Goal: Task Accomplishment & Management: Manage account settings

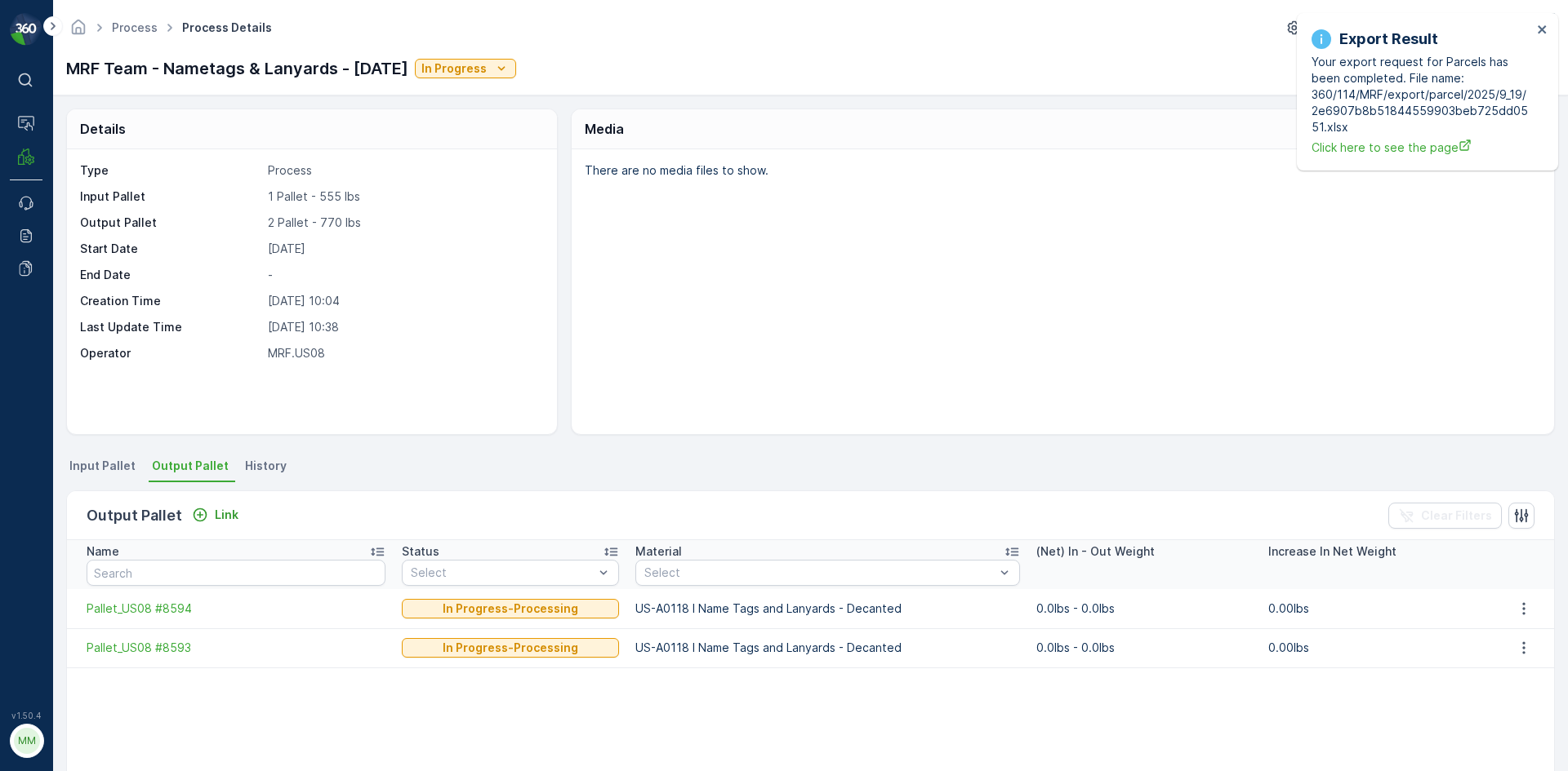
click at [1548, 31] on div "Export Result Your export request for Parcels has been completed. File name: 36…" at bounding box center [1426, 92] width 261 height 157
click at [1541, 28] on icon "close" at bounding box center [1541, 29] width 8 height 8
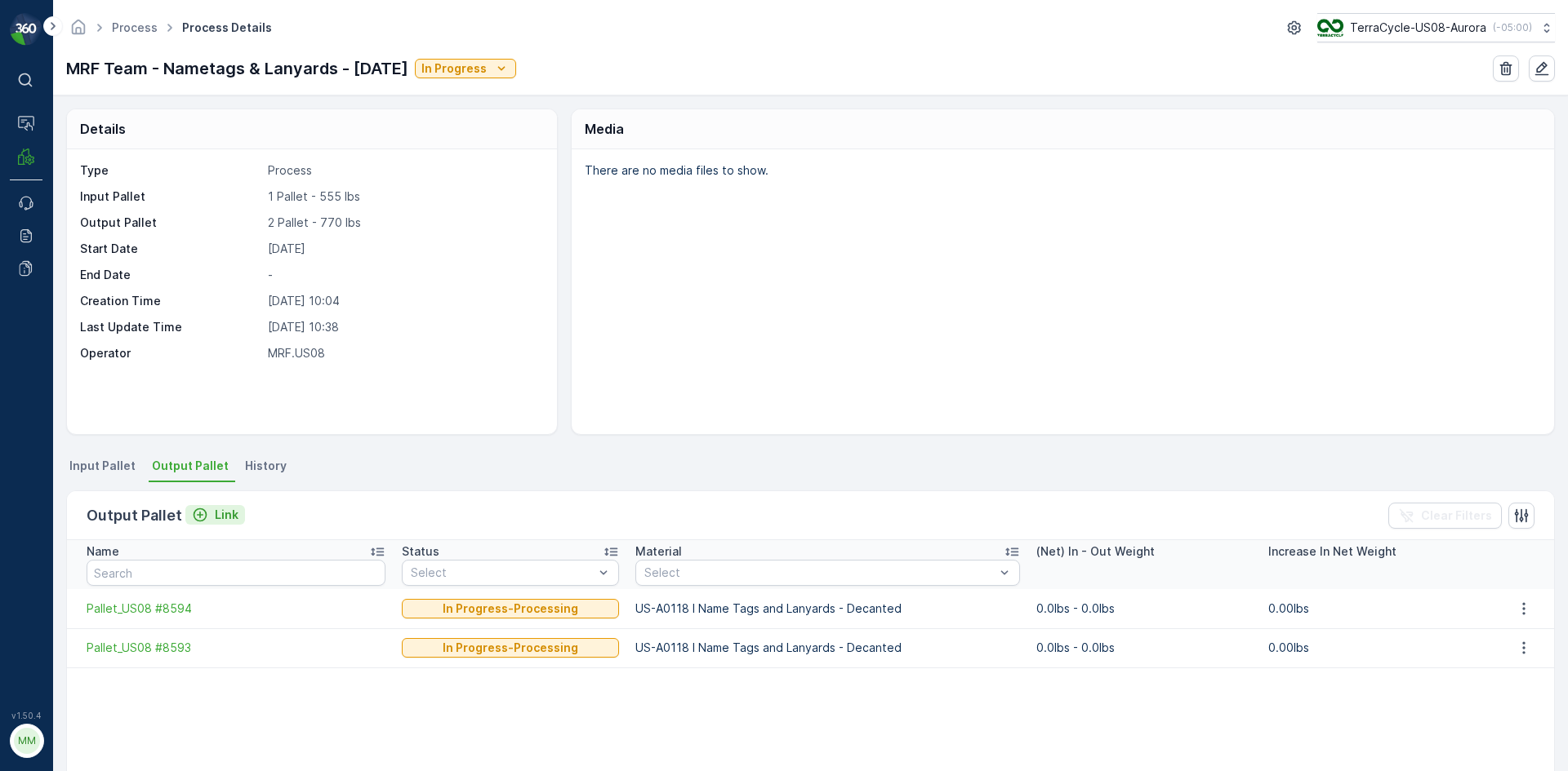
click at [215, 512] on p "Link" at bounding box center [226, 514] width 23 height 16
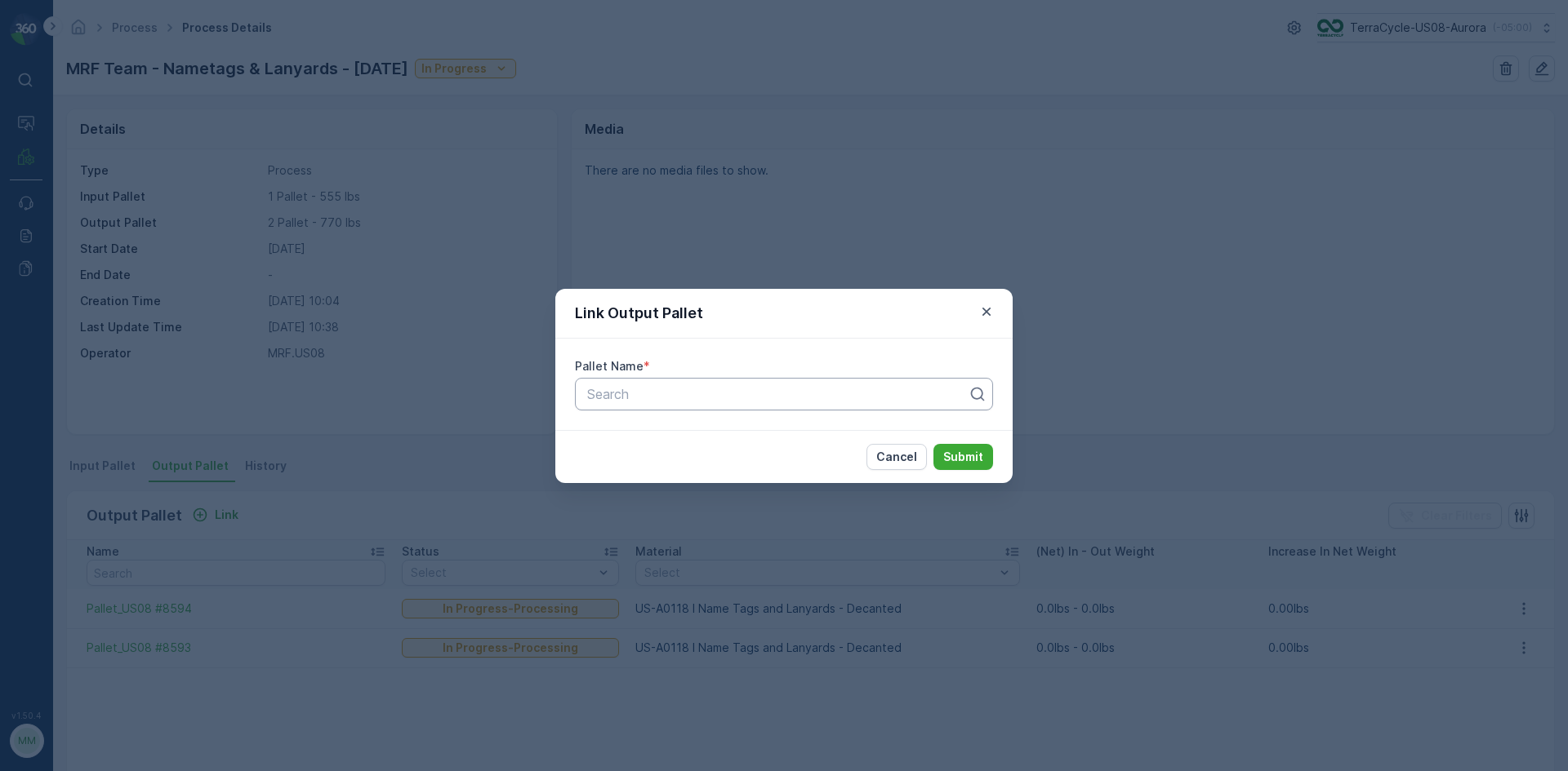
click at [628, 408] on div "Search" at bounding box center [784, 393] width 418 height 33
type input "8640"
click at [933, 444] on button "Submit" at bounding box center [963, 457] width 60 height 26
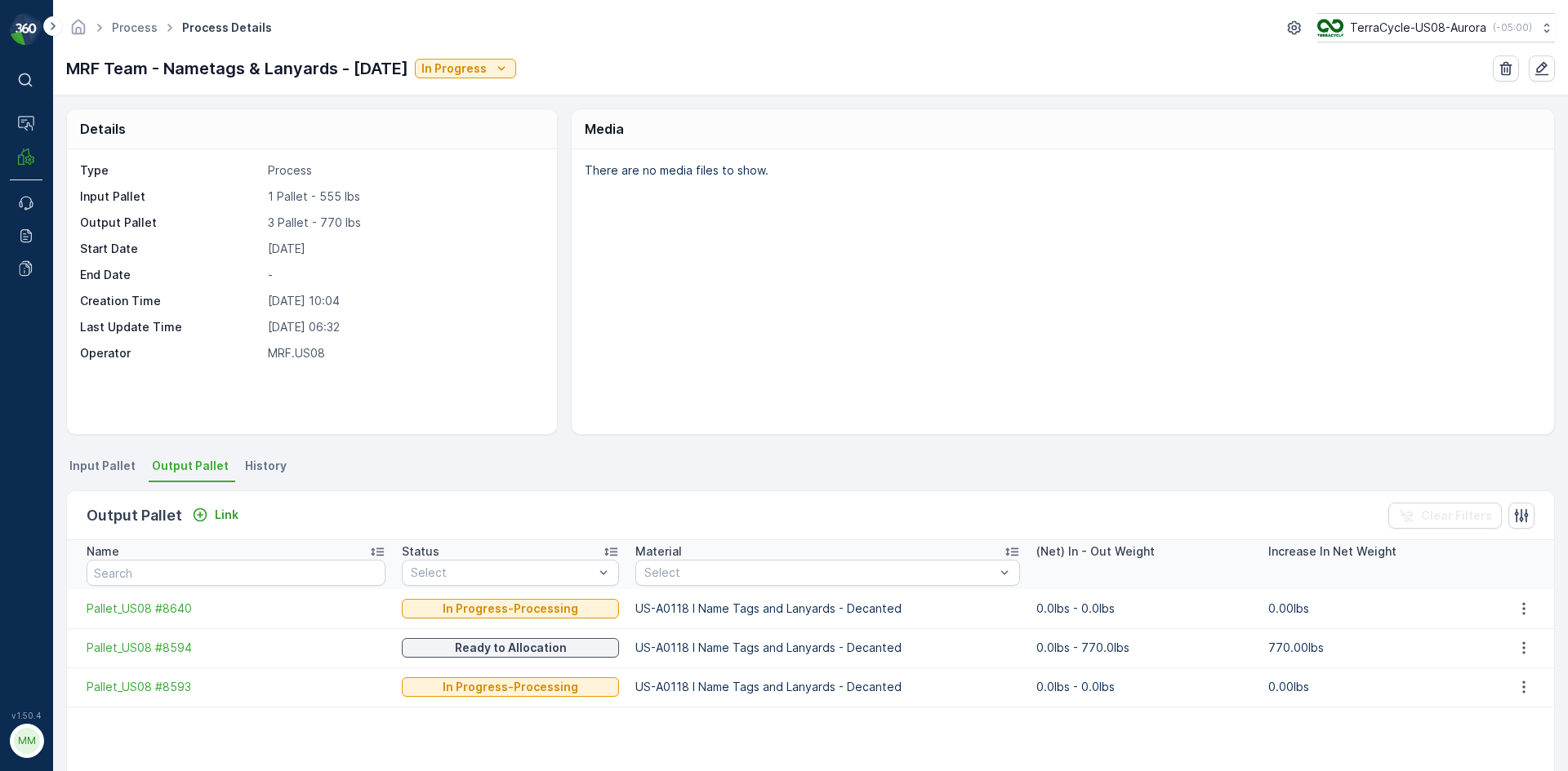
click at [207, 541] on th "Name" at bounding box center [230, 565] width 326 height 49
click at [208, 525] on div "Link" at bounding box center [216, 515] width 60 height 21
click at [211, 515] on div "Link" at bounding box center [216, 514] width 47 height 16
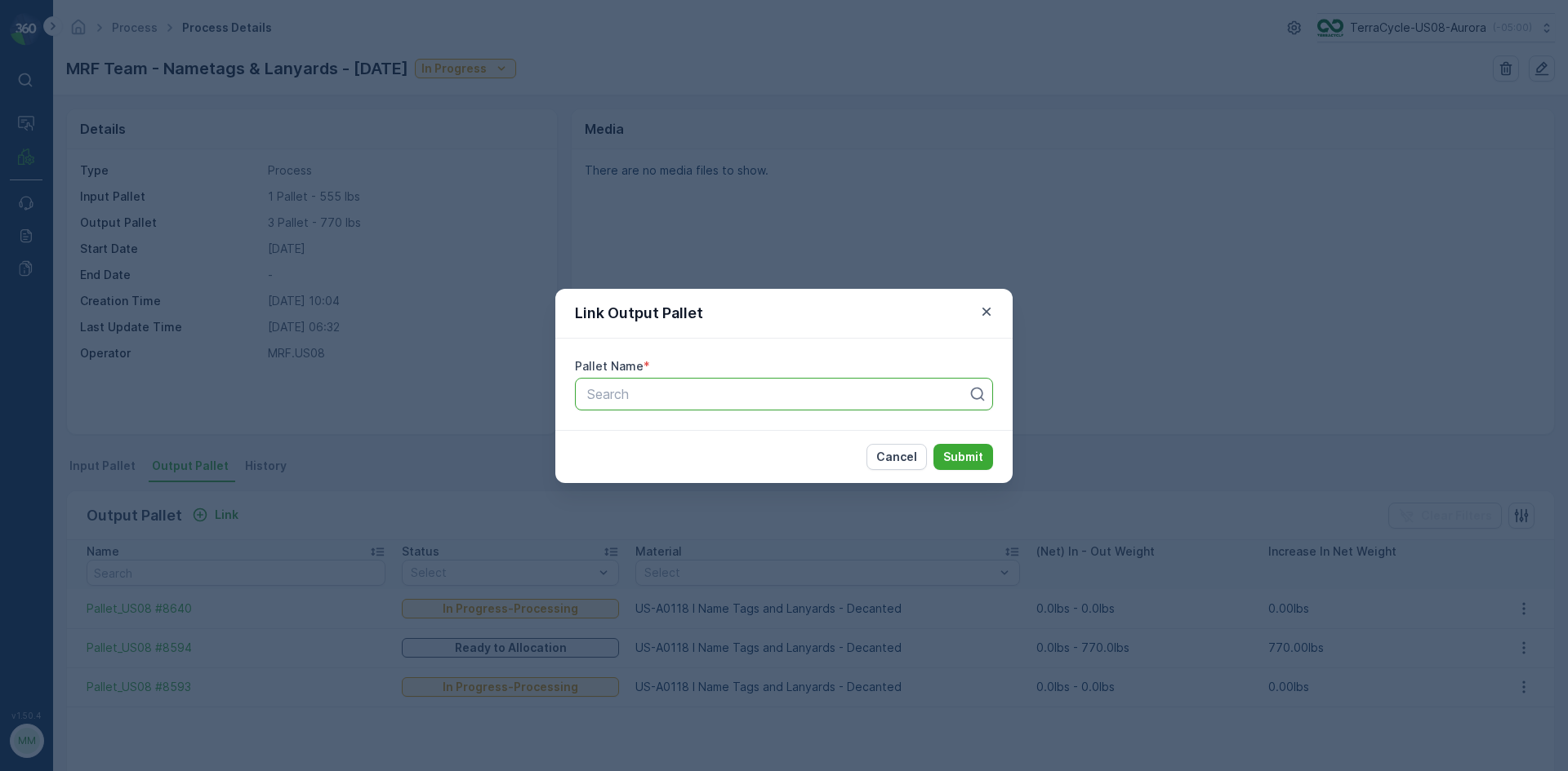
click at [707, 393] on div at bounding box center [777, 394] width 383 height 15
type input "8643"
click at [933, 444] on button "Submit" at bounding box center [963, 457] width 60 height 26
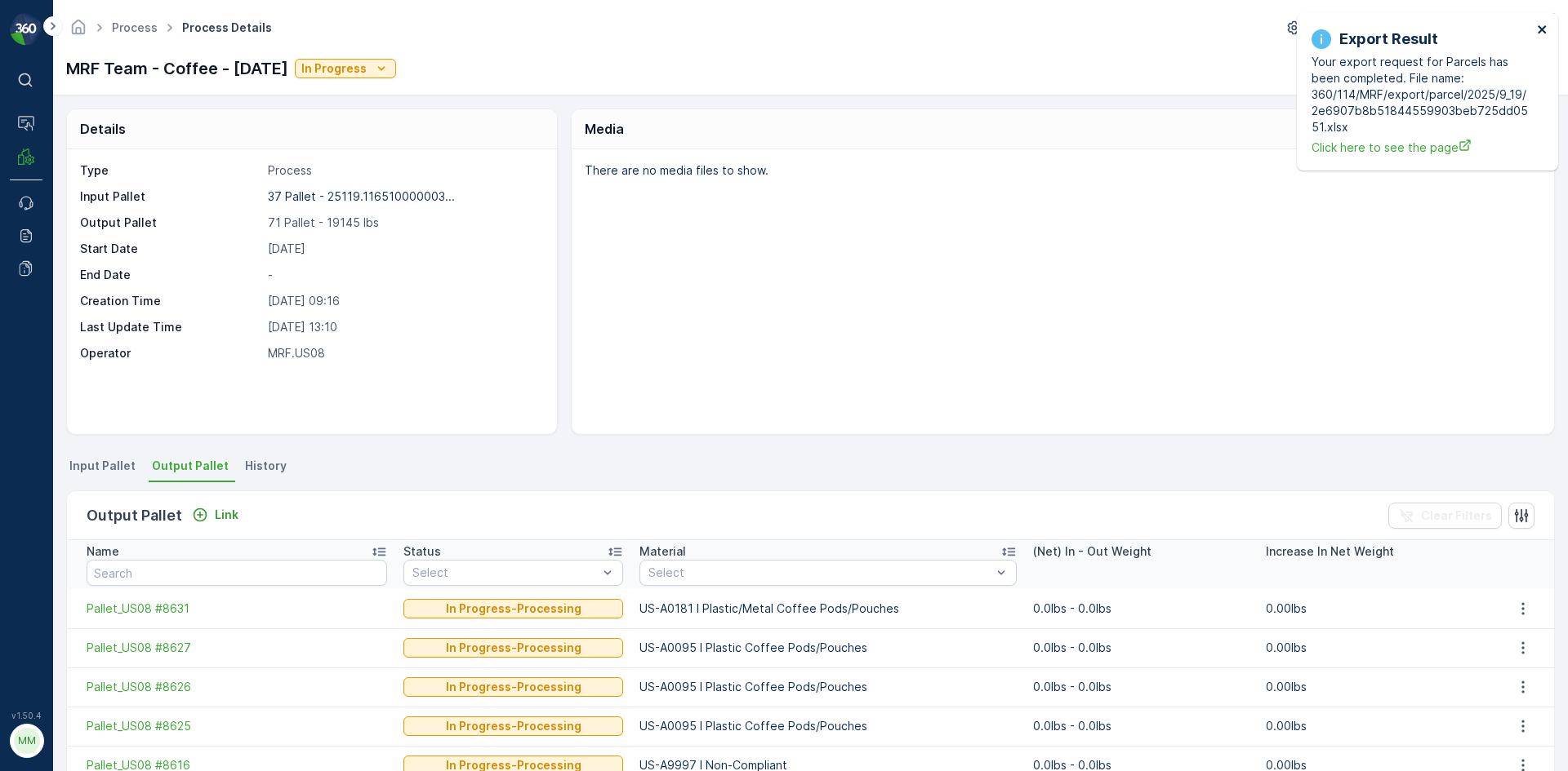
click at [1541, 30] on icon "close" at bounding box center [1541, 29] width 8 height 8
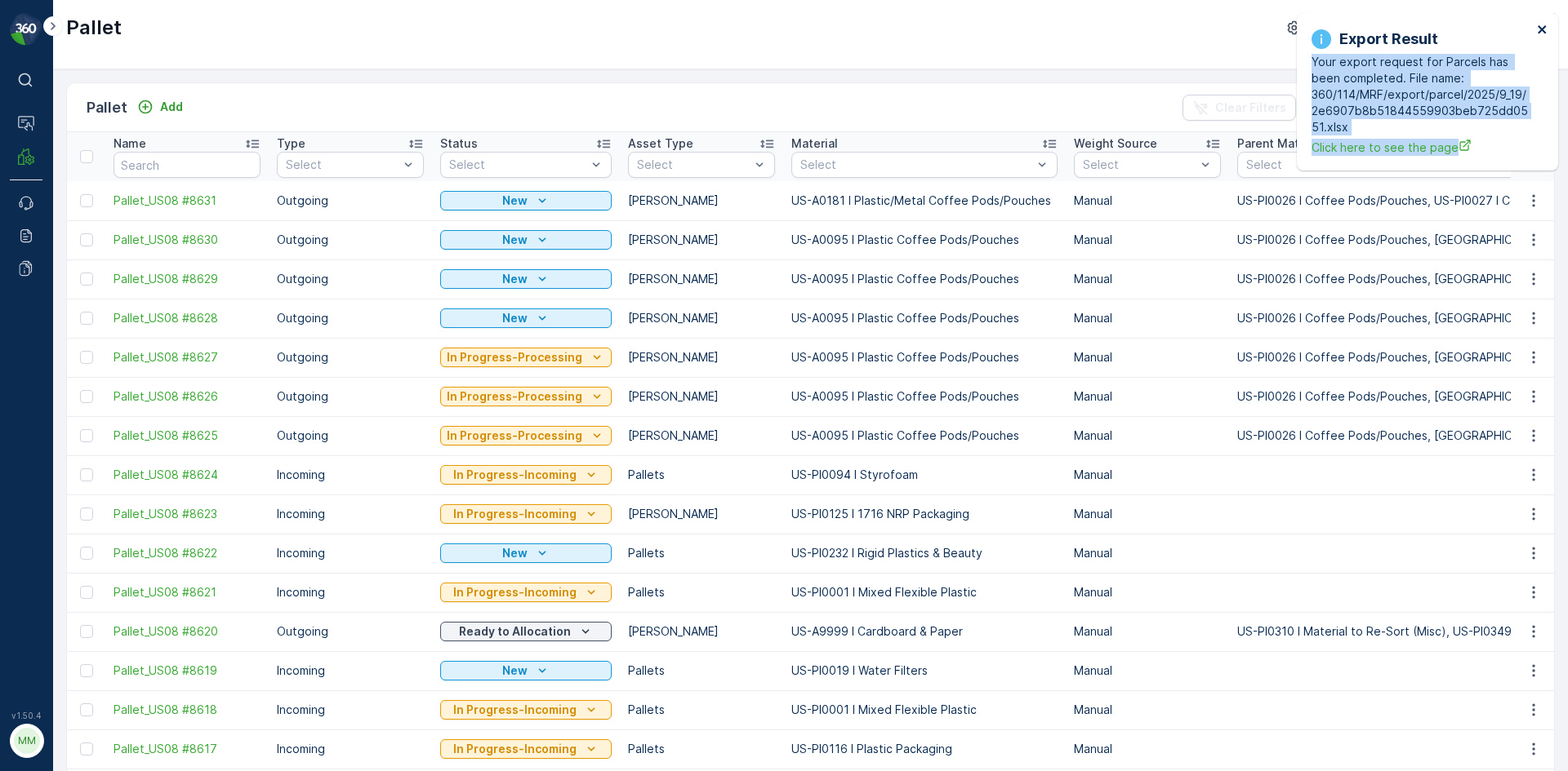
click at [1538, 25] on div "Export Result Your export request for Parcels has been completed. File name: 36…" at bounding box center [1426, 92] width 261 height 157
click at [1541, 26] on icon "close" at bounding box center [1543, 29] width 11 height 13
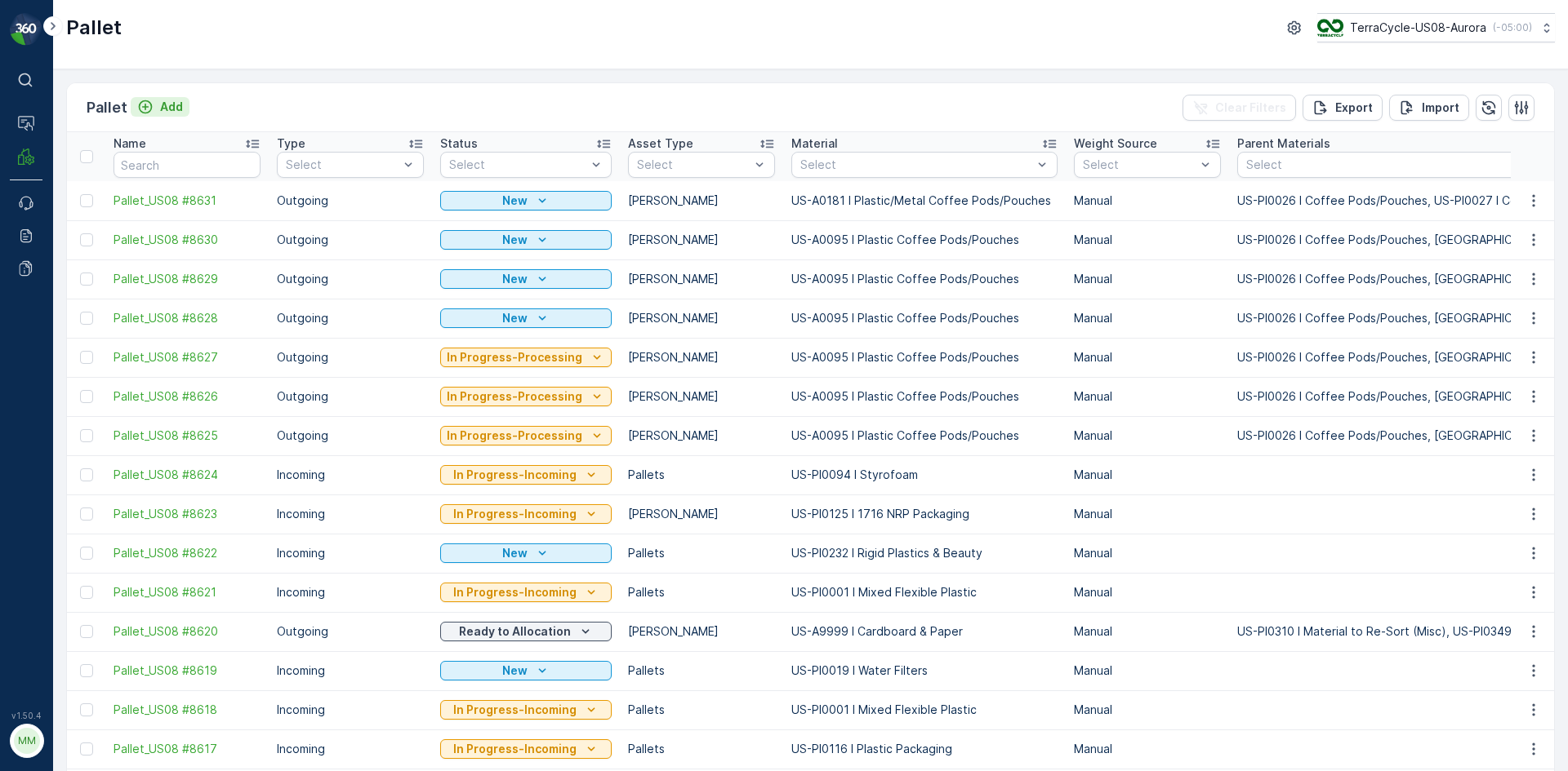
click at [157, 105] on div "Add" at bounding box center [159, 106] width 46 height 16
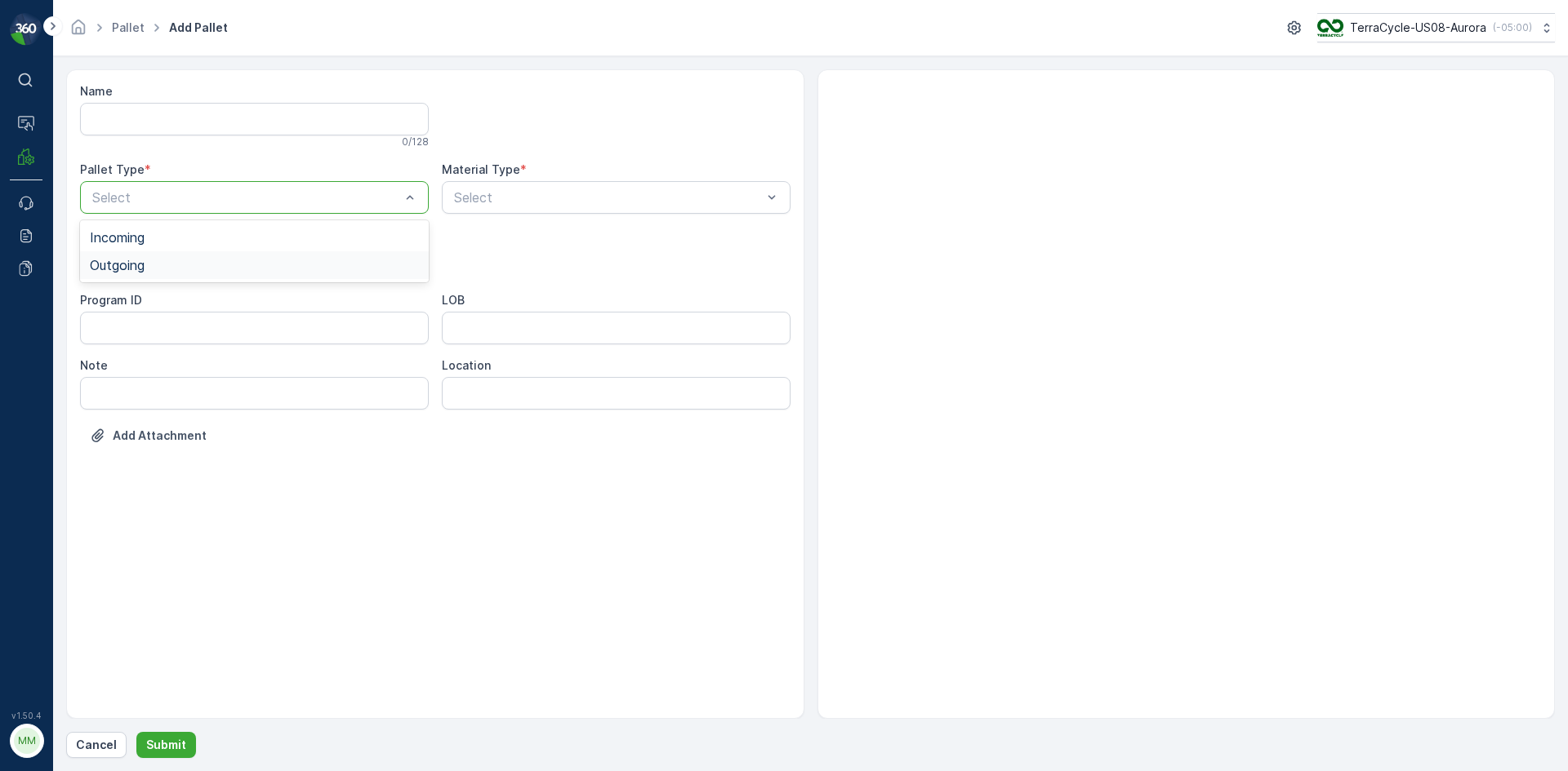
click at [175, 265] on div "Outgoing" at bounding box center [254, 265] width 329 height 15
click at [166, 295] on div "Gaylord" at bounding box center [254, 303] width 349 height 28
type input "0002"
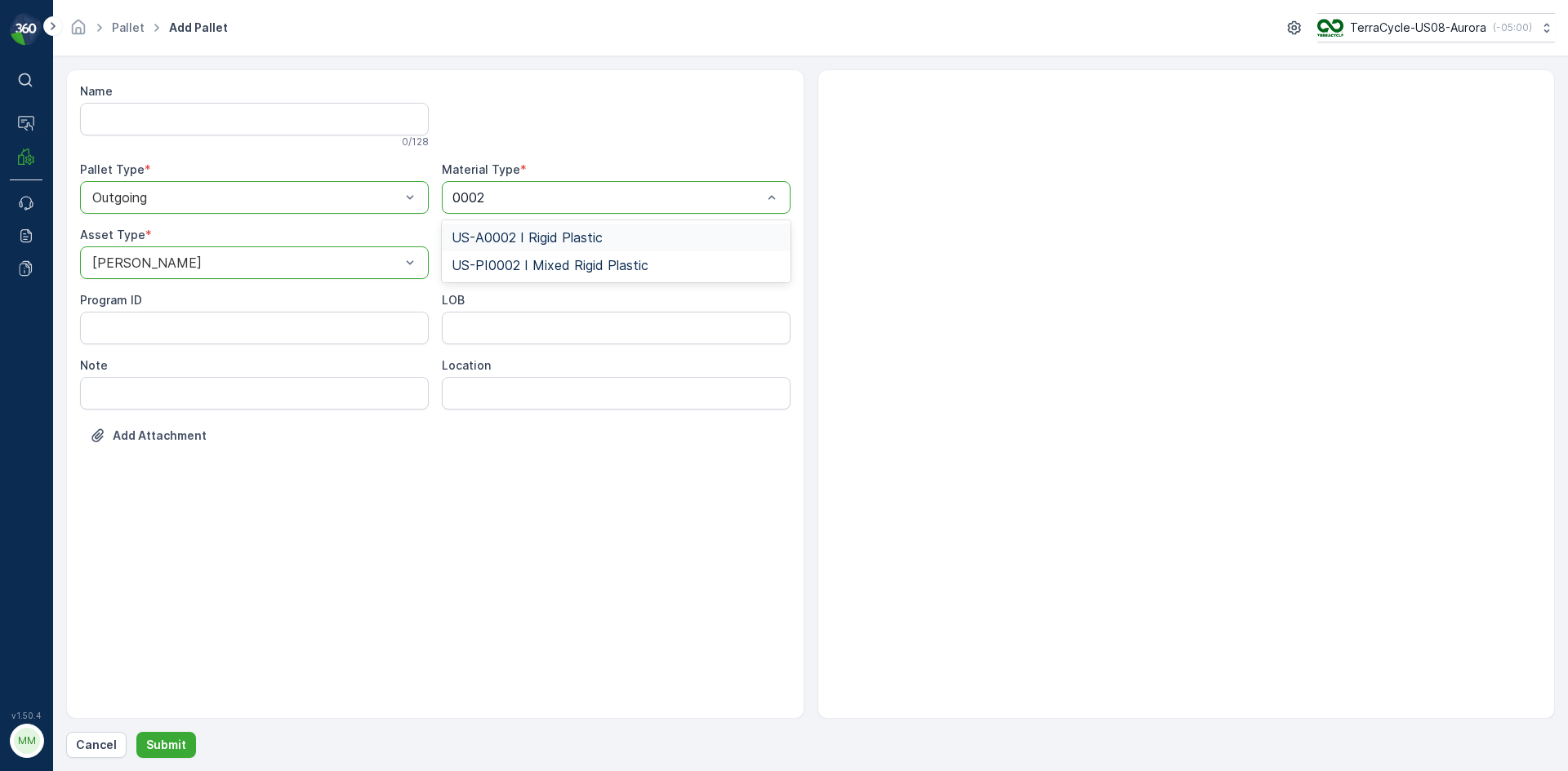
click at [534, 234] on span "US-A0002 I Rigid Plastic" at bounding box center [527, 238] width 151 height 15
click at [184, 744] on button "Submit" at bounding box center [166, 745] width 60 height 26
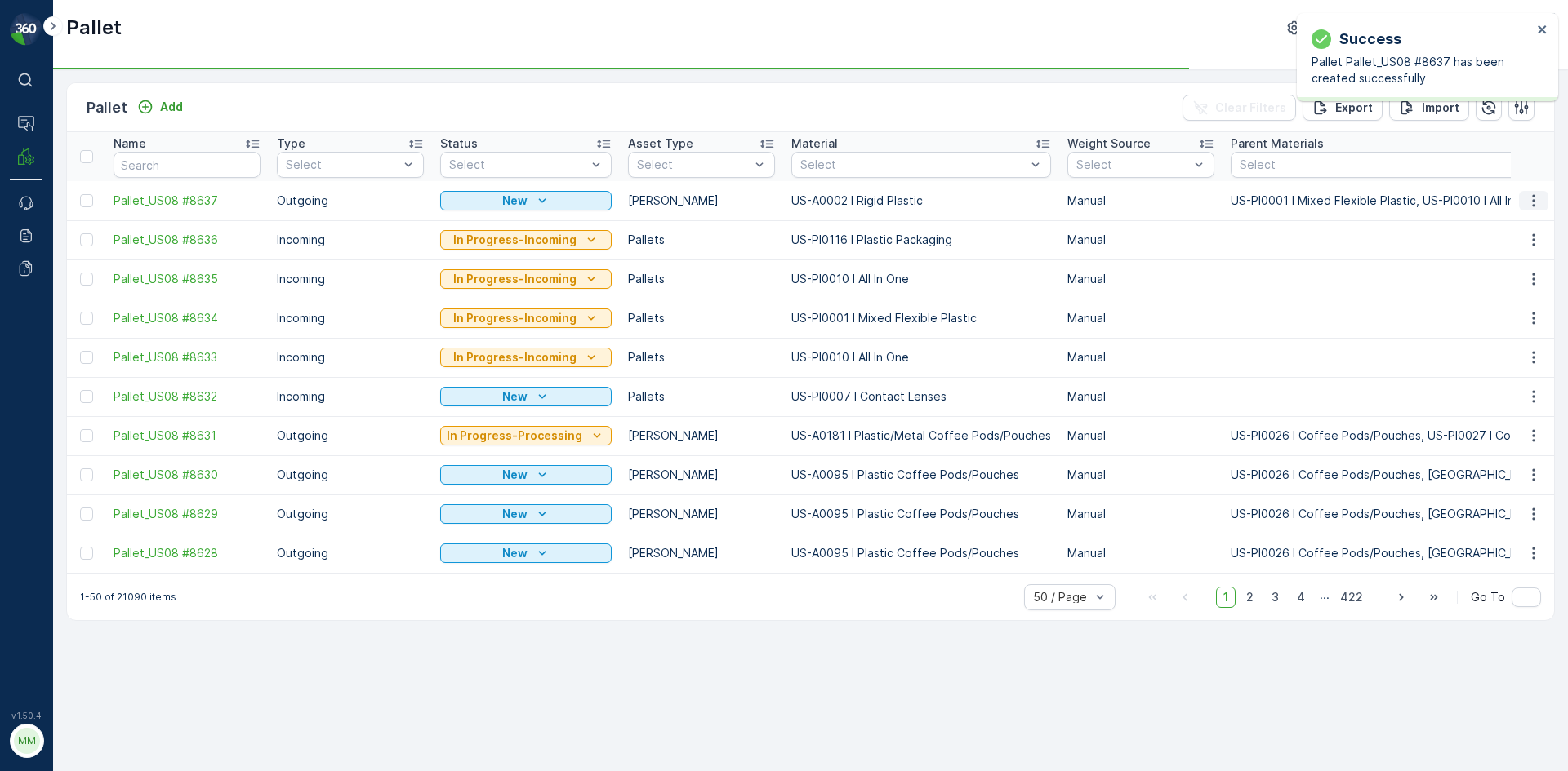
click at [1537, 195] on icon "button" at bounding box center [1532, 200] width 16 height 16
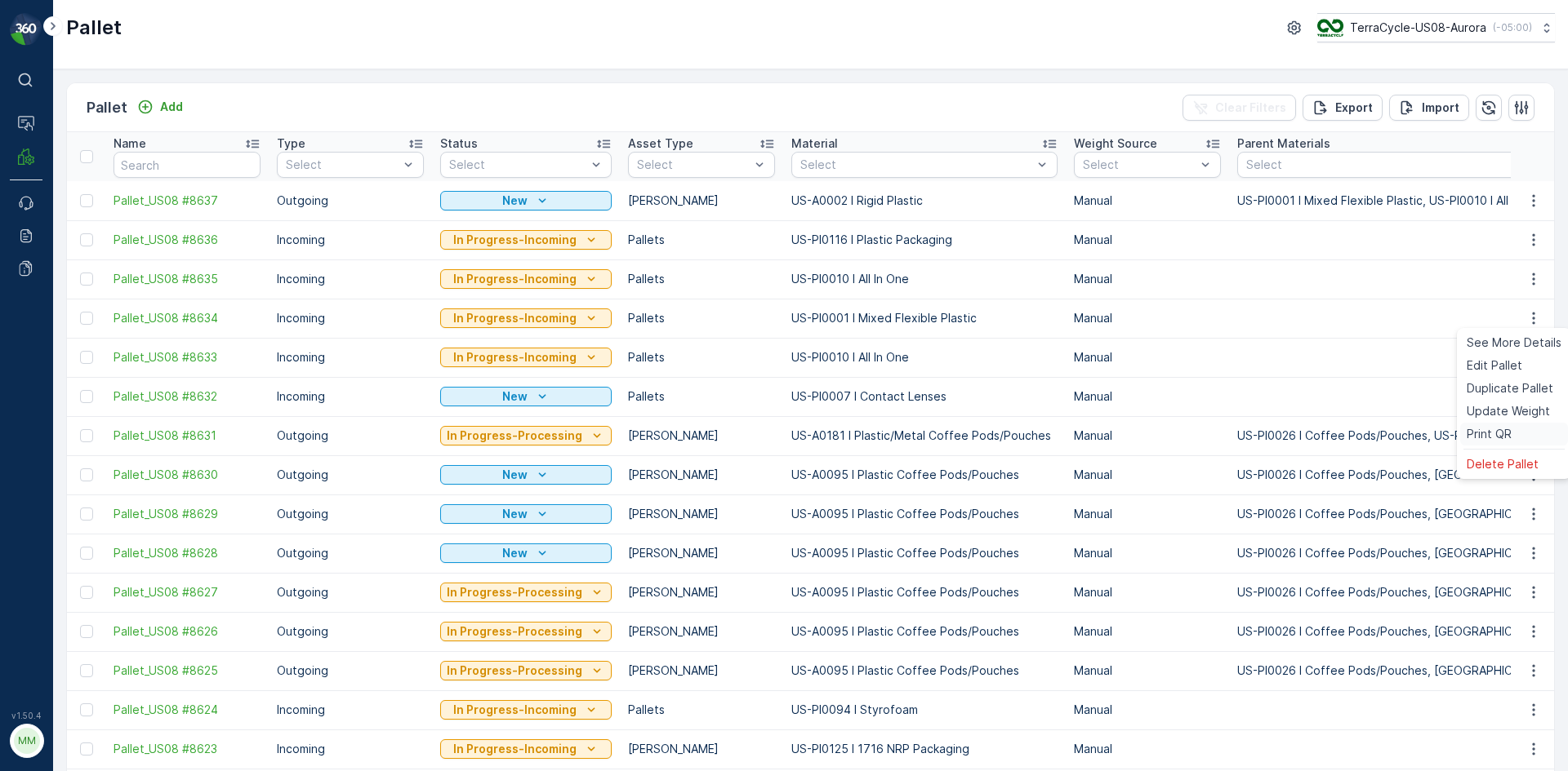
click at [1484, 425] on div "Print QR" at bounding box center [1514, 434] width 108 height 22
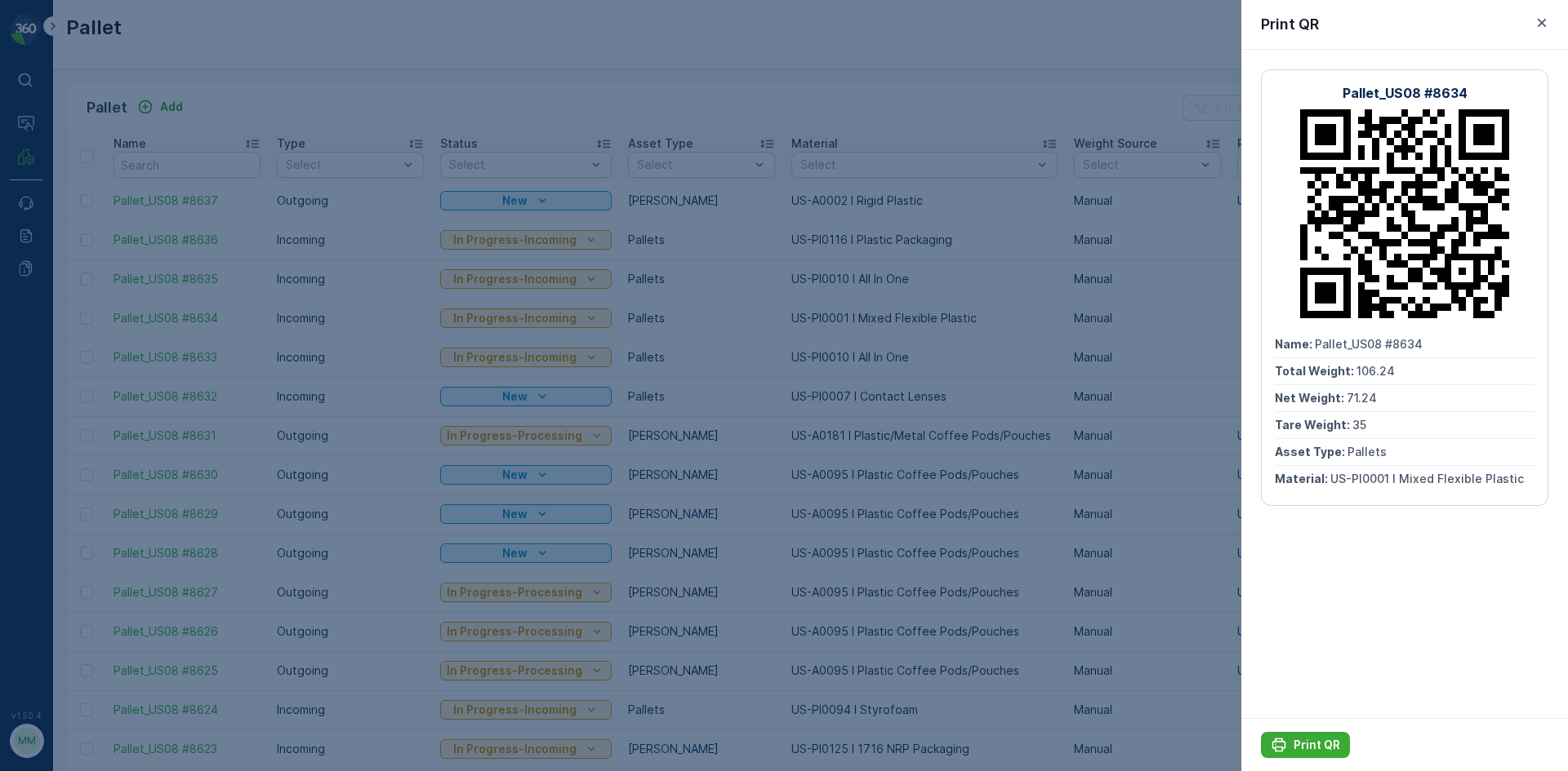
drag, startPoint x: 1148, startPoint y: 522, endPoint x: 1246, endPoint y: 314, distance: 229.9
click at [1149, 522] on div at bounding box center [784, 385] width 1568 height 771
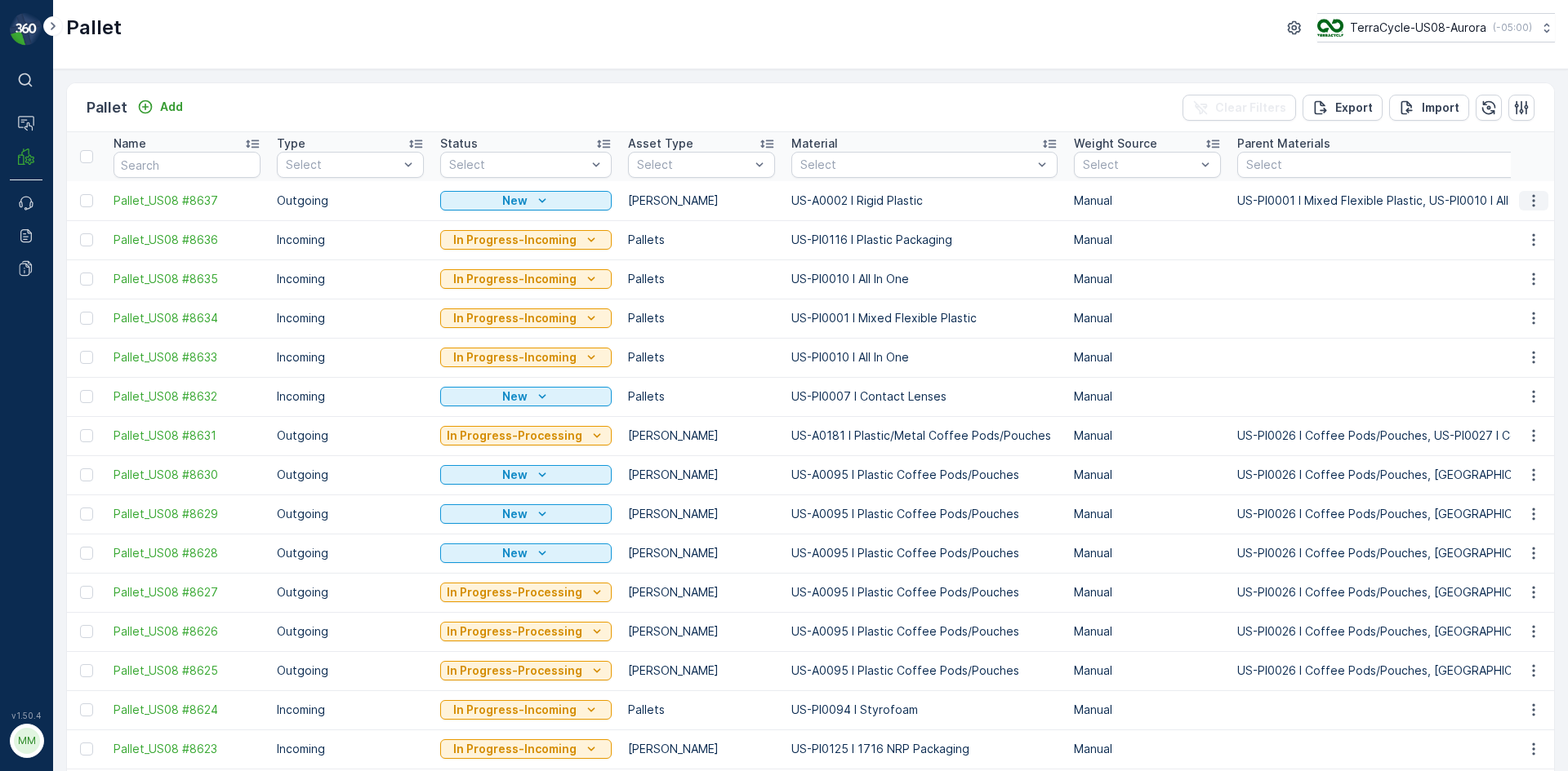
click at [1529, 204] on icon "button" at bounding box center [1532, 200] width 16 height 16
click at [1517, 323] on div "Print QR" at bounding box center [1514, 317] width 108 height 22
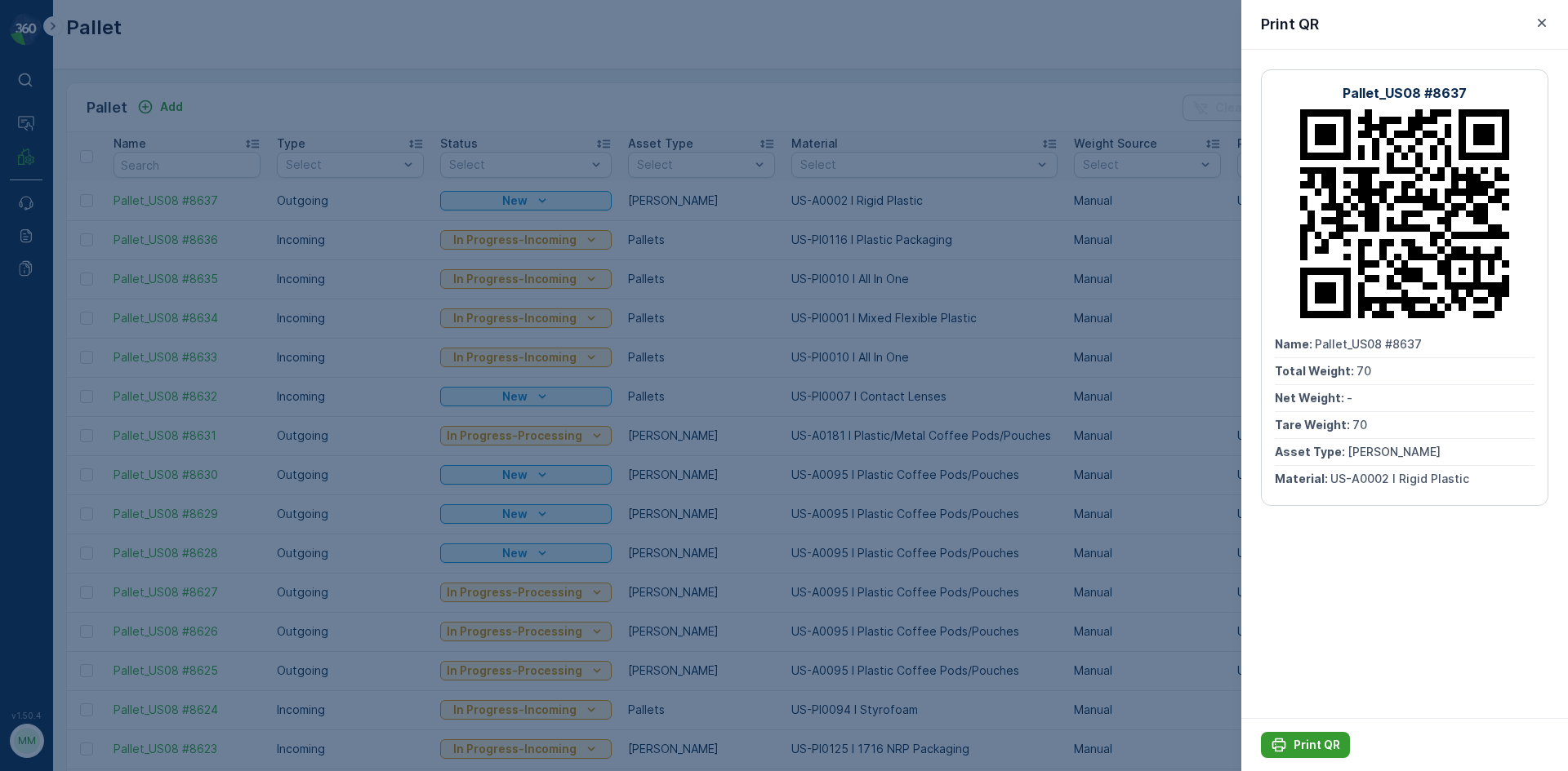
click at [1335, 738] on p "Print QR" at bounding box center [1317, 745] width 47 height 16
click at [174, 130] on div at bounding box center [784, 385] width 1568 height 771
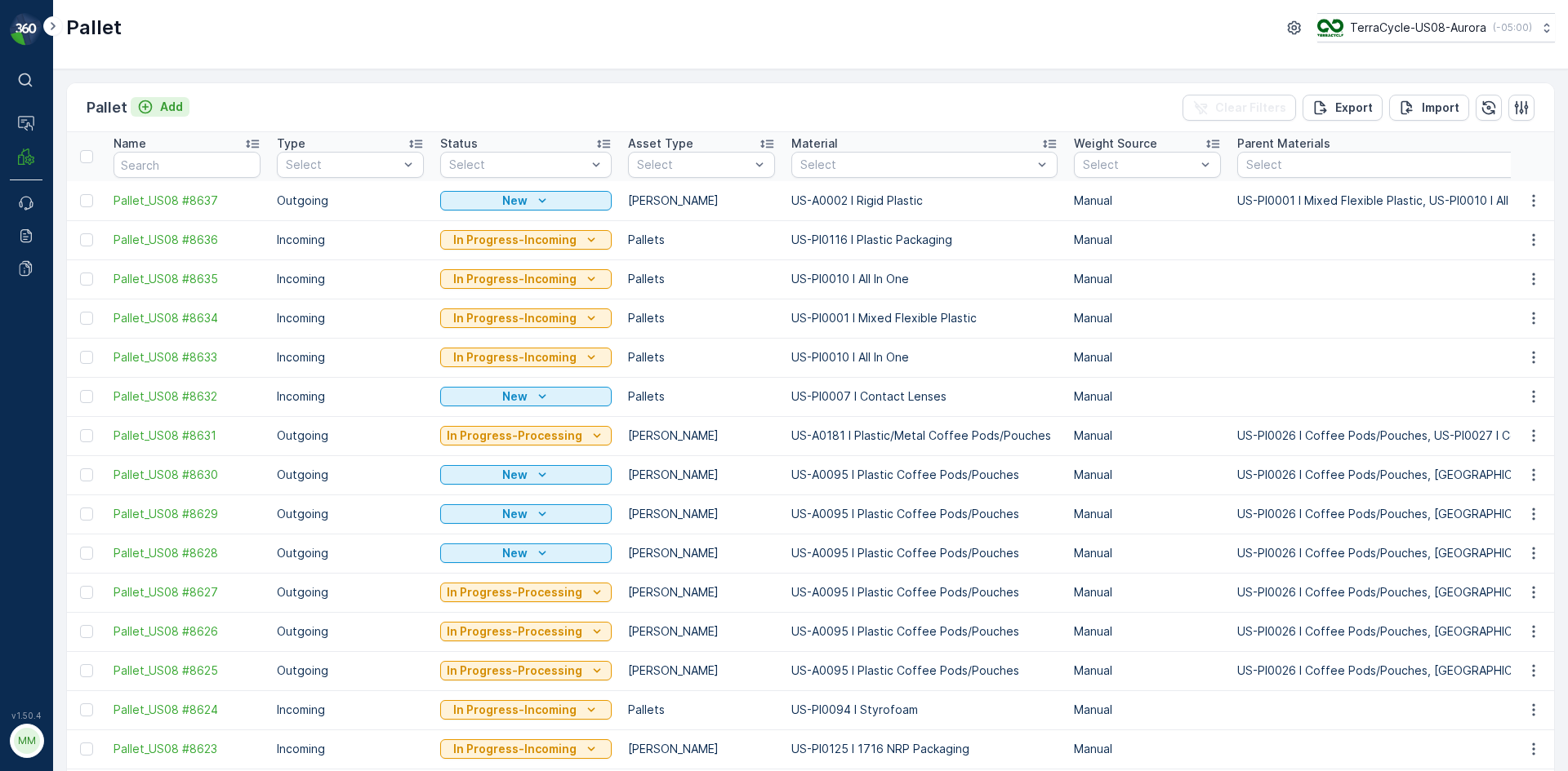
click at [168, 105] on p "Add" at bounding box center [172, 106] width 22 height 16
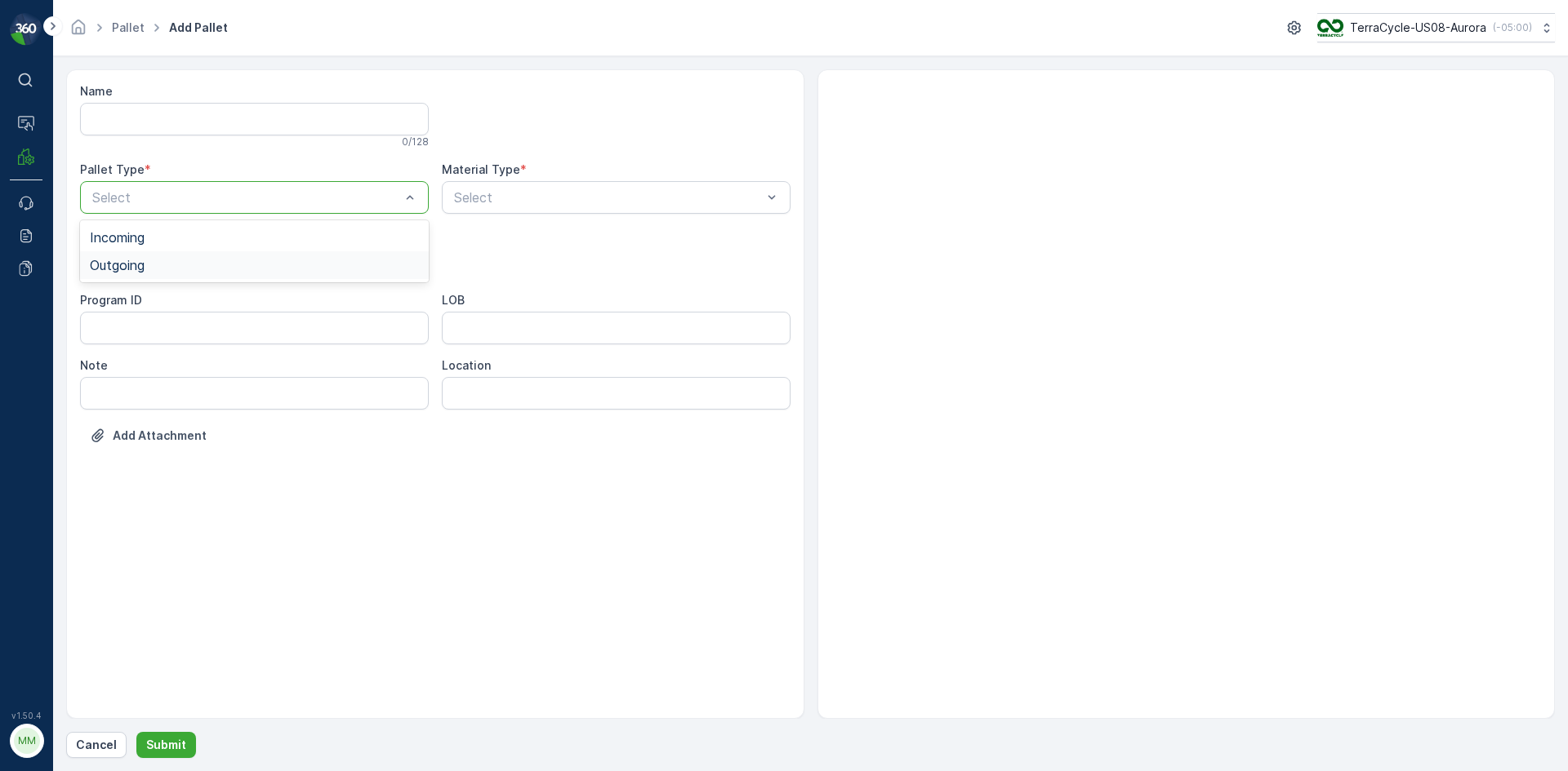
click at [174, 264] on div "Outgoing" at bounding box center [254, 265] width 329 height 15
drag, startPoint x: 149, startPoint y: 304, endPoint x: 401, endPoint y: 237, distance: 260.8
click at [154, 304] on div "Gaylord" at bounding box center [254, 303] width 329 height 15
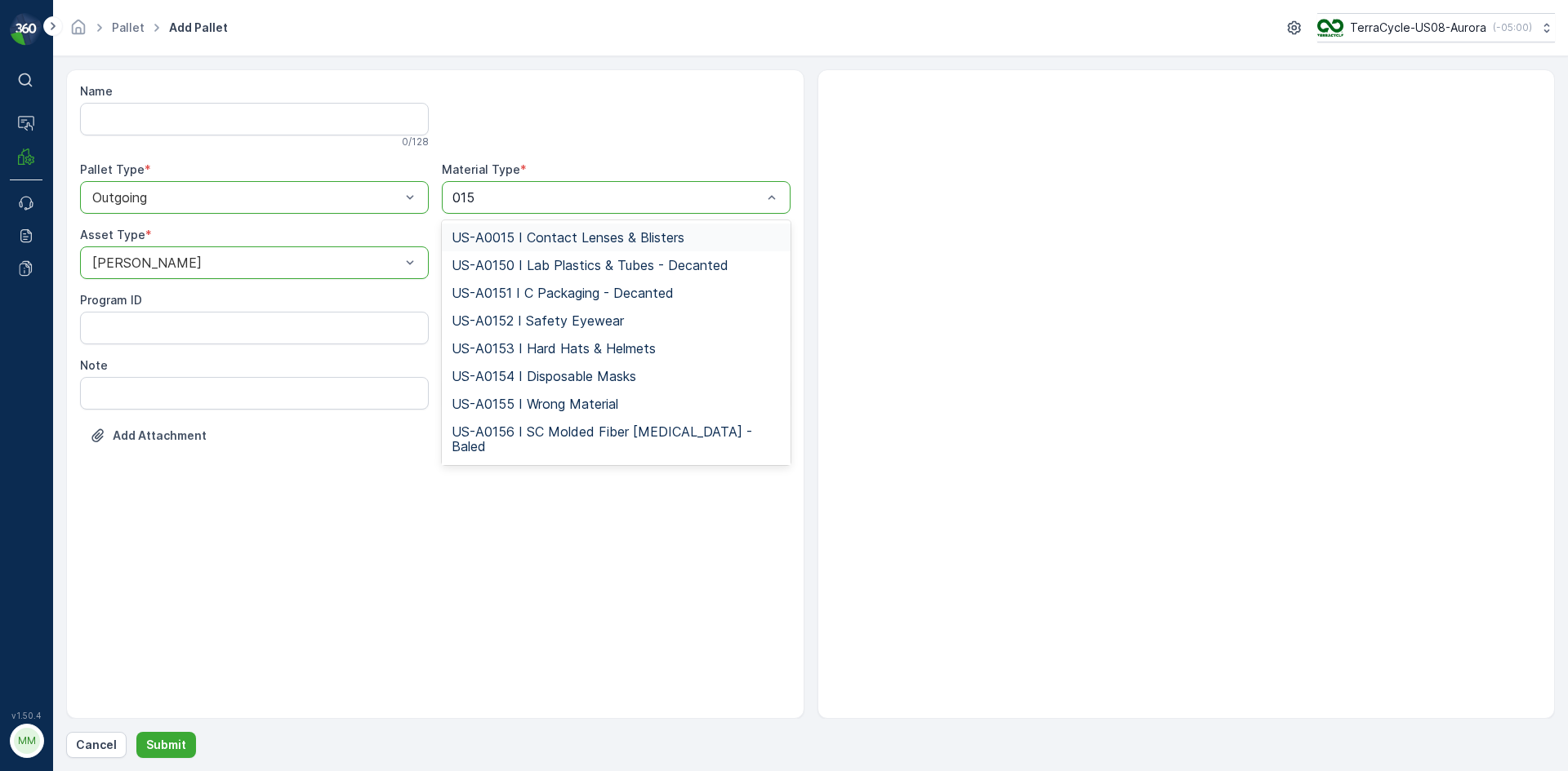
type input "0155"
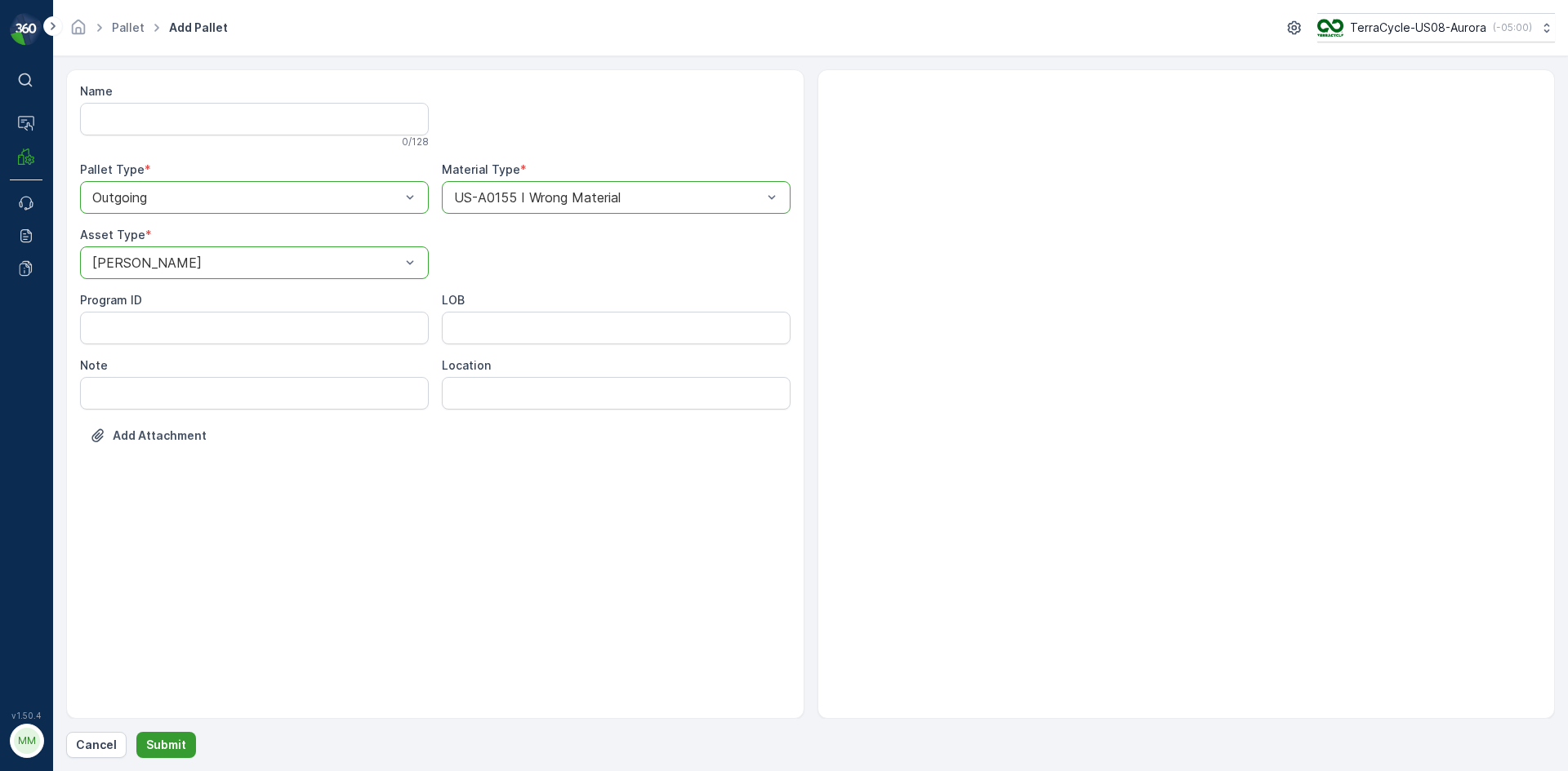
click at [177, 745] on p "Submit" at bounding box center [166, 745] width 40 height 16
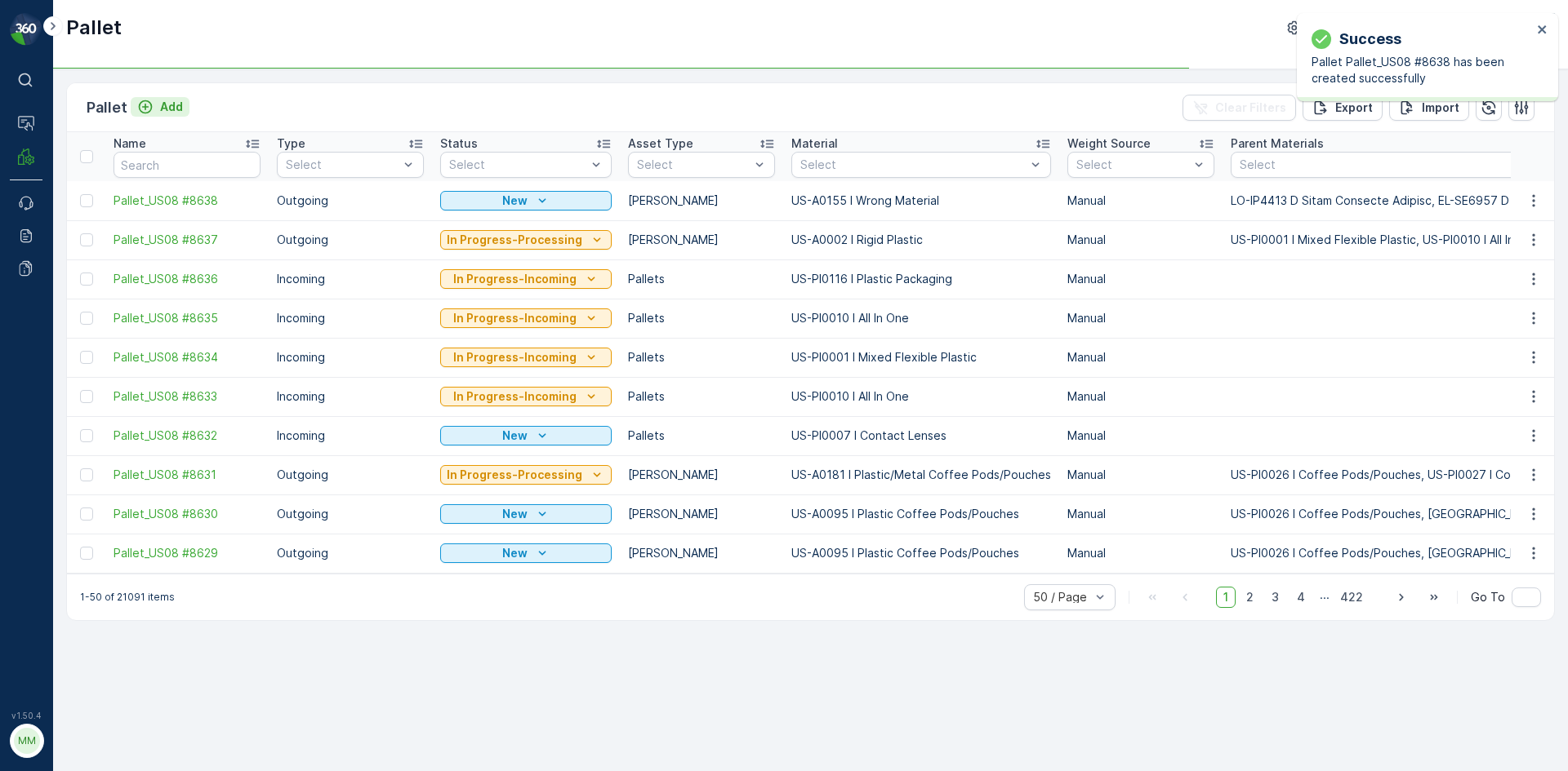
click at [149, 111] on icon "Add" at bounding box center [145, 107] width 14 height 14
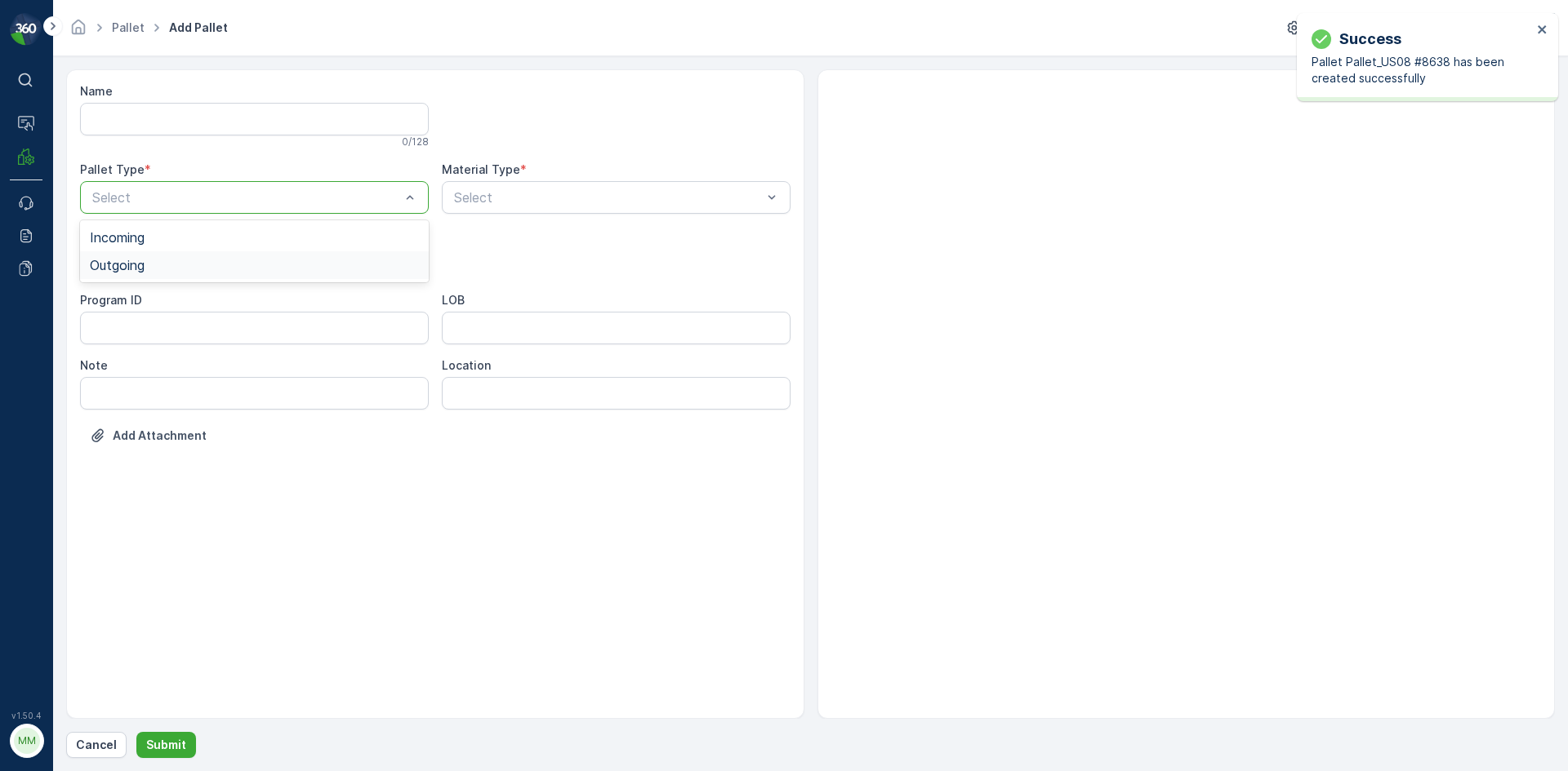
click at [202, 272] on div "Outgoing" at bounding box center [254, 265] width 329 height 15
drag, startPoint x: 202, startPoint y: 272, endPoint x: 186, endPoint y: 282, distance: 18.9
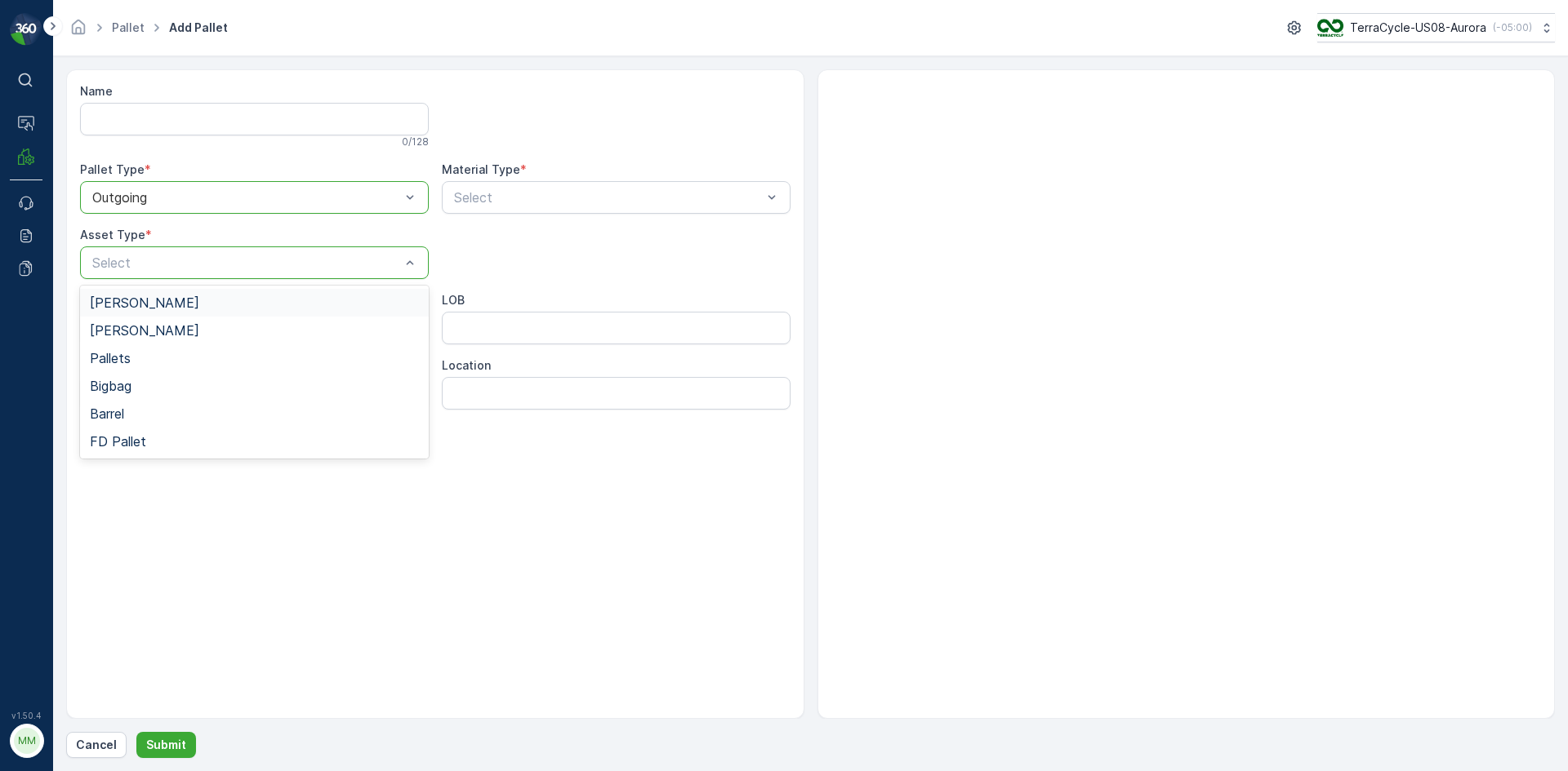
drag, startPoint x: 167, startPoint y: 300, endPoint x: 381, endPoint y: 233, distance: 224.2
click at [168, 300] on div "Gaylord" at bounding box center [254, 303] width 329 height 15
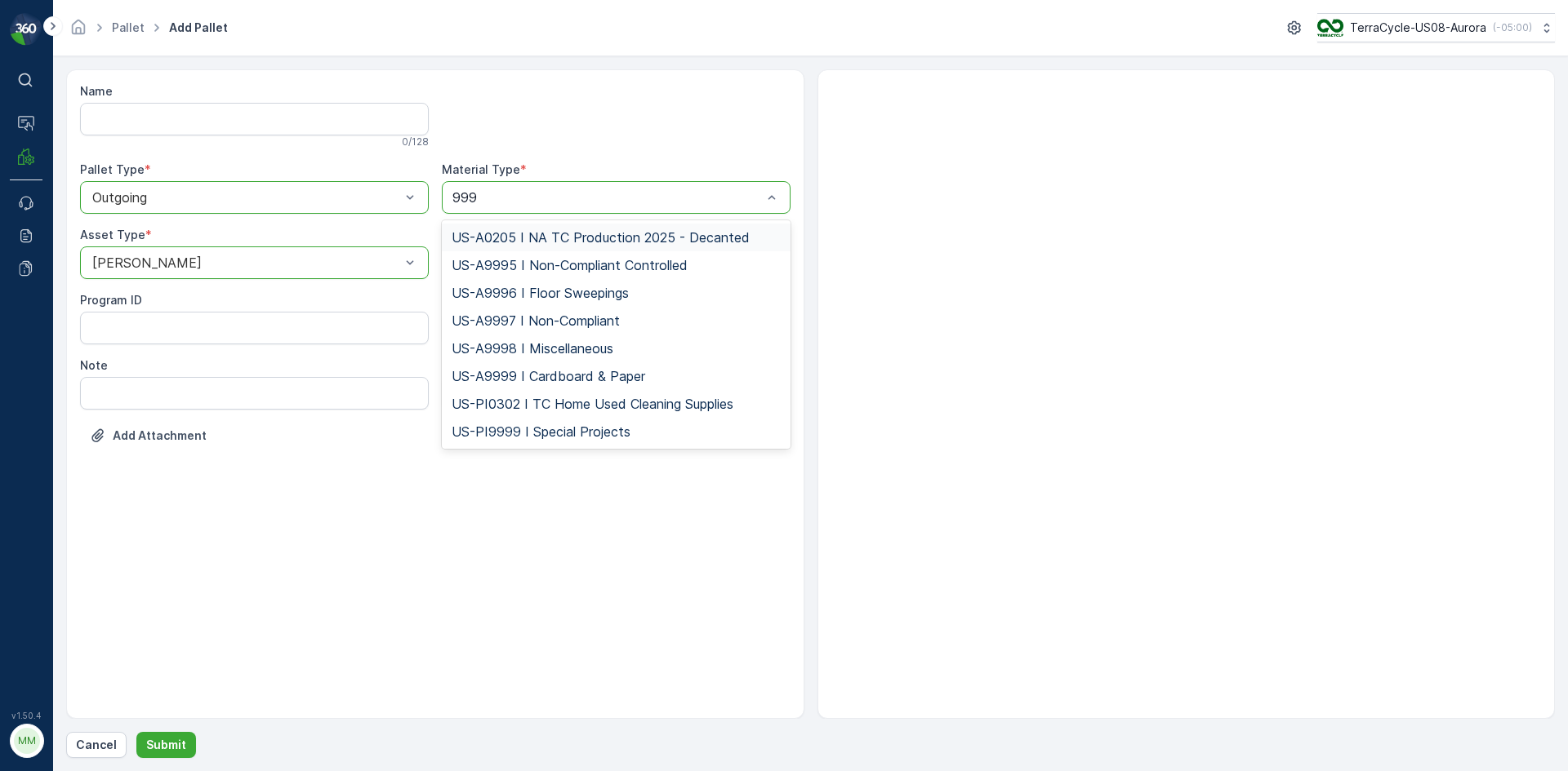
type input "9997"
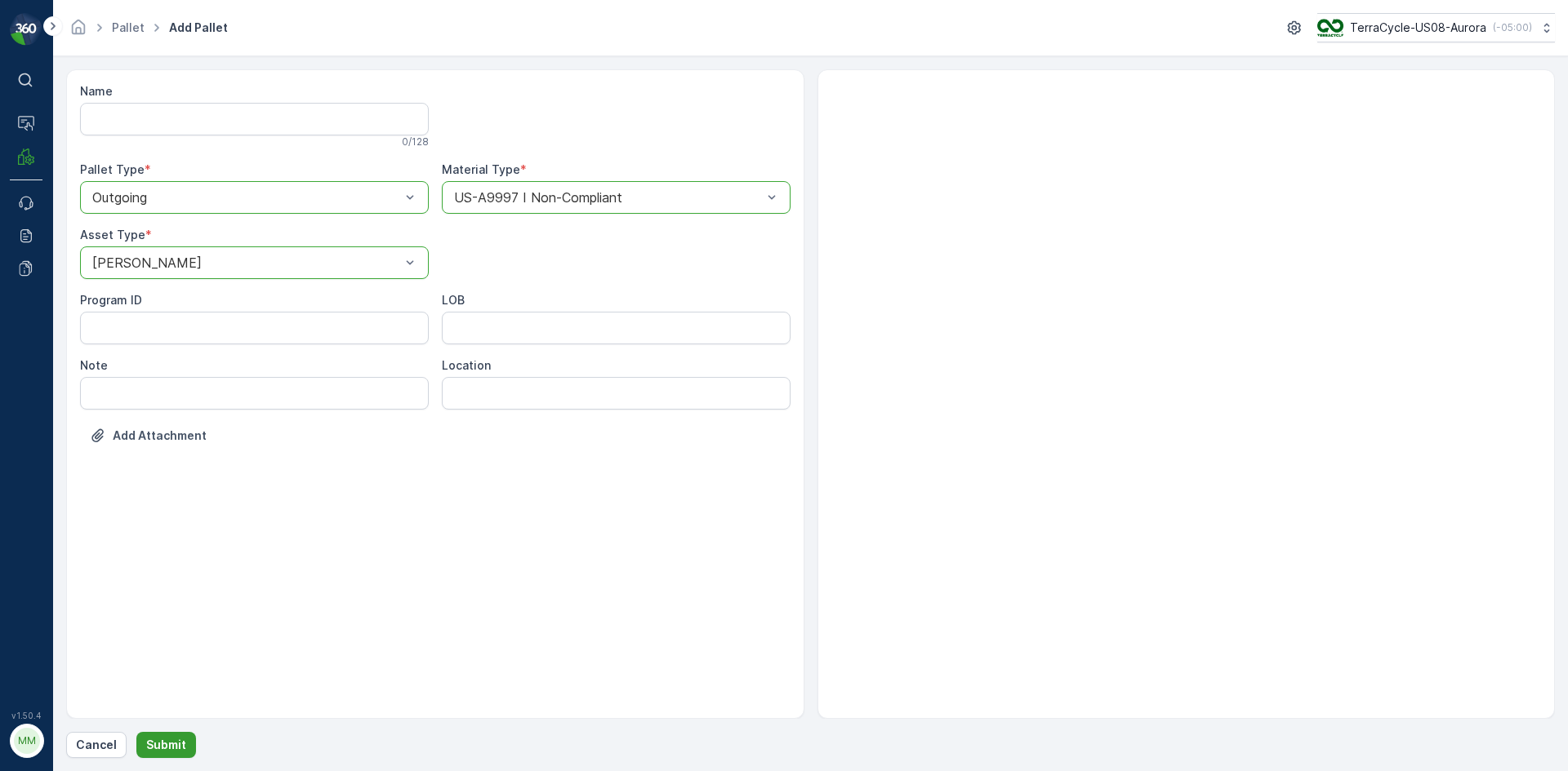
click at [172, 734] on button "Submit" at bounding box center [166, 745] width 60 height 26
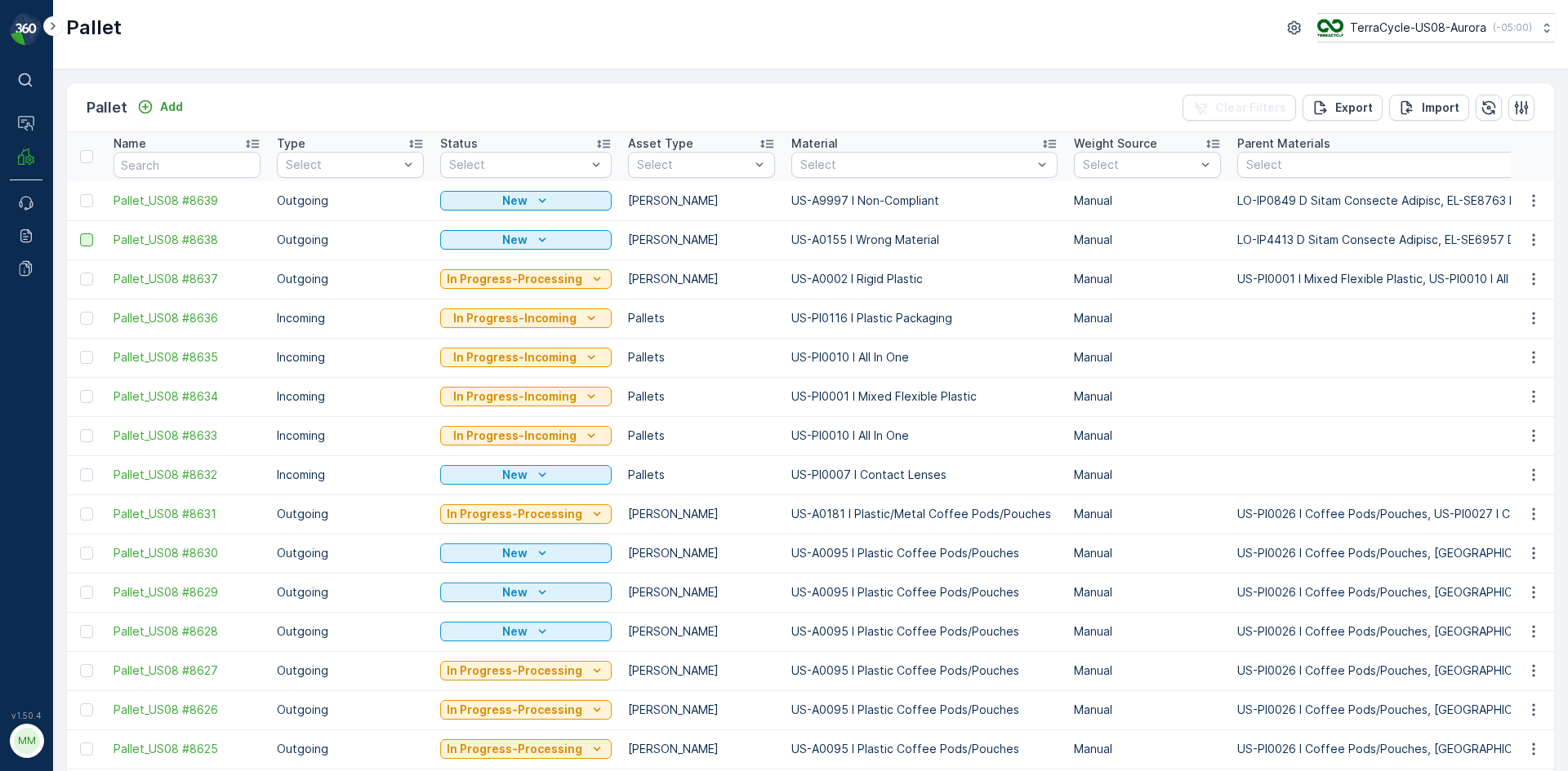
click at [87, 241] on div at bounding box center [86, 240] width 13 height 13
click at [80, 233] on input "checkbox" at bounding box center [80, 233] width 0 height 0
click at [87, 203] on div at bounding box center [86, 200] width 13 height 13
click at [80, 194] on input "checkbox" at bounding box center [80, 194] width 0 height 0
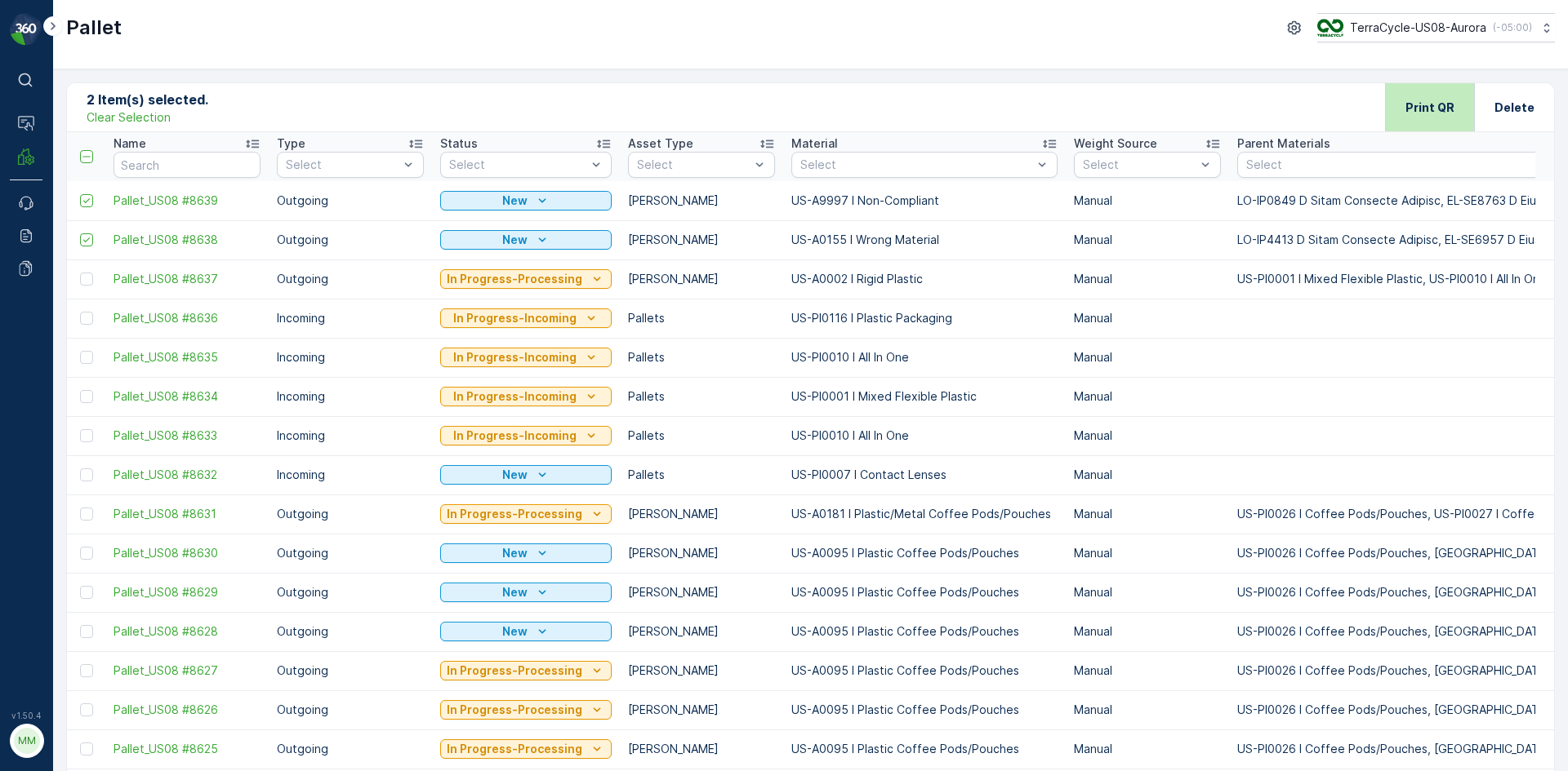
click at [1424, 111] on p "Print QR" at bounding box center [1429, 107] width 49 height 16
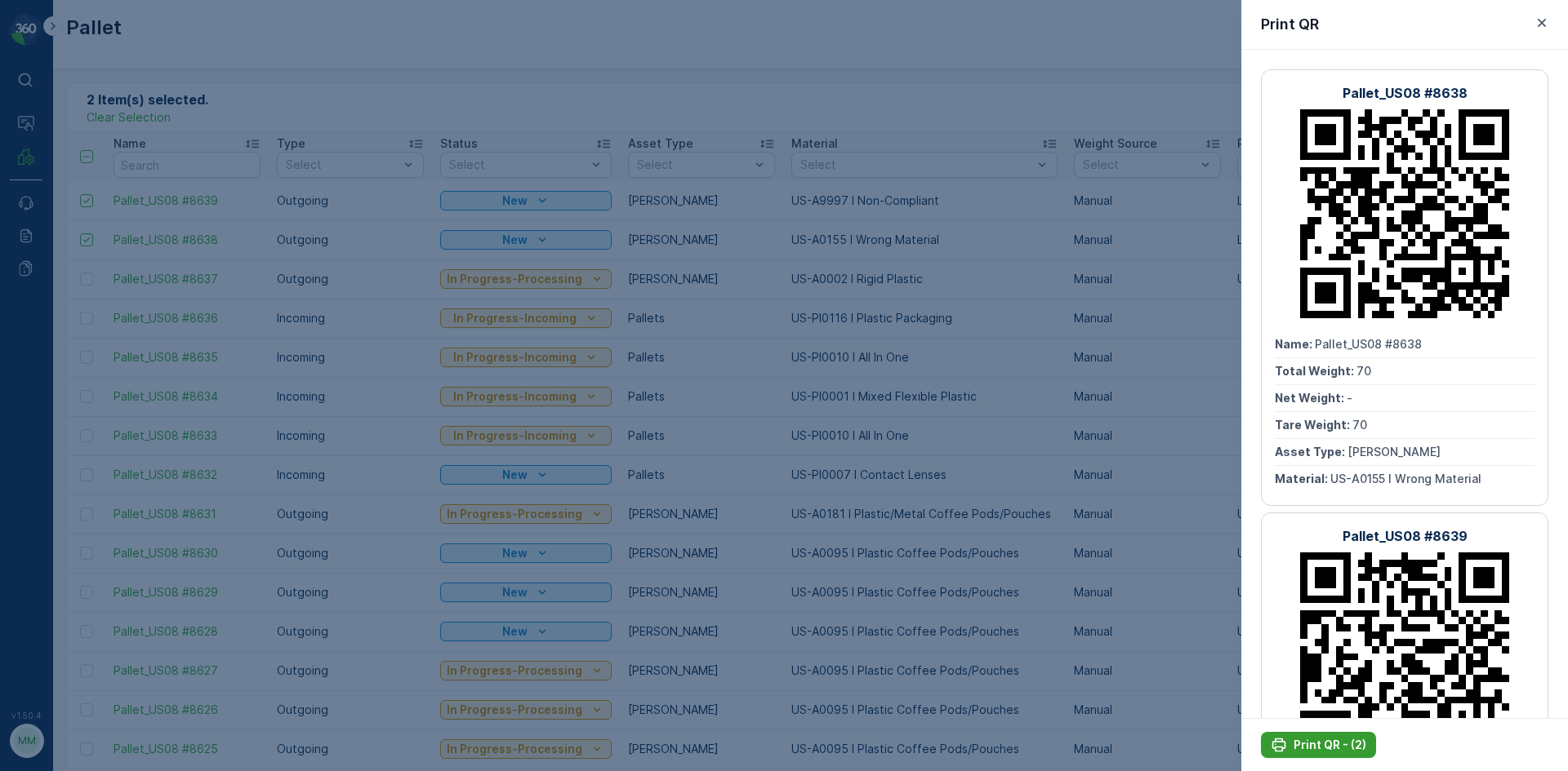
click at [1335, 745] on p "Print QR - (2)" at bounding box center [1330, 745] width 73 height 16
click at [1218, 656] on div at bounding box center [784, 385] width 1568 height 771
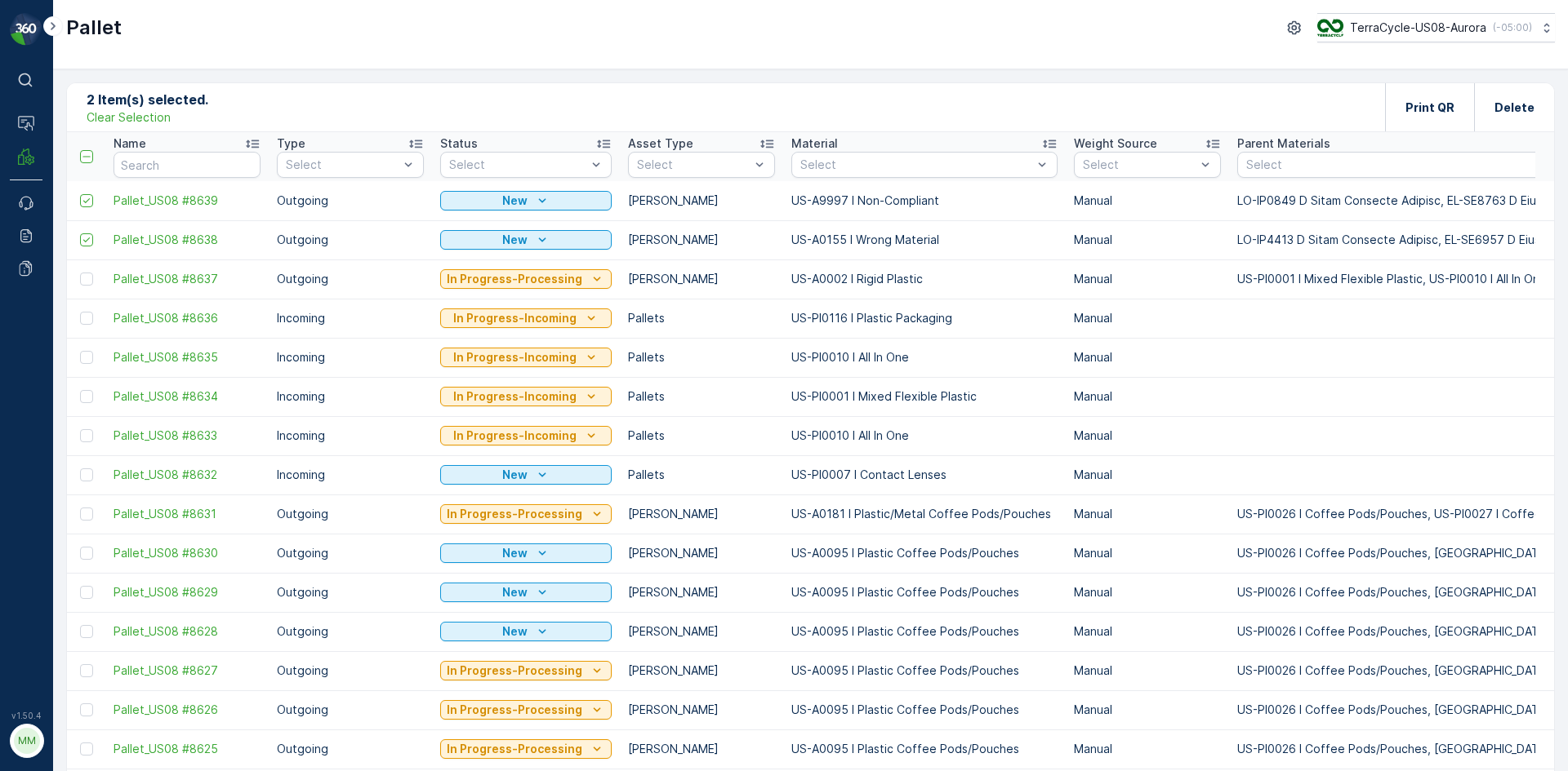
drag, startPoint x: 117, startPoint y: 117, endPoint x: 699, endPoint y: 218, distance: 590.7
click at [117, 116] on p "Clear Selection" at bounding box center [128, 117] width 84 height 16
click at [160, 103] on p "Add" at bounding box center [172, 106] width 22 height 16
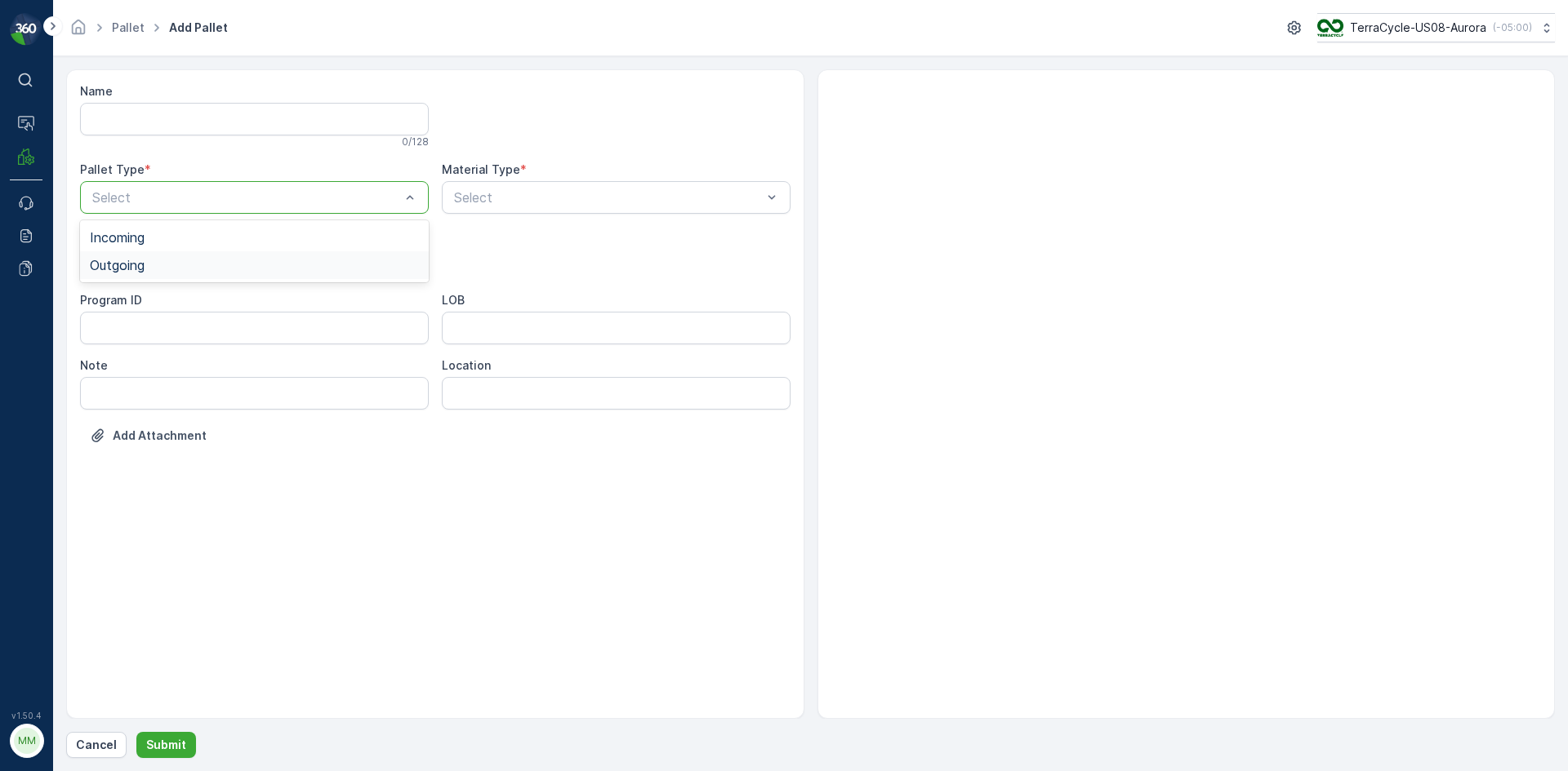
drag, startPoint x: 201, startPoint y: 250, endPoint x: 193, endPoint y: 274, distance: 25.3
click at [194, 273] on div "Outgoing" at bounding box center [254, 265] width 349 height 28
click at [192, 274] on div "Select" at bounding box center [254, 262] width 349 height 33
click at [168, 314] on div "[PERSON_NAME]" at bounding box center [254, 303] width 349 height 28
click at [566, 208] on div "Select" at bounding box center [616, 197] width 349 height 33
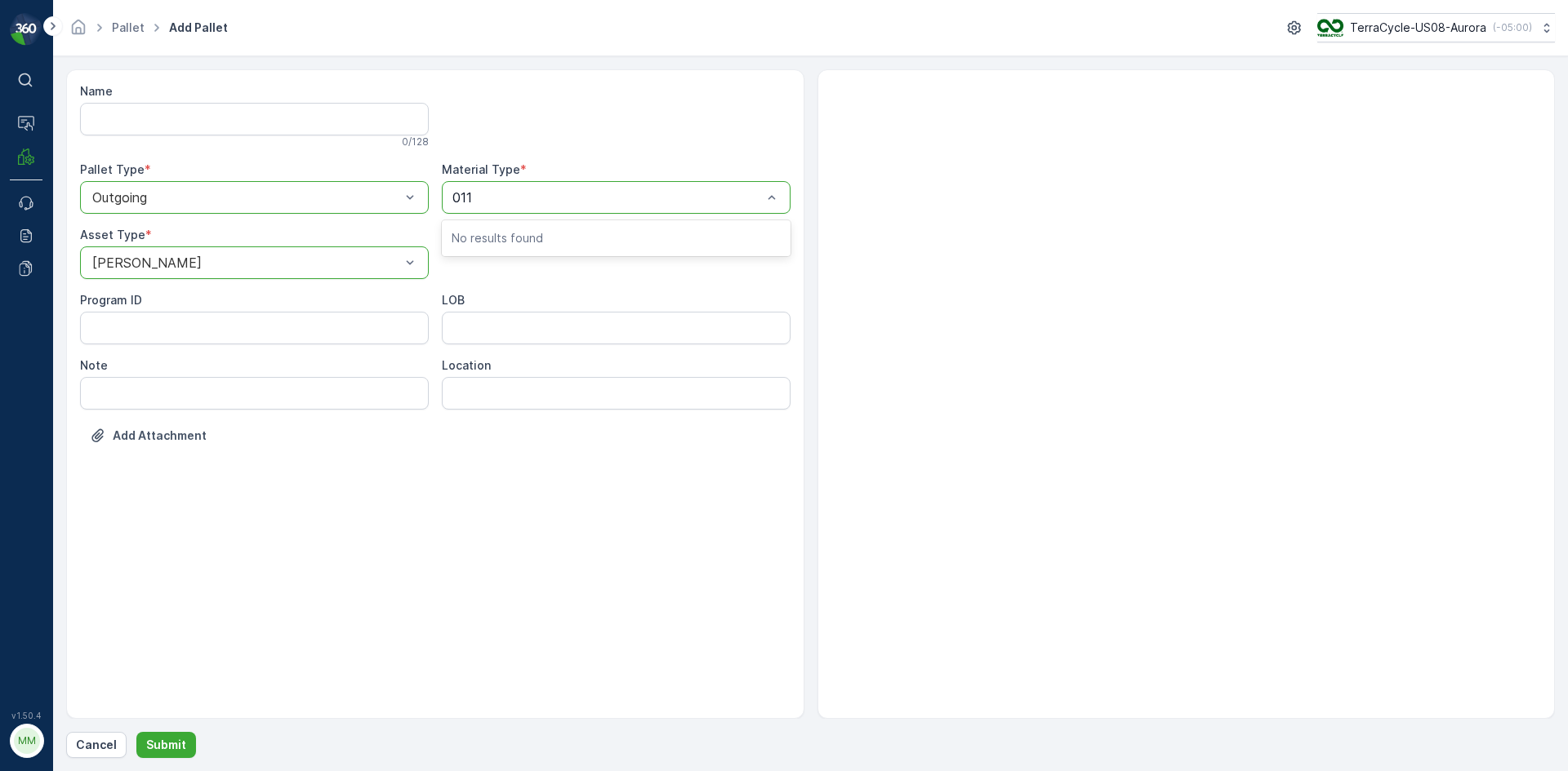
type input "0118"
click at [504, 233] on span "US-A0118 I Name Tags and Lanyards - Decanted" at bounding box center [603, 238] width 302 height 15
click at [172, 730] on div "Name 0 / 128 Pallet Type * option Outgoing, selected. Outgoing Material Type * …" at bounding box center [811, 413] width 1488 height 689
click at [168, 738] on p "Submit" at bounding box center [166, 745] width 40 height 16
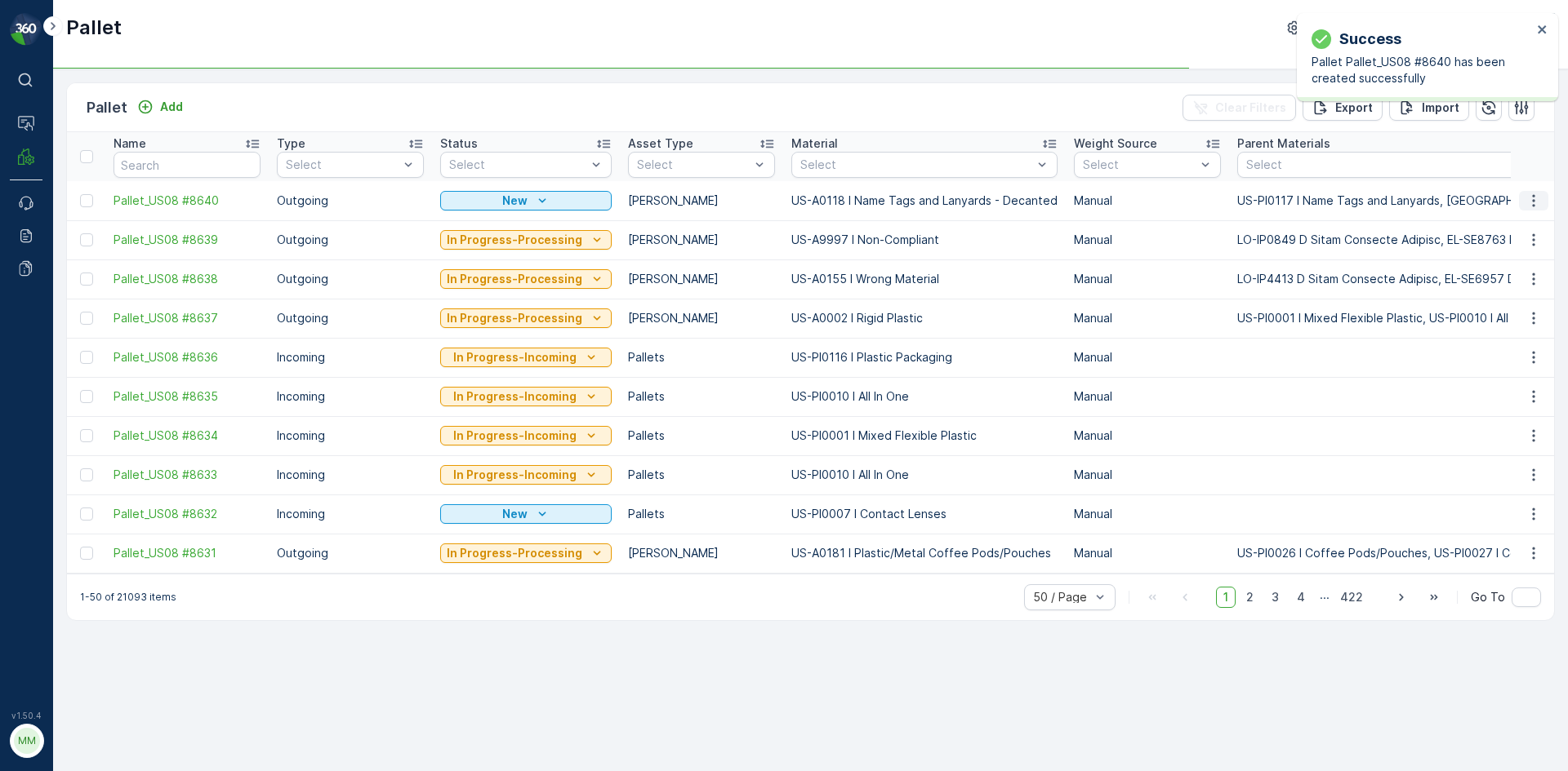
click at [1529, 197] on icon "button" at bounding box center [1532, 200] width 16 height 16
click at [1507, 317] on span "Print QR" at bounding box center [1489, 316] width 45 height 16
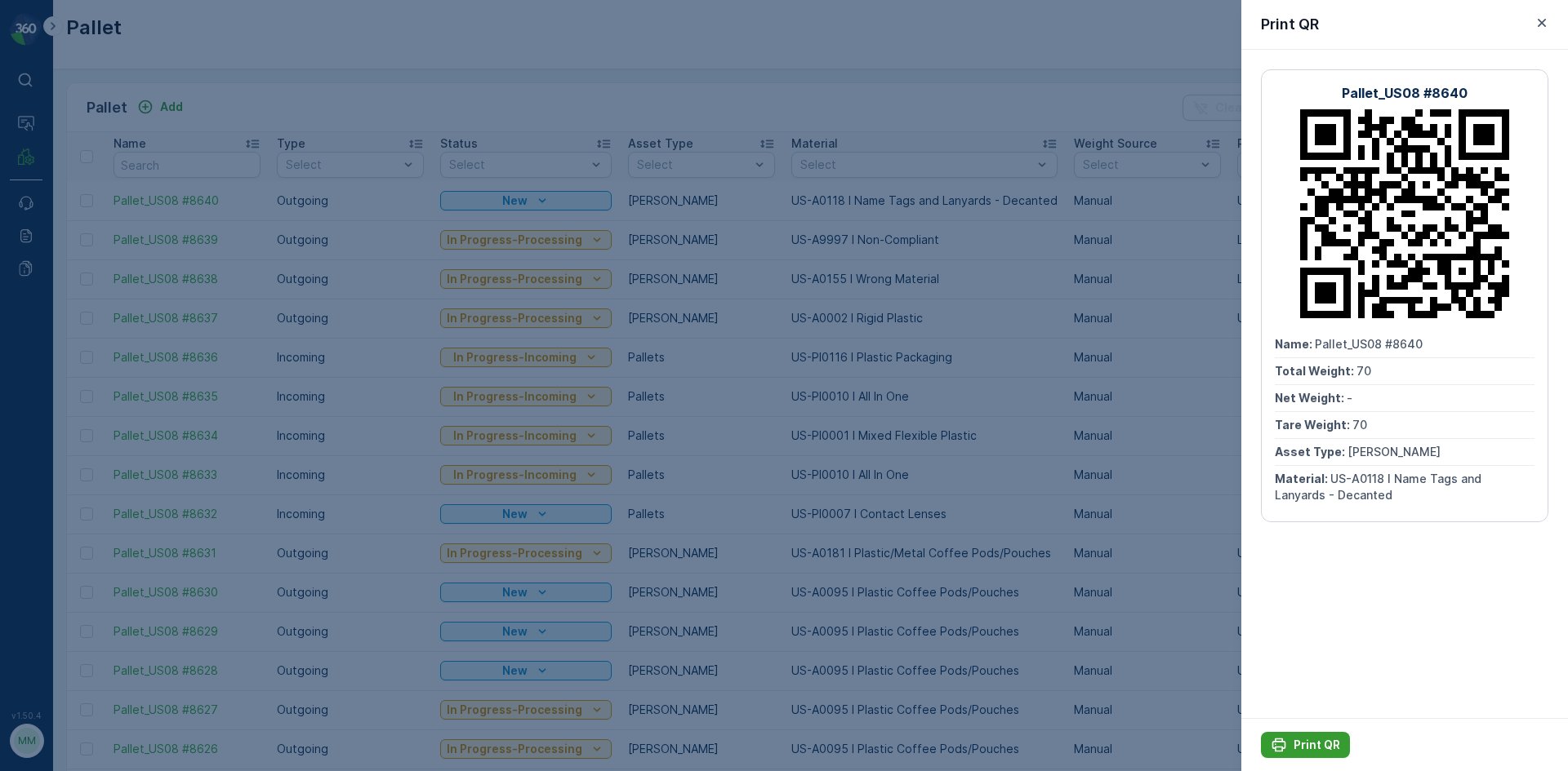
click at [1307, 749] on p "Print QR" at bounding box center [1317, 745] width 47 height 16
drag, startPoint x: 1307, startPoint y: 750, endPoint x: 1143, endPoint y: 604, distance: 219.6
click at [1143, 604] on div at bounding box center [784, 385] width 1568 height 771
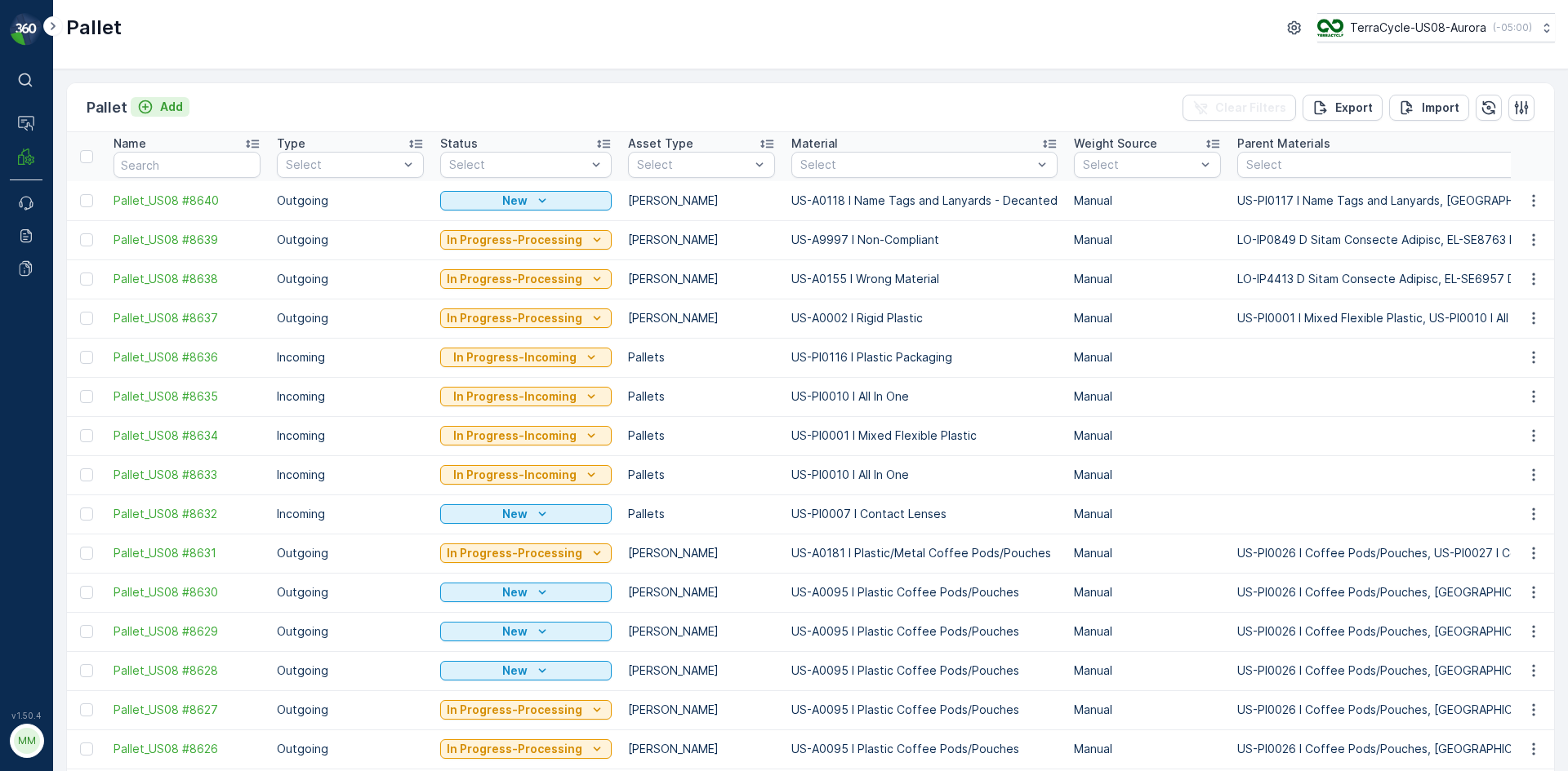
click at [174, 106] on p "Add" at bounding box center [172, 106] width 22 height 16
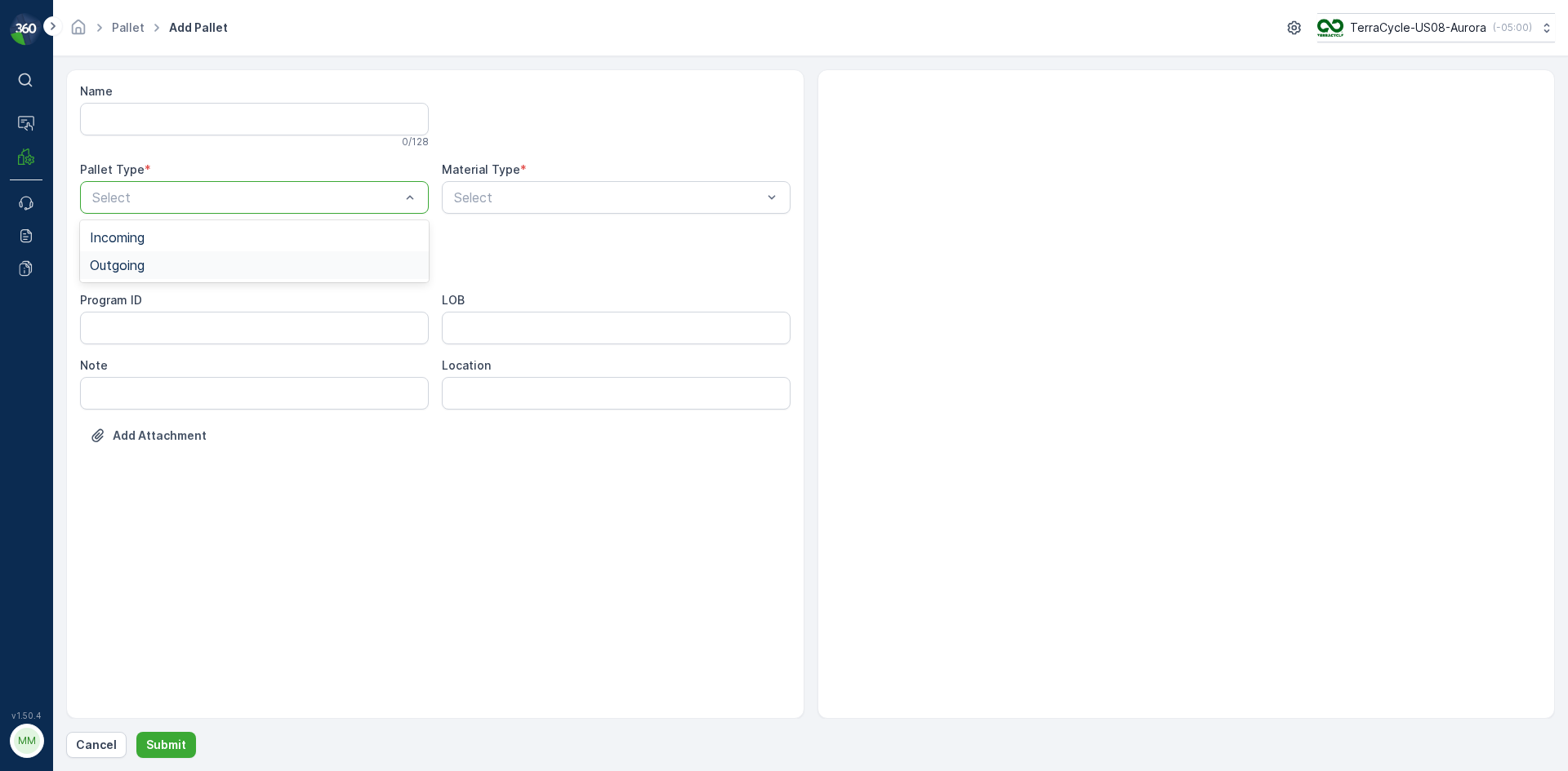
click at [129, 258] on span "Outgoing" at bounding box center [117, 265] width 54 height 15
drag, startPoint x: 116, startPoint y: 307, endPoint x: 270, endPoint y: 300, distance: 154.2
click at [116, 306] on span "[PERSON_NAME]" at bounding box center [144, 303] width 110 height 15
type input "0155"
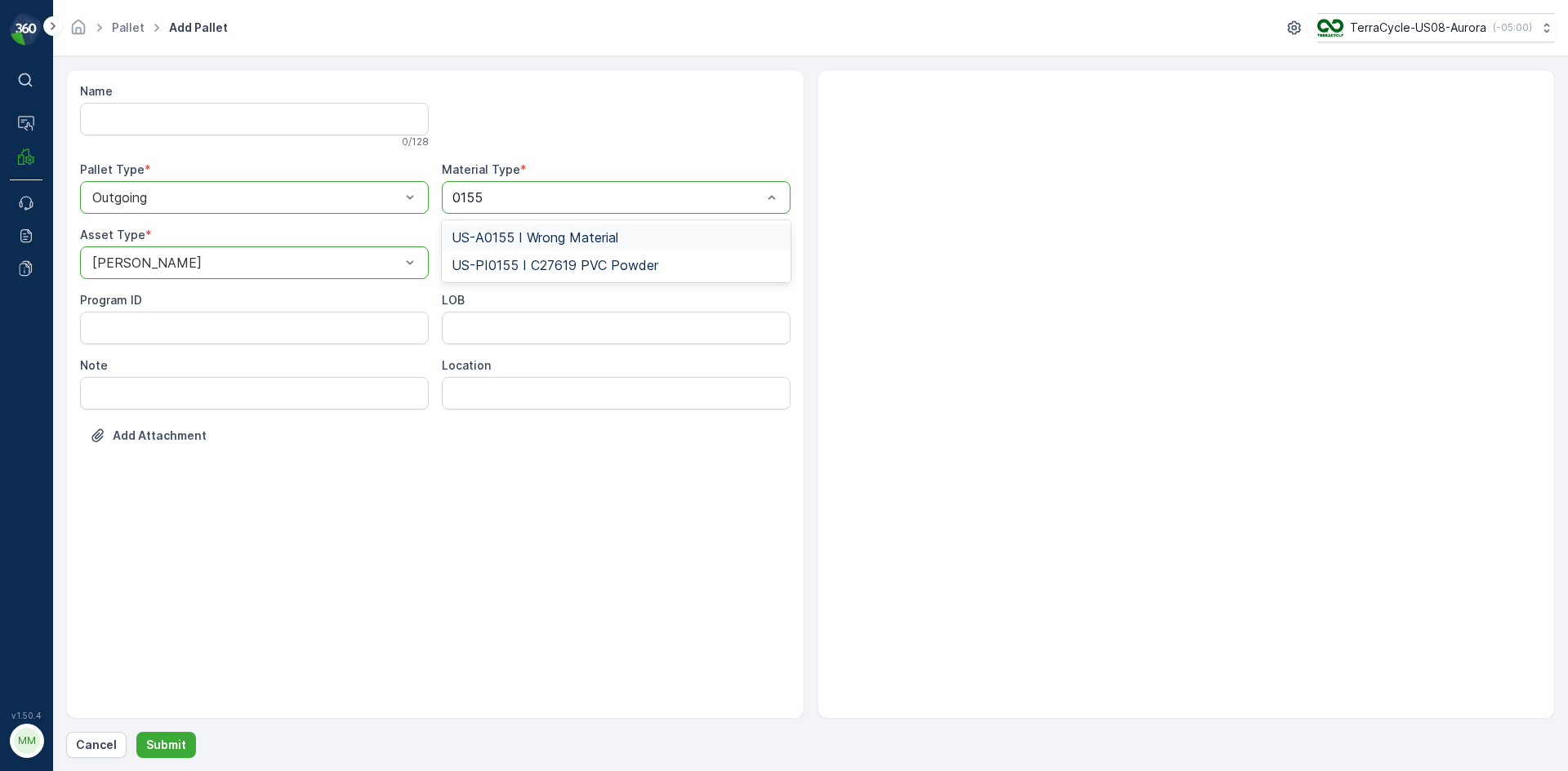
click at [586, 225] on div "US-A0155 I Wrong Material" at bounding box center [616, 238] width 349 height 28
click at [180, 746] on p "Submit" at bounding box center [166, 745] width 40 height 16
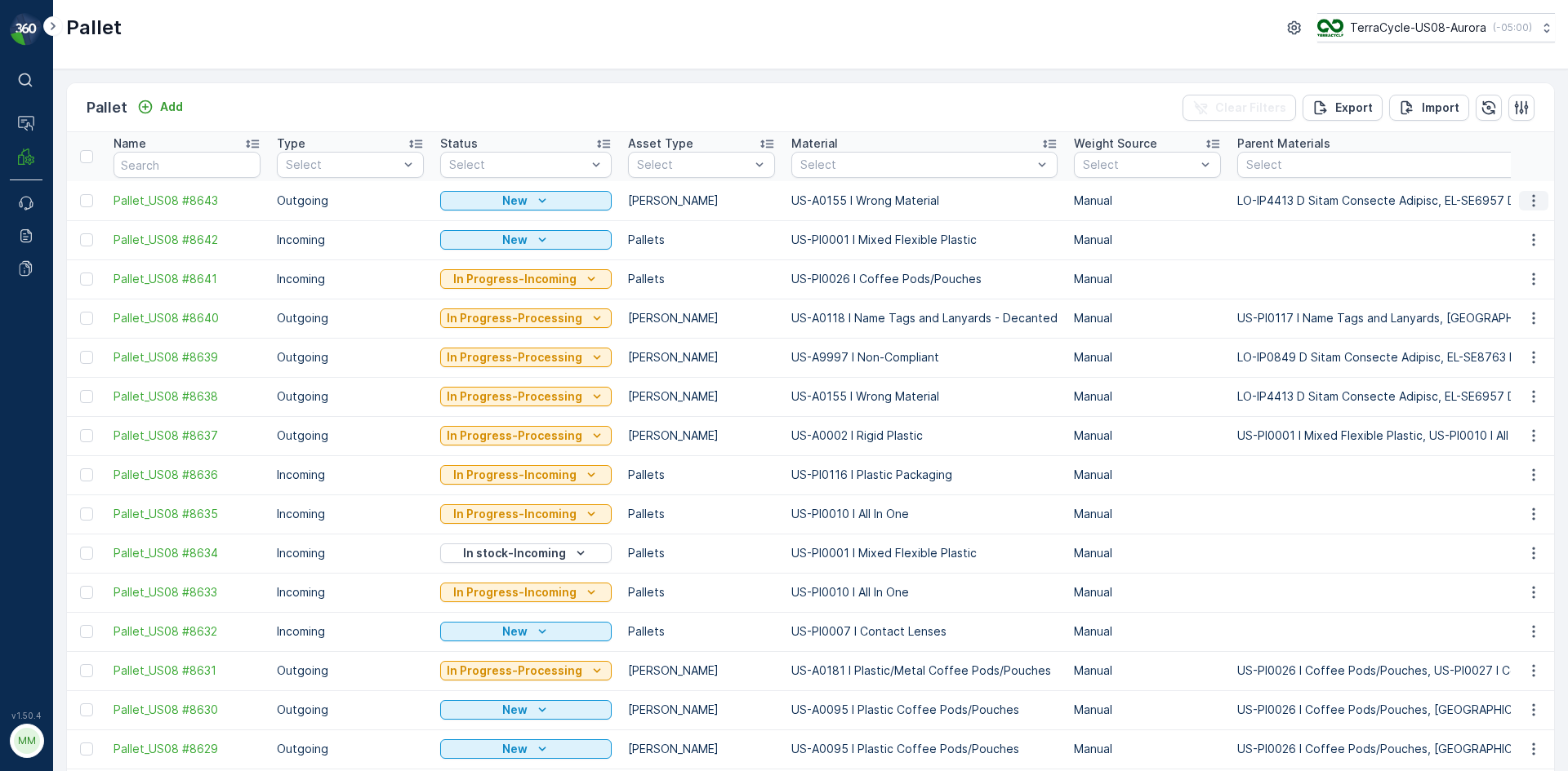
click at [1528, 200] on icon "button" at bounding box center [1532, 200] width 16 height 16
click at [1517, 313] on div "Print QR" at bounding box center [1514, 317] width 108 height 22
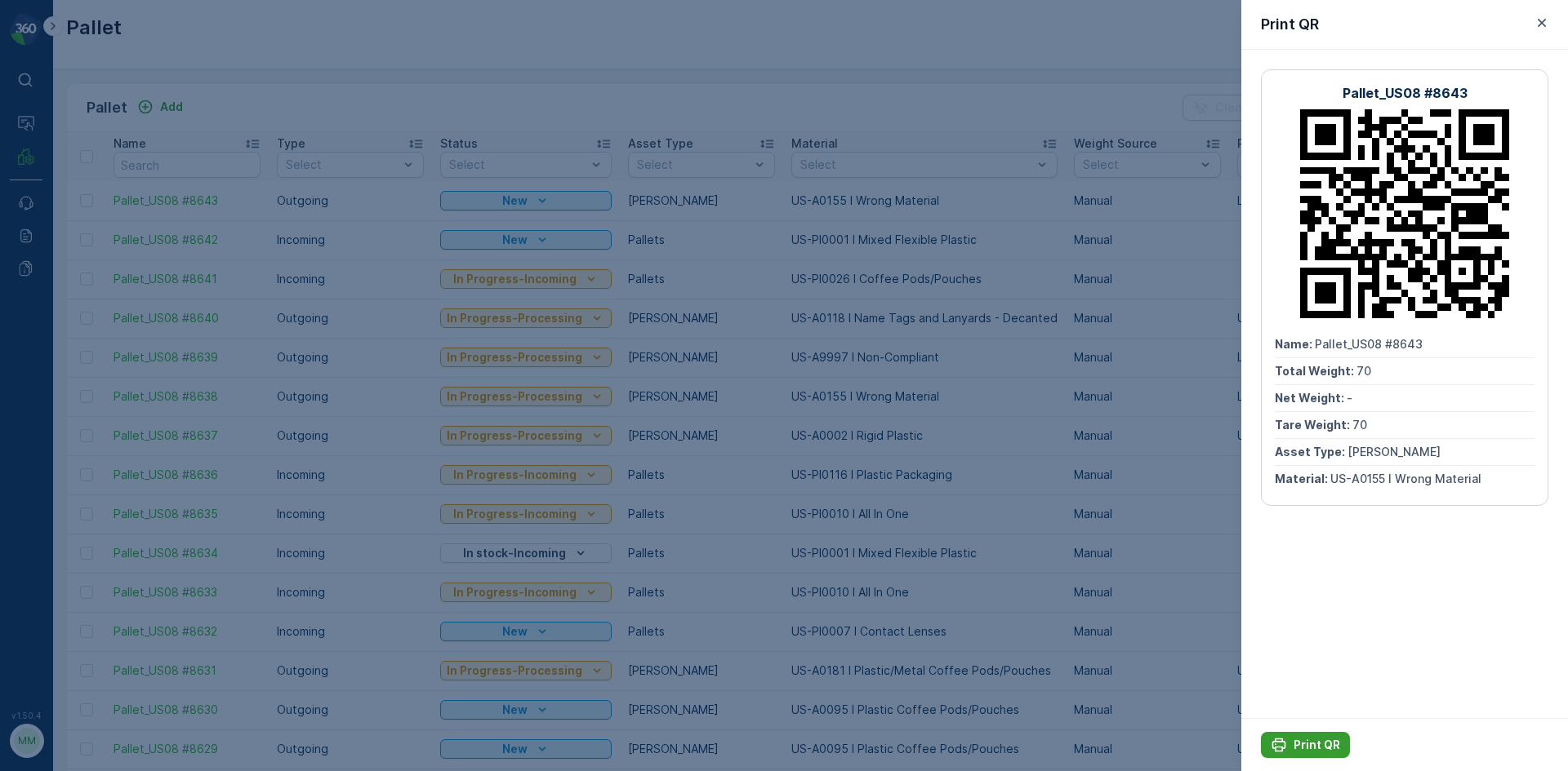
click at [1303, 744] on p "Print QR" at bounding box center [1317, 745] width 47 height 16
click at [694, 48] on div at bounding box center [784, 385] width 1568 height 771
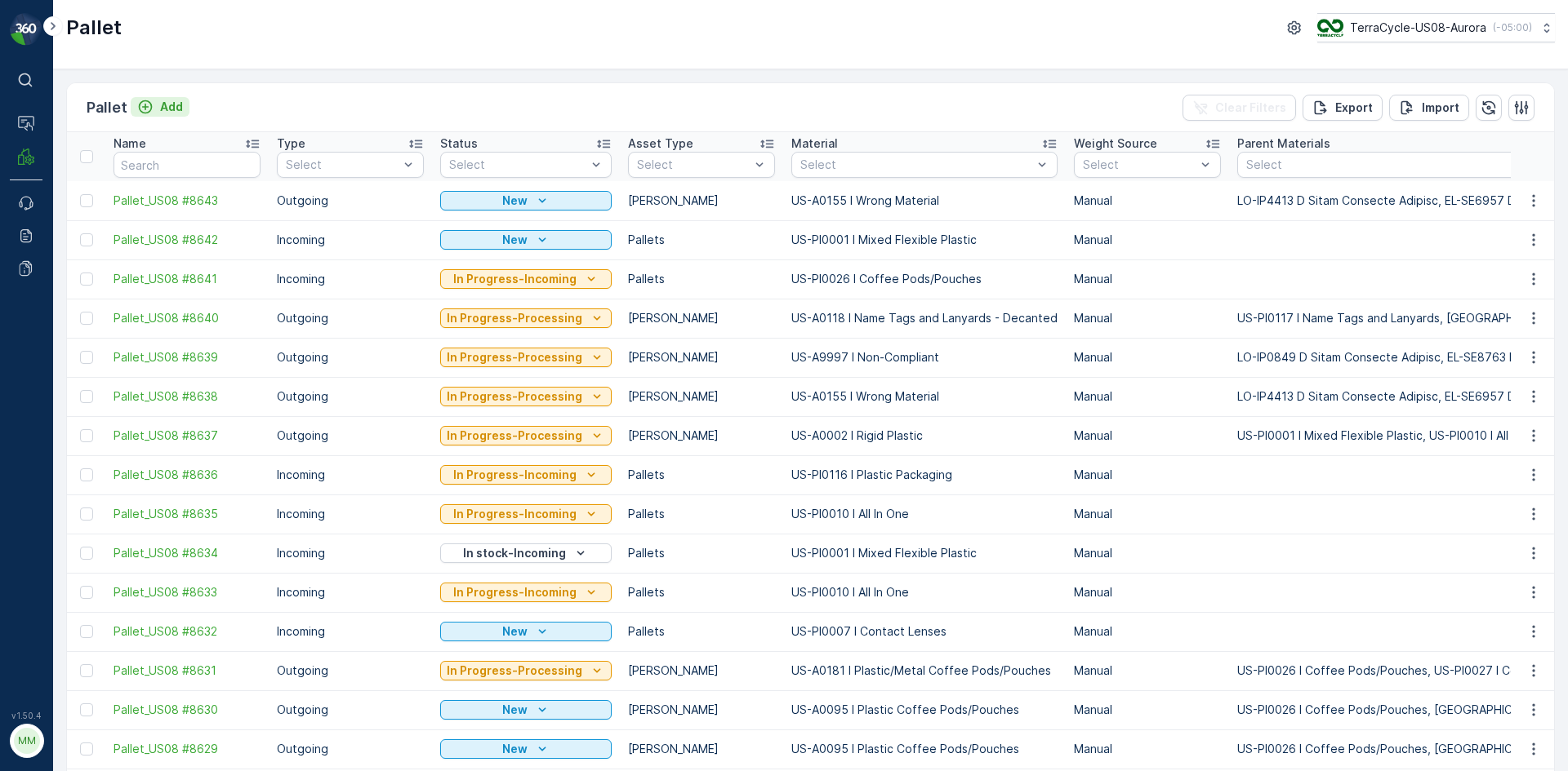
click at [139, 107] on icon "Add" at bounding box center [145, 107] width 14 height 14
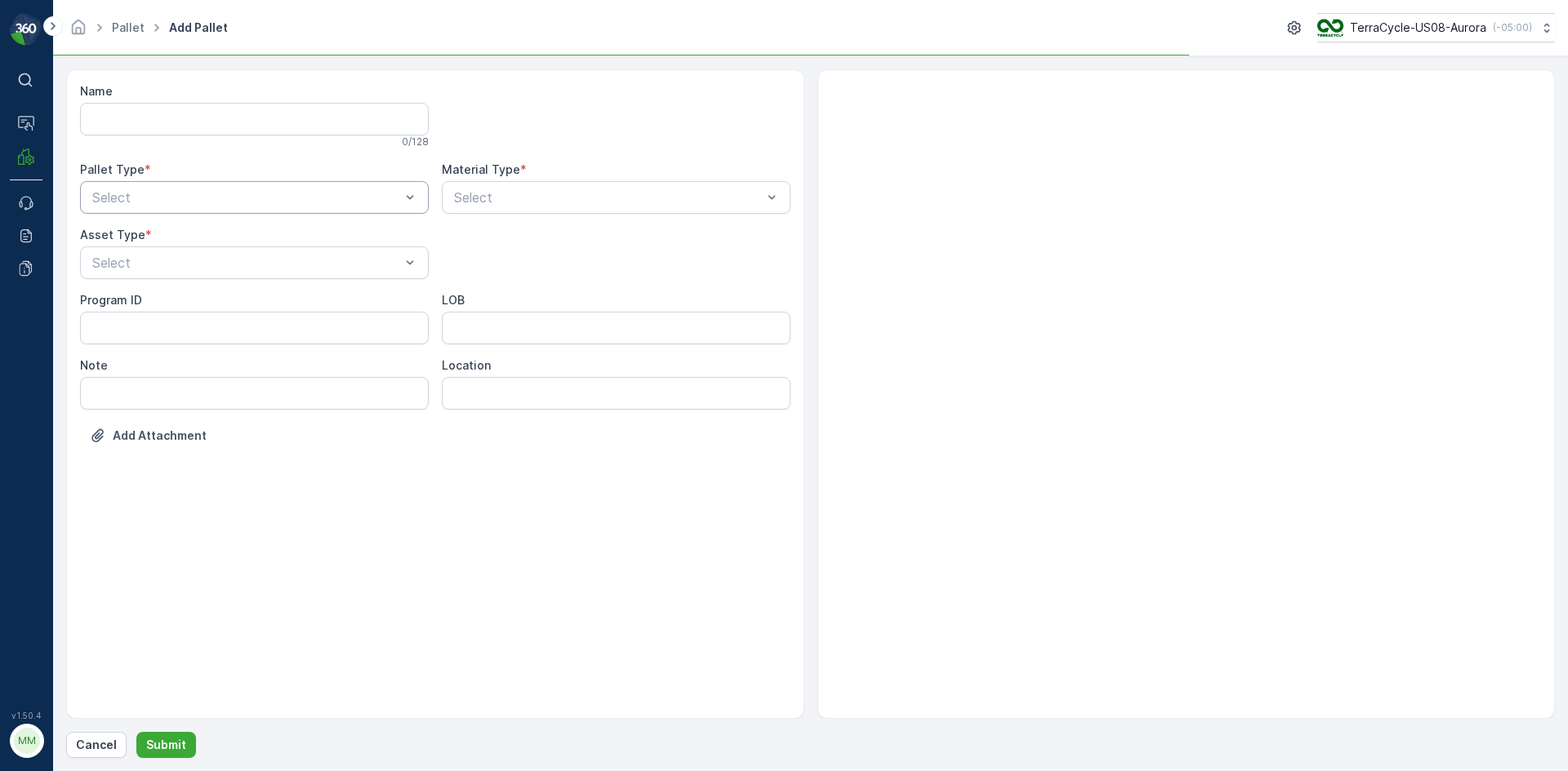
click at [208, 187] on div "Select" at bounding box center [254, 197] width 349 height 33
click at [195, 259] on div "Outgoing" at bounding box center [254, 265] width 329 height 15
click at [172, 298] on div "[PERSON_NAME]" at bounding box center [254, 303] width 329 height 15
type input "0095"
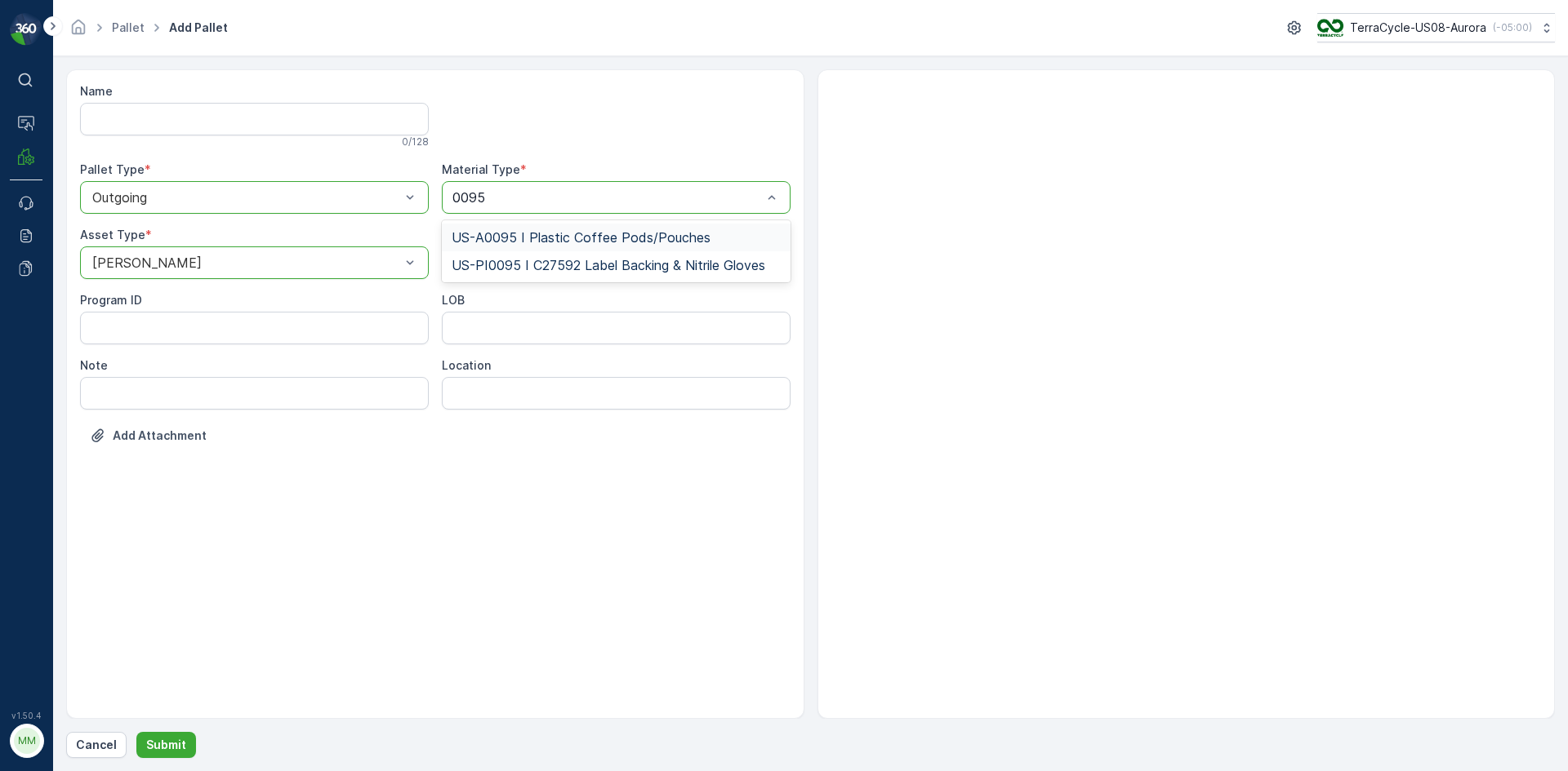
click at [579, 232] on span "US-A0095 I Plastic Coffee Pods/Pouches" at bounding box center [581, 238] width 259 height 15
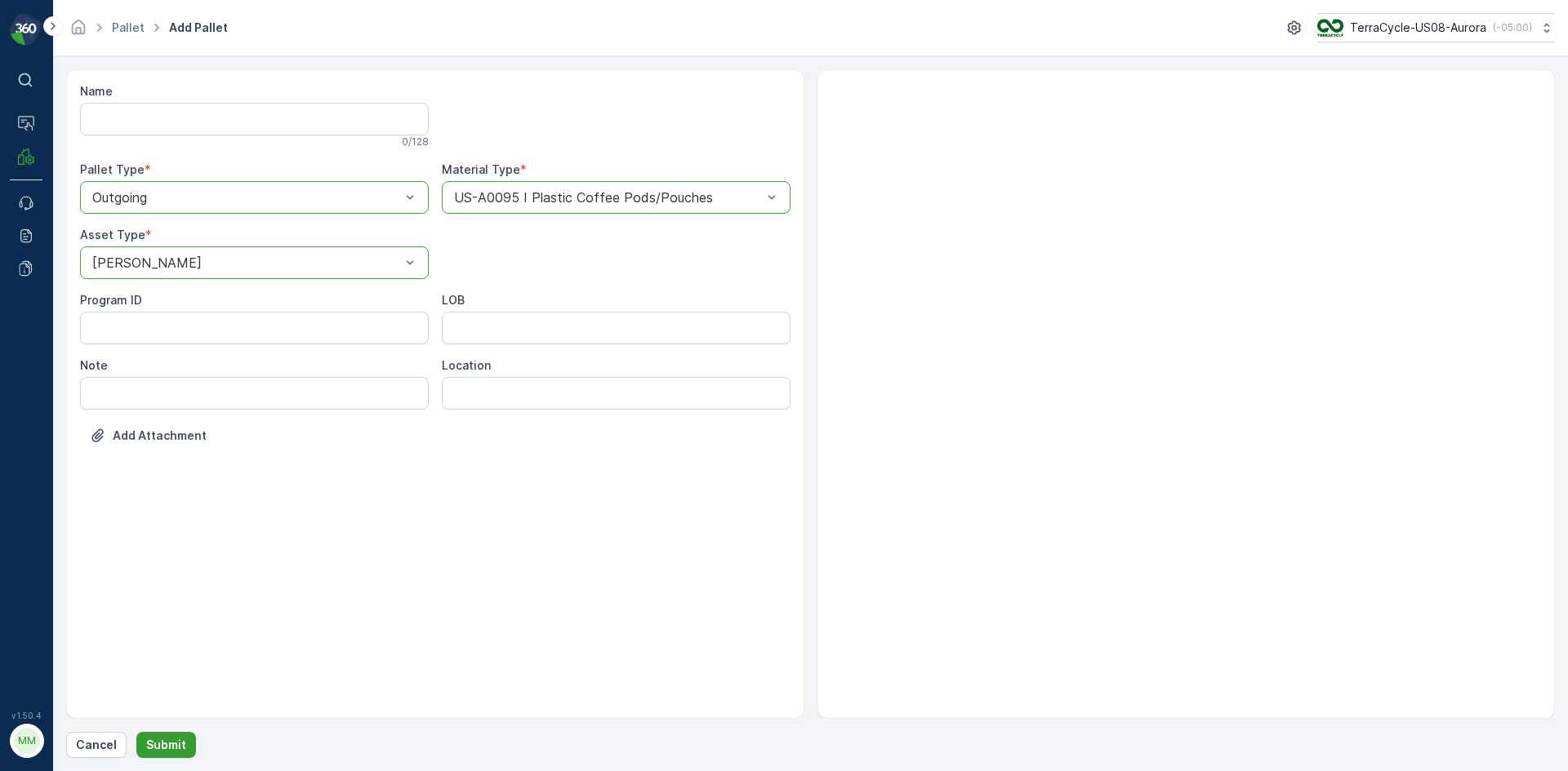
click at [161, 743] on p "Submit" at bounding box center [166, 745] width 40 height 16
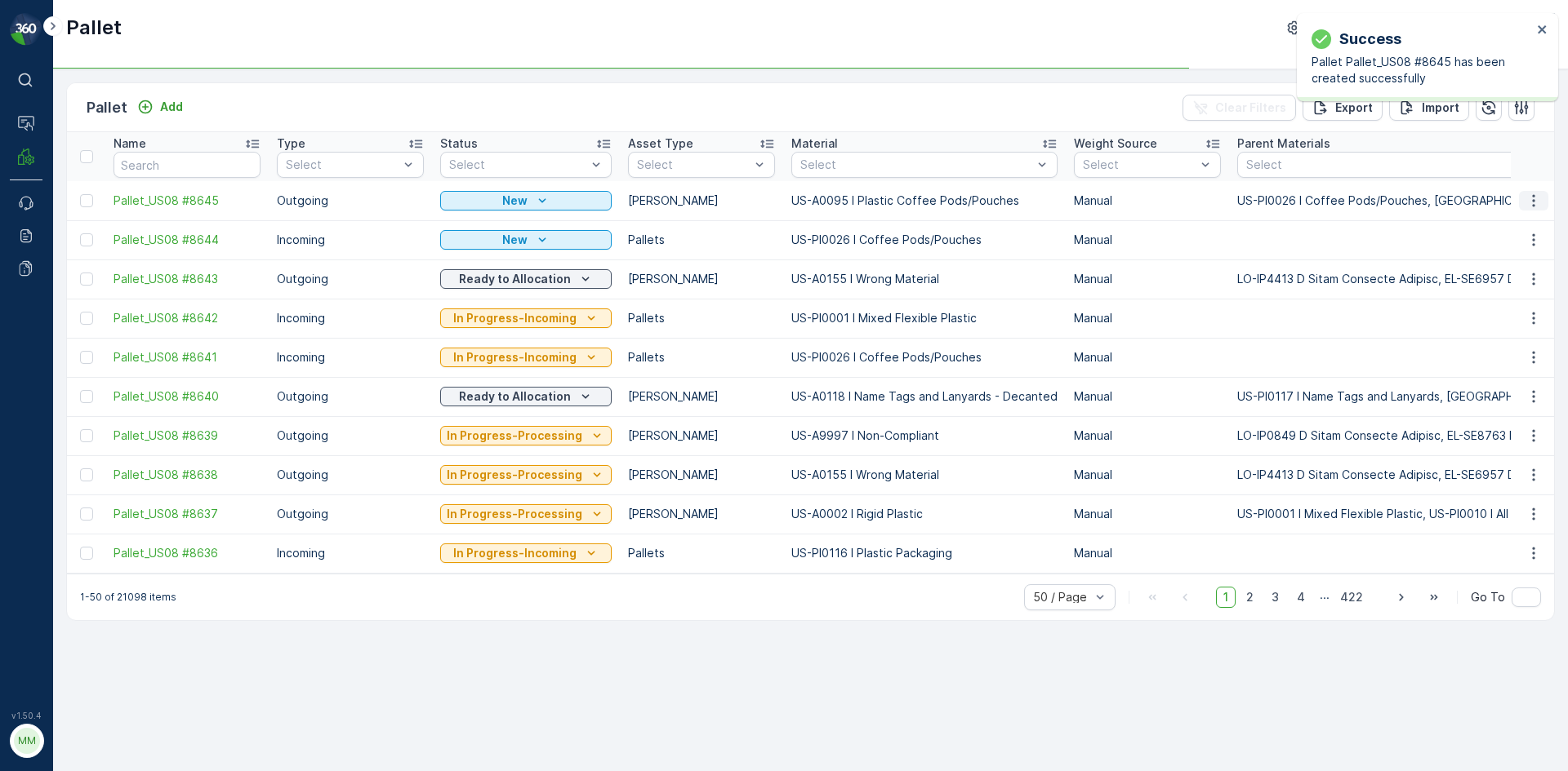
click at [1528, 200] on icon "button" at bounding box center [1532, 200] width 16 height 16
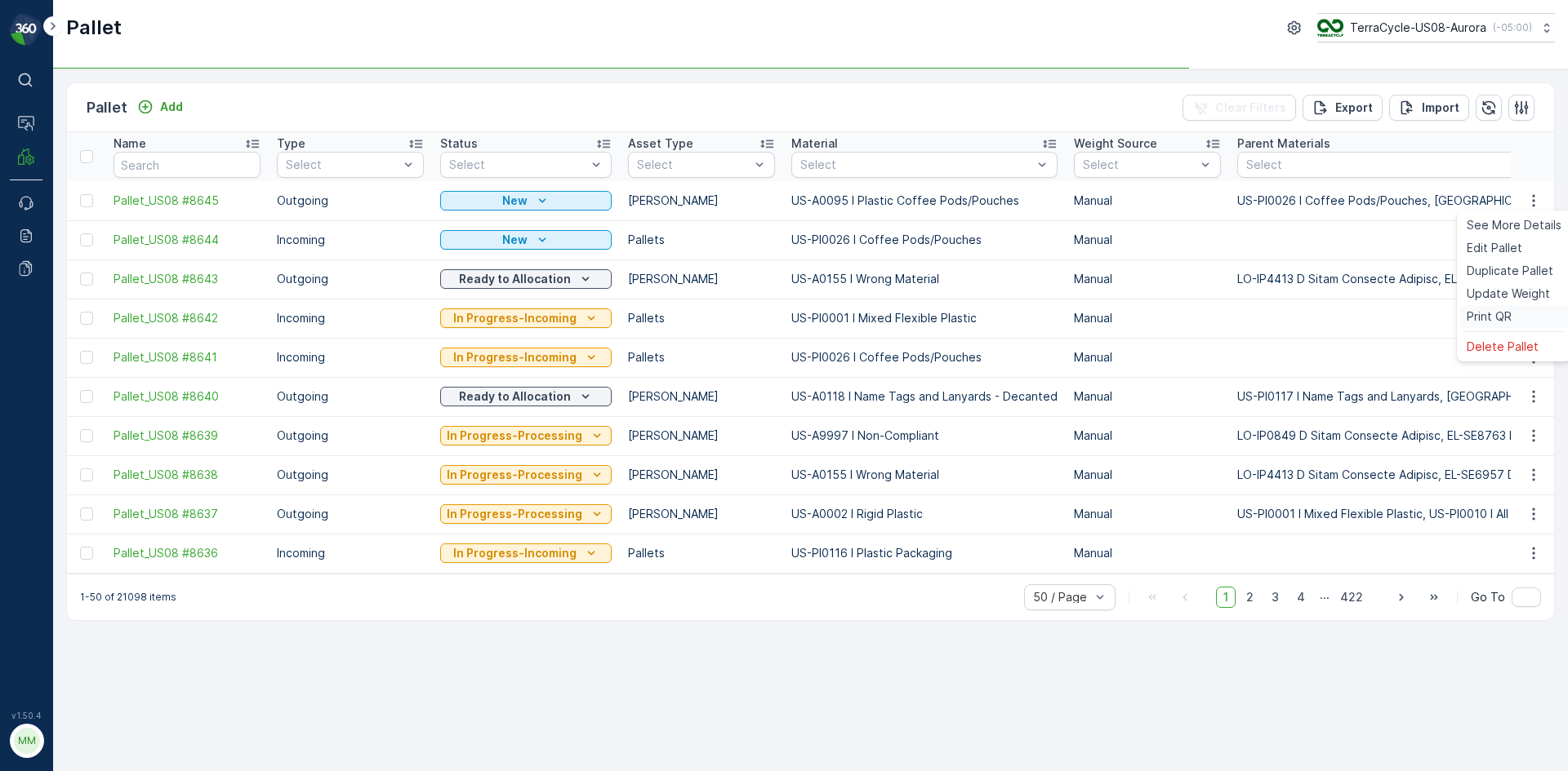
click at [1516, 320] on div "Print QR" at bounding box center [1514, 317] width 108 height 22
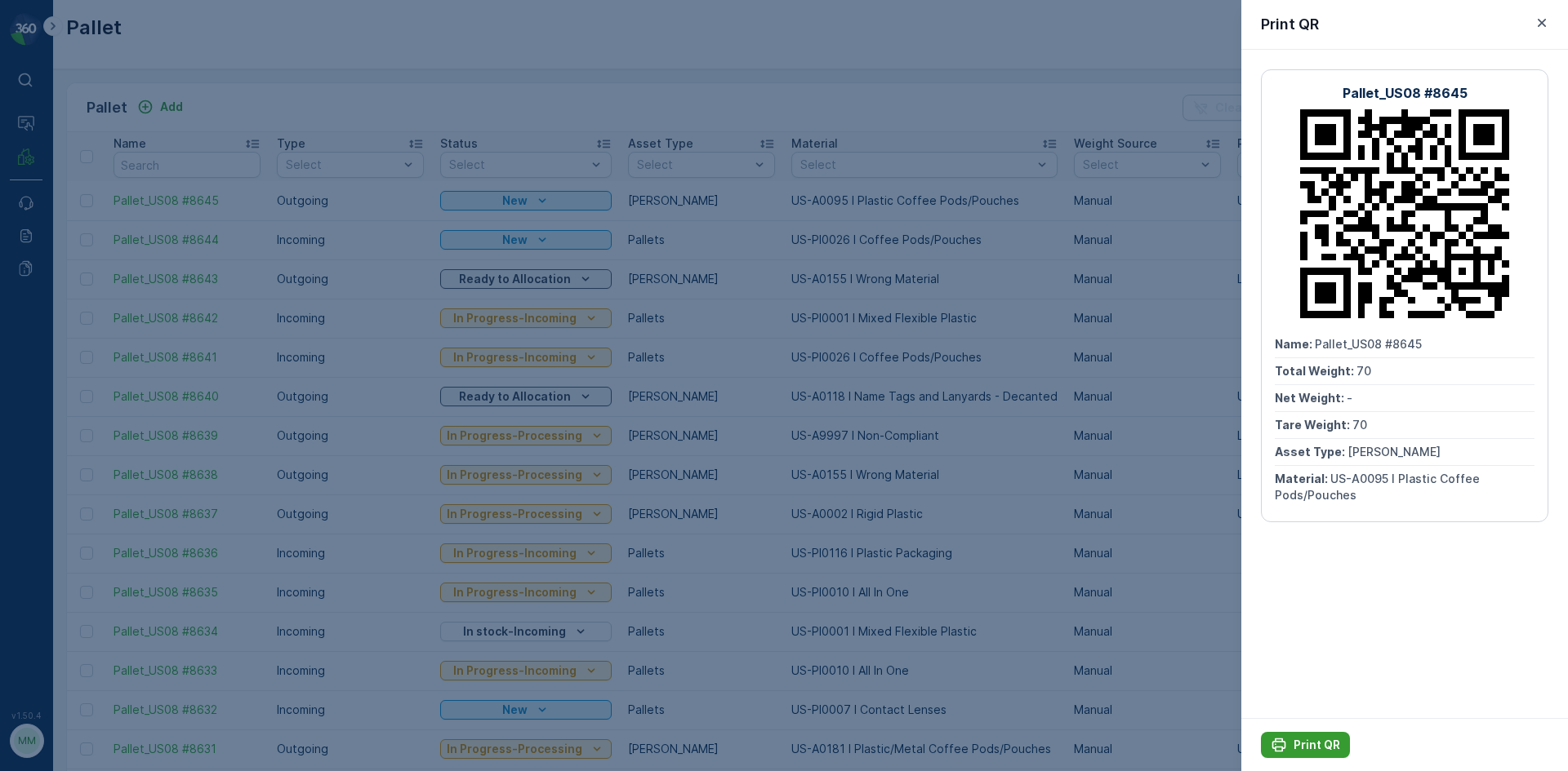
click at [1328, 746] on p "Print QR" at bounding box center [1317, 745] width 47 height 16
drag, startPoint x: 333, startPoint y: 24, endPoint x: 200, endPoint y: 132, distance: 171.3
click at [332, 24] on div at bounding box center [784, 385] width 1568 height 771
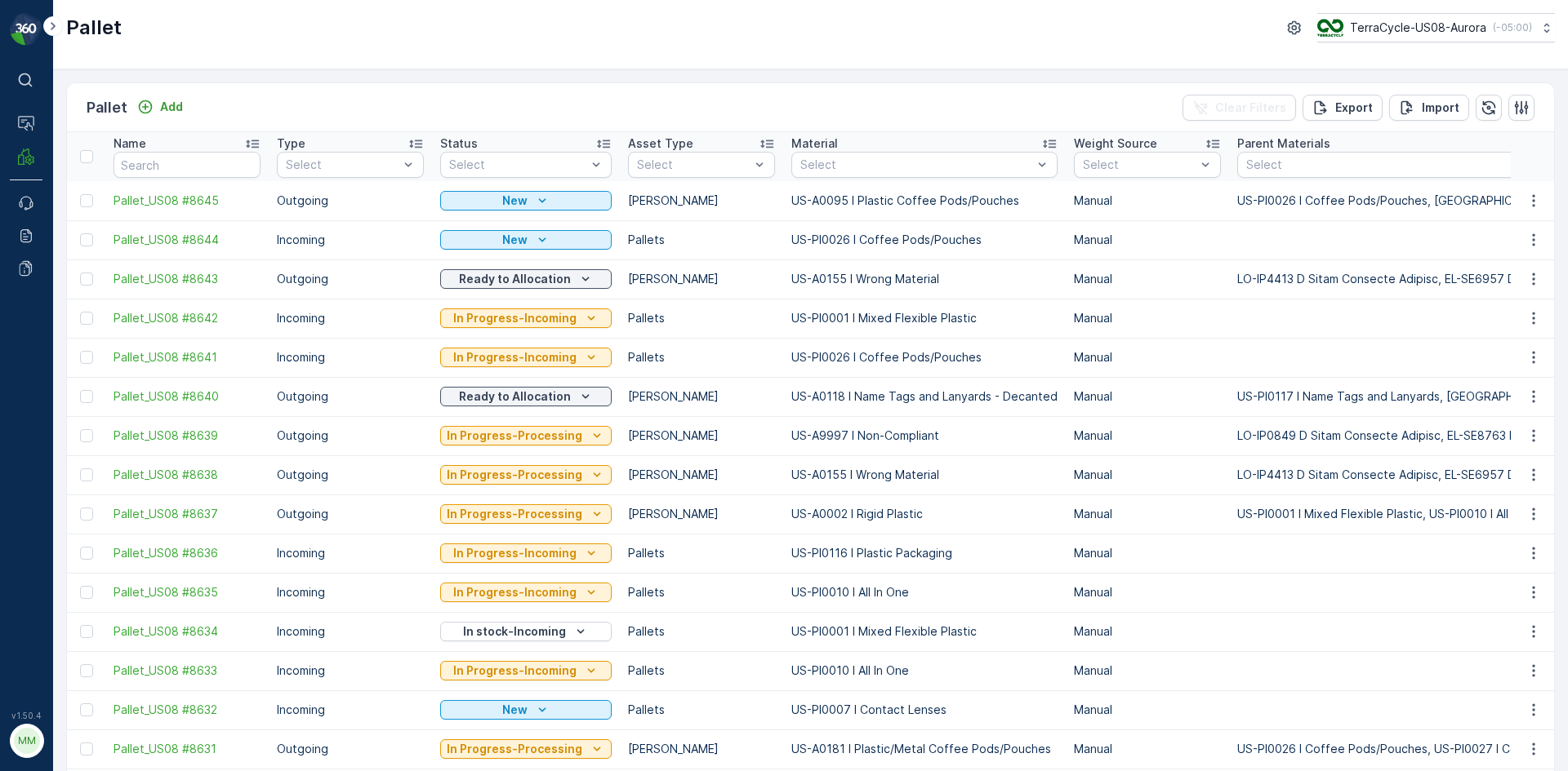
click at [142, 91] on div "Pallet Add Clear Filters Export Import" at bounding box center [810, 108] width 1486 height 49
click at [160, 109] on p "Add" at bounding box center [172, 106] width 22 height 16
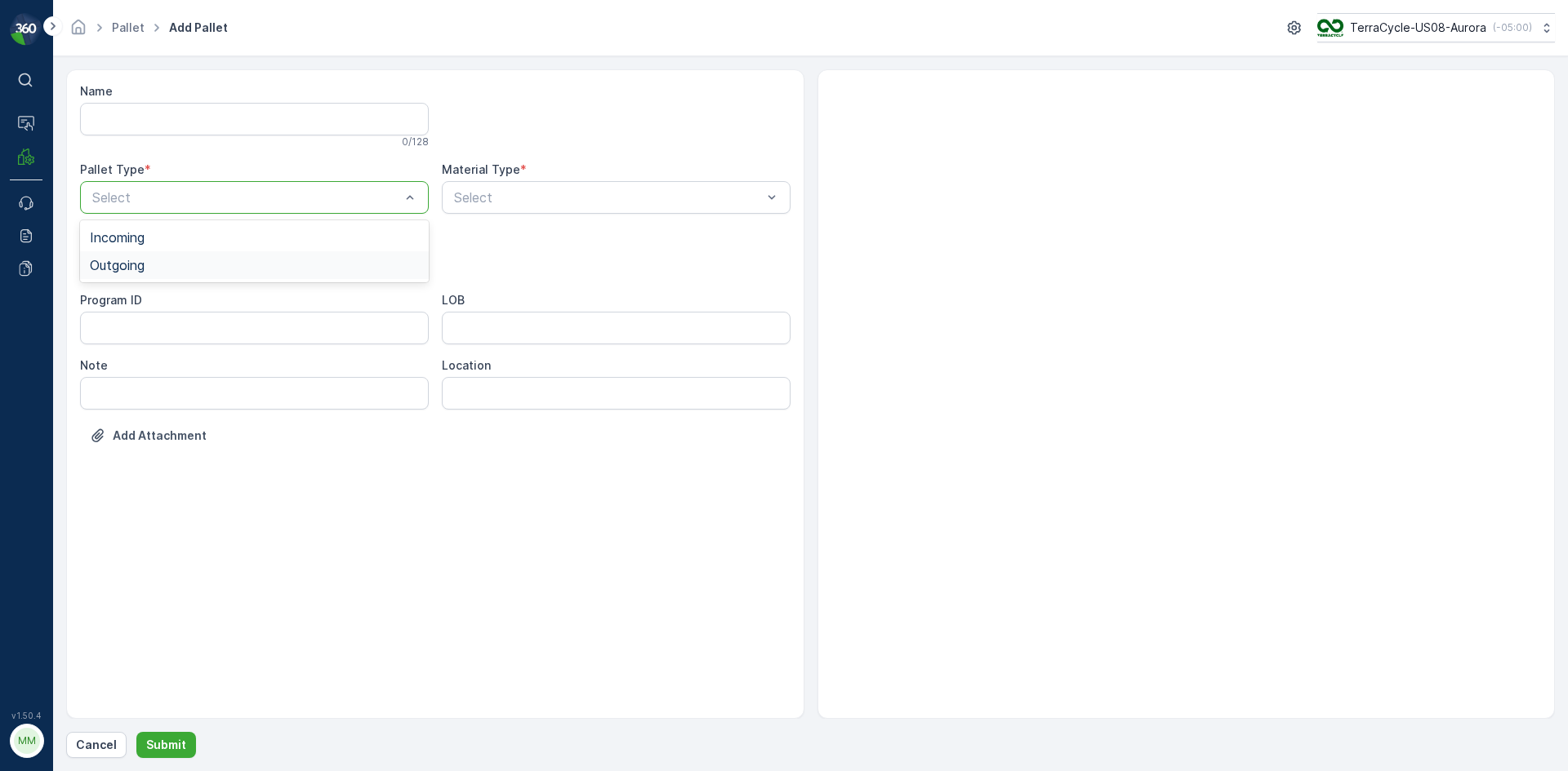
click at [149, 264] on div "Outgoing" at bounding box center [254, 265] width 329 height 15
click at [134, 307] on span "Gaylord" at bounding box center [144, 303] width 110 height 15
type input "0081"
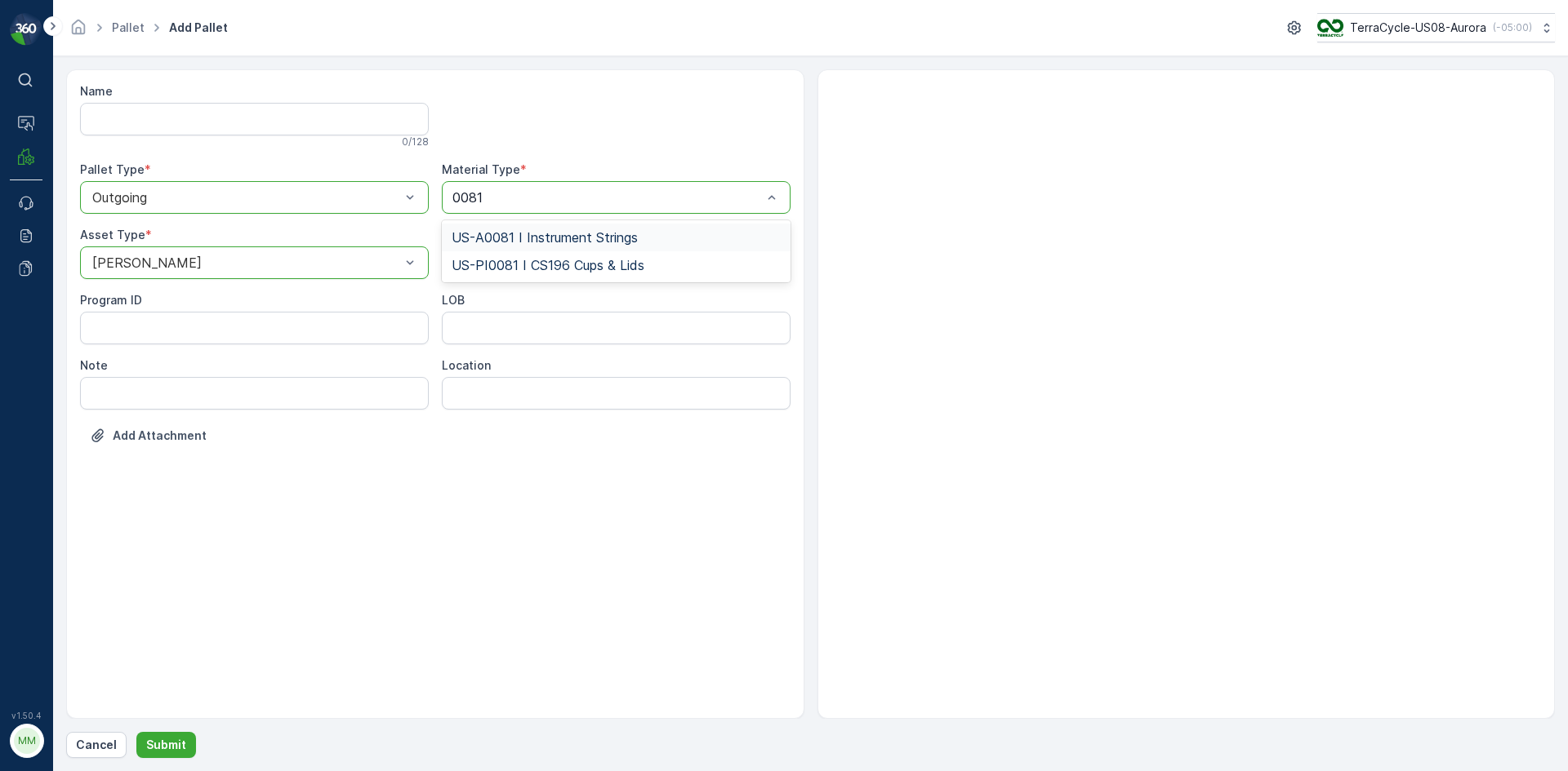
click at [557, 241] on span "US-A0081 I Instrument Strings" at bounding box center [545, 238] width 187 height 15
click at [178, 738] on p "Submit" at bounding box center [166, 745] width 40 height 16
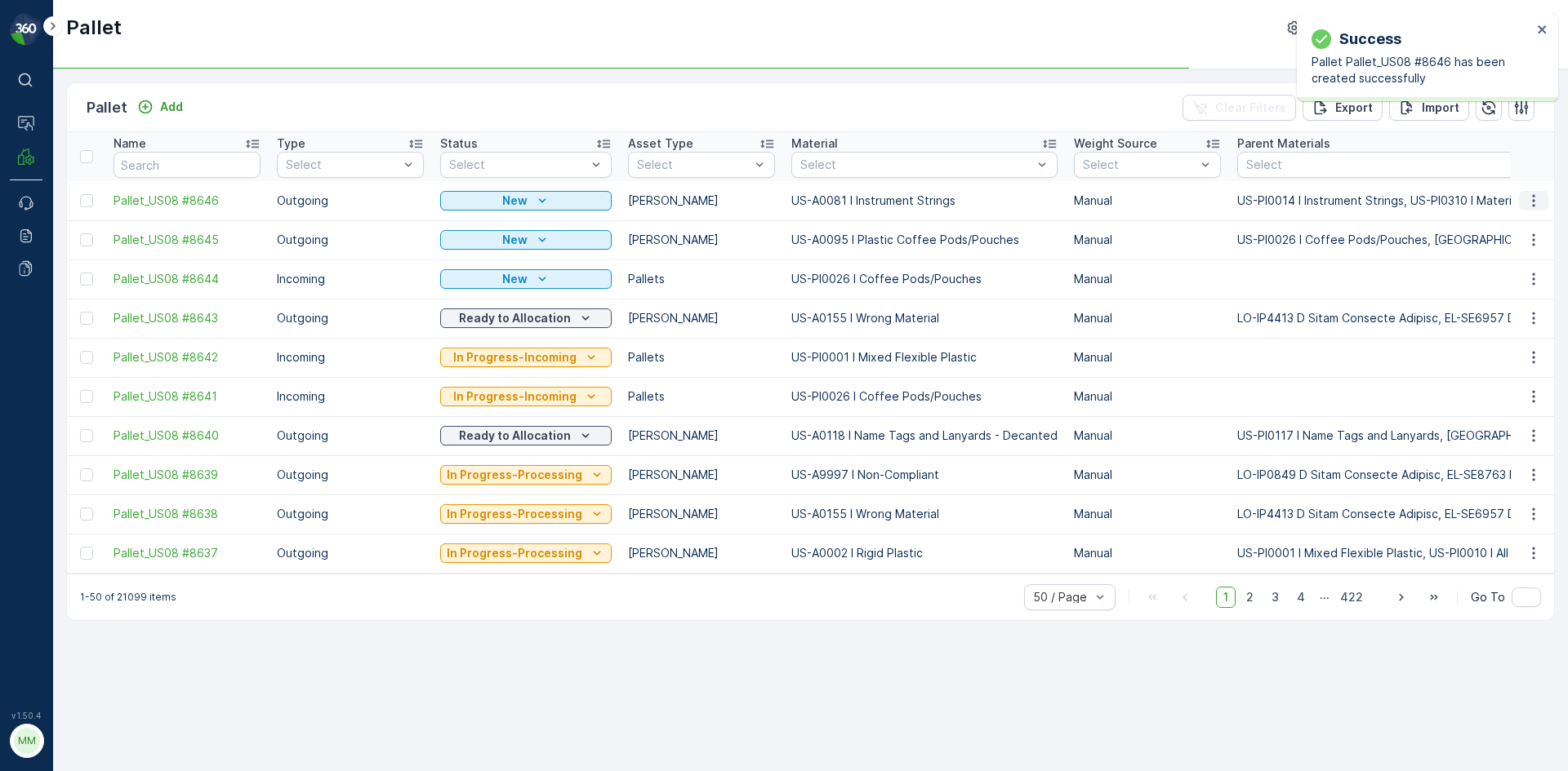
click at [1539, 200] on icon "button" at bounding box center [1532, 200] width 16 height 16
click at [1498, 315] on span "Print QR" at bounding box center [1489, 316] width 45 height 16
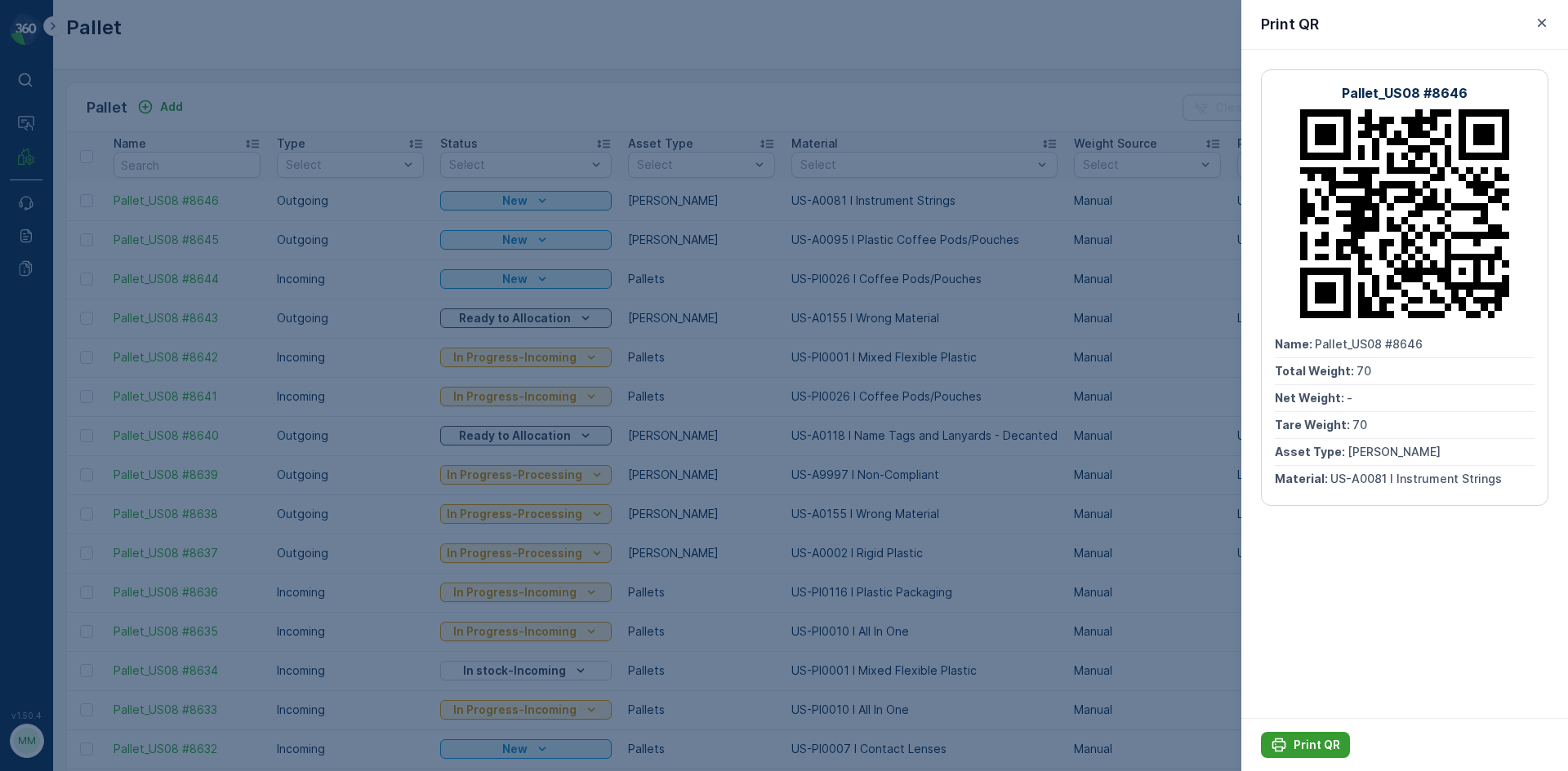
click at [1325, 746] on p "Print QR" at bounding box center [1317, 745] width 47 height 16
click at [592, 80] on div at bounding box center [784, 385] width 1568 height 771
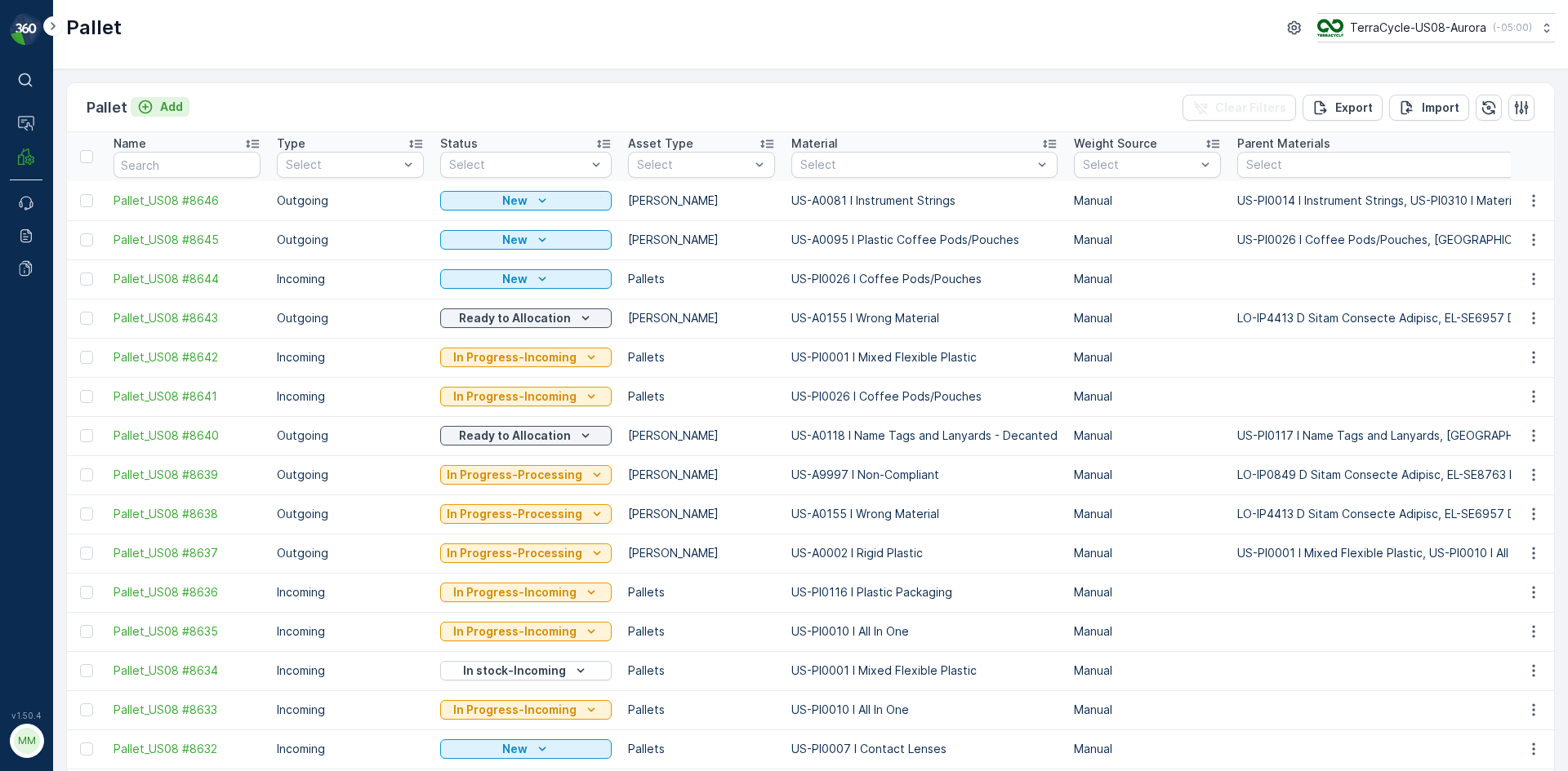
click at [160, 106] on p "Add" at bounding box center [172, 106] width 22 height 16
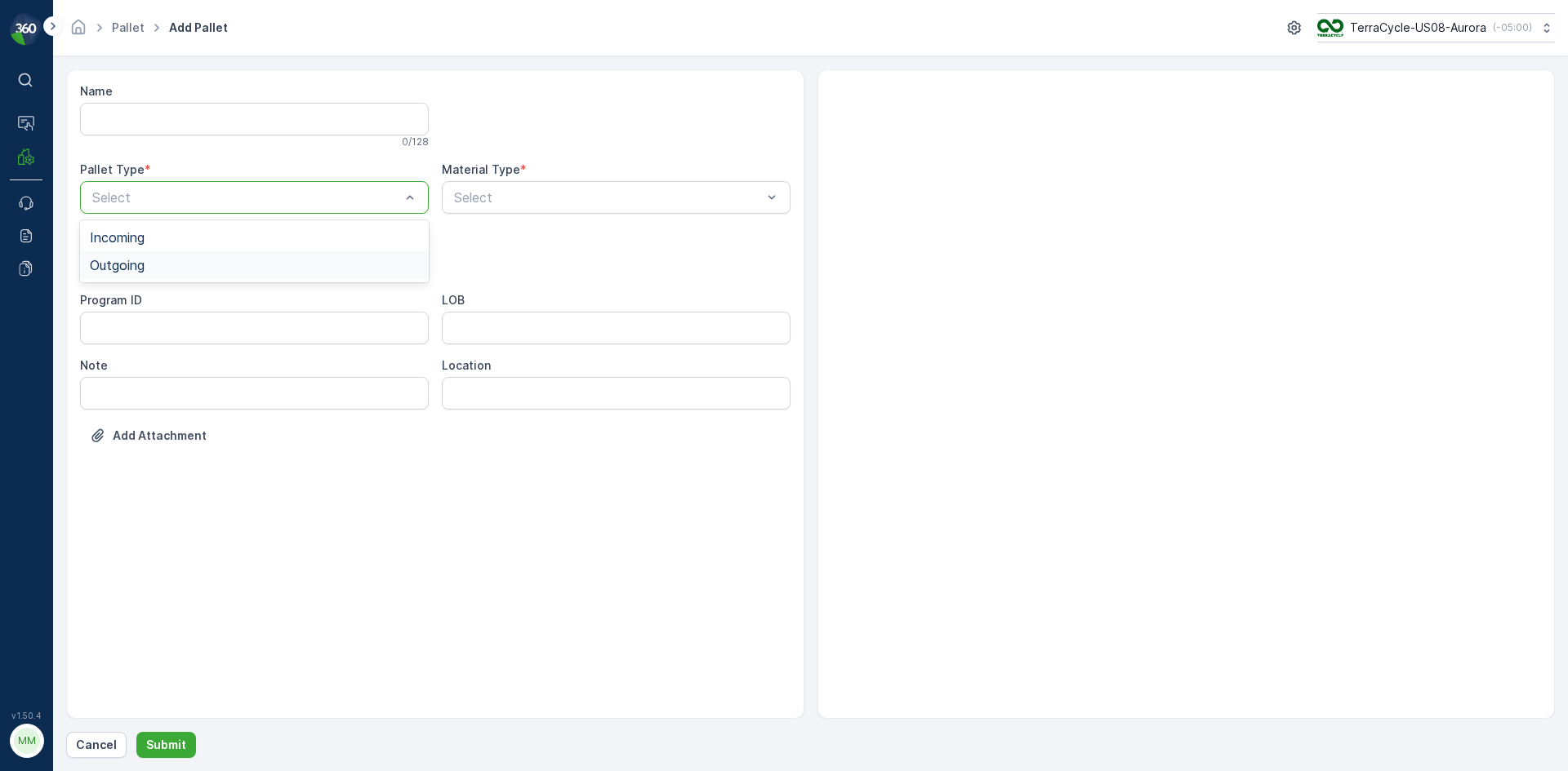
click at [149, 270] on div "Outgoing" at bounding box center [254, 265] width 329 height 15
click at [131, 325] on div "Bales" at bounding box center [254, 331] width 329 height 15
type input "0001"
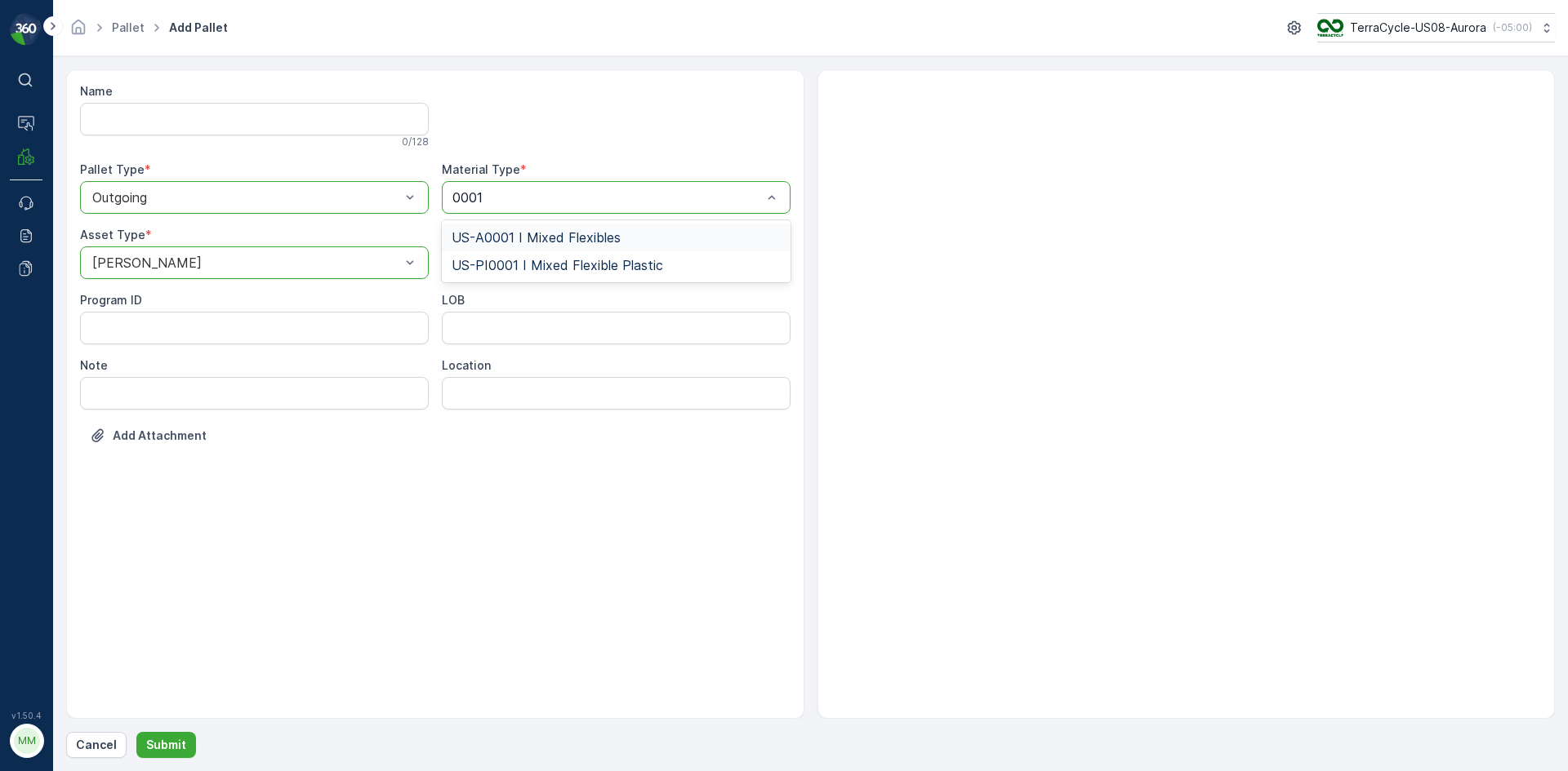
click at [559, 231] on span "US-A0001 I Mixed Flexibles" at bounding box center [536, 238] width 169 height 15
click at [168, 740] on p "Submit" at bounding box center [166, 745] width 40 height 16
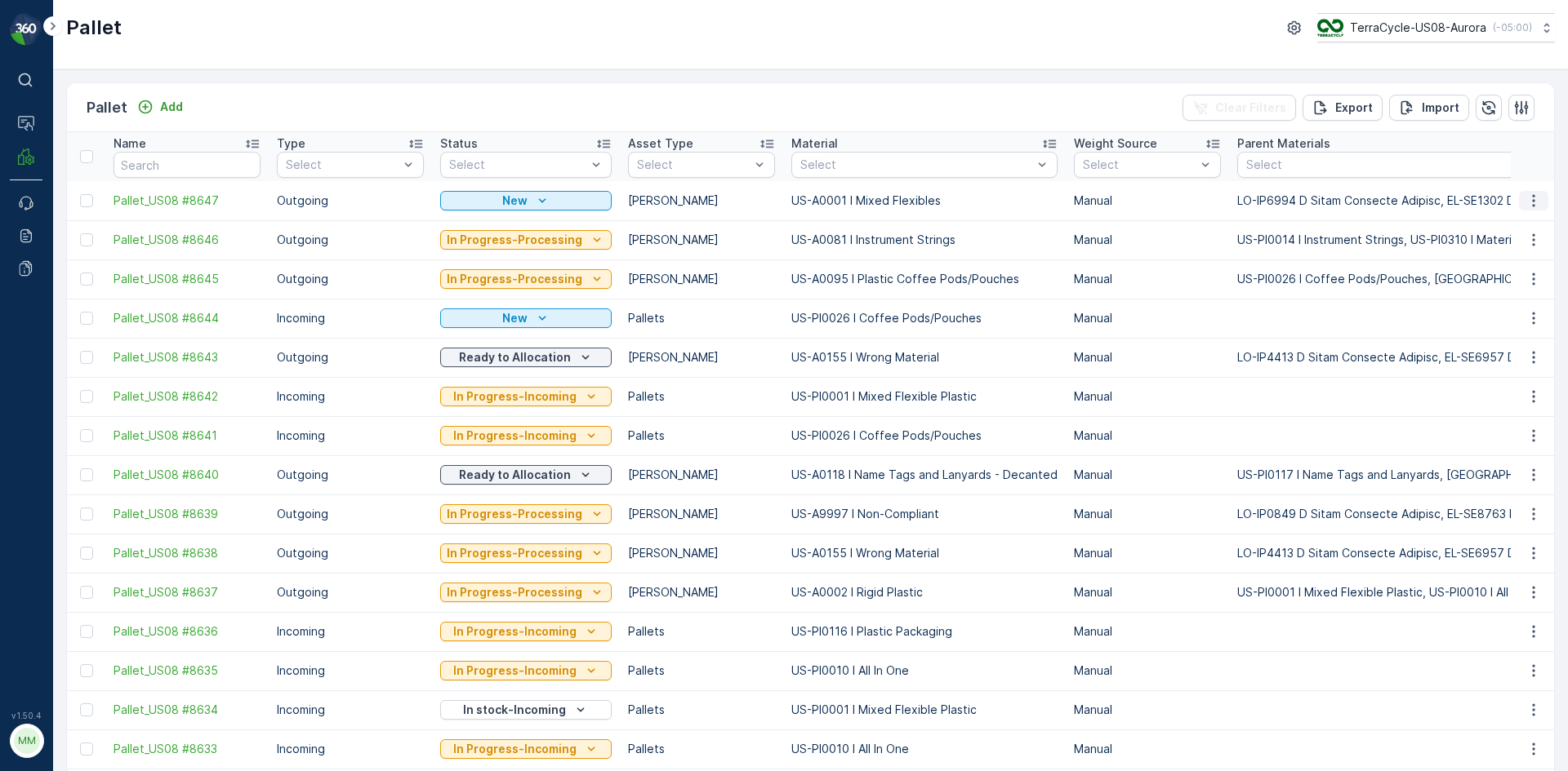
click at [1525, 201] on icon "button" at bounding box center [1532, 200] width 16 height 16
click at [1501, 316] on span "Print QR" at bounding box center [1489, 316] width 45 height 16
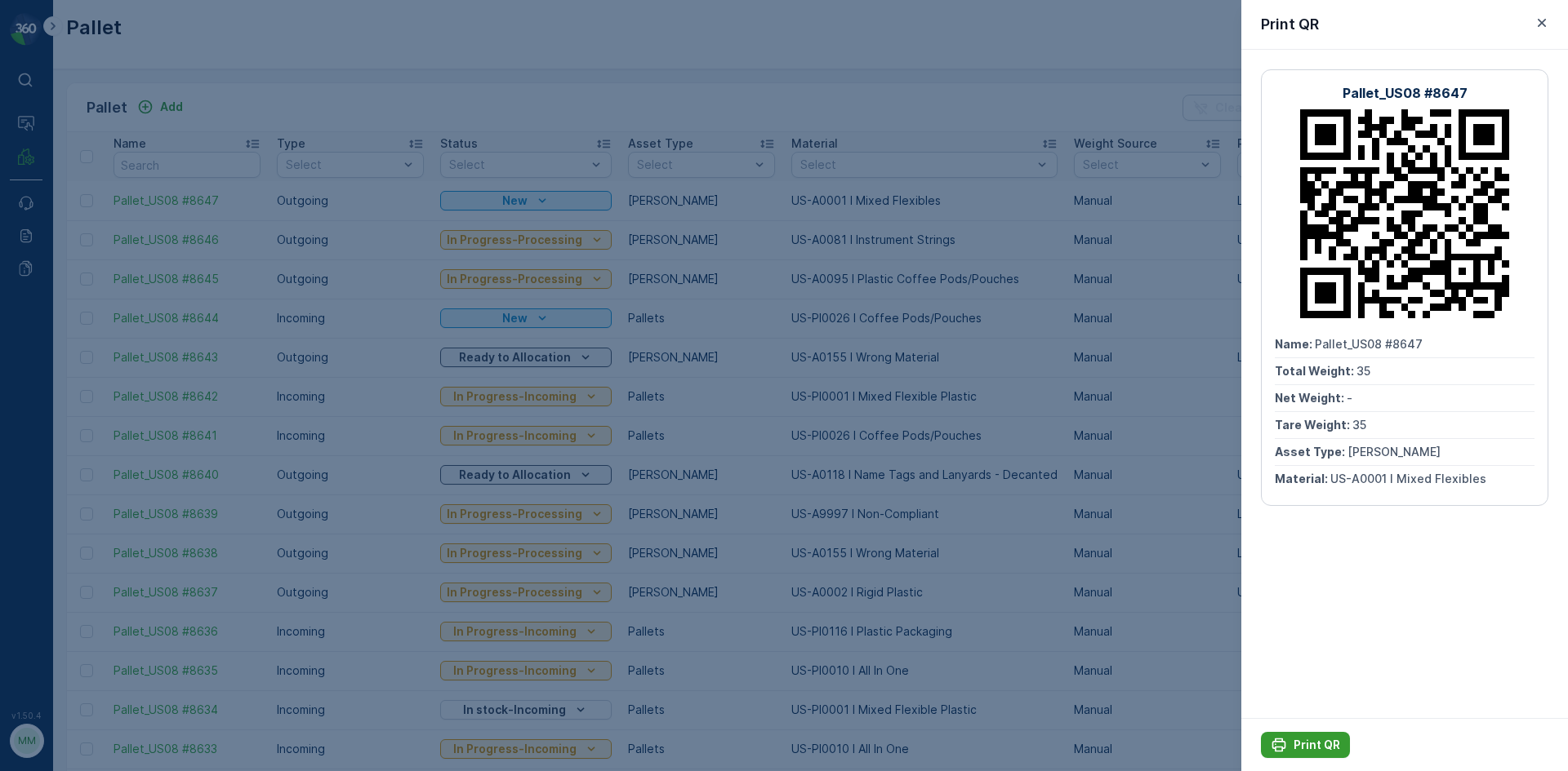
click at [1313, 741] on p "Print QR" at bounding box center [1317, 745] width 47 height 16
click at [1035, 573] on div at bounding box center [784, 385] width 1568 height 771
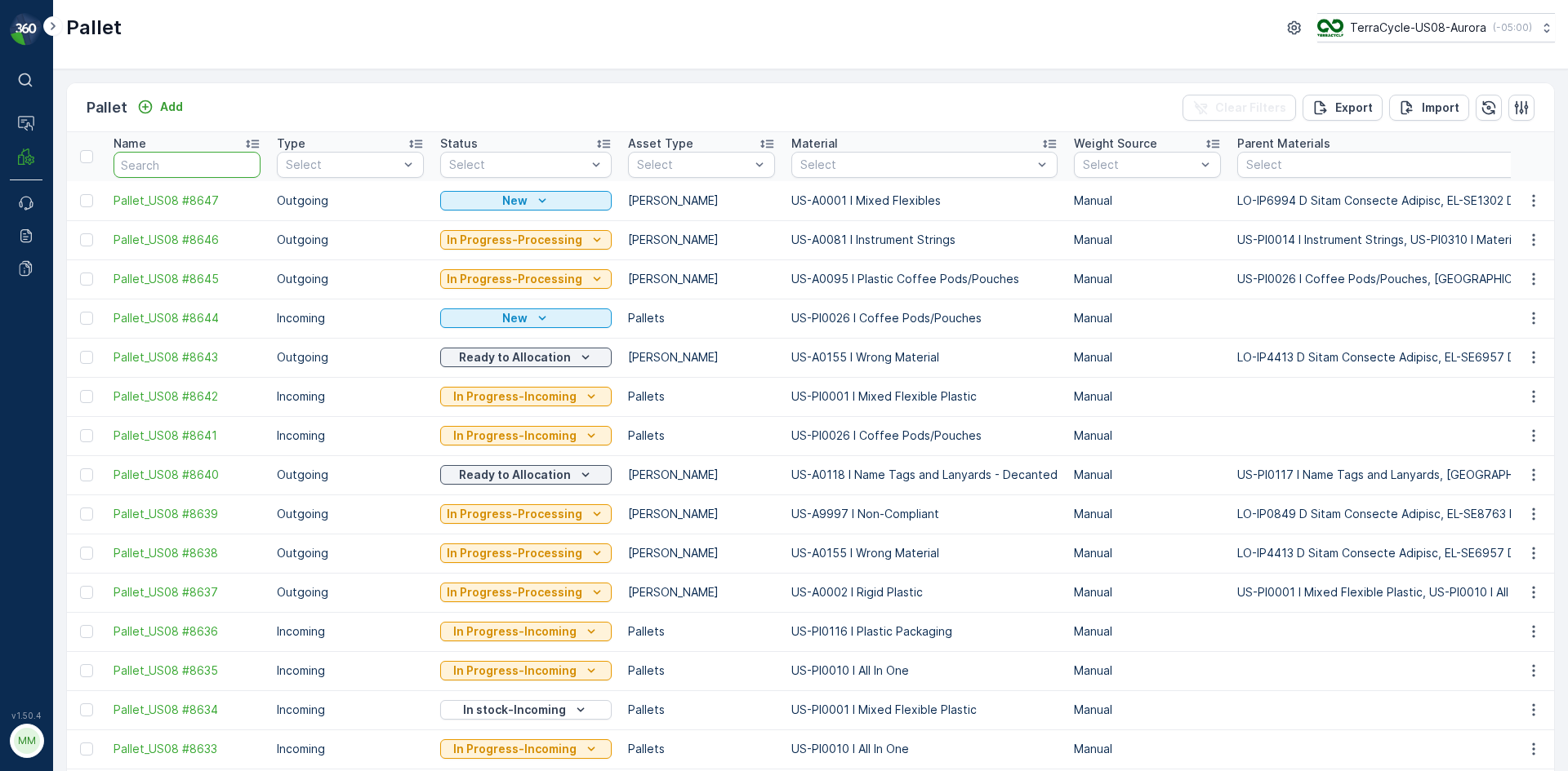
click at [202, 164] on input "text" at bounding box center [187, 165] width 147 height 26
type input "5210"
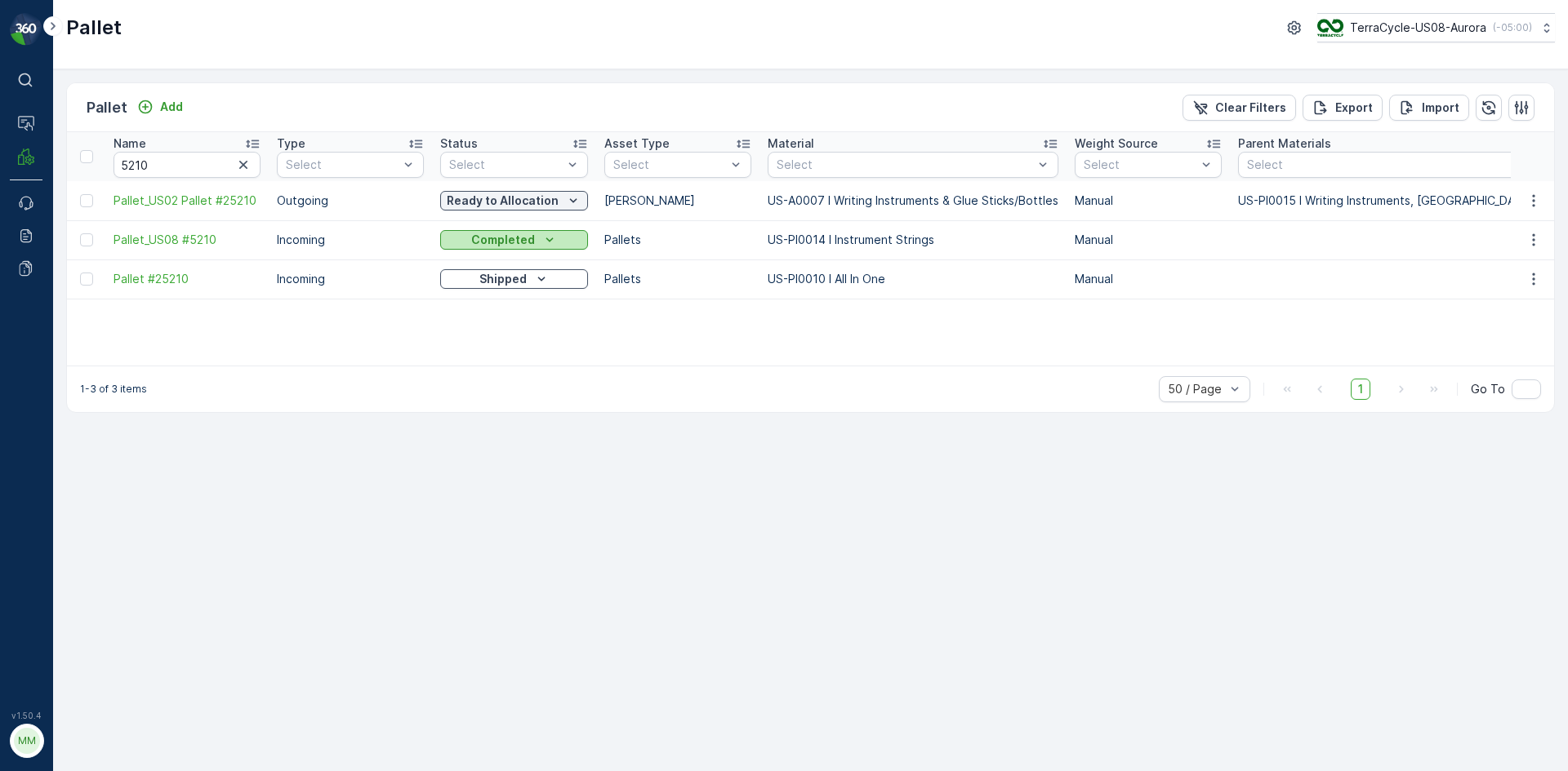
click at [499, 244] on p "Completed" at bounding box center [503, 239] width 64 height 16
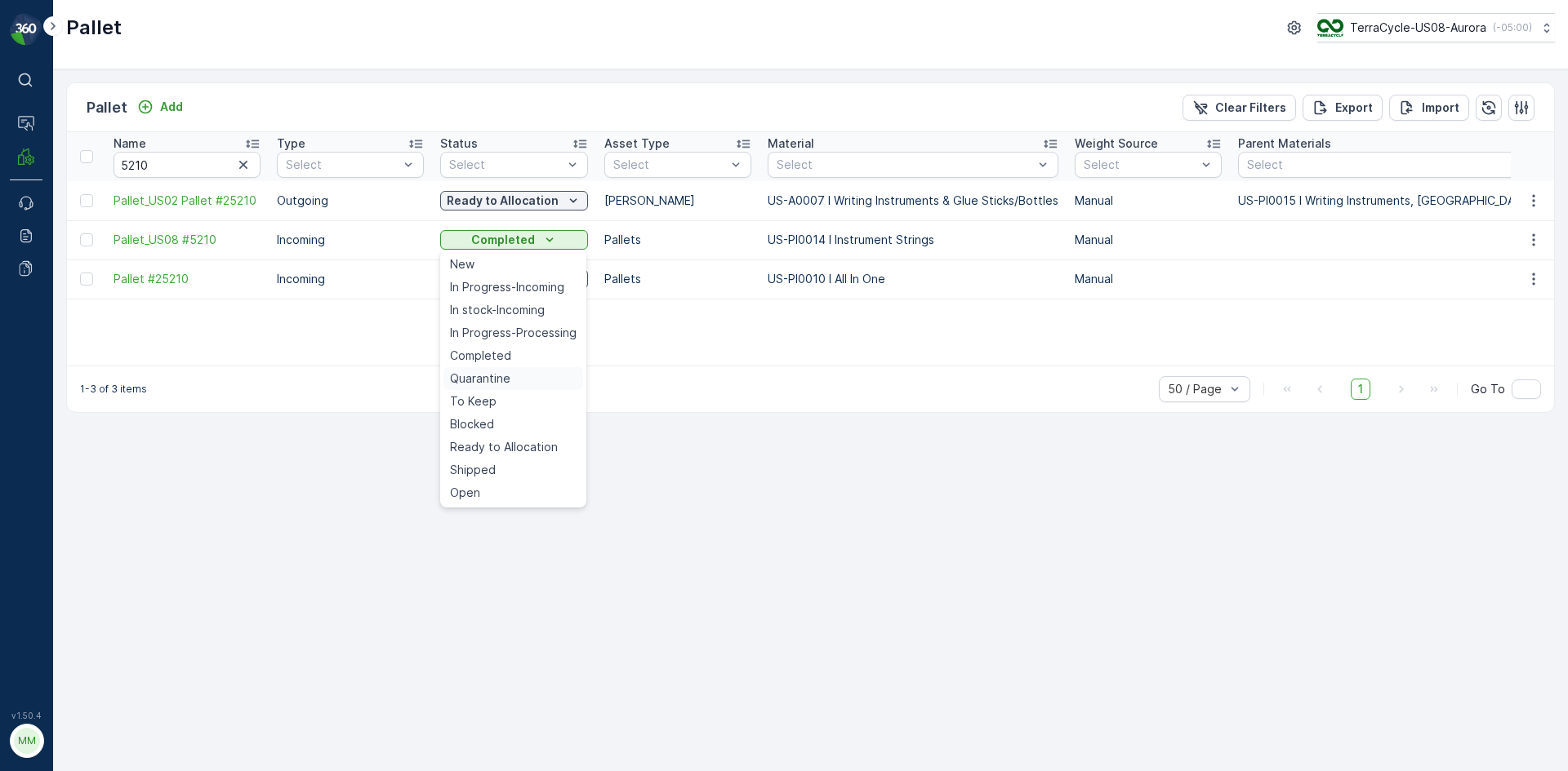
click at [497, 372] on span "Quarantine" at bounding box center [480, 378] width 60 height 16
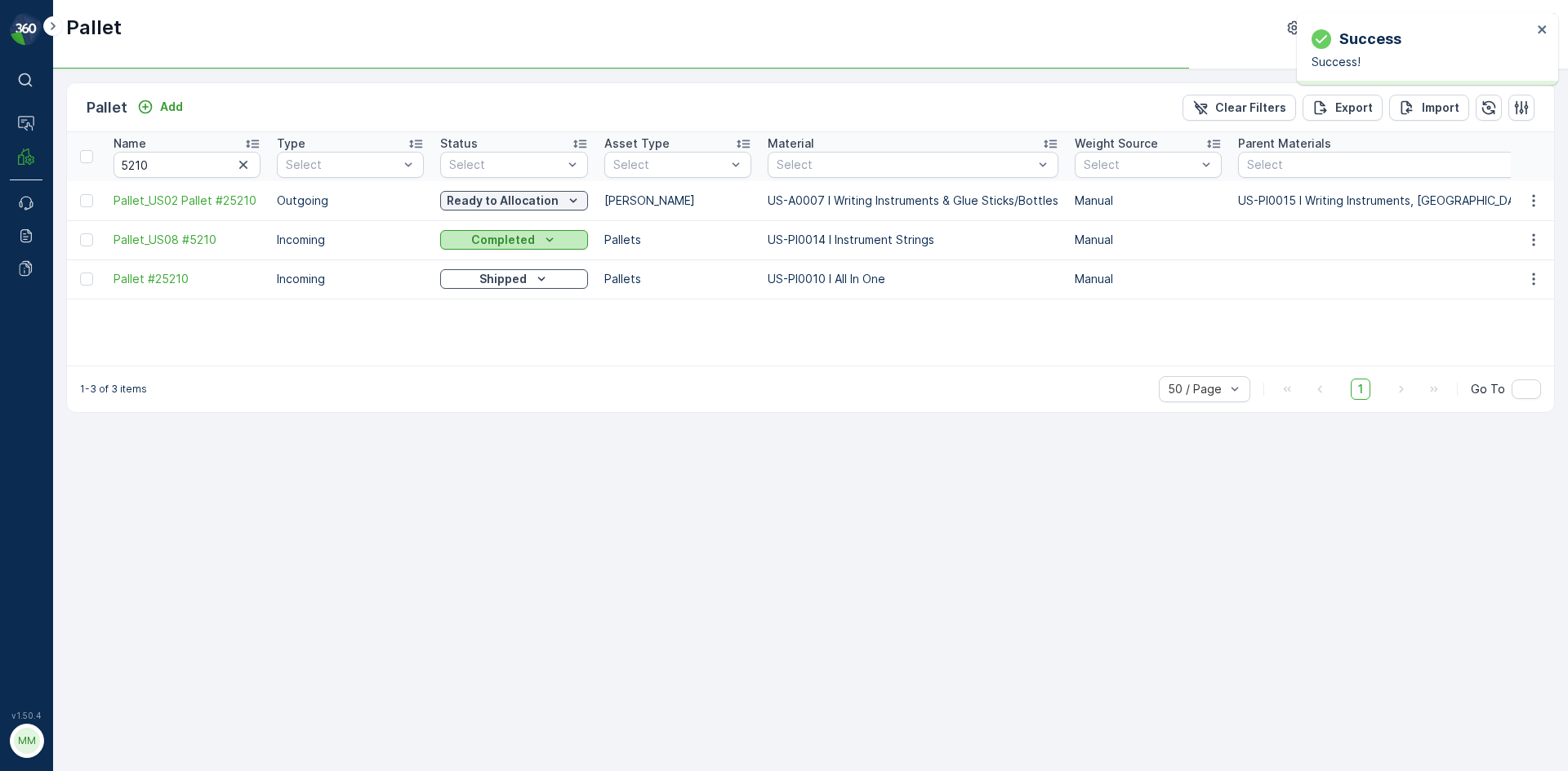
click at [498, 238] on p "Completed" at bounding box center [503, 239] width 64 height 16
click at [498, 231] on button "Quarantine" at bounding box center [515, 240] width 148 height 20
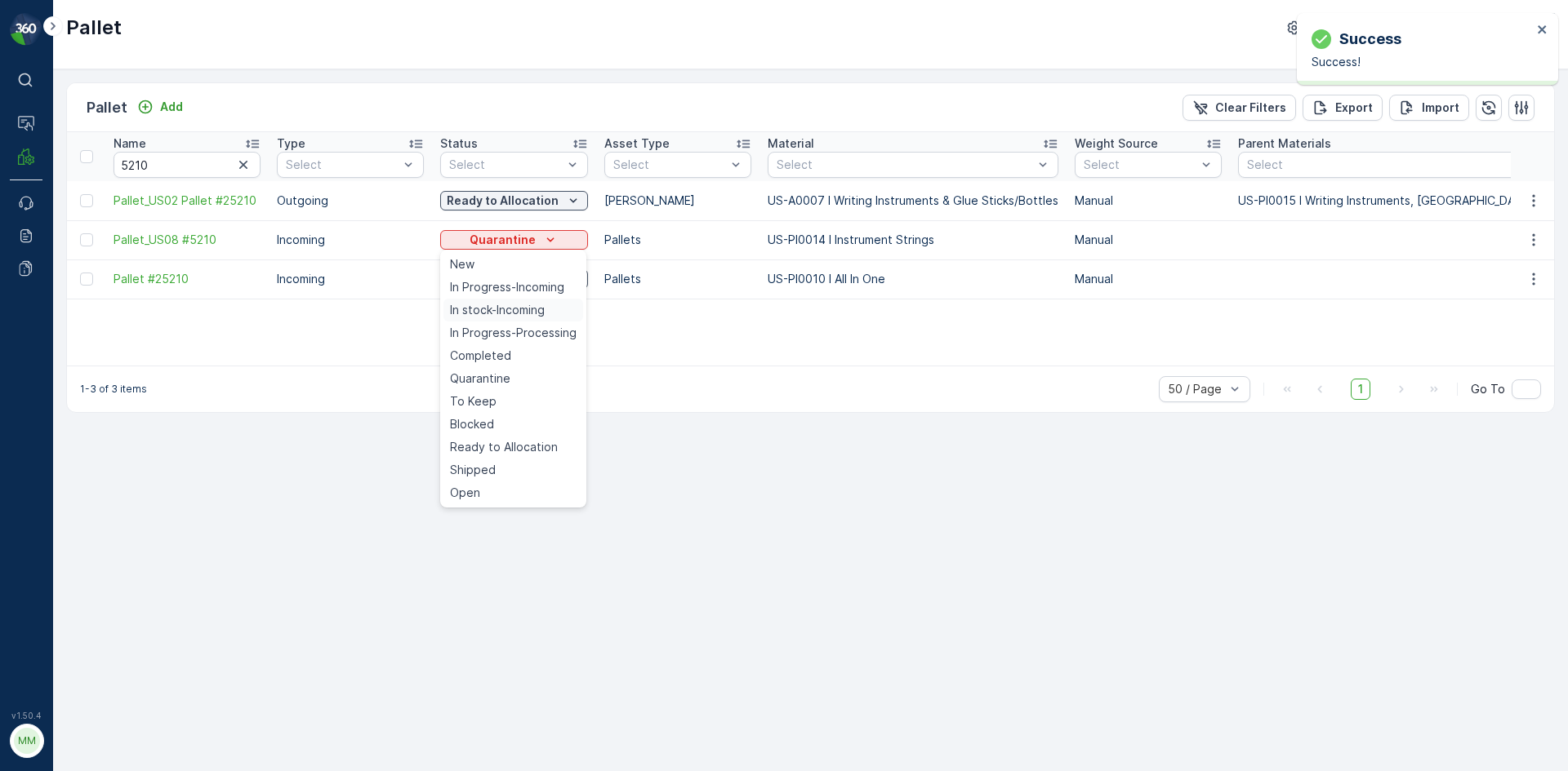
click at [501, 310] on span "In stock-Incoming" at bounding box center [497, 309] width 95 height 16
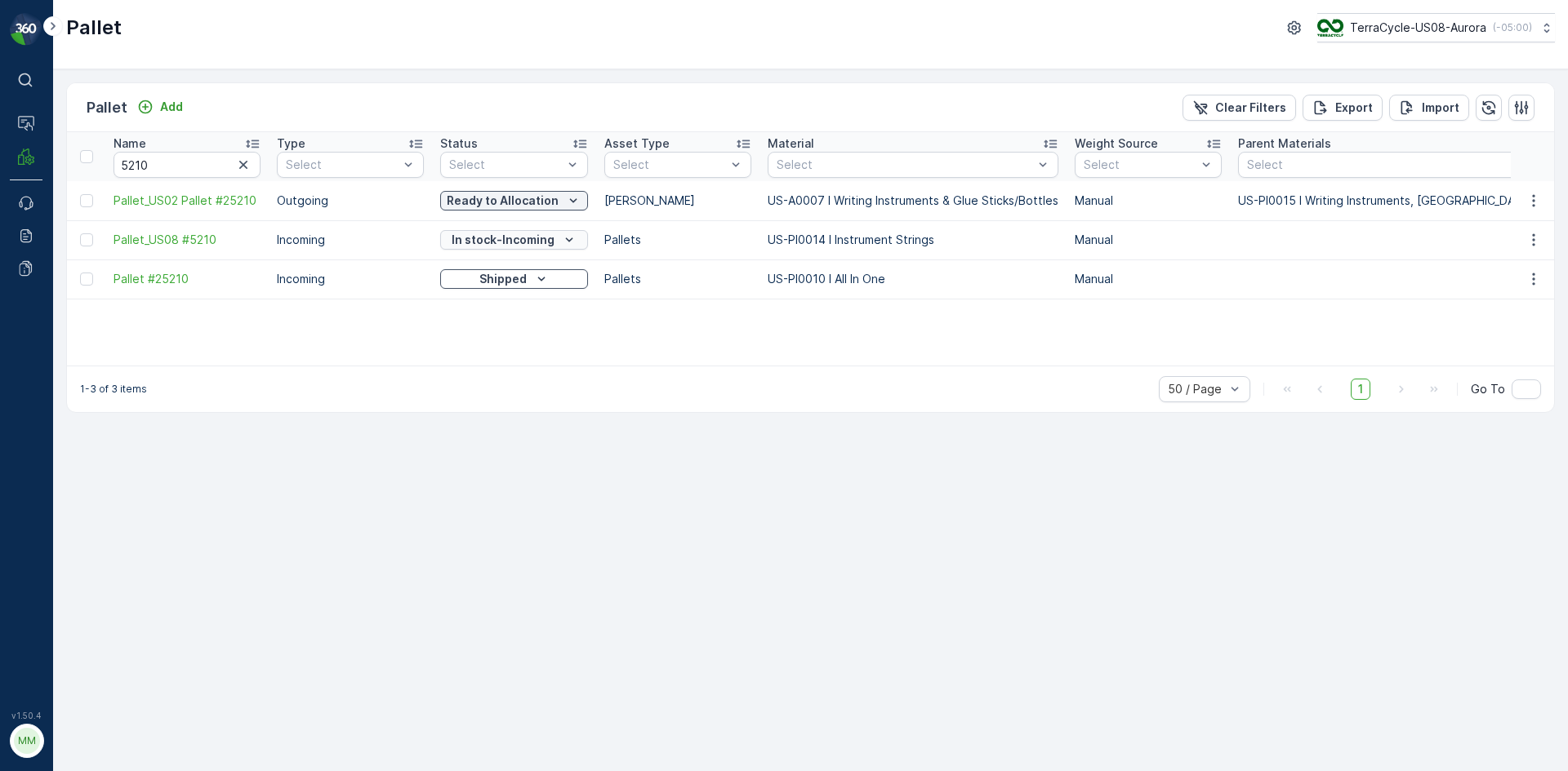
click at [537, 238] on p "In stock-Incoming" at bounding box center [503, 239] width 103 height 16
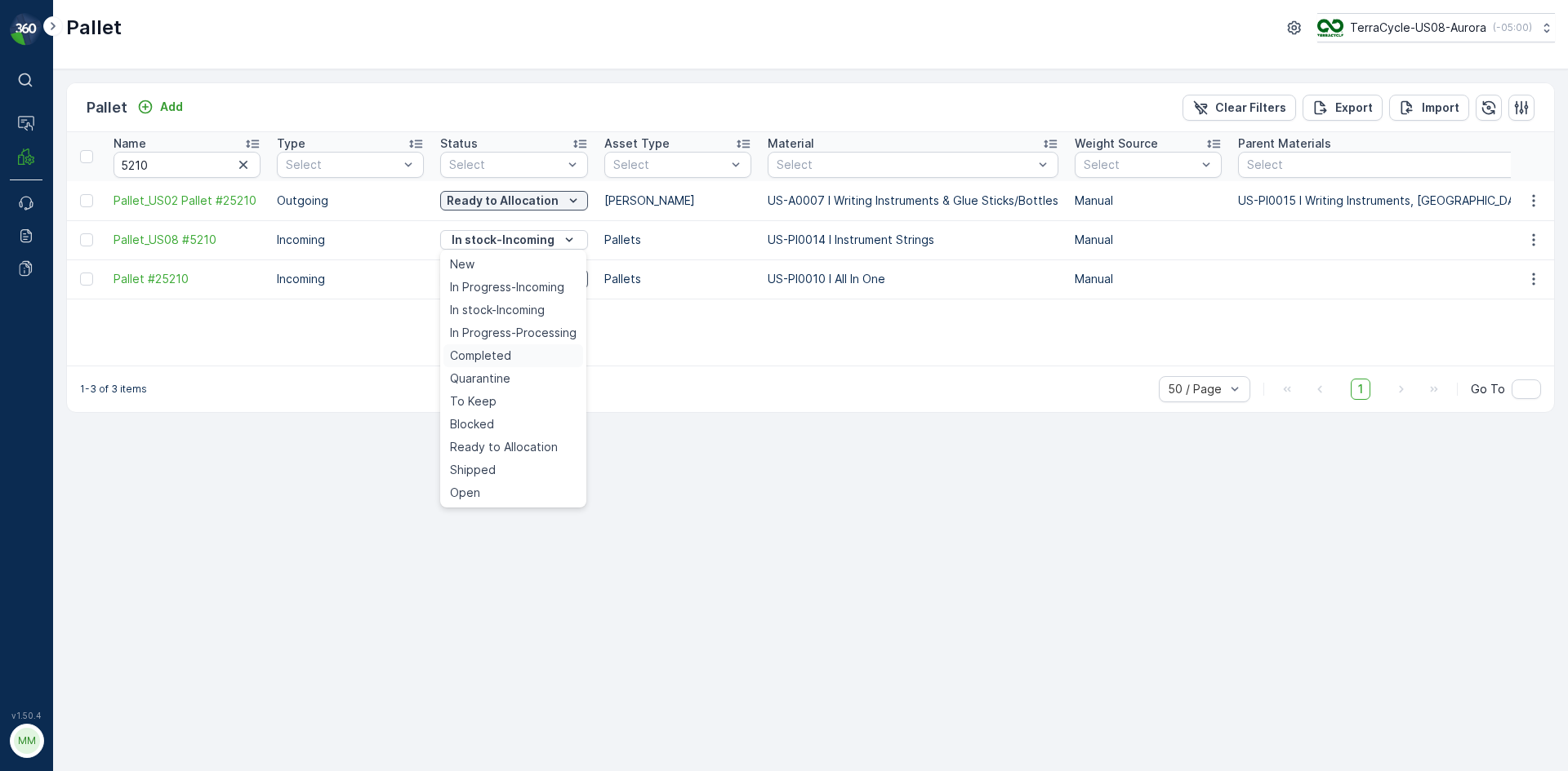
click at [494, 358] on span "Completed" at bounding box center [480, 355] width 61 height 16
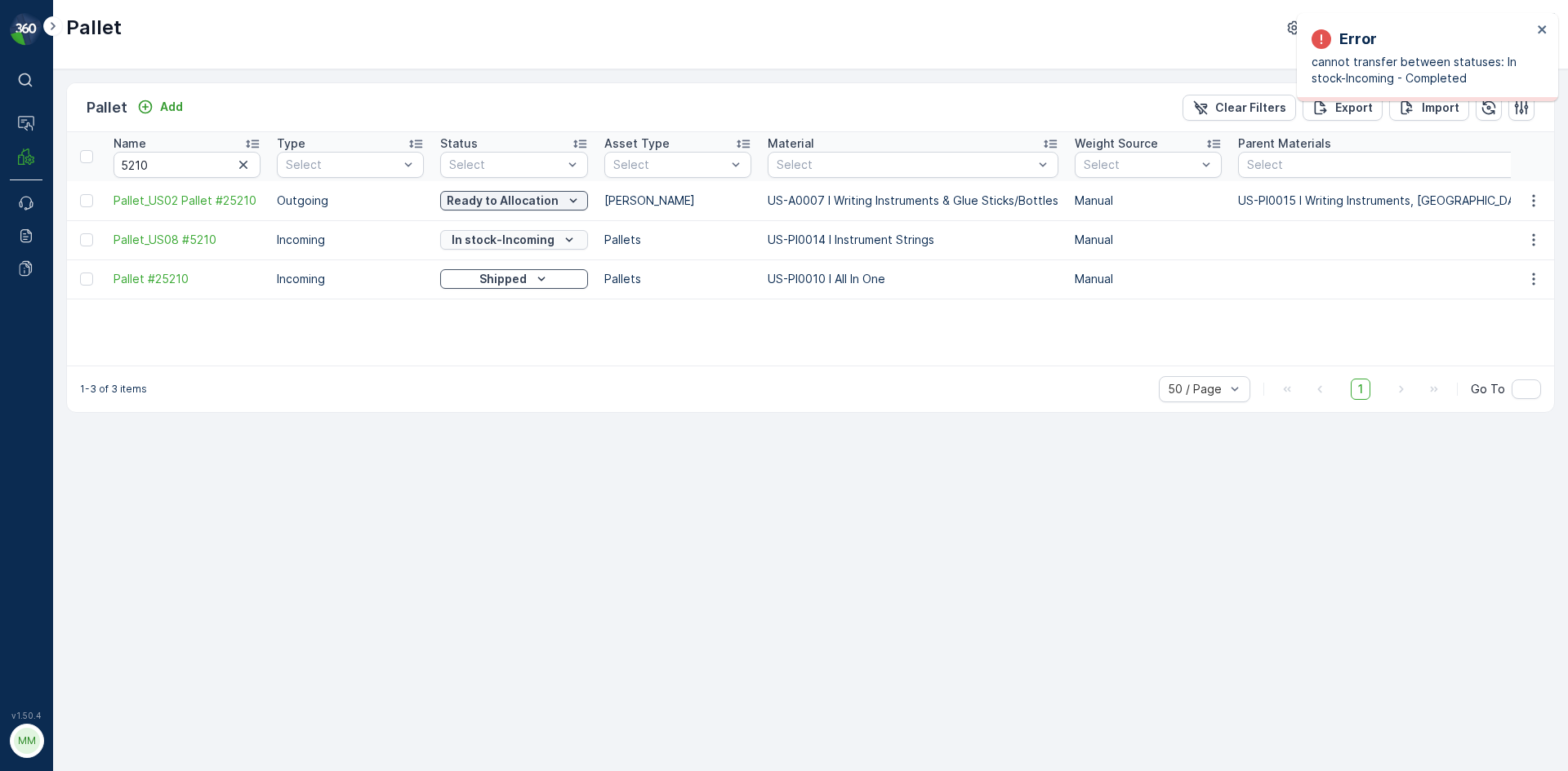
click at [539, 235] on p "In stock-Incoming" at bounding box center [503, 239] width 103 height 16
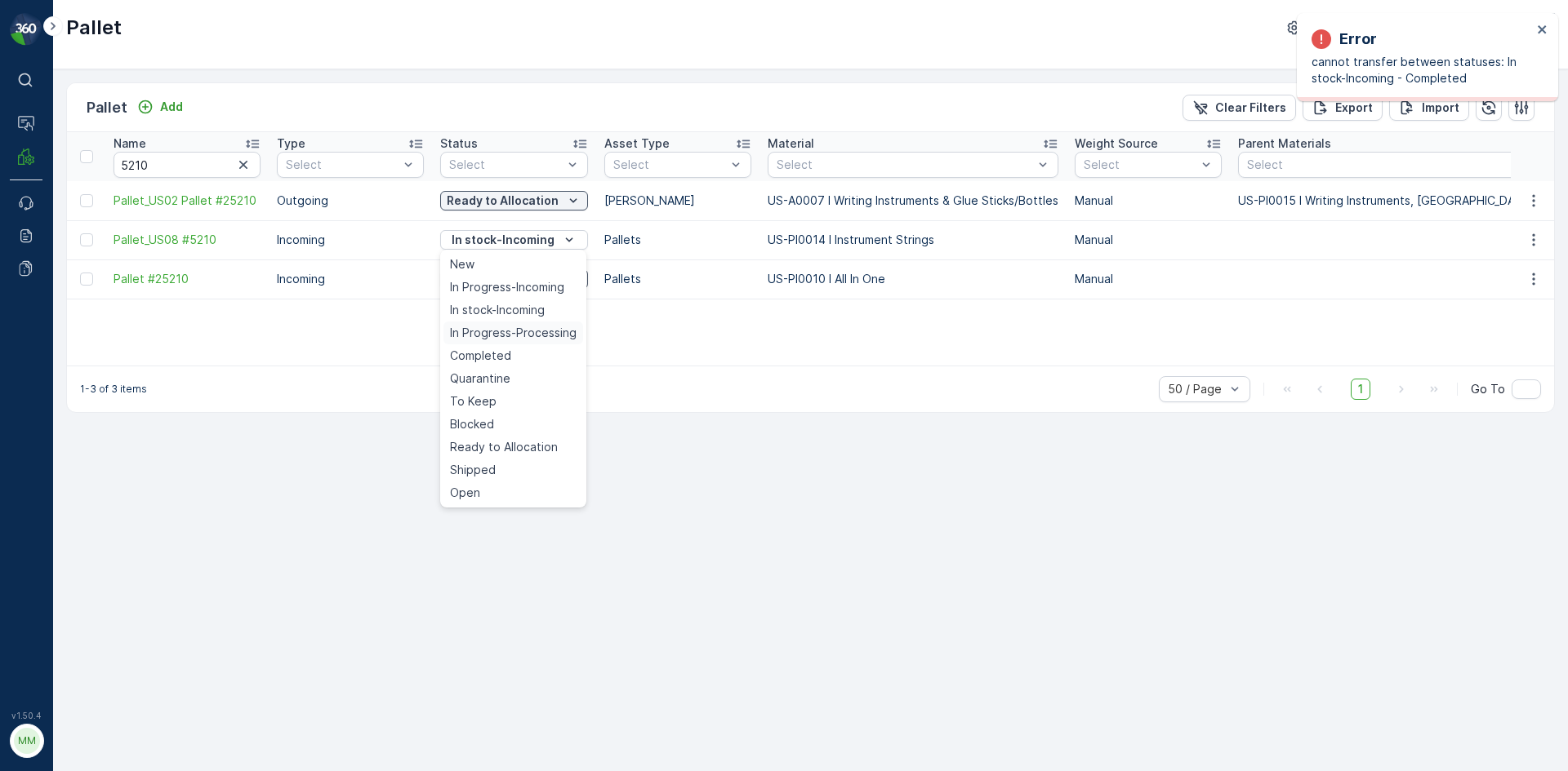
click at [511, 333] on span "In Progress-Processing" at bounding box center [513, 333] width 127 height 16
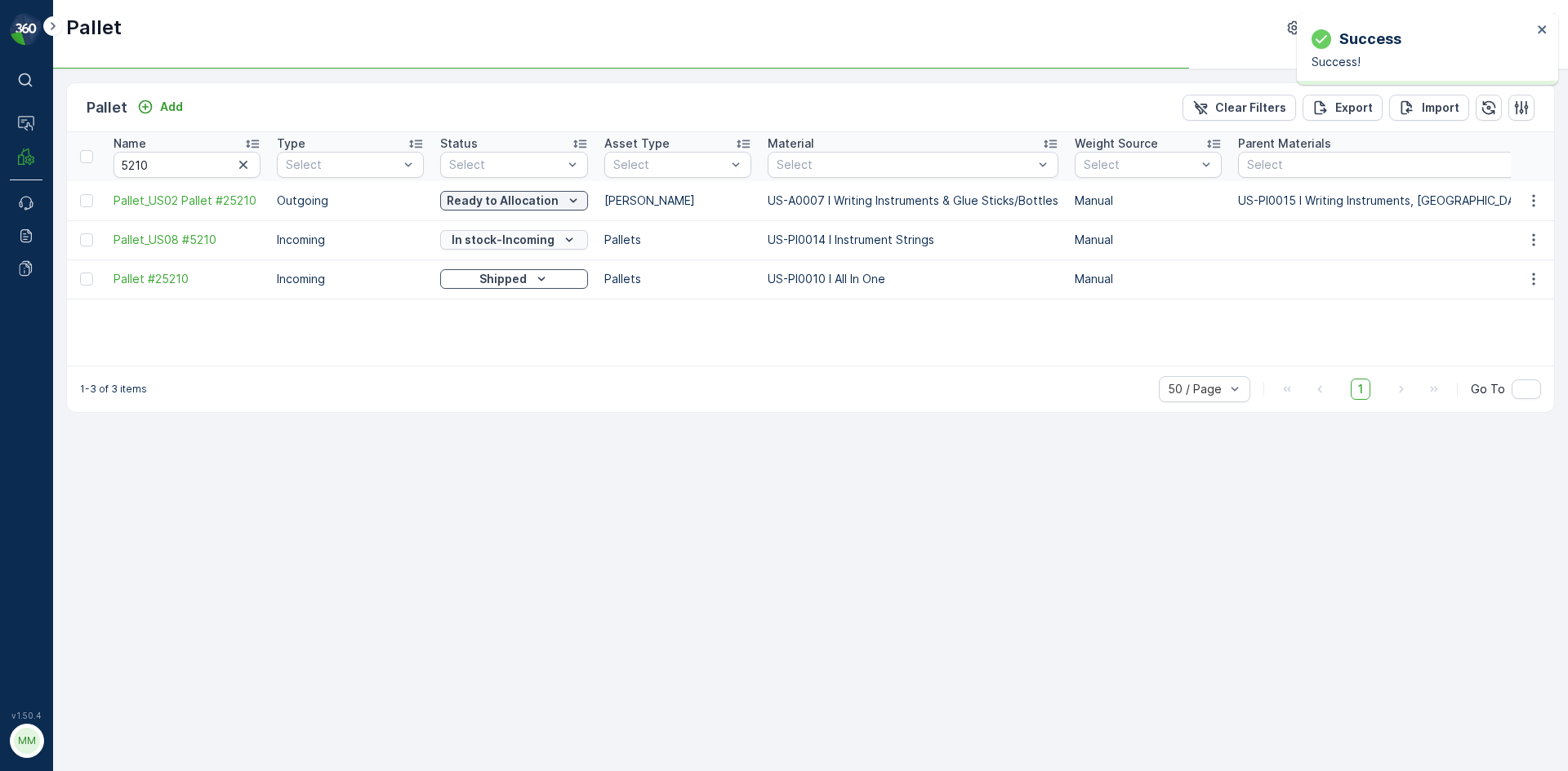
click at [505, 240] on p "In stock-Incoming" at bounding box center [503, 239] width 103 height 16
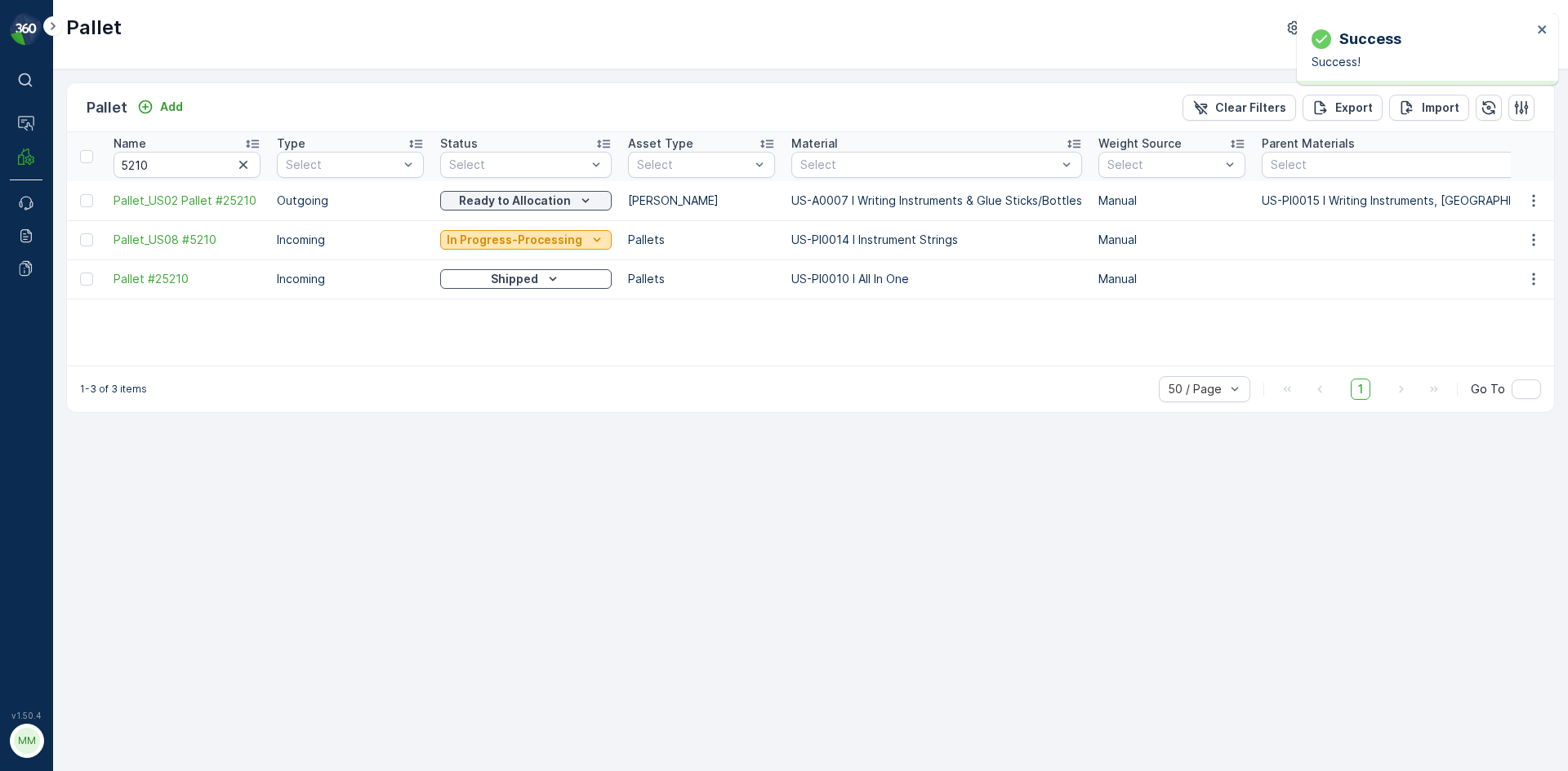
click at [508, 243] on p "In Progress-Processing" at bounding box center [515, 239] width 136 height 16
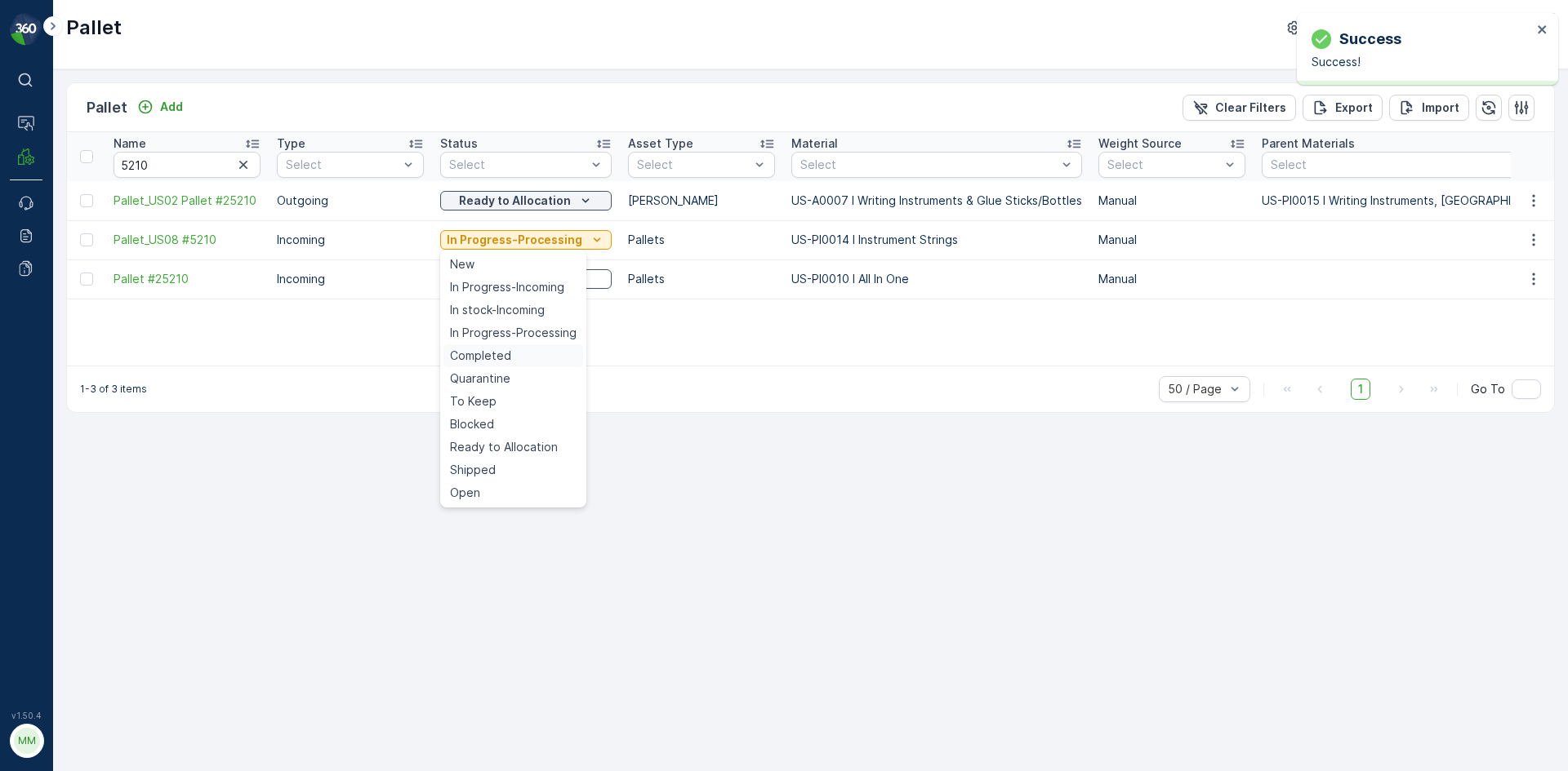
click at [479, 352] on span "Completed" at bounding box center [480, 355] width 61 height 16
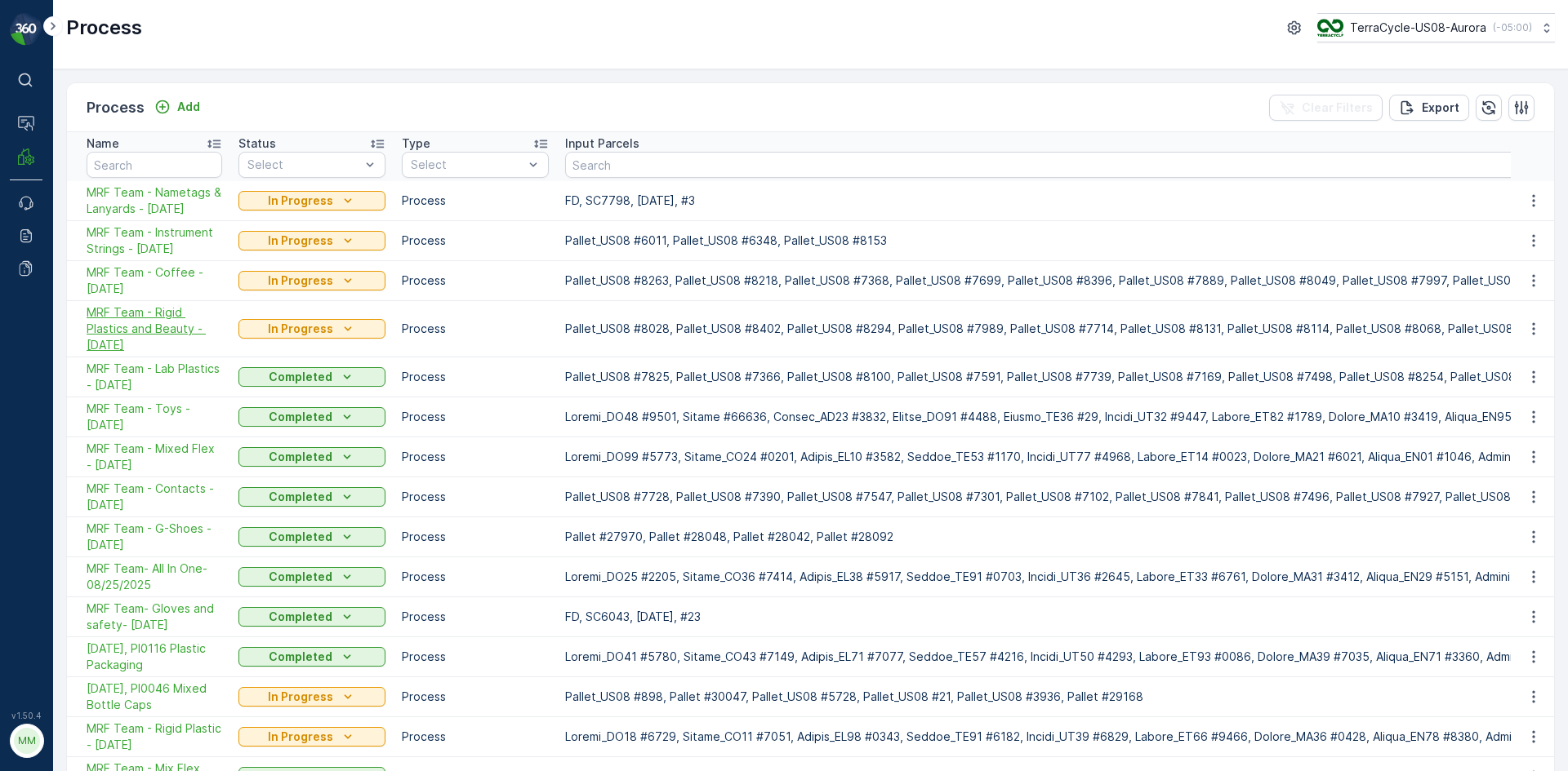
drag, startPoint x: 175, startPoint y: 348, endPoint x: 91, endPoint y: 313, distance: 91.0
drag, startPoint x: 112, startPoint y: 320, endPoint x: 612, endPoint y: 116, distance: 540.0
click at [620, 105] on div "Process Add Clear Filters Export" at bounding box center [810, 108] width 1486 height 49
drag, startPoint x: 210, startPoint y: 466, endPoint x: 87, endPoint y: 453, distance: 123.7
copy span "MRF Team - Mixed Flex - 09/04/2025"
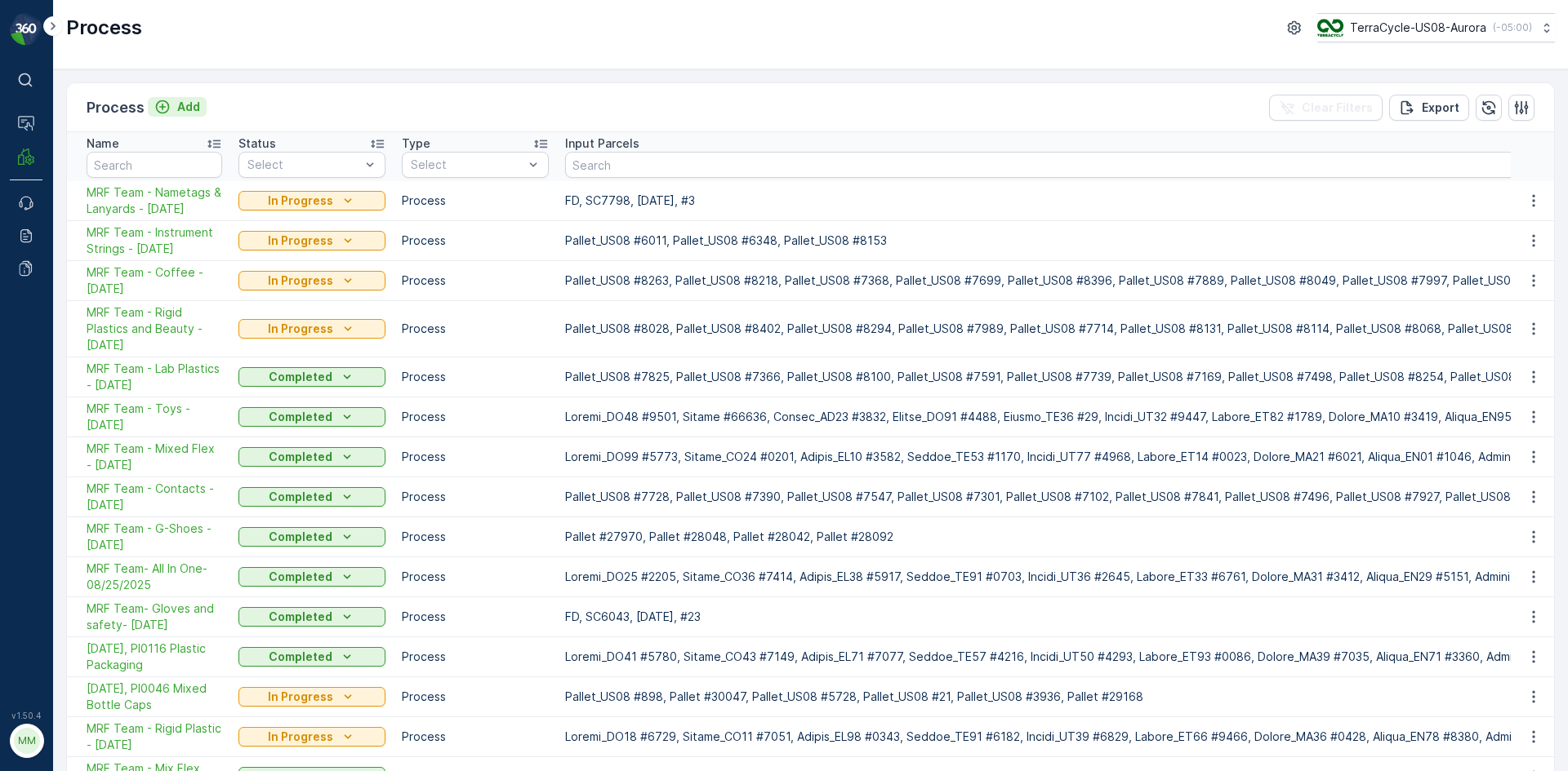
click at [185, 112] on p "Add" at bounding box center [188, 106] width 22 height 16
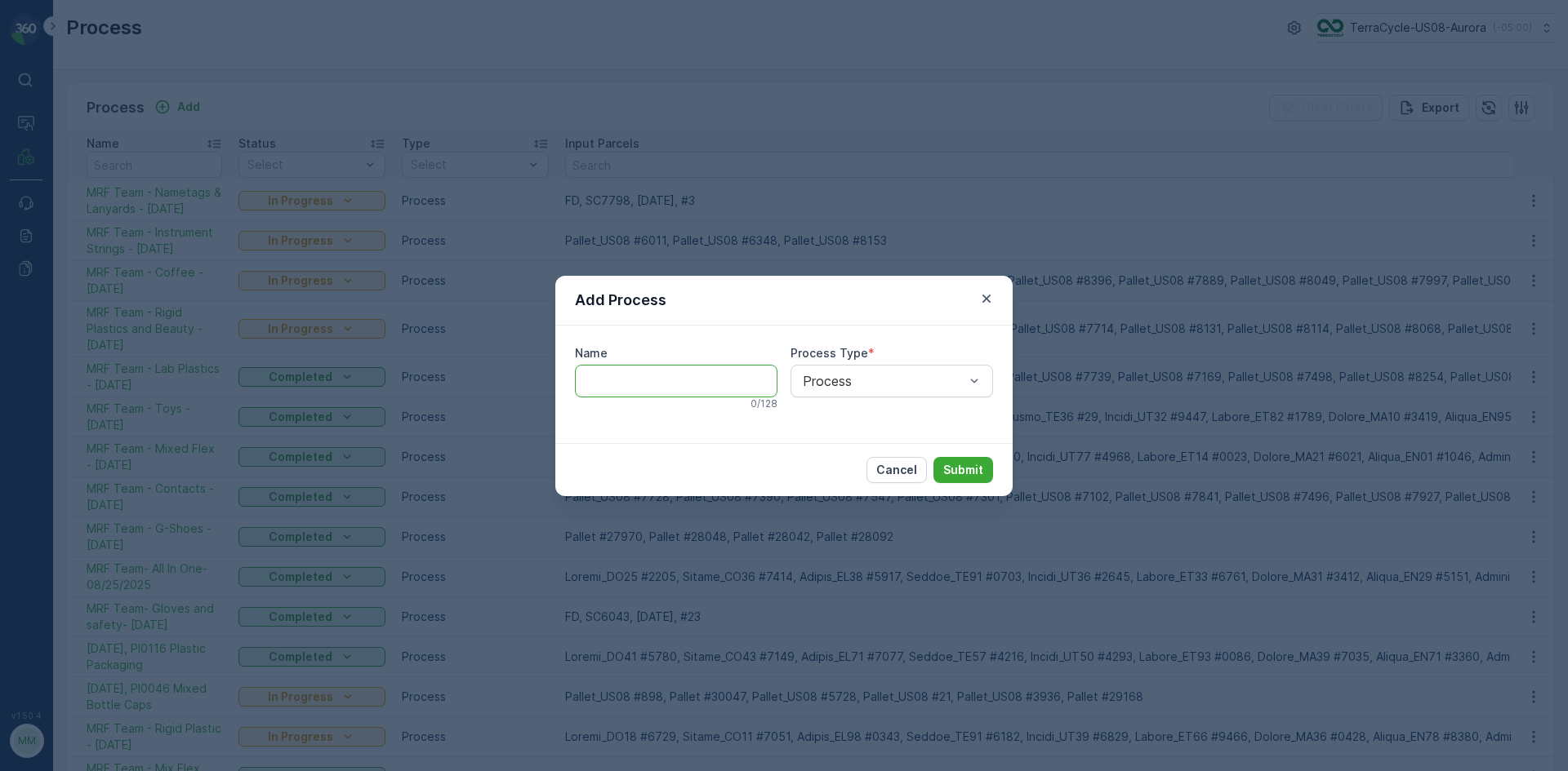
paste input "MRF Team - Mixed Flex - 09/04/2025"
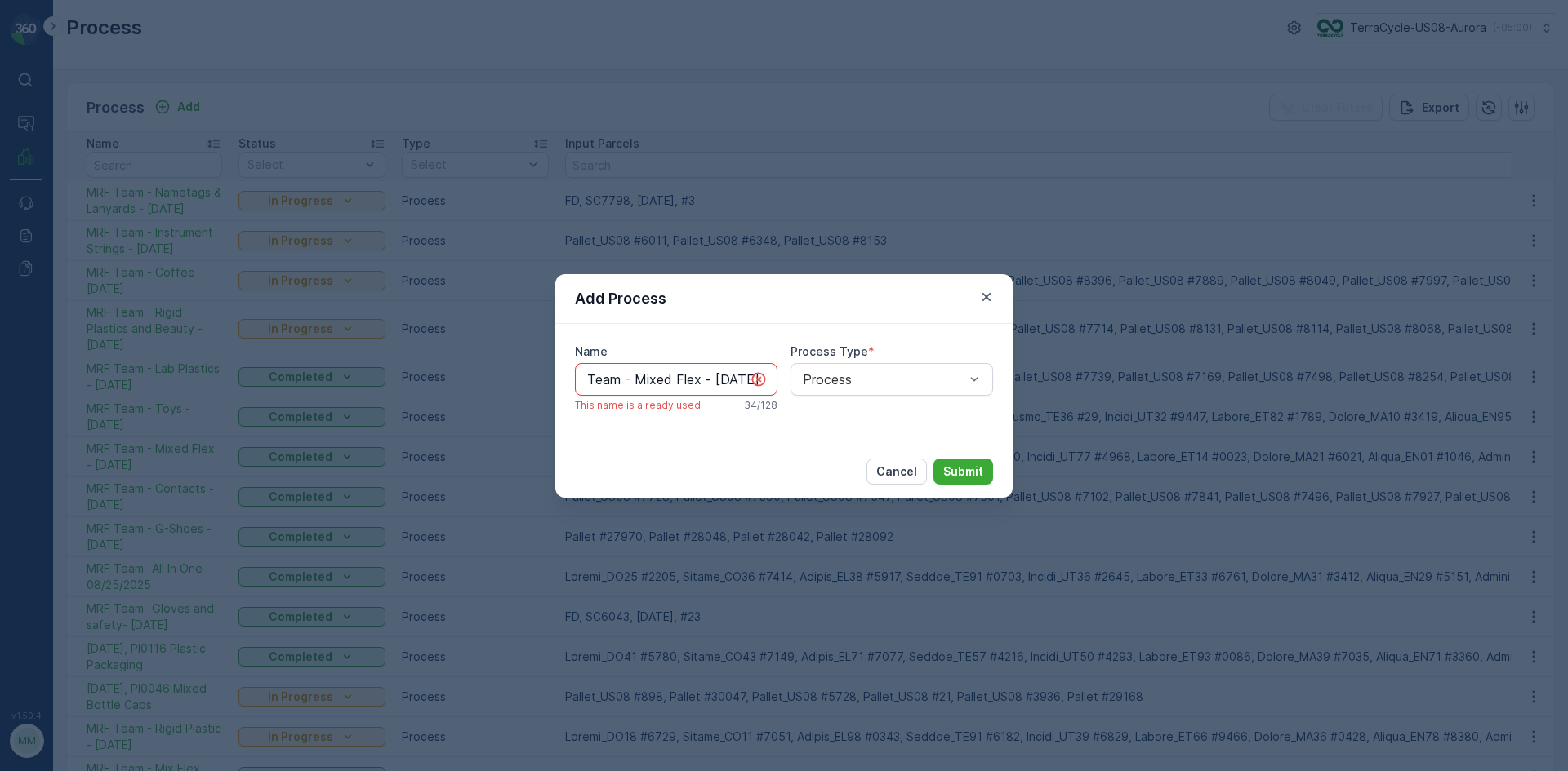
click at [712, 378] on input "MRF Team - Mixed Flex - 09/04/2025" at bounding box center [676, 379] width 202 height 33
type input "MRF Team - Mixed Flex - 09/22/2025"
click at [964, 467] on p "Submit" at bounding box center [963, 471] width 40 height 16
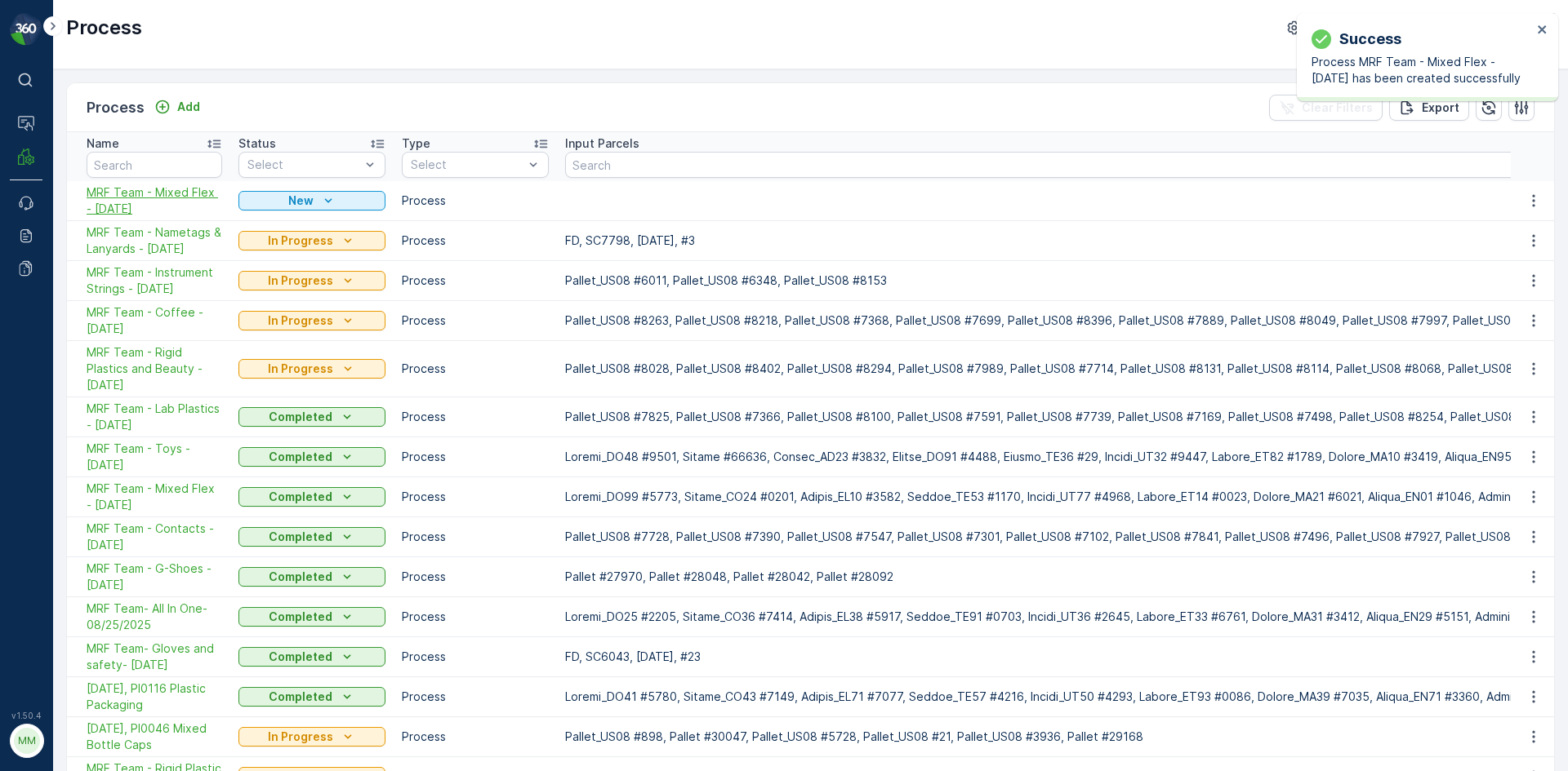
click at [173, 196] on span "MRF Team - Mixed Flex - 09/22/2025" at bounding box center [154, 200] width 136 height 33
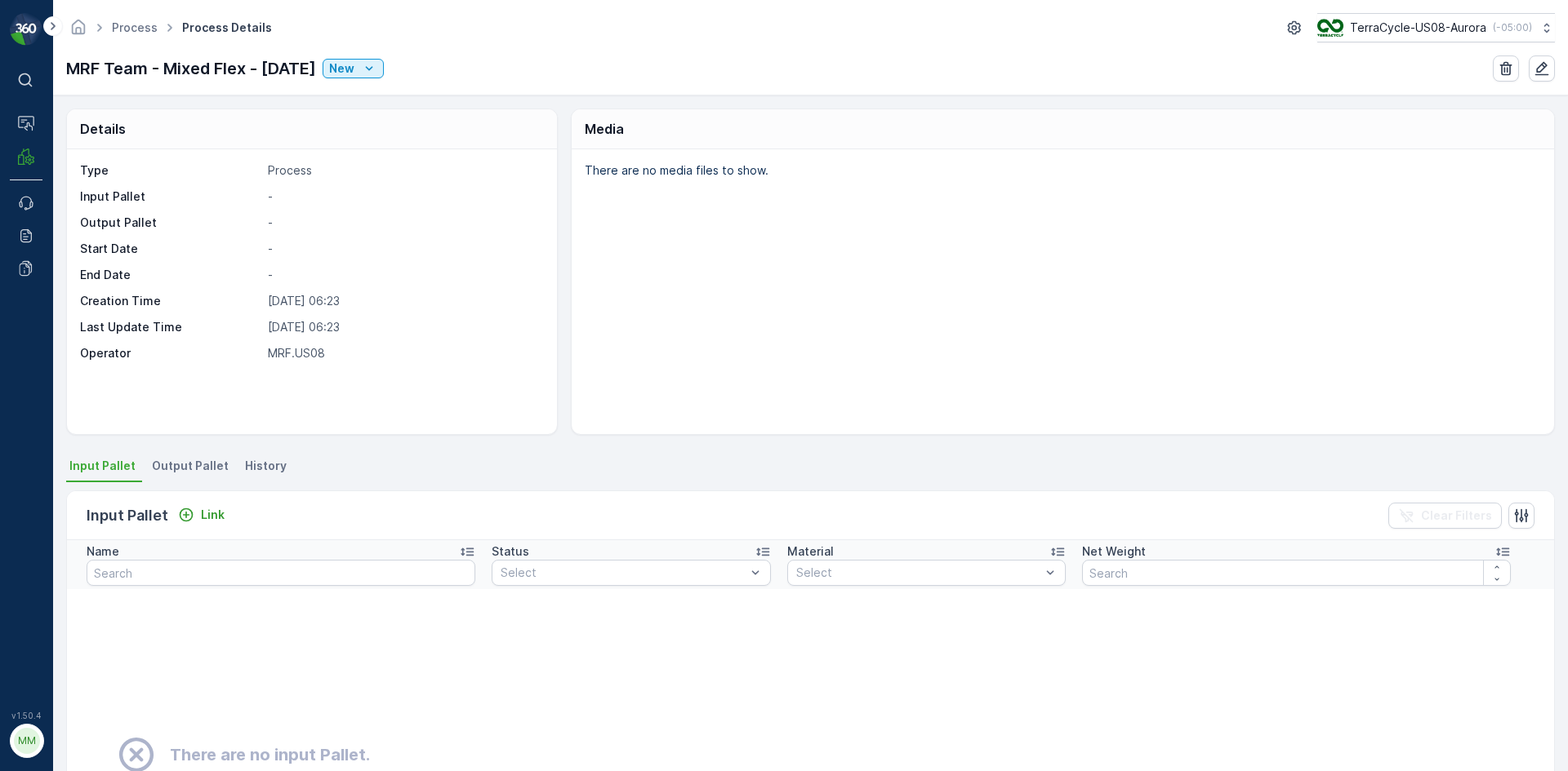
click at [183, 477] on li "Output Pallet" at bounding box center [192, 468] width 86 height 28
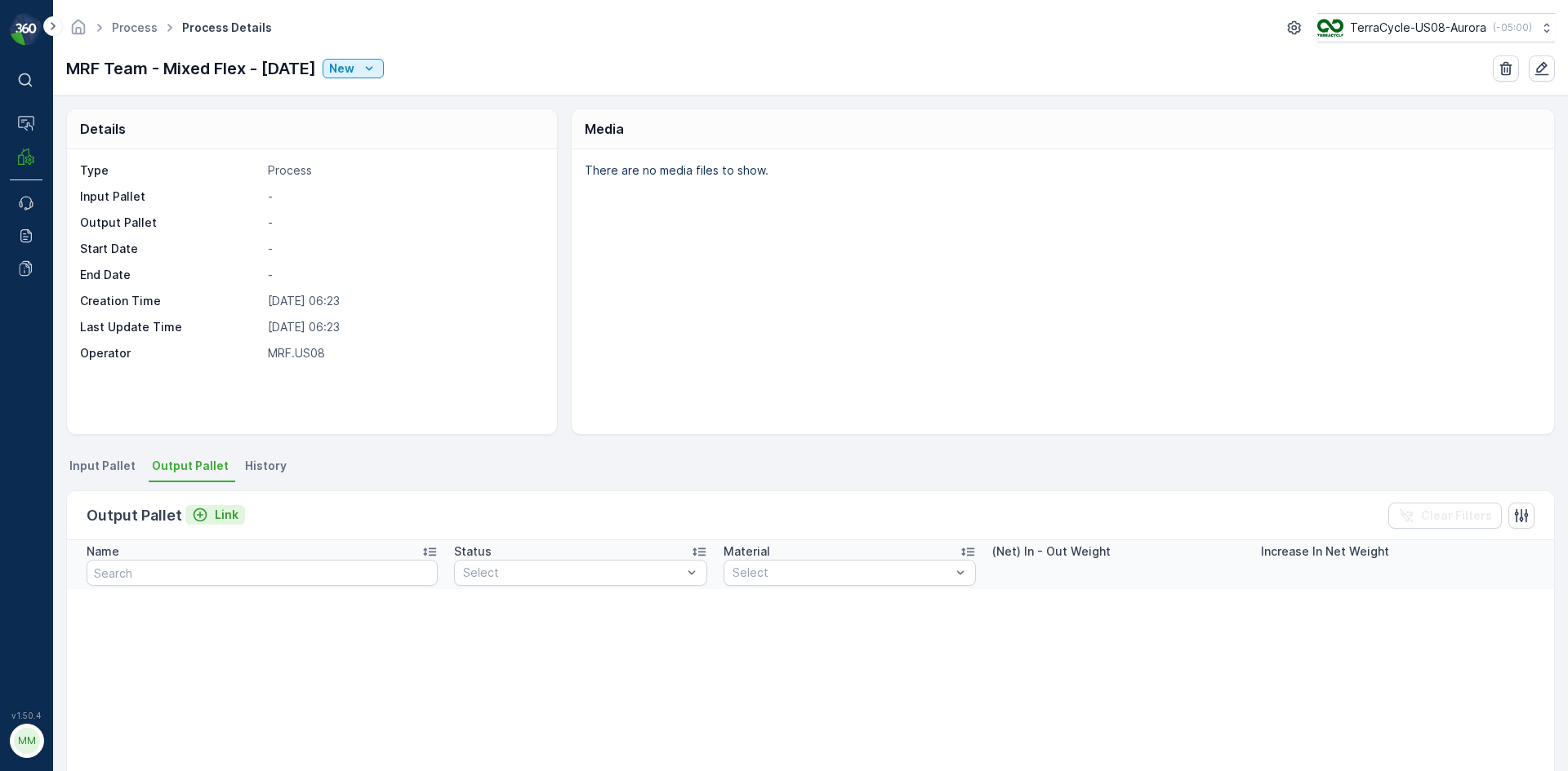
click at [221, 519] on p "Link" at bounding box center [226, 514] width 23 height 16
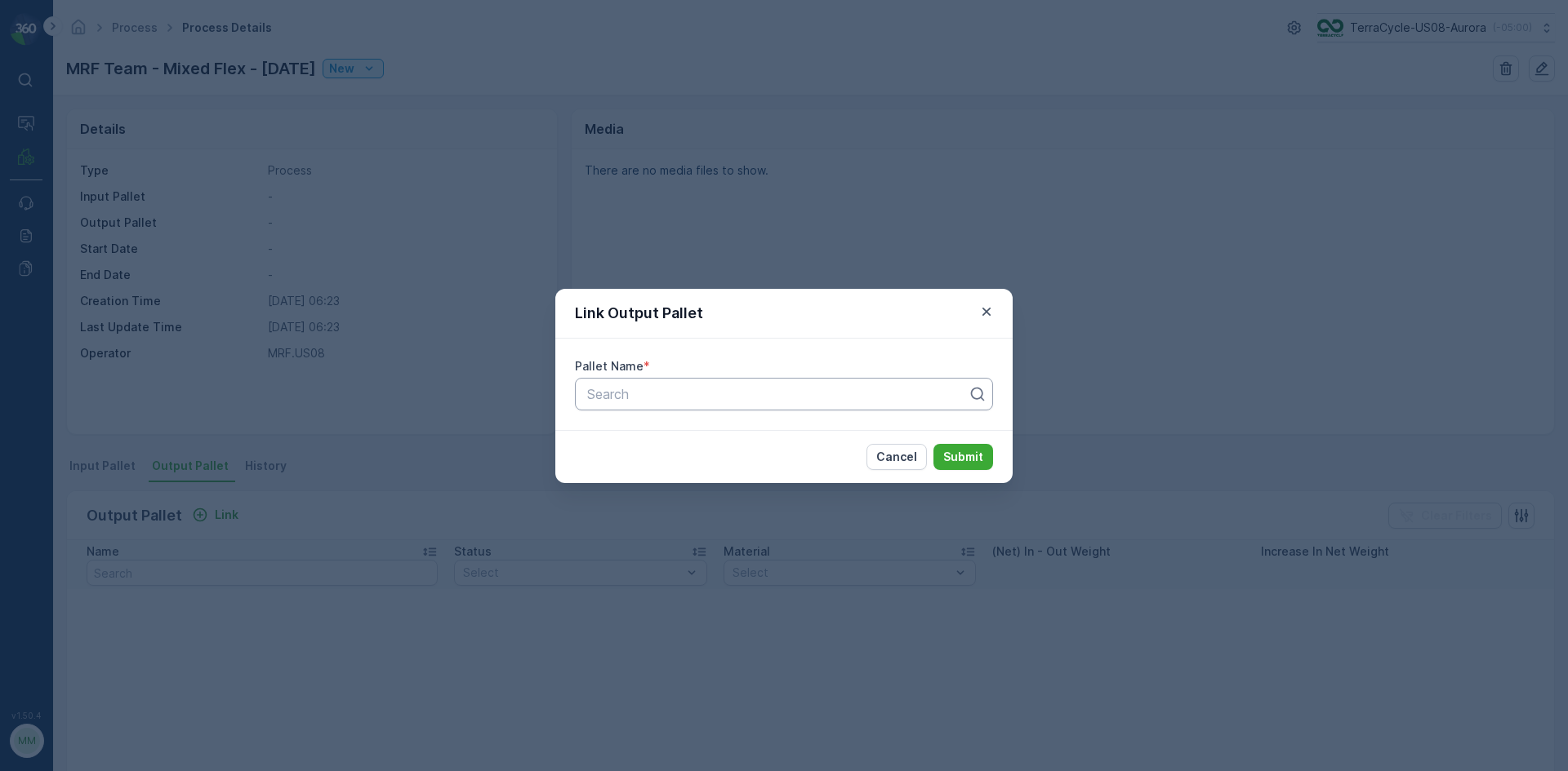
click at [651, 396] on div at bounding box center [777, 394] width 383 height 15
type input "8365"
click at [959, 451] on p "Submit" at bounding box center [963, 456] width 40 height 16
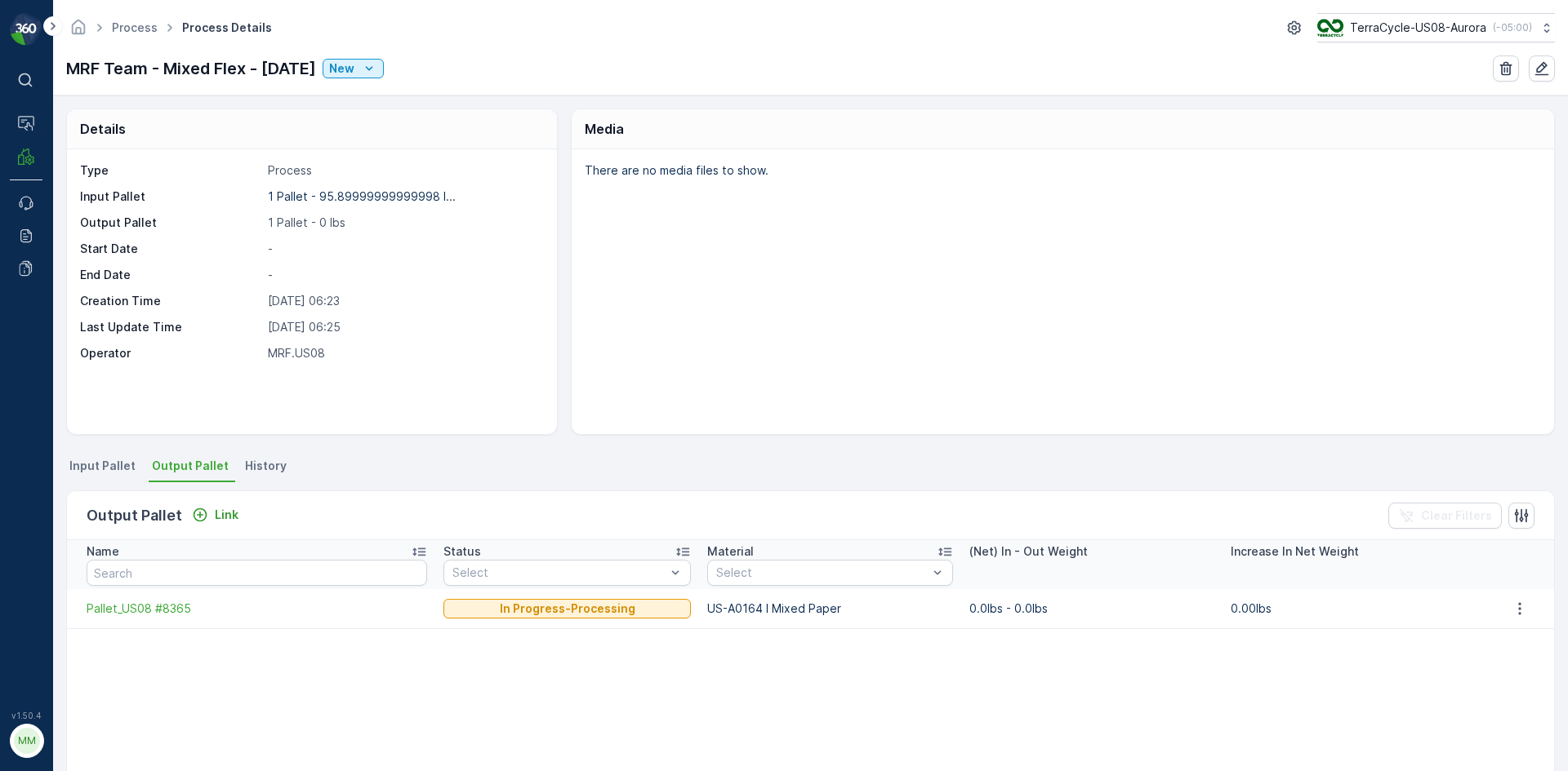
click at [223, 556] on div "Name" at bounding box center [256, 551] width 340 height 16
click at [215, 515] on p "Link" at bounding box center [226, 514] width 23 height 16
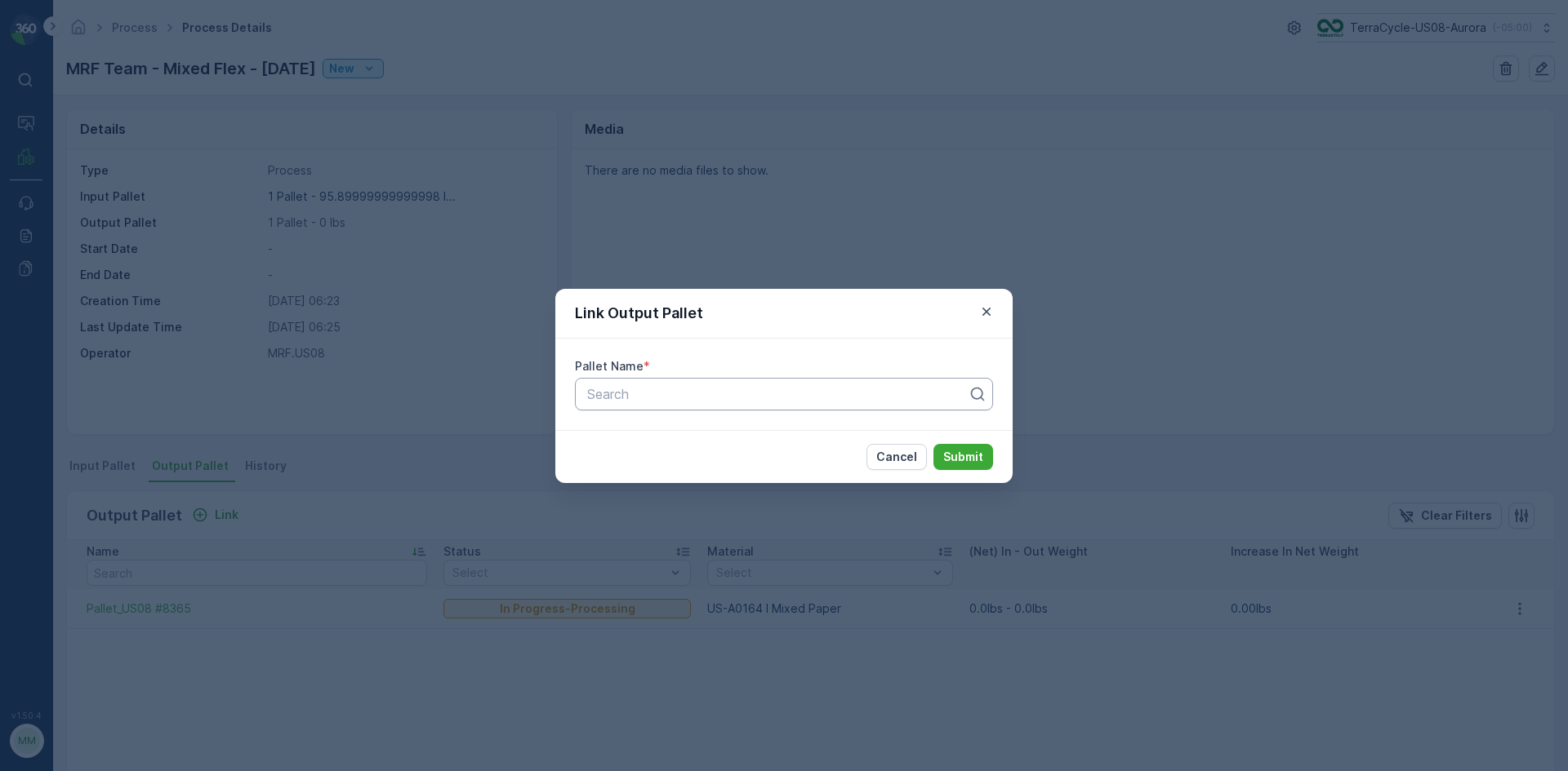
click at [612, 393] on div at bounding box center [777, 394] width 383 height 15
type input "8637"
click at [933, 444] on button "Submit" at bounding box center [963, 457] width 60 height 26
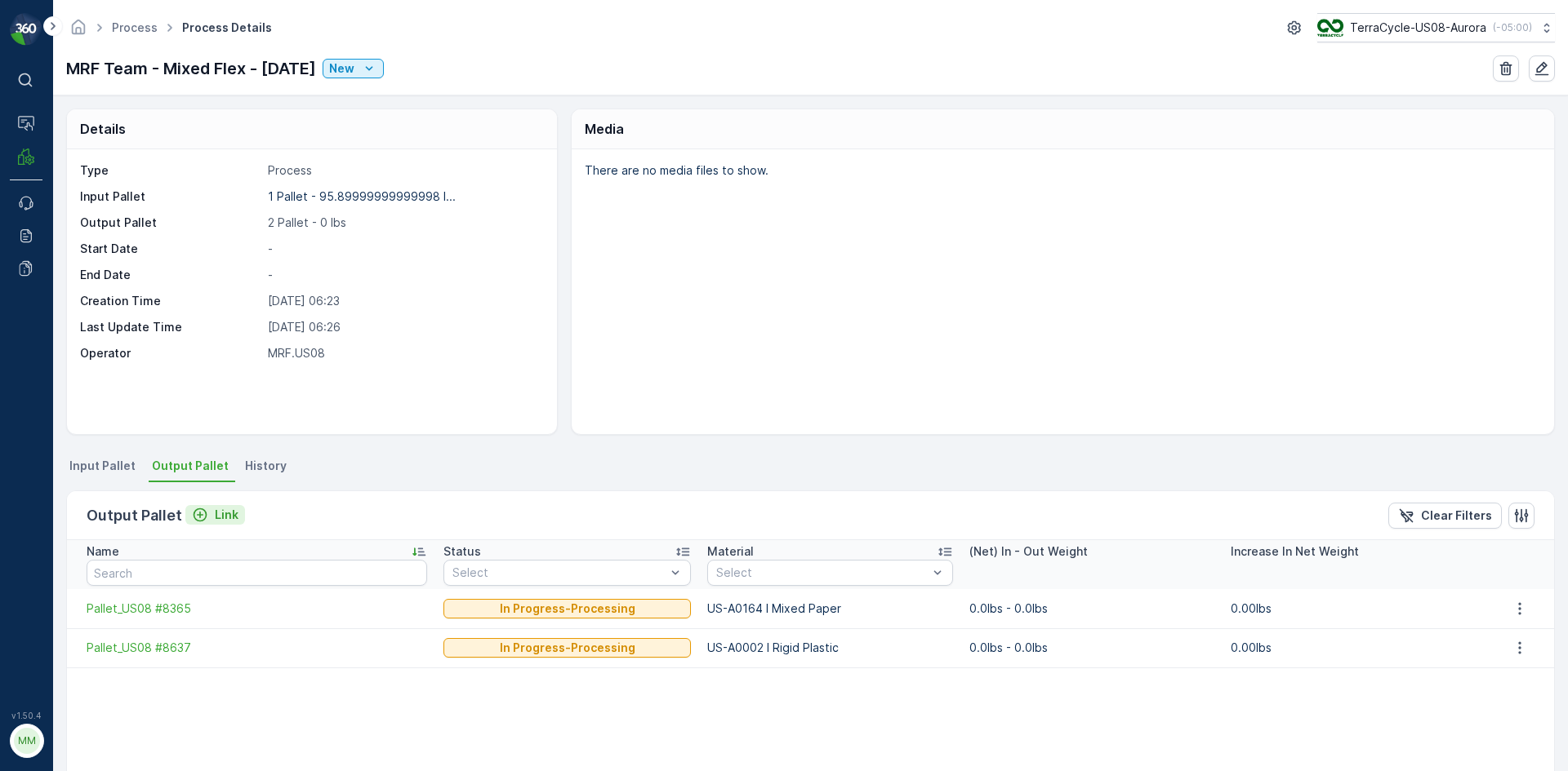
click at [212, 512] on div "Link" at bounding box center [216, 514] width 47 height 16
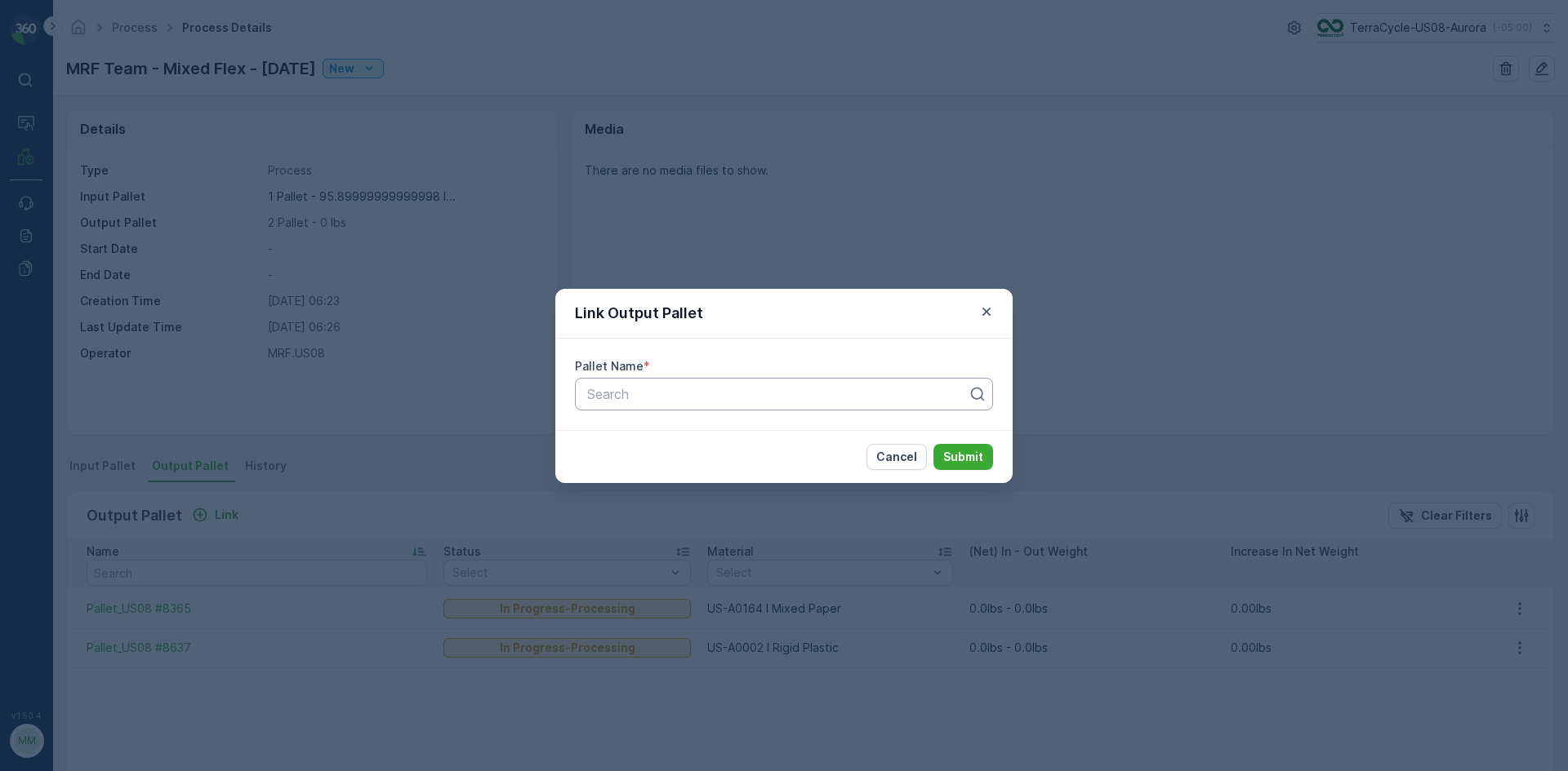
click at [721, 405] on div "Search" at bounding box center [784, 393] width 418 height 33
type input "8638"
click at [933, 444] on button "Submit" at bounding box center [963, 457] width 60 height 26
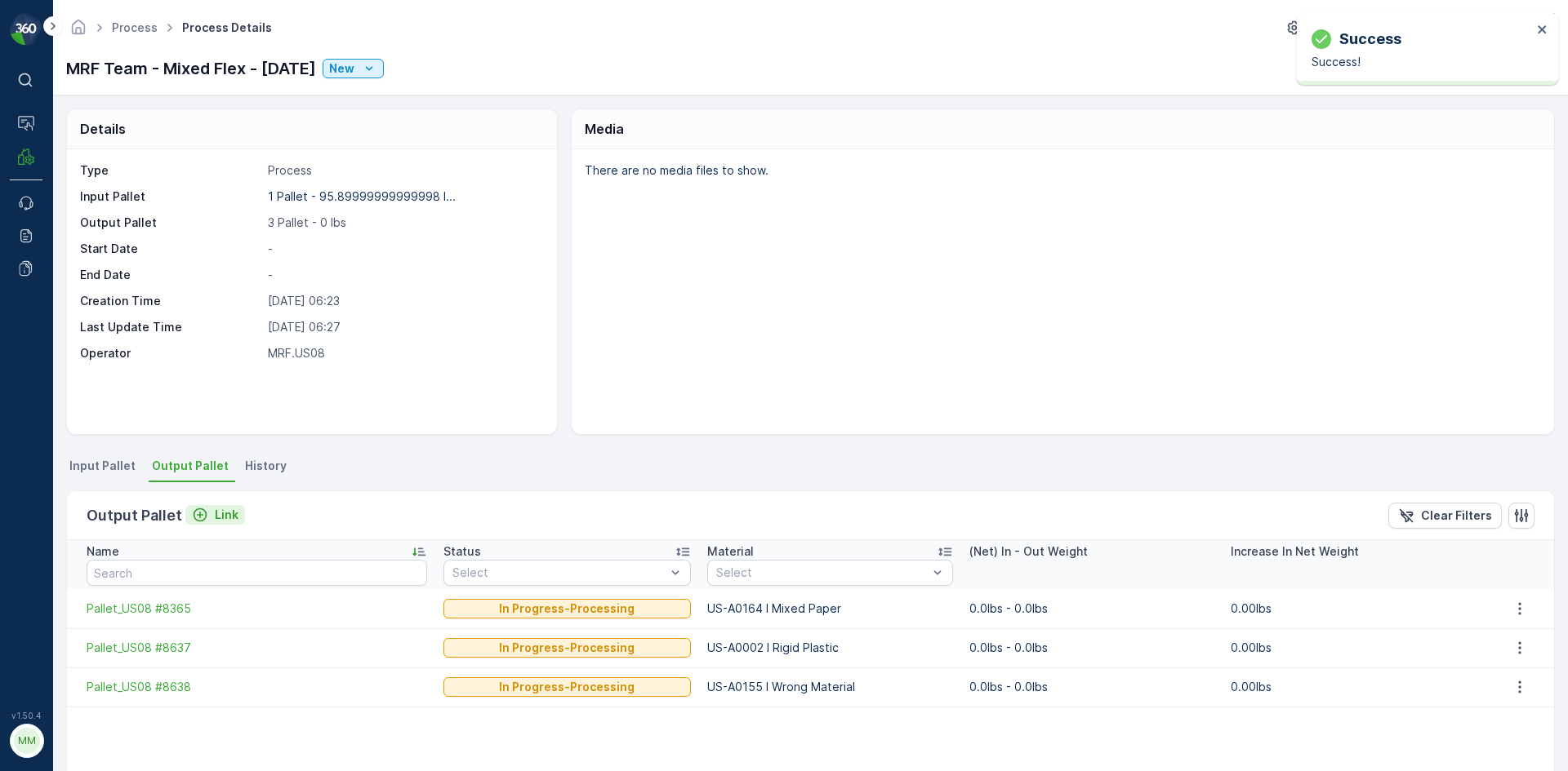
click at [215, 517] on p "Link" at bounding box center [226, 514] width 23 height 16
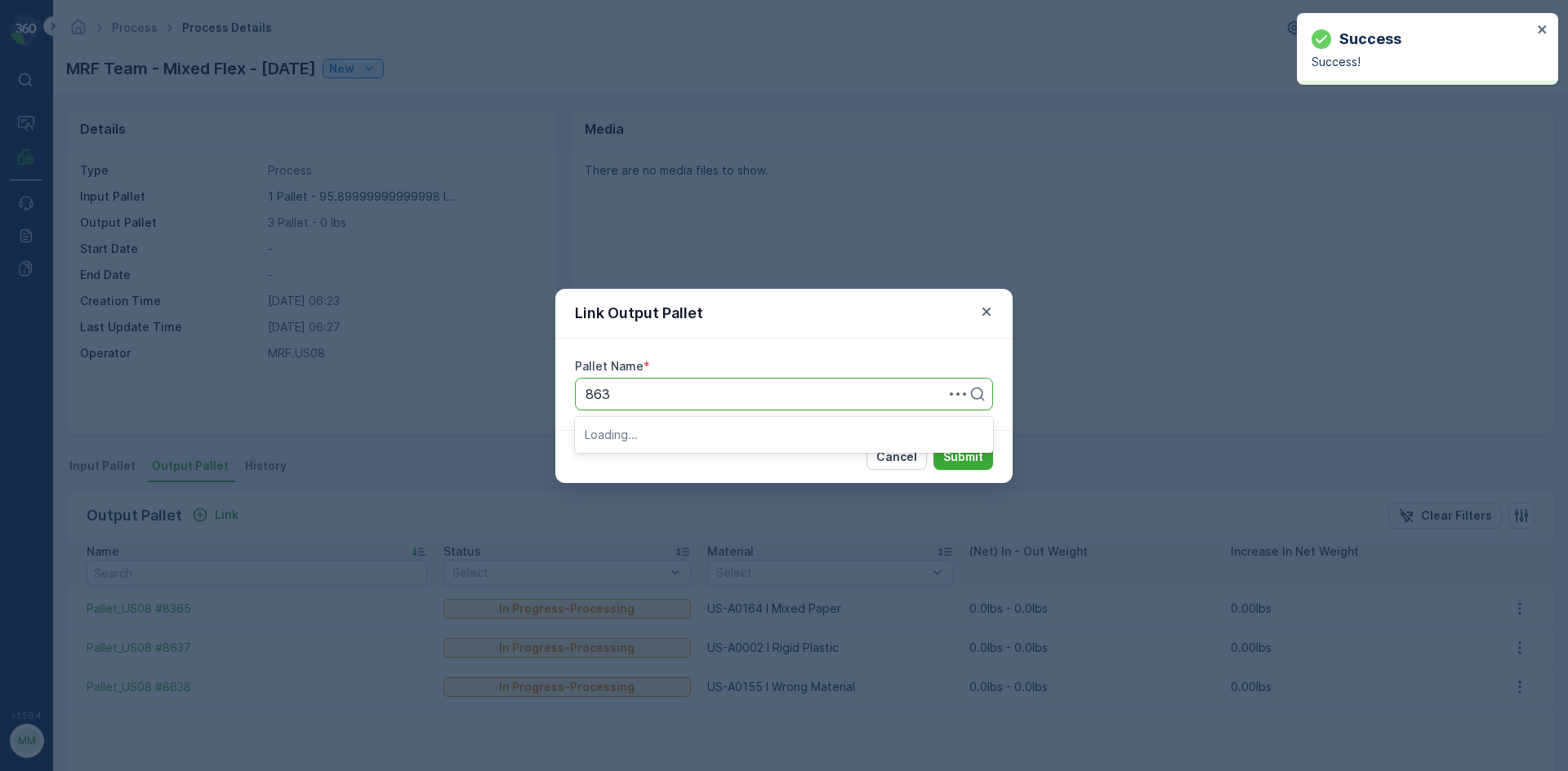
type input "8639"
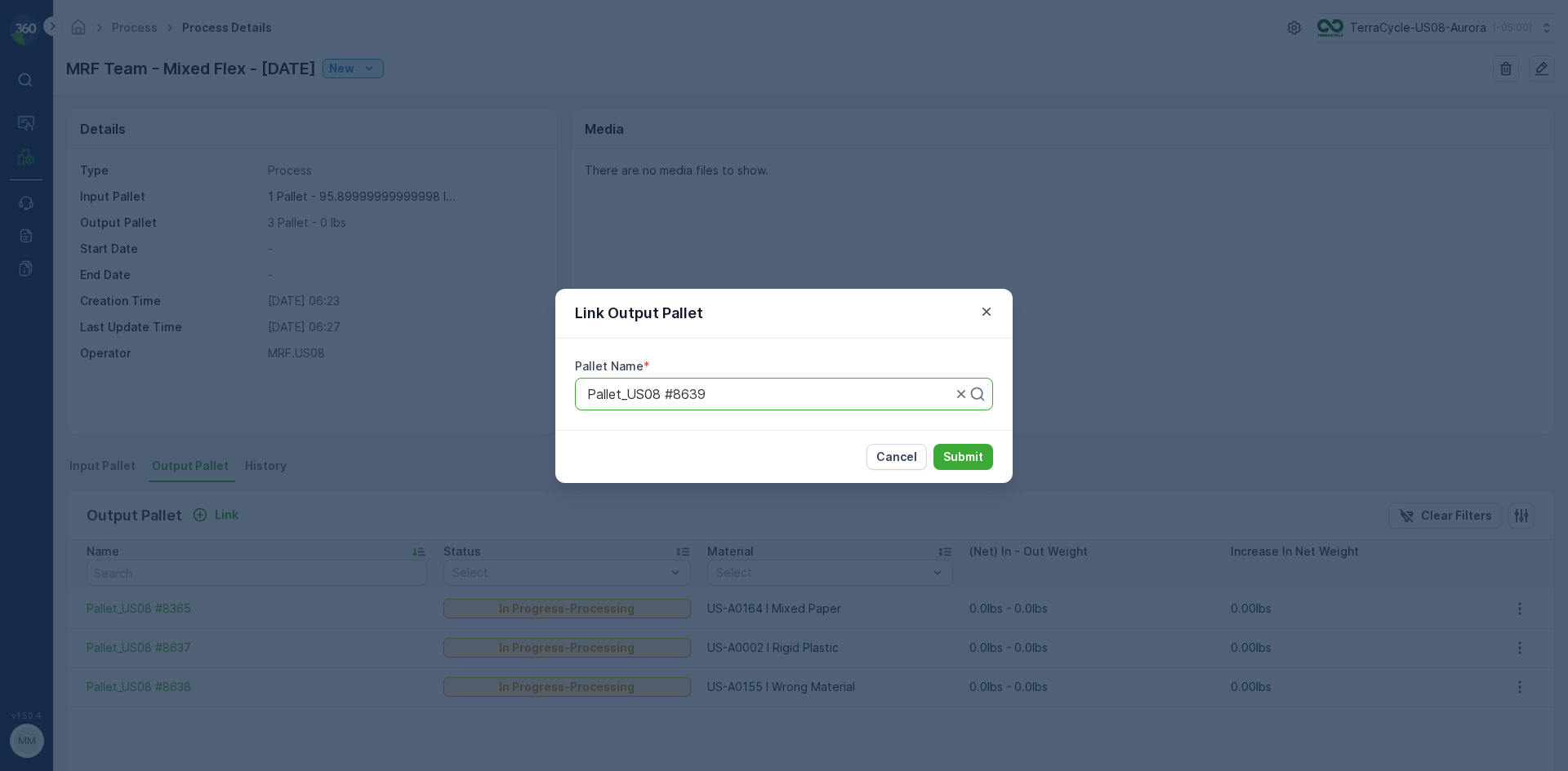
click at [933, 444] on button "Submit" at bounding box center [963, 457] width 60 height 26
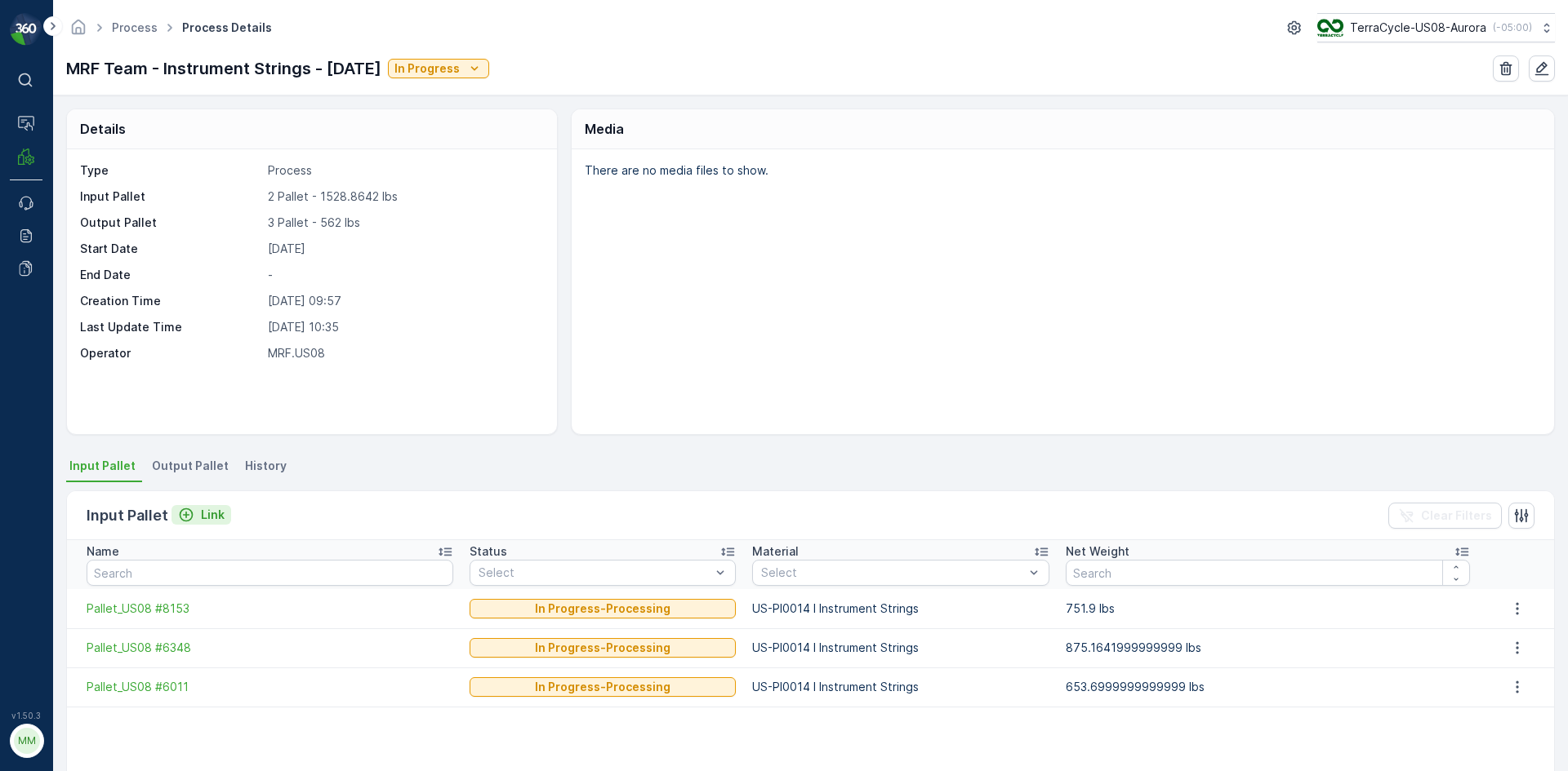
click at [198, 521] on div "Link" at bounding box center [202, 514] width 47 height 16
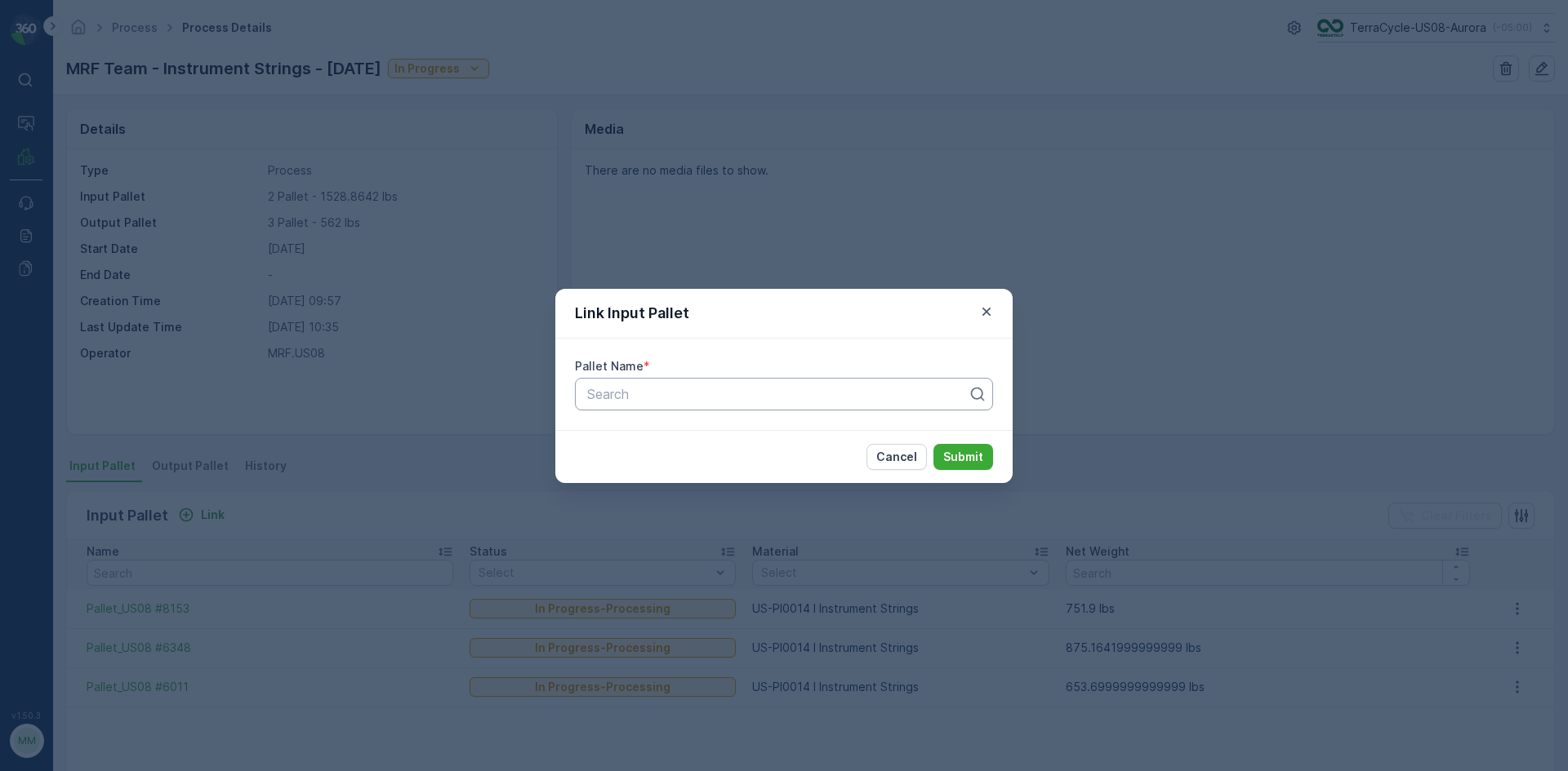
click at [694, 408] on div "Search" at bounding box center [784, 393] width 418 height 33
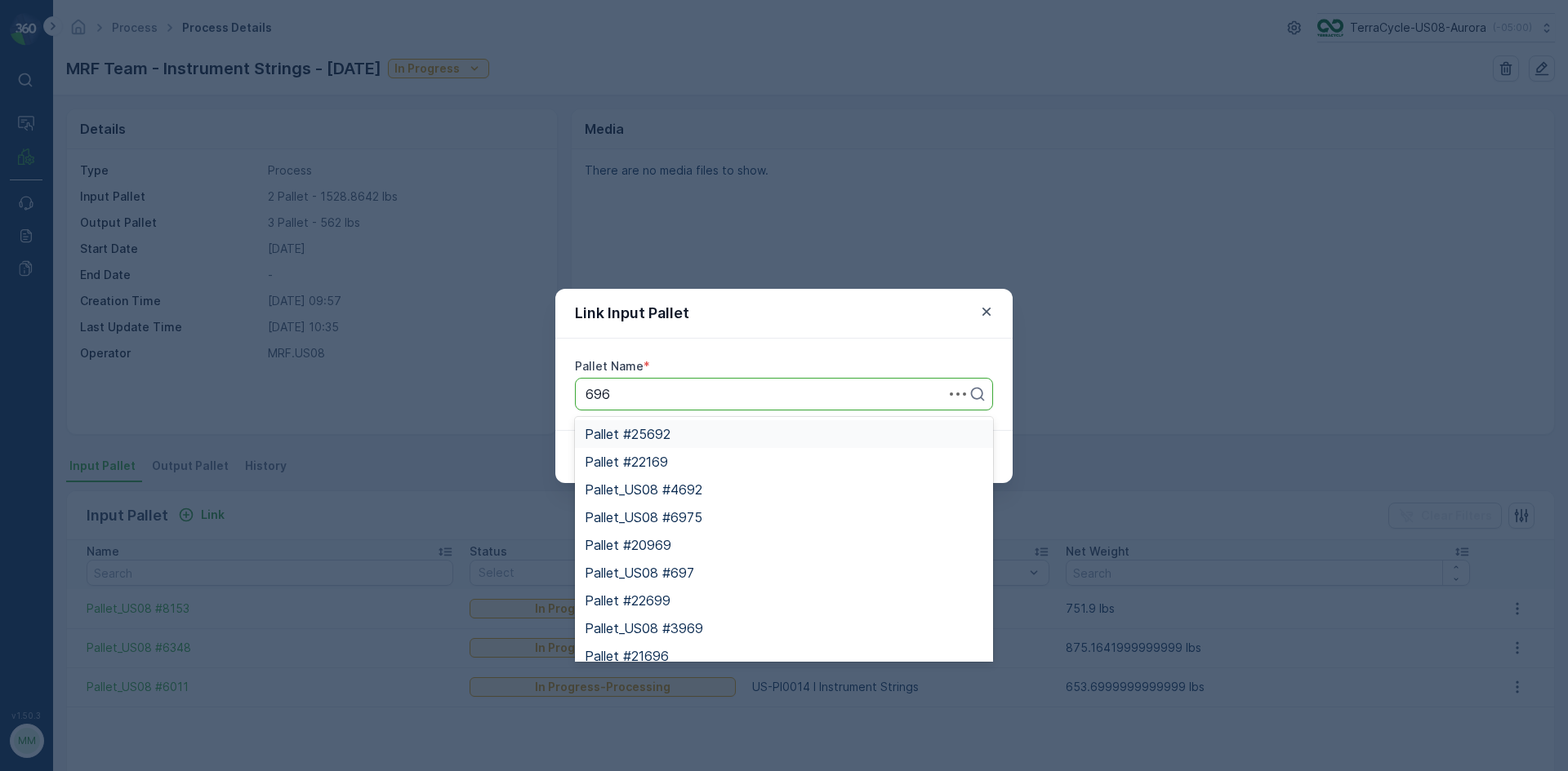
type input "6960"
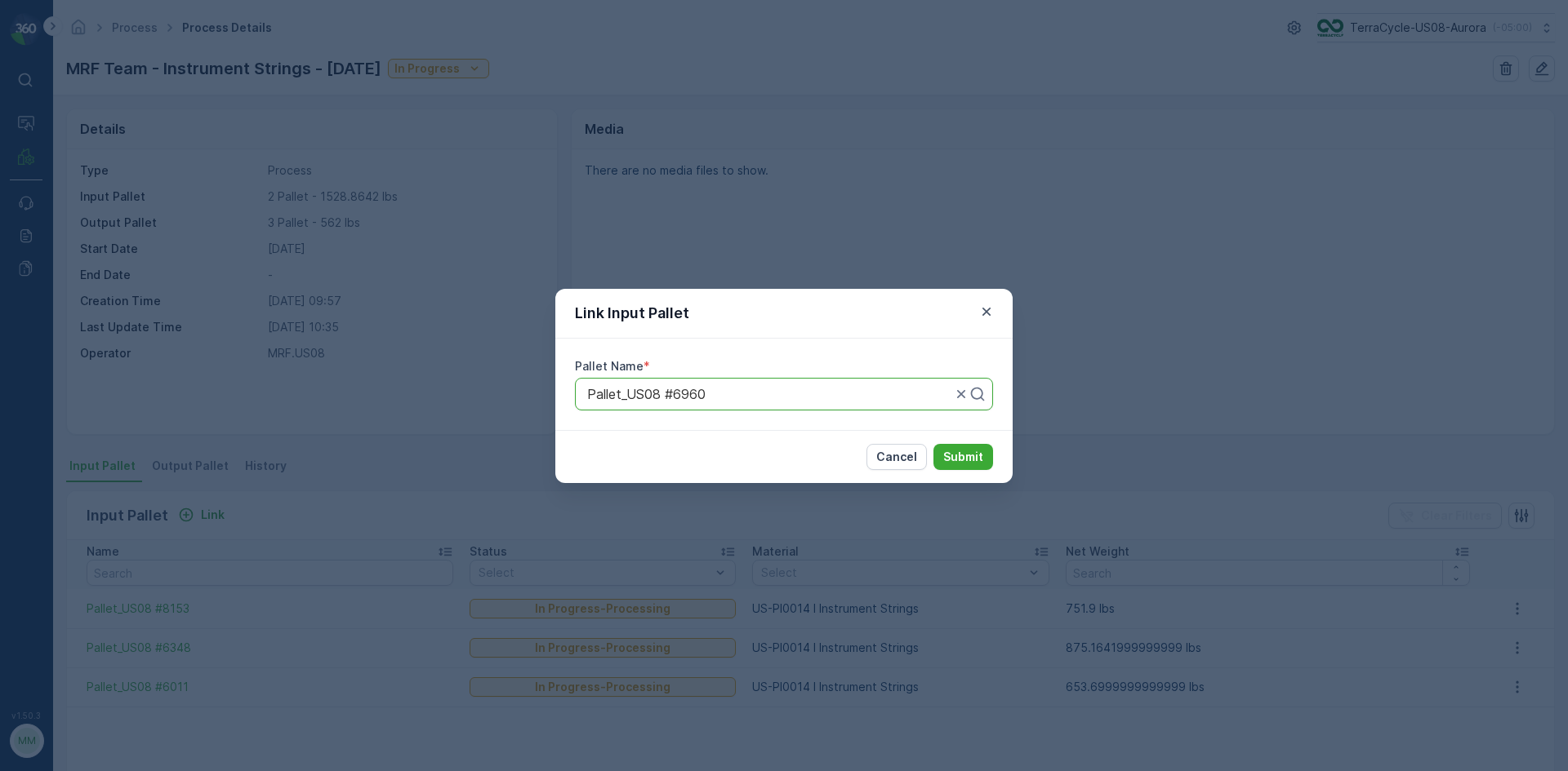
click at [933, 444] on button "Submit" at bounding box center [963, 457] width 60 height 26
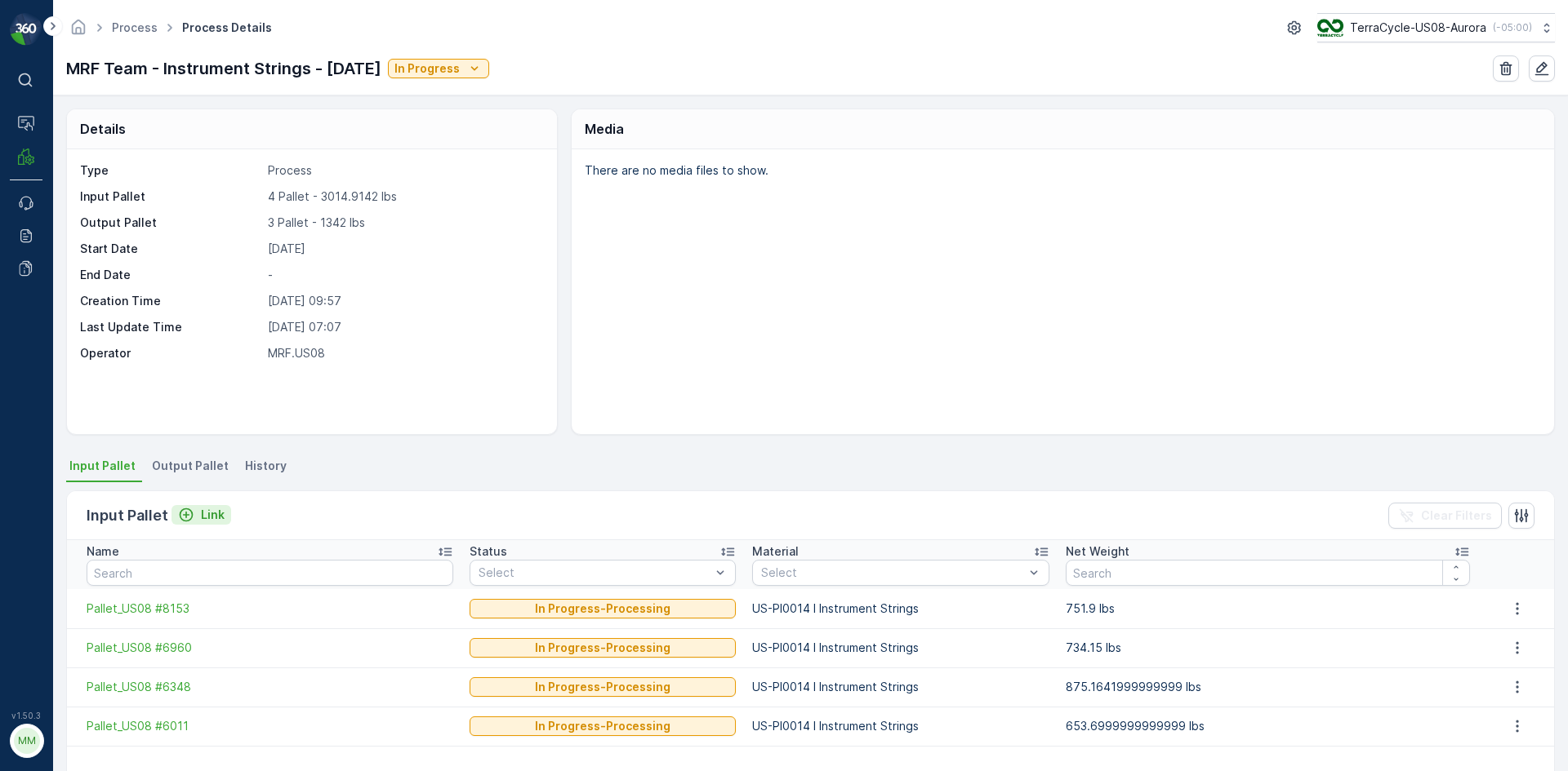
click at [205, 513] on p "Link" at bounding box center [212, 514] width 23 height 16
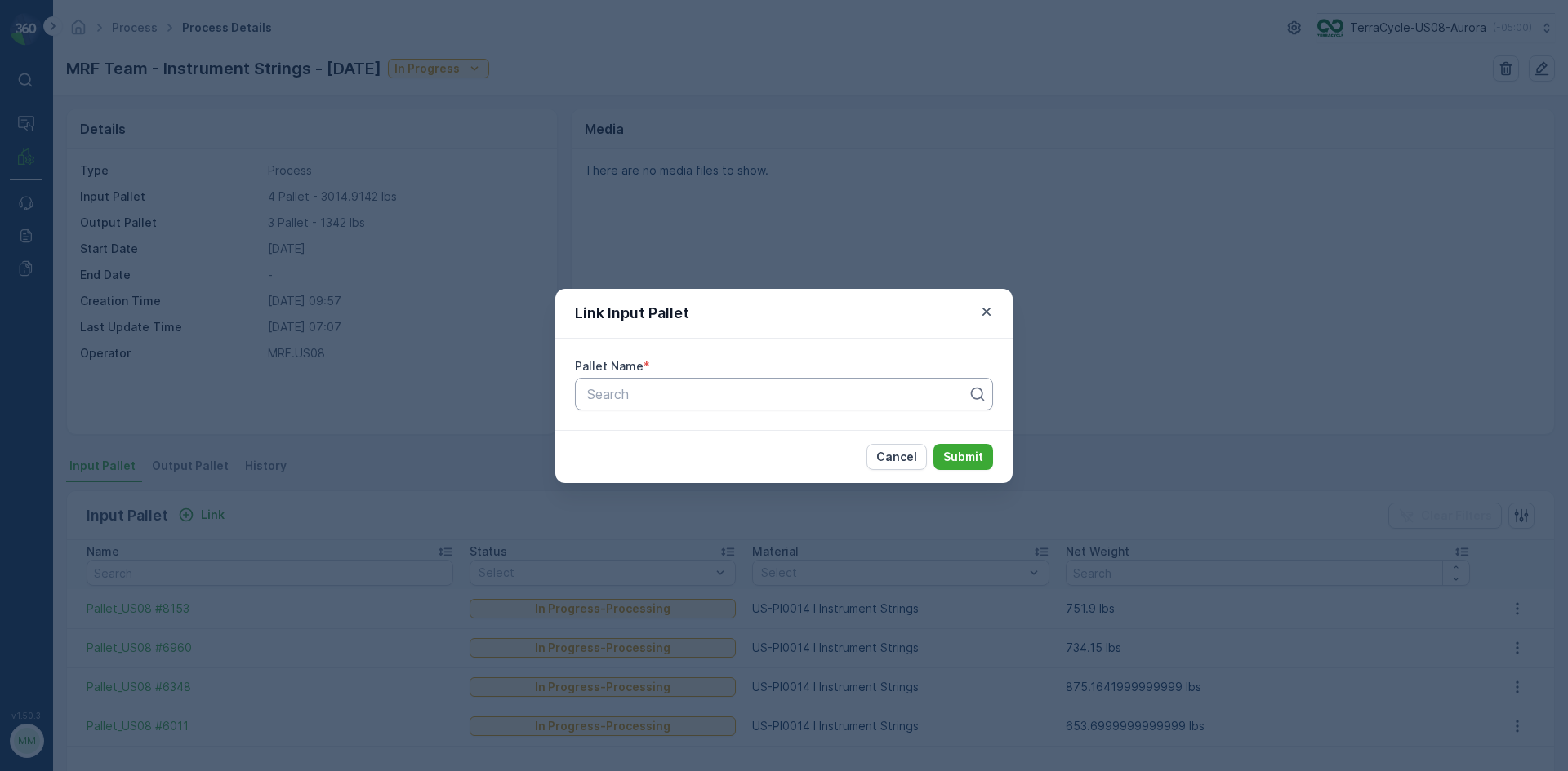
click at [677, 396] on div at bounding box center [777, 394] width 383 height 15
type input "8646"
click at [933, 444] on button "Submit" at bounding box center [963, 457] width 60 height 26
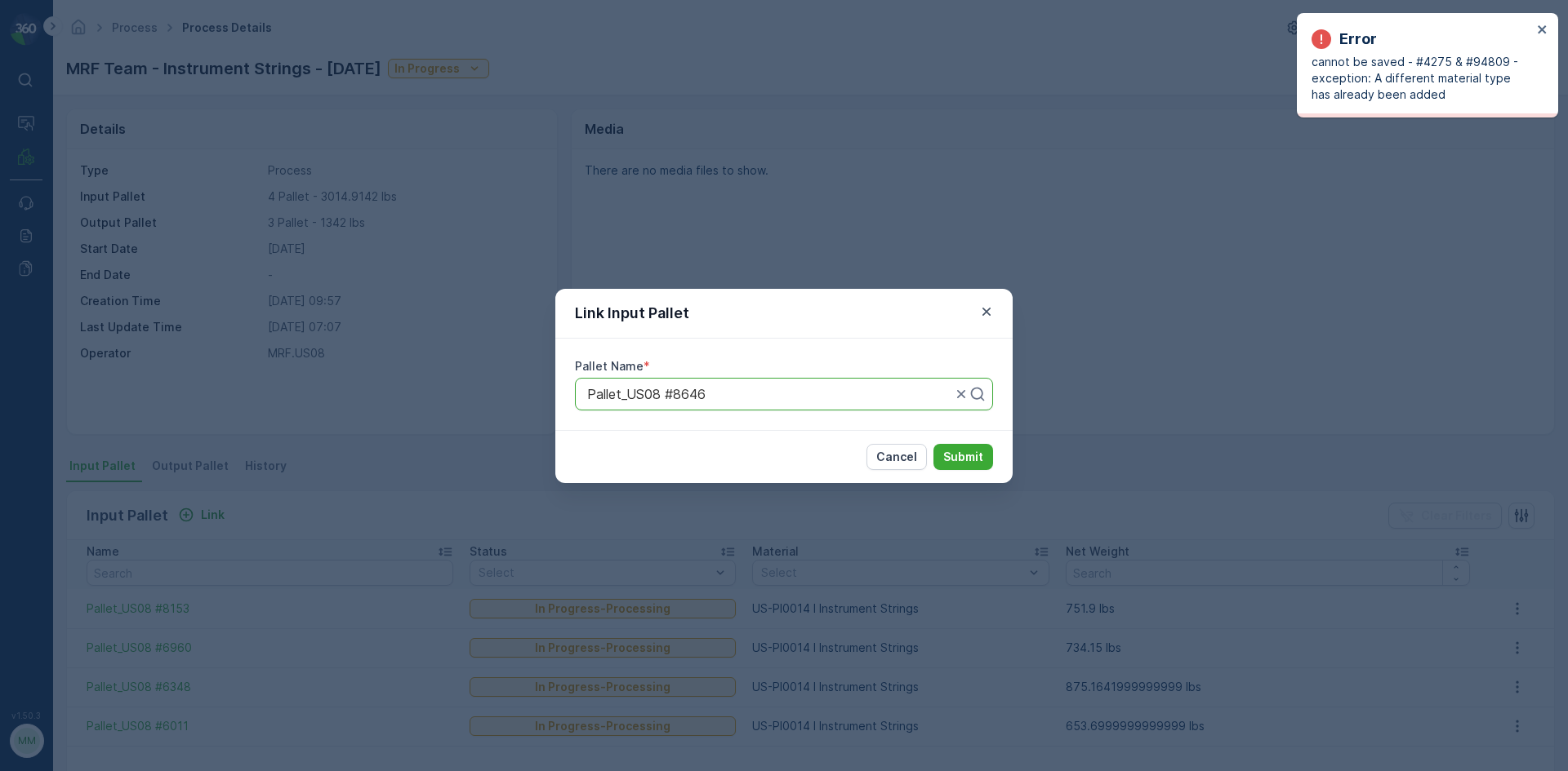
click at [259, 467] on div "Link Input Pallet Pallet Name * Pallet_US08 #8646 Cancel Submit" at bounding box center [784, 385] width 1568 height 771
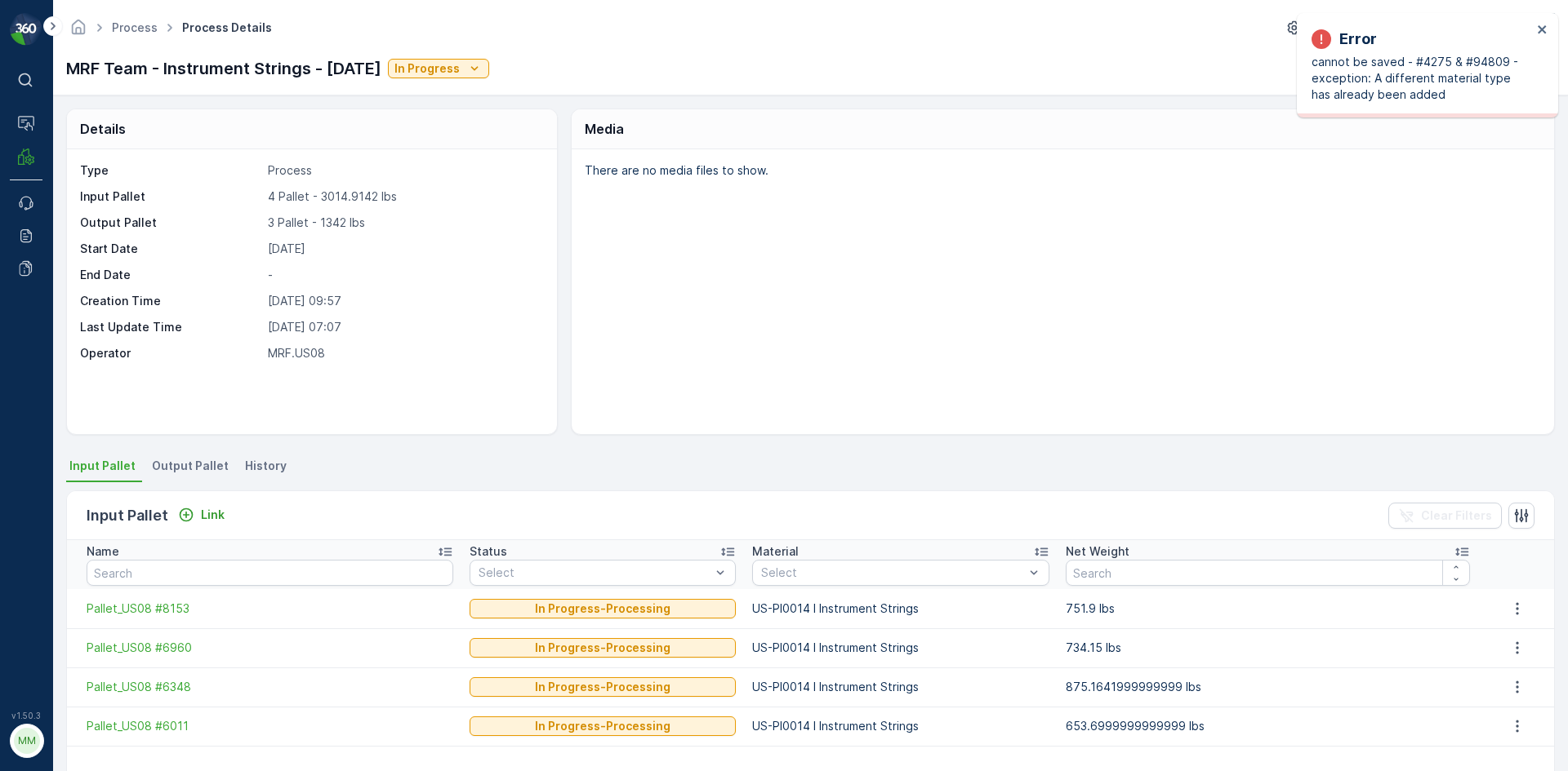
click at [205, 466] on span "Output Pallet" at bounding box center [190, 466] width 77 height 16
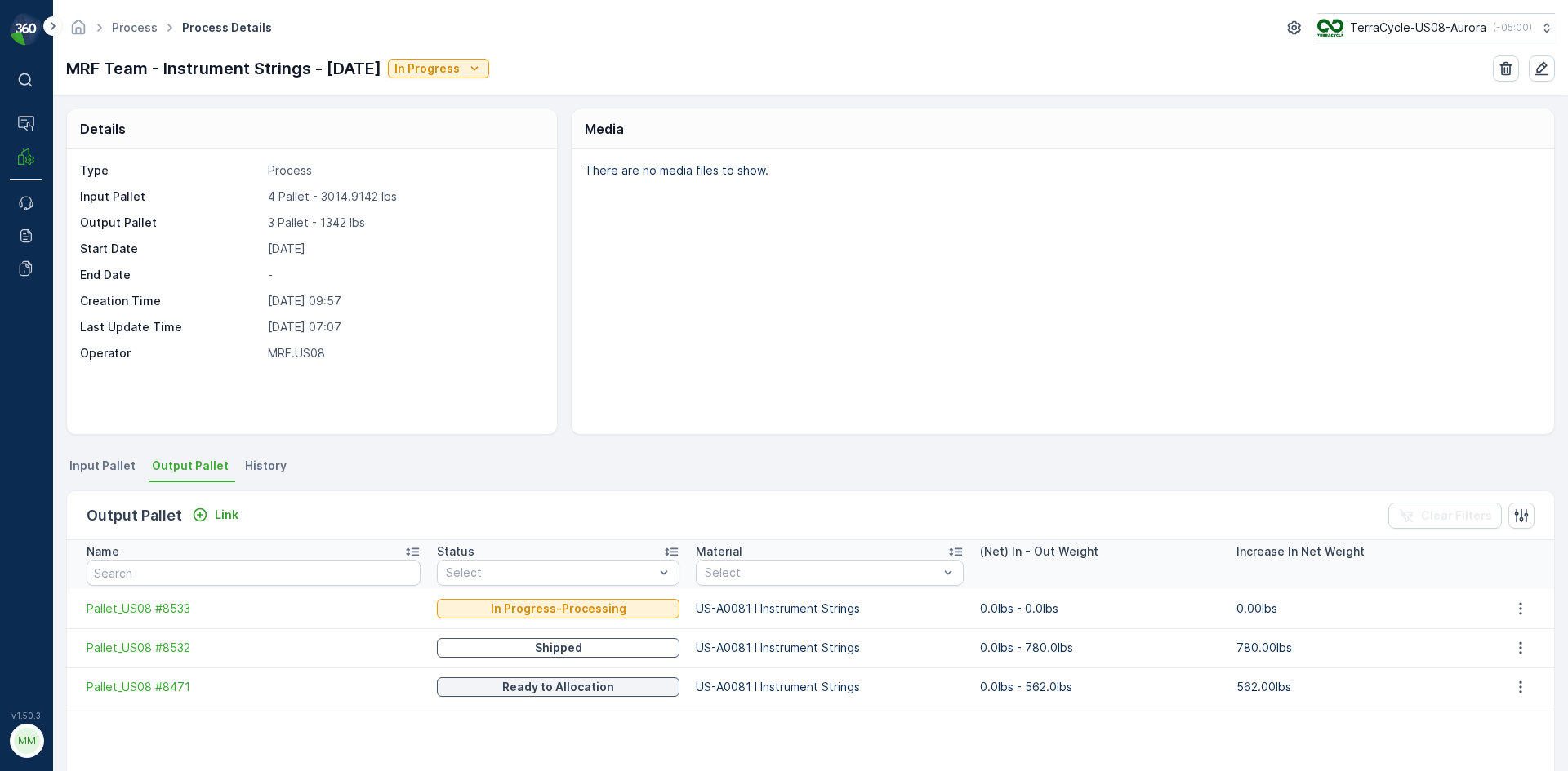
click at [231, 525] on div "Link" at bounding box center [216, 515] width 60 height 21
click at [228, 517] on p "Link" at bounding box center [226, 514] width 23 height 16
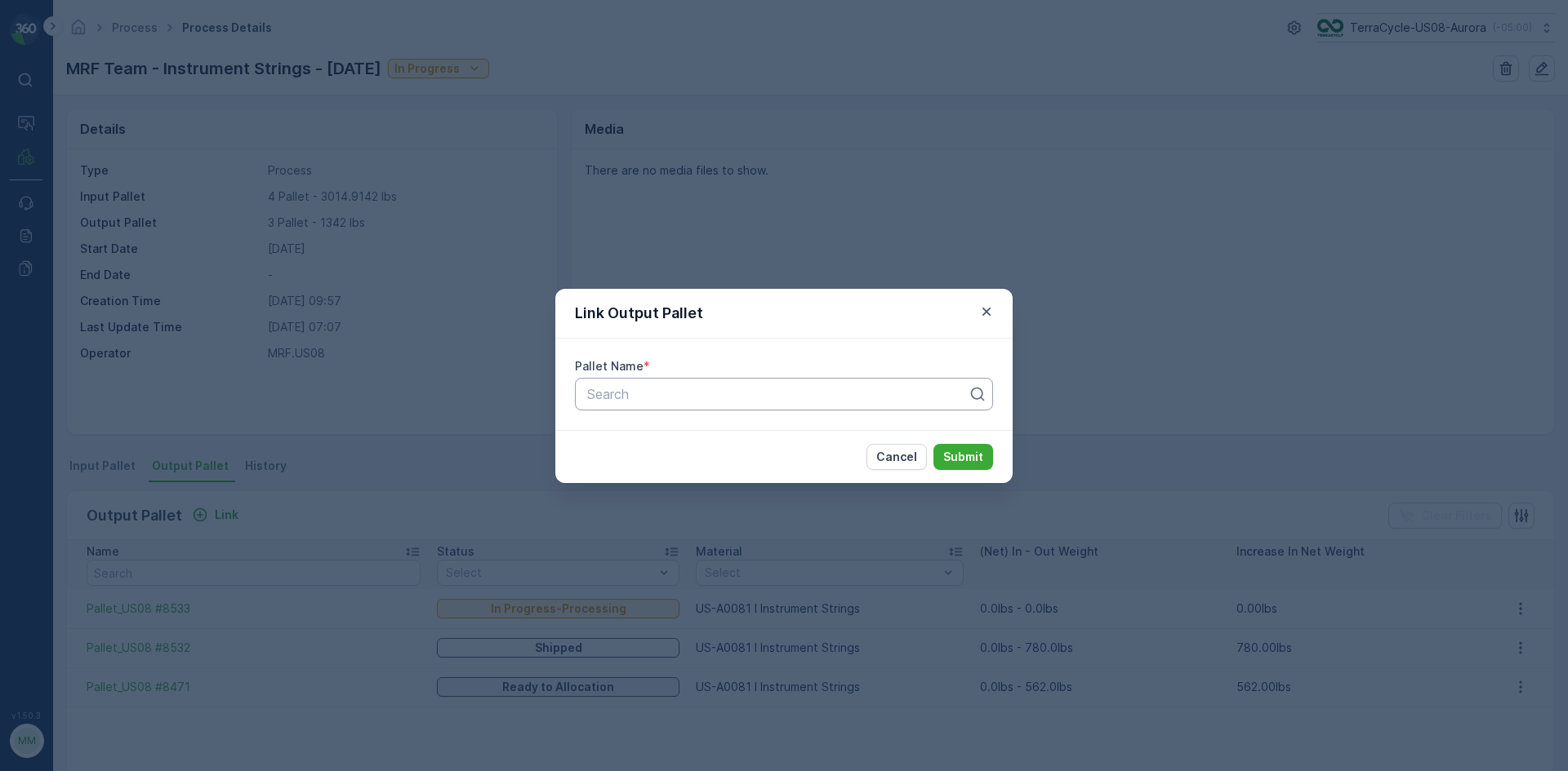
click at [821, 395] on div at bounding box center [777, 394] width 383 height 15
type input "8646"
click at [933, 444] on button "Submit" at bounding box center [963, 457] width 60 height 26
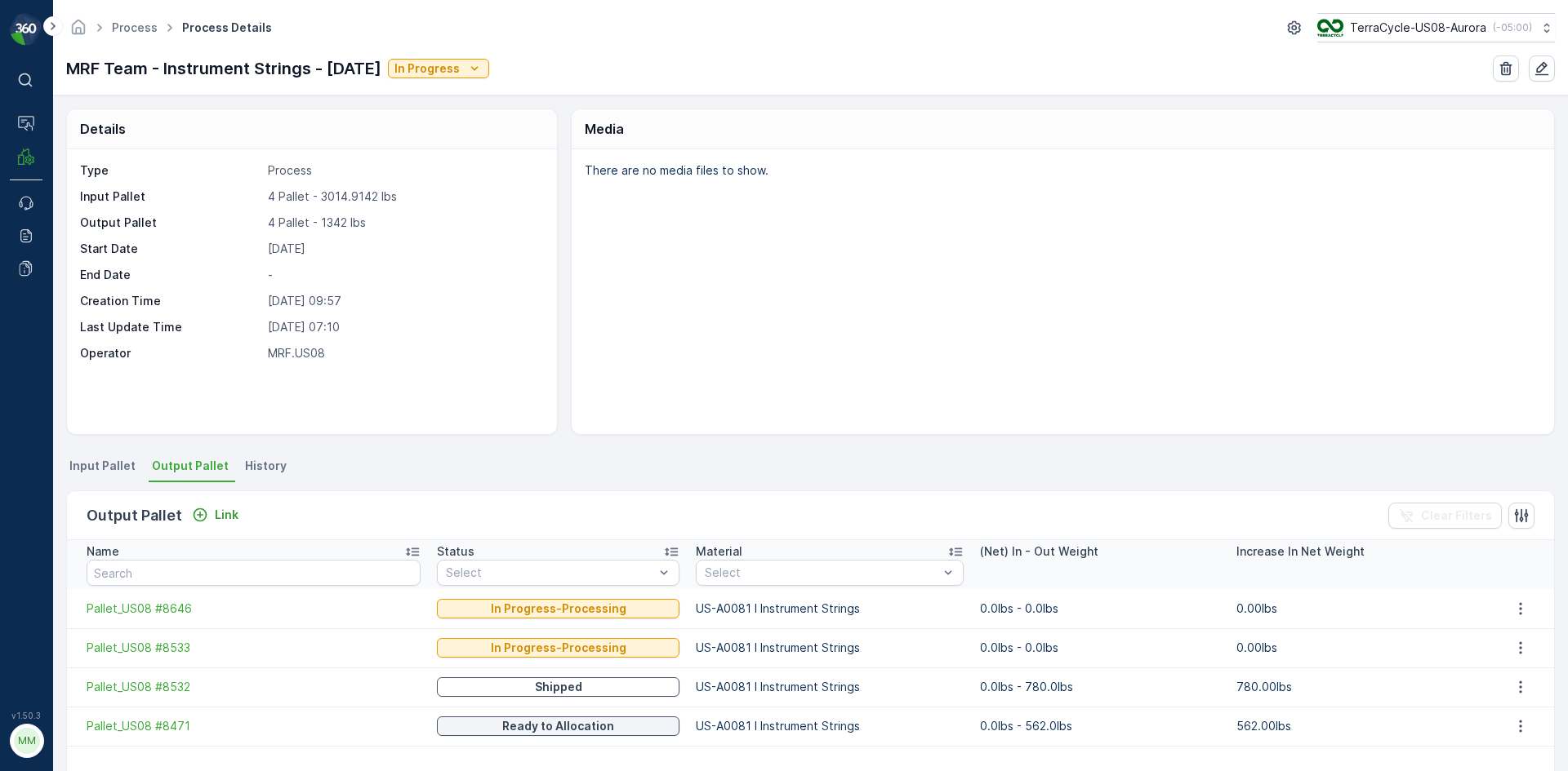
click at [105, 451] on div "Details Type Process Input Pallet 4 Pallet - 3014.9142 lbs Output Pallet 4 Pall…" at bounding box center [811, 433] width 1515 height 675
drag, startPoint x: 105, startPoint y: 466, endPoint x: 138, endPoint y: 482, distance: 36.7
click at [105, 467] on span "Input Pallet" at bounding box center [102, 466] width 67 height 16
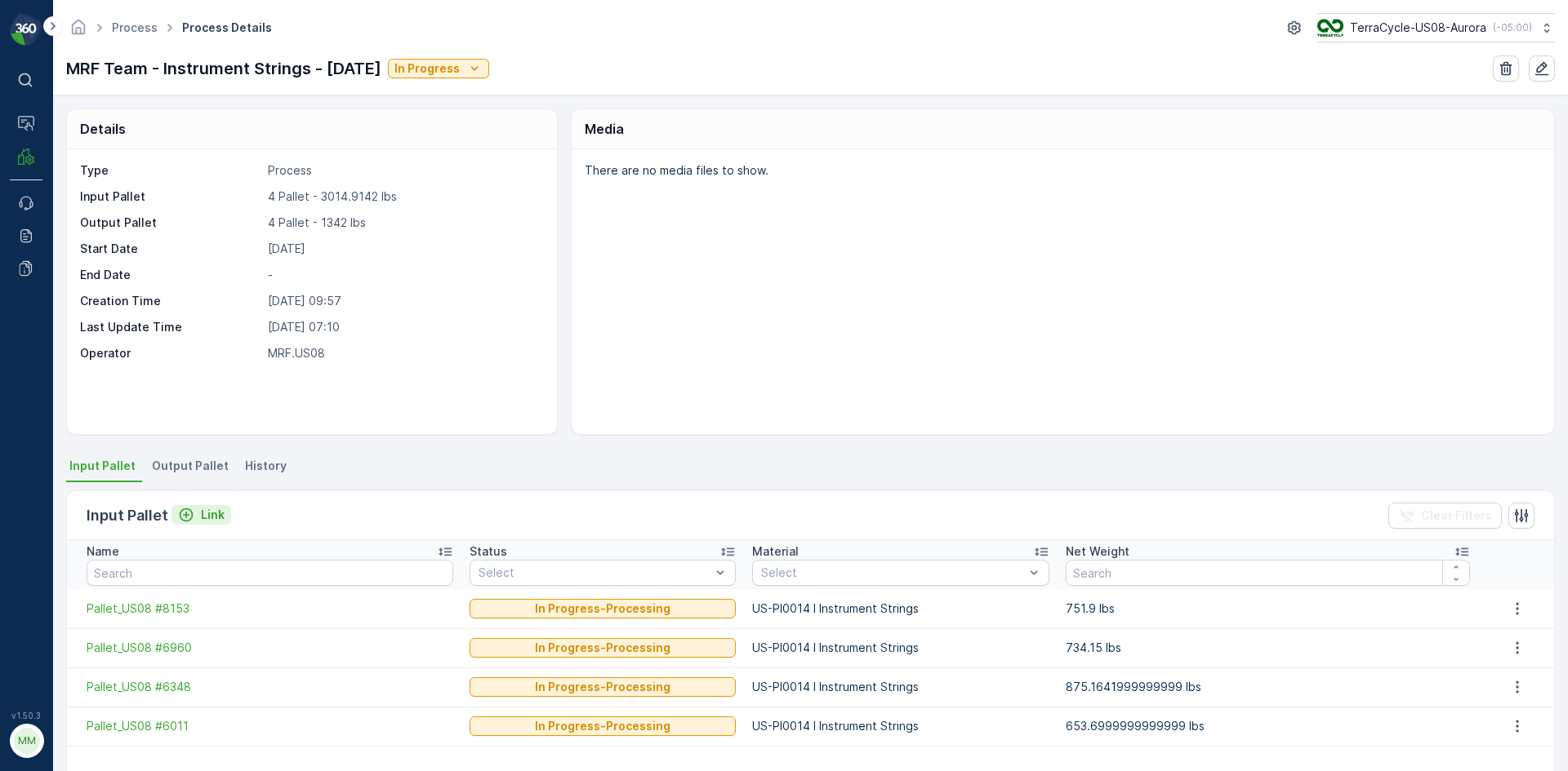
click at [222, 518] on p "Link" at bounding box center [212, 514] width 23 height 16
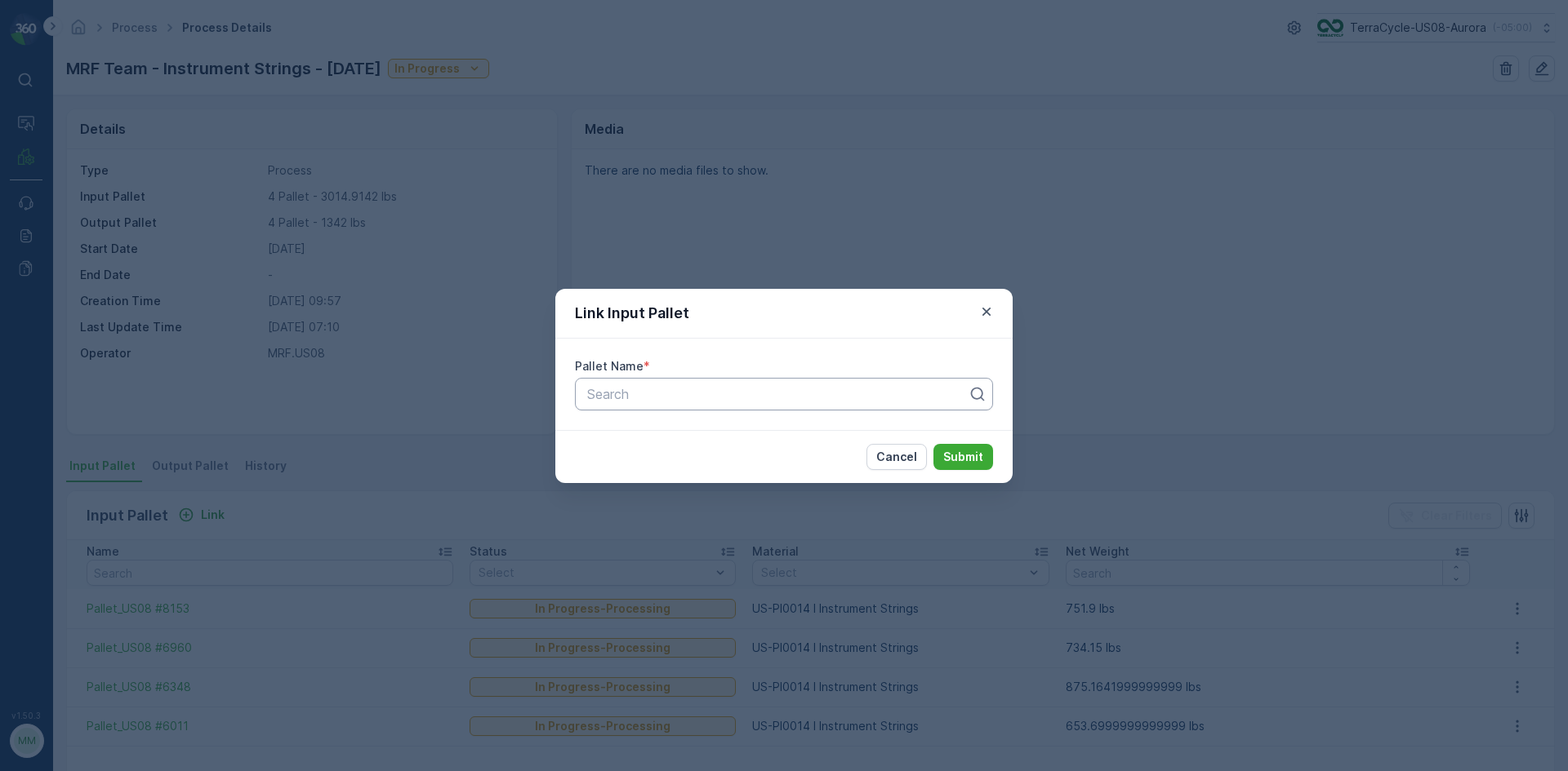
click at [663, 404] on div "Search" at bounding box center [784, 393] width 418 height 33
type input "5210"
click at [933, 444] on button "Submit" at bounding box center [963, 457] width 60 height 26
click at [971, 457] on p "Submit" at bounding box center [963, 456] width 40 height 16
click at [966, 454] on p "Submit" at bounding box center [963, 456] width 40 height 16
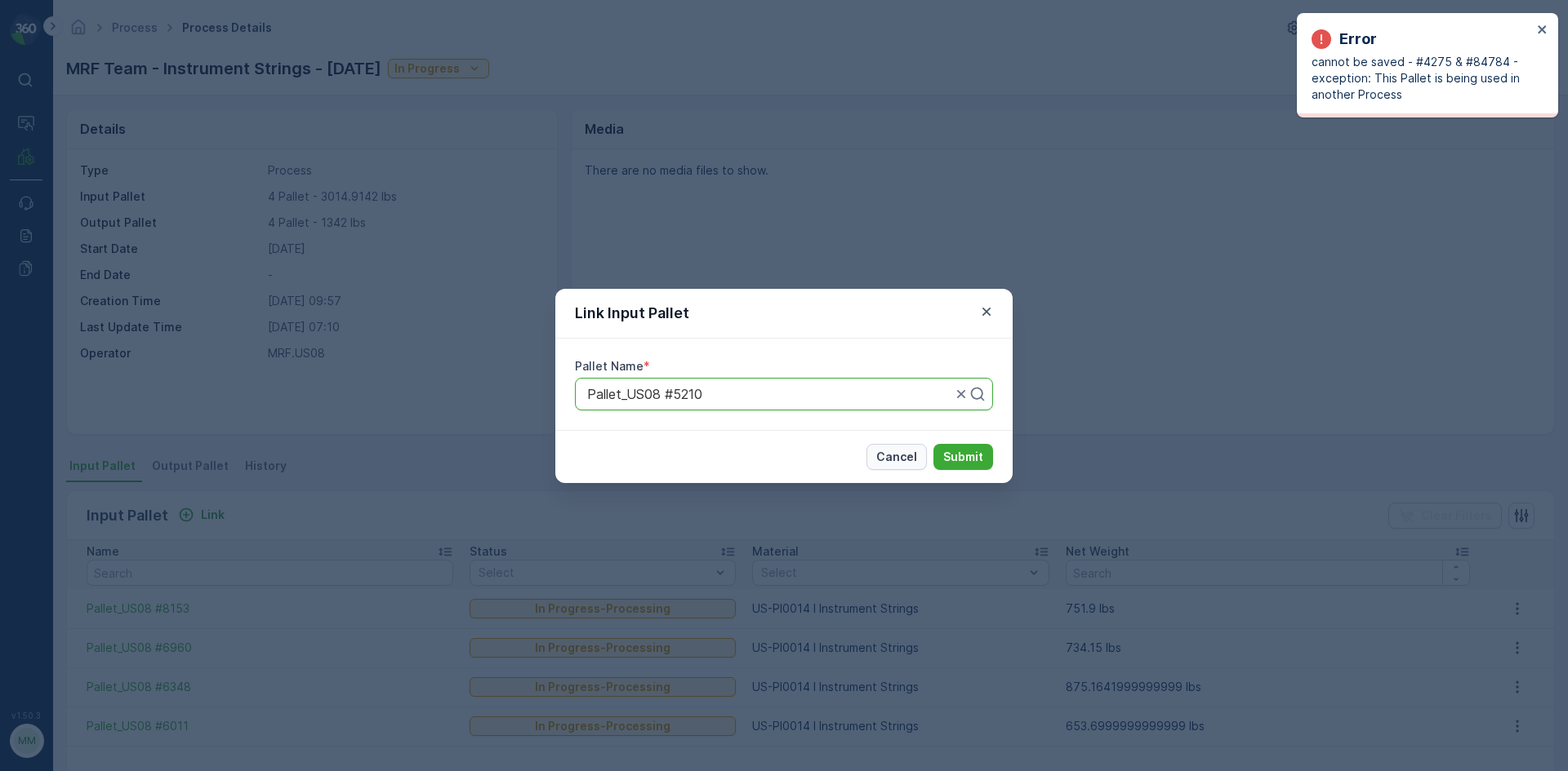
click at [903, 464] on p "Cancel" at bounding box center [897, 456] width 41 height 16
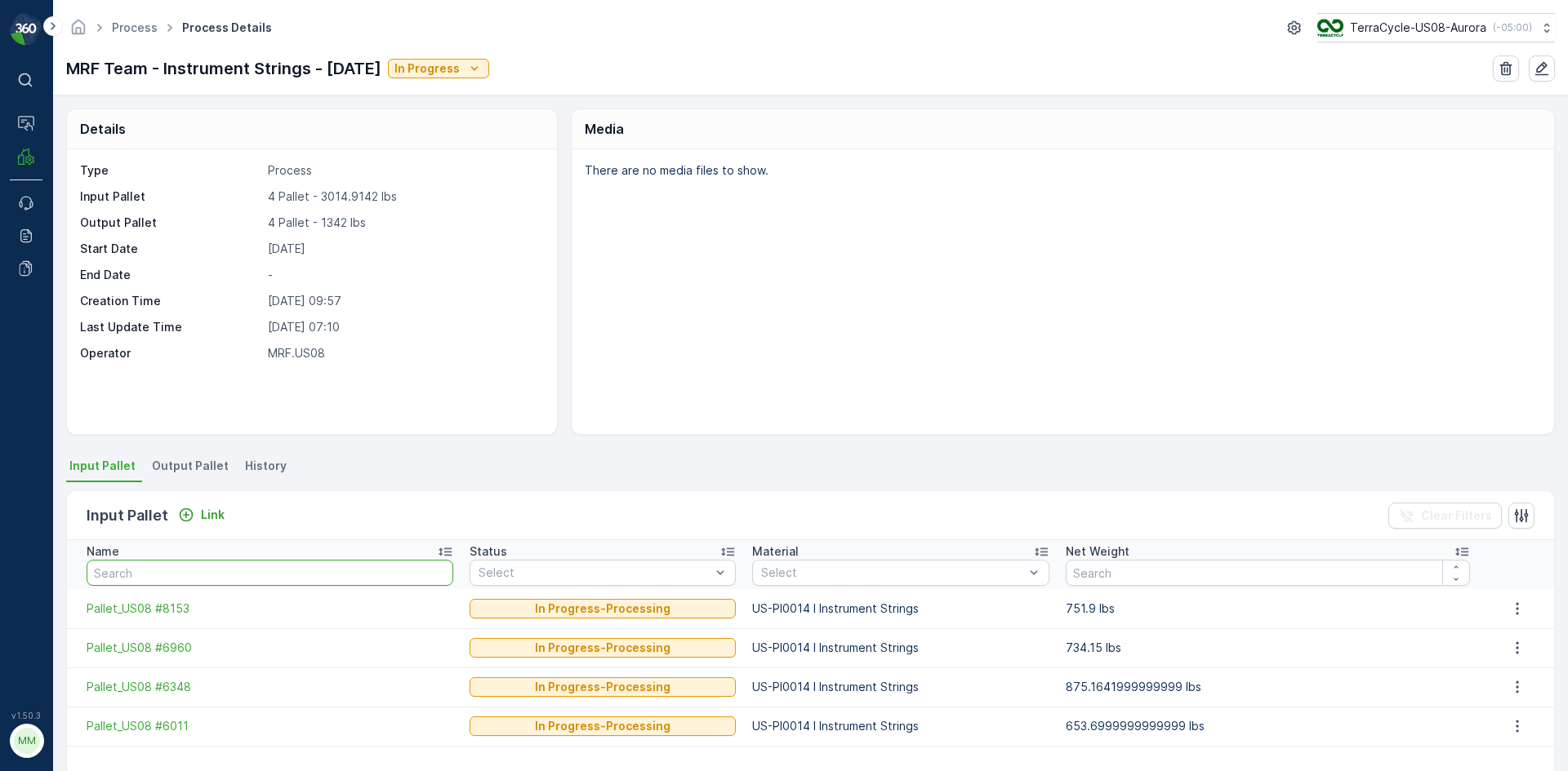
click at [235, 572] on input "text" at bounding box center [269, 573] width 366 height 26
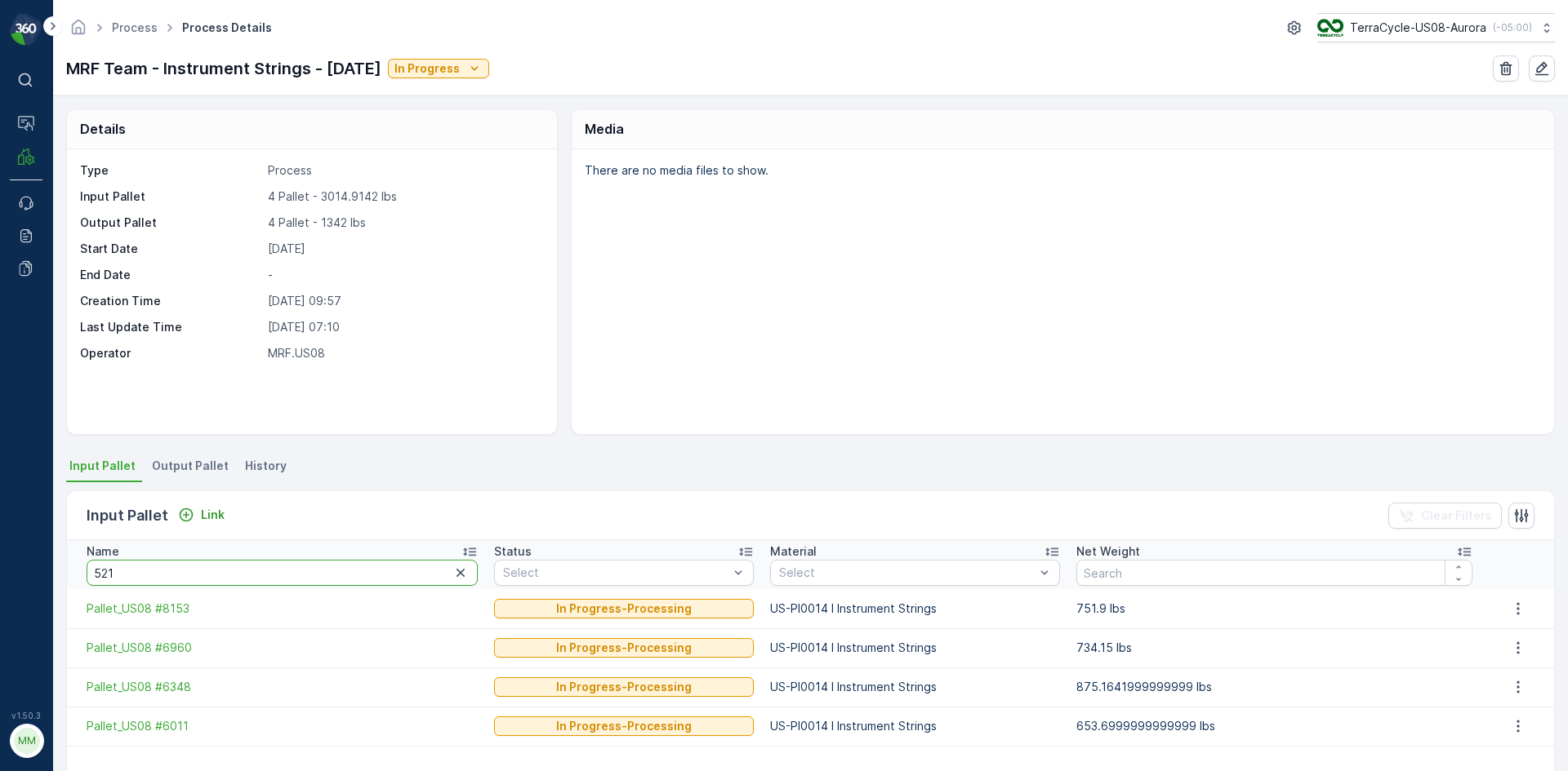
type input "5211"
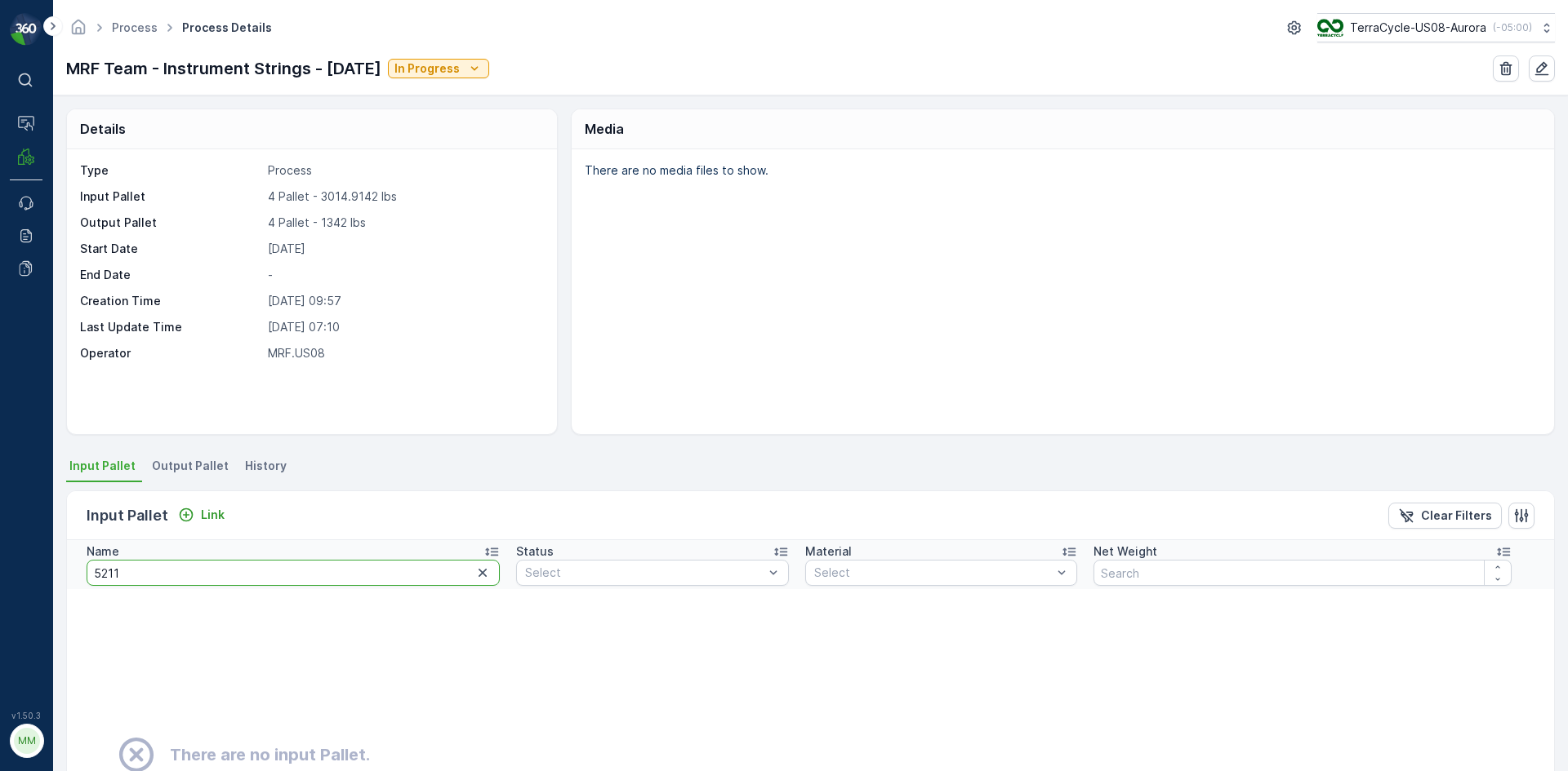
click at [235, 572] on input "5211" at bounding box center [292, 573] width 413 height 26
type input "5210"
click at [479, 572] on div at bounding box center [483, 572] width 21 height 20
click at [474, 567] on icon "button" at bounding box center [482, 572] width 16 height 16
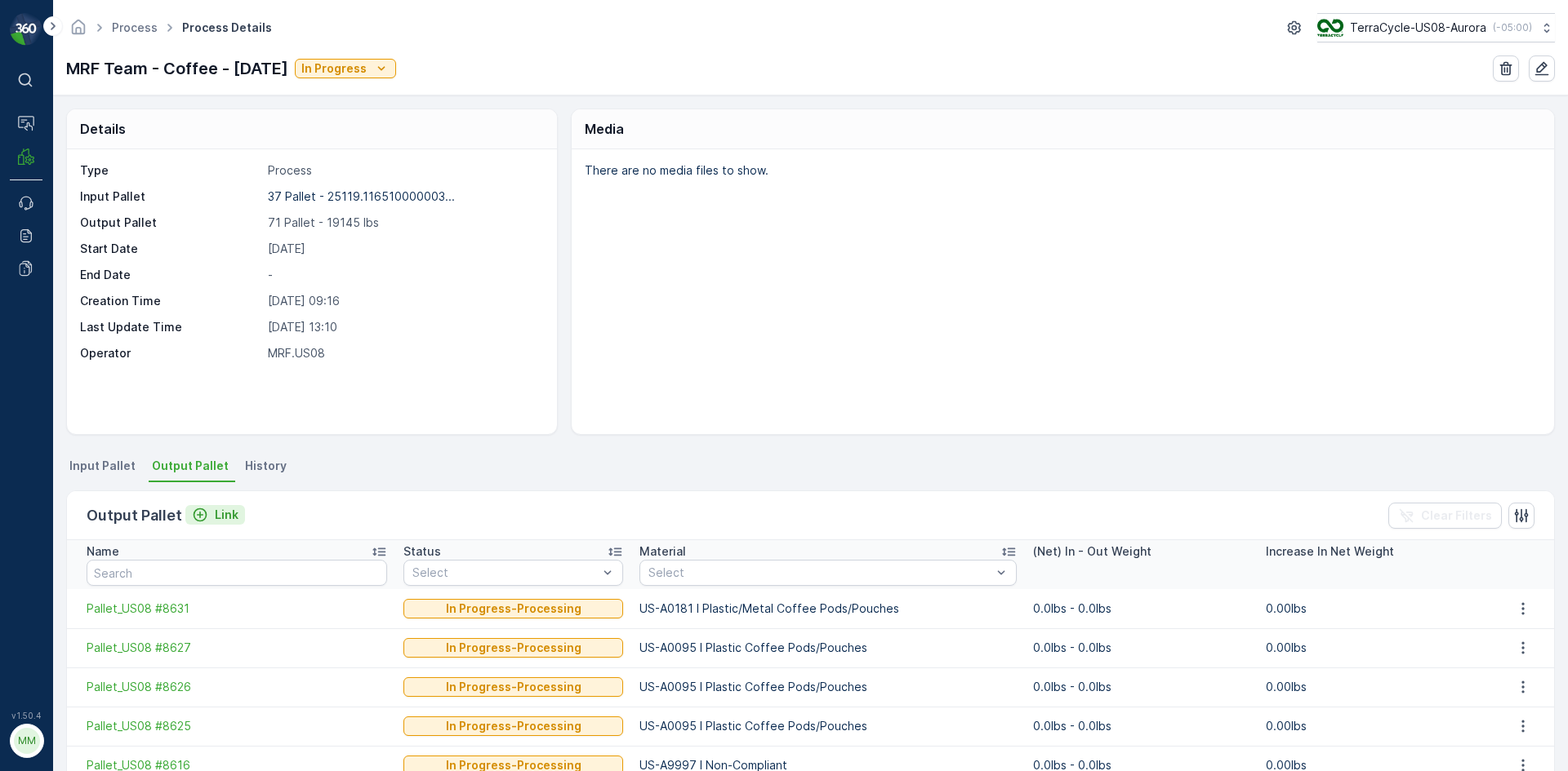
click at [221, 518] on p "Link" at bounding box center [226, 514] width 23 height 16
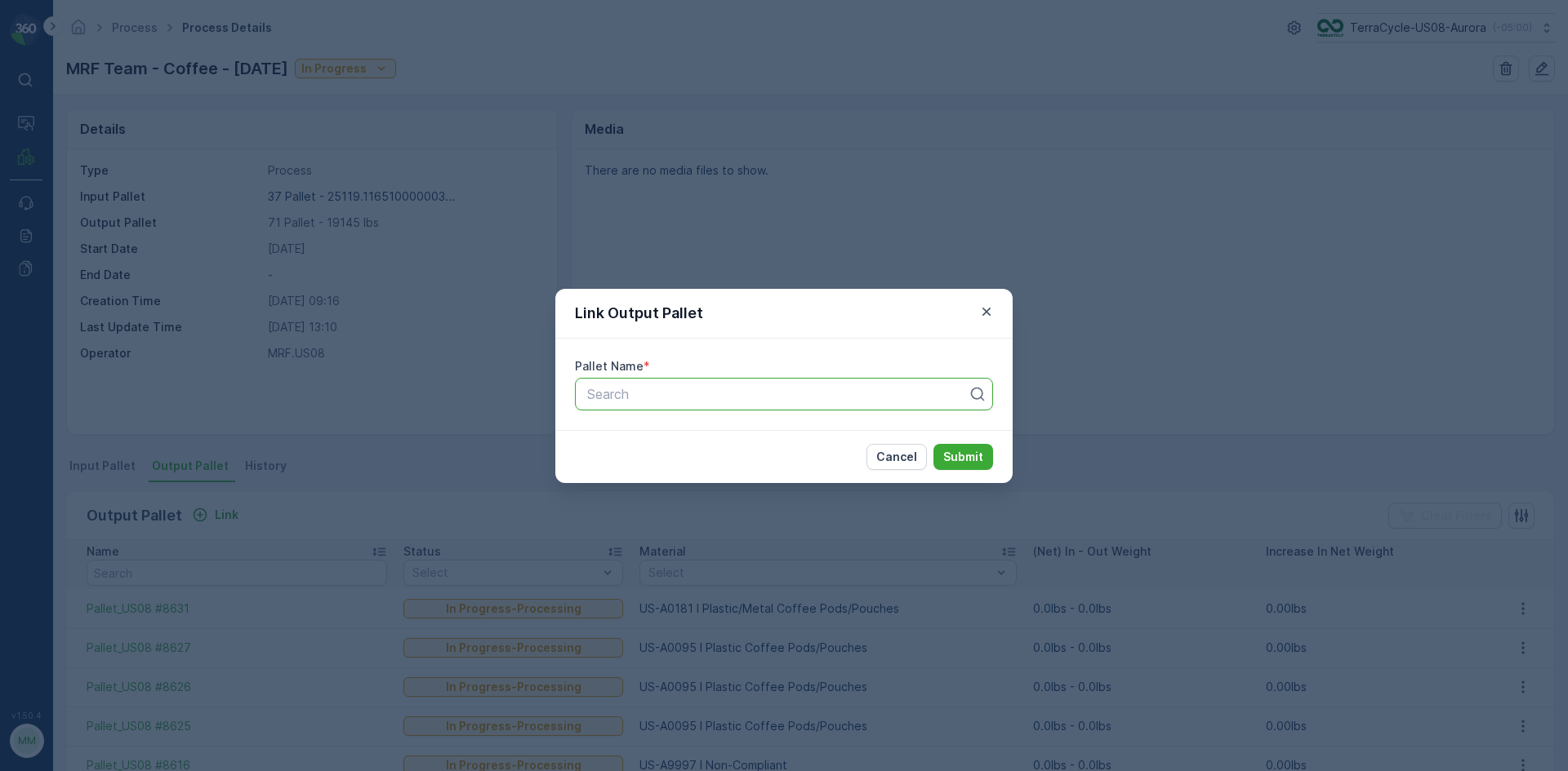
click at [609, 403] on div "Search" at bounding box center [784, 393] width 418 height 33
type input "8625"
click at [933, 444] on button "Submit" at bounding box center [963, 457] width 60 height 26
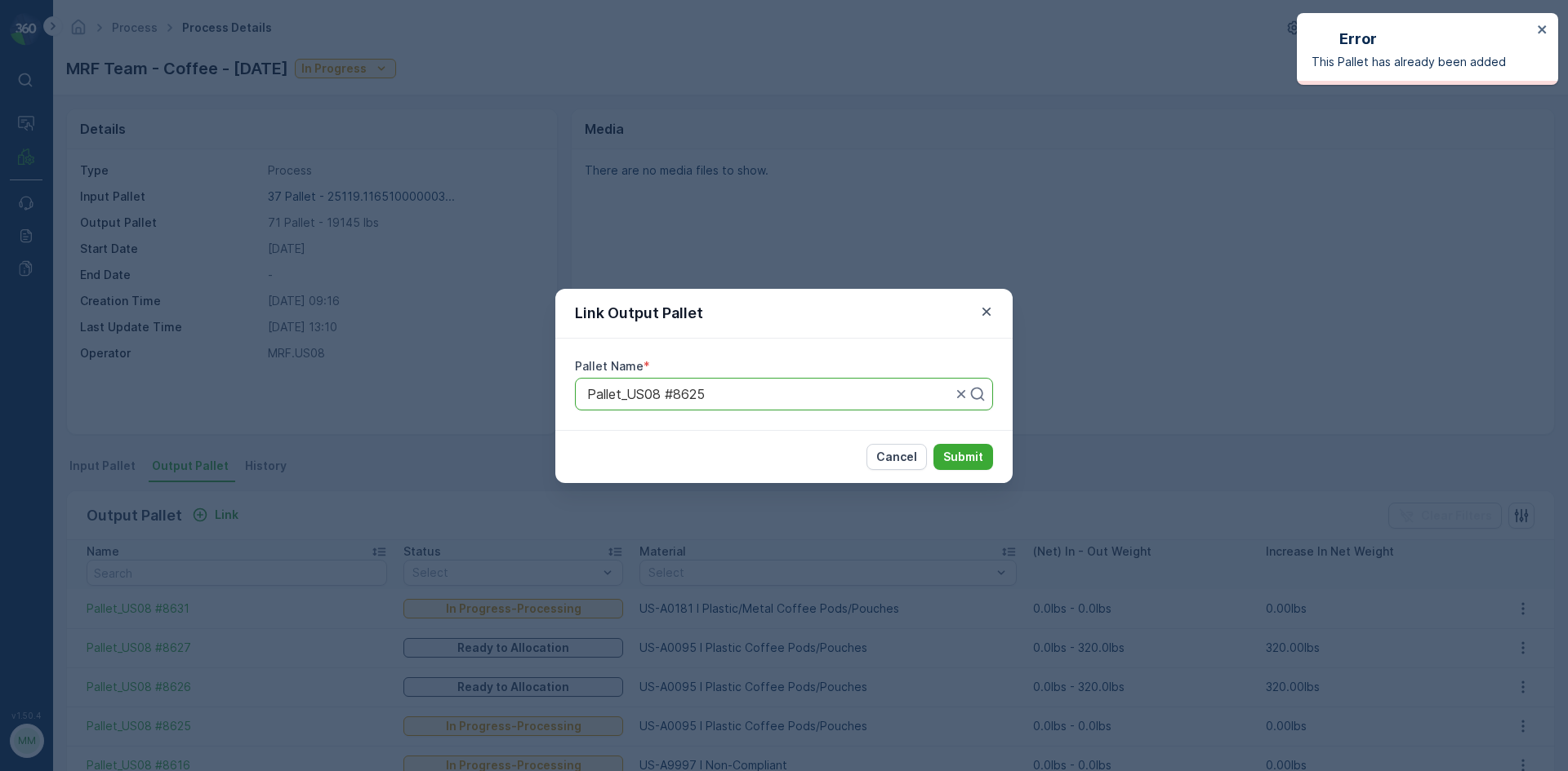
click at [854, 401] on div "Pallet_US08 #8625" at bounding box center [784, 393] width 418 height 33
type input "8630"
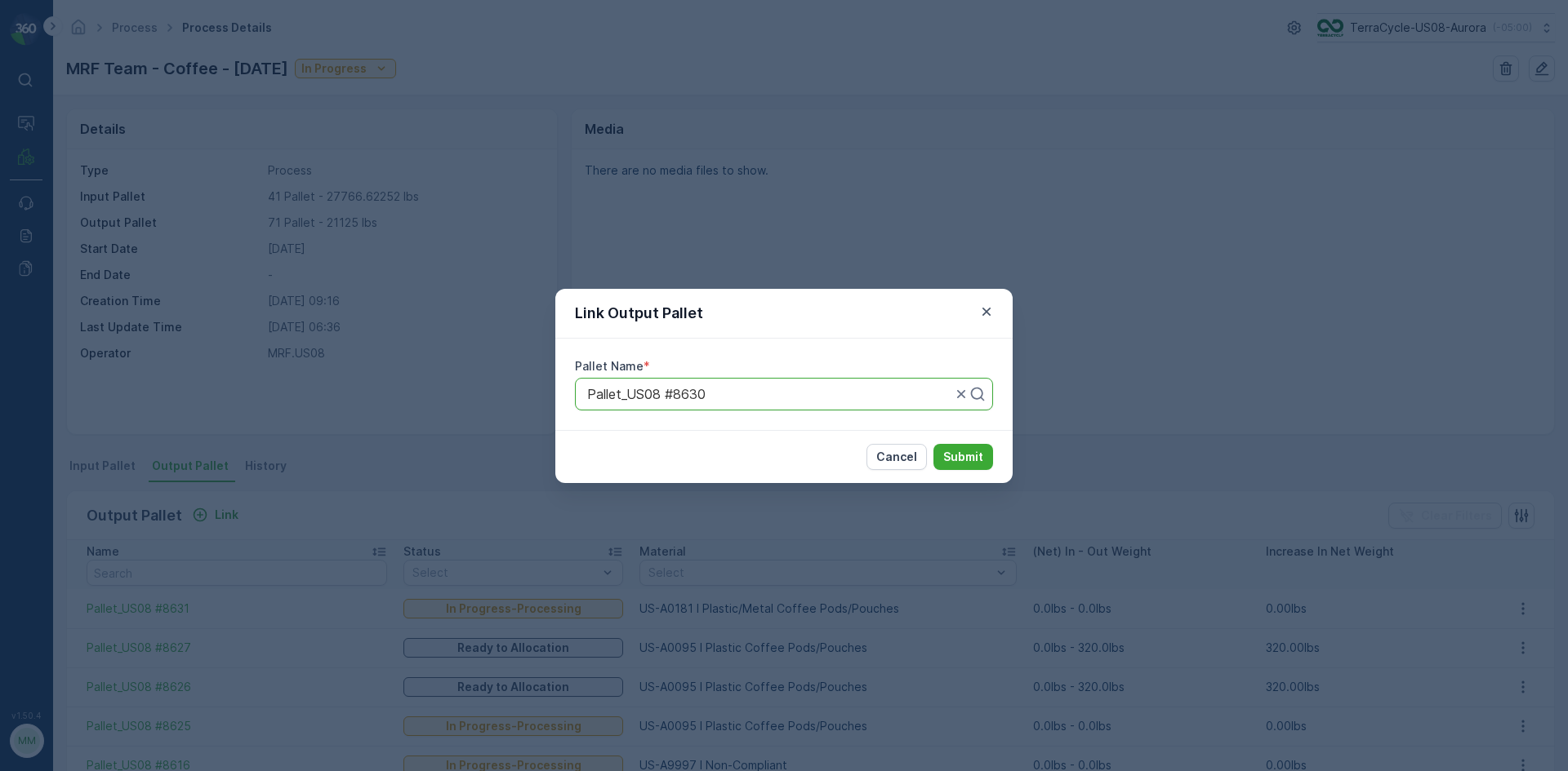
click at [933, 444] on button "Submit" at bounding box center [963, 457] width 60 height 26
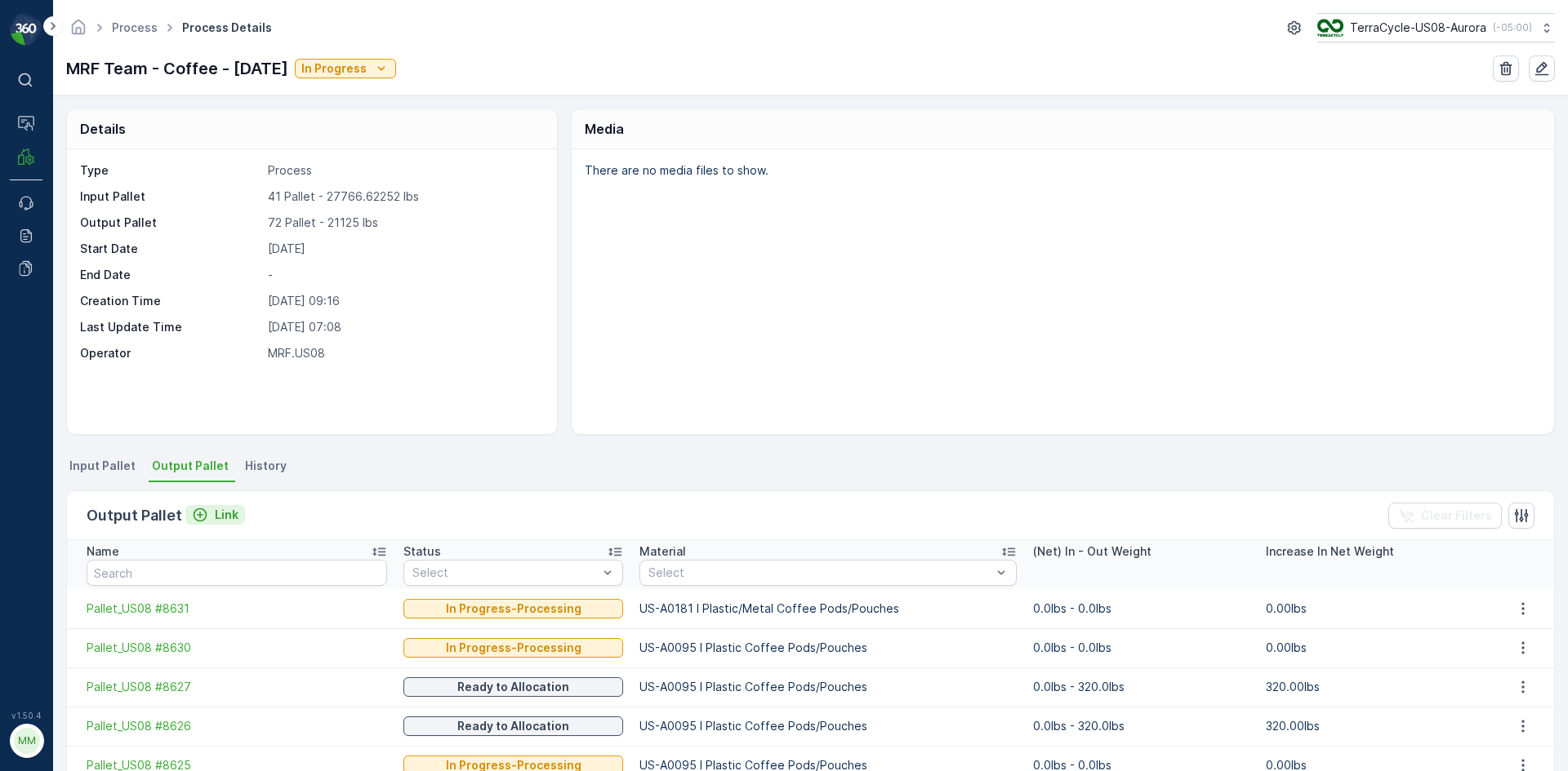
click at [215, 517] on p "Link" at bounding box center [226, 514] width 23 height 16
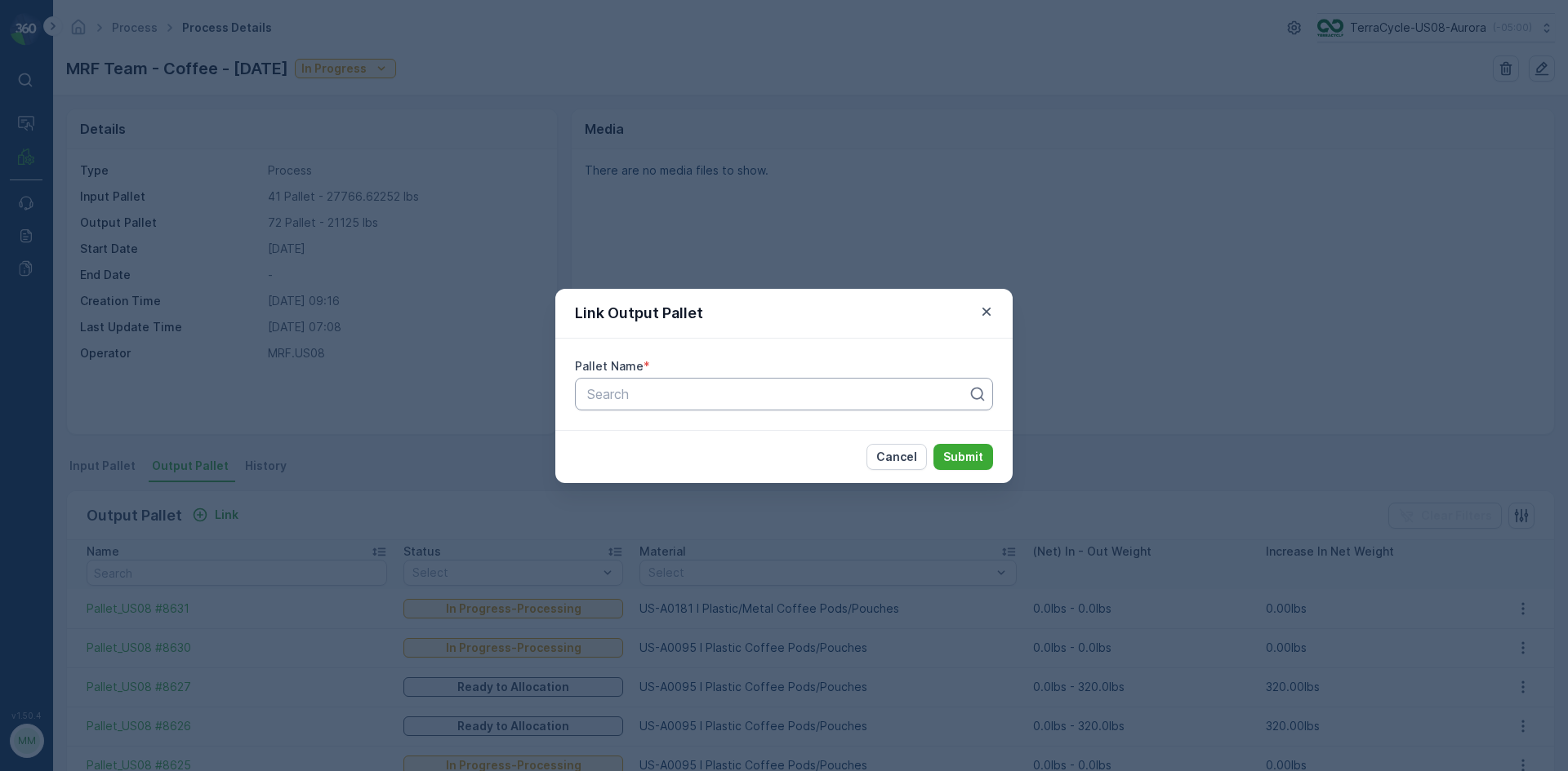
click at [632, 395] on div at bounding box center [777, 394] width 383 height 15
type input "8645"
click at [933, 444] on button "Submit" at bounding box center [963, 457] width 60 height 26
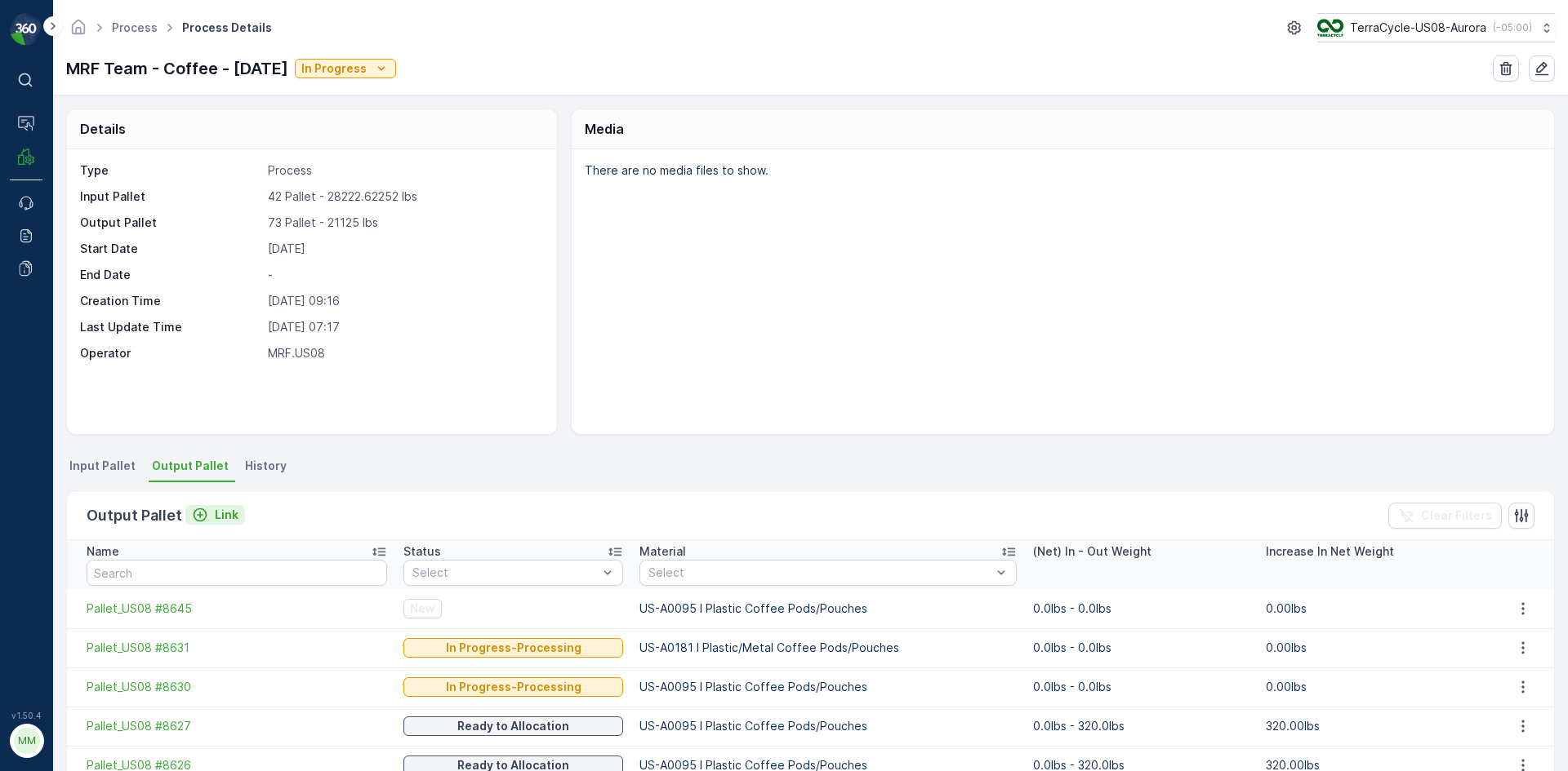
click at [229, 517] on p "Link" at bounding box center [226, 514] width 23 height 16
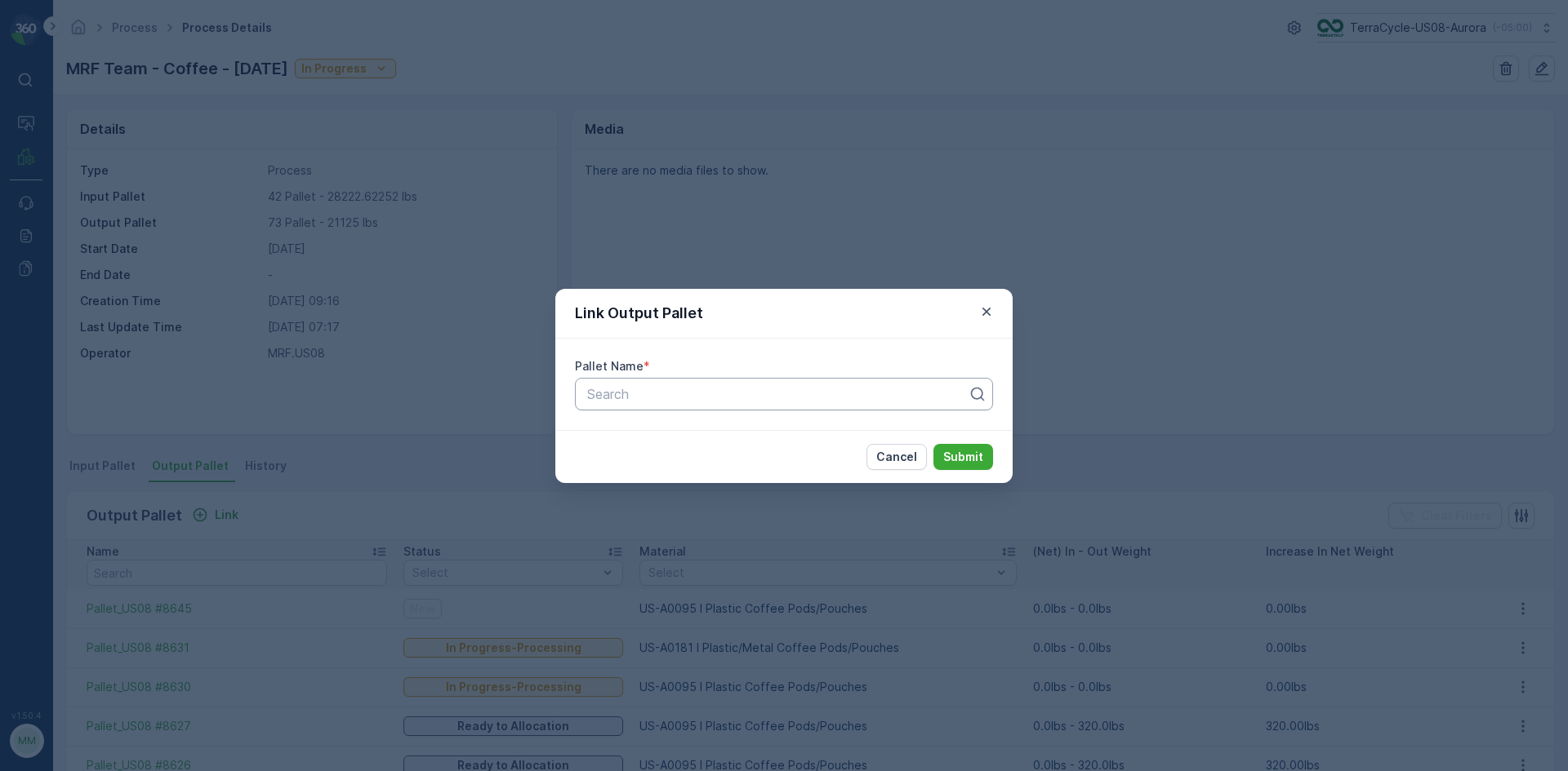
click at [605, 391] on div at bounding box center [777, 394] width 383 height 15
type input "8629"
click at [933, 444] on button "Submit" at bounding box center [963, 457] width 60 height 26
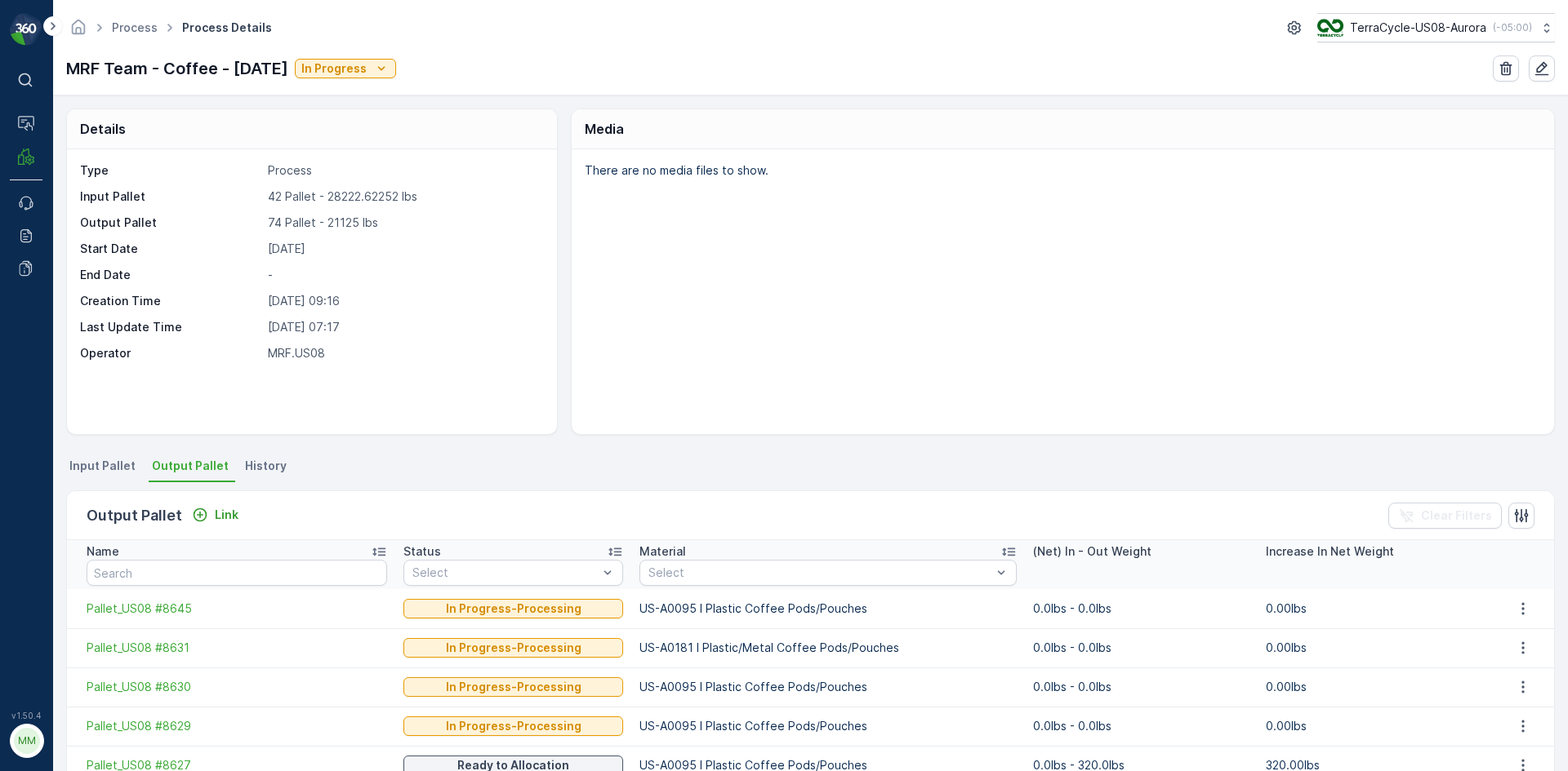
click at [67, 461] on li "Input Pallet" at bounding box center [104, 468] width 76 height 28
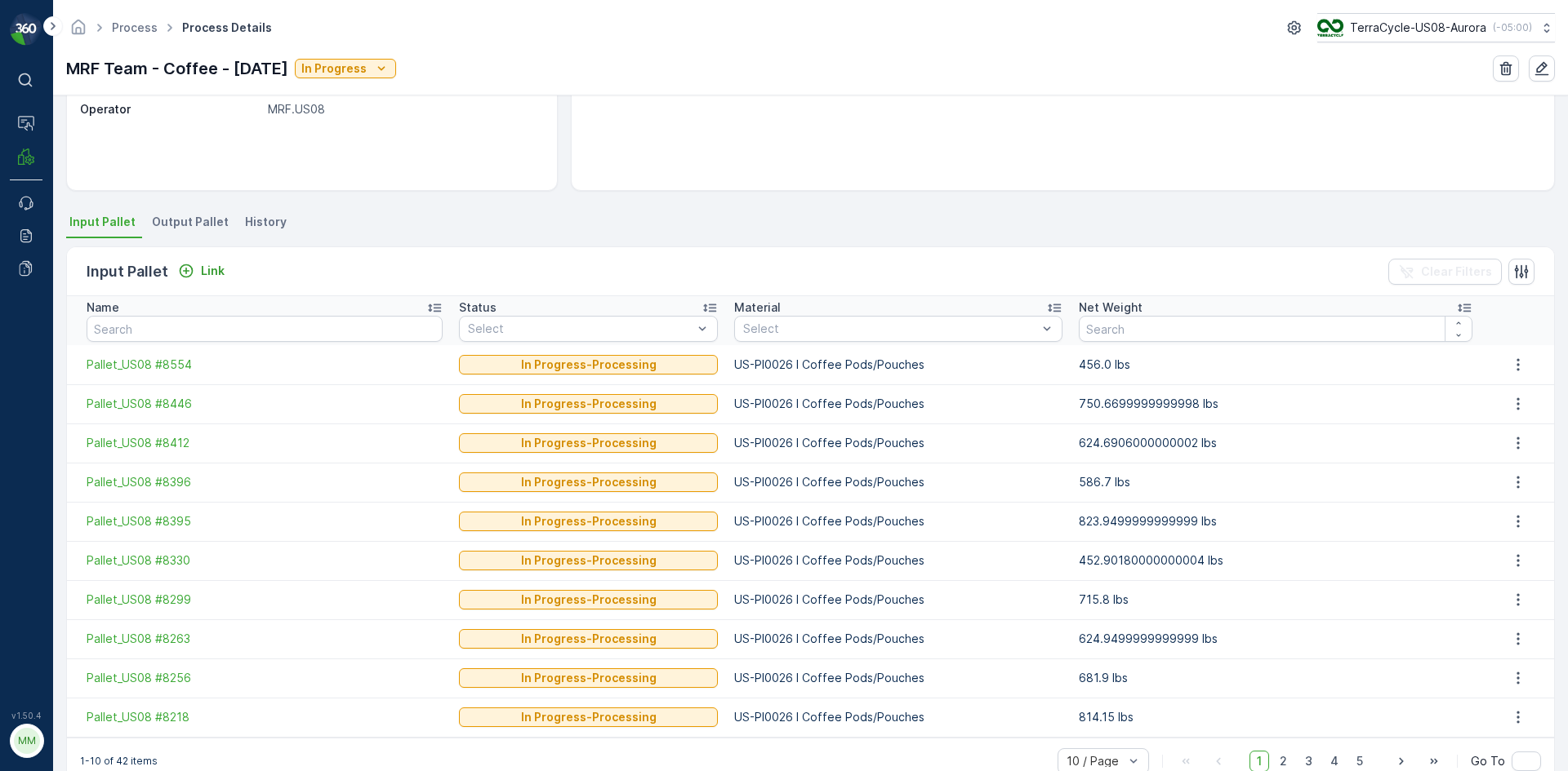
scroll to position [279, 0]
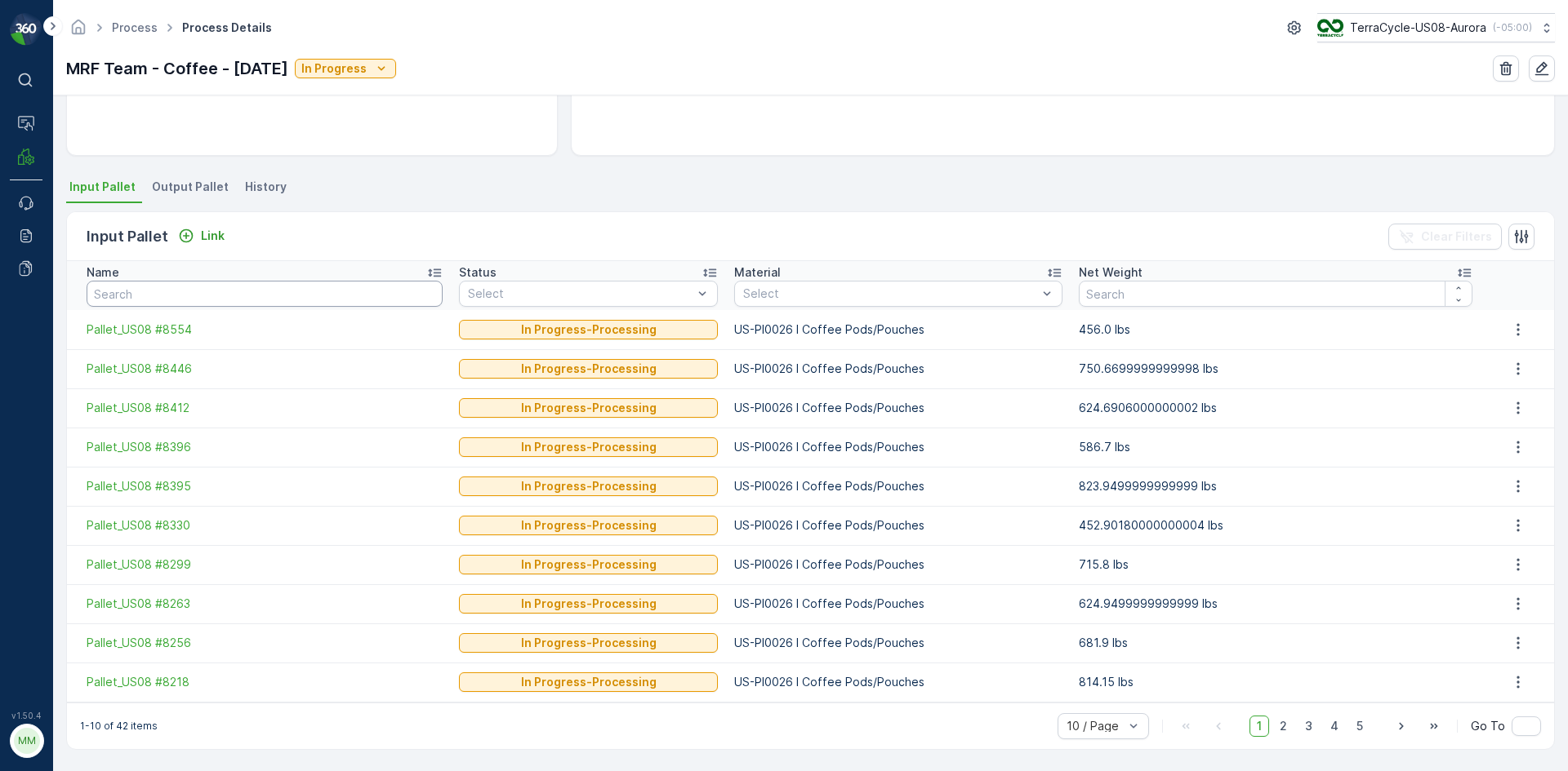
click at [234, 295] on input "text" at bounding box center [264, 294] width 356 height 26
type input "8042"
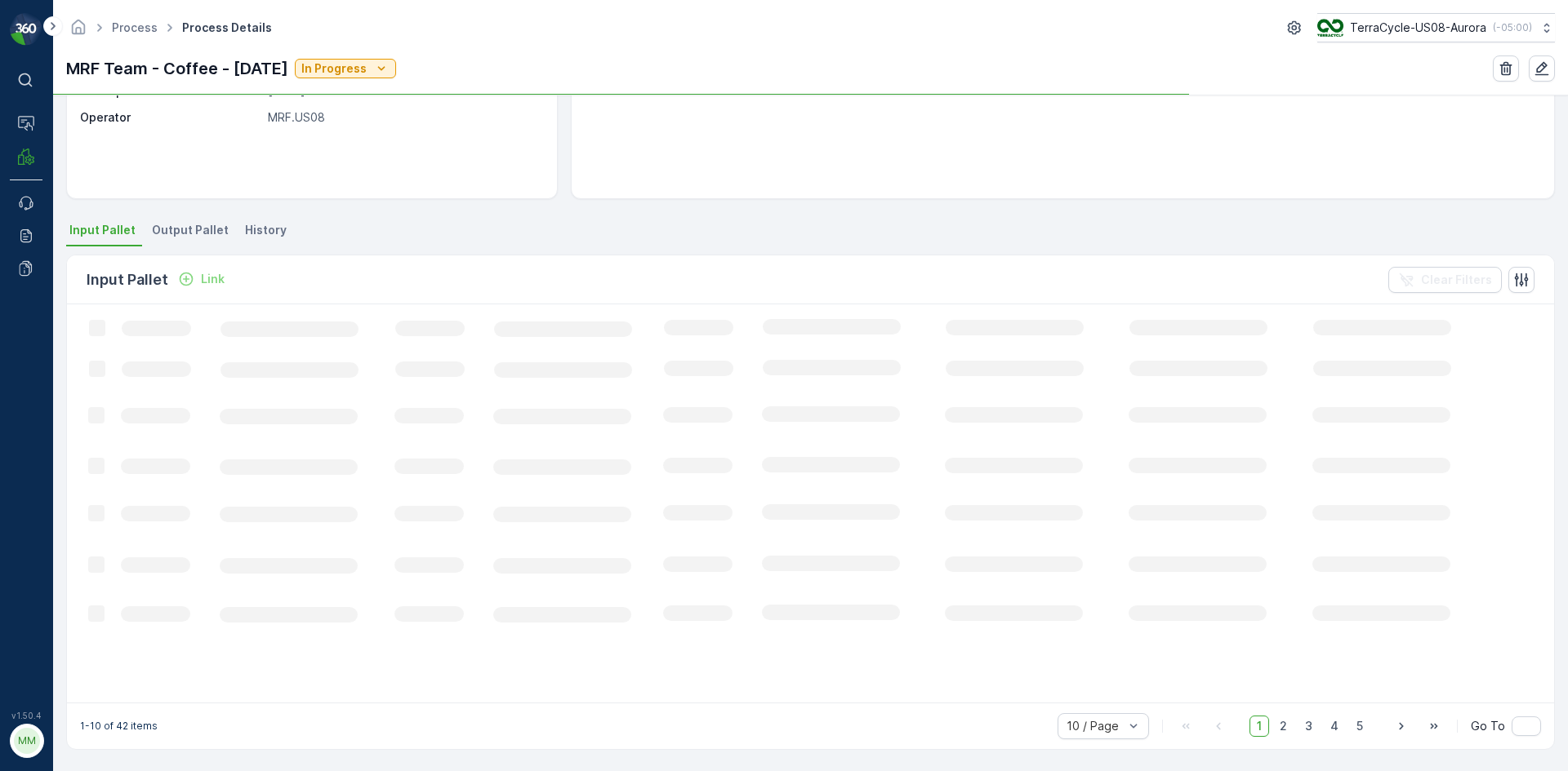
scroll to position [234, 0]
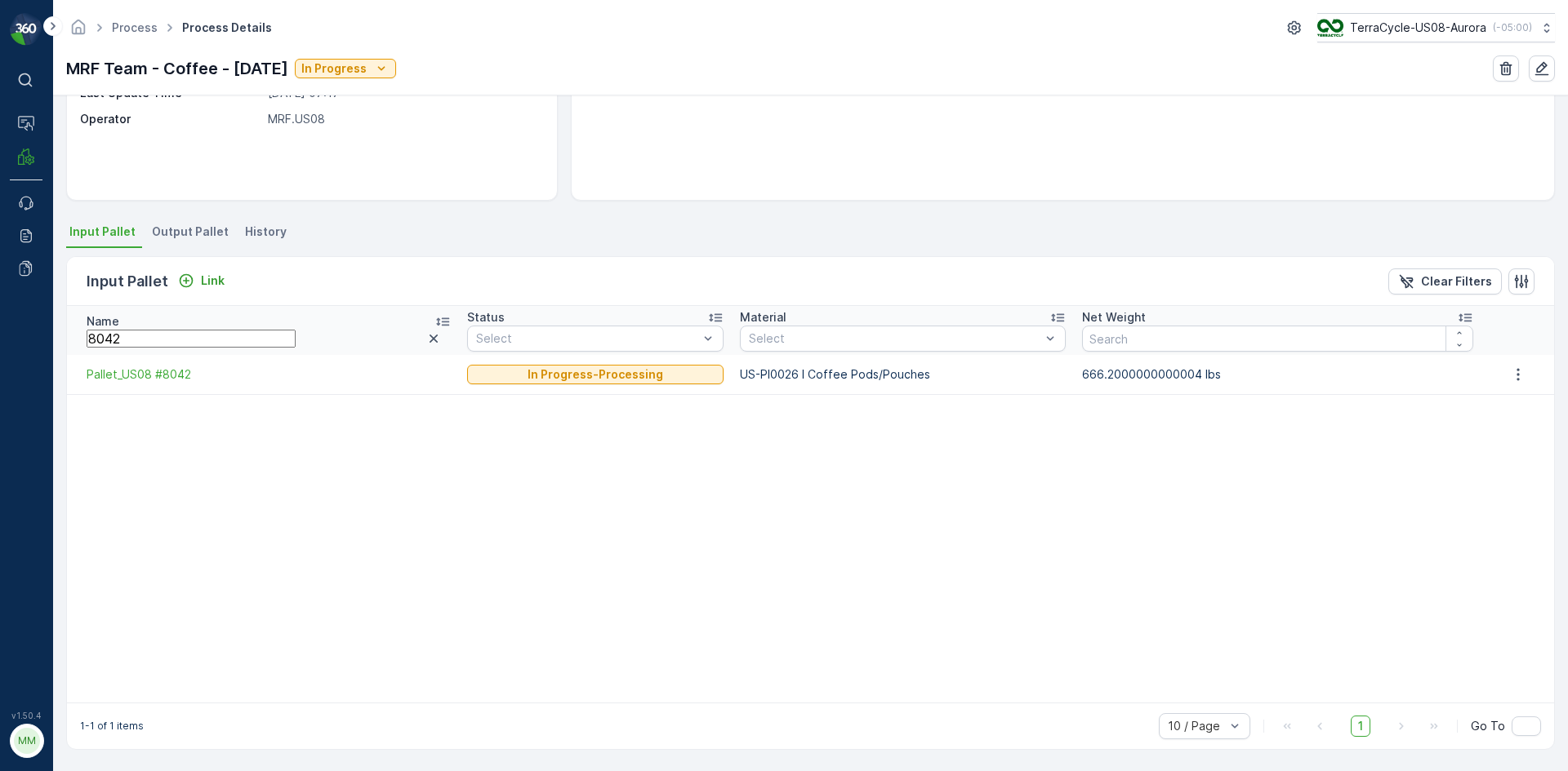
click at [432, 337] on icon "button" at bounding box center [433, 338] width 16 height 16
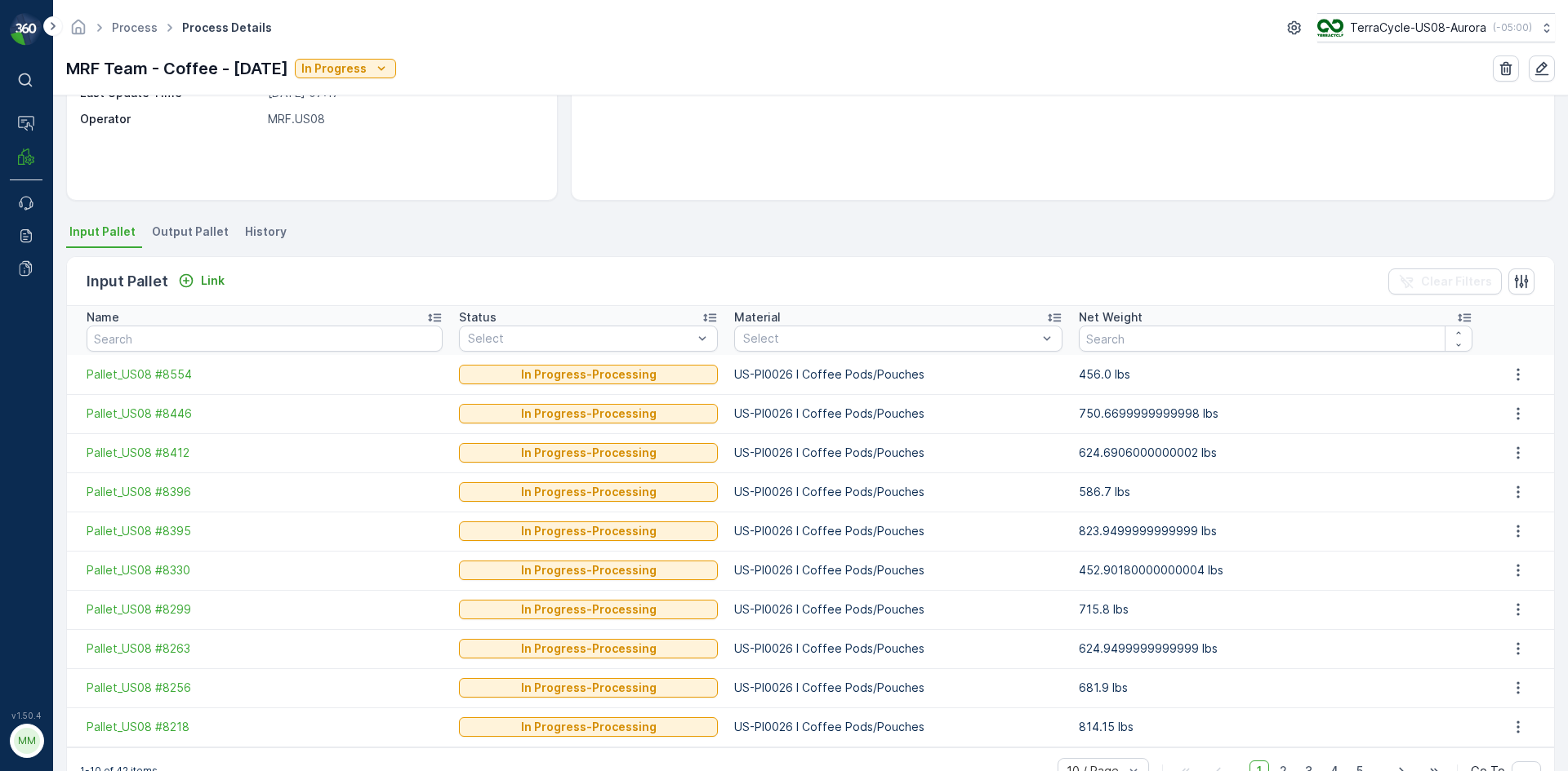
drag, startPoint x: 575, startPoint y: 231, endPoint x: 548, endPoint y: 187, distance: 51.6
click at [548, 187] on div "Type Process Input Pallet 42 Pallet - 28222.62252 lbs Output Pallet 74 Pallet -…" at bounding box center [311, 57] width 490 height 285
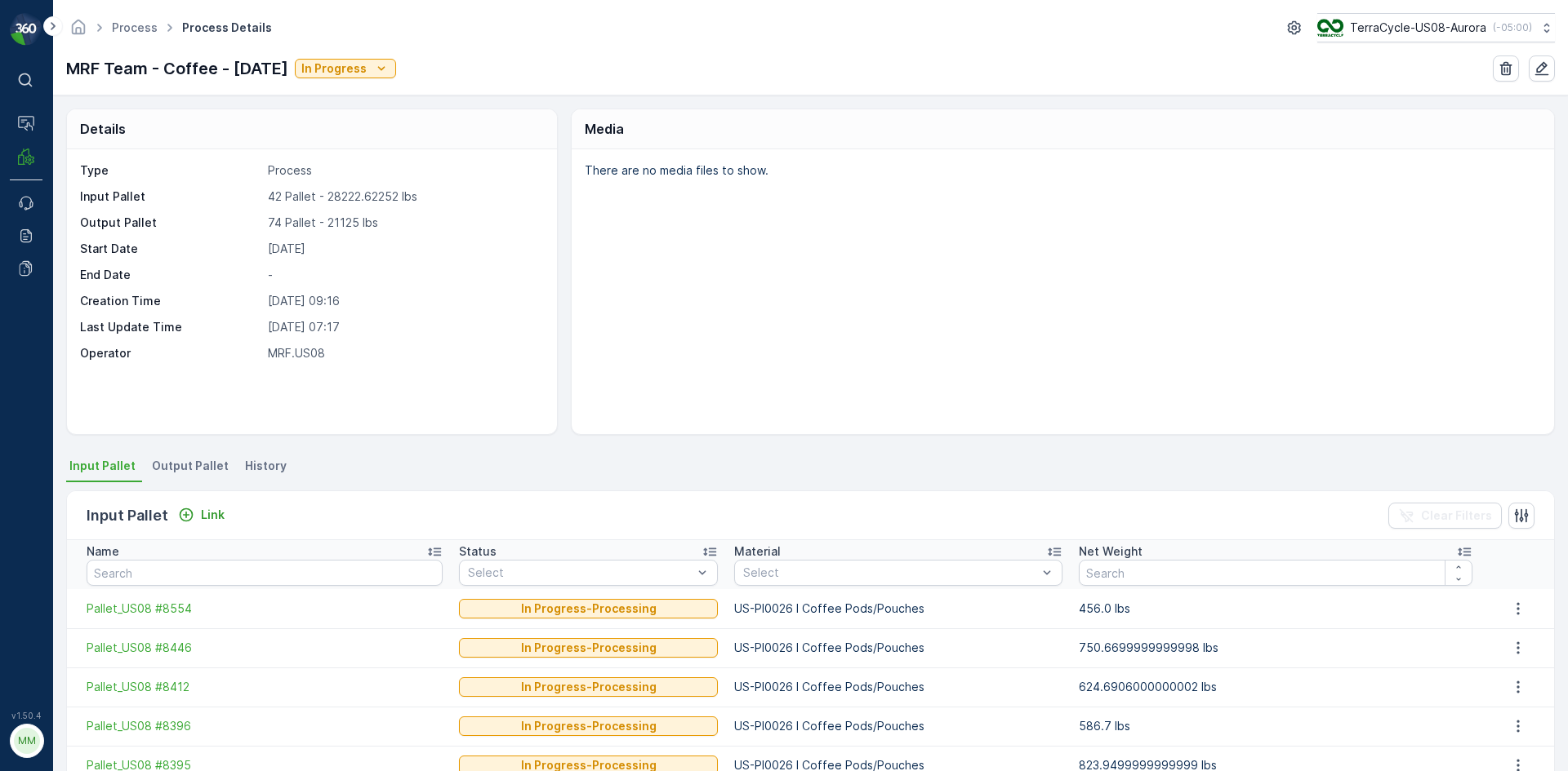
click at [180, 473] on span "Output Pallet" at bounding box center [190, 466] width 77 height 16
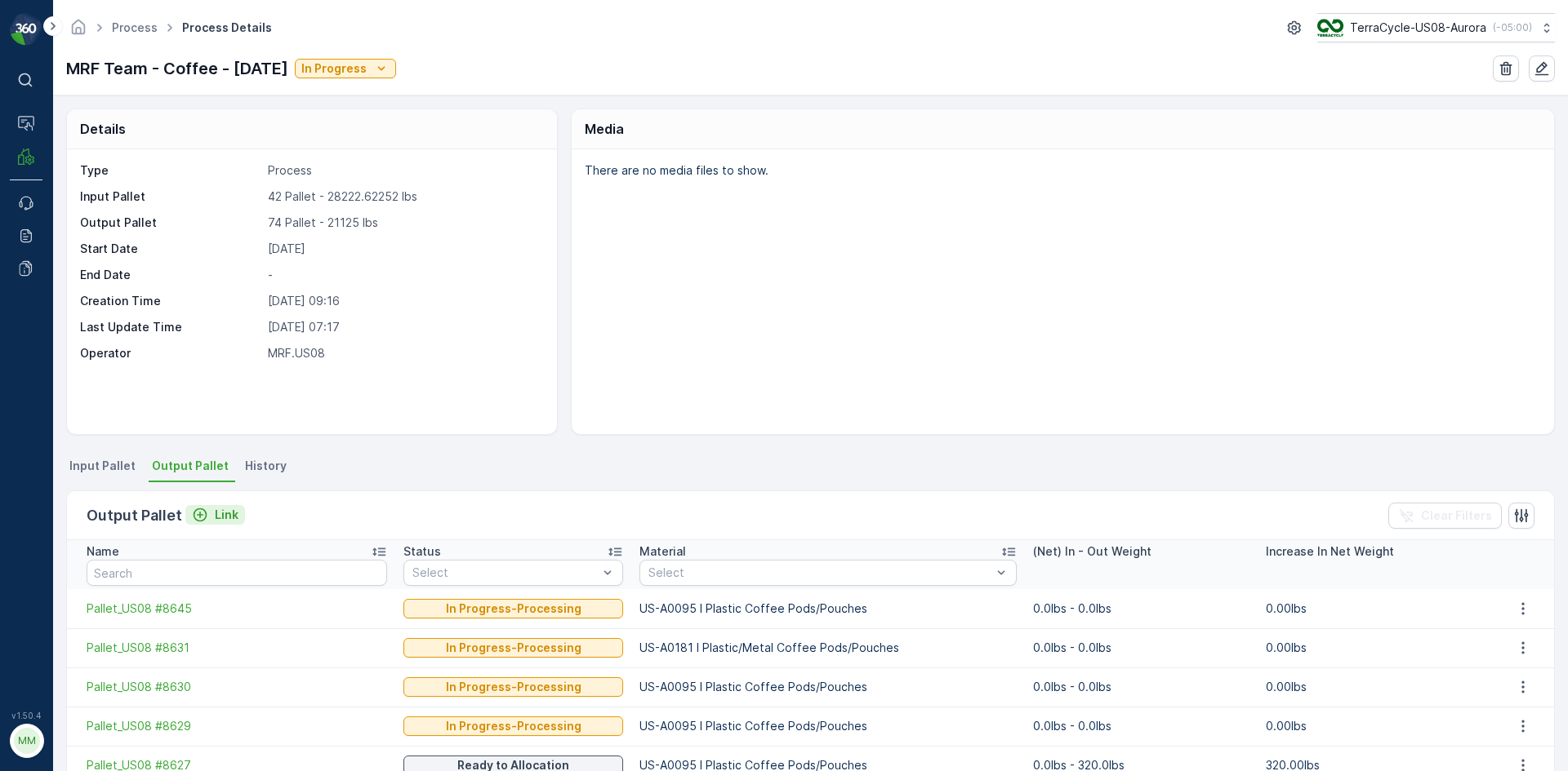
click at [237, 512] on button "Link" at bounding box center [216, 514] width 60 height 20
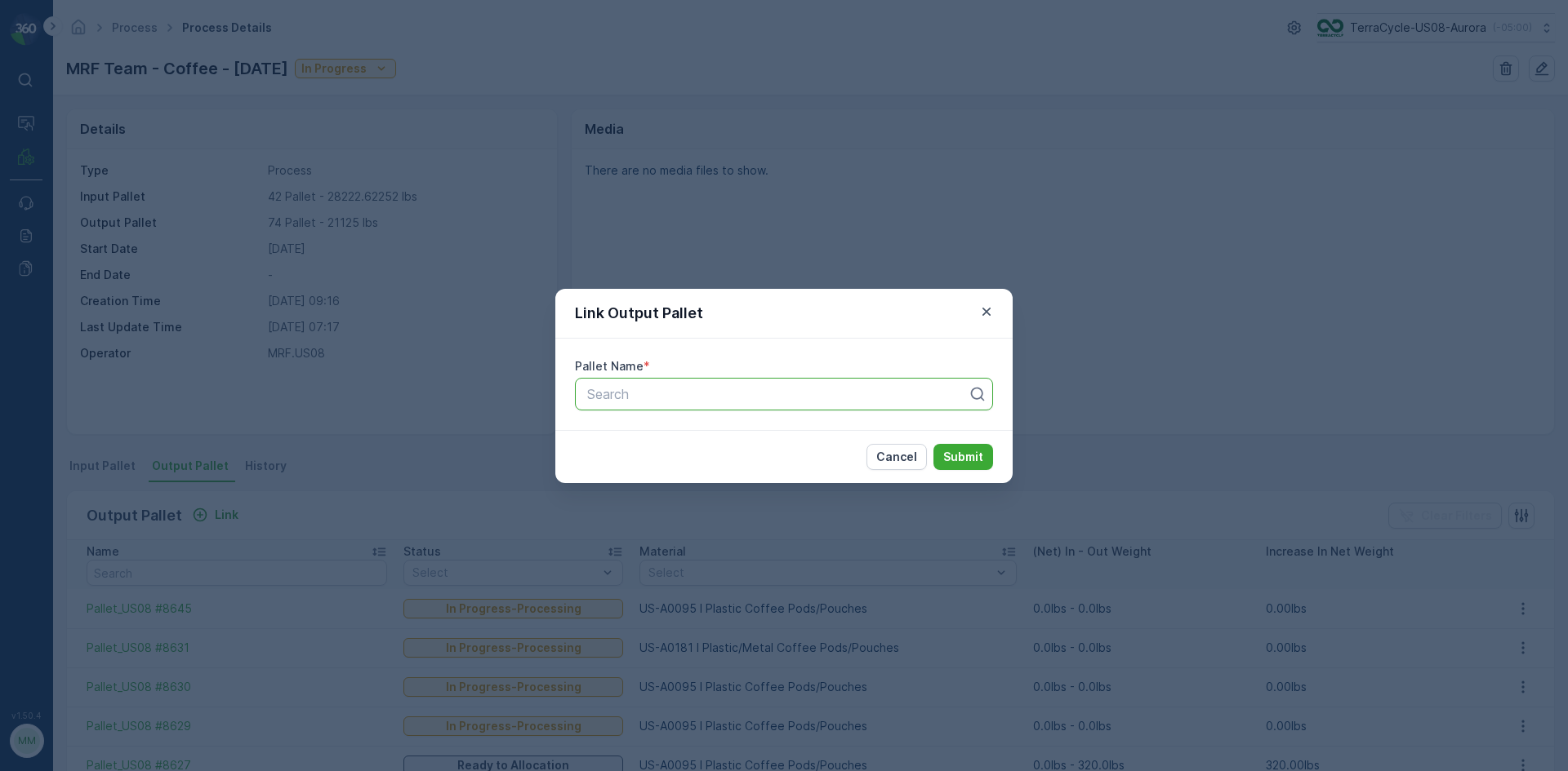
click at [649, 387] on div at bounding box center [777, 394] width 383 height 15
type input "8628"
click at [933, 444] on button "Submit" at bounding box center [963, 457] width 60 height 26
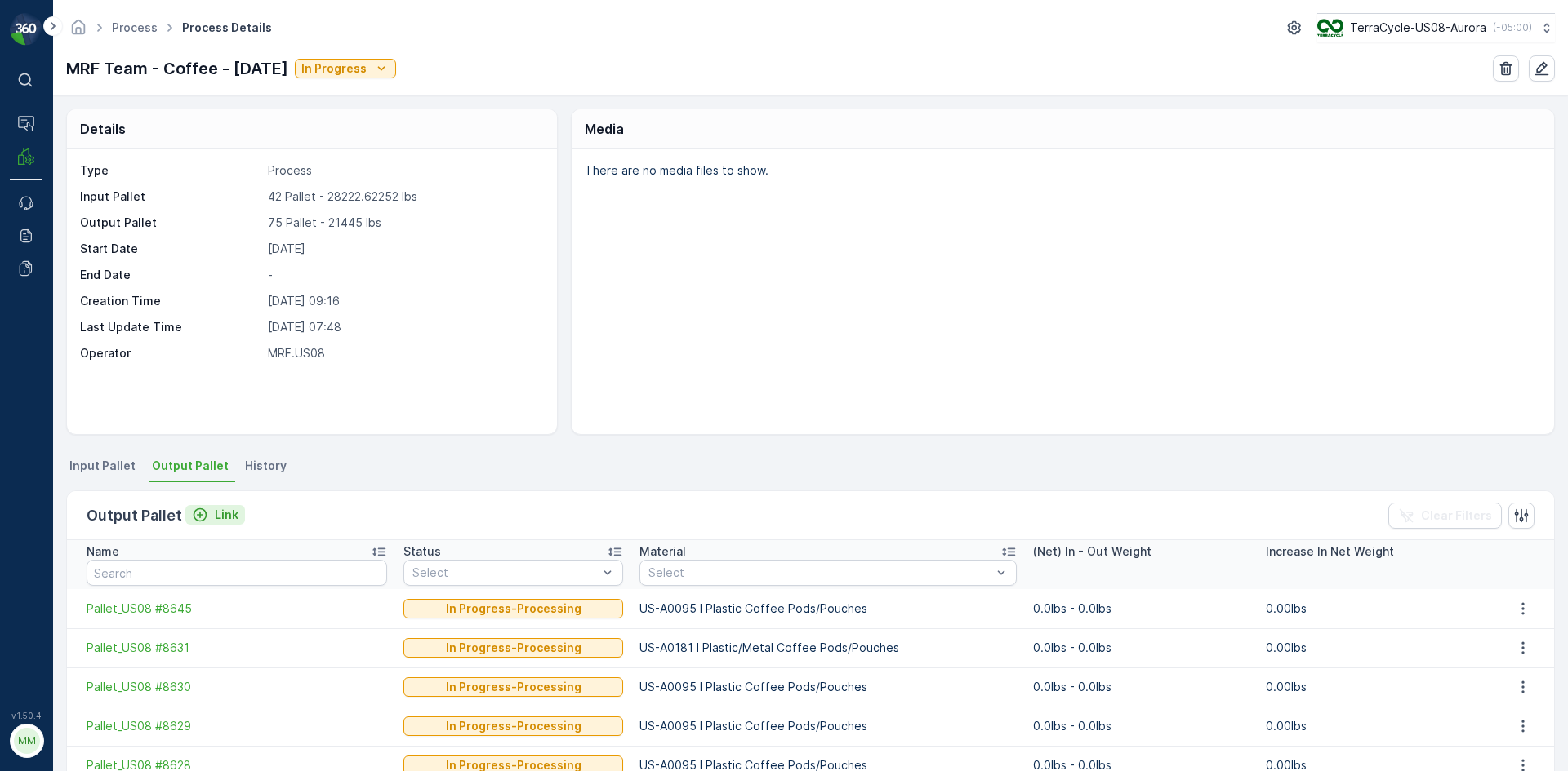
click at [225, 509] on p "Link" at bounding box center [226, 514] width 23 height 16
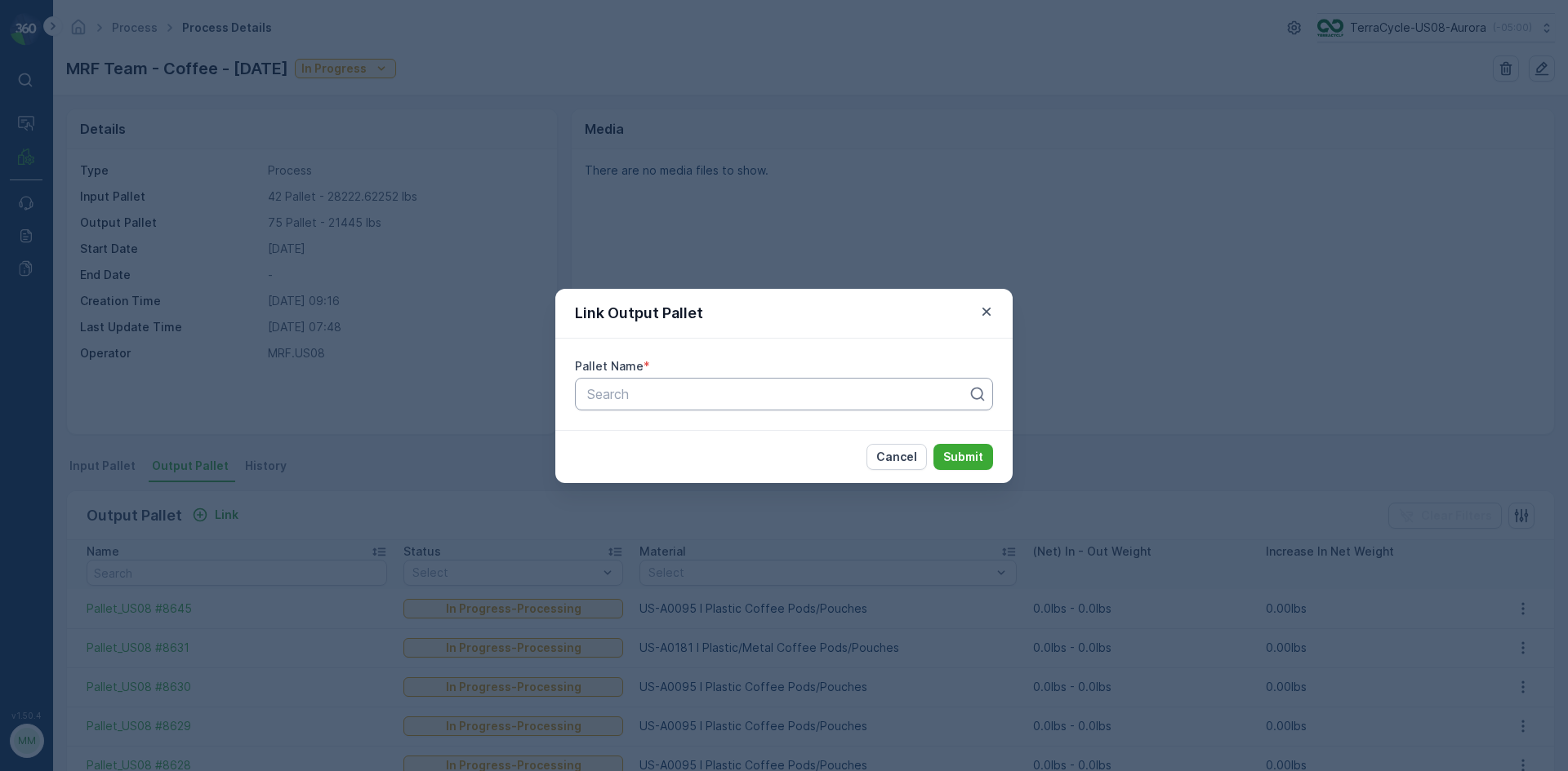
click at [677, 398] on div at bounding box center [777, 394] width 383 height 15
type input "8648"
click at [933, 444] on button "Submit" at bounding box center [963, 457] width 60 height 26
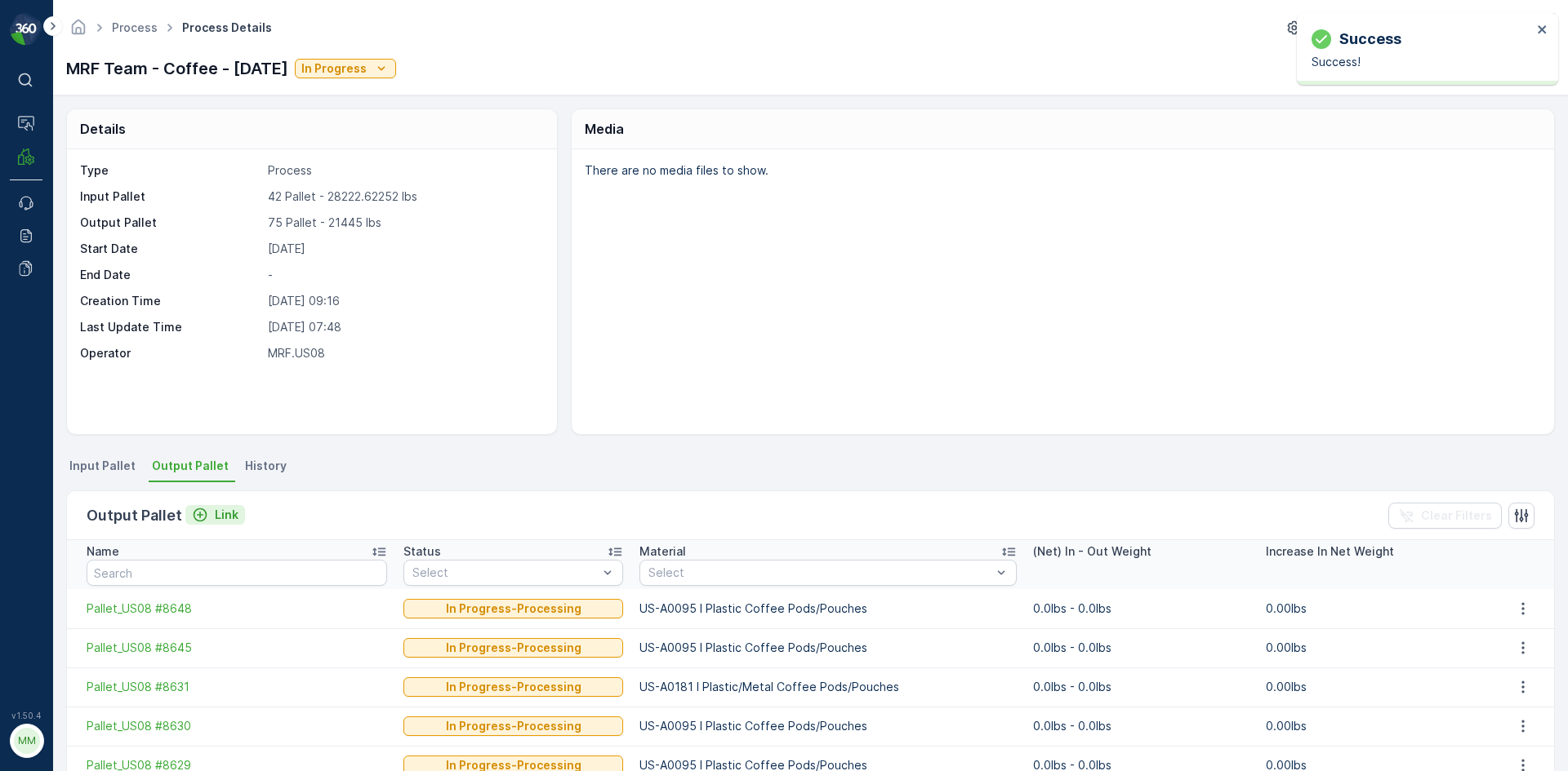
click at [231, 514] on p "Link" at bounding box center [226, 514] width 23 height 16
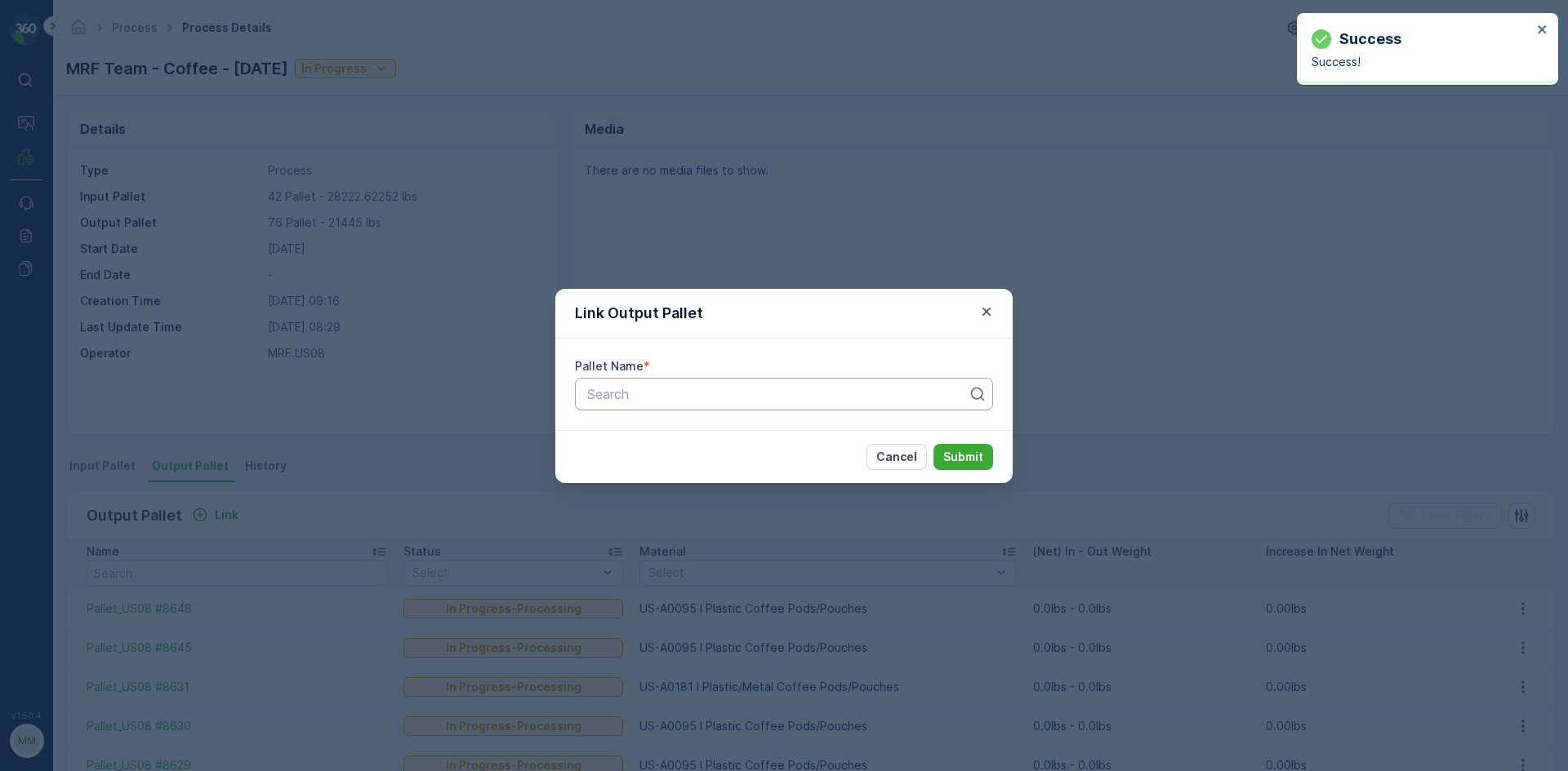
click at [773, 393] on div at bounding box center [777, 394] width 383 height 15
type input "8649"
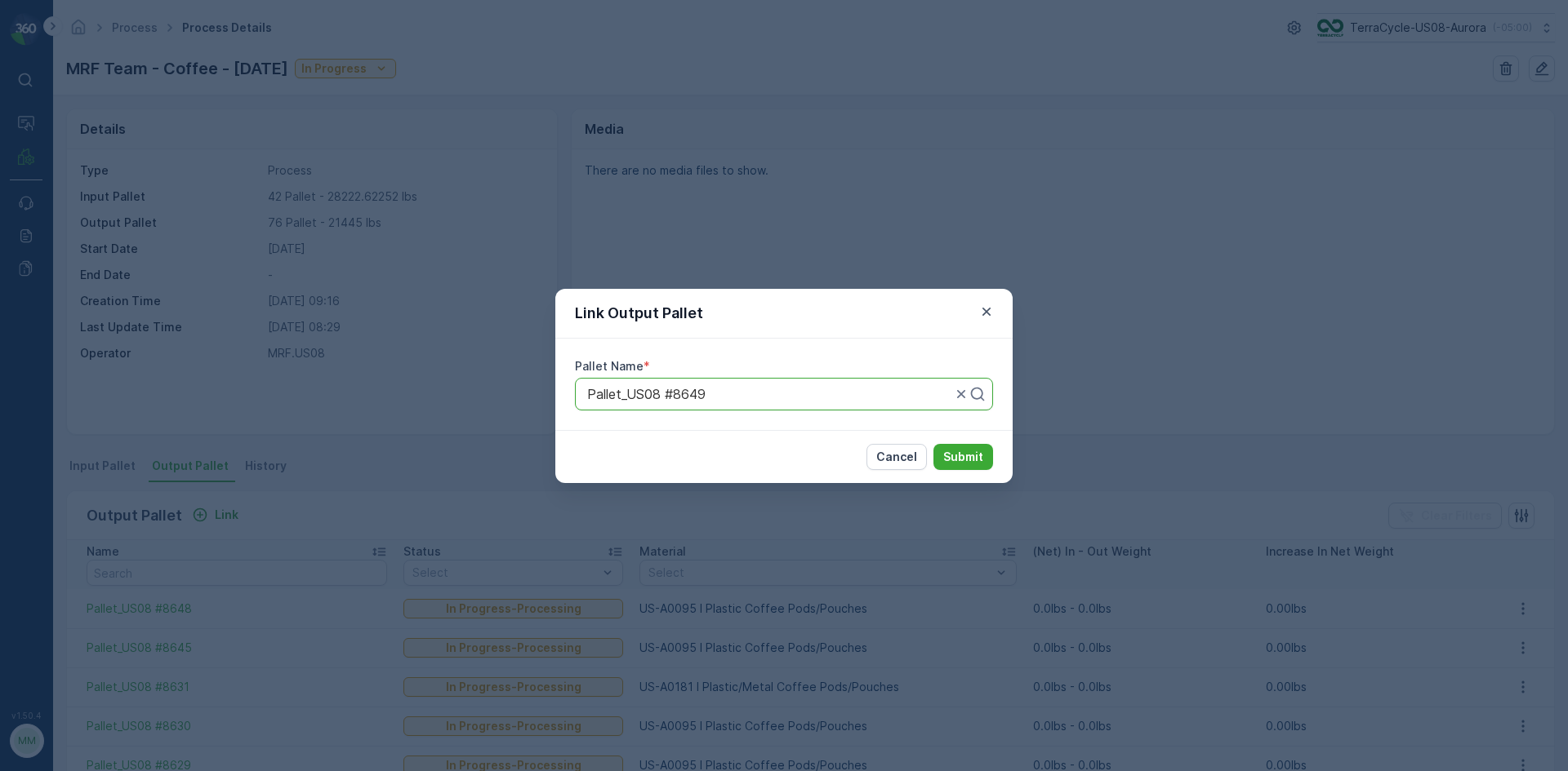
click at [933, 444] on button "Submit" at bounding box center [963, 457] width 60 height 26
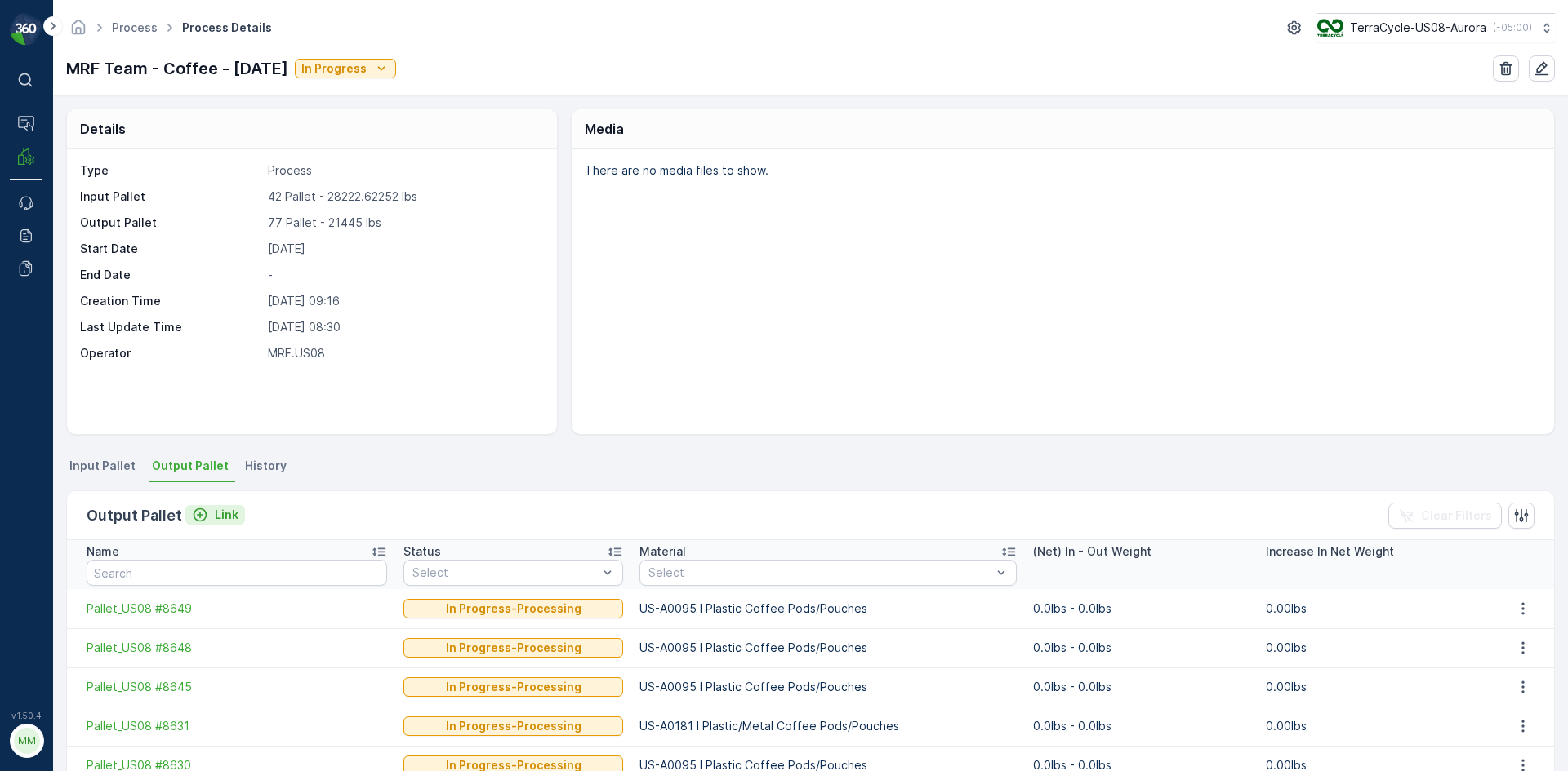
click at [218, 522] on p "Link" at bounding box center [226, 514] width 23 height 16
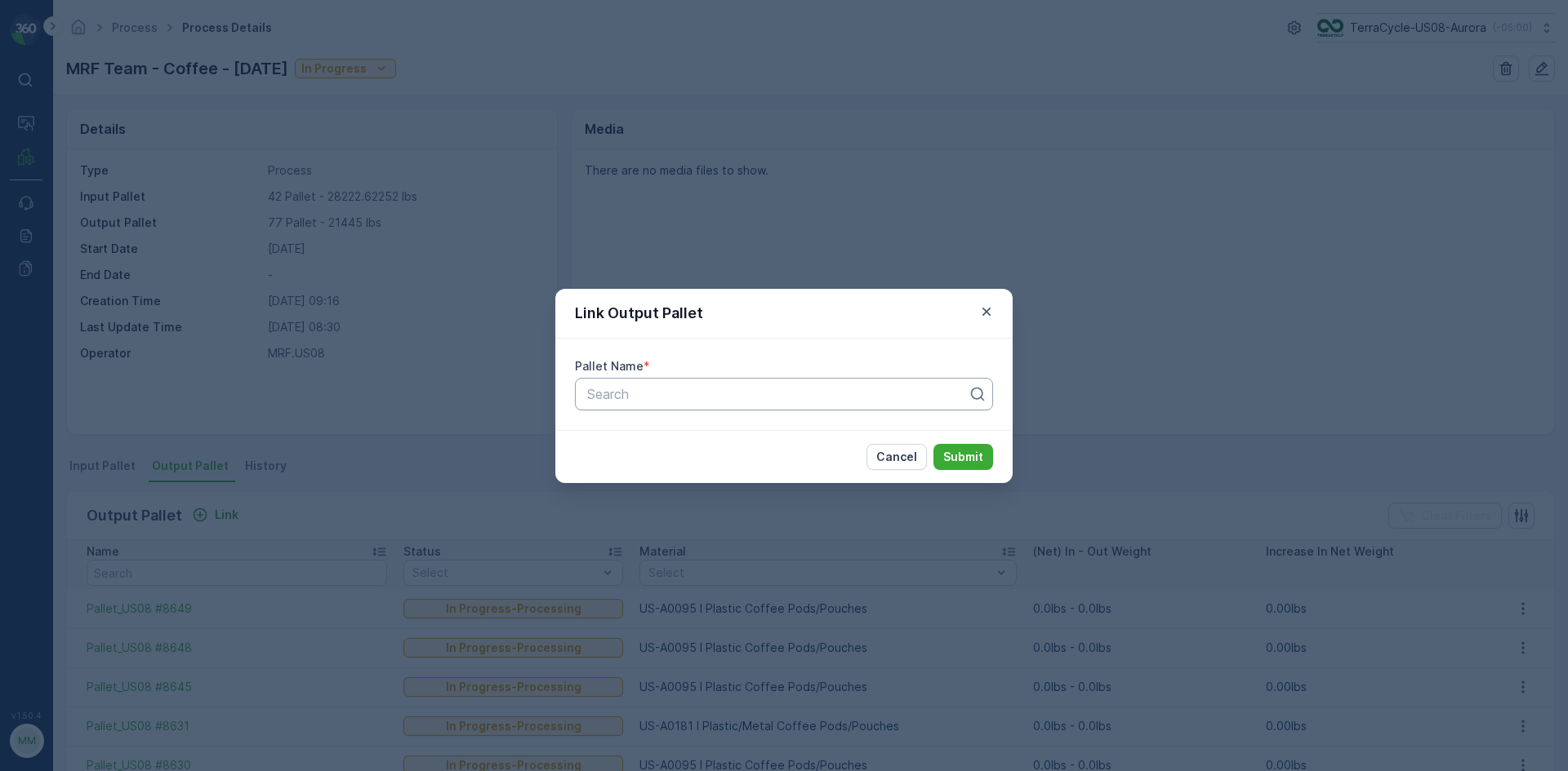
click at [634, 401] on div at bounding box center [777, 394] width 383 height 15
type input "8460"
click at [933, 444] on button "Submit" at bounding box center [963, 457] width 60 height 26
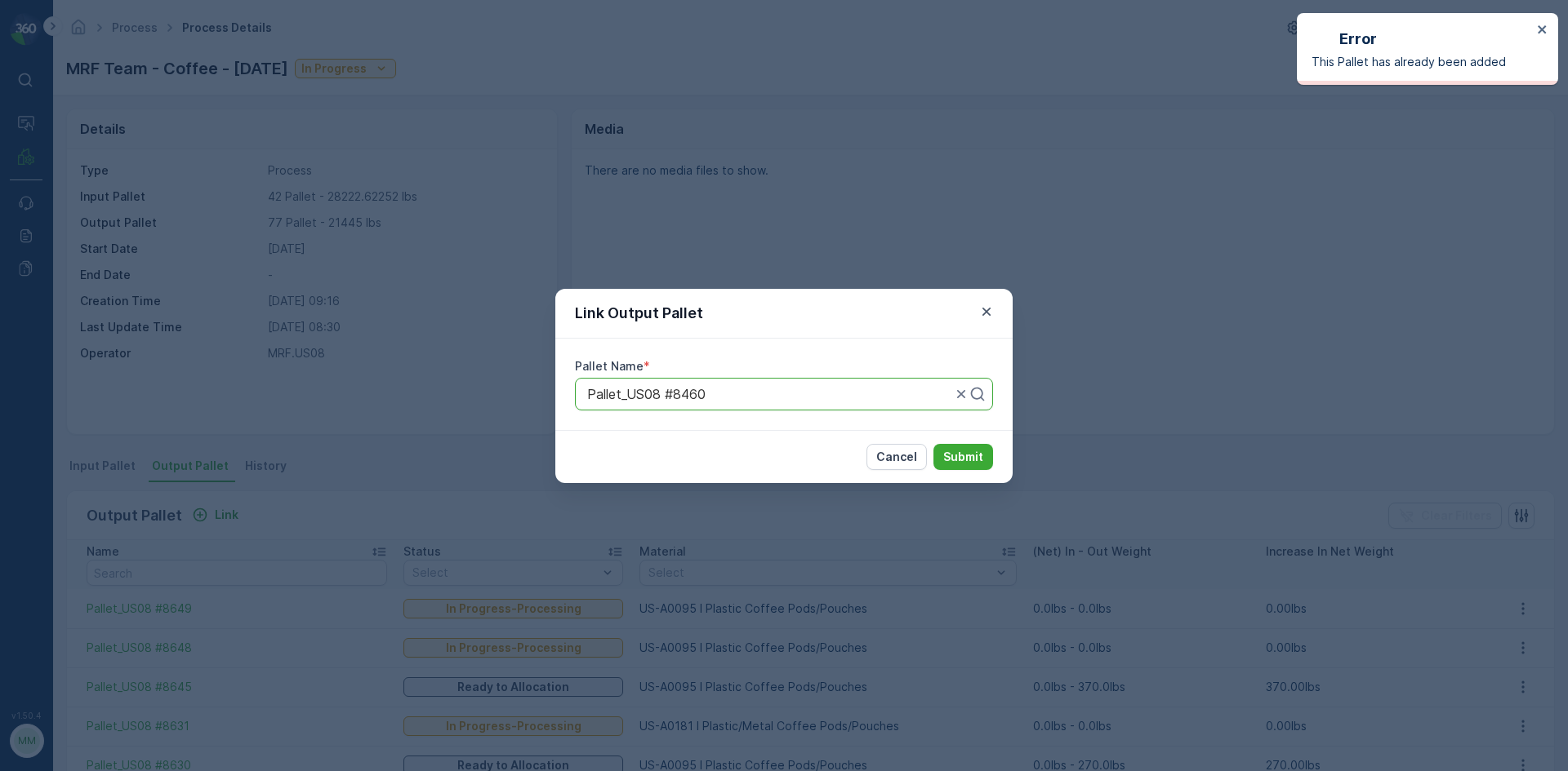
click at [865, 197] on div "Link Output Pallet Pallet Name * Pallet_US08 #8460 Cancel Submit" at bounding box center [784, 385] width 1568 height 771
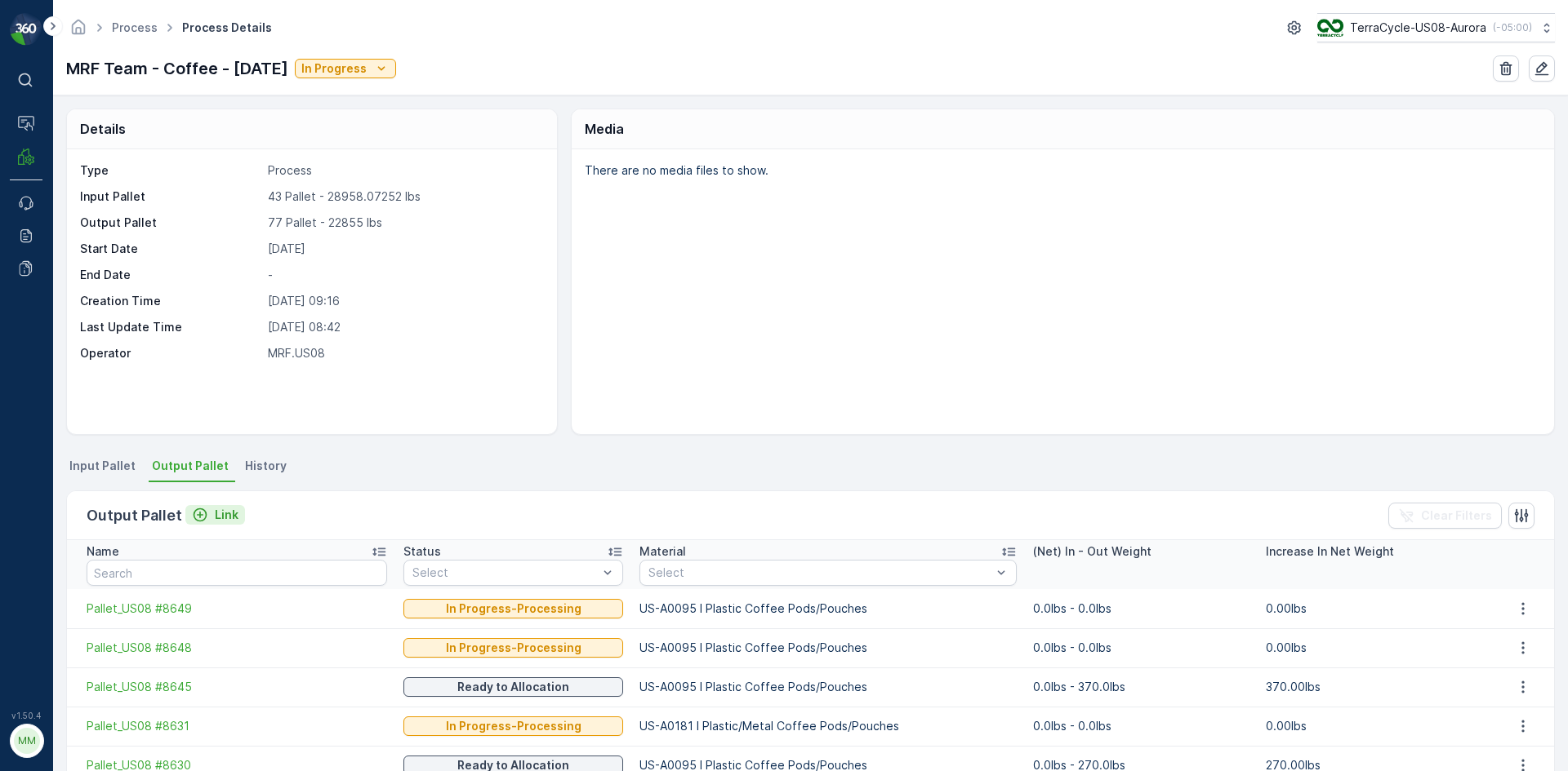
click at [210, 518] on div "Link" at bounding box center [216, 514] width 47 height 16
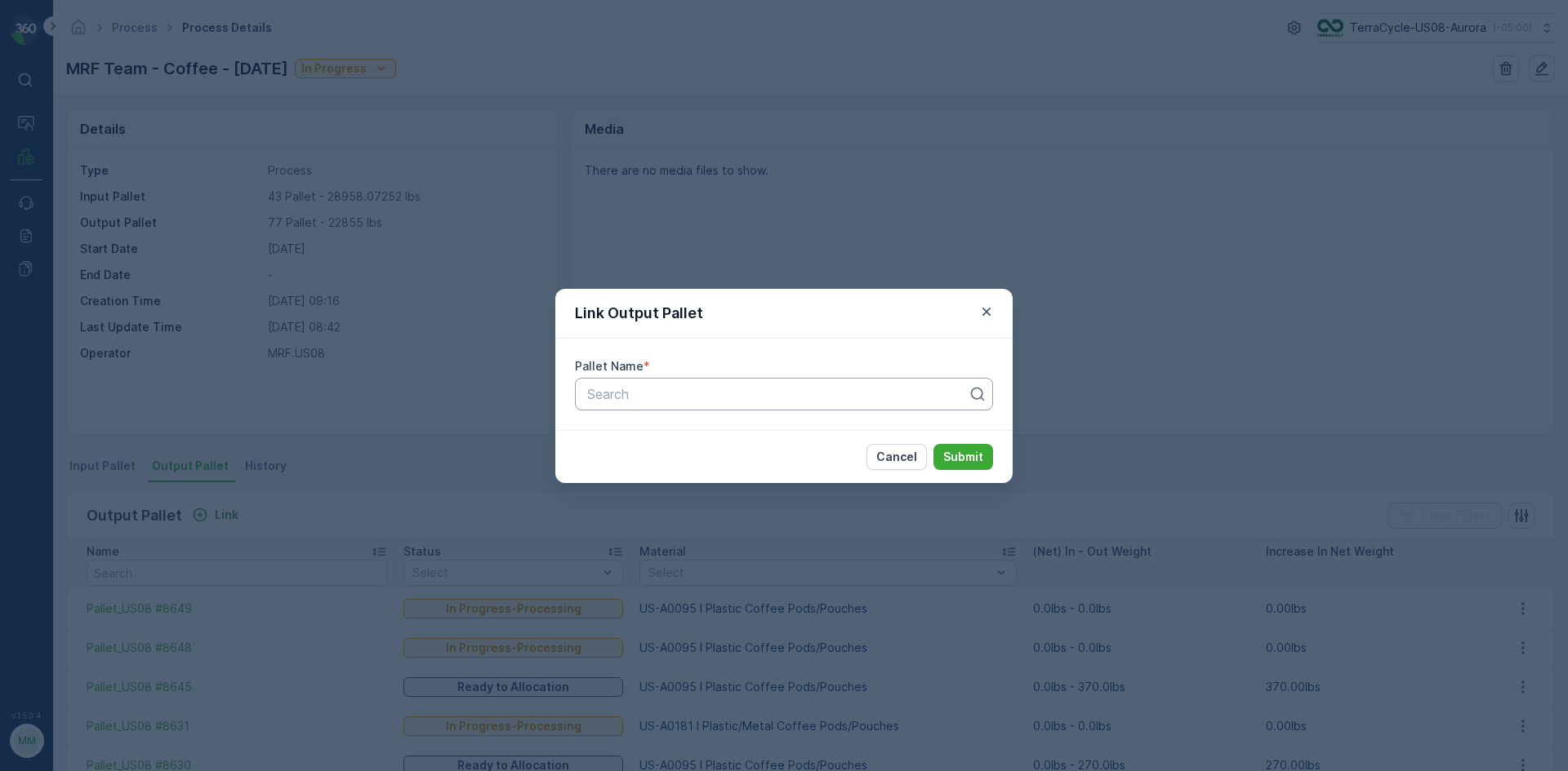
click at [660, 399] on div at bounding box center [777, 394] width 383 height 15
type input "8653"
click at [720, 458] on div "Pallet_US08 #8653" at bounding box center [784, 462] width 398 height 15
click at [974, 456] on p "Submit" at bounding box center [963, 456] width 40 height 16
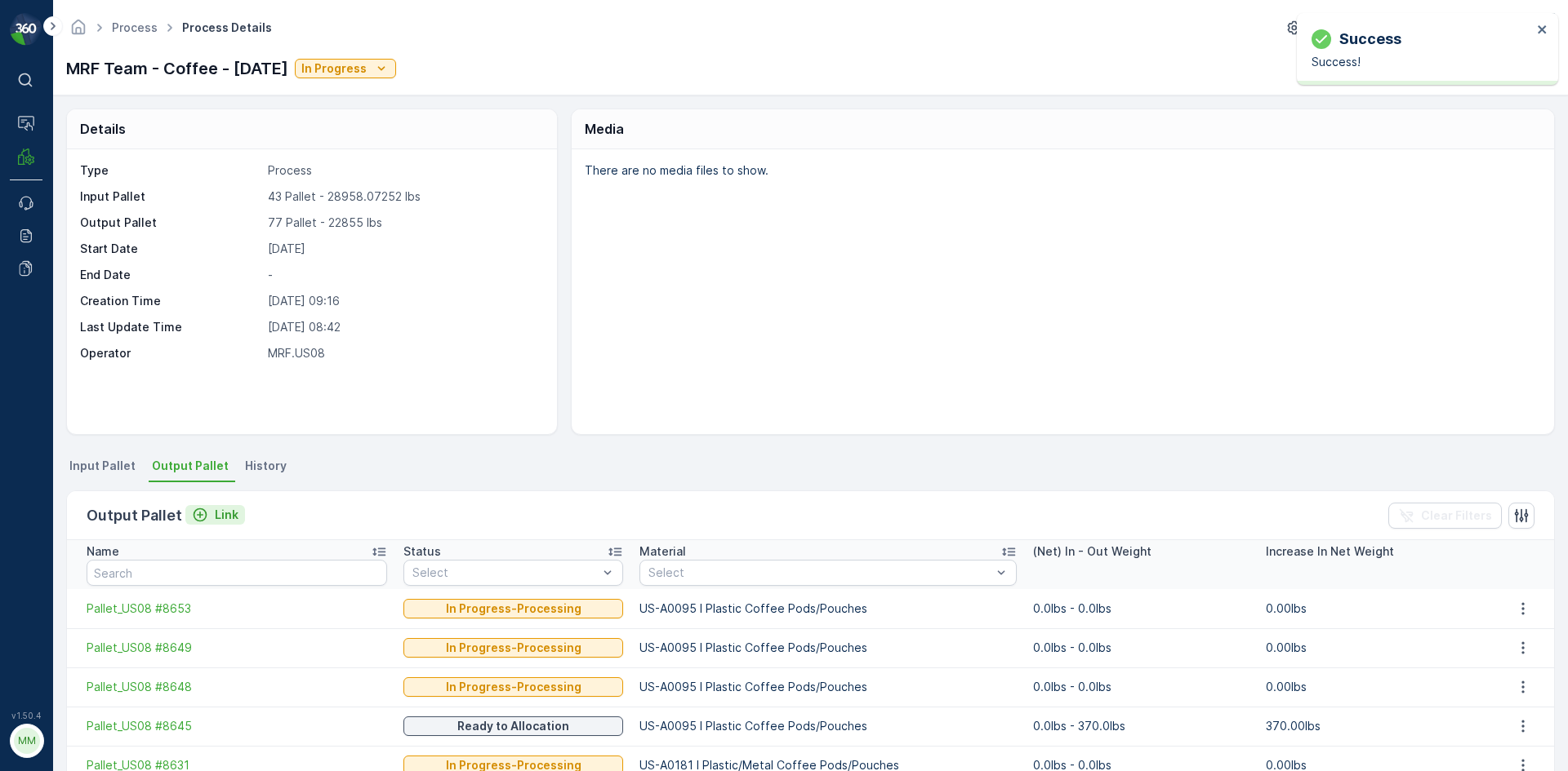
click at [215, 516] on p "Link" at bounding box center [226, 514] width 23 height 16
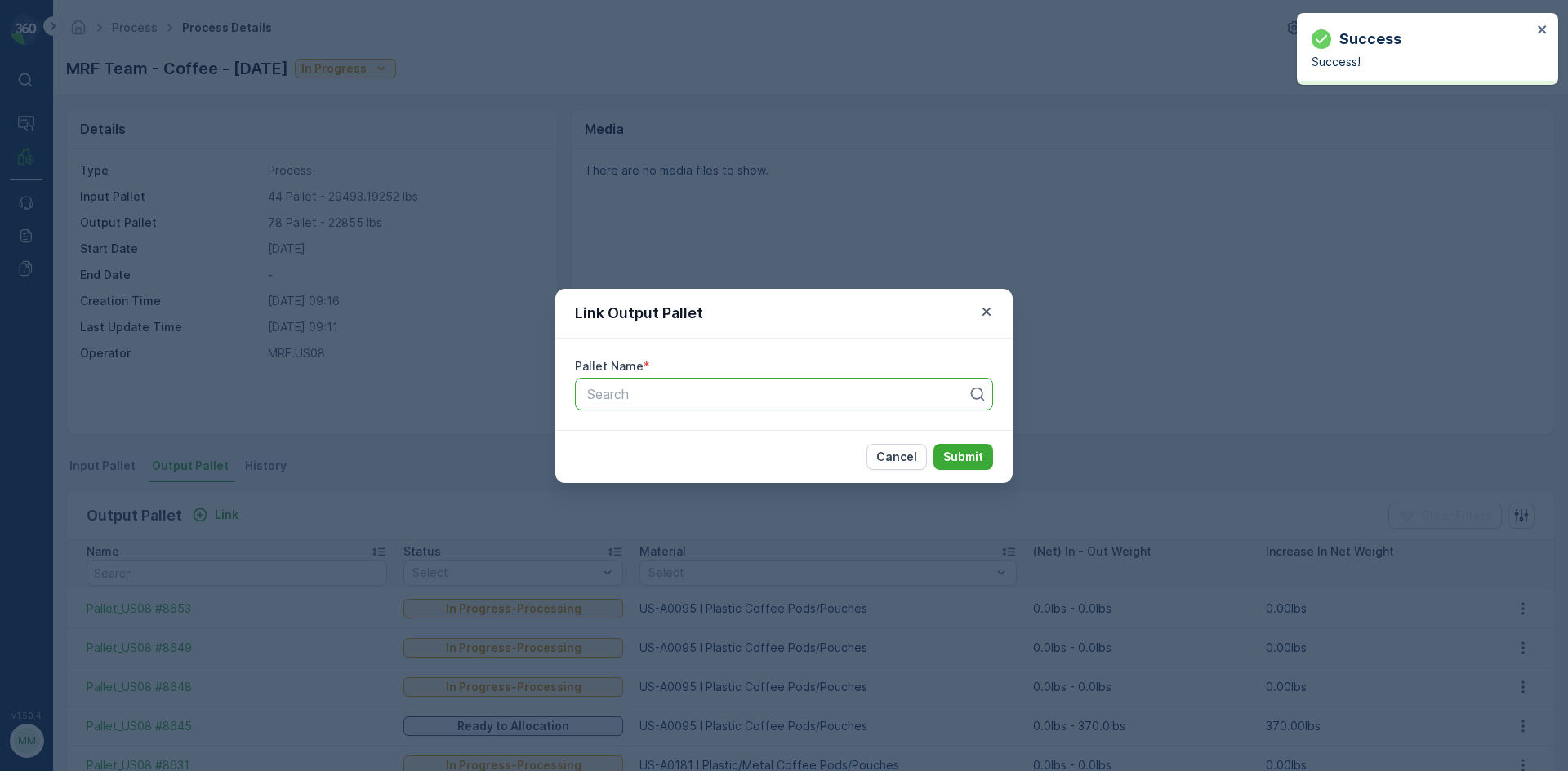
click at [732, 403] on div "Search" at bounding box center [784, 393] width 418 height 33
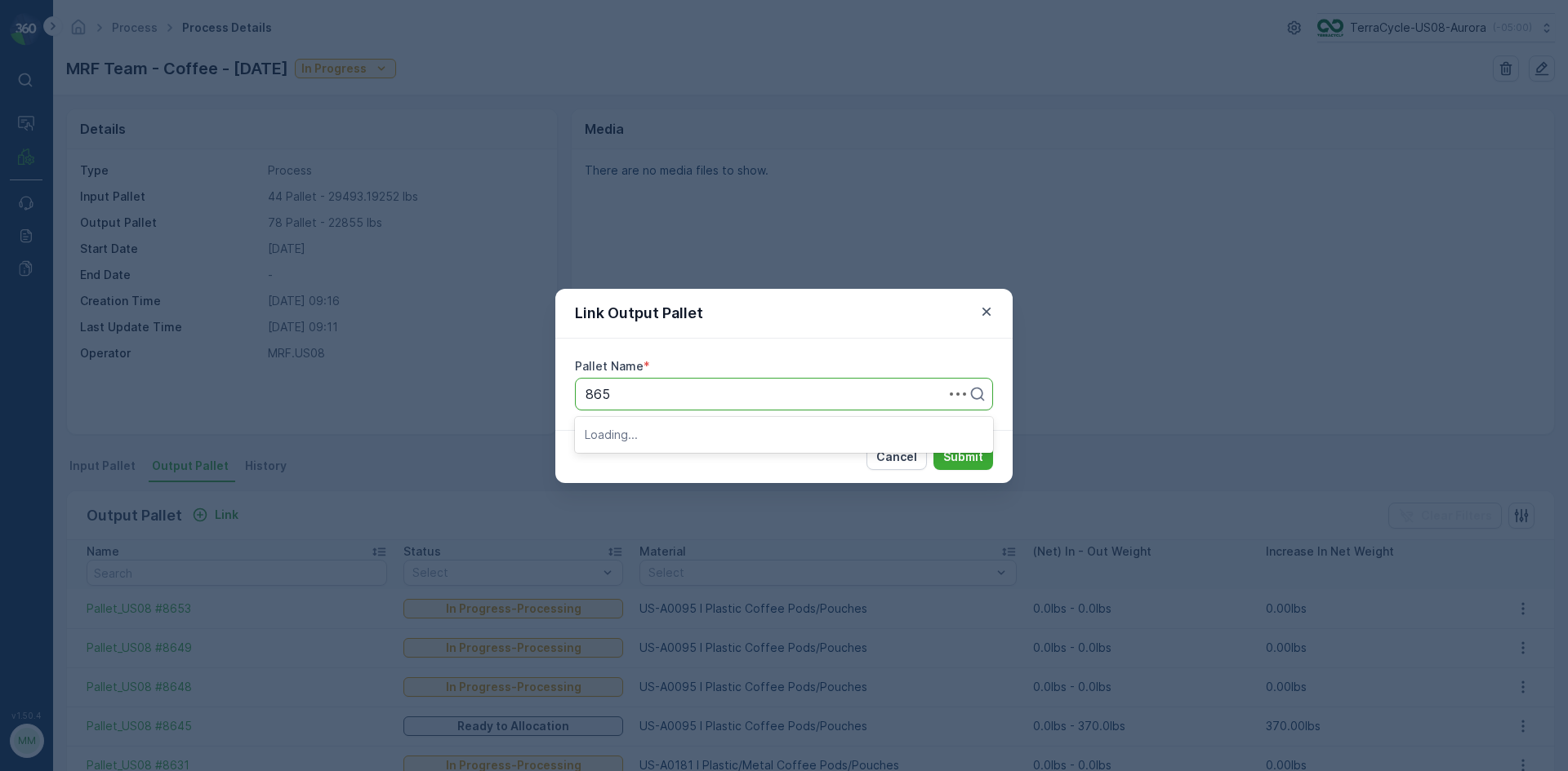
type input "8654"
click at [933, 444] on button "Submit" at bounding box center [963, 457] width 60 height 26
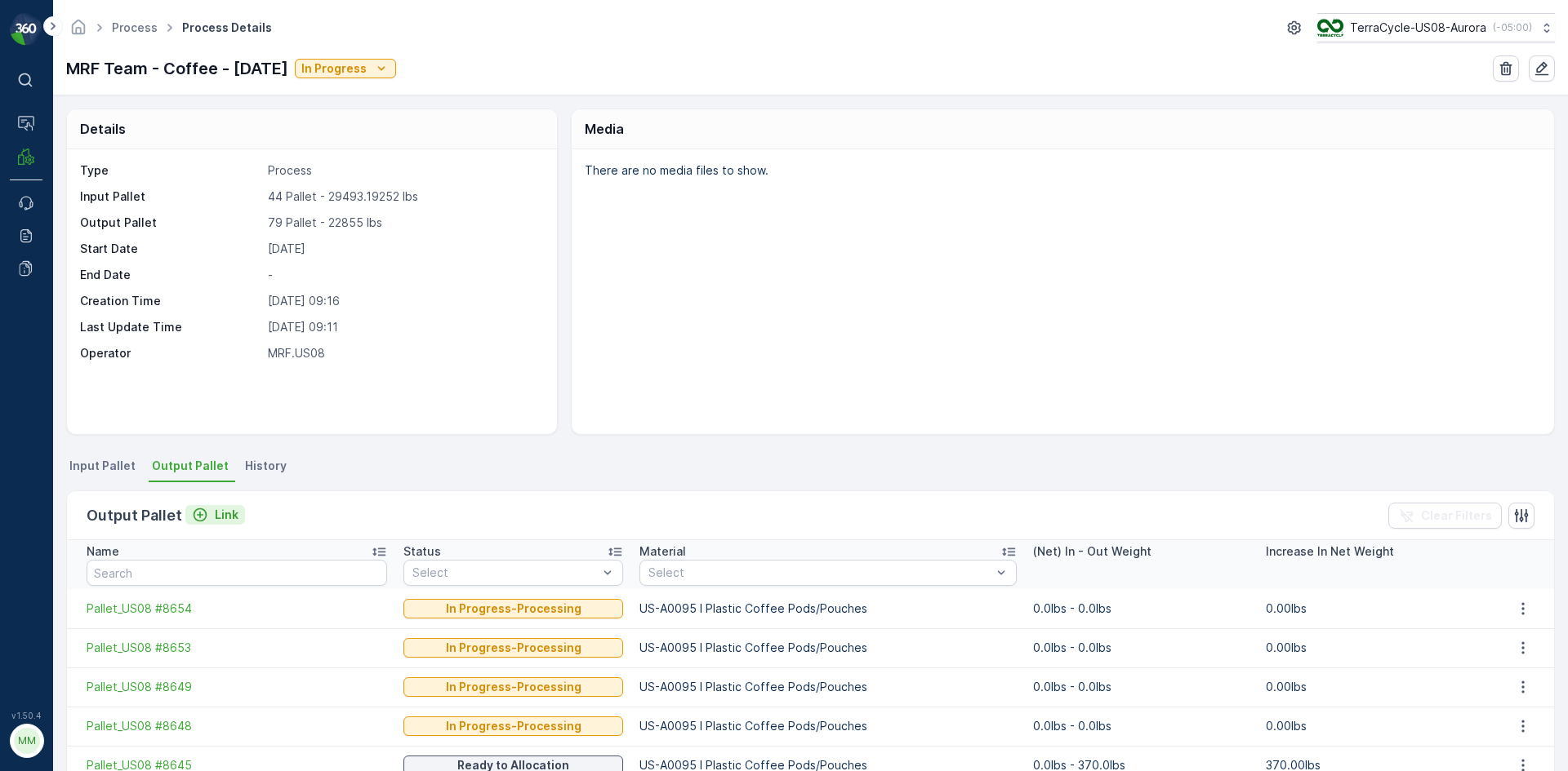
click at [219, 506] on button "Link" at bounding box center [216, 514] width 60 height 20
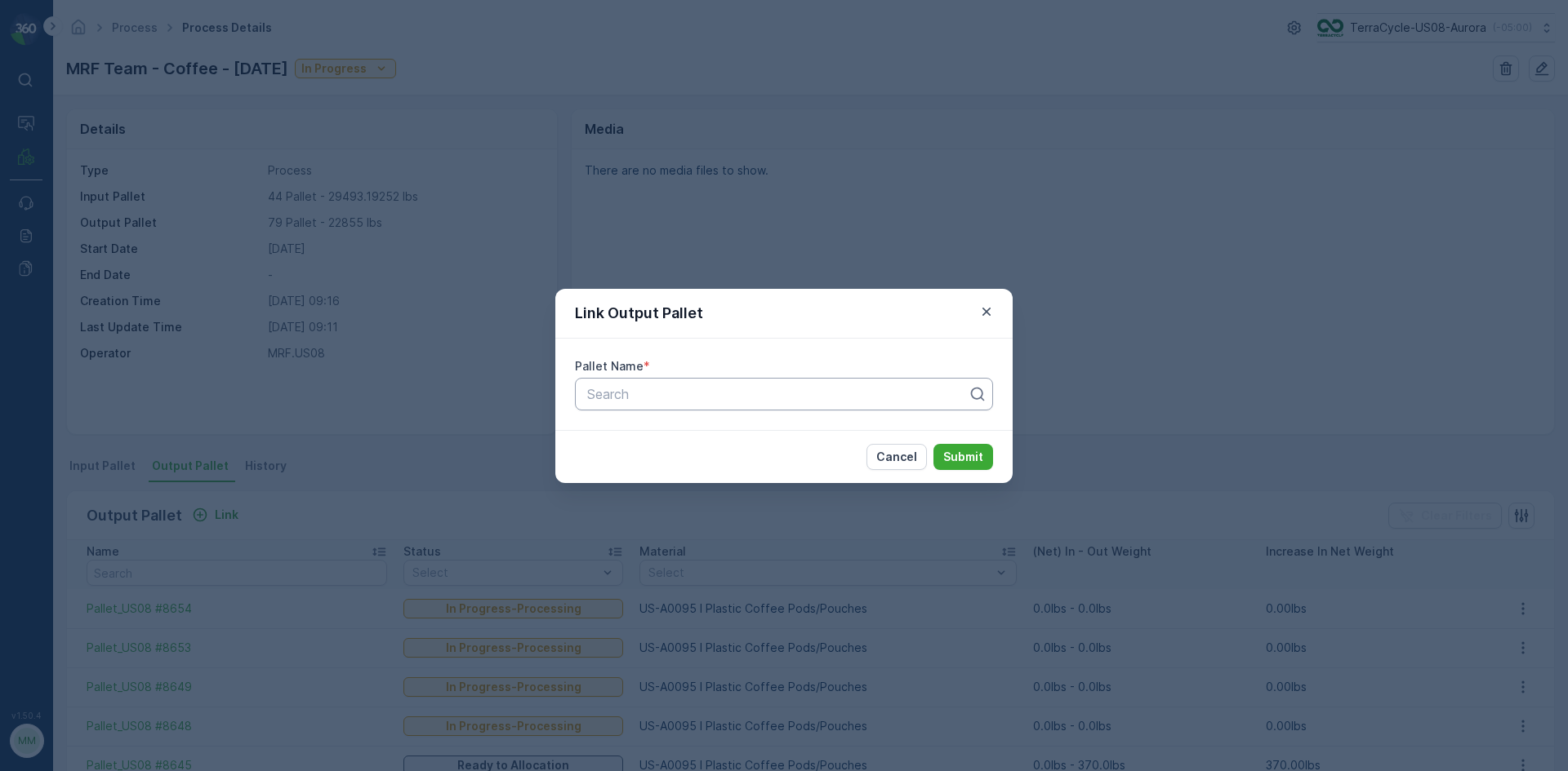
click at [693, 388] on div at bounding box center [777, 394] width 383 height 15
type input "8661"
click at [933, 444] on button "Submit" at bounding box center [963, 457] width 60 height 26
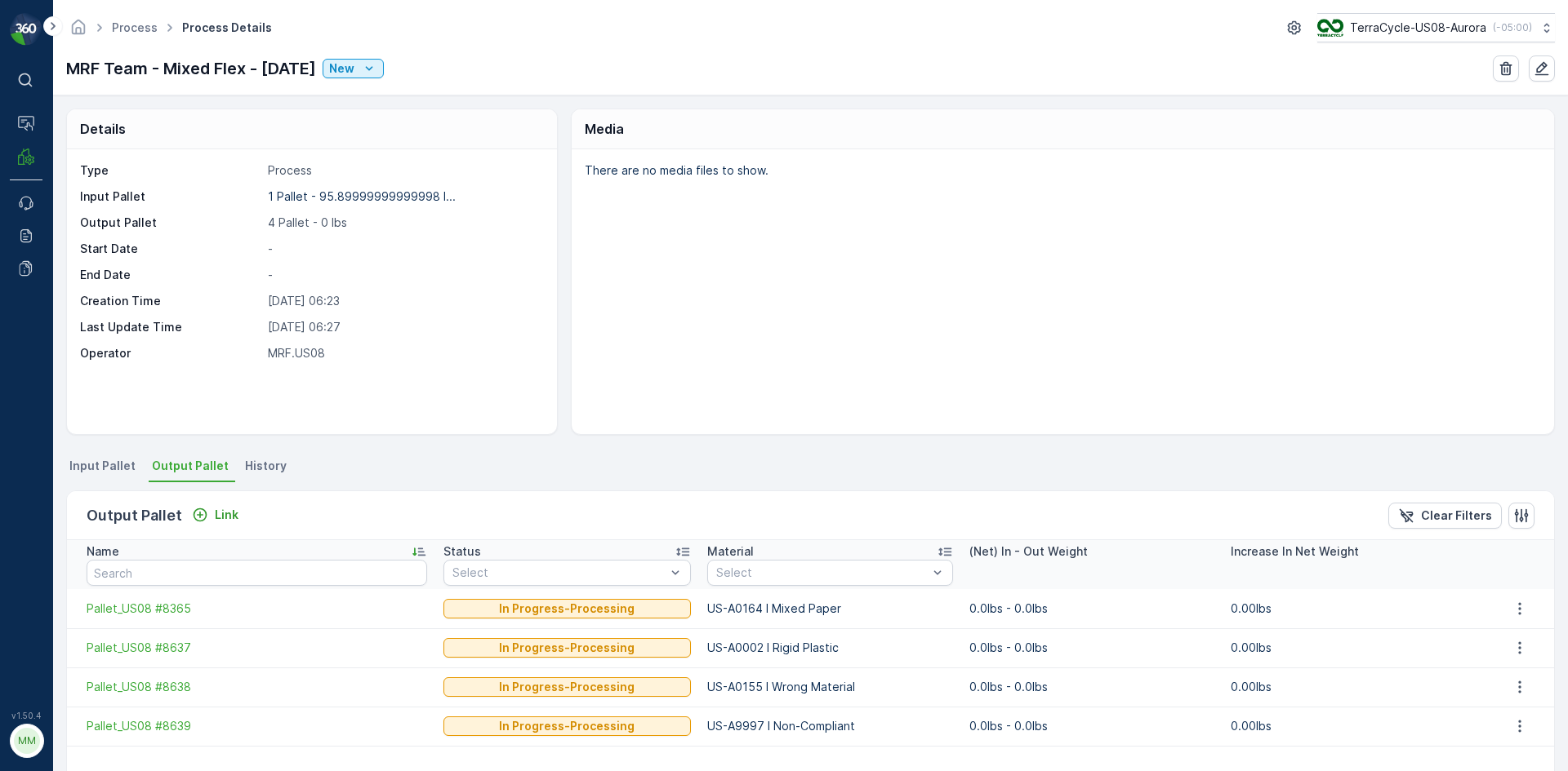
click at [206, 504] on div "Output Pallet Link" at bounding box center [165, 515] width 158 height 22
click at [245, 515] on div "Output Pallet Link Clear Filters" at bounding box center [810, 515] width 1486 height 49
click at [225, 514] on p "Link" at bounding box center [226, 514] width 23 height 16
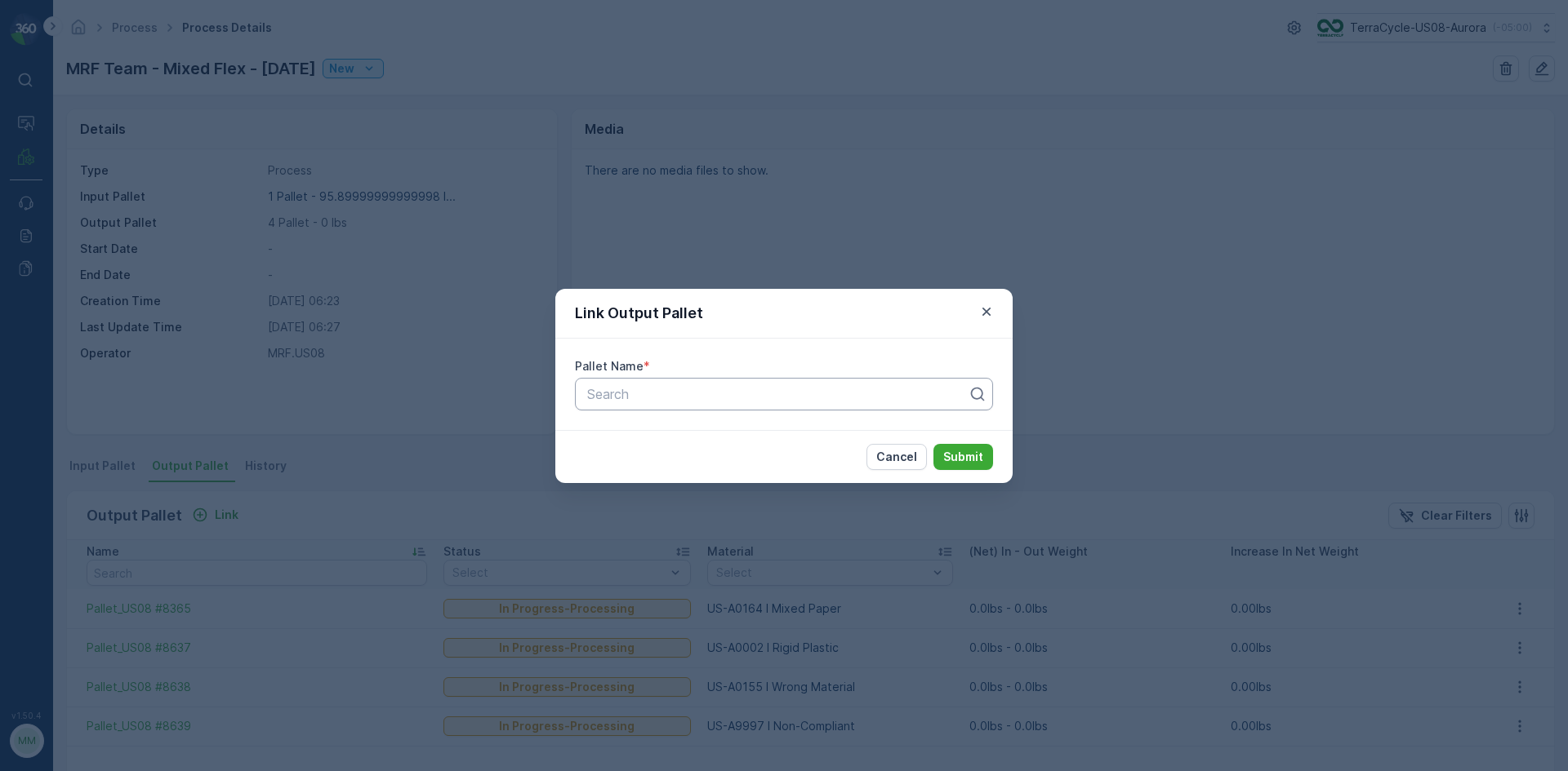
click at [739, 393] on div at bounding box center [777, 394] width 383 height 15
type input "8647"
click at [707, 429] on div "Pallet_US08 #8647" at bounding box center [784, 435] width 398 height 15
click at [964, 449] on p "Submit" at bounding box center [963, 456] width 40 height 16
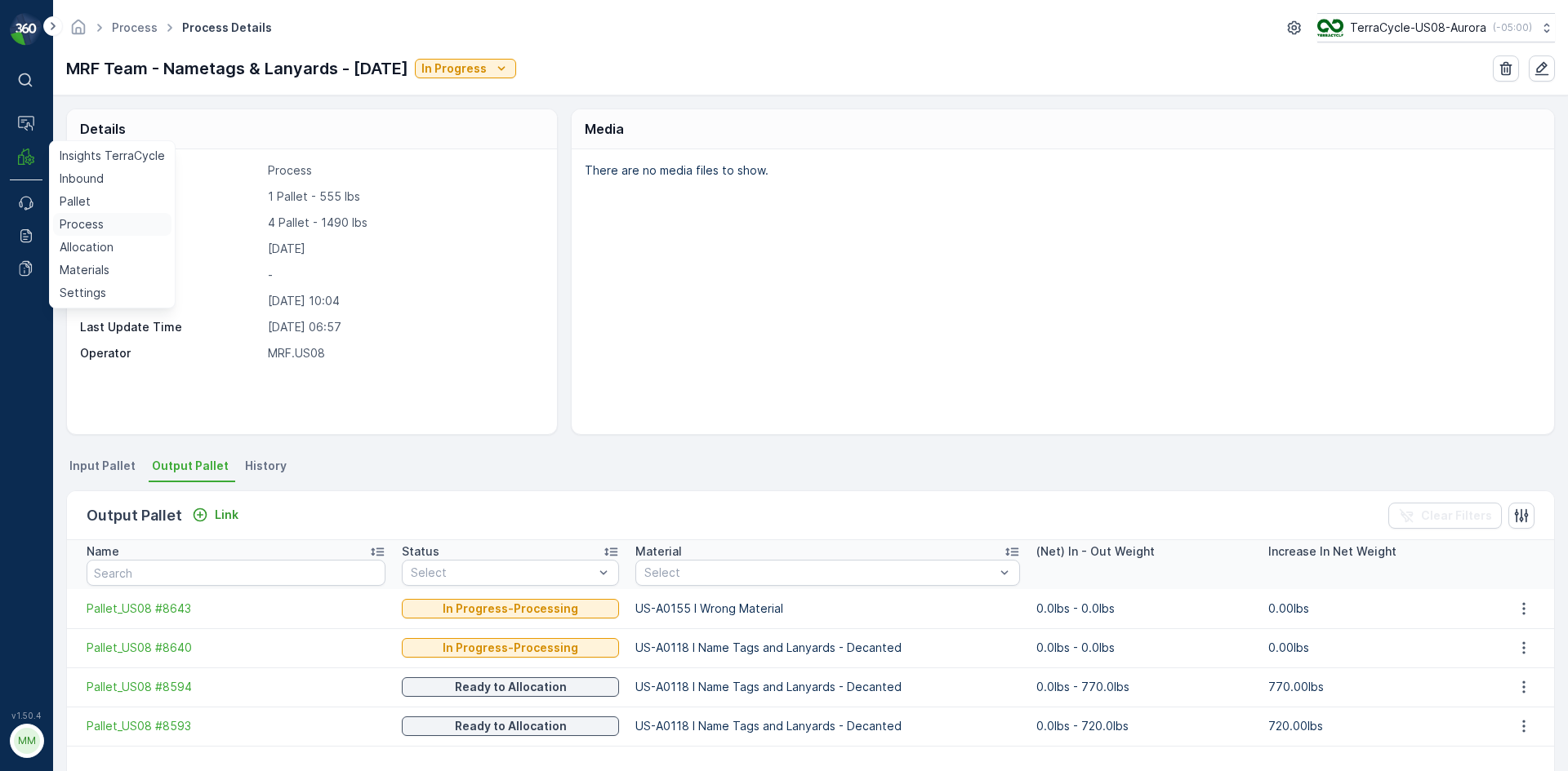
click at [85, 218] on p "Process" at bounding box center [82, 224] width 44 height 16
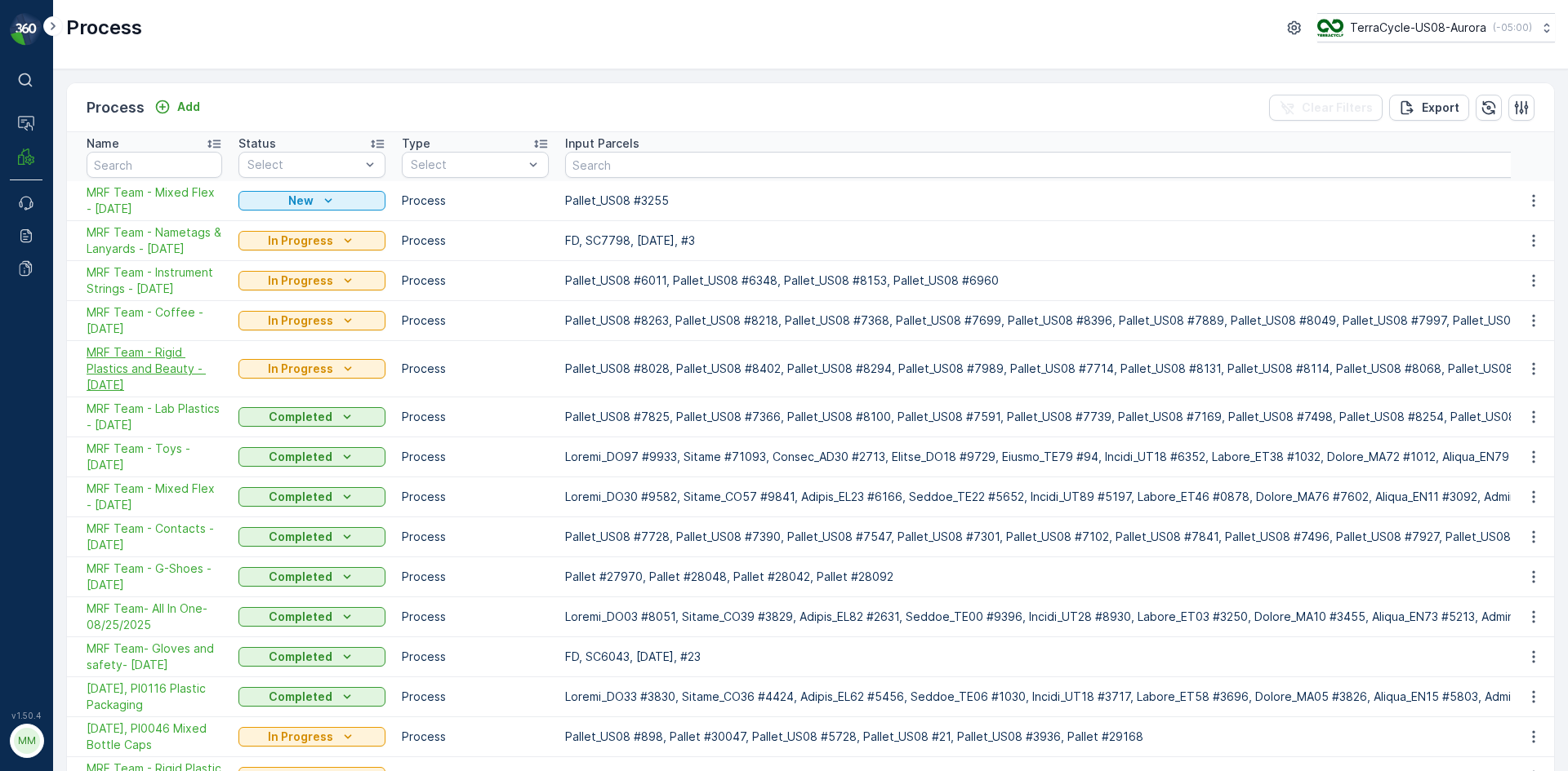
click at [166, 376] on span "MRF Team - Rigid Plastics and Beauty - [DATE]" at bounding box center [154, 369] width 136 height 49
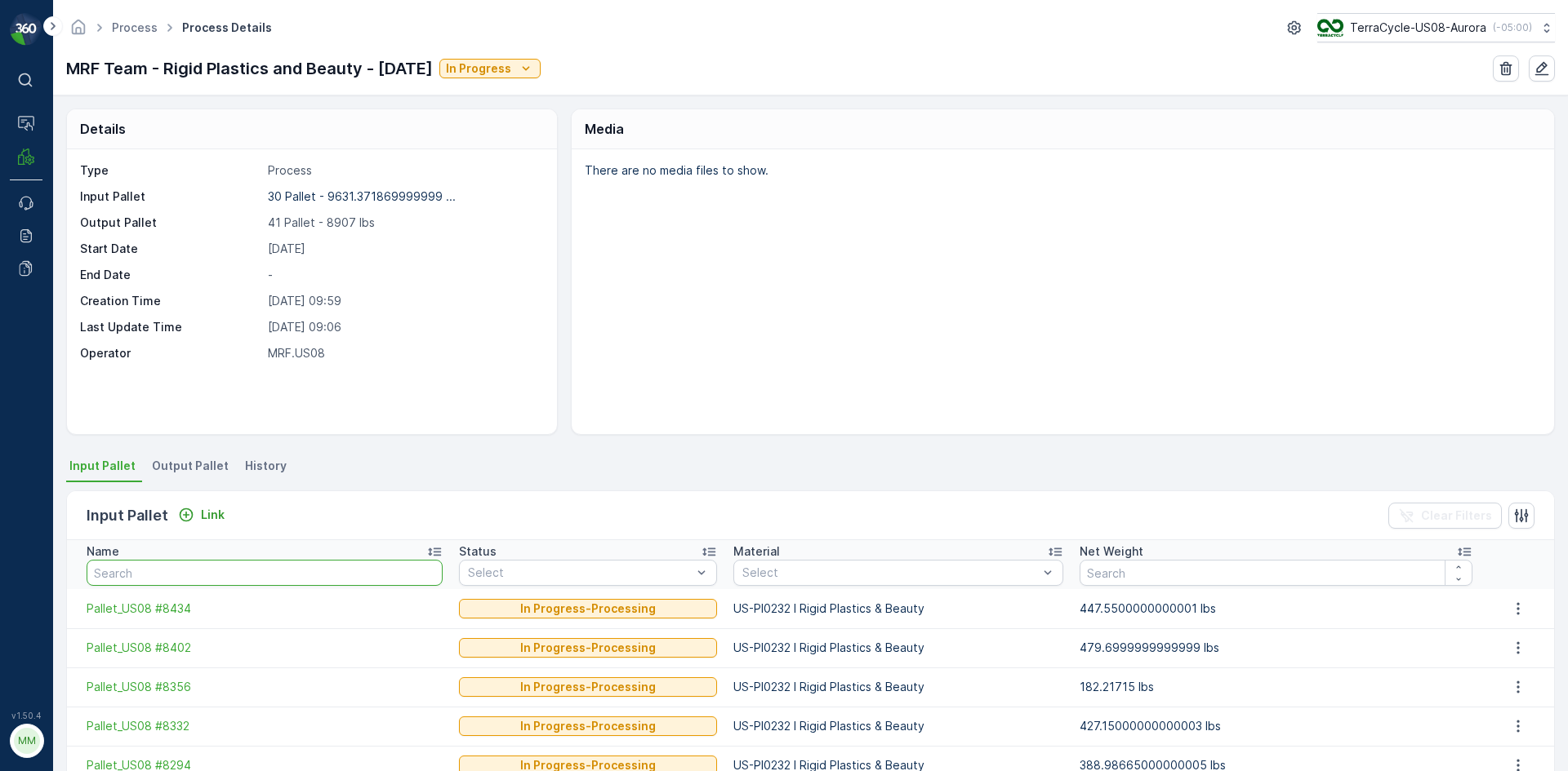
click at [168, 567] on input "text" at bounding box center [264, 573] width 356 height 26
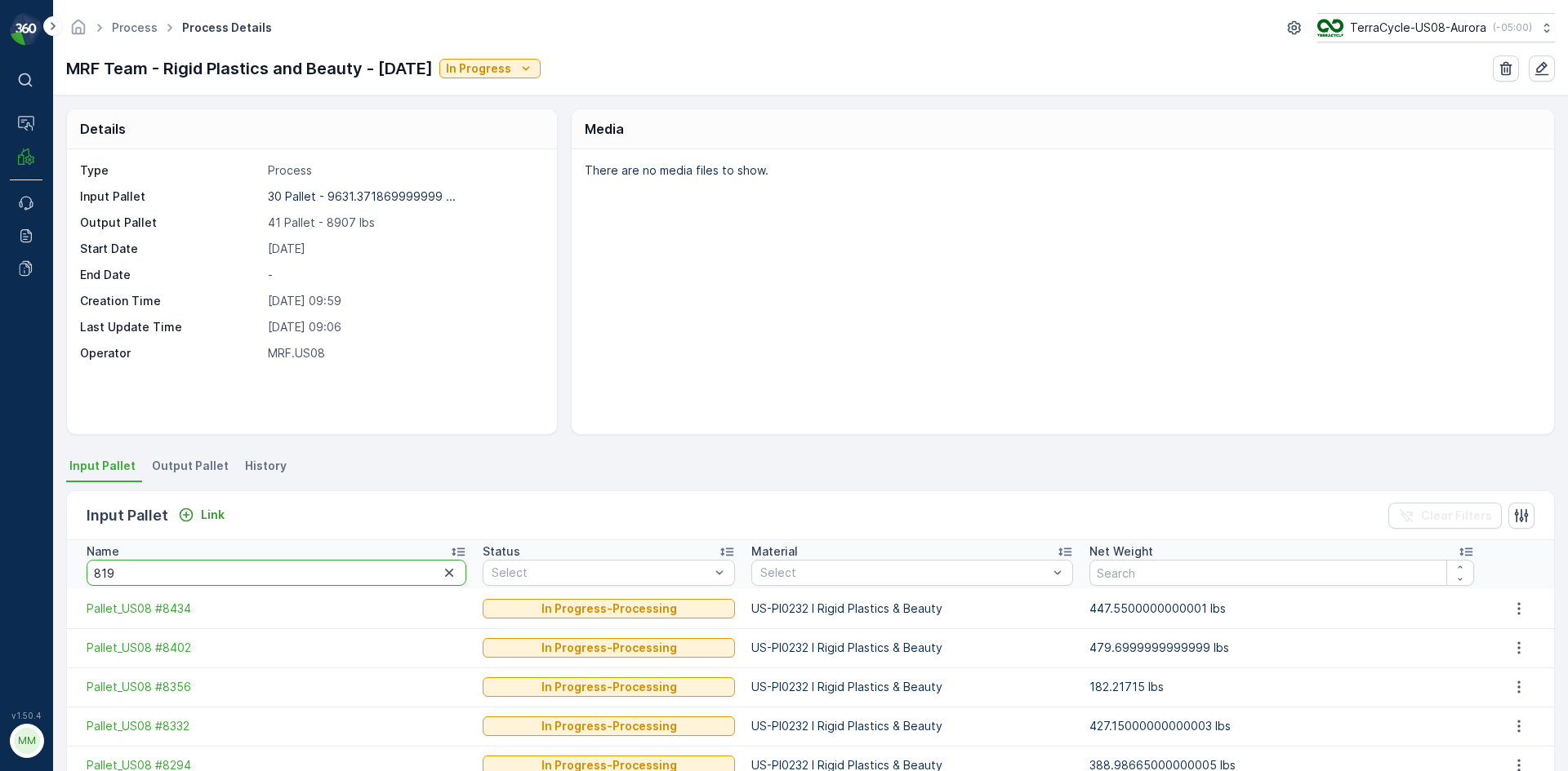
type input "8194"
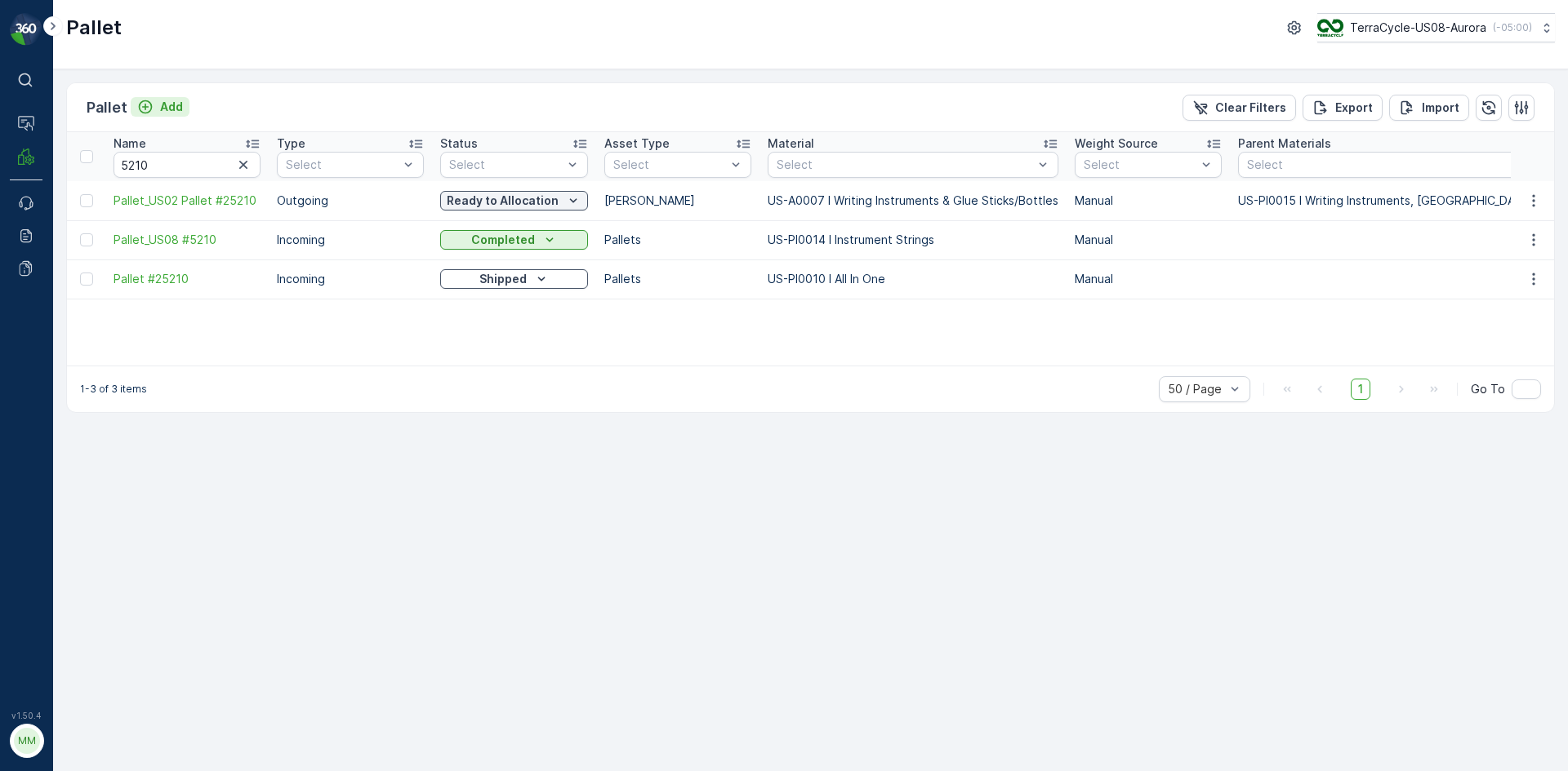
click at [157, 98] on div "Add" at bounding box center [159, 106] width 46 height 16
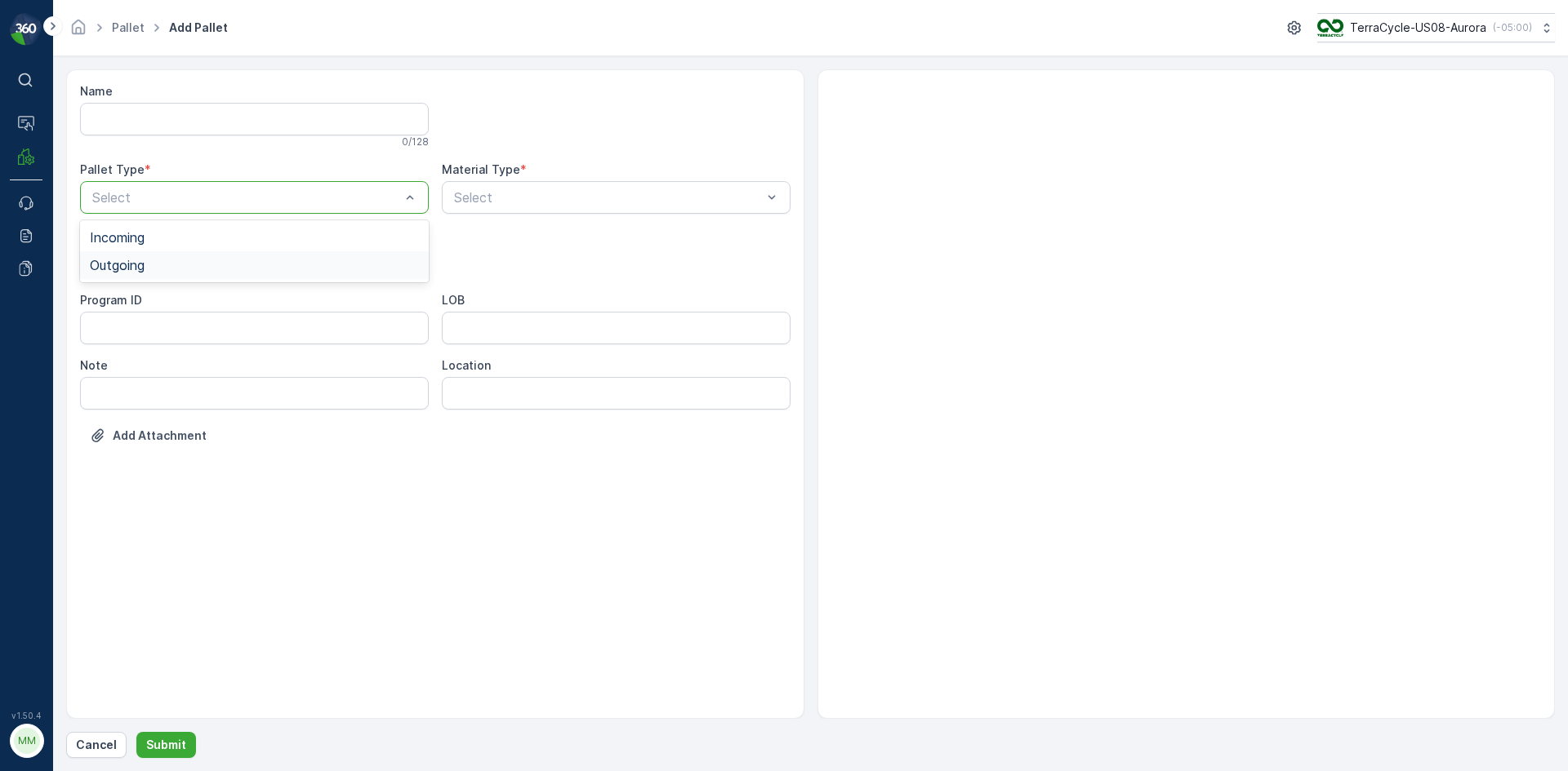
click at [171, 259] on div "Outgoing" at bounding box center [254, 265] width 329 height 15
click at [155, 295] on div "[PERSON_NAME]" at bounding box center [254, 303] width 349 height 28
type input "0095"
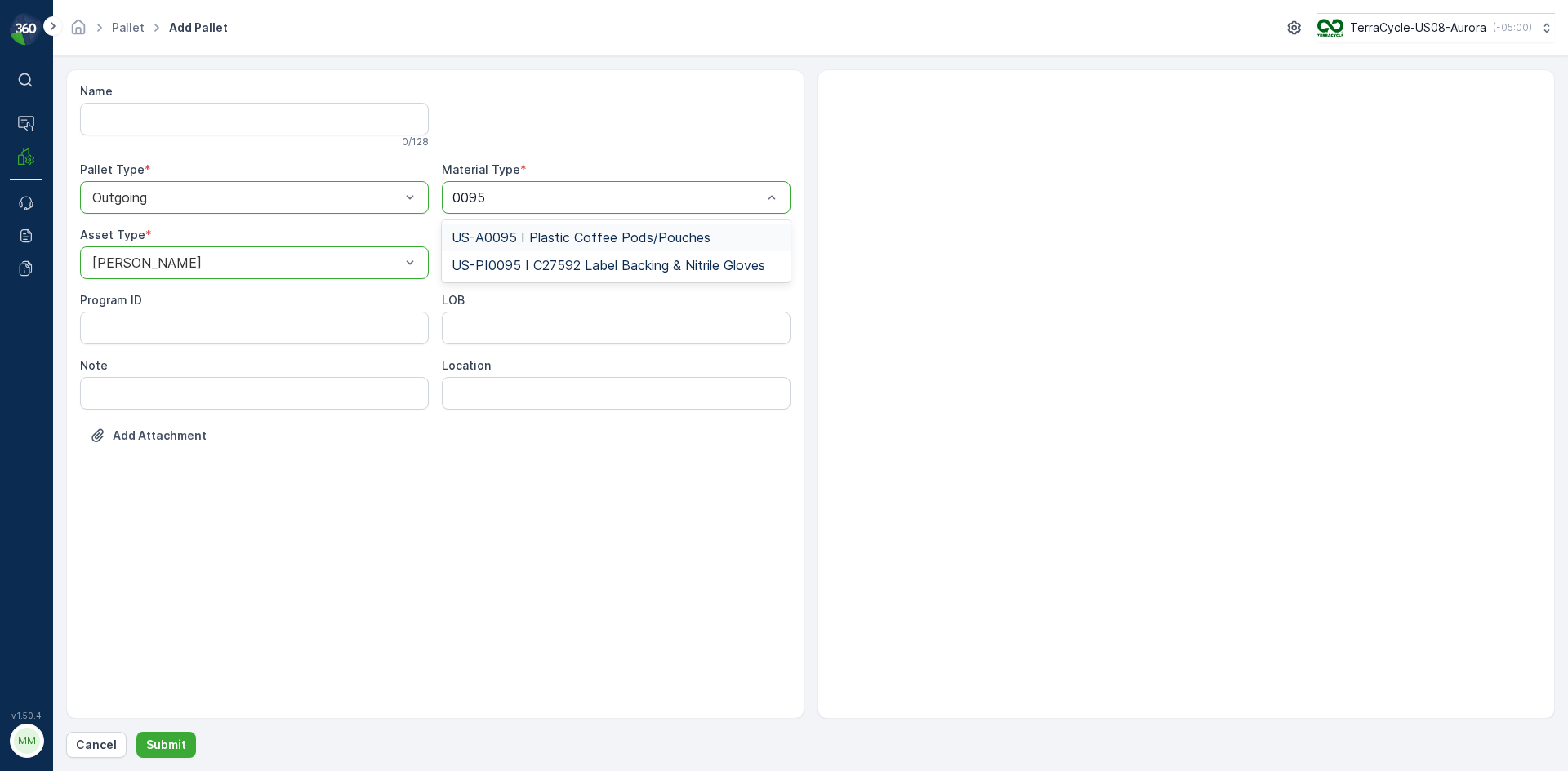
click at [632, 230] on span "US-A0095 I Plastic Coffee Pods/Pouches" at bounding box center [581, 238] width 259 height 15
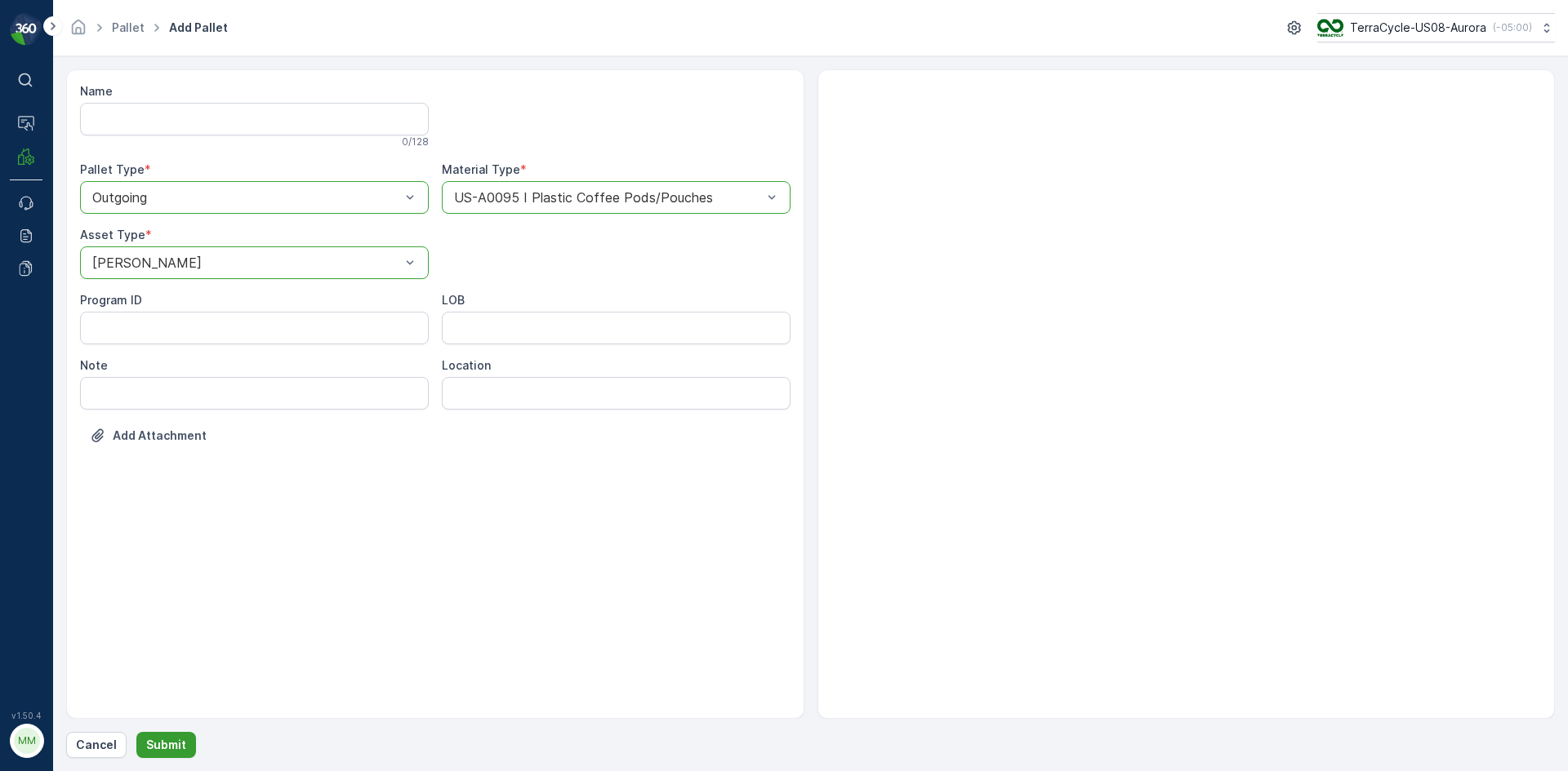
click at [171, 737] on button "Submit" at bounding box center [166, 745] width 60 height 26
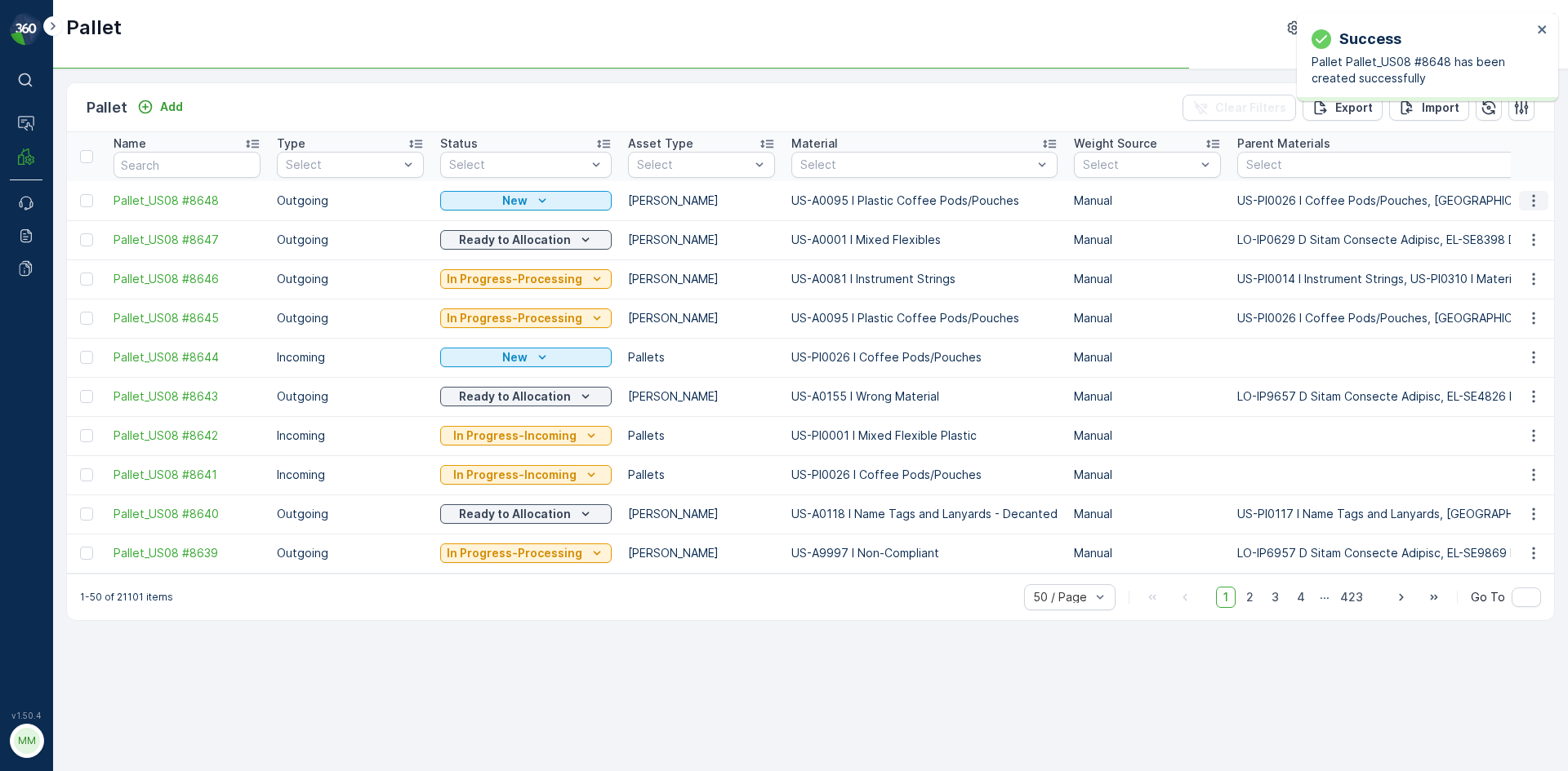
click at [1530, 207] on icon "button" at bounding box center [1532, 200] width 16 height 16
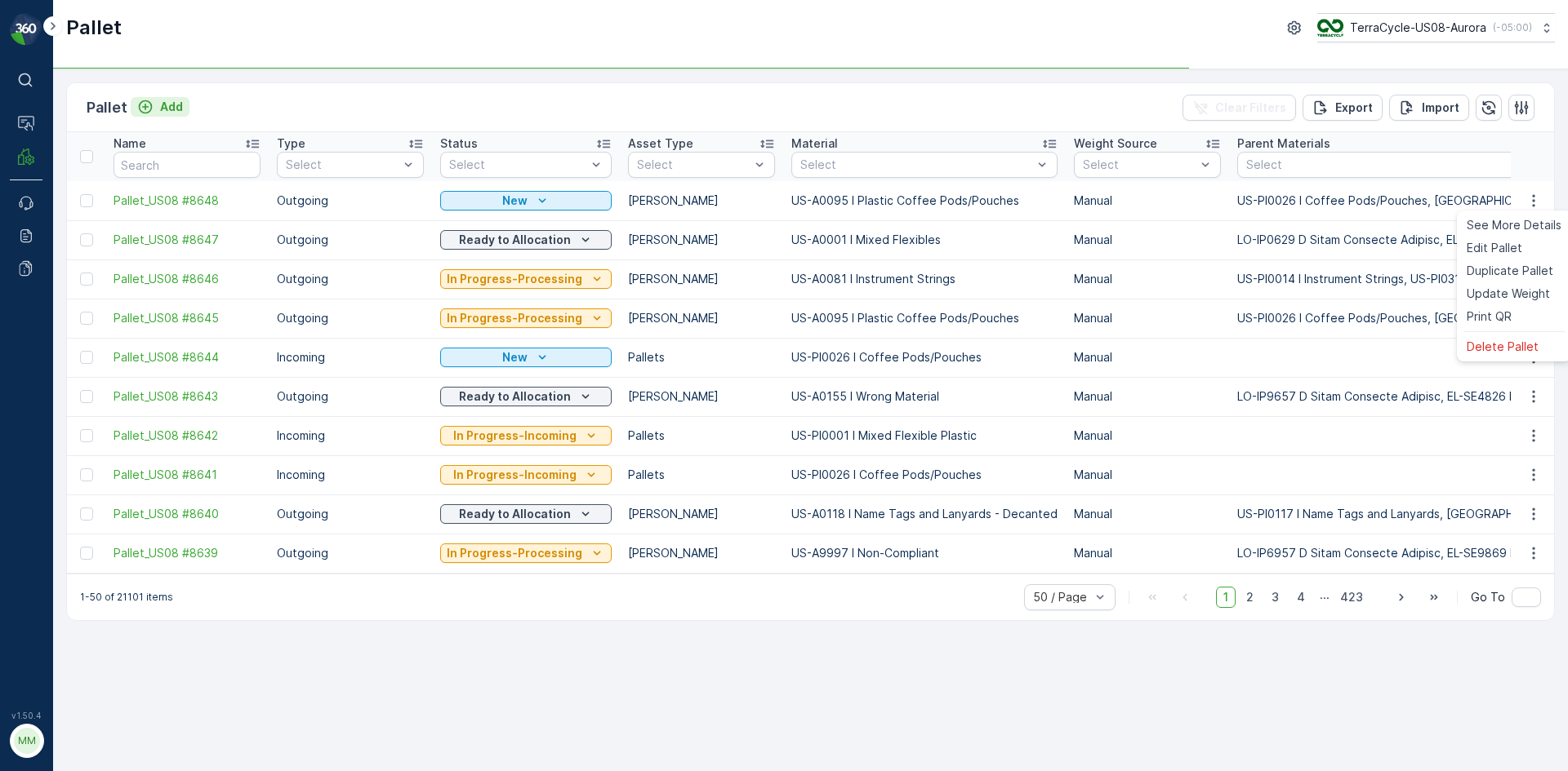
click at [149, 105] on icon "Add" at bounding box center [144, 106] width 16 height 16
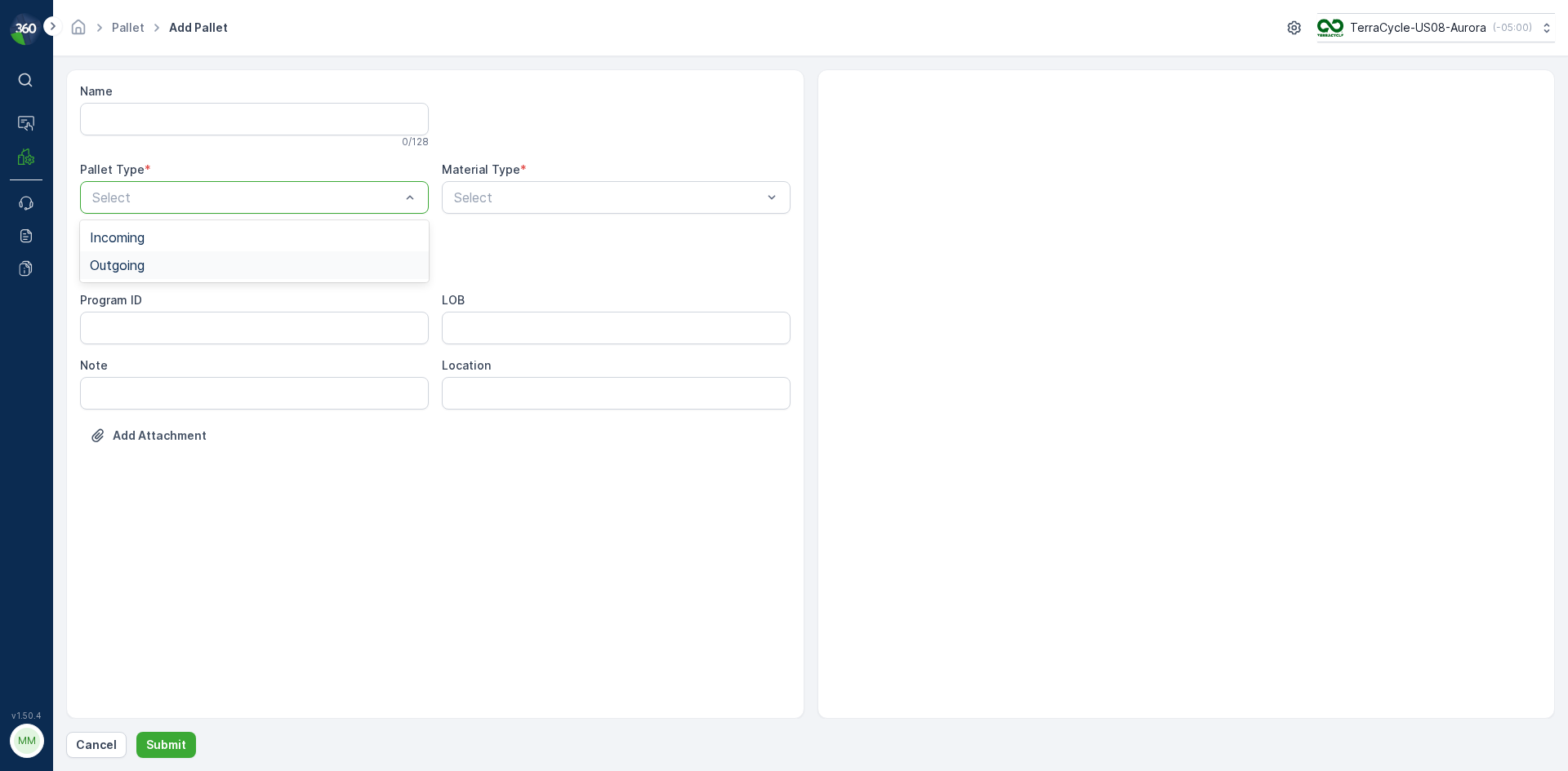
click at [165, 262] on div "Outgoing" at bounding box center [254, 265] width 329 height 15
click at [135, 299] on span "[PERSON_NAME]" at bounding box center [144, 303] width 110 height 15
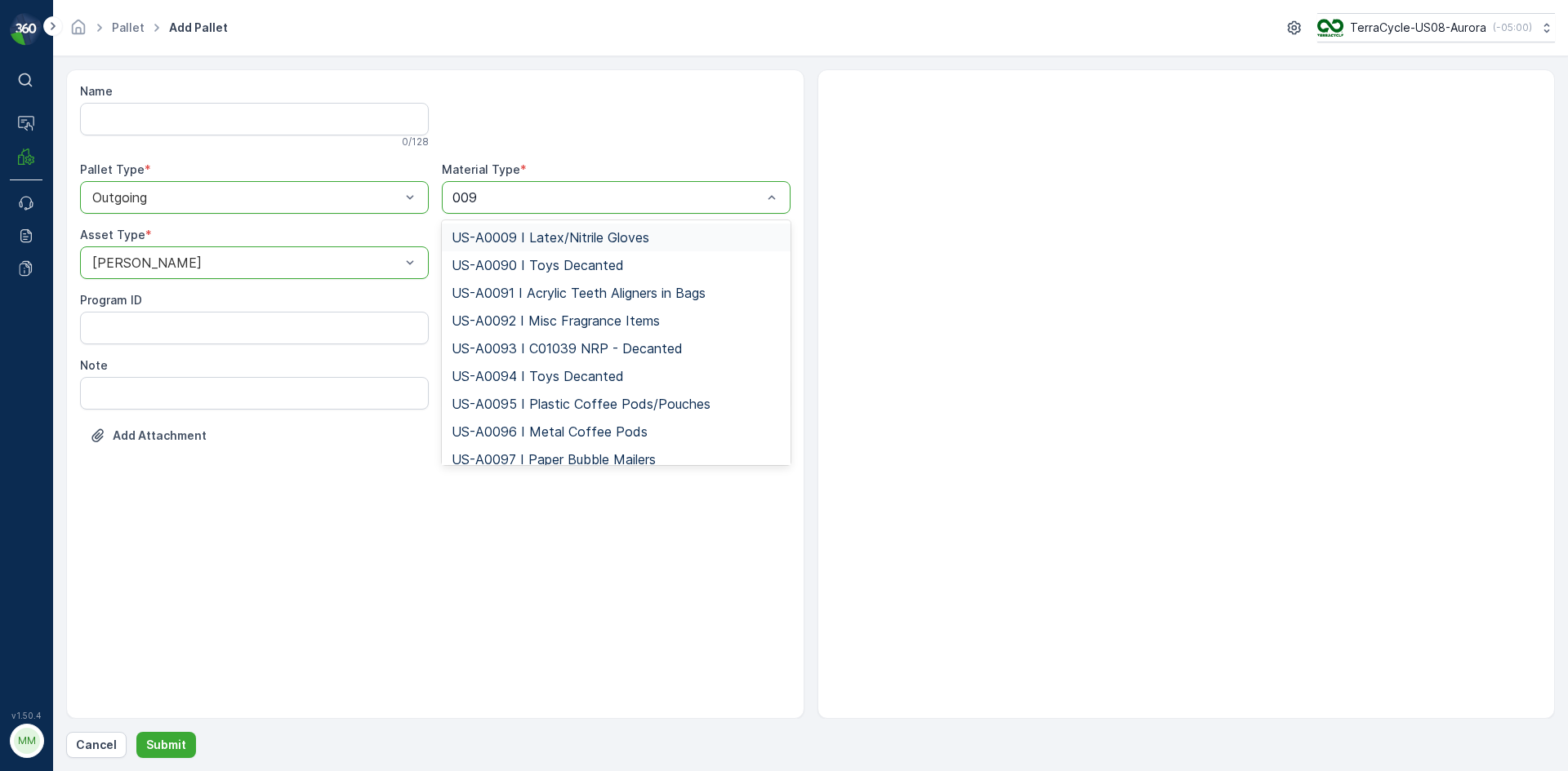
type input "0095"
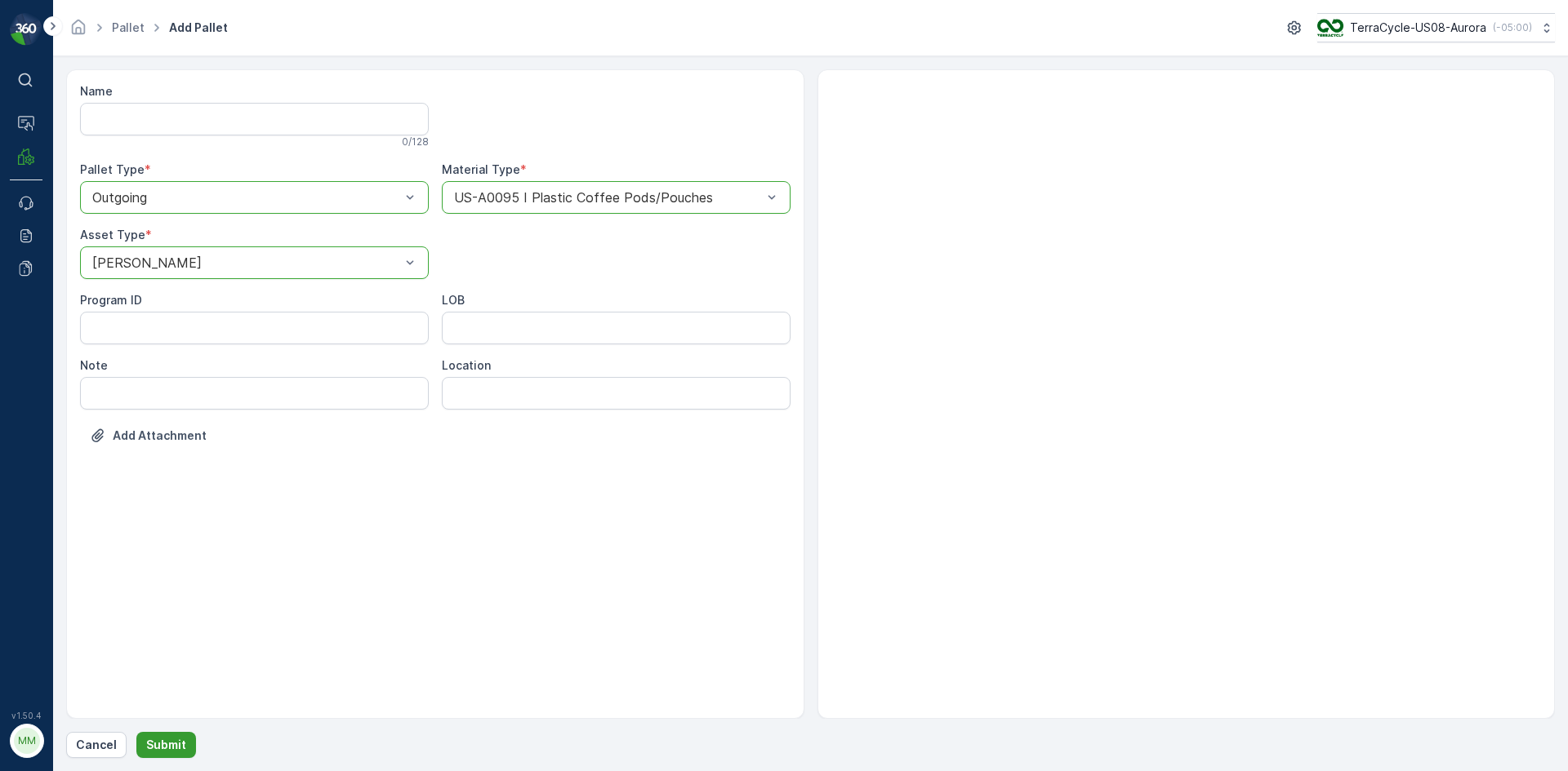
click at [172, 749] on p "Submit" at bounding box center [166, 745] width 40 height 16
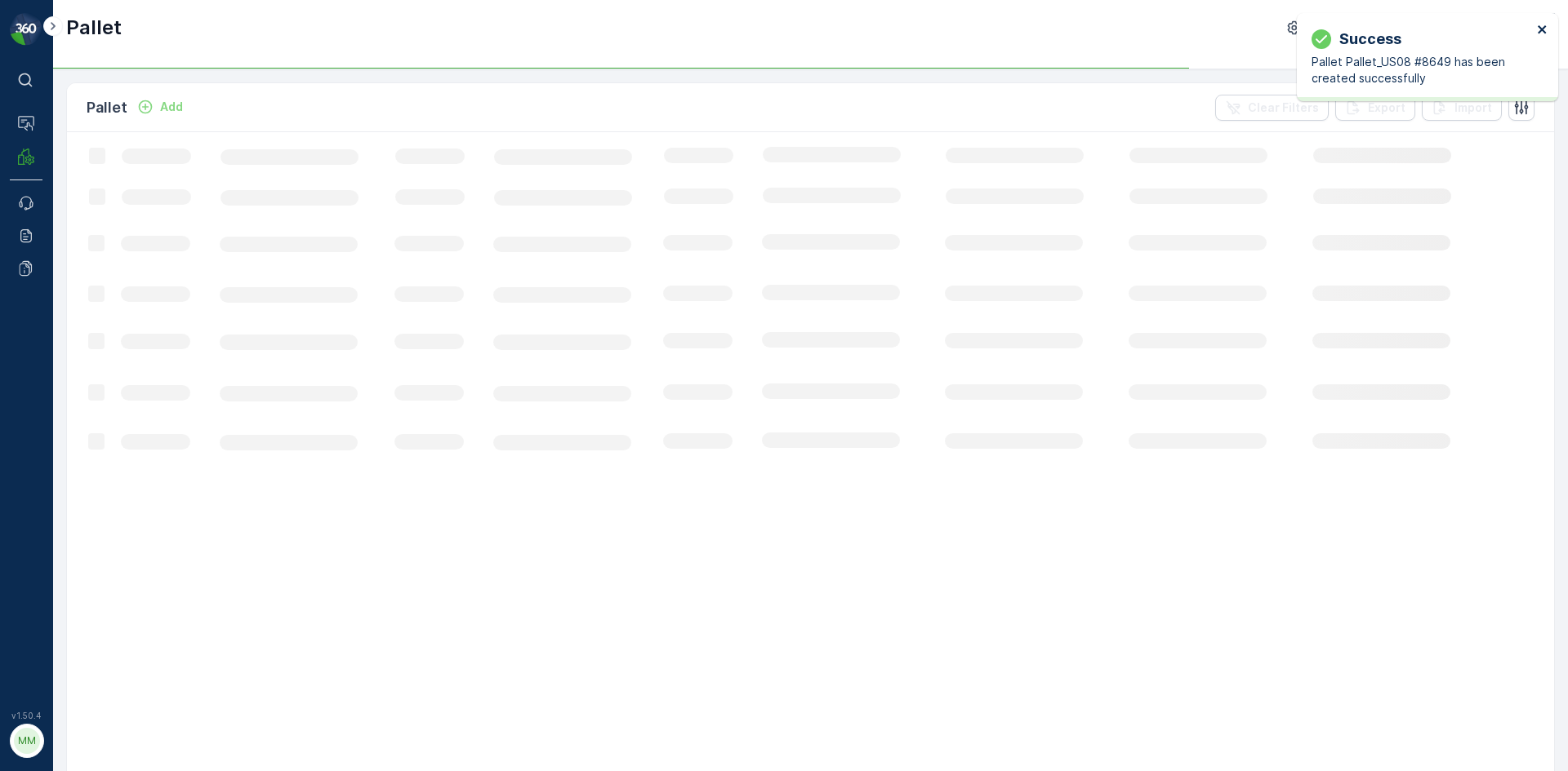
click at [1544, 29] on icon "close" at bounding box center [1543, 29] width 11 height 13
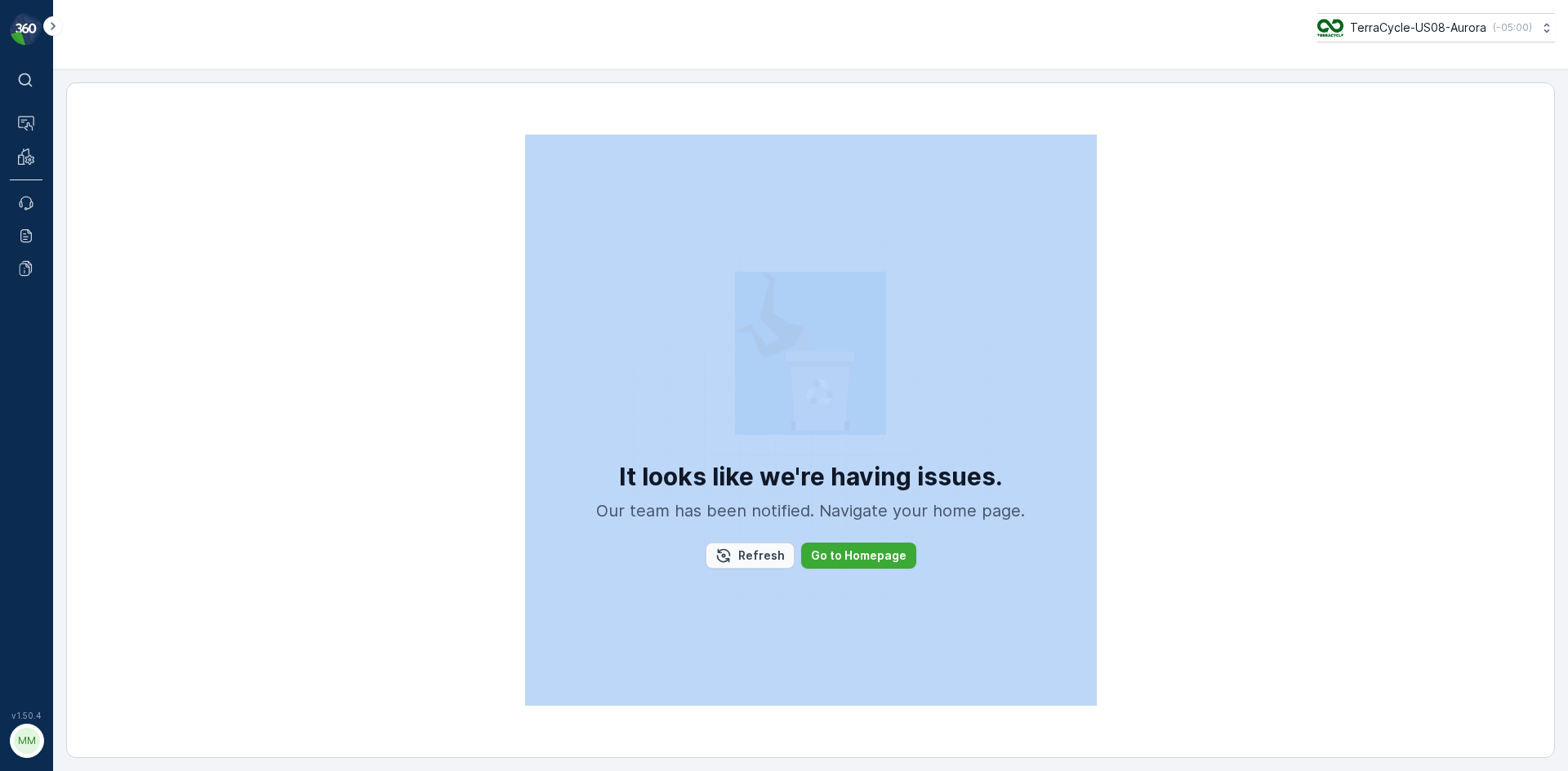
click at [754, 547] on button "Refresh" at bounding box center [750, 556] width 89 height 26
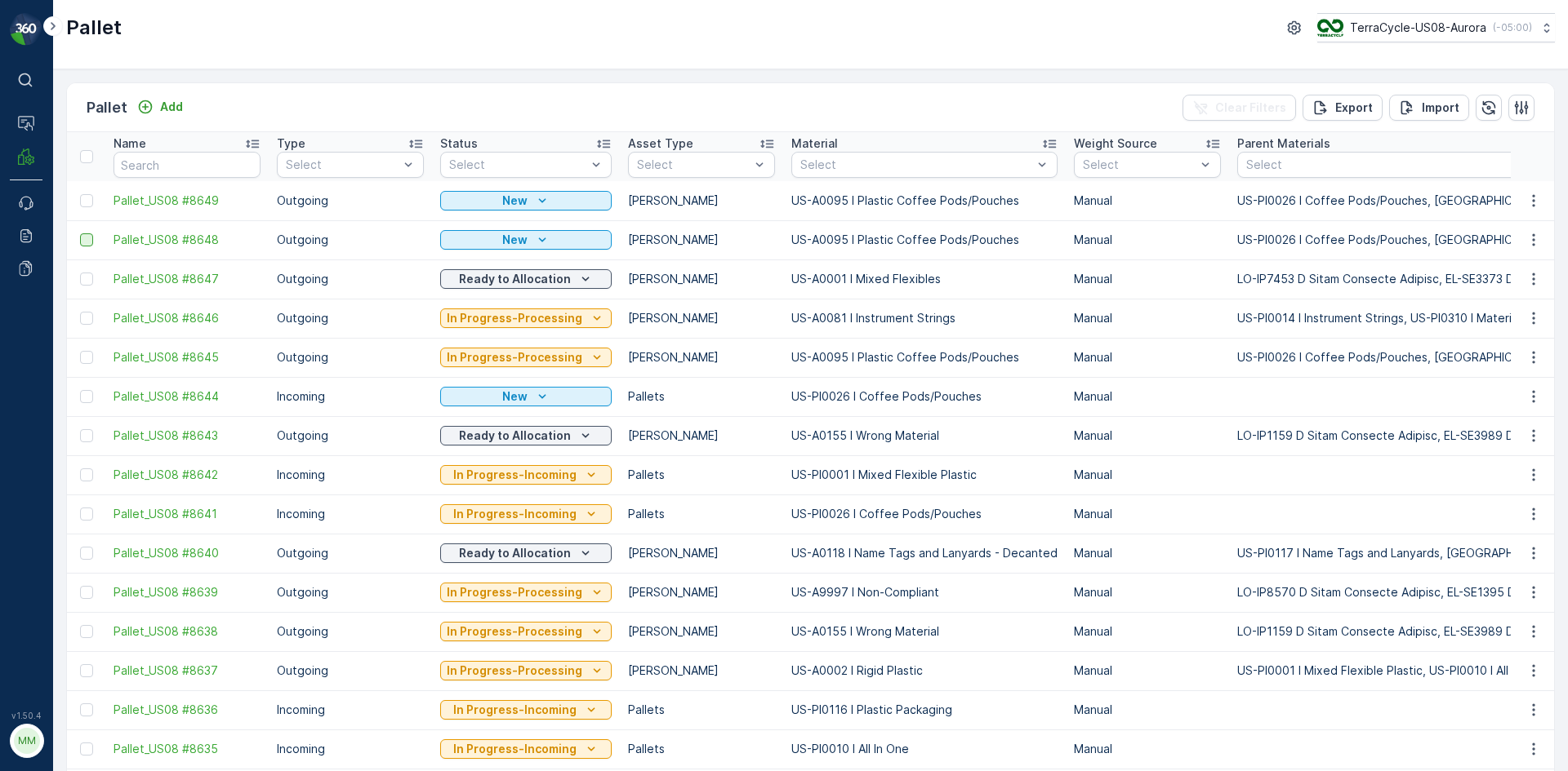
click at [87, 241] on div at bounding box center [86, 240] width 13 height 13
click at [80, 233] on input "checkbox" at bounding box center [80, 233] width 0 height 0
drag, startPoint x: 83, startPoint y: 200, endPoint x: 218, endPoint y: 275, distance: 154.4
click at [83, 200] on div at bounding box center [86, 200] width 13 height 13
click at [80, 194] on input "checkbox" at bounding box center [80, 194] width 0 height 0
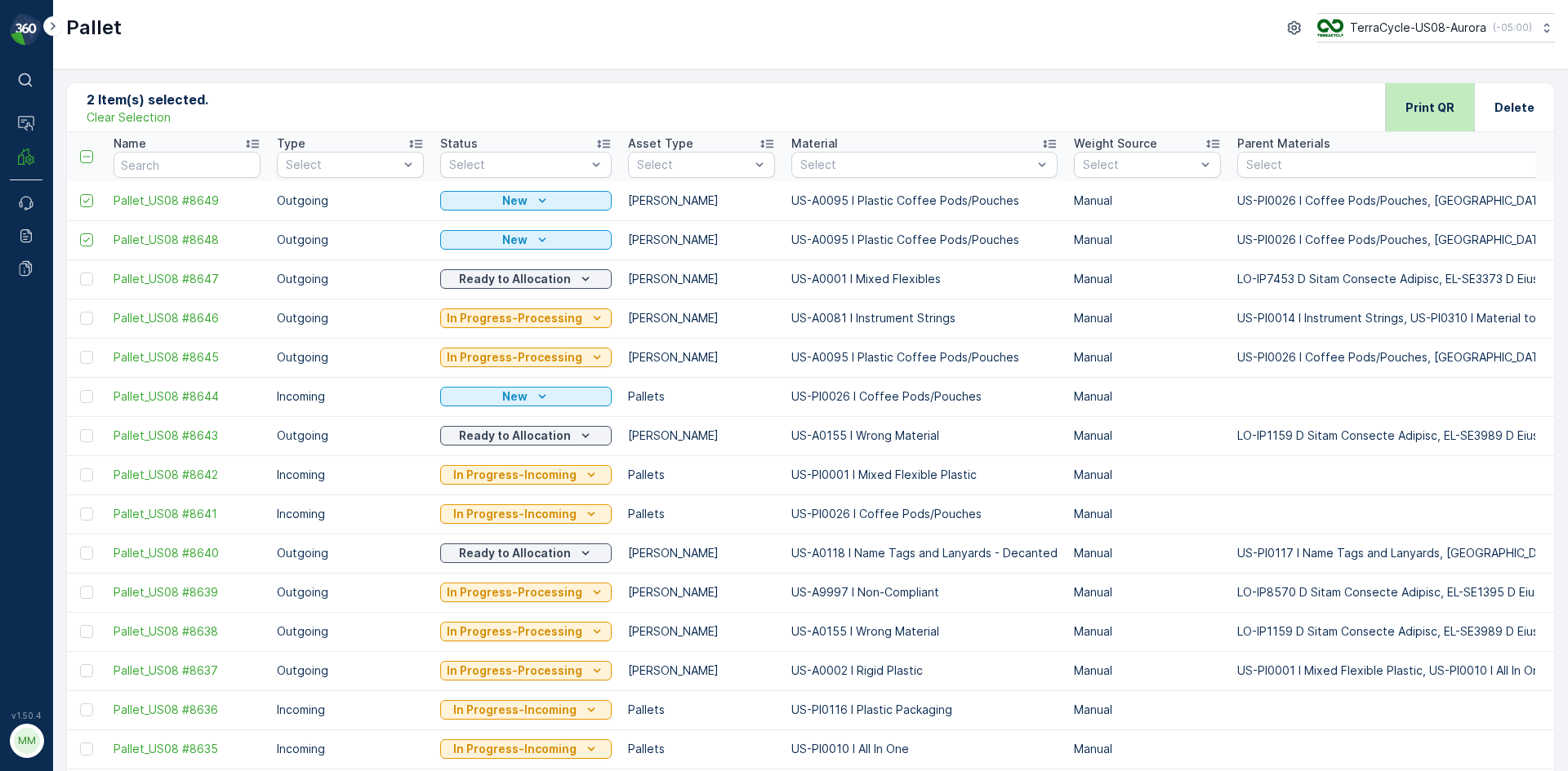
click at [1427, 105] on p "Print QR" at bounding box center [1429, 107] width 49 height 16
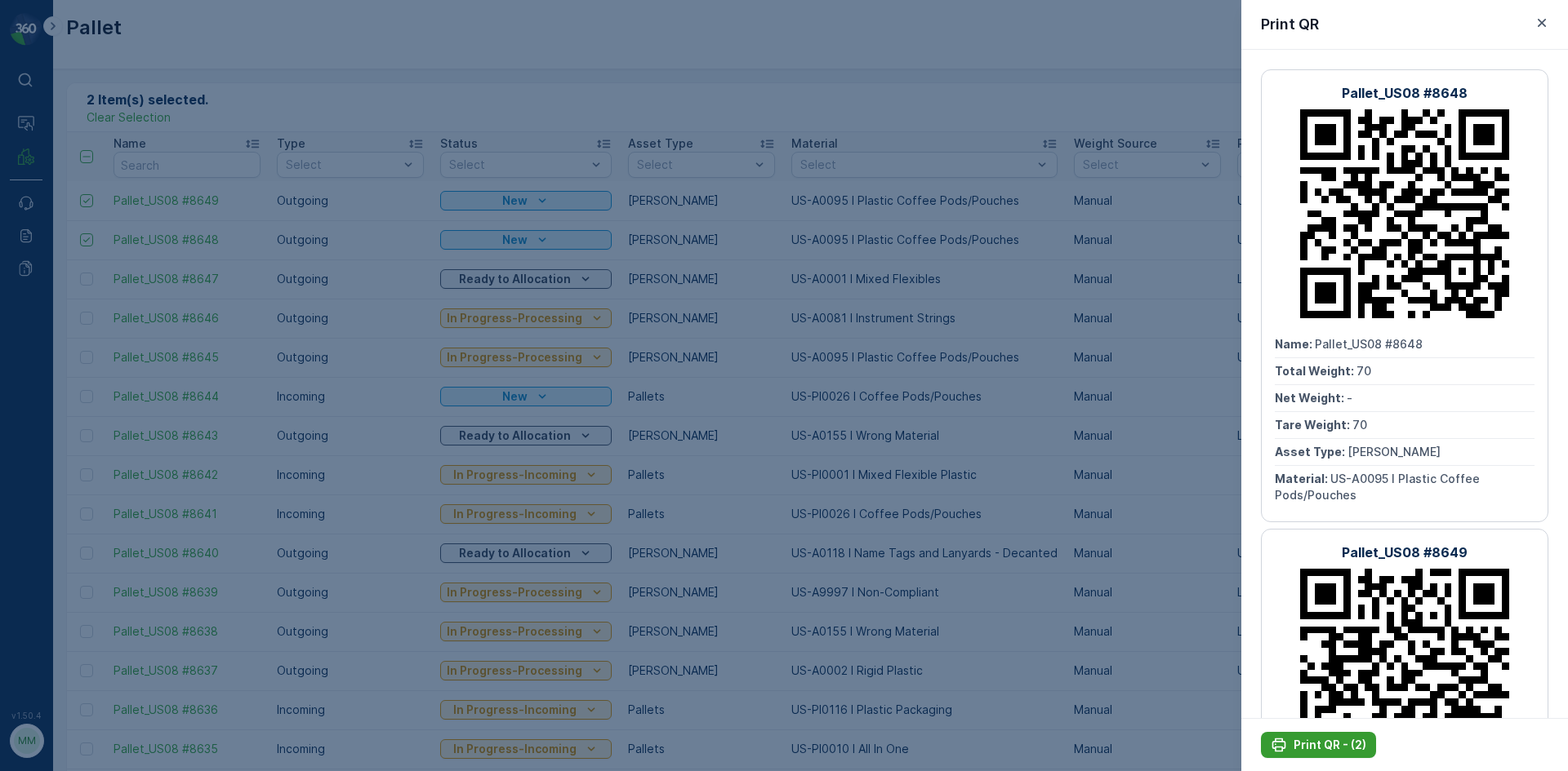
click at [1344, 741] on p "Print QR - (2)" at bounding box center [1330, 745] width 73 height 16
click at [1100, 569] on div at bounding box center [784, 385] width 1568 height 771
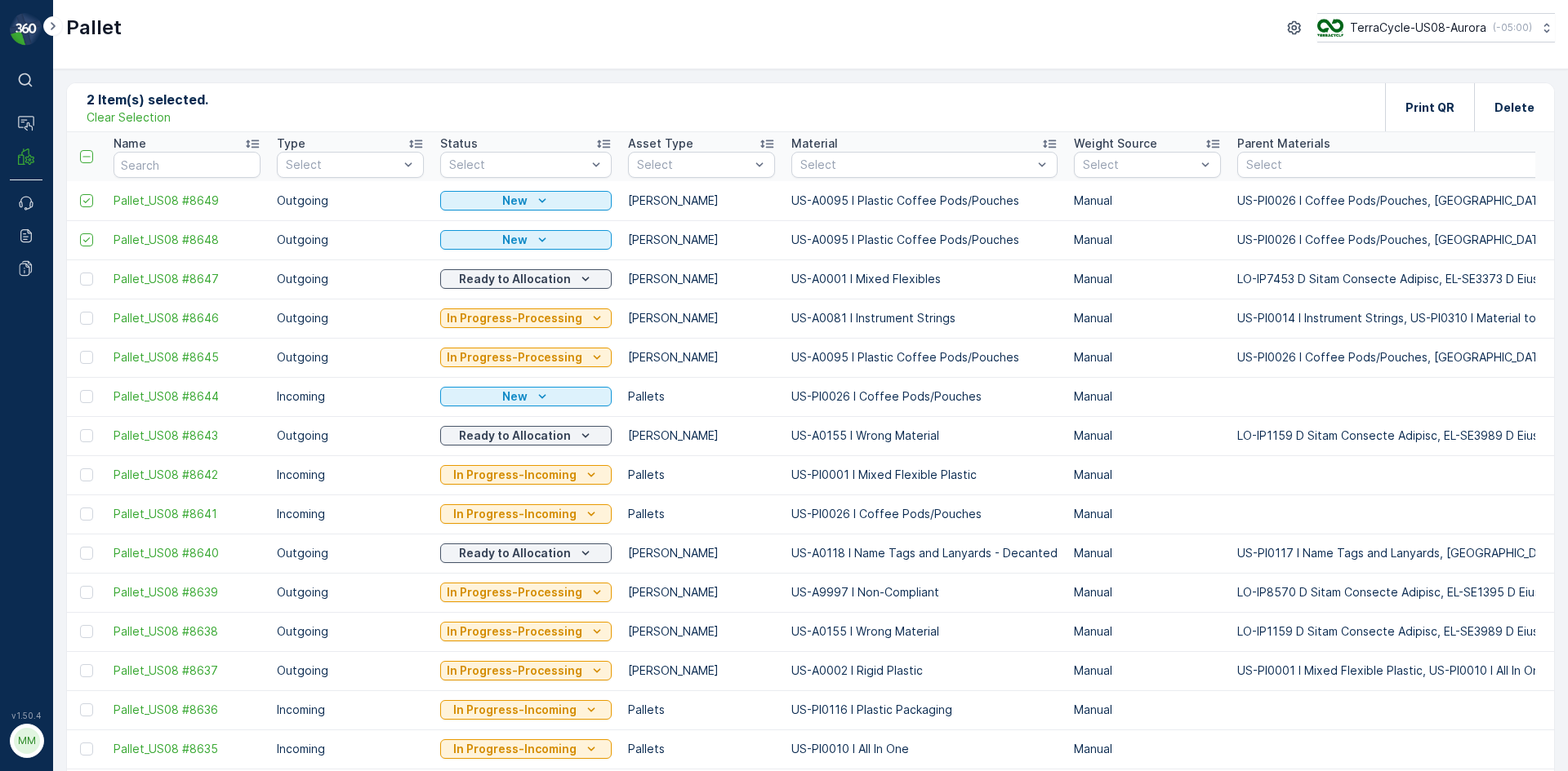
click at [135, 114] on p "Clear Selection" at bounding box center [128, 117] width 84 height 16
click at [144, 104] on icon "Add" at bounding box center [145, 107] width 14 height 14
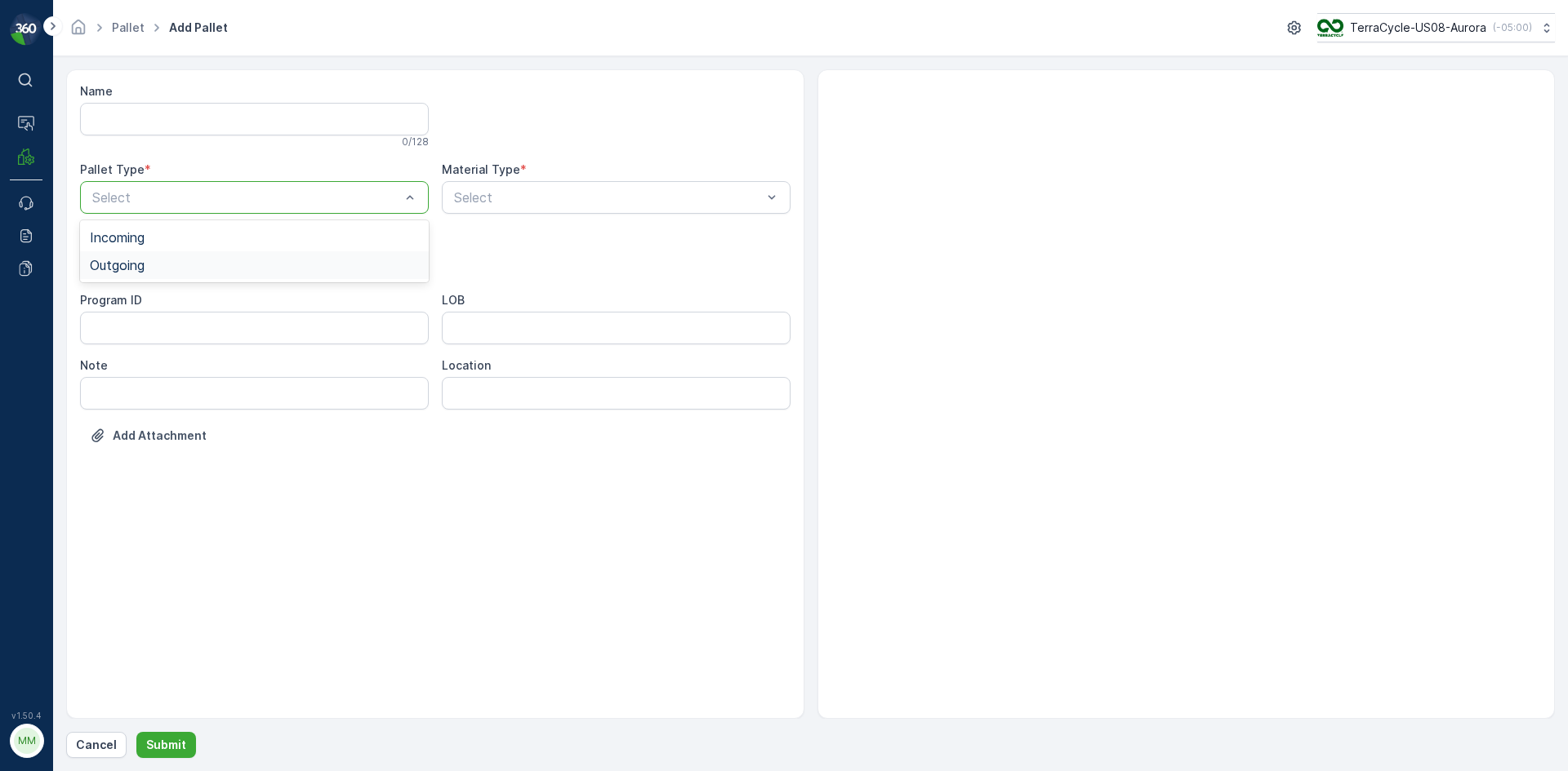
click at [169, 261] on div "Outgoing" at bounding box center [254, 265] width 329 height 15
click at [148, 301] on div "Gaylord" at bounding box center [254, 303] width 329 height 15
click at [339, 260] on div at bounding box center [246, 263] width 311 height 15
click at [276, 324] on div "Bales" at bounding box center [254, 331] width 329 height 15
type input "9999"
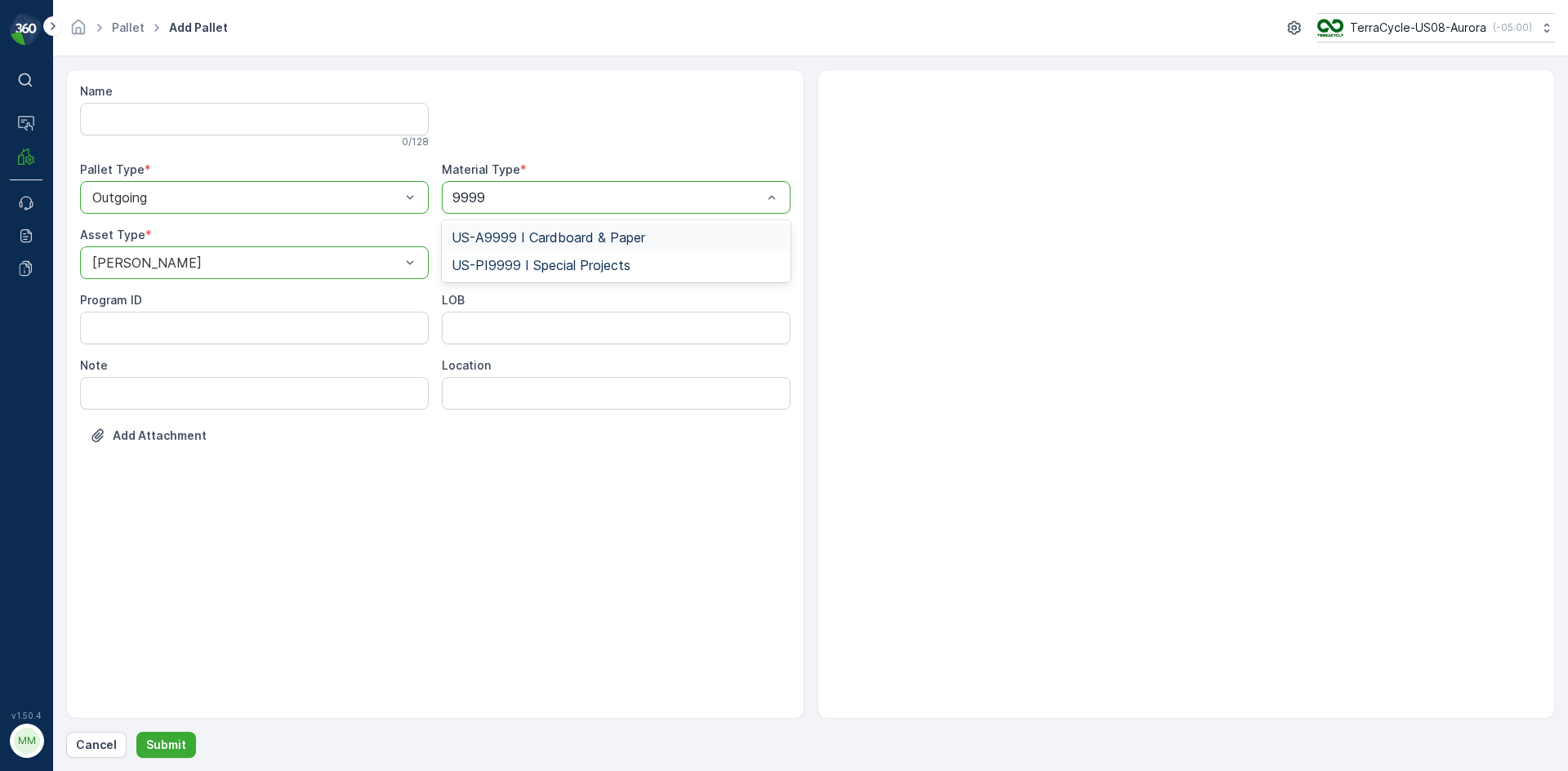
click at [586, 247] on div "US-A9999 I Cardboard & Paper" at bounding box center [616, 238] width 349 height 28
click at [162, 741] on p "Submit" at bounding box center [166, 745] width 40 height 16
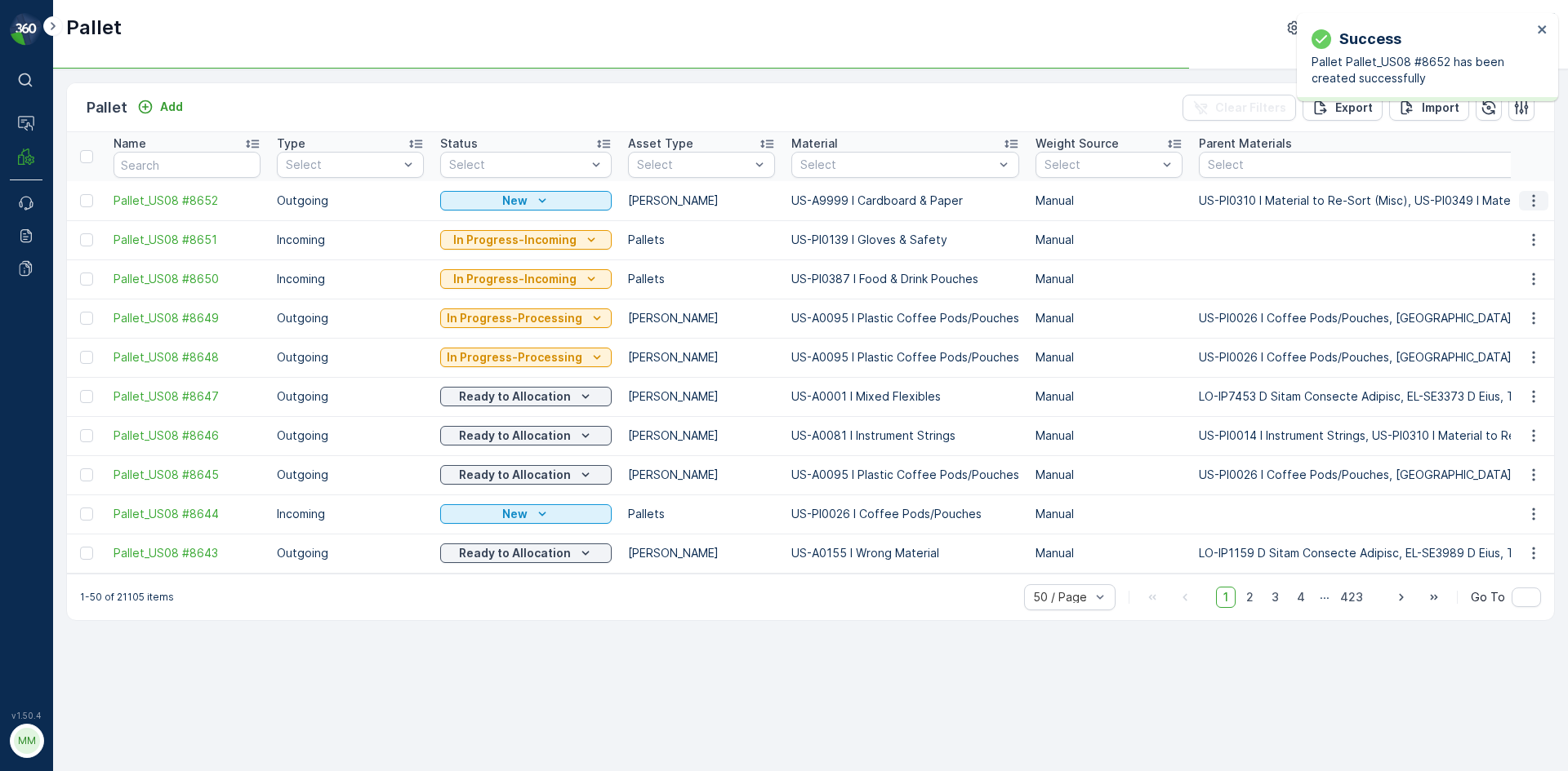
click at [1531, 198] on icon "button" at bounding box center [1532, 200] width 16 height 16
click at [1490, 315] on span "Print QR" at bounding box center [1489, 316] width 45 height 16
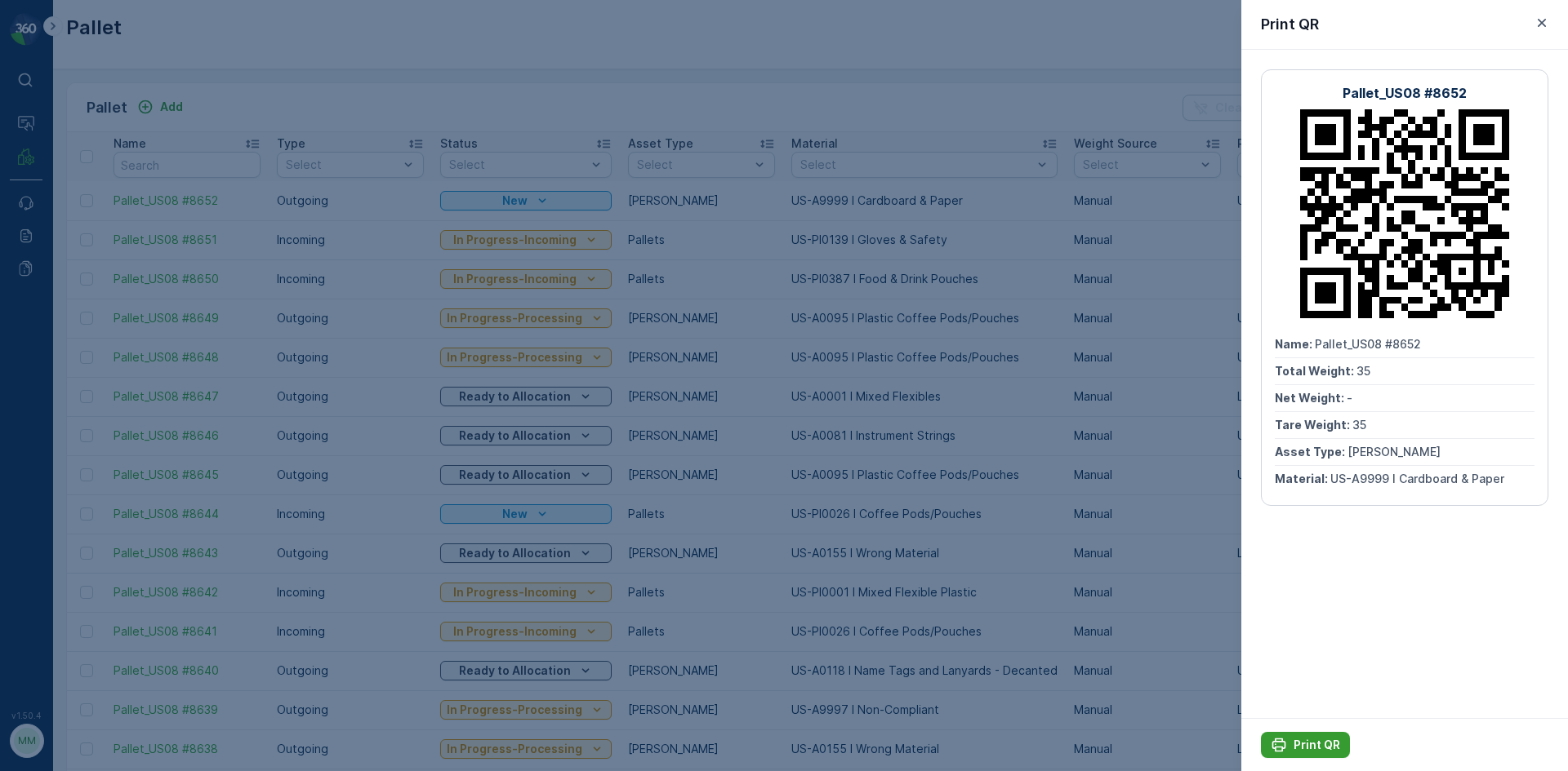
click at [1309, 745] on p "Print QR" at bounding box center [1317, 745] width 47 height 16
drag, startPoint x: 212, startPoint y: 96, endPoint x: 169, endPoint y: 103, distance: 43.6
click at [213, 96] on div at bounding box center [784, 385] width 1568 height 771
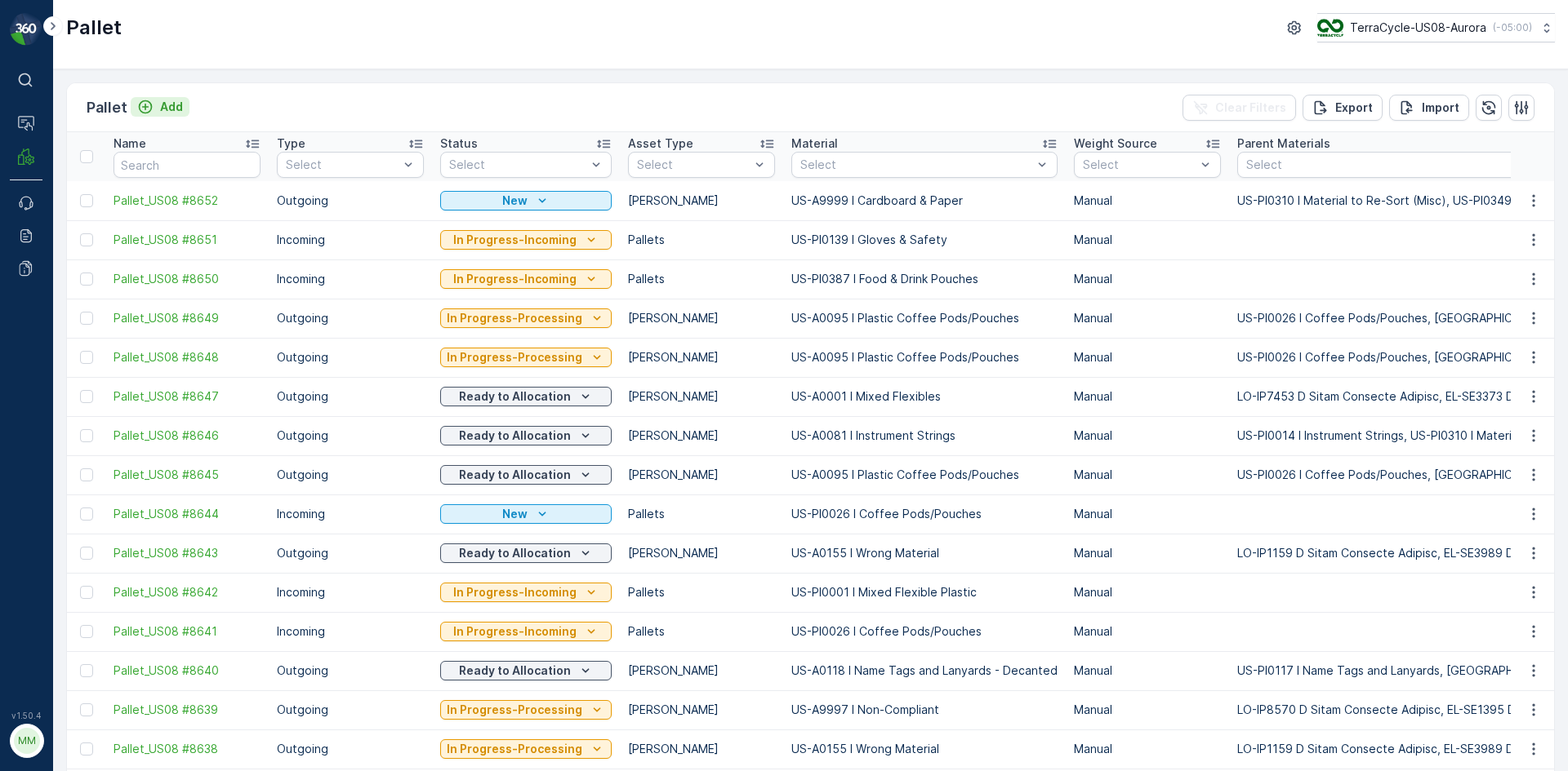
click at [168, 104] on p "Add" at bounding box center [172, 106] width 22 height 16
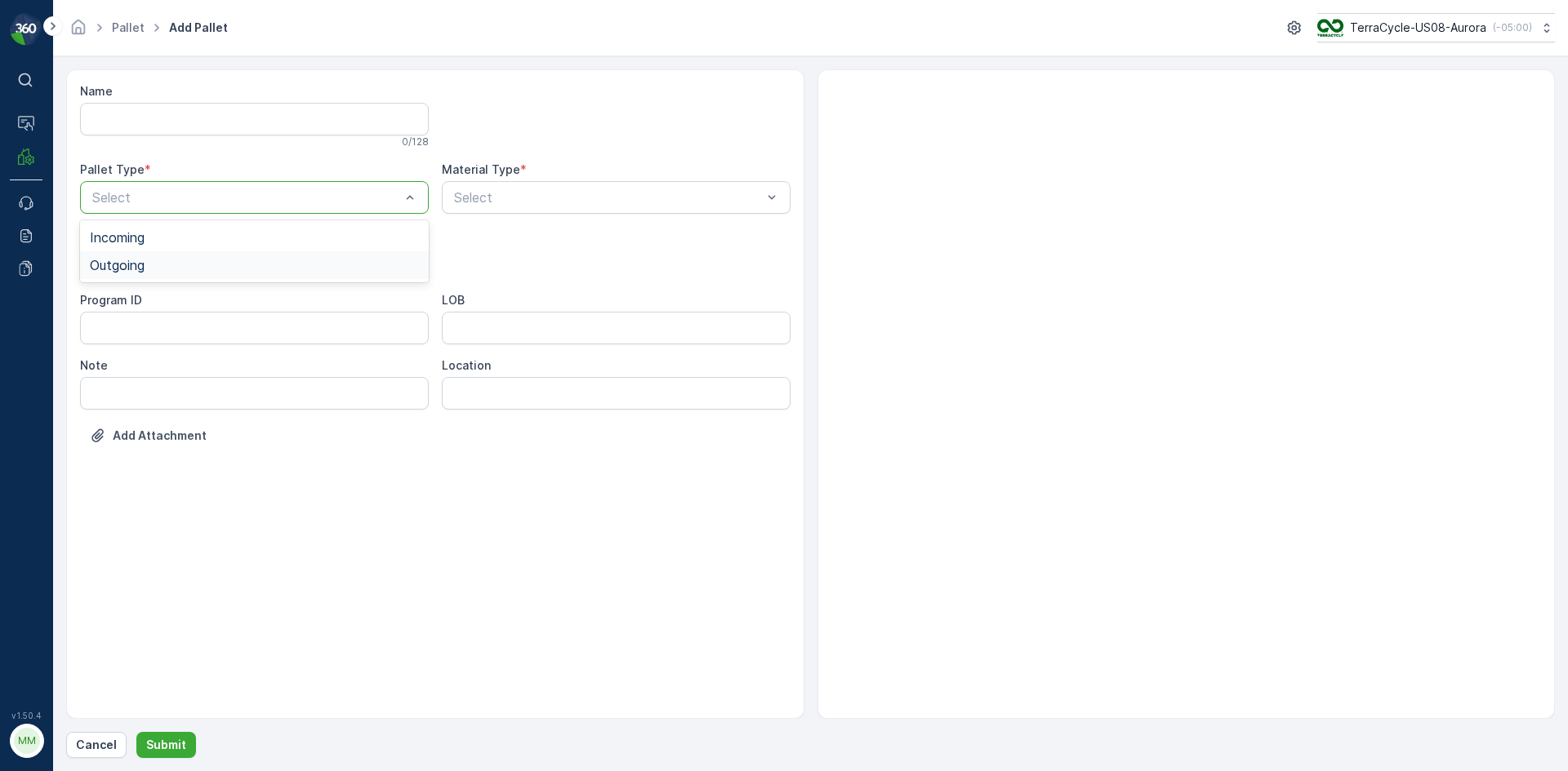
click at [212, 255] on div "Outgoing" at bounding box center [254, 265] width 349 height 28
click at [144, 301] on div "Gaylord" at bounding box center [254, 303] width 329 height 15
type input "0095"
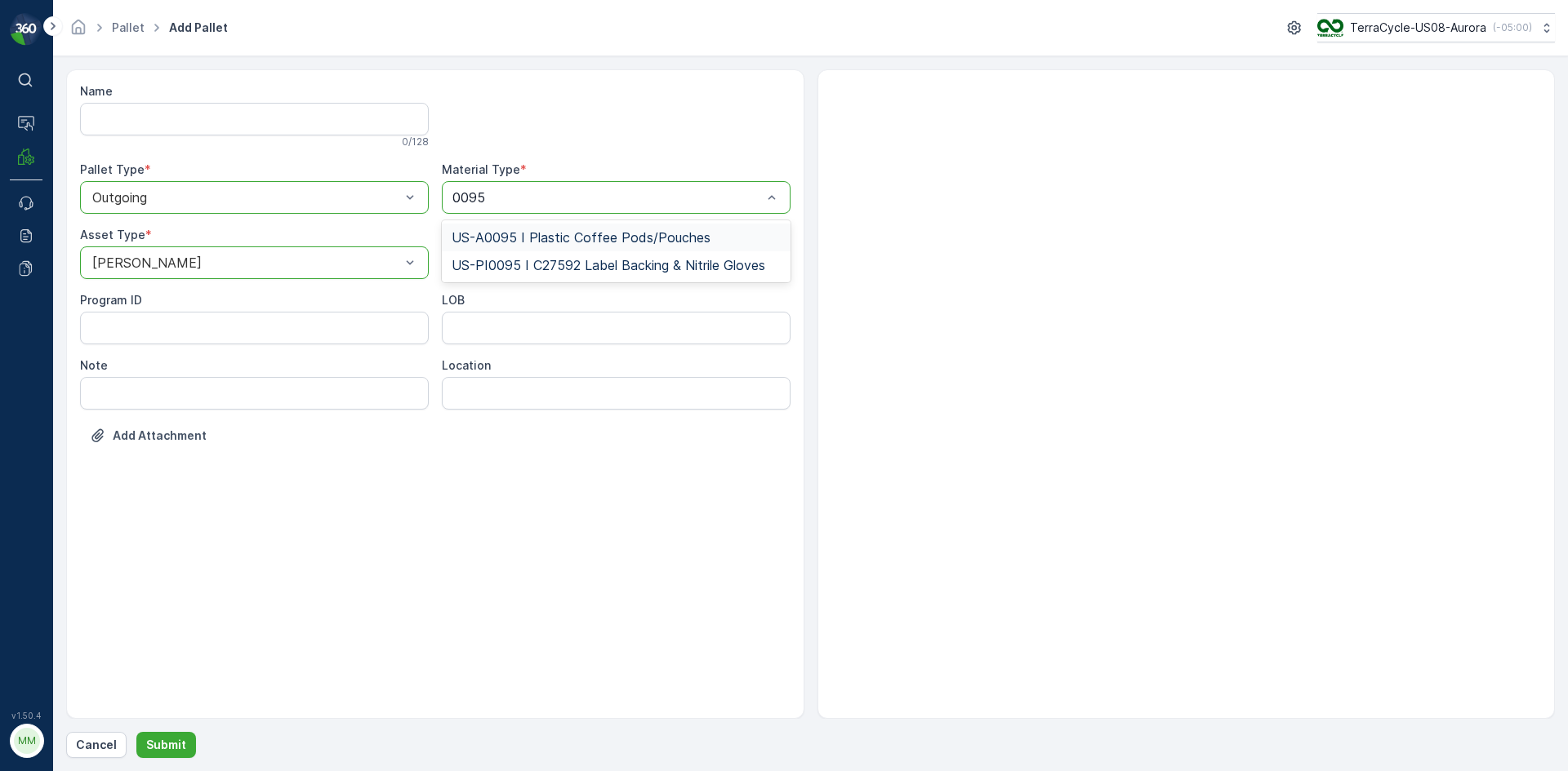
click at [537, 238] on span "US-A0095 I Plastic Coffee Pods/Pouches" at bounding box center [581, 238] width 259 height 15
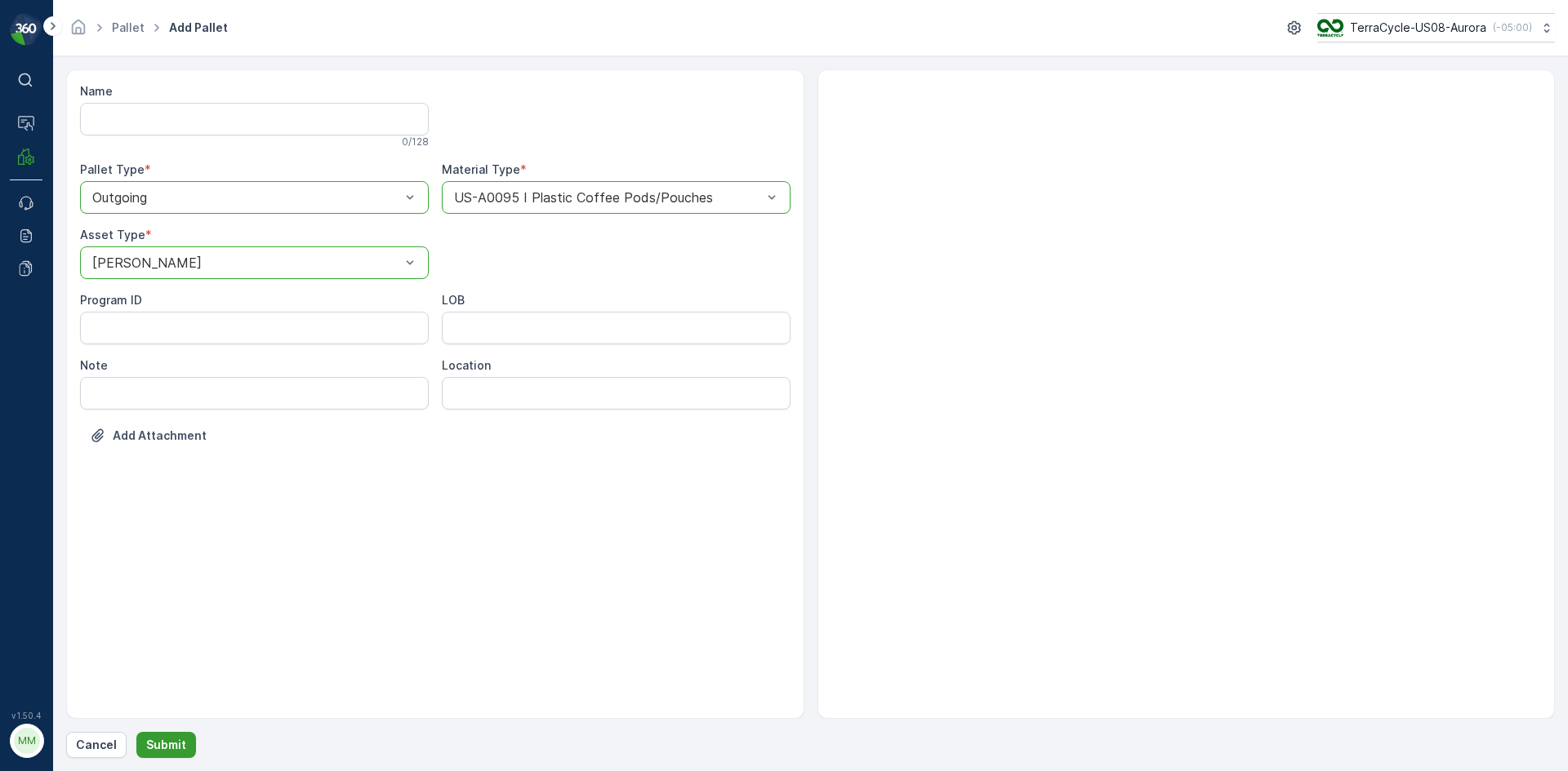
click at [166, 738] on p "Submit" at bounding box center [166, 745] width 40 height 16
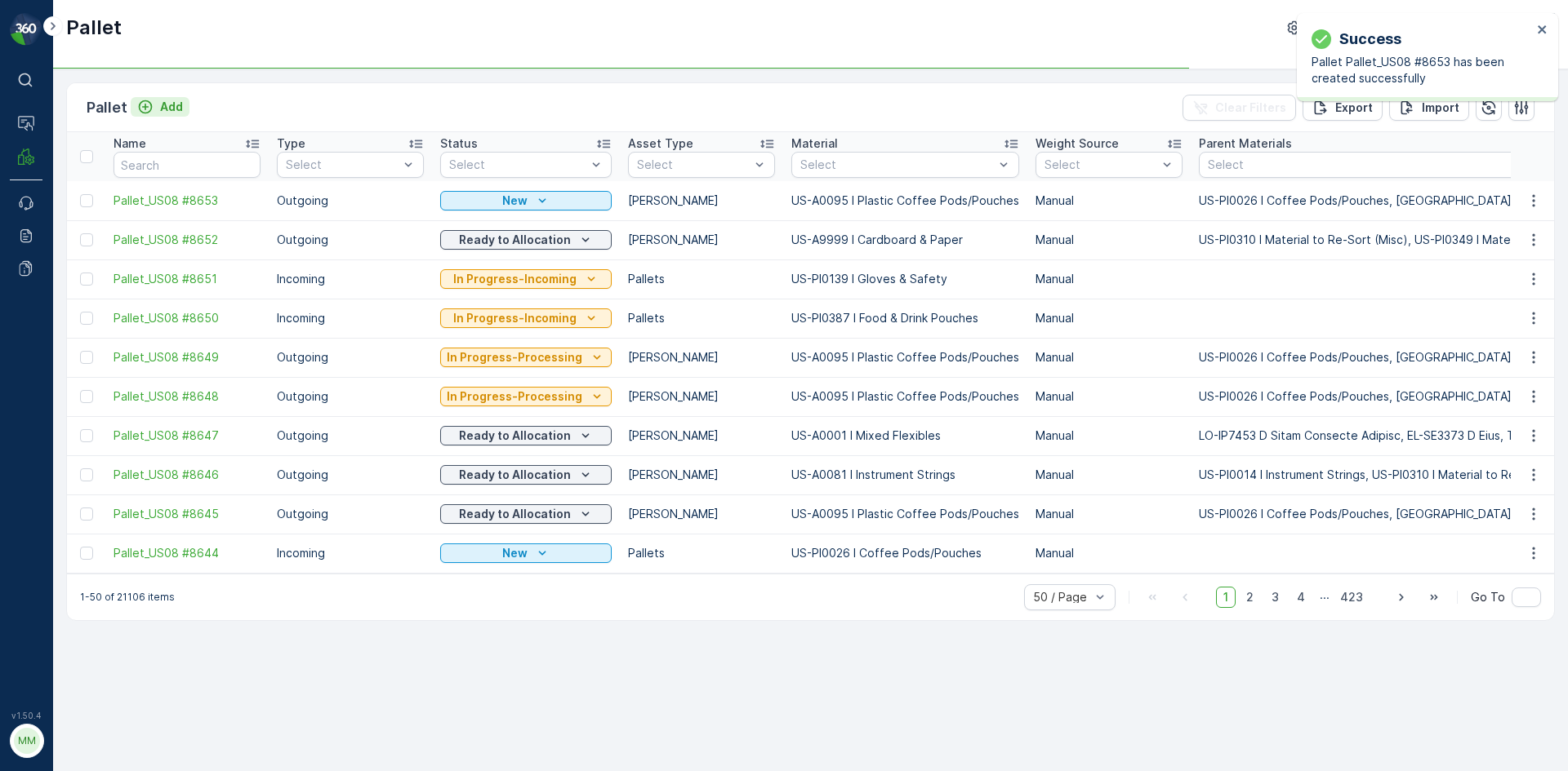
click at [174, 106] on p "Add" at bounding box center [172, 106] width 22 height 16
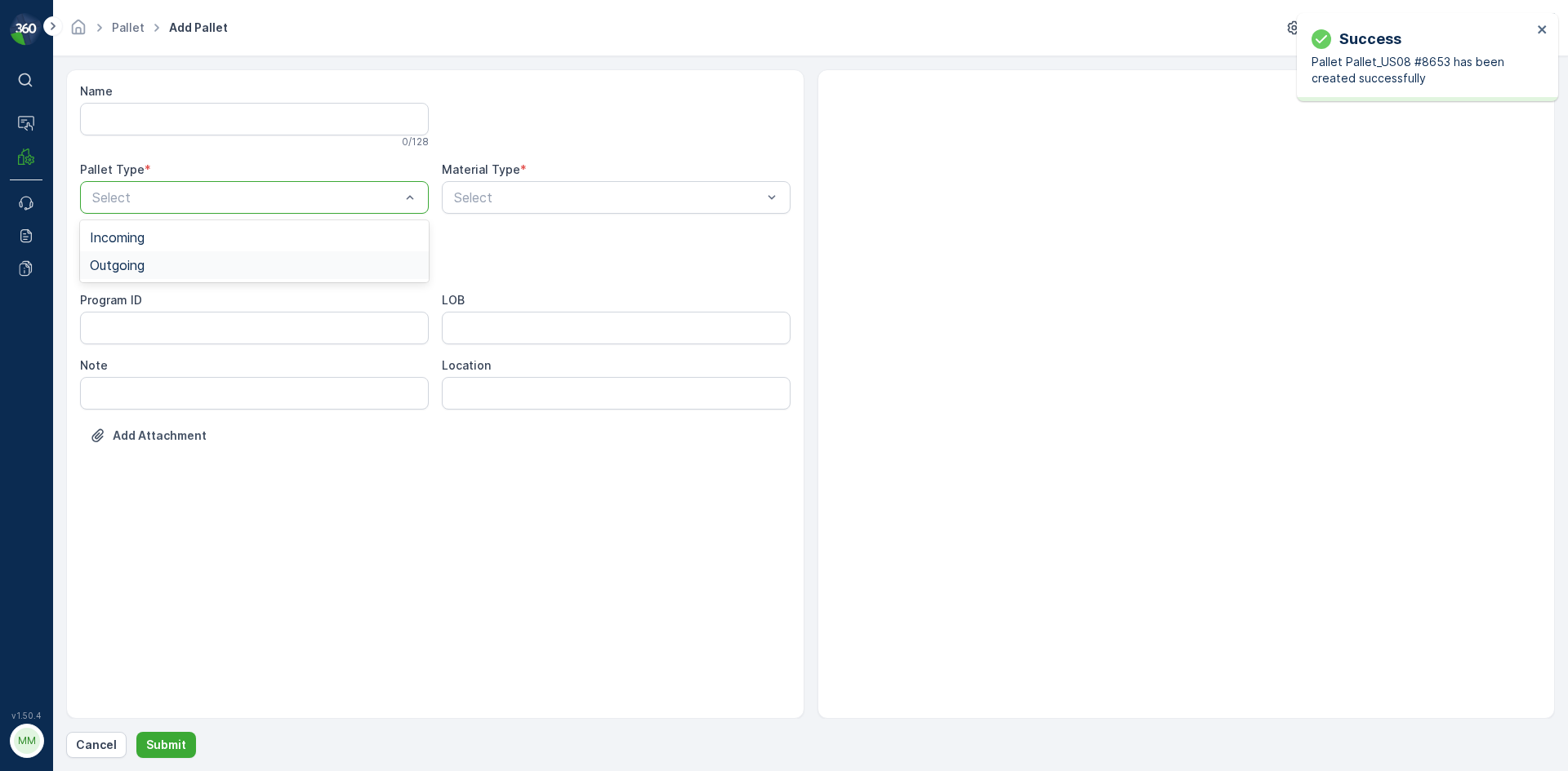
click at [244, 273] on div "Outgoing" at bounding box center [254, 265] width 349 height 28
click at [244, 273] on div "Select" at bounding box center [254, 262] width 349 height 33
click at [213, 311] on div "Gaylord" at bounding box center [254, 303] width 349 height 28
click at [521, 208] on div "Select" at bounding box center [616, 197] width 349 height 33
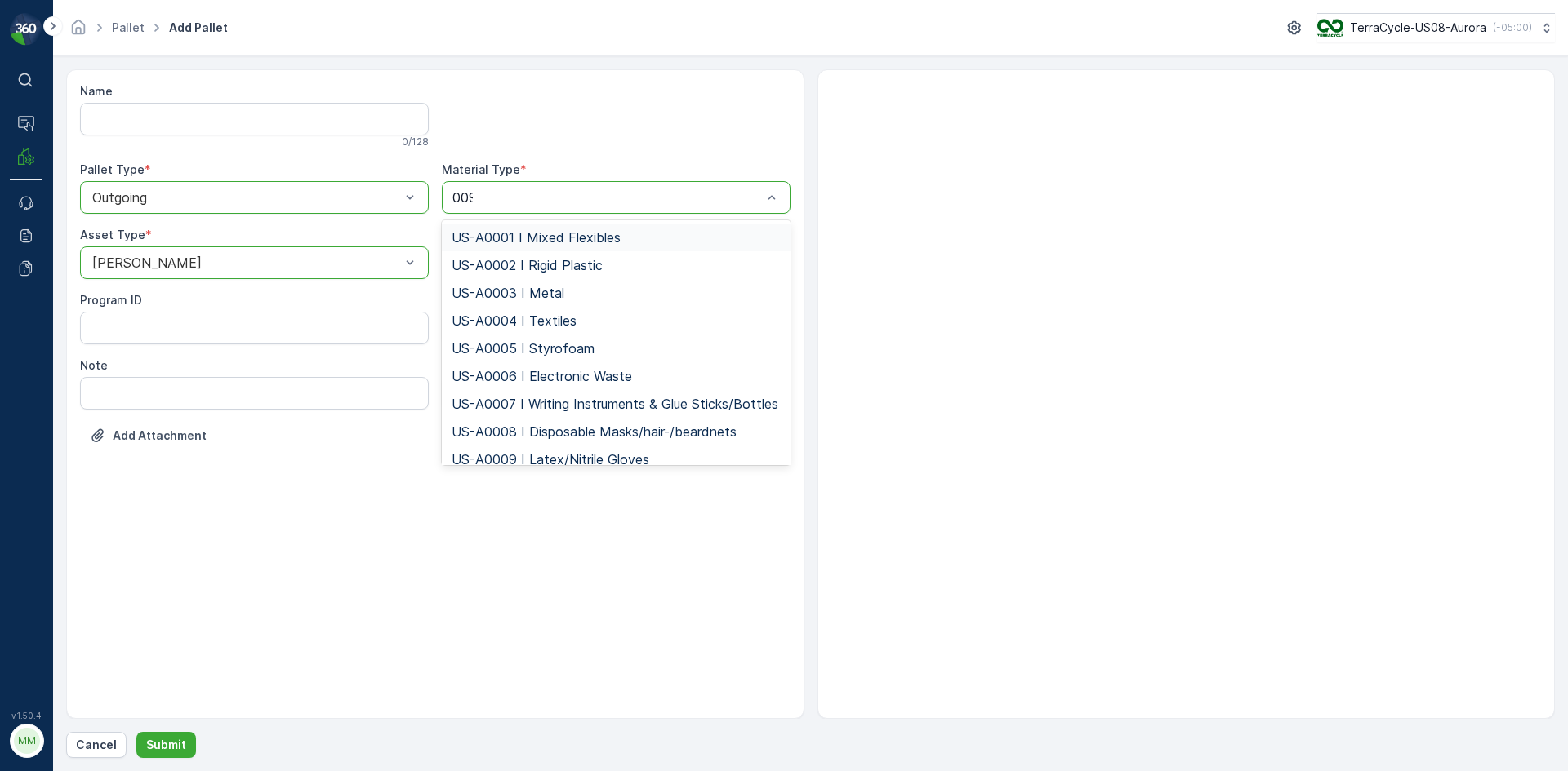
type input "0095"
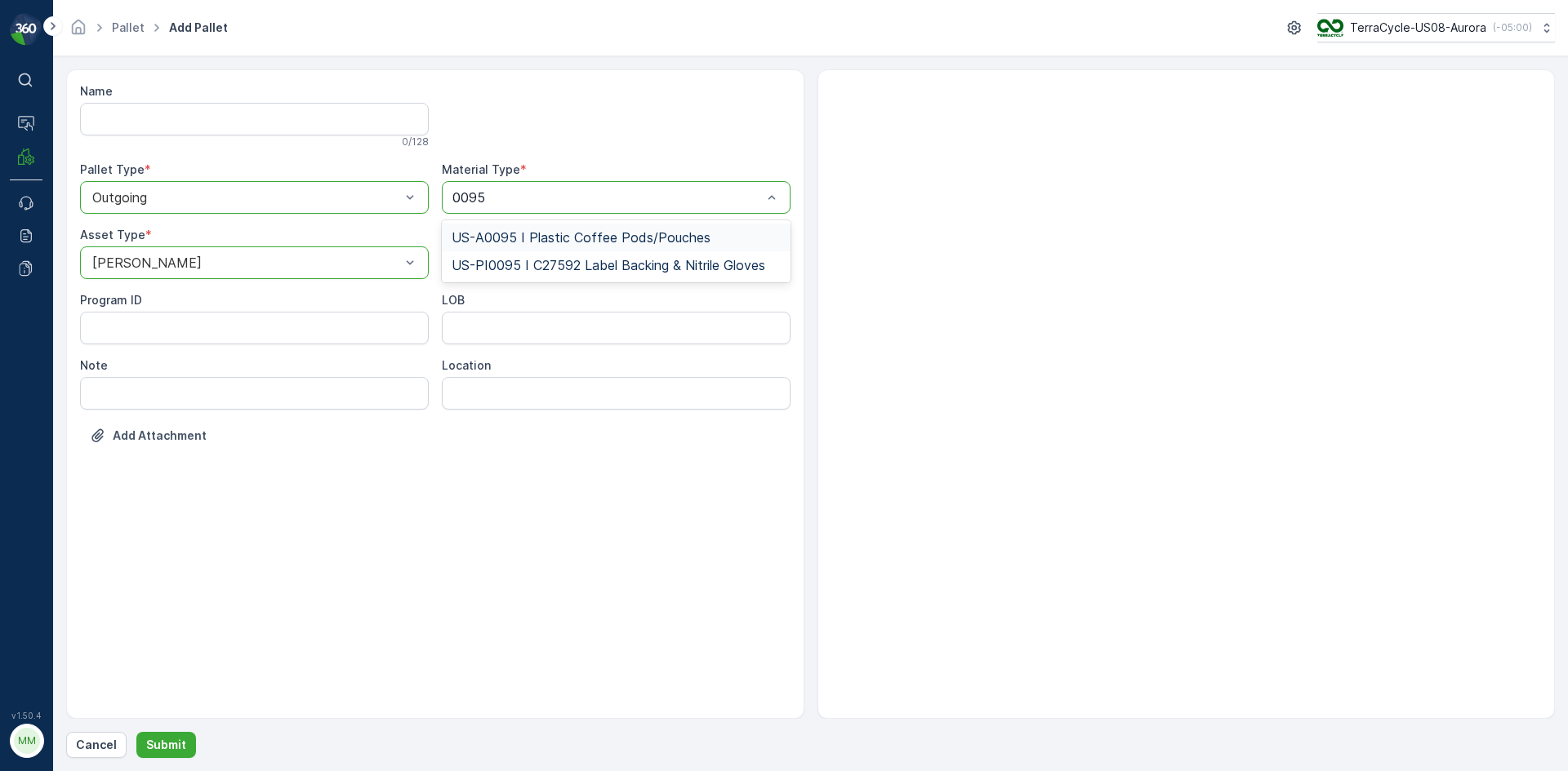
click at [503, 237] on span "US-A0095 I Plastic Coffee Pods/Pouches" at bounding box center [581, 238] width 259 height 15
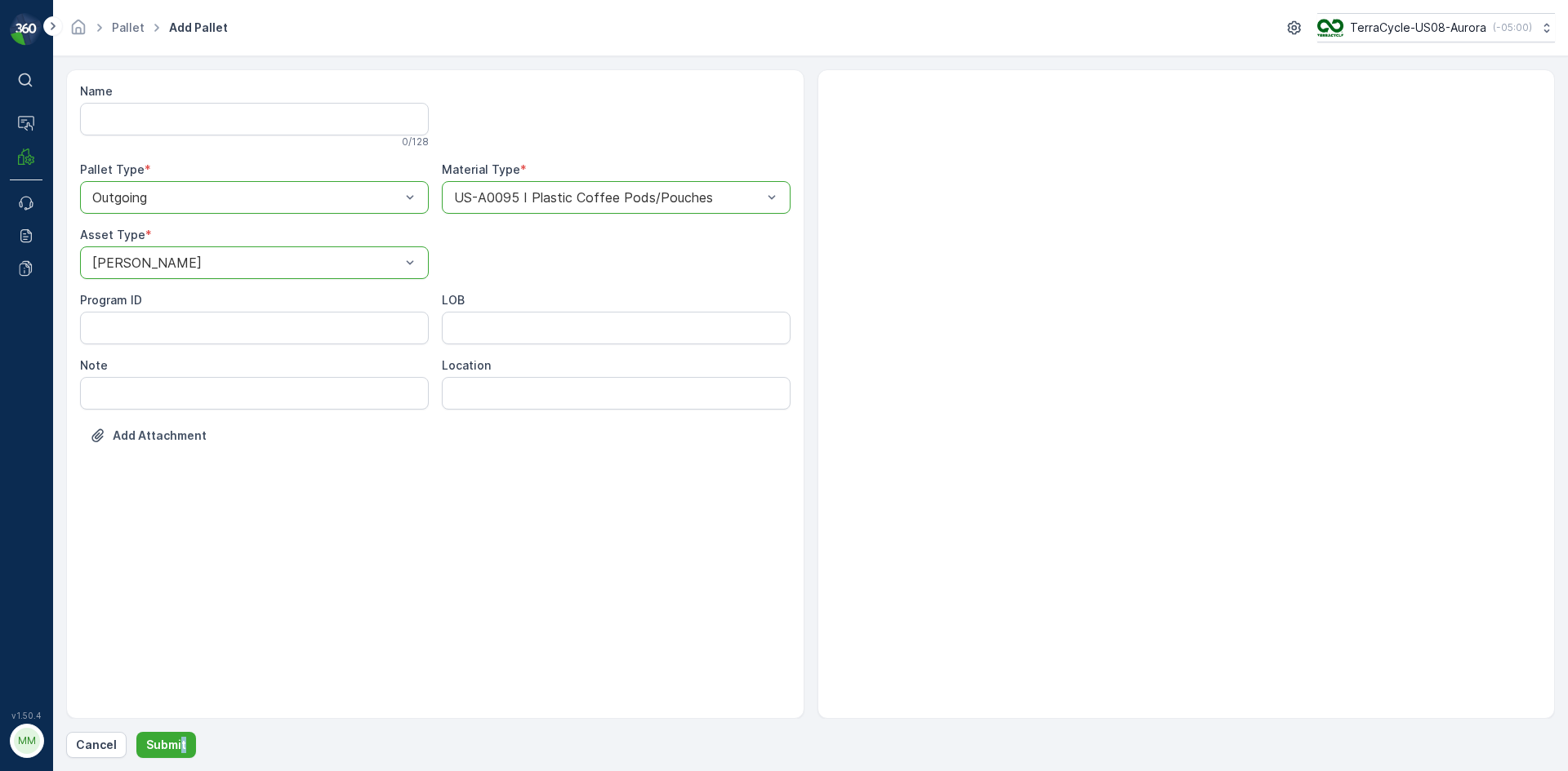
click at [181, 730] on div "Name 0 / 128 Pallet Type * option Outgoing, selected. Outgoing Material Type * …" at bounding box center [811, 413] width 1488 height 689
click at [181, 741] on p "Submit" at bounding box center [166, 745] width 40 height 16
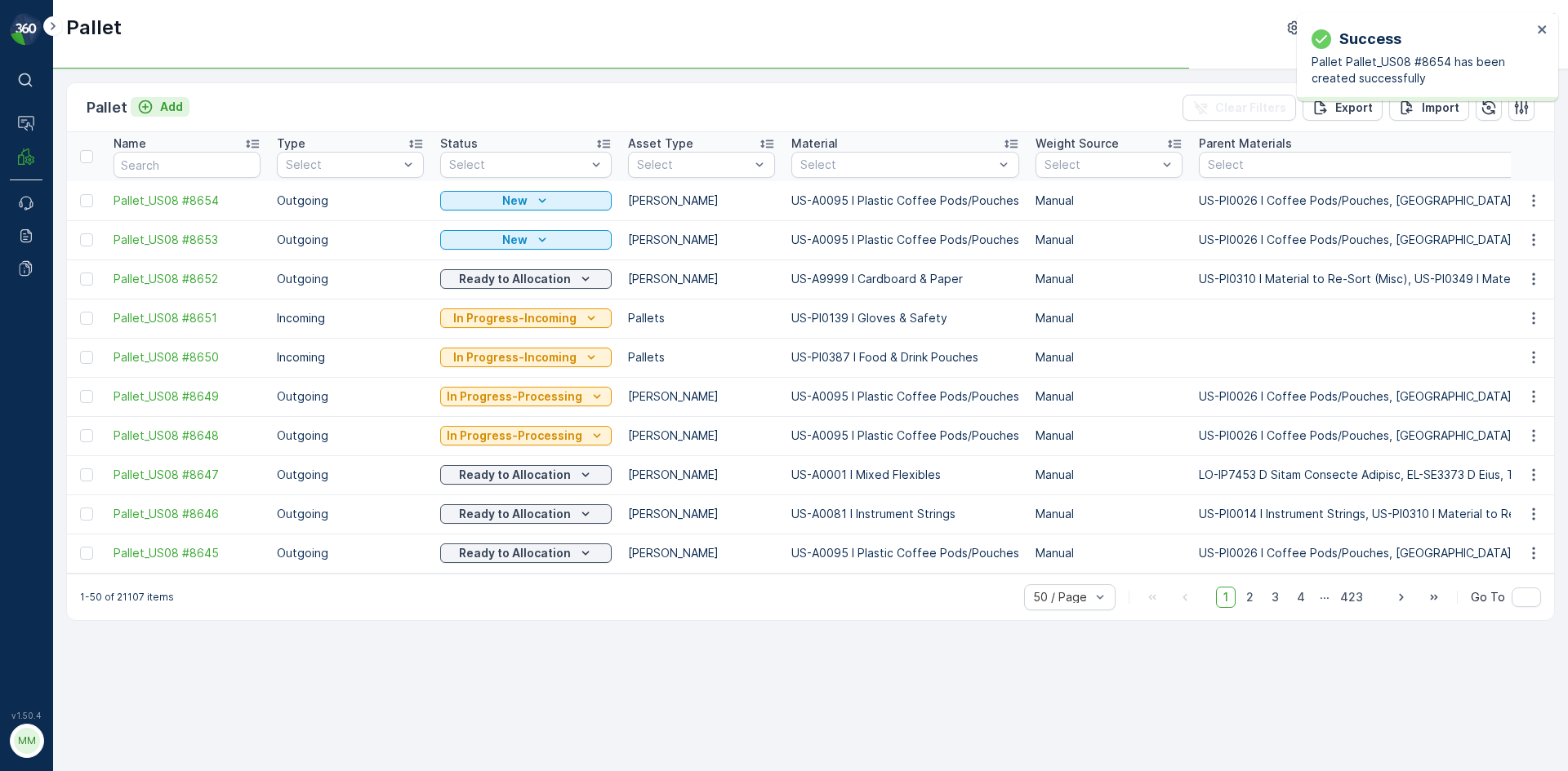
click at [165, 108] on p "Add" at bounding box center [172, 106] width 22 height 16
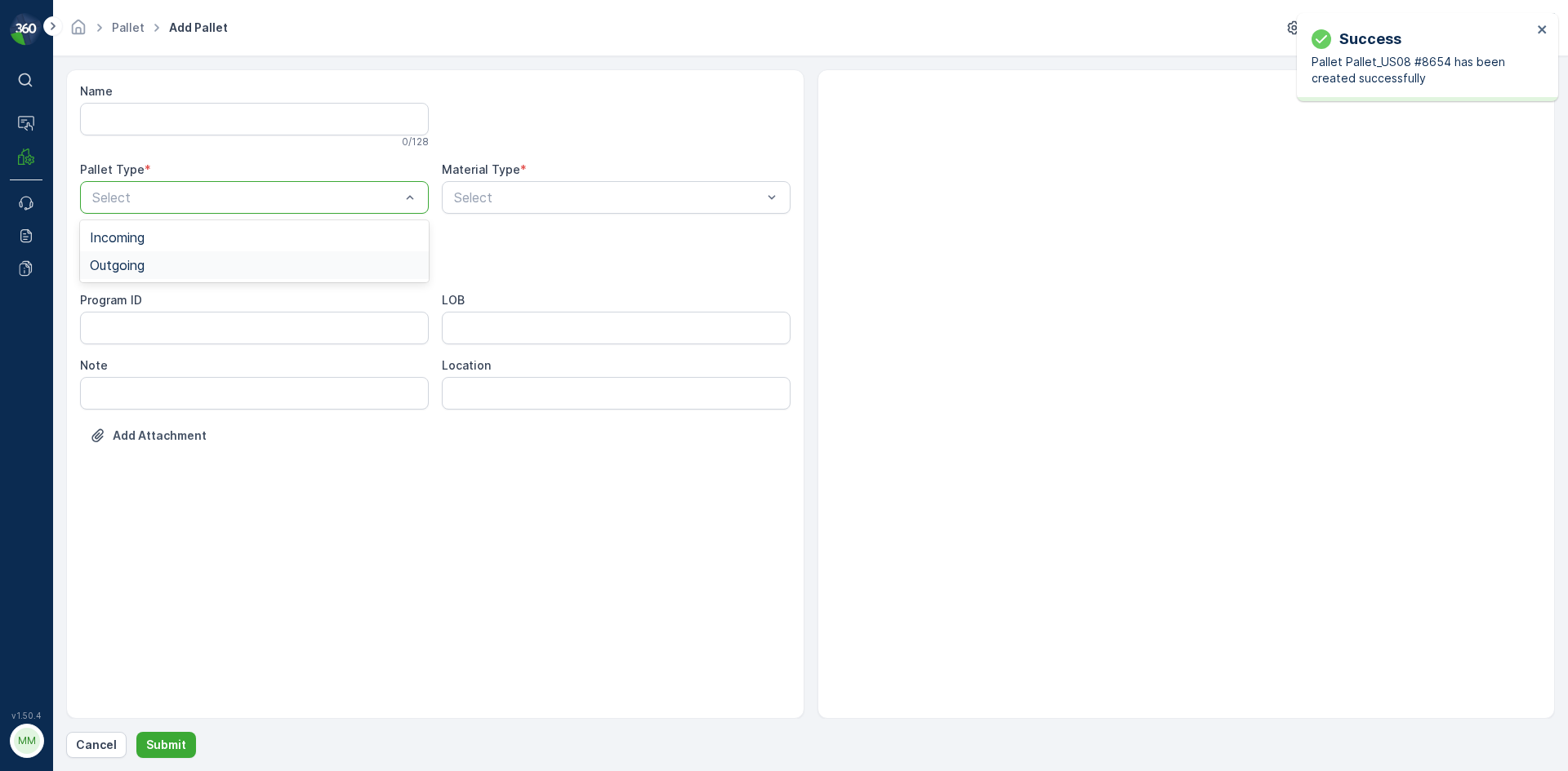
click at [177, 258] on div "Outgoing" at bounding box center [254, 265] width 329 height 15
click at [157, 303] on div "Gaylord" at bounding box center [254, 303] width 329 height 15
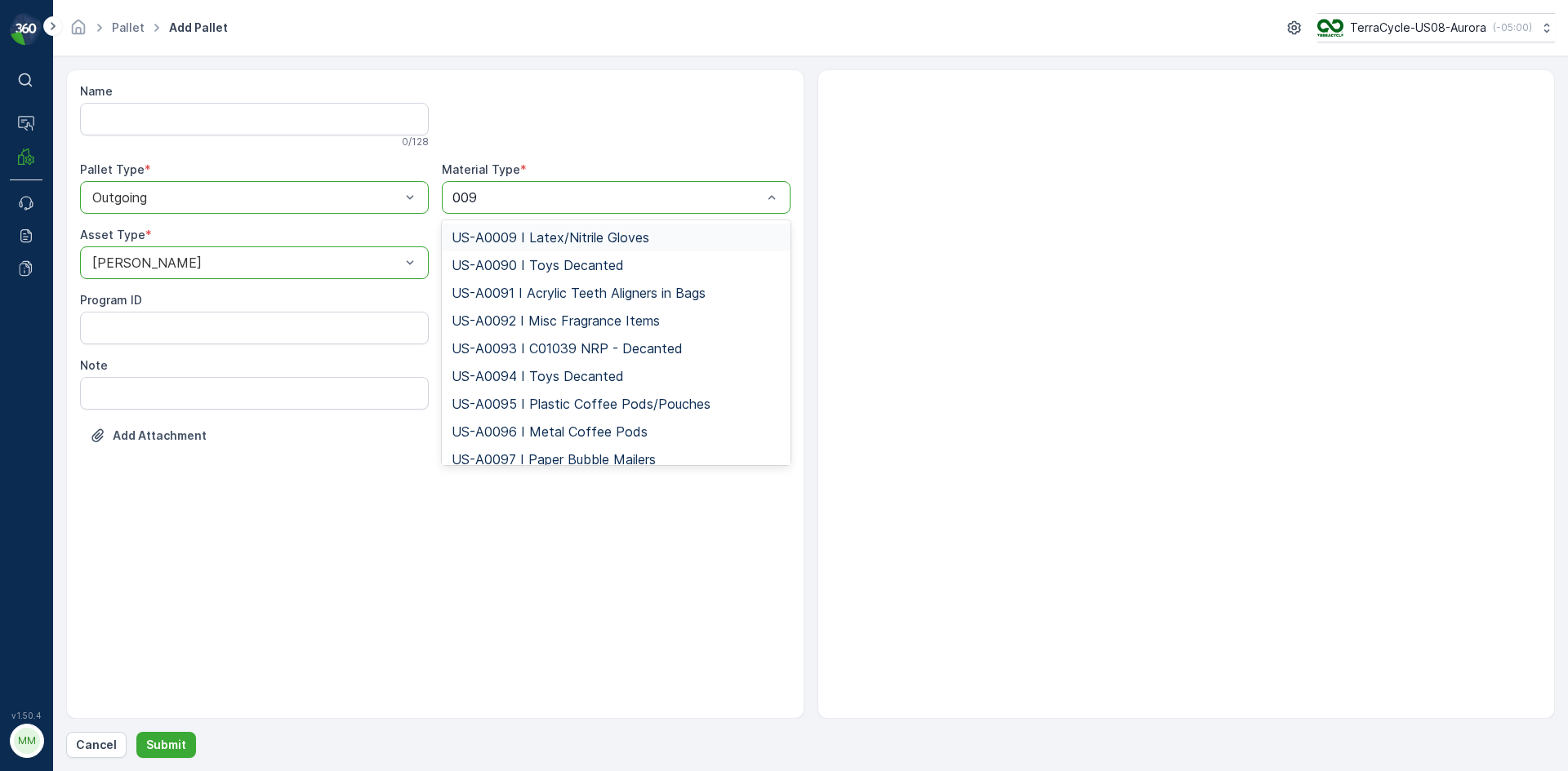
type input "0095"
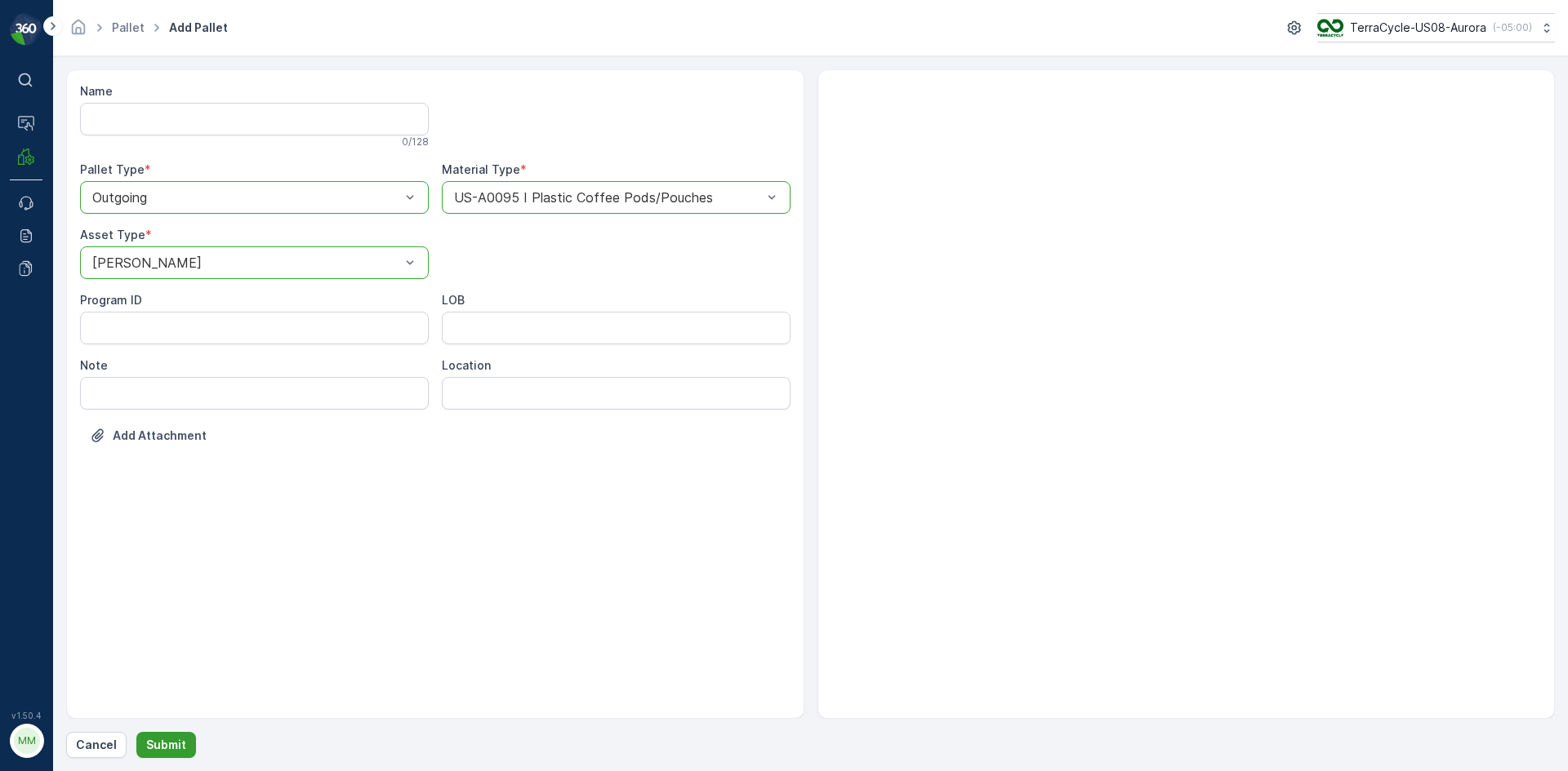
click at [168, 742] on p "Submit" at bounding box center [166, 745] width 40 height 16
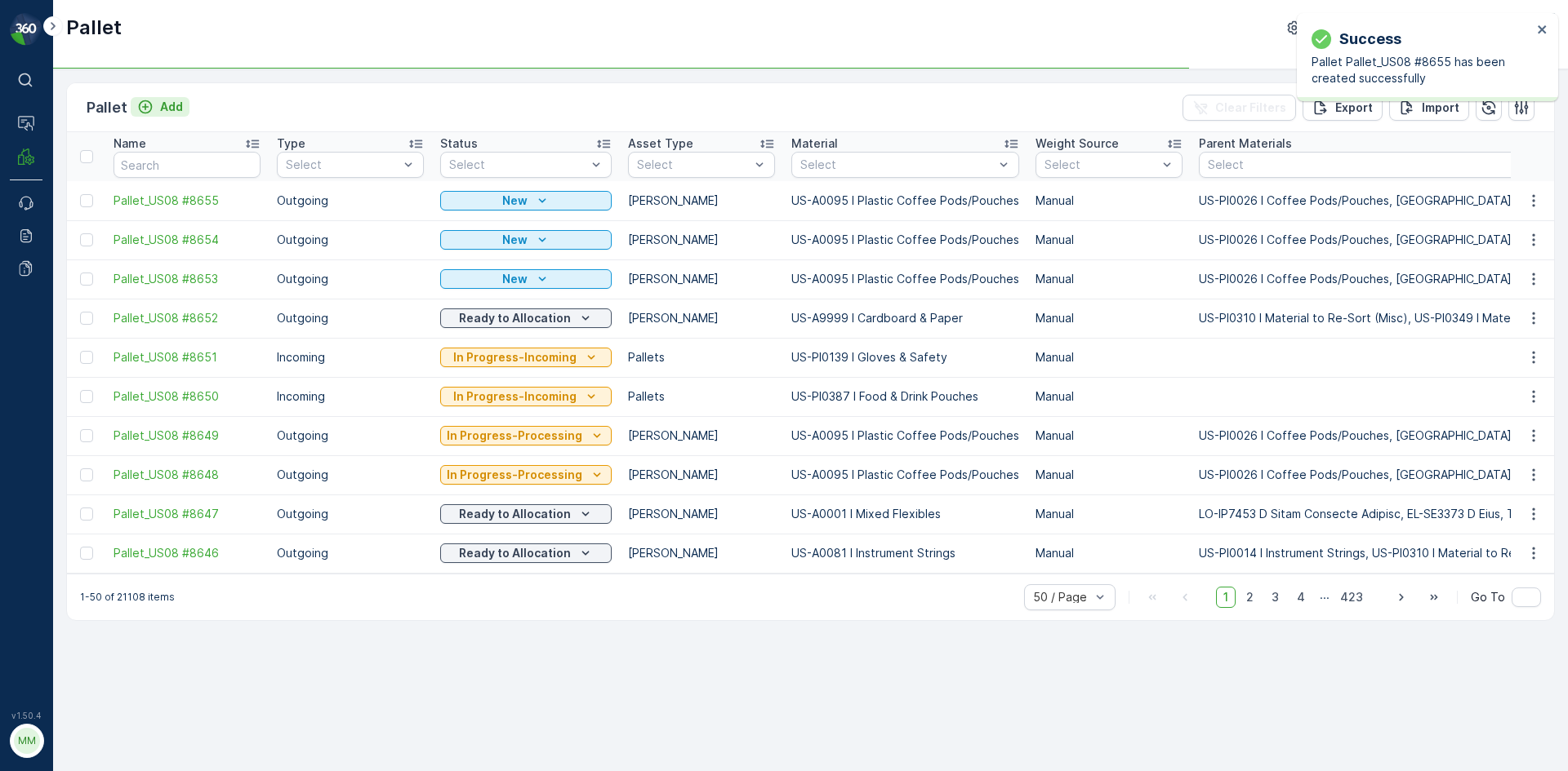
click at [160, 111] on p "Add" at bounding box center [172, 106] width 22 height 16
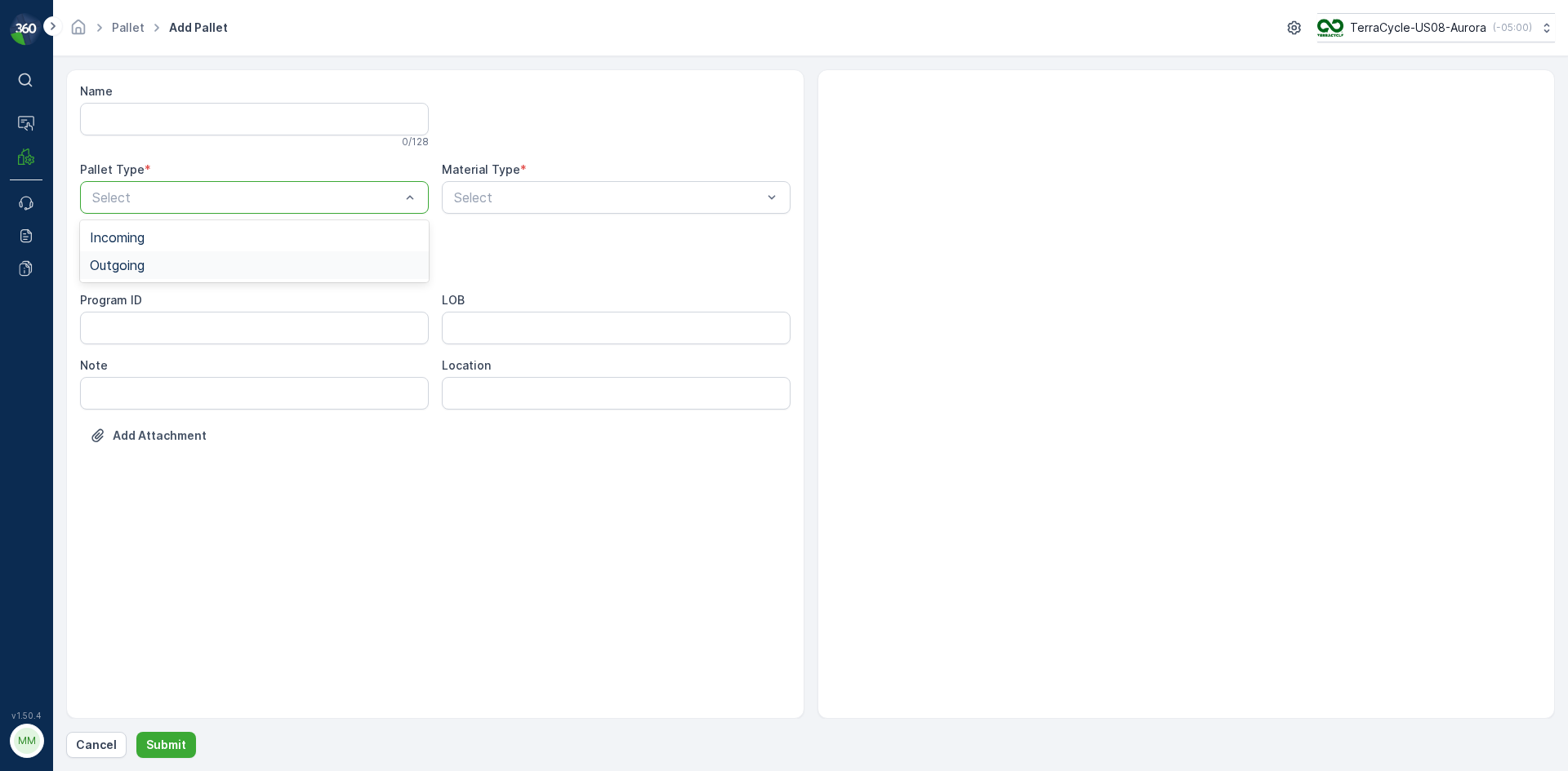
click at [186, 263] on div "Outgoing" at bounding box center [254, 265] width 329 height 15
click at [171, 311] on div "Gaylord" at bounding box center [254, 303] width 349 height 28
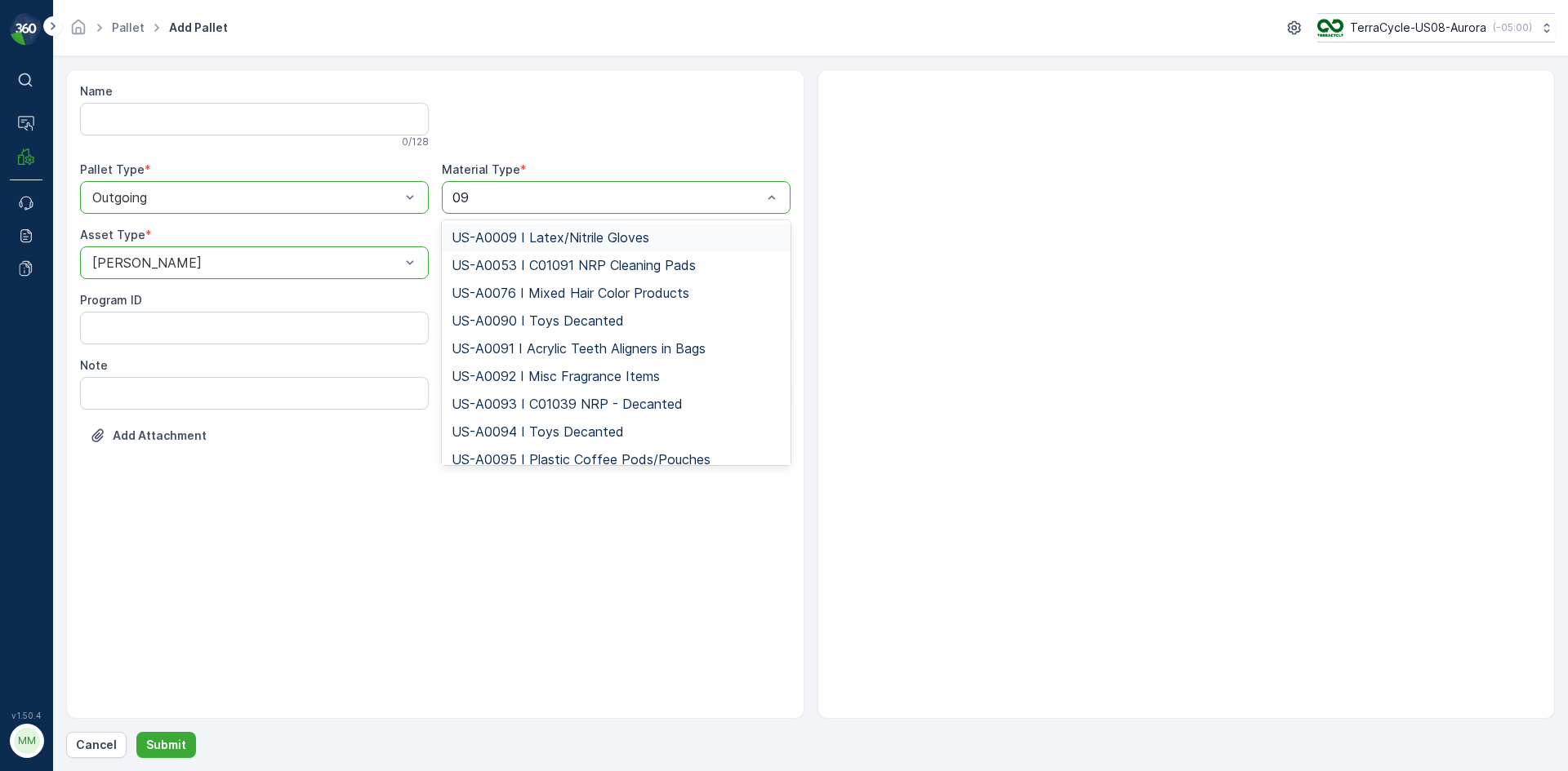
type input "095"
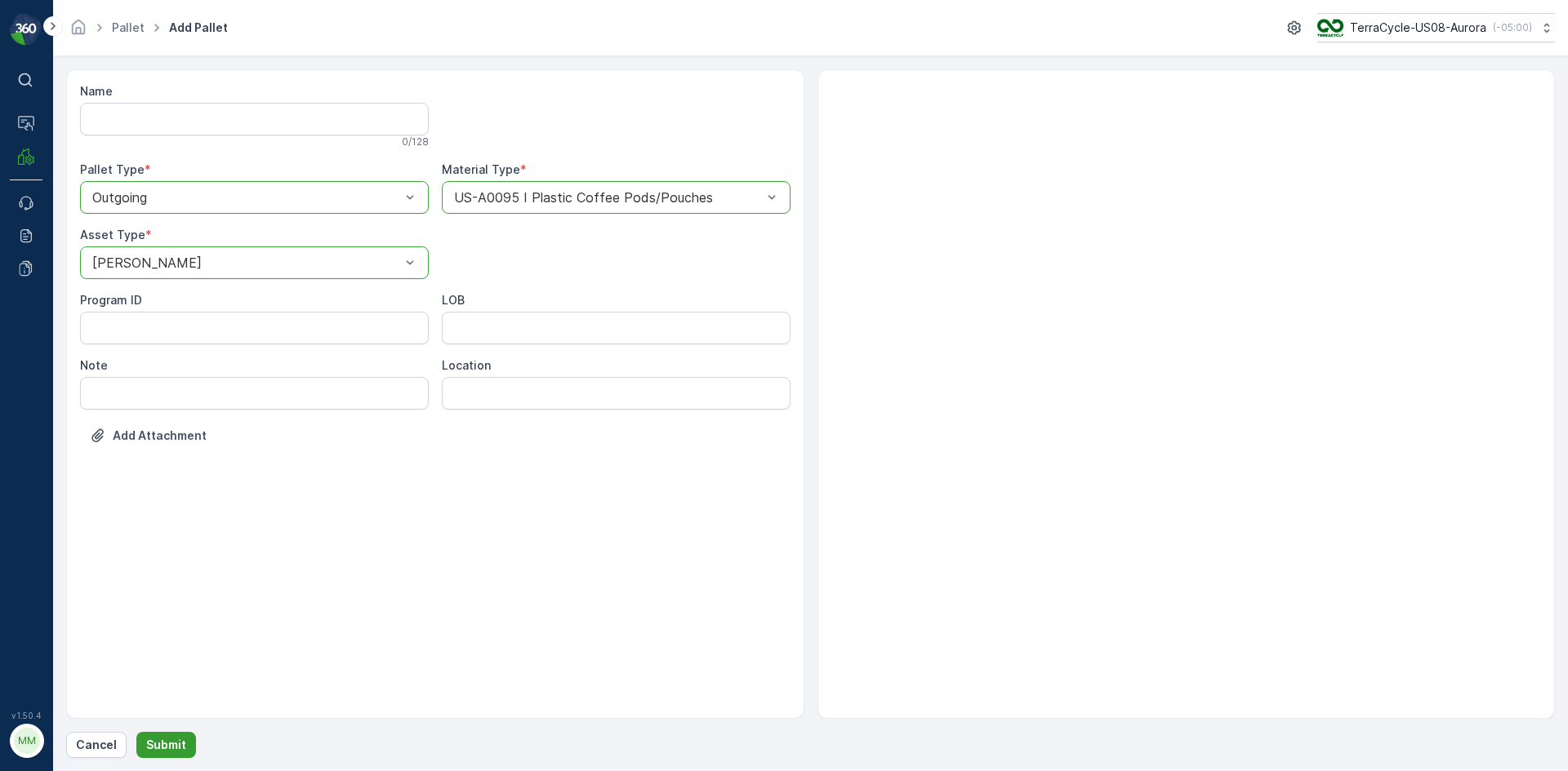
click at [177, 749] on p "Submit" at bounding box center [166, 745] width 40 height 16
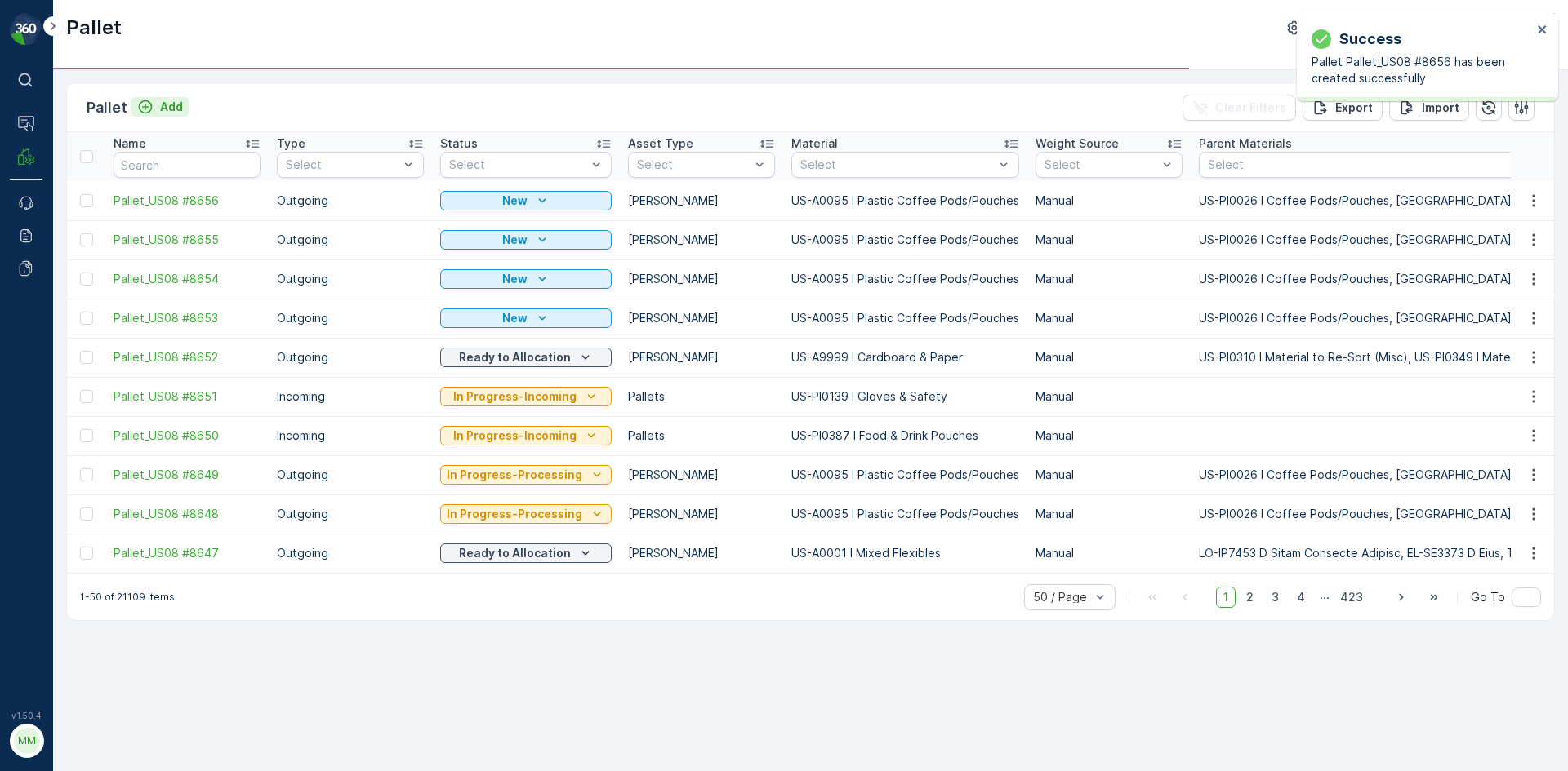
click at [175, 110] on p "Add" at bounding box center [172, 106] width 22 height 16
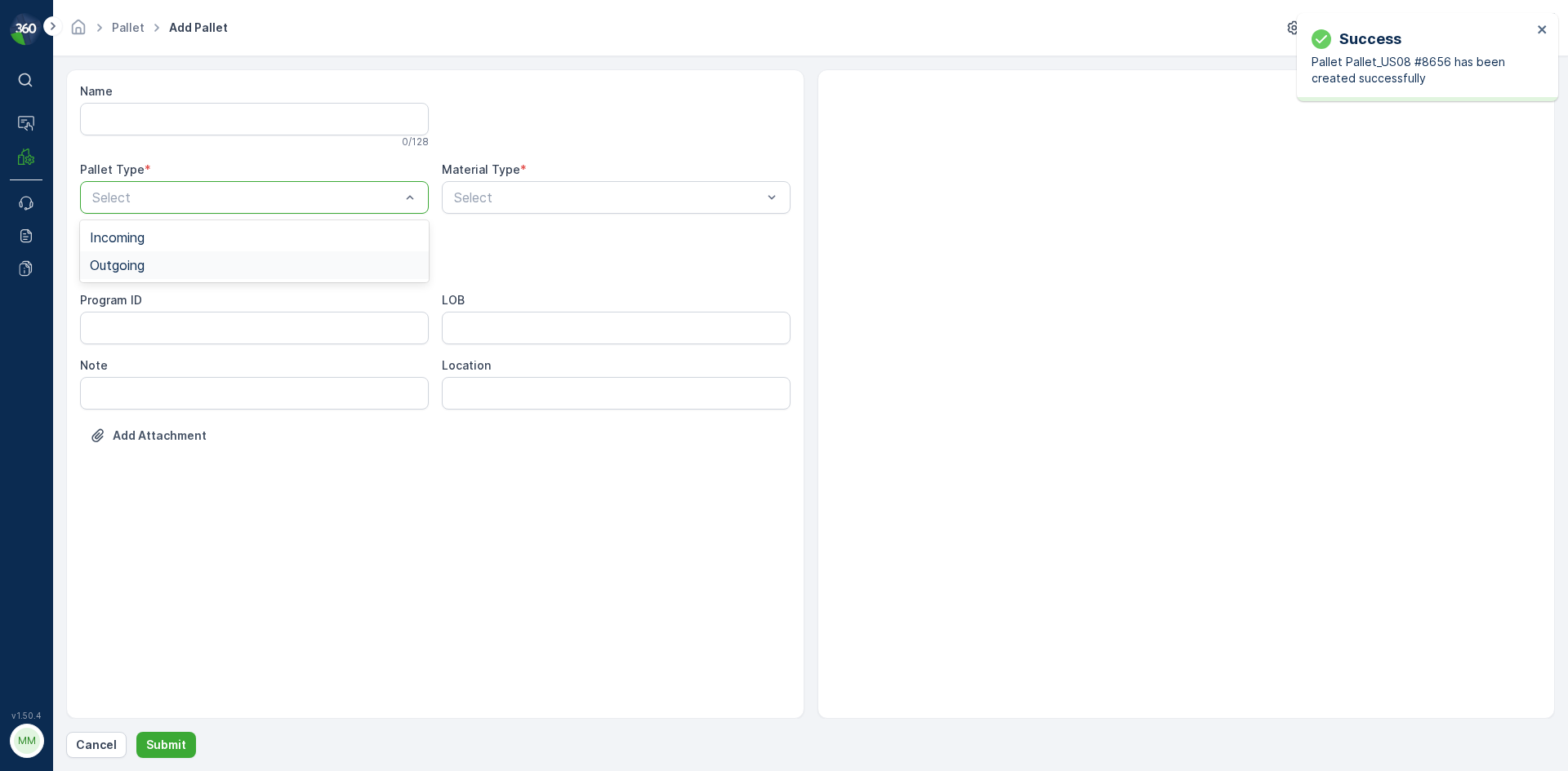
click at [156, 261] on div "Outgoing" at bounding box center [254, 265] width 329 height 15
click at [151, 304] on div "[PERSON_NAME]" at bounding box center [254, 303] width 329 height 15
click at [555, 207] on div "Select" at bounding box center [616, 197] width 349 height 33
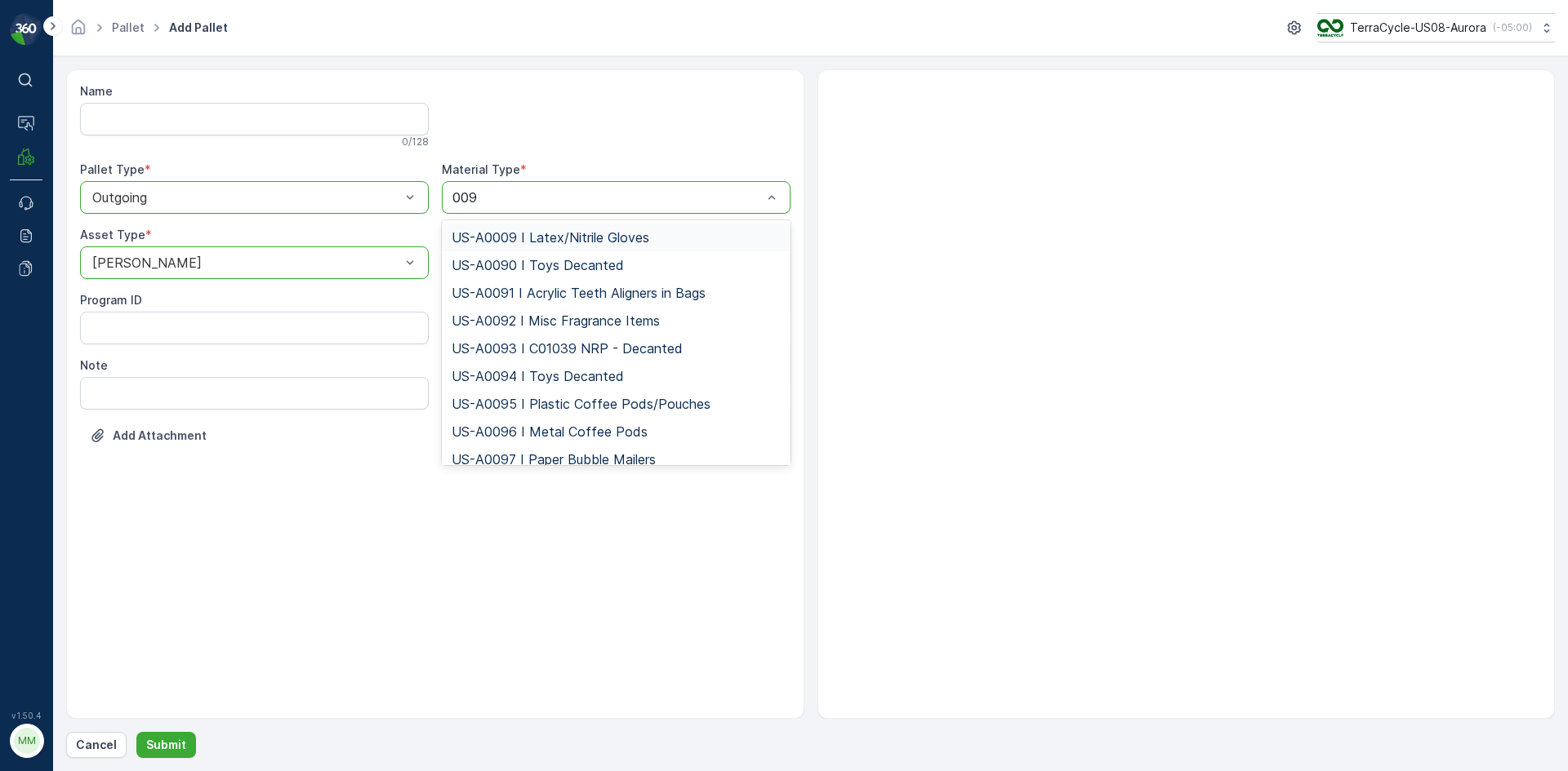
type input "0095"
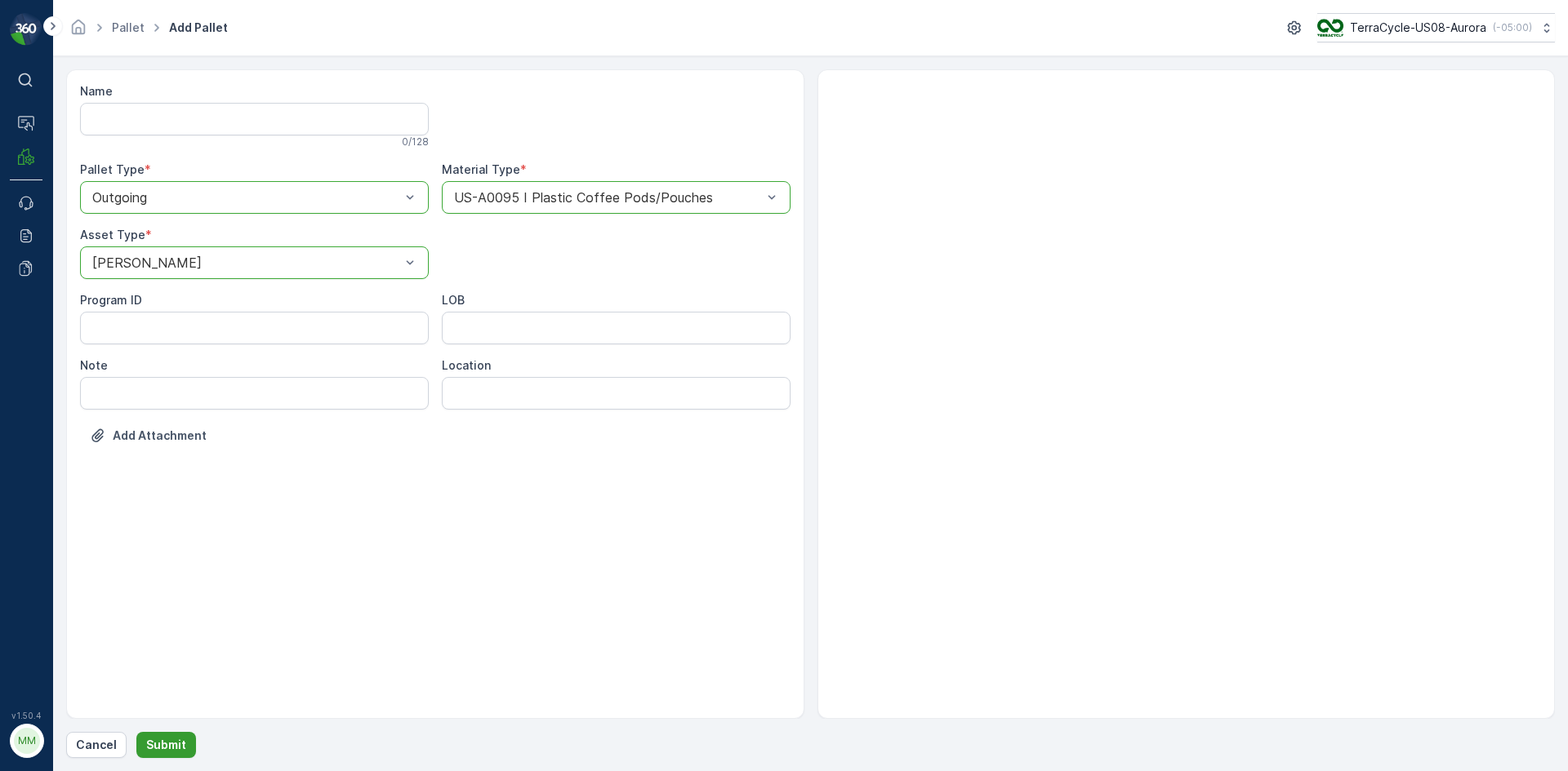
click at [174, 738] on p "Submit" at bounding box center [166, 745] width 40 height 16
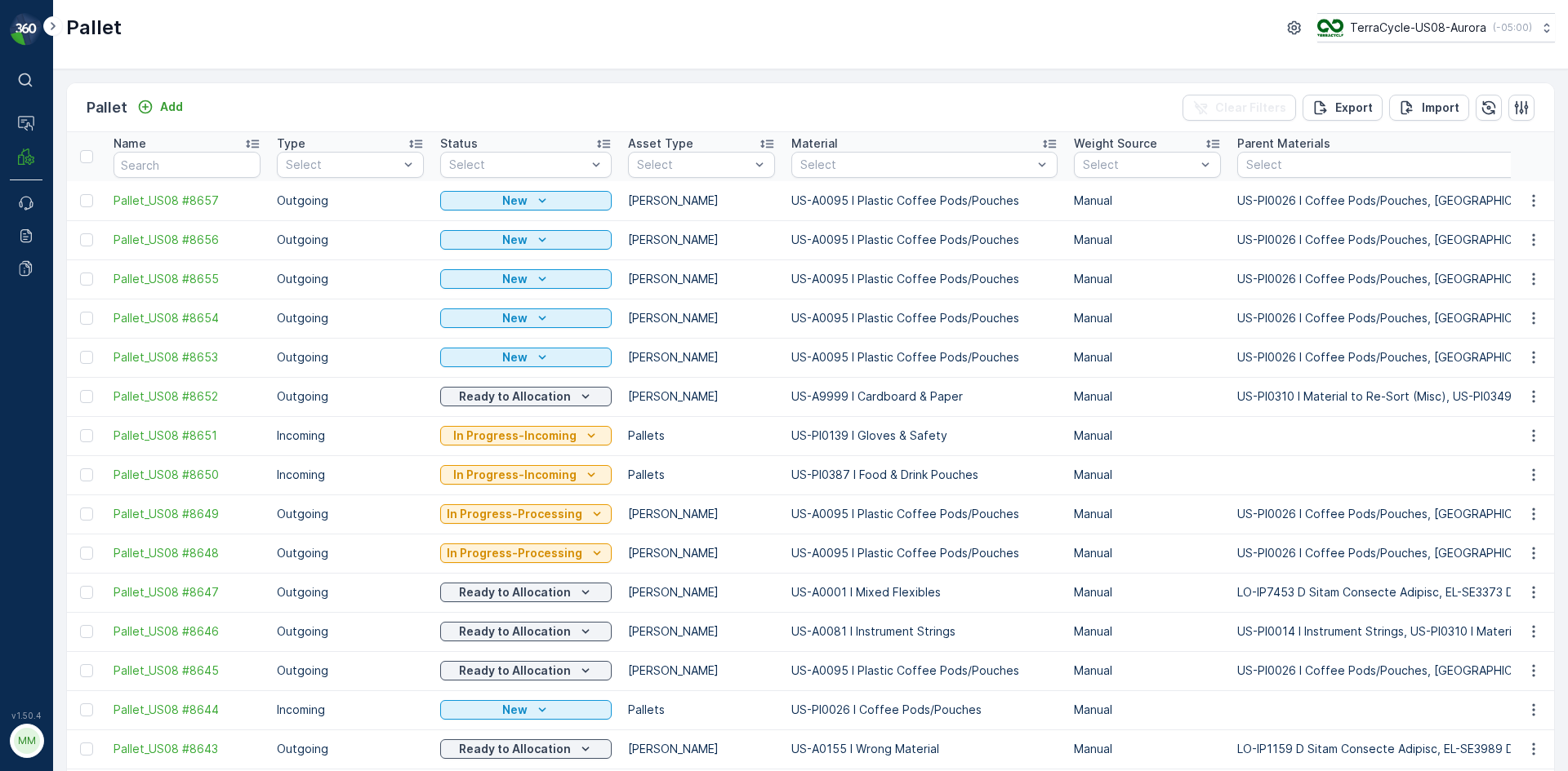
drag, startPoint x: 87, startPoint y: 203, endPoint x: 87, endPoint y: 230, distance: 27.0
click at [87, 203] on div at bounding box center [86, 200] width 13 height 13
click at [80, 194] on input "checkbox" at bounding box center [80, 194] width 0 height 0
click at [86, 241] on div at bounding box center [86, 240] width 13 height 13
click at [80, 233] on input "checkbox" at bounding box center [80, 233] width 0 height 0
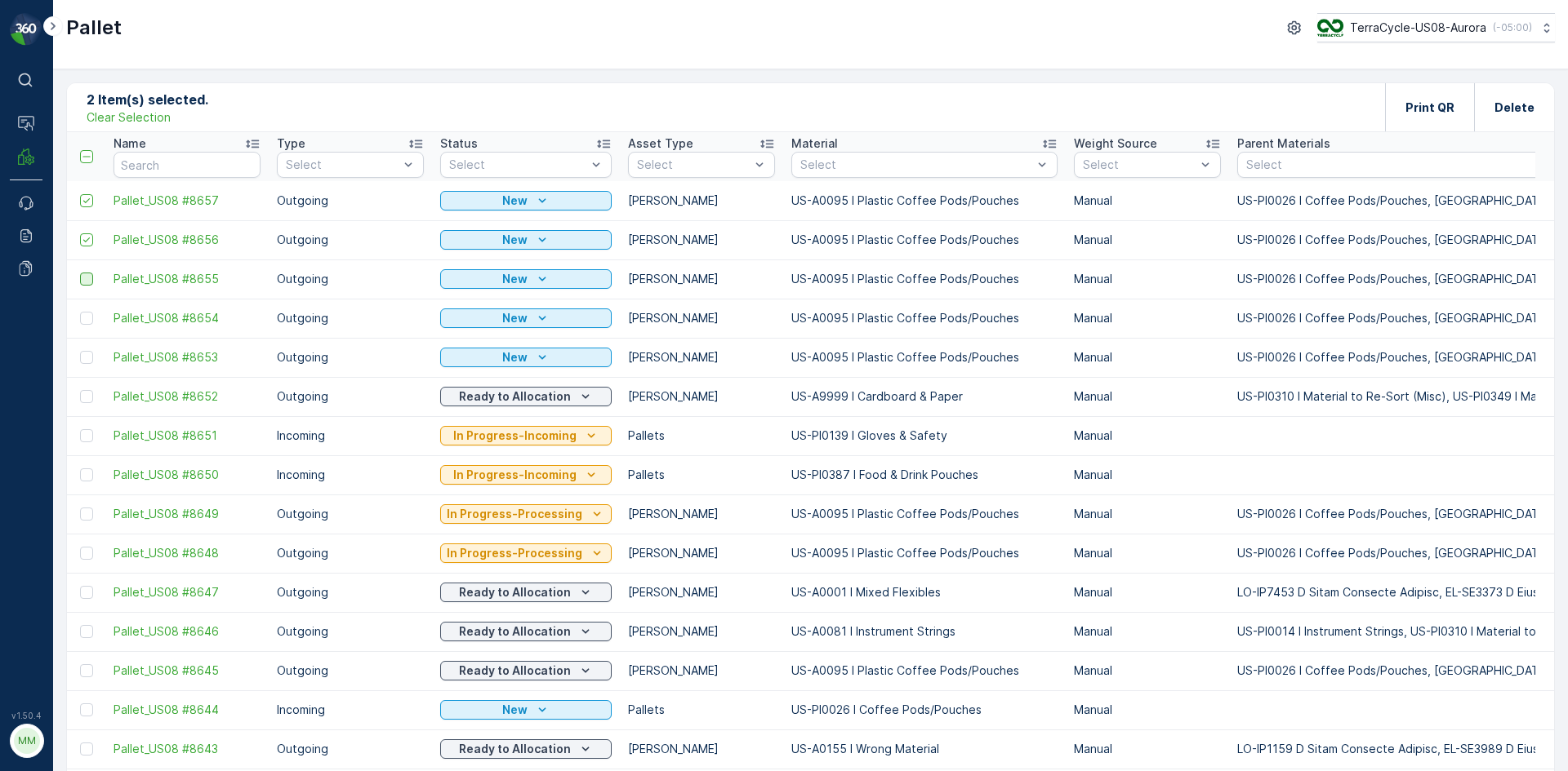
click at [89, 274] on div at bounding box center [86, 279] width 13 height 13
click at [80, 273] on input "checkbox" at bounding box center [80, 273] width 0 height 0
click at [92, 317] on div at bounding box center [86, 319] width 13 height 13
click at [80, 312] on input "checkbox" at bounding box center [80, 312] width 0 height 0
click at [87, 363] on div at bounding box center [86, 358] width 13 height 13
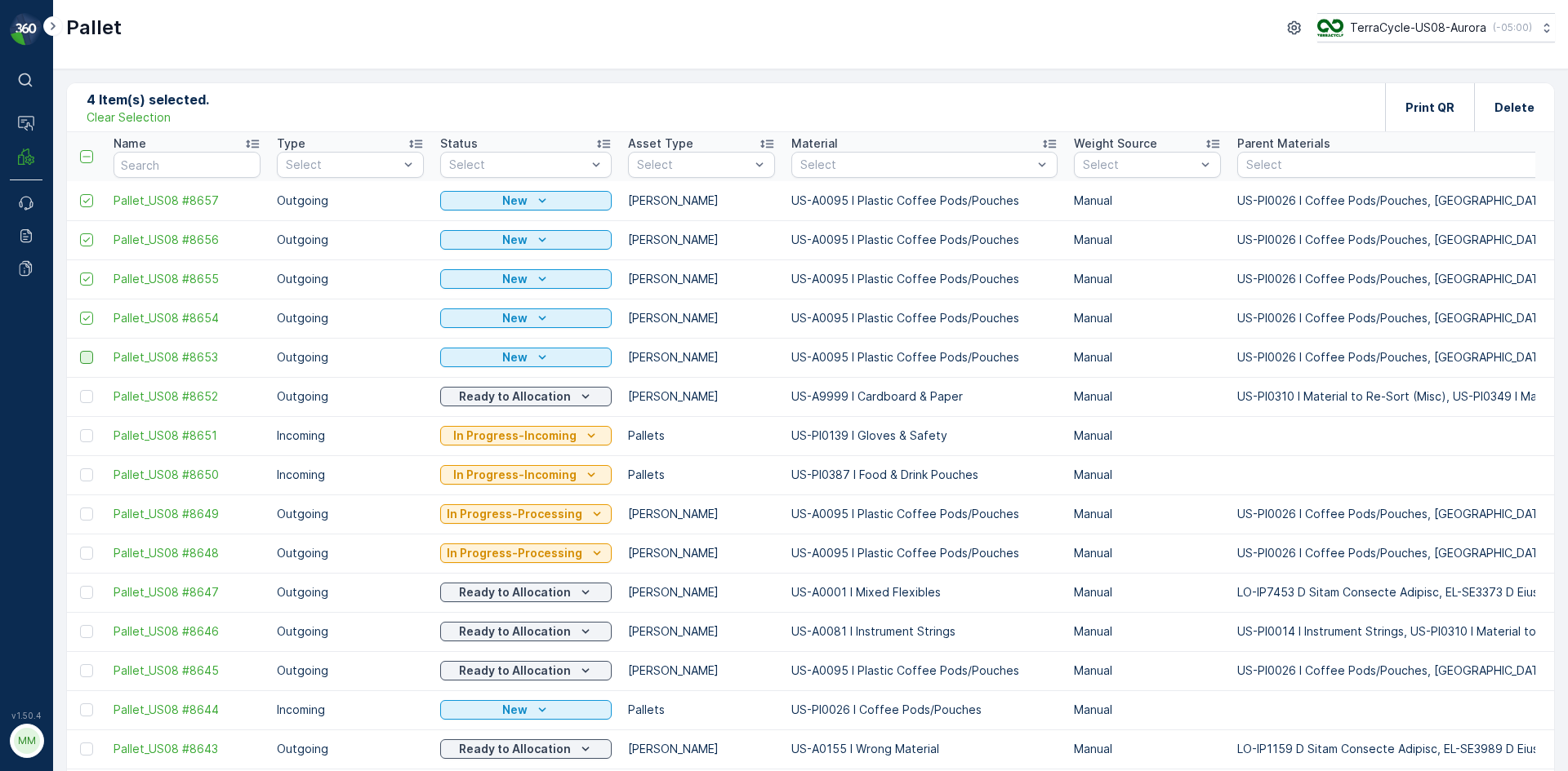
click at [80, 351] on input "checkbox" at bounding box center [80, 351] width 0 height 0
click at [1415, 114] on p "Print QR" at bounding box center [1429, 107] width 49 height 16
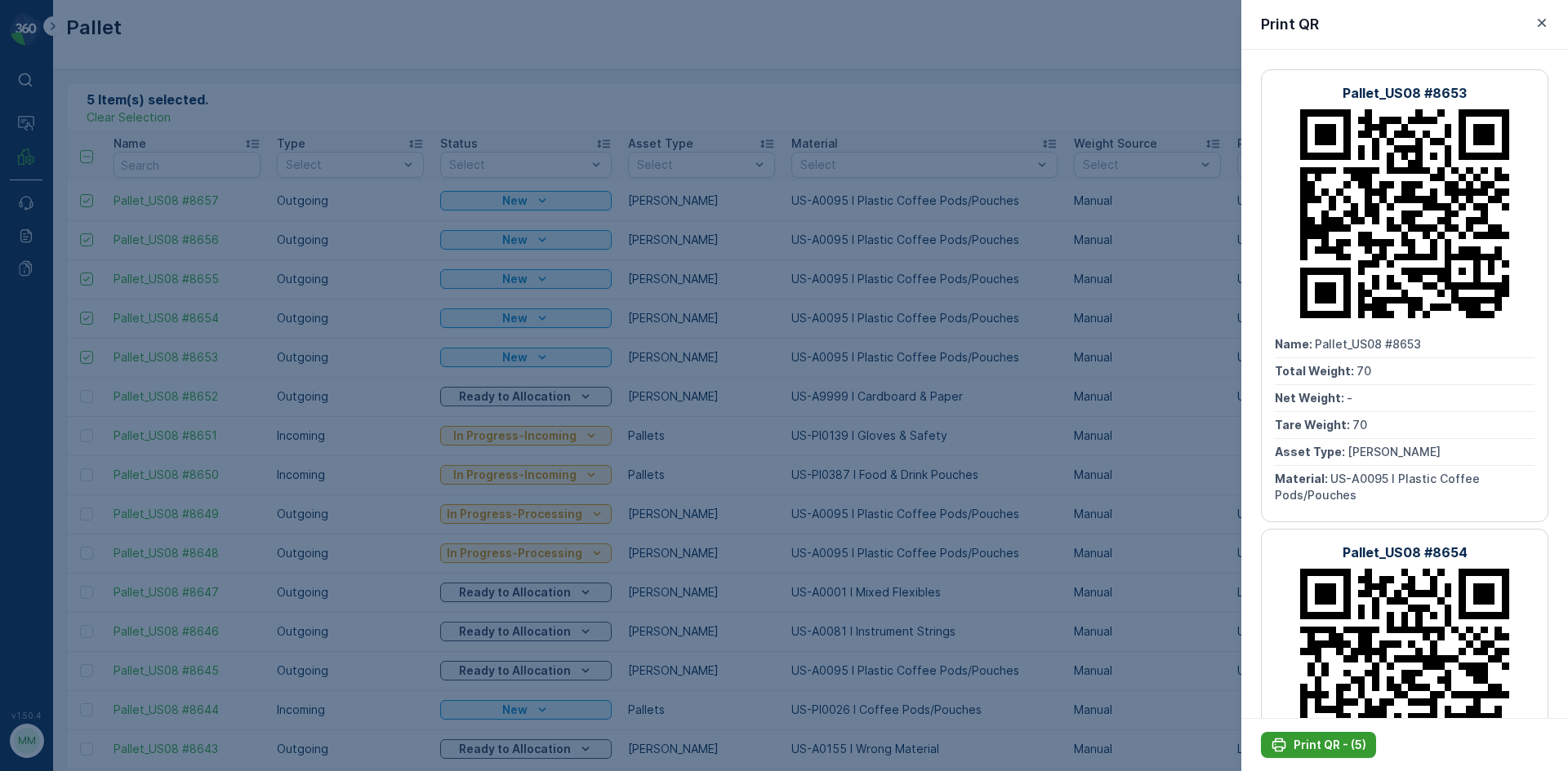
click at [1347, 747] on p "Print QR - (5)" at bounding box center [1330, 745] width 73 height 16
click at [1134, 456] on div at bounding box center [784, 385] width 1568 height 771
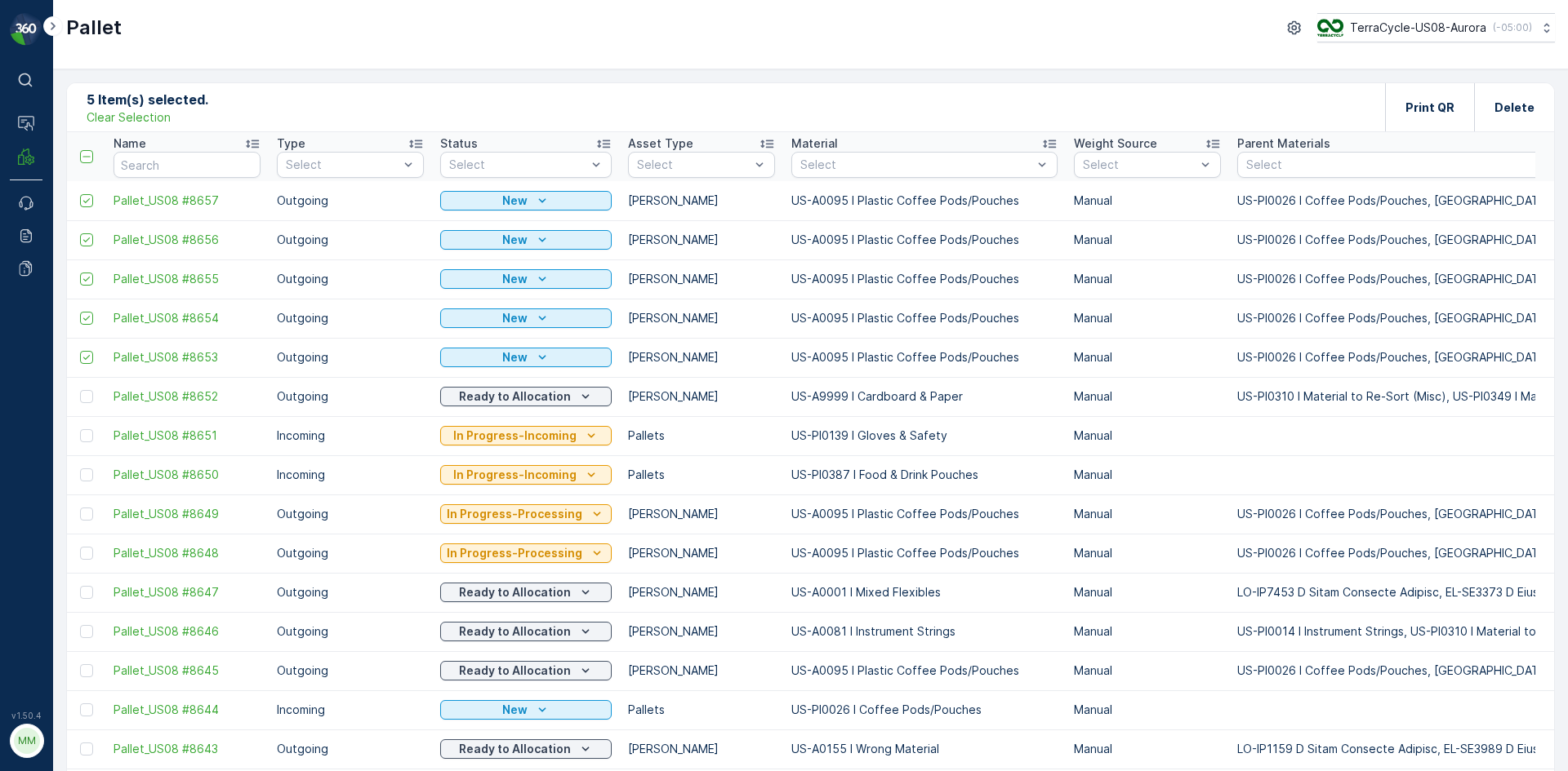
click at [152, 117] on p "Clear Selection" at bounding box center [128, 117] width 84 height 16
click at [491, 105] on div "Pallet Add Clear Filters Export Import" at bounding box center [810, 108] width 1486 height 49
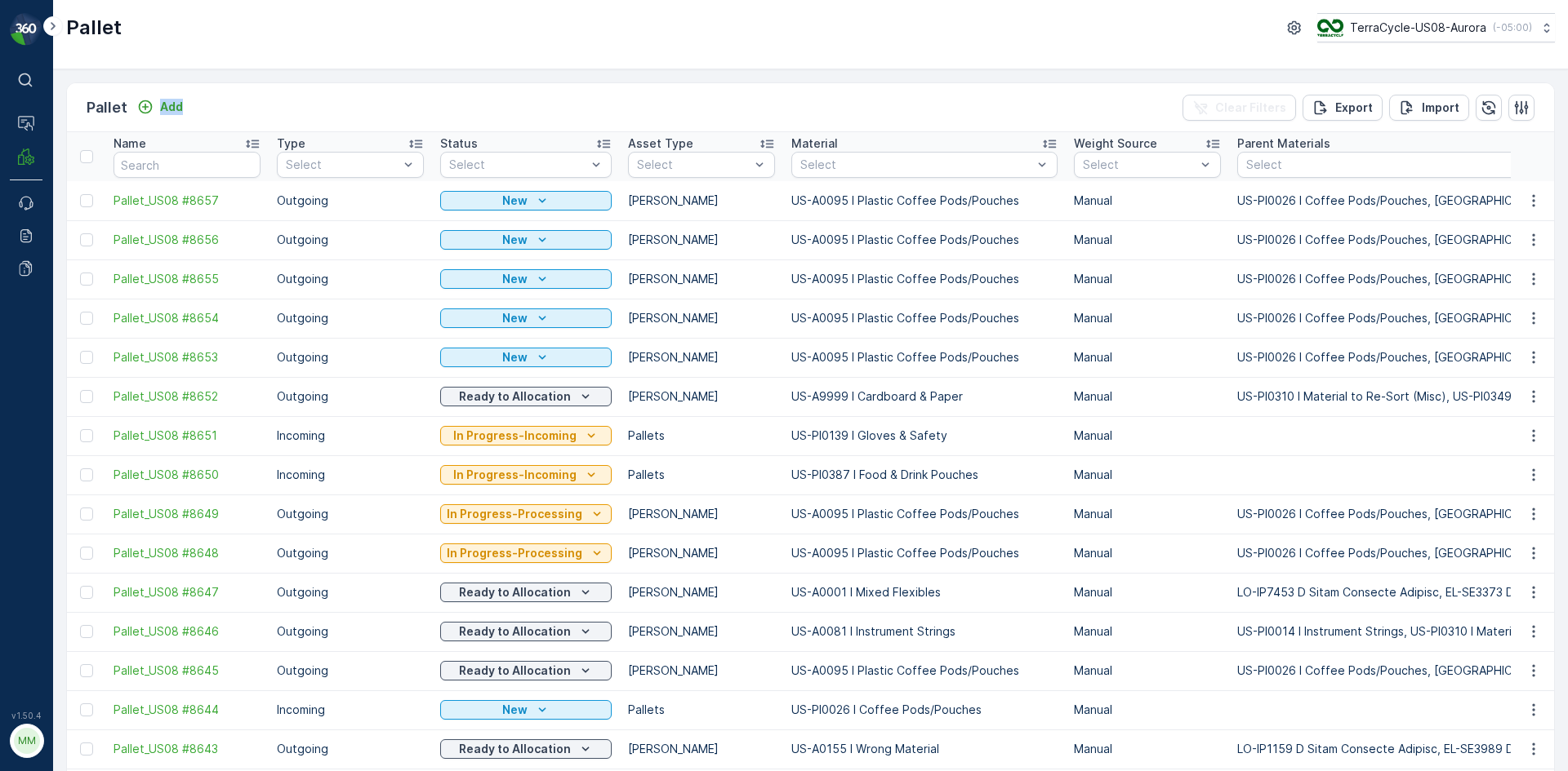
click at [542, 113] on div "Pallet Add Clear Filters Export Import" at bounding box center [810, 108] width 1486 height 49
click at [417, 96] on div "Pallet Add Clear Filters Export Import" at bounding box center [810, 108] width 1486 height 49
click at [156, 120] on div "Pallet Add Clear Filters Export Import" at bounding box center [810, 108] width 1486 height 49
click at [156, 112] on div "Add" at bounding box center [159, 106] width 46 height 16
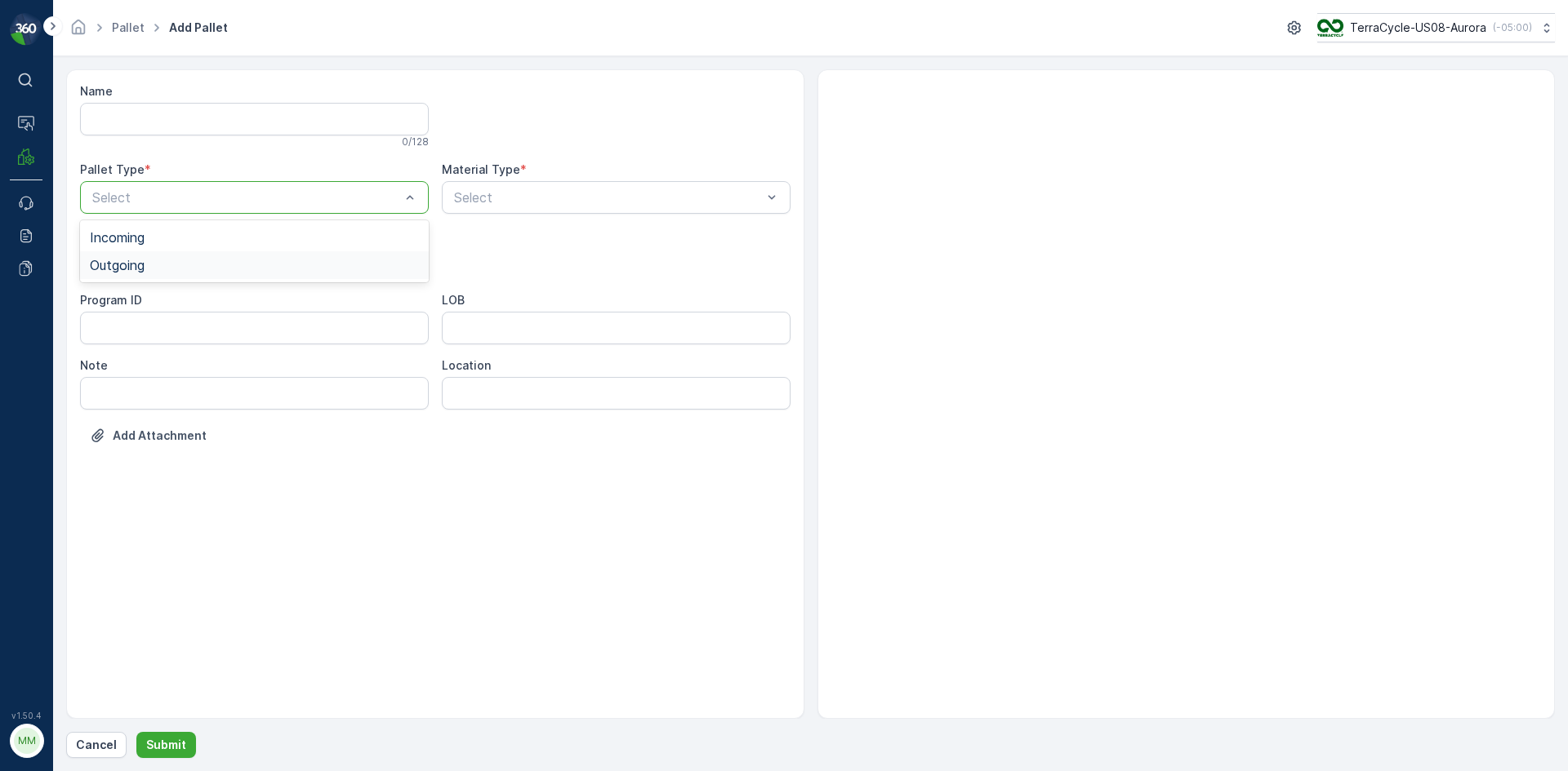
click at [196, 268] on div "Outgoing" at bounding box center [254, 265] width 329 height 15
click at [184, 302] on div "[PERSON_NAME]" at bounding box center [254, 303] width 329 height 15
click at [567, 214] on div "Name 0 / 128 Pallet Type * option Outgoing, selected. Outgoing Material Type * …" at bounding box center [435, 275] width 710 height 385
click at [568, 206] on div "Select" at bounding box center [616, 197] width 349 height 33
type input "0118"
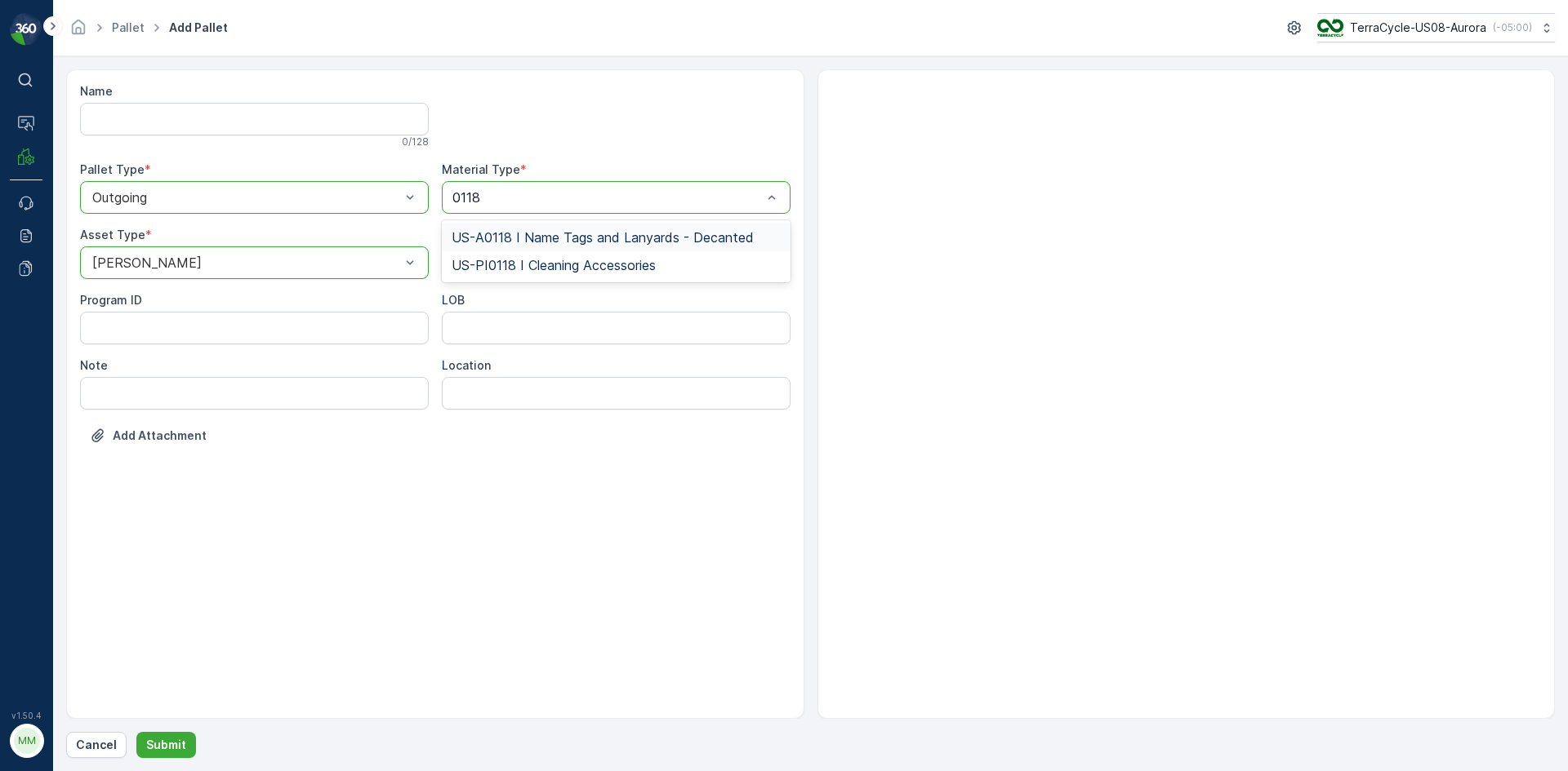
click at [593, 226] on div "US-A0118 I Name Tags and Lanyards - Decanted" at bounding box center [616, 238] width 349 height 28
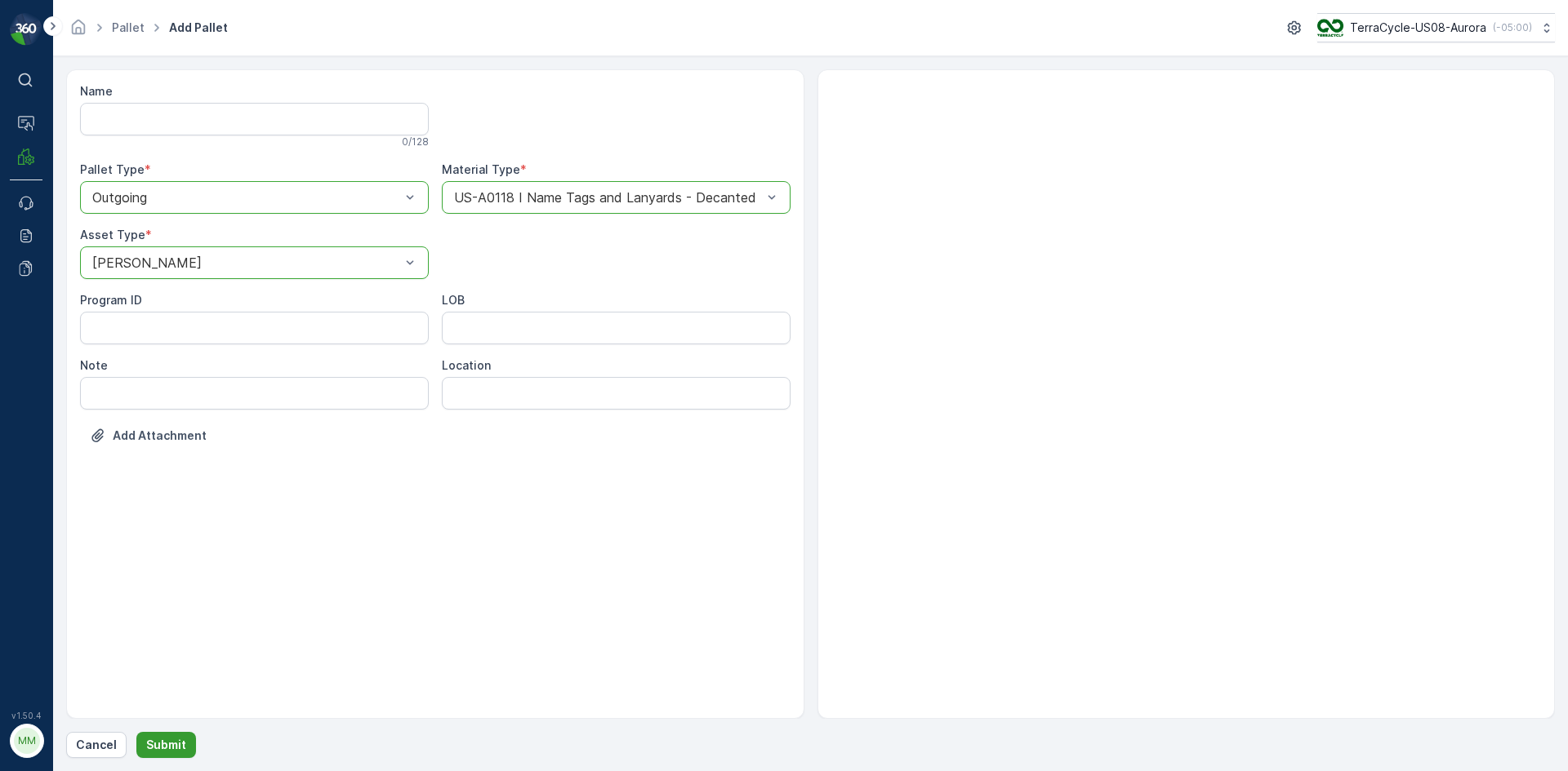
click at [162, 748] on p "Submit" at bounding box center [166, 745] width 40 height 16
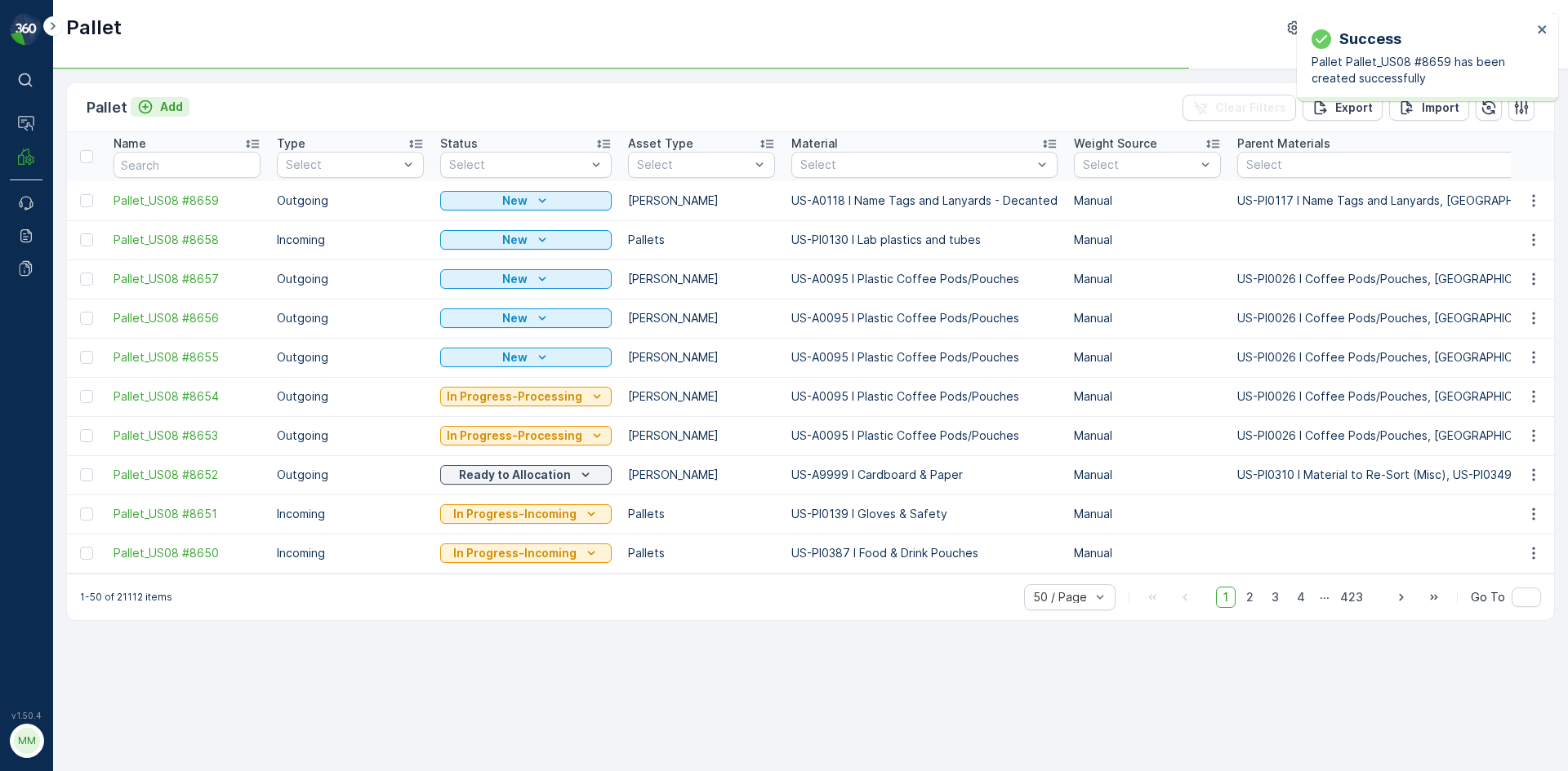
click at [156, 109] on div "Add" at bounding box center [159, 106] width 46 height 16
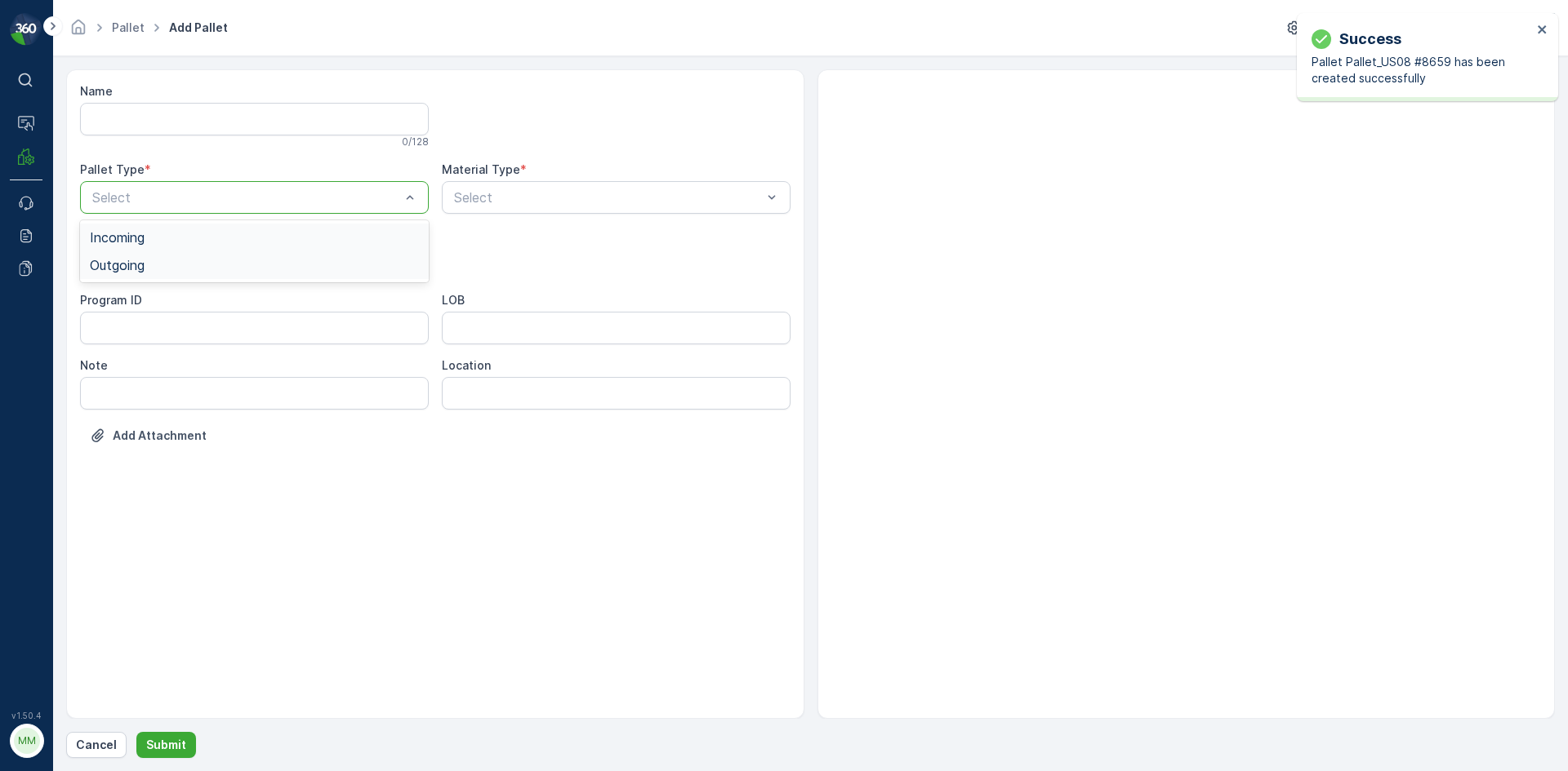
click at [175, 266] on div "Outgoing" at bounding box center [254, 265] width 329 height 15
click at [172, 309] on div "Gaylord" at bounding box center [254, 303] width 329 height 15
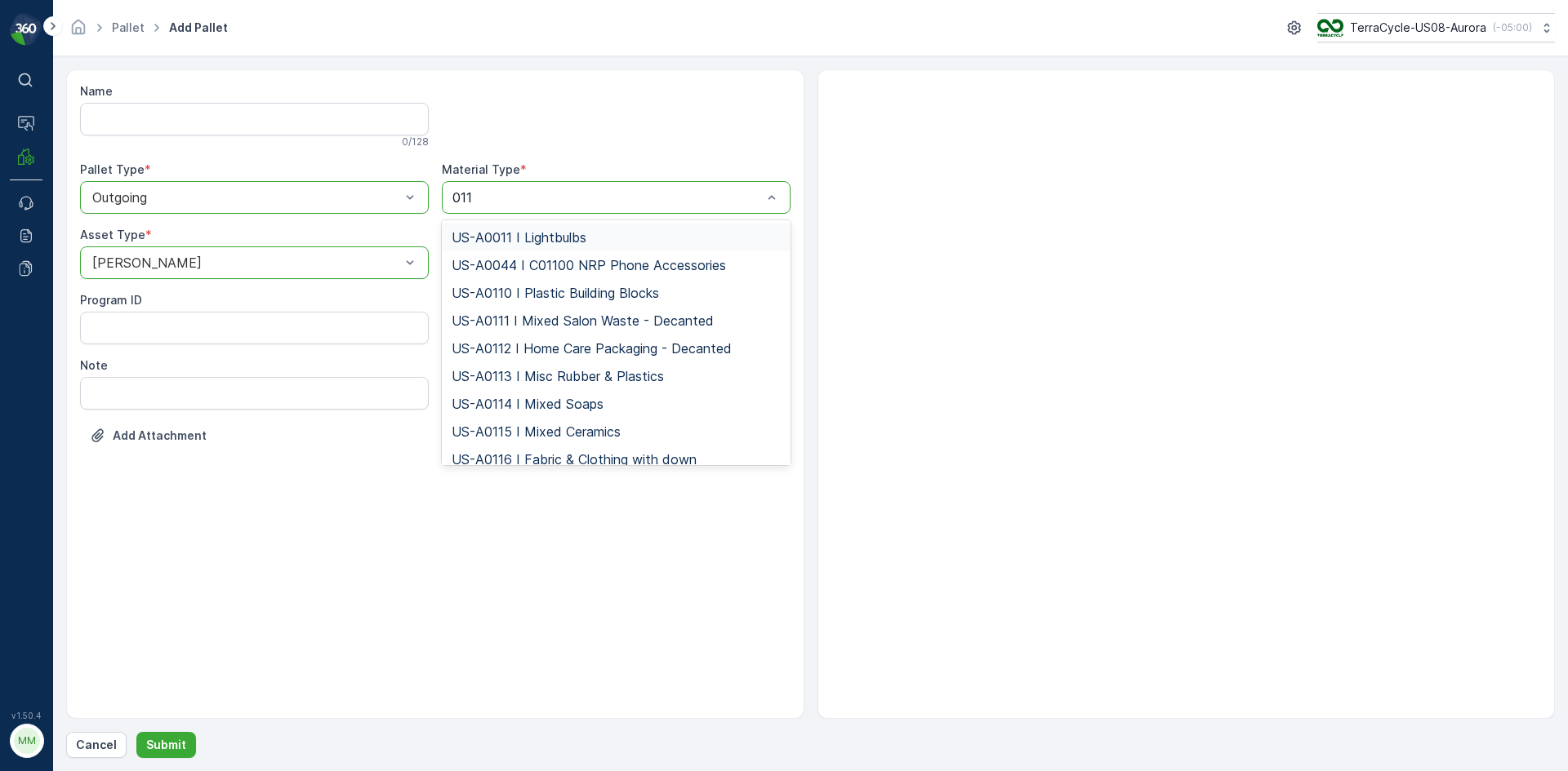
type input "0118"
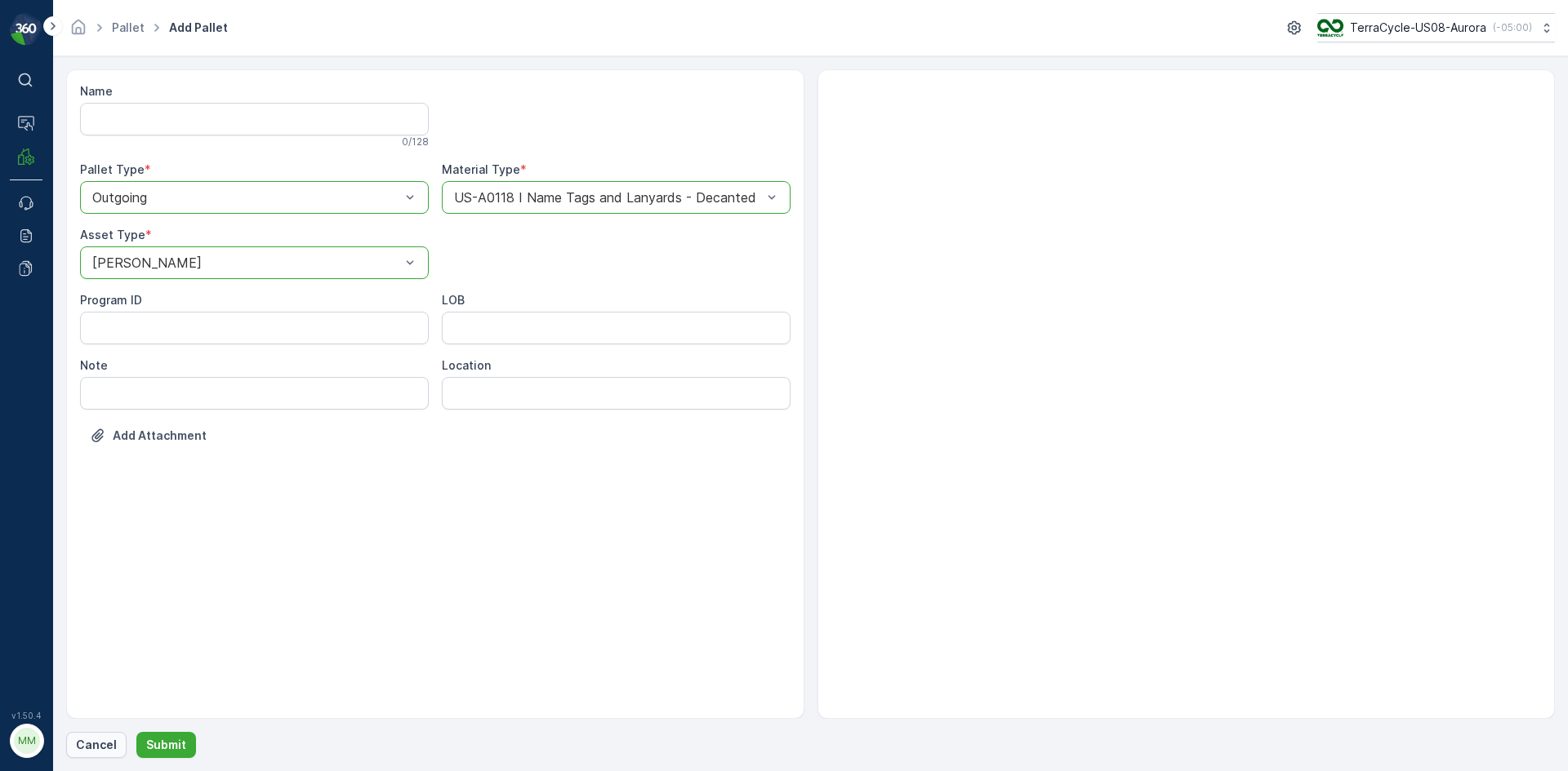
click at [107, 740] on p "Cancel" at bounding box center [97, 745] width 41 height 16
click at [716, 201] on div at bounding box center [608, 198] width 311 height 15
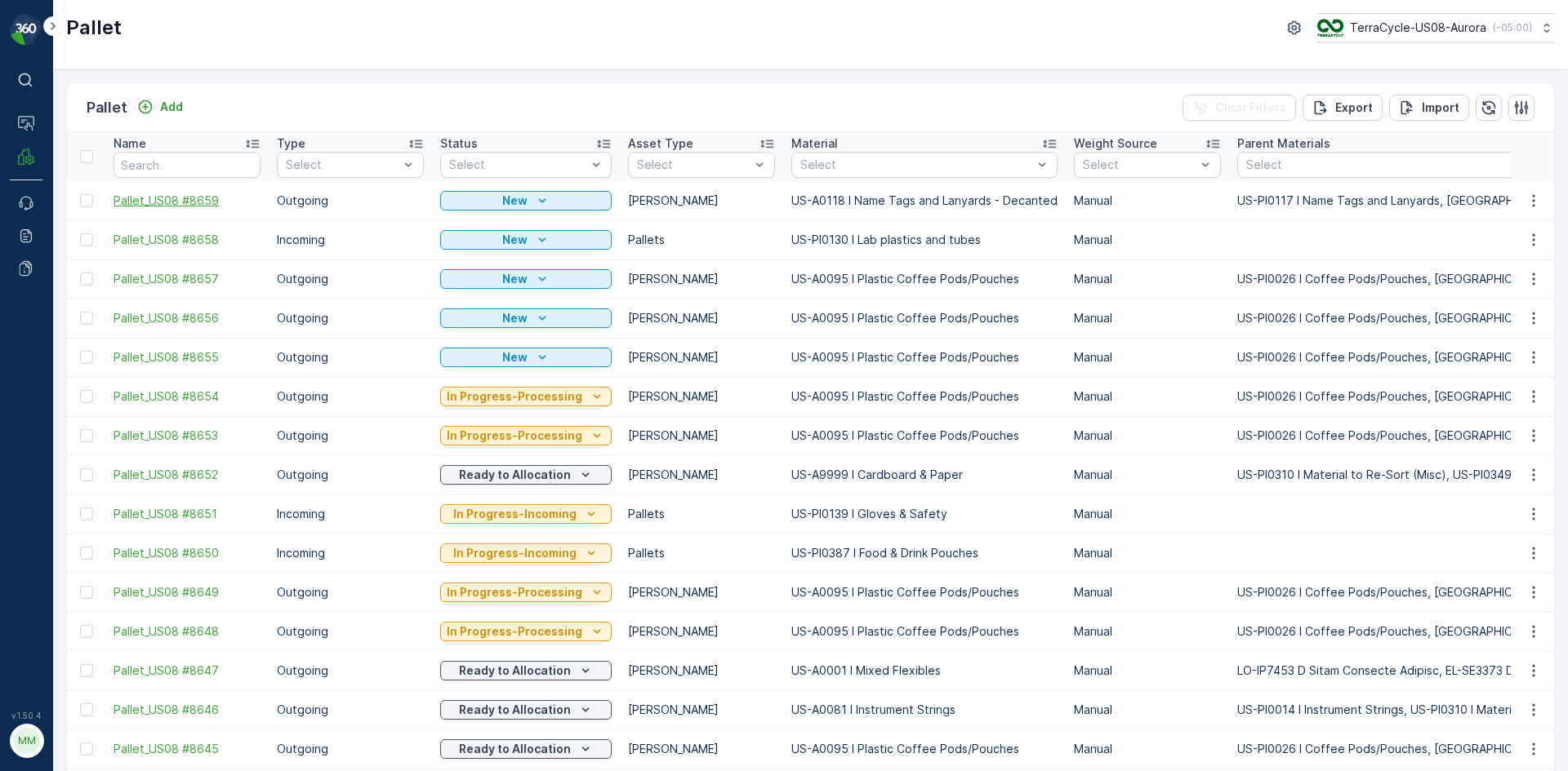
click at [193, 195] on span "Pallet_US08 #8659" at bounding box center [187, 200] width 147 height 16
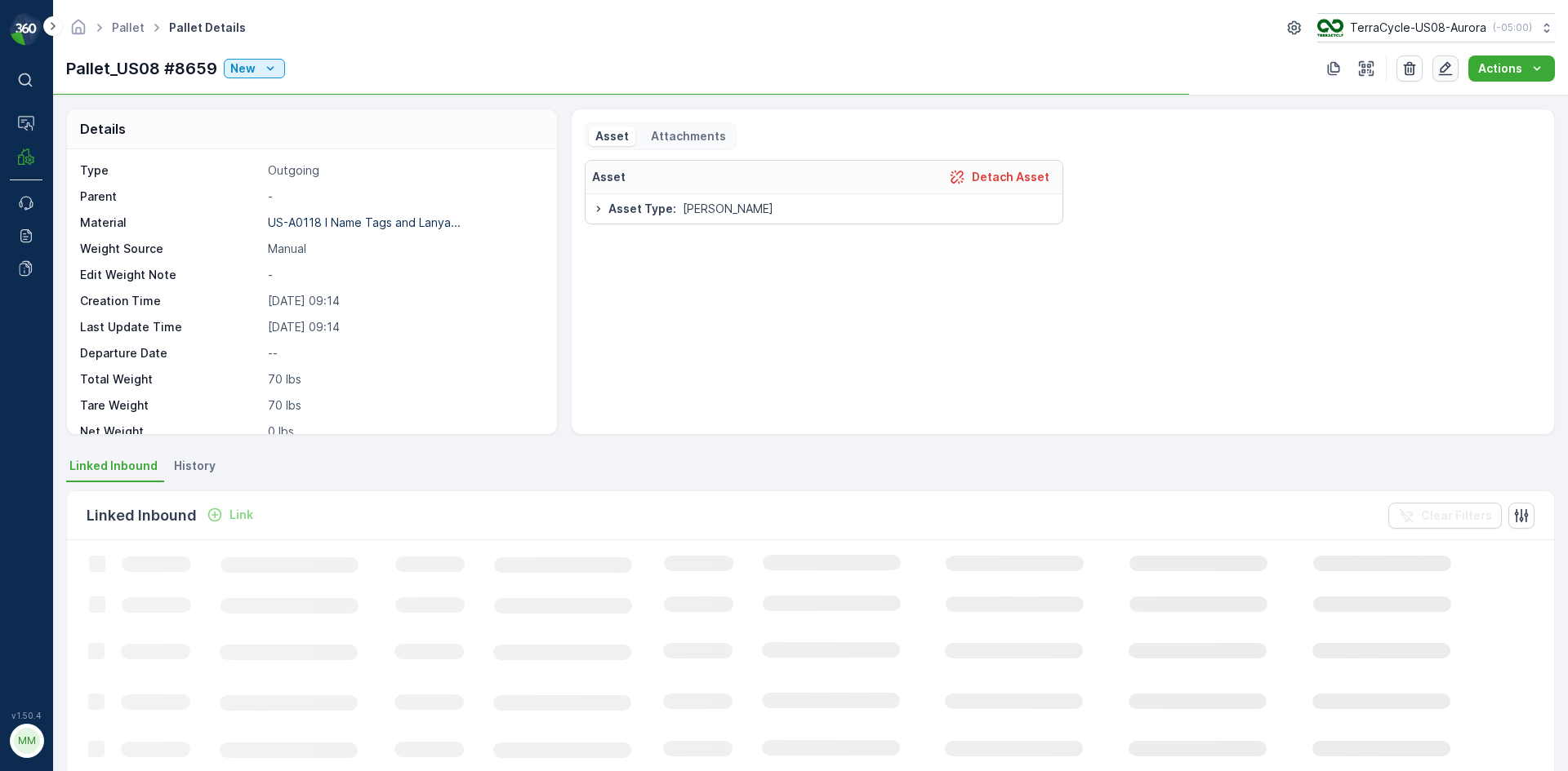
click at [1446, 73] on icon "button" at bounding box center [1444, 67] width 16 height 16
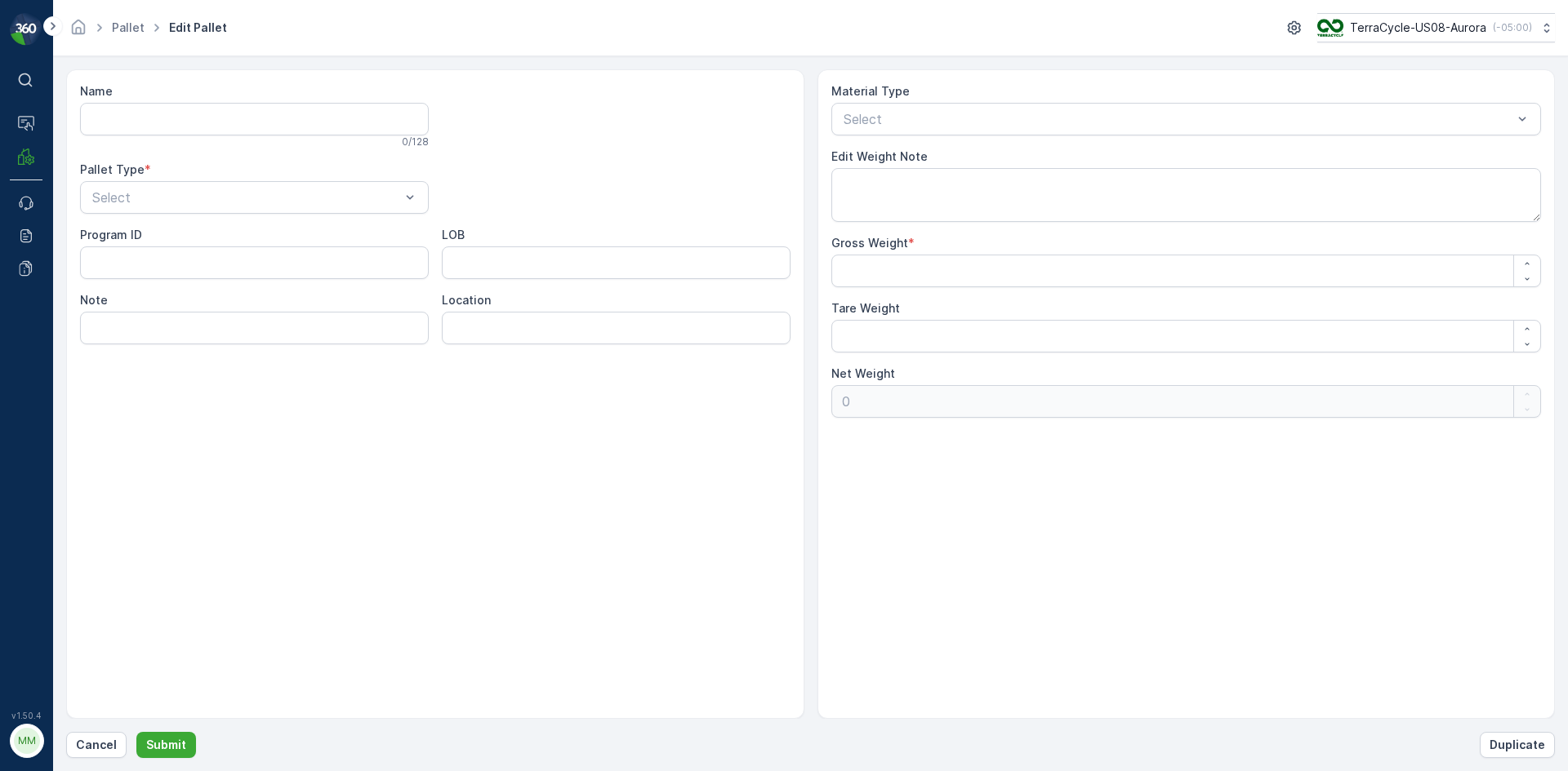
type input "Pallet_US08 #8659"
type Weight "70"
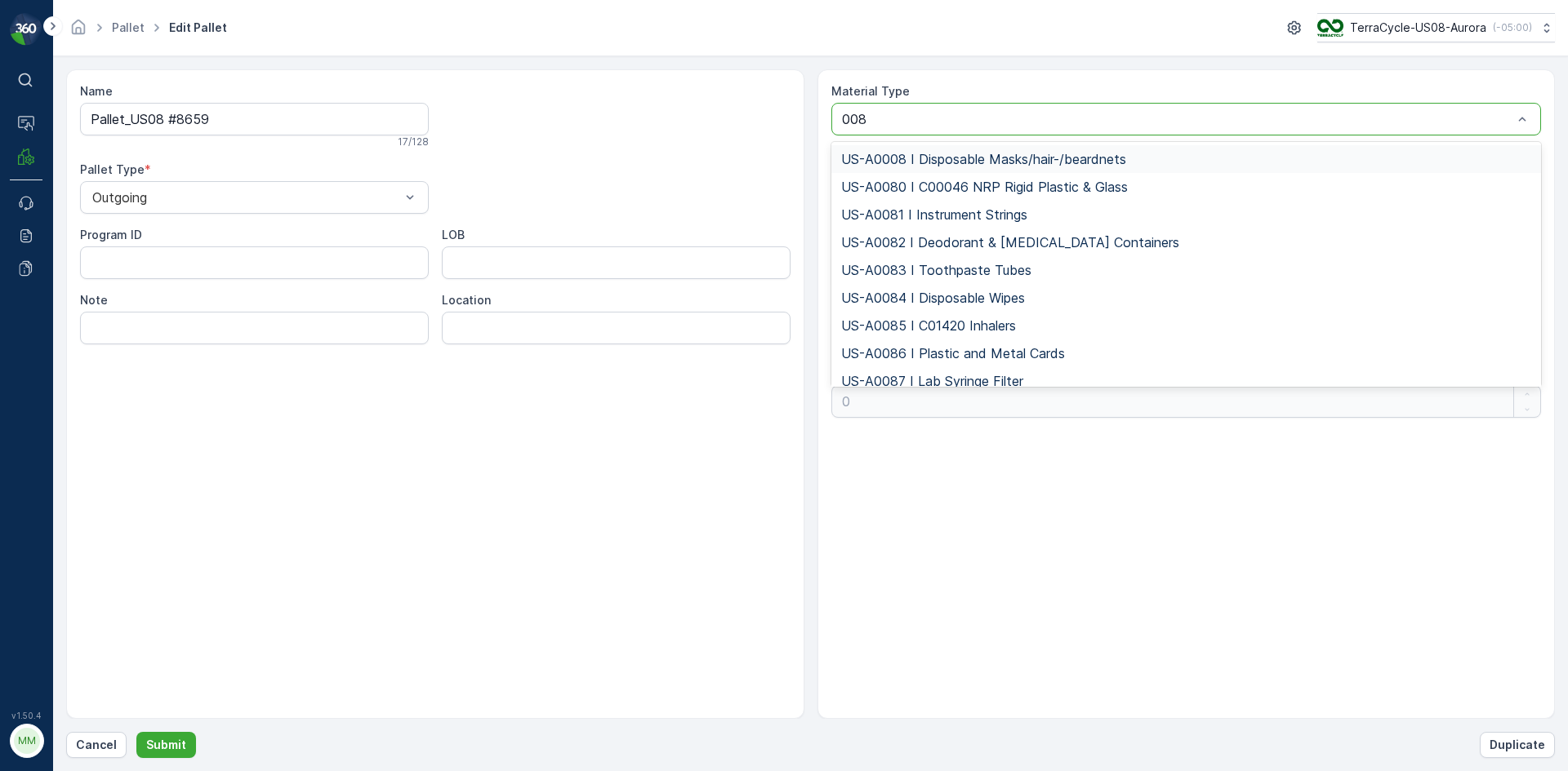
type input "0081"
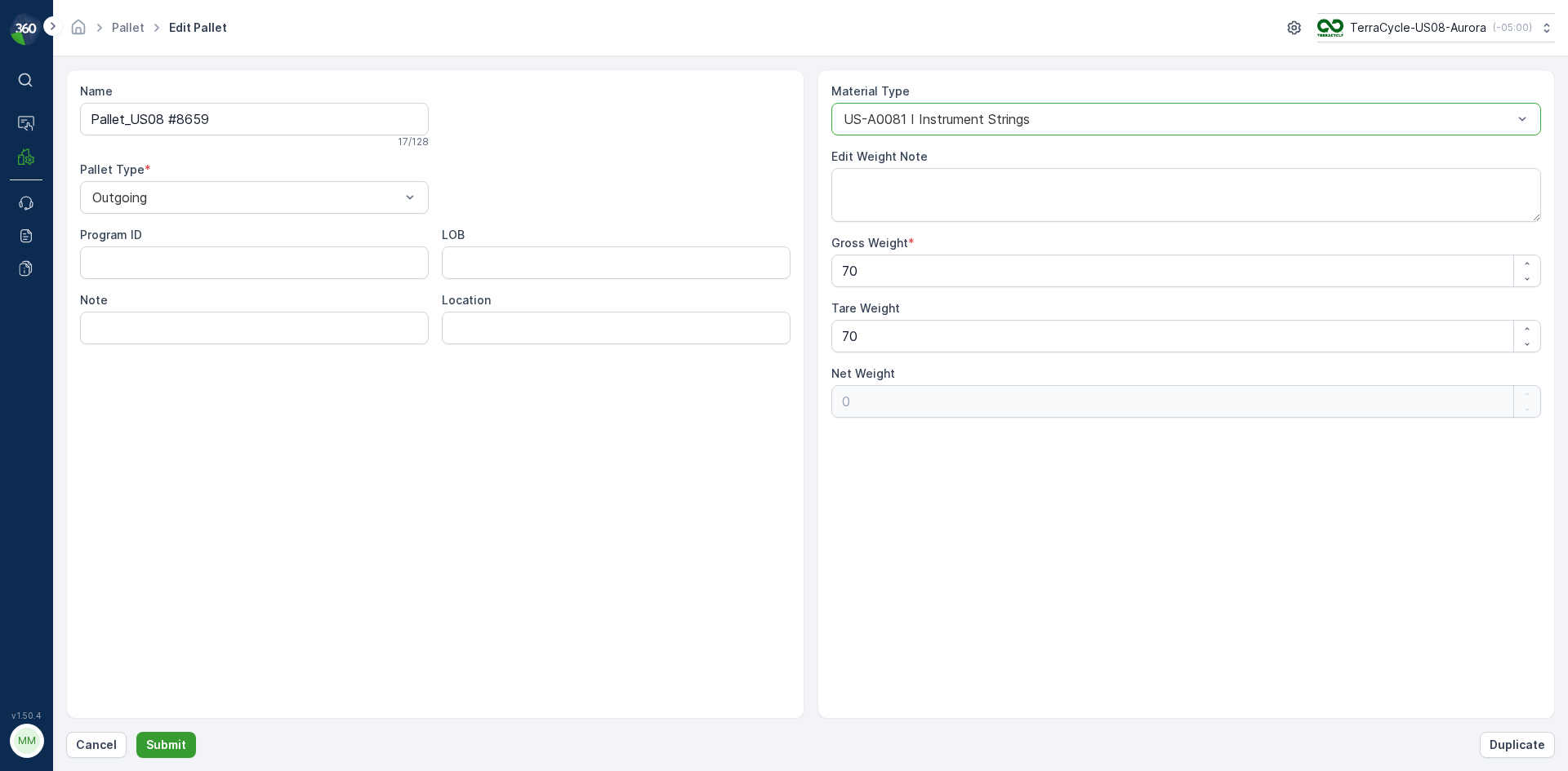
click at [168, 748] on p "Submit" at bounding box center [166, 745] width 40 height 16
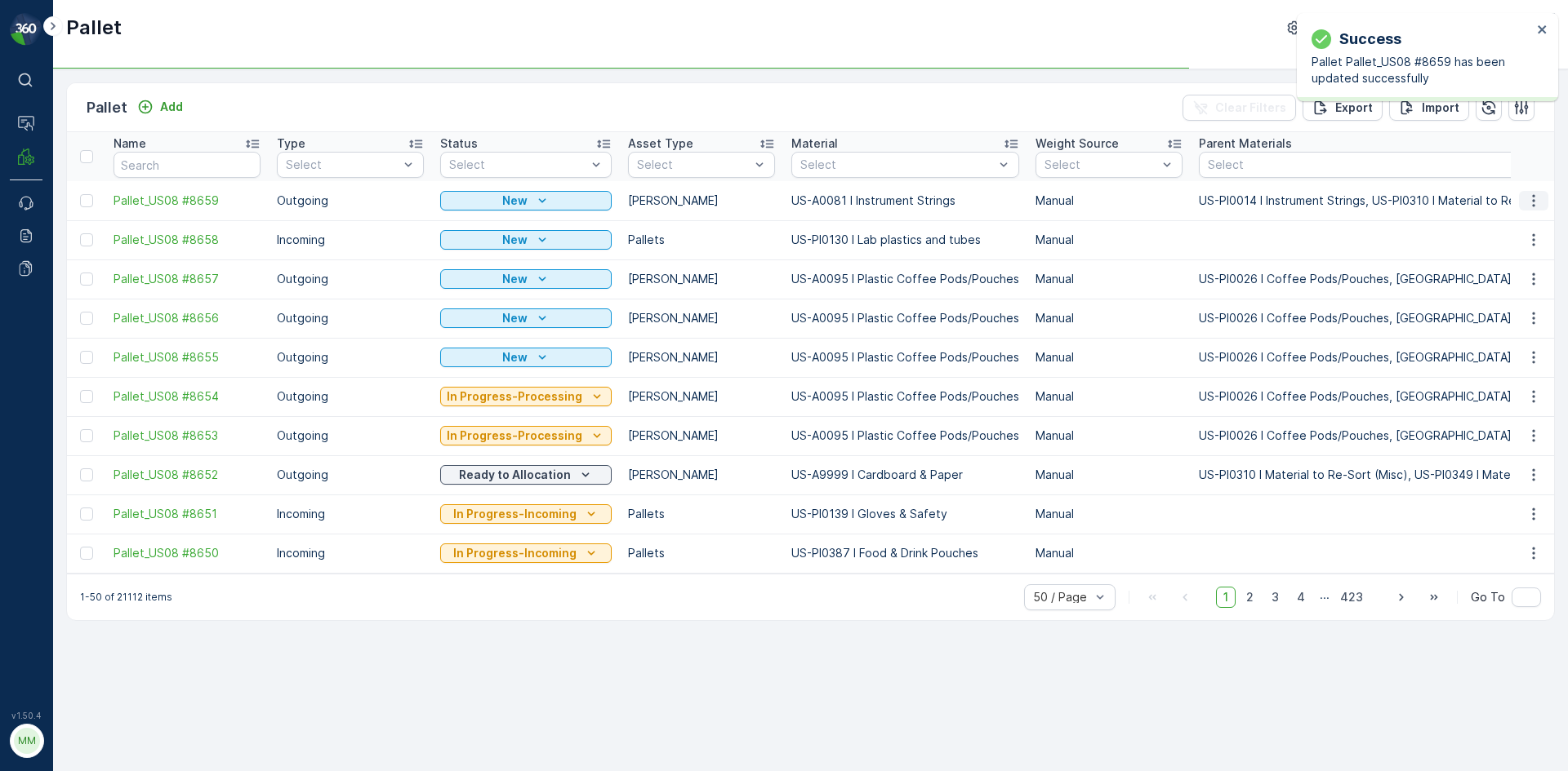
drag, startPoint x: 1546, startPoint y: 200, endPoint x: 1535, endPoint y: 200, distance: 11.0
click at [1545, 200] on button "button" at bounding box center [1532, 200] width 29 height 20
click at [1506, 319] on span "Print QR" at bounding box center [1489, 316] width 45 height 16
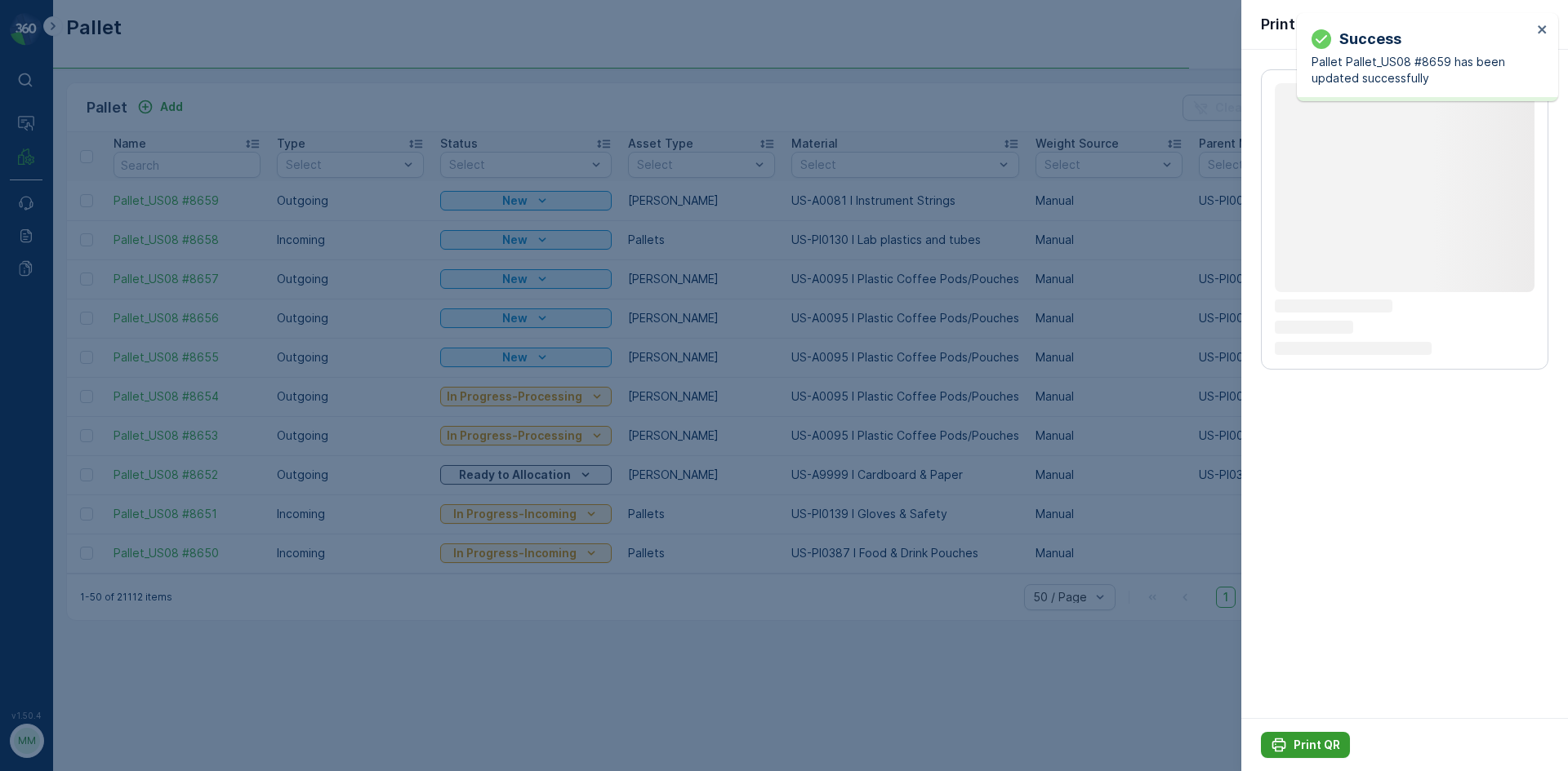
click at [1309, 745] on p "Print QR" at bounding box center [1317, 745] width 47 height 16
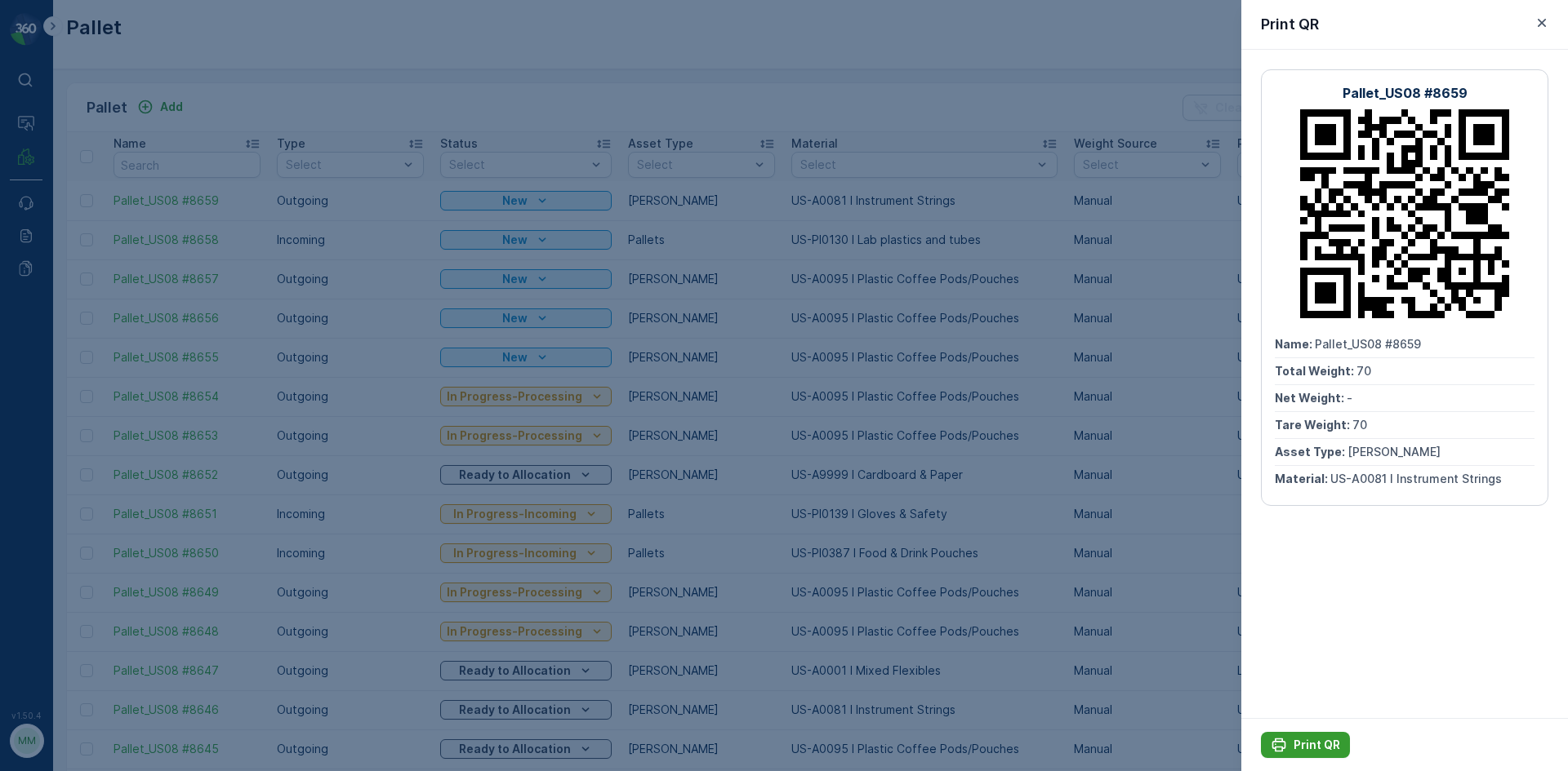
click at [1316, 742] on p "Print QR" at bounding box center [1317, 745] width 47 height 16
click at [1169, 633] on div at bounding box center [784, 385] width 1568 height 771
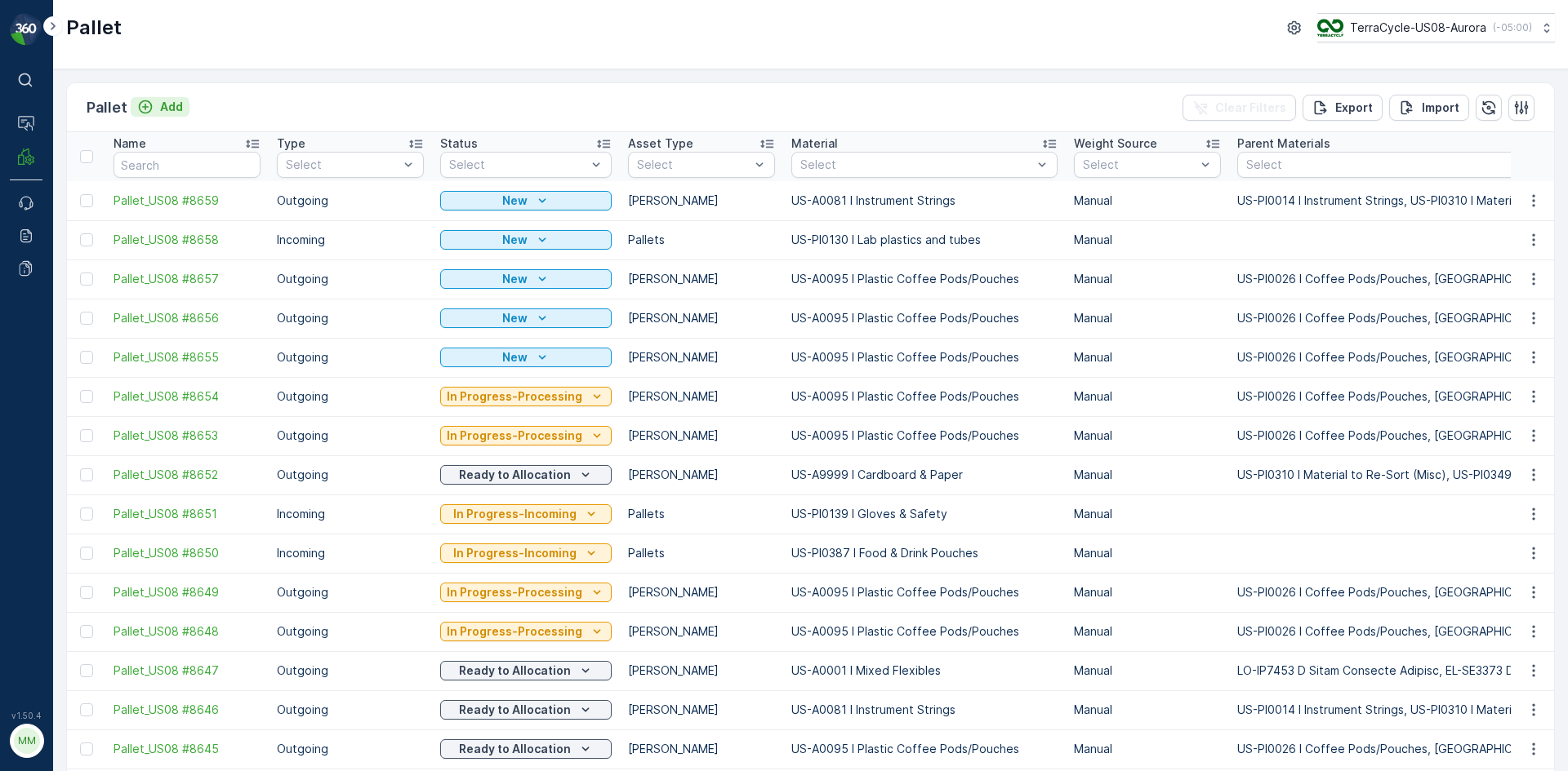
click at [174, 111] on p "Add" at bounding box center [172, 106] width 22 height 16
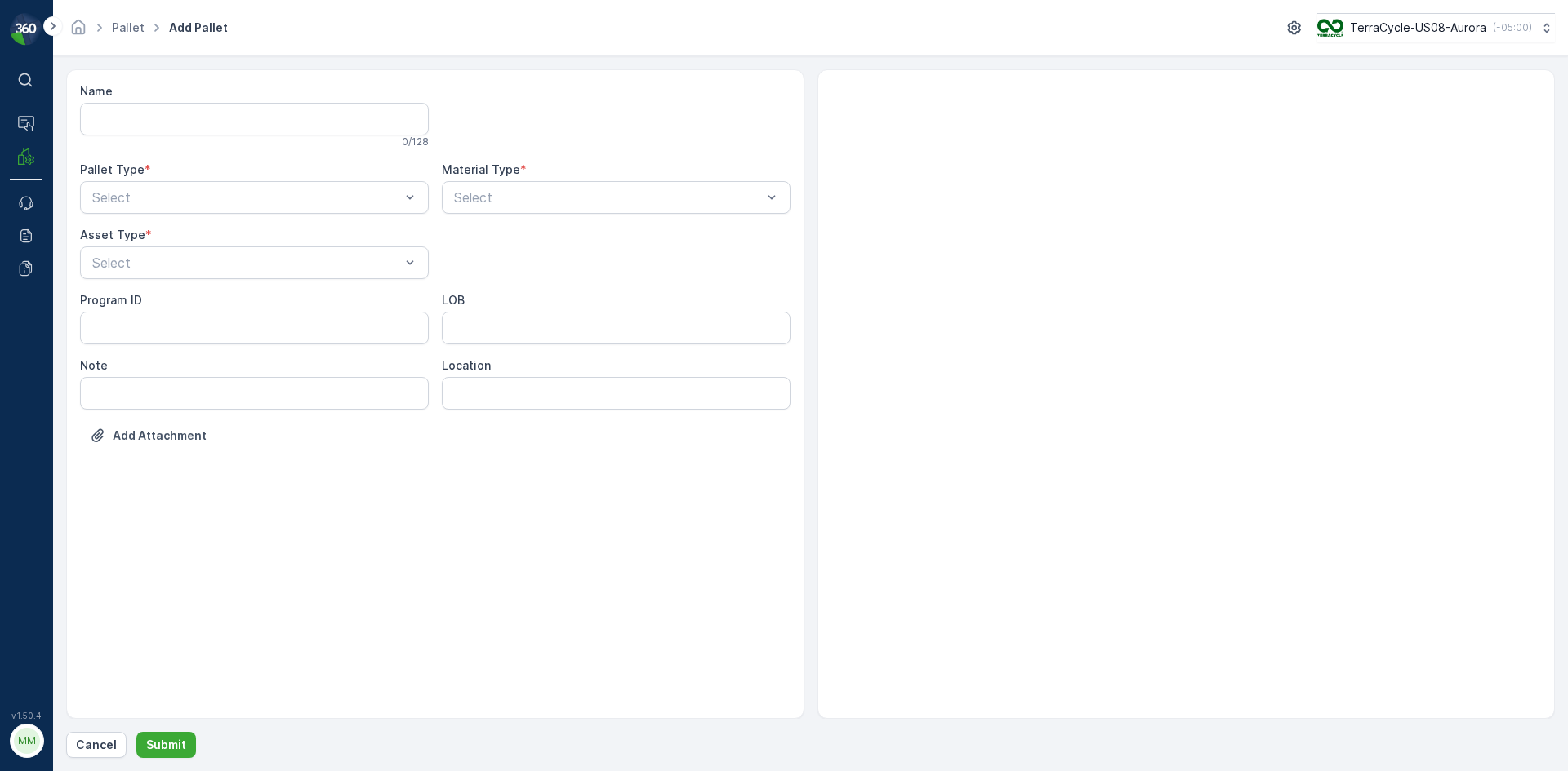
click at [179, 178] on div "Pallet Type * Select" at bounding box center [254, 188] width 349 height 52
click at [178, 187] on div "Select" at bounding box center [254, 197] width 349 height 33
click at [171, 267] on div "Outgoing" at bounding box center [254, 265] width 329 height 15
drag, startPoint x: 170, startPoint y: 295, endPoint x: 209, endPoint y: 289, distance: 39.5
click at [171, 296] on div "[PERSON_NAME]" at bounding box center [254, 303] width 329 height 15
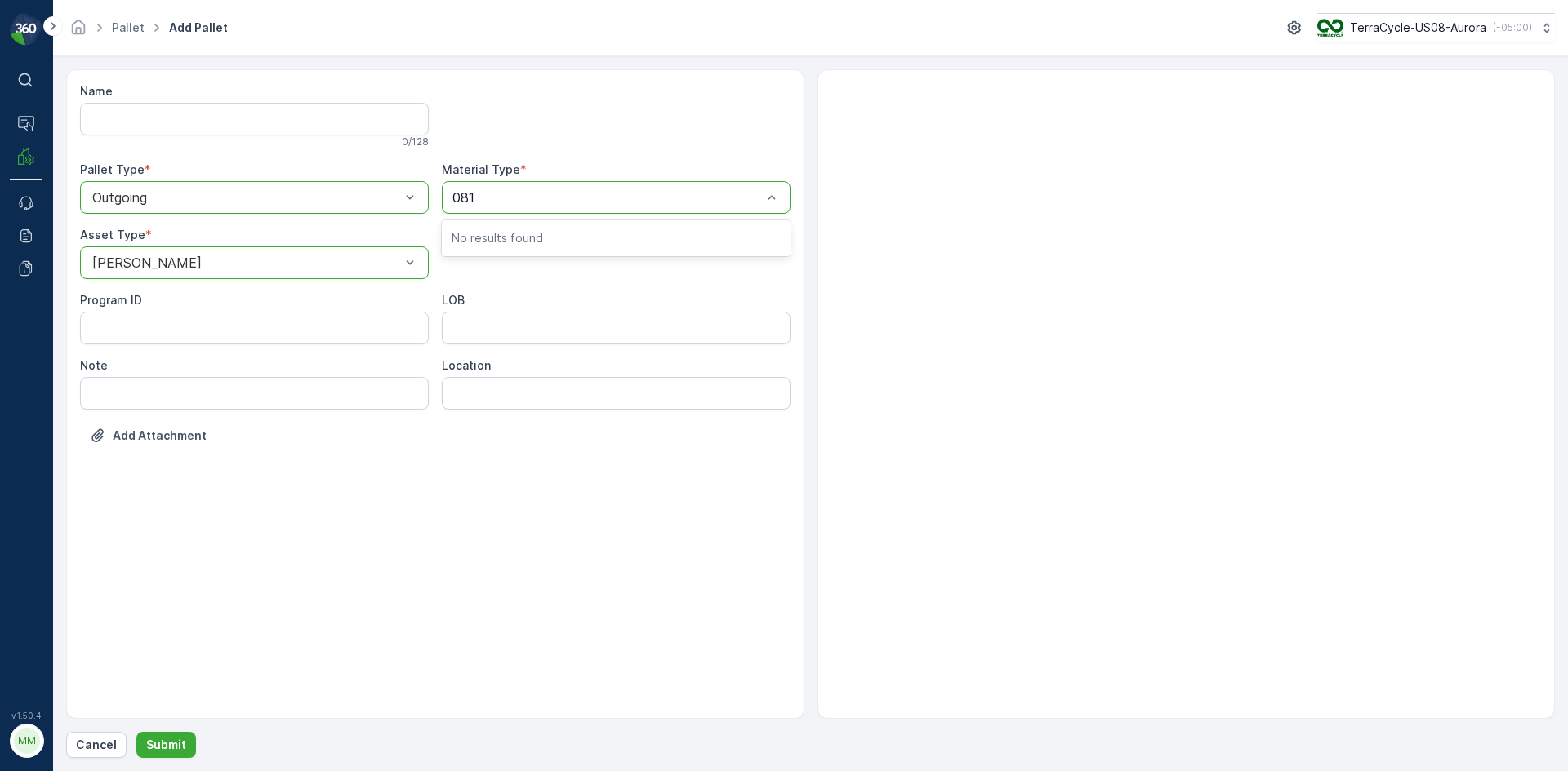
click at [453, 195] on input "081" at bounding box center [466, 198] width 26 height 15
type input "0081"
click at [536, 232] on span "US-A0081 I Instrument Strings" at bounding box center [545, 238] width 187 height 15
click at [179, 735] on button "Submit" at bounding box center [166, 745] width 60 height 26
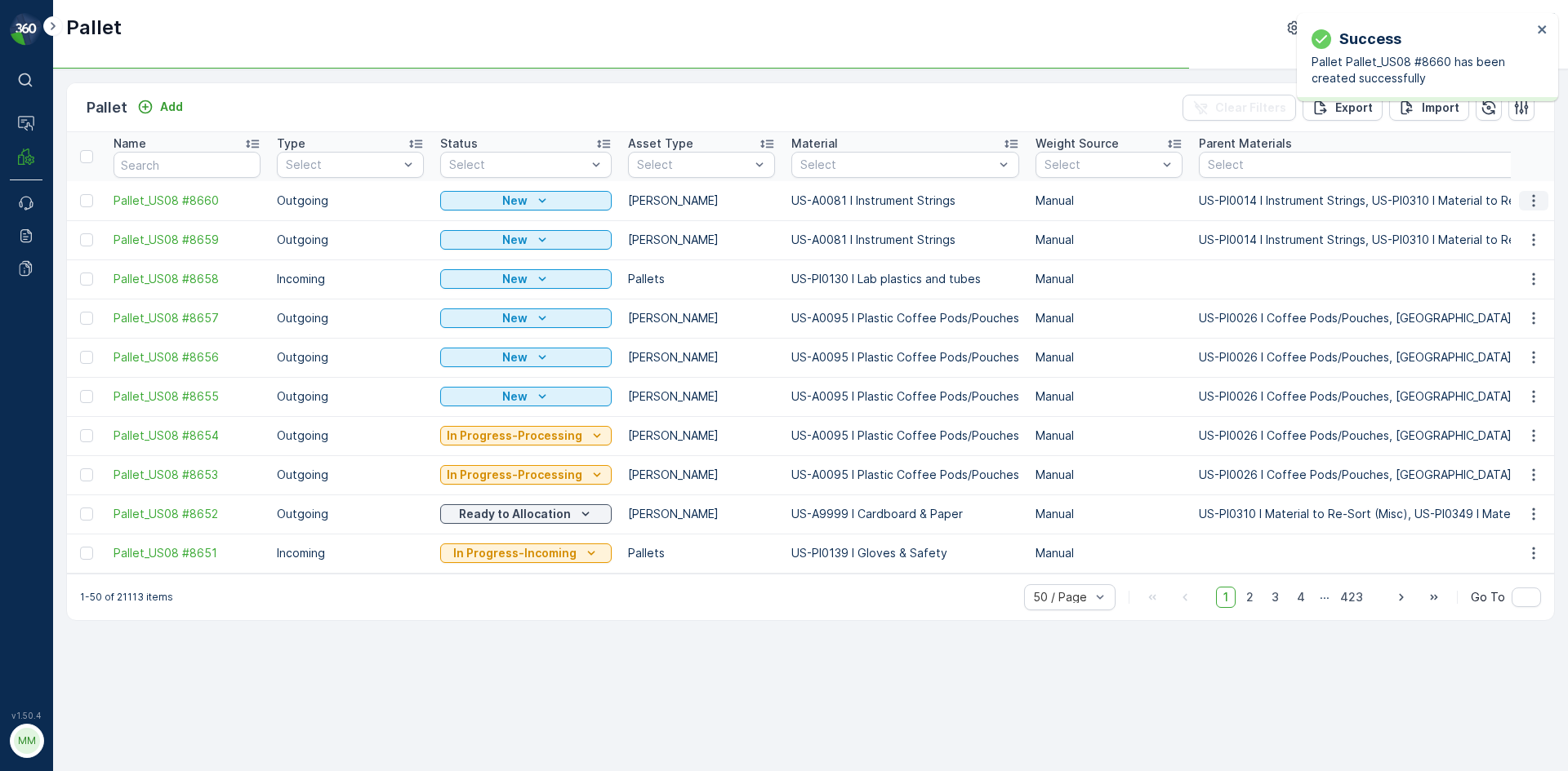
click at [1531, 196] on icon "button" at bounding box center [1532, 200] width 16 height 16
click at [1512, 314] on div "Print QR" at bounding box center [1514, 317] width 108 height 22
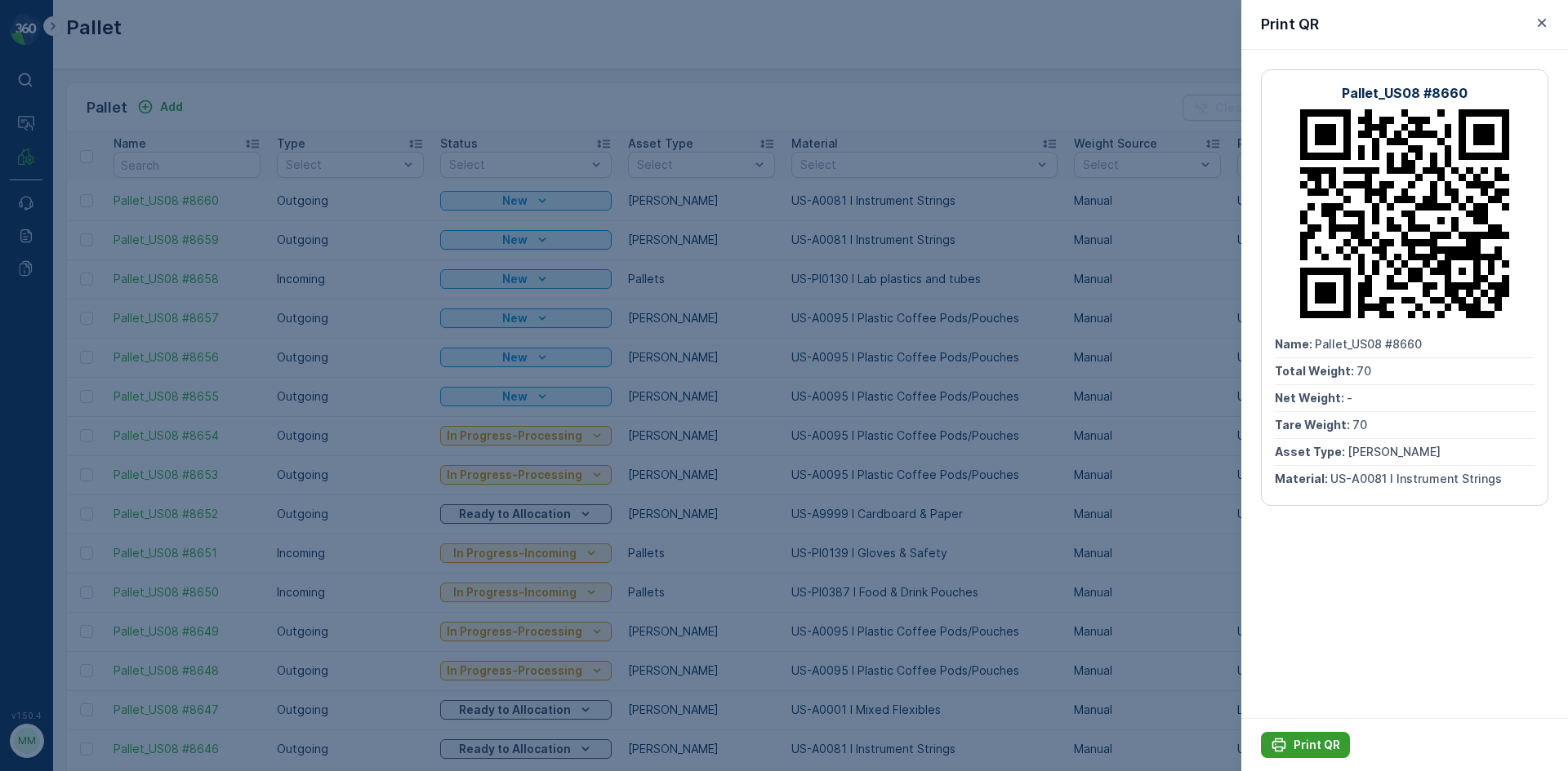
click at [1313, 747] on p "Print QR" at bounding box center [1317, 745] width 47 height 16
click at [901, 448] on div at bounding box center [784, 385] width 1568 height 771
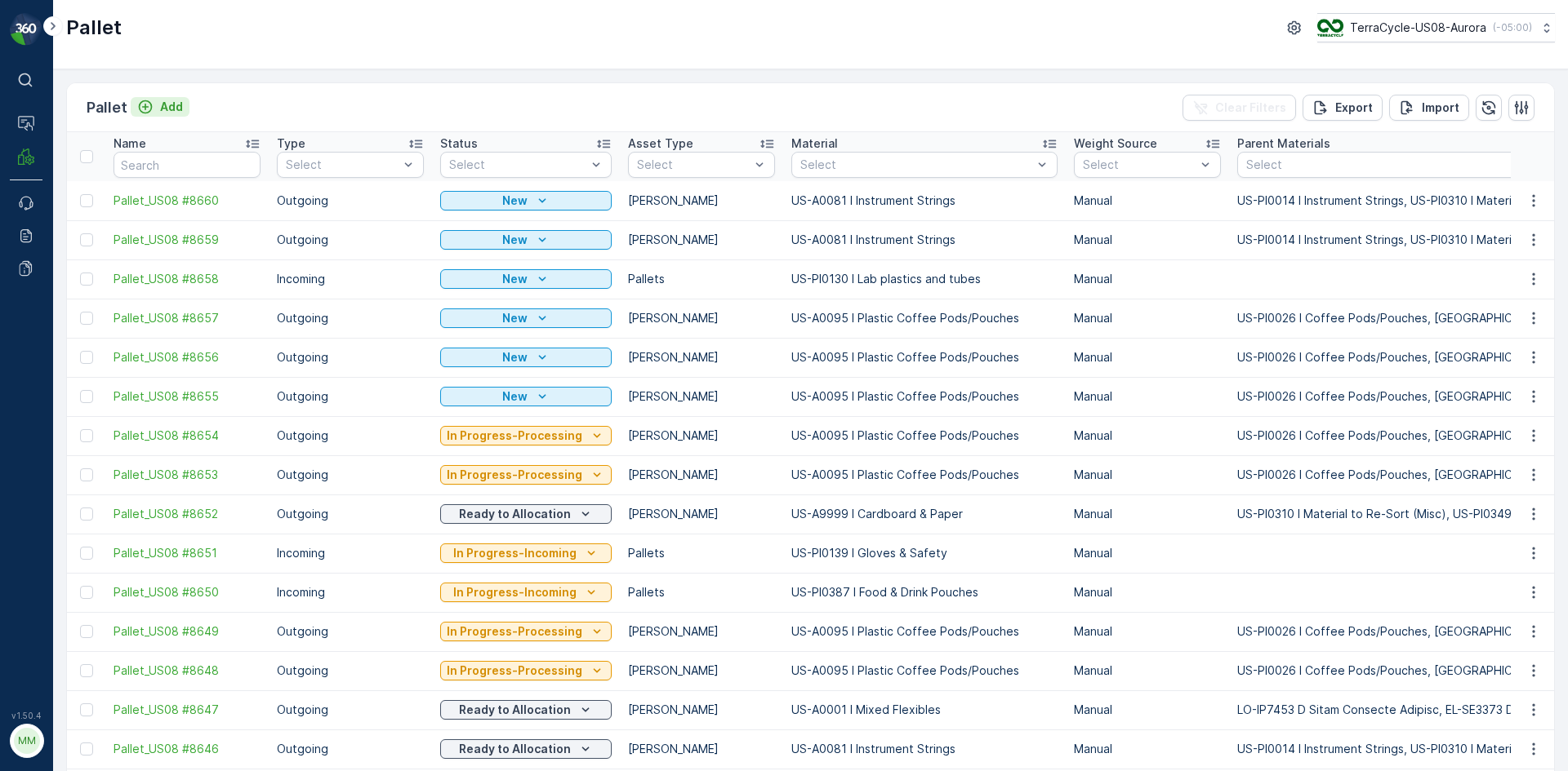
click at [152, 111] on icon "Add" at bounding box center [144, 106] width 16 height 16
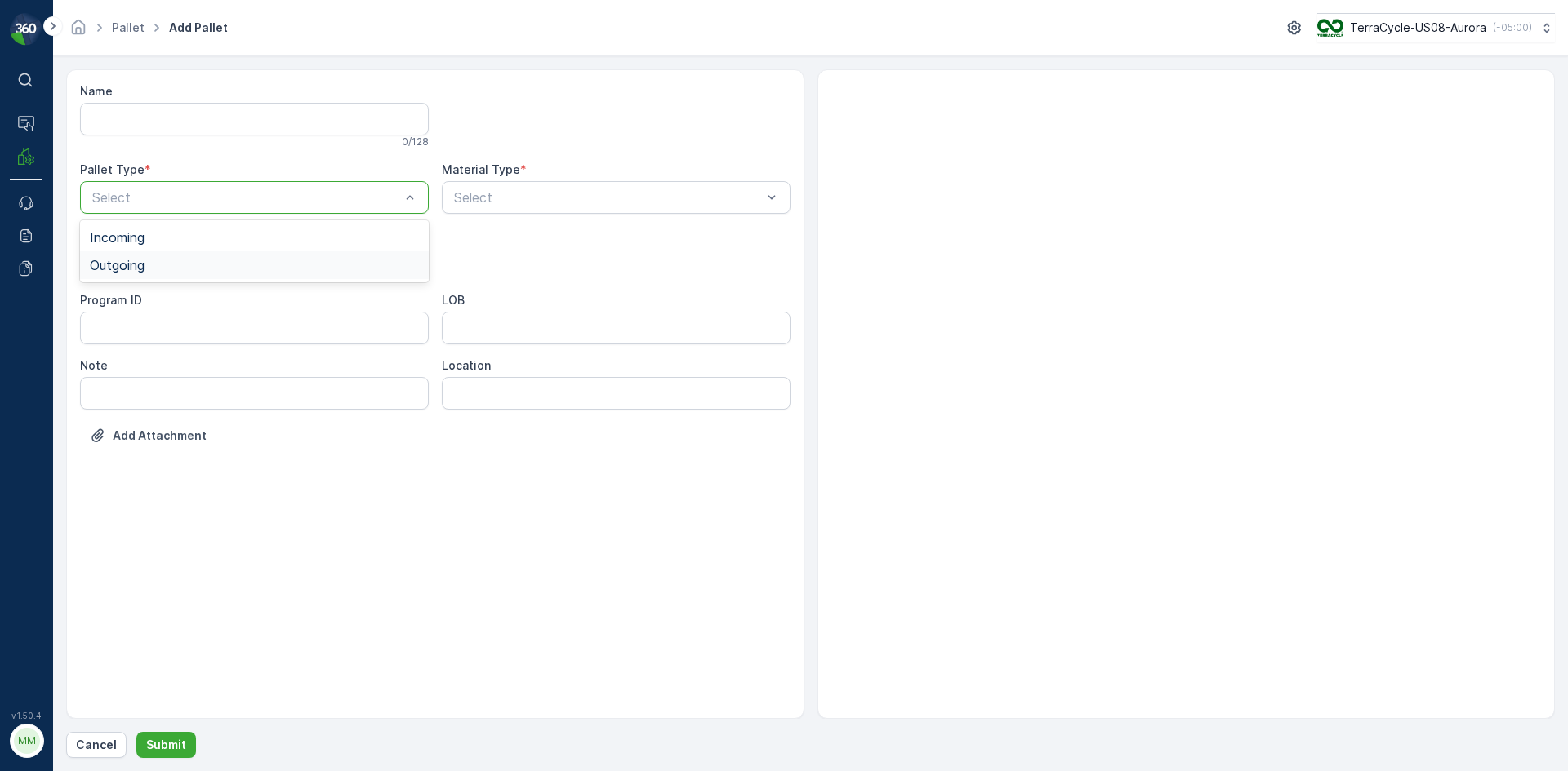
click at [198, 270] on div "Outgoing" at bounding box center [254, 265] width 329 height 15
click at [187, 299] on div "[PERSON_NAME]" at bounding box center [254, 303] width 329 height 15
type input "0181"
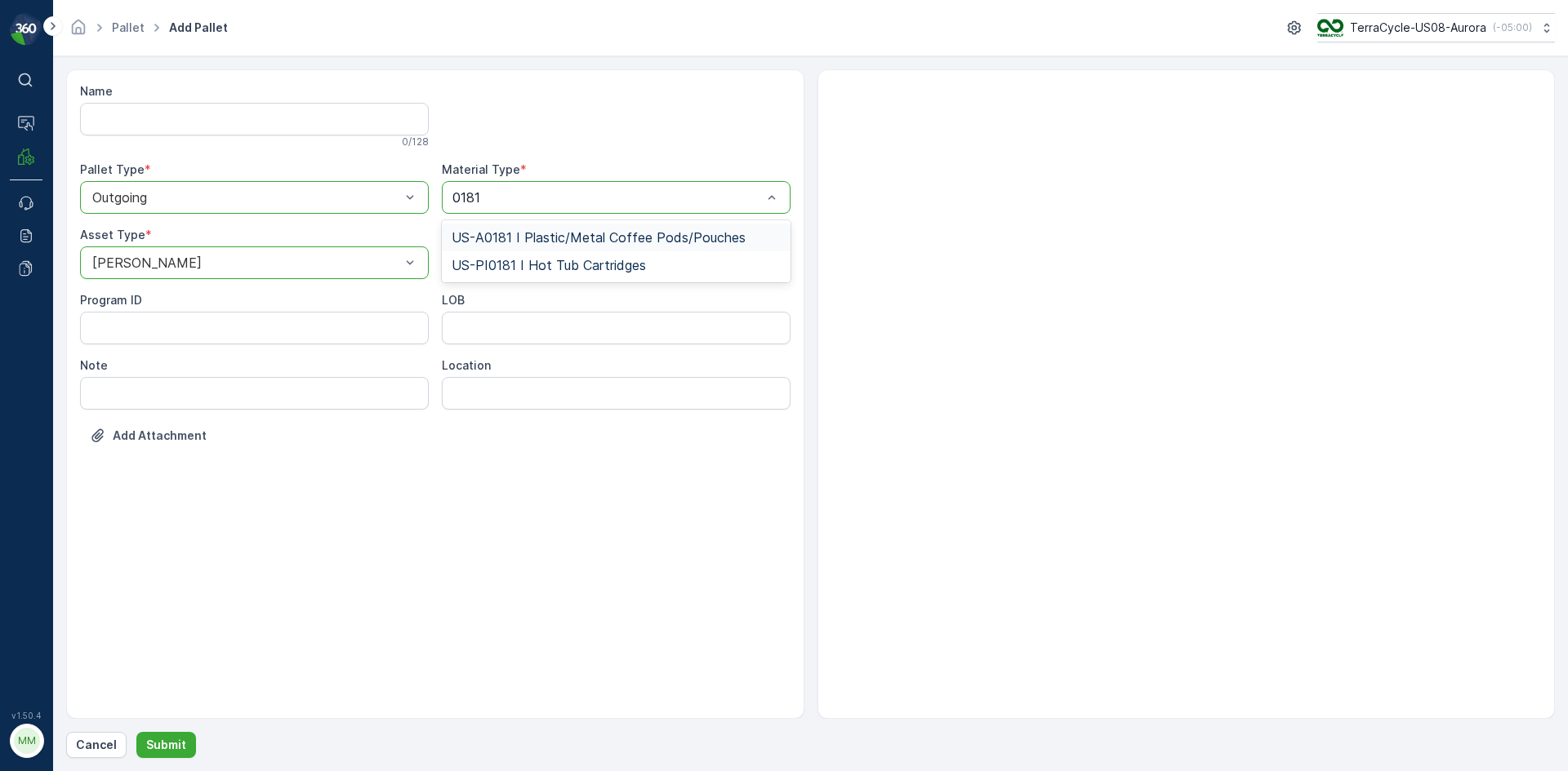
click at [491, 238] on span "US-A0181 I Plastic/Metal Coffee Pods/Pouches" at bounding box center [599, 238] width 294 height 15
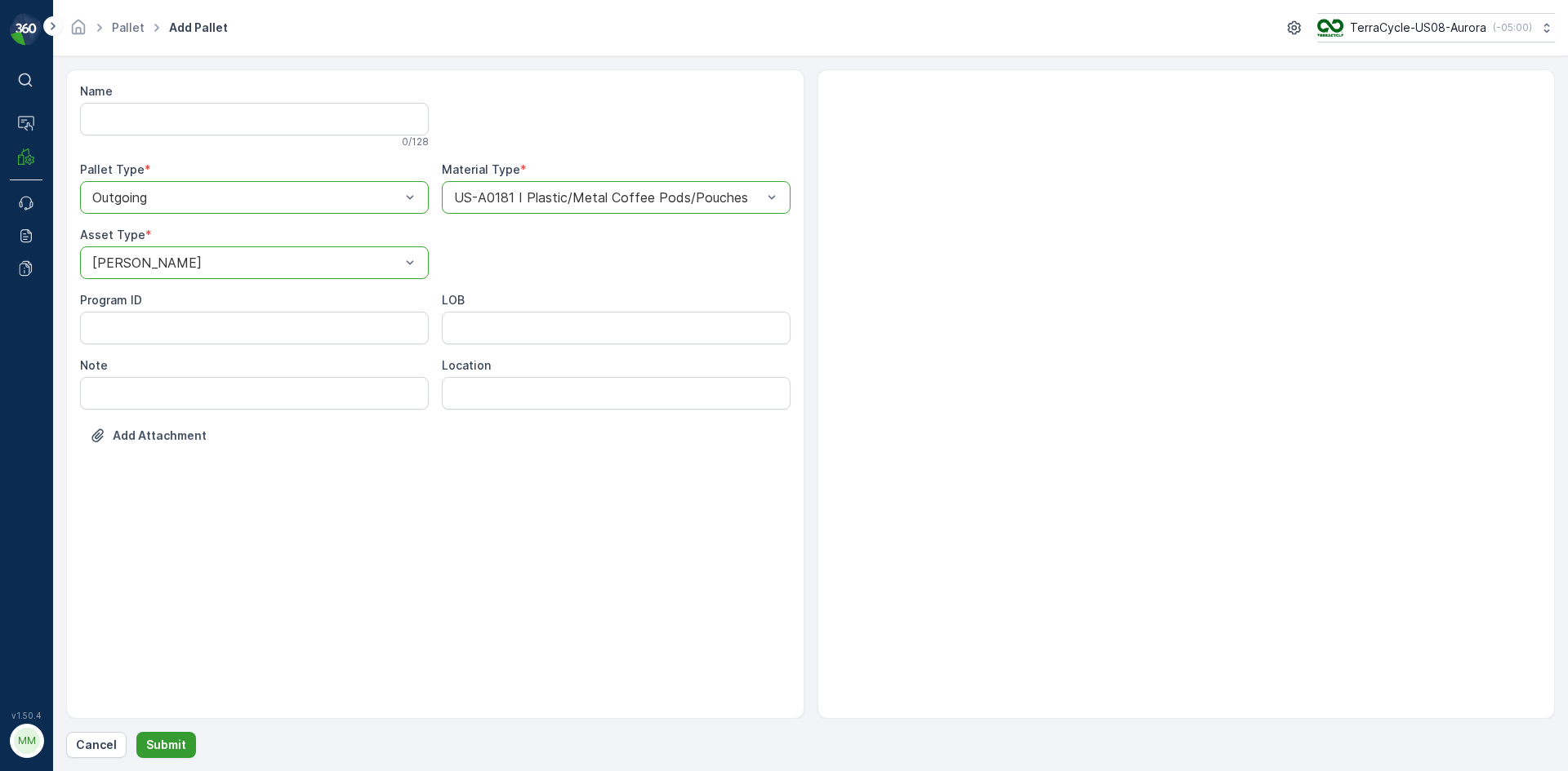
click at [168, 738] on p "Submit" at bounding box center [166, 745] width 40 height 16
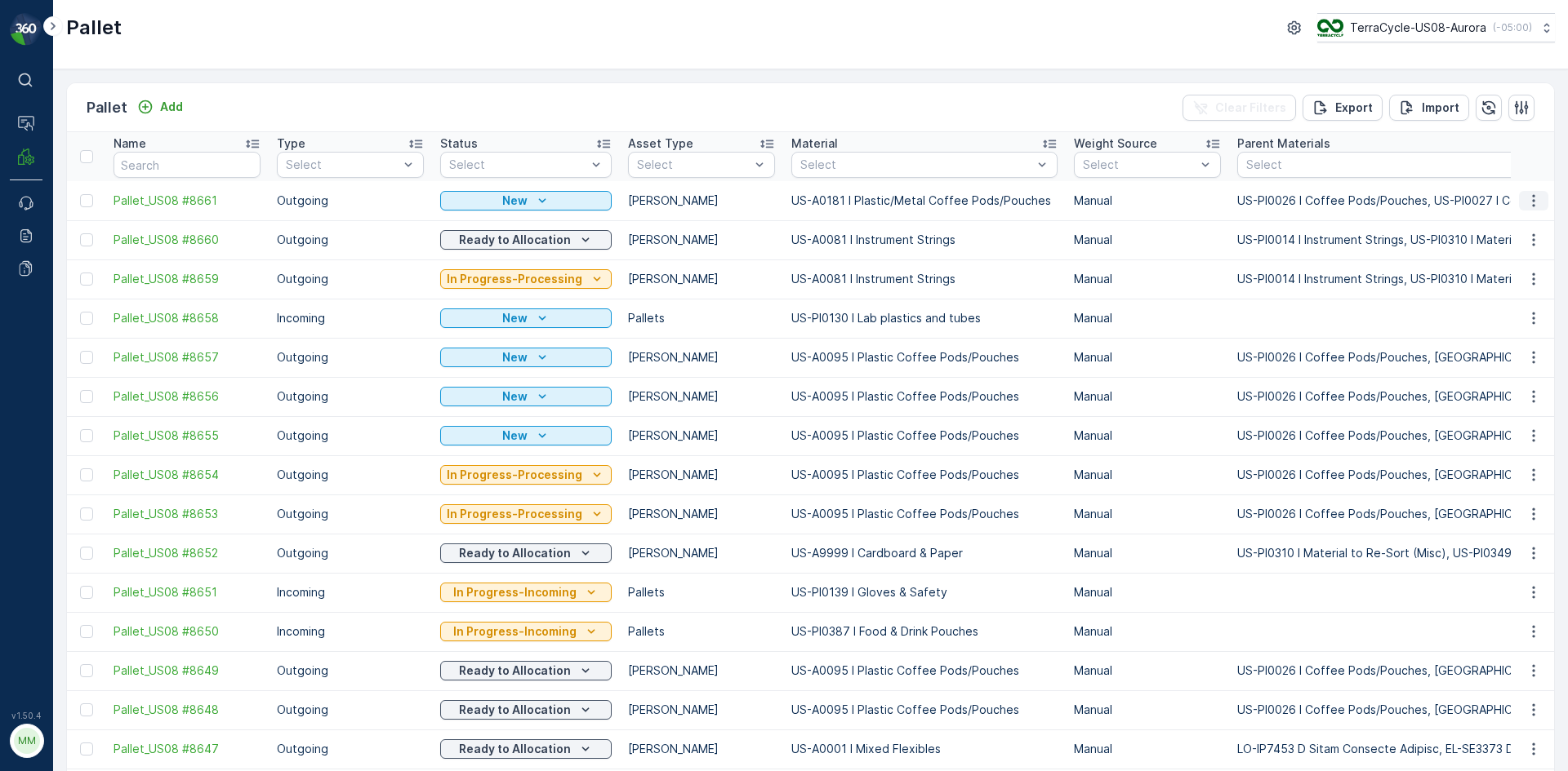
click at [1529, 202] on icon "button" at bounding box center [1532, 200] width 16 height 16
click at [1518, 320] on div "Print QR" at bounding box center [1514, 317] width 108 height 22
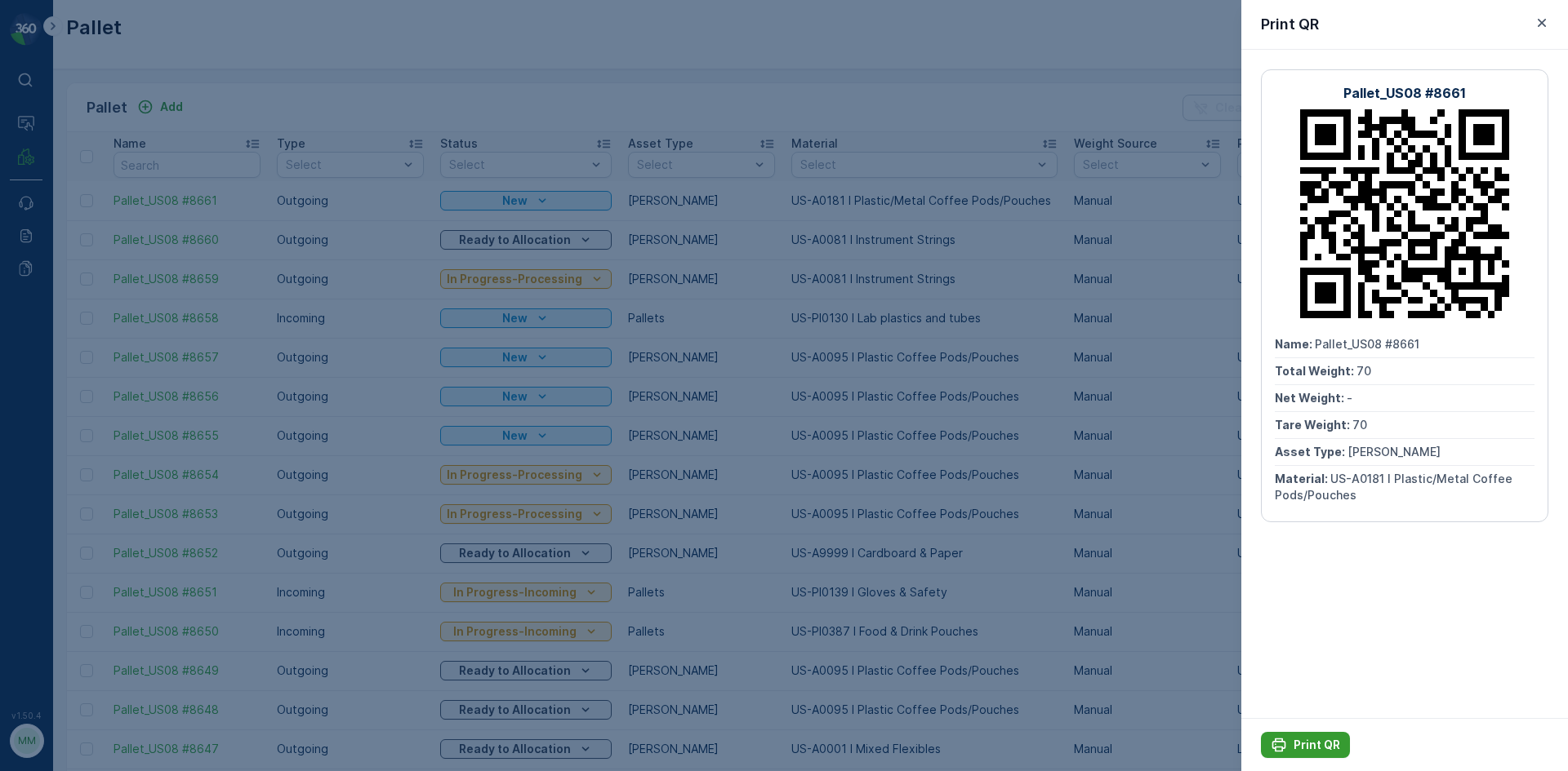
click at [1273, 741] on icon "Print QR" at bounding box center [1278, 745] width 16 height 16
click at [878, 97] on div at bounding box center [784, 385] width 1568 height 771
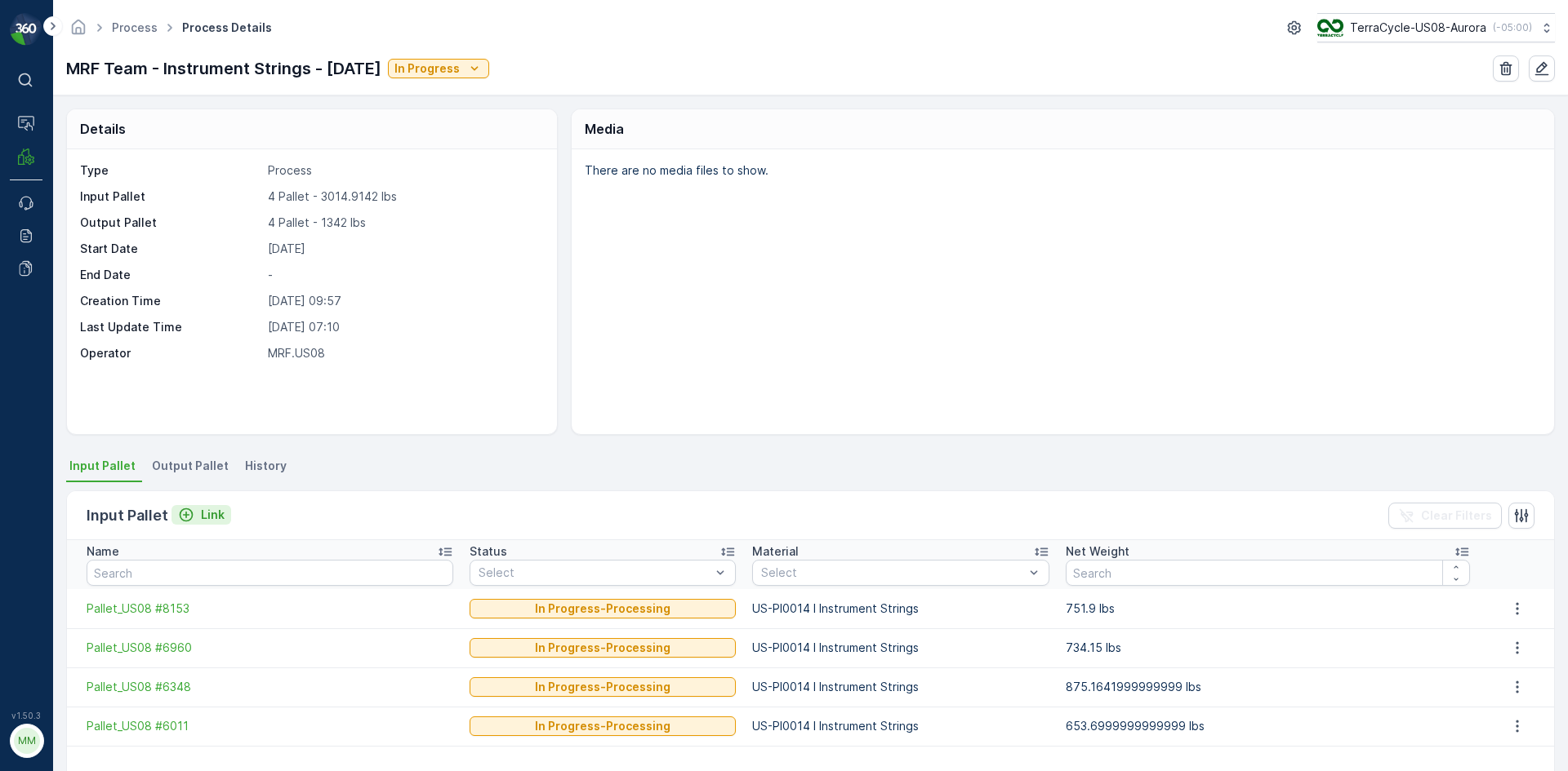
click at [208, 511] on p "Link" at bounding box center [212, 514] width 23 height 16
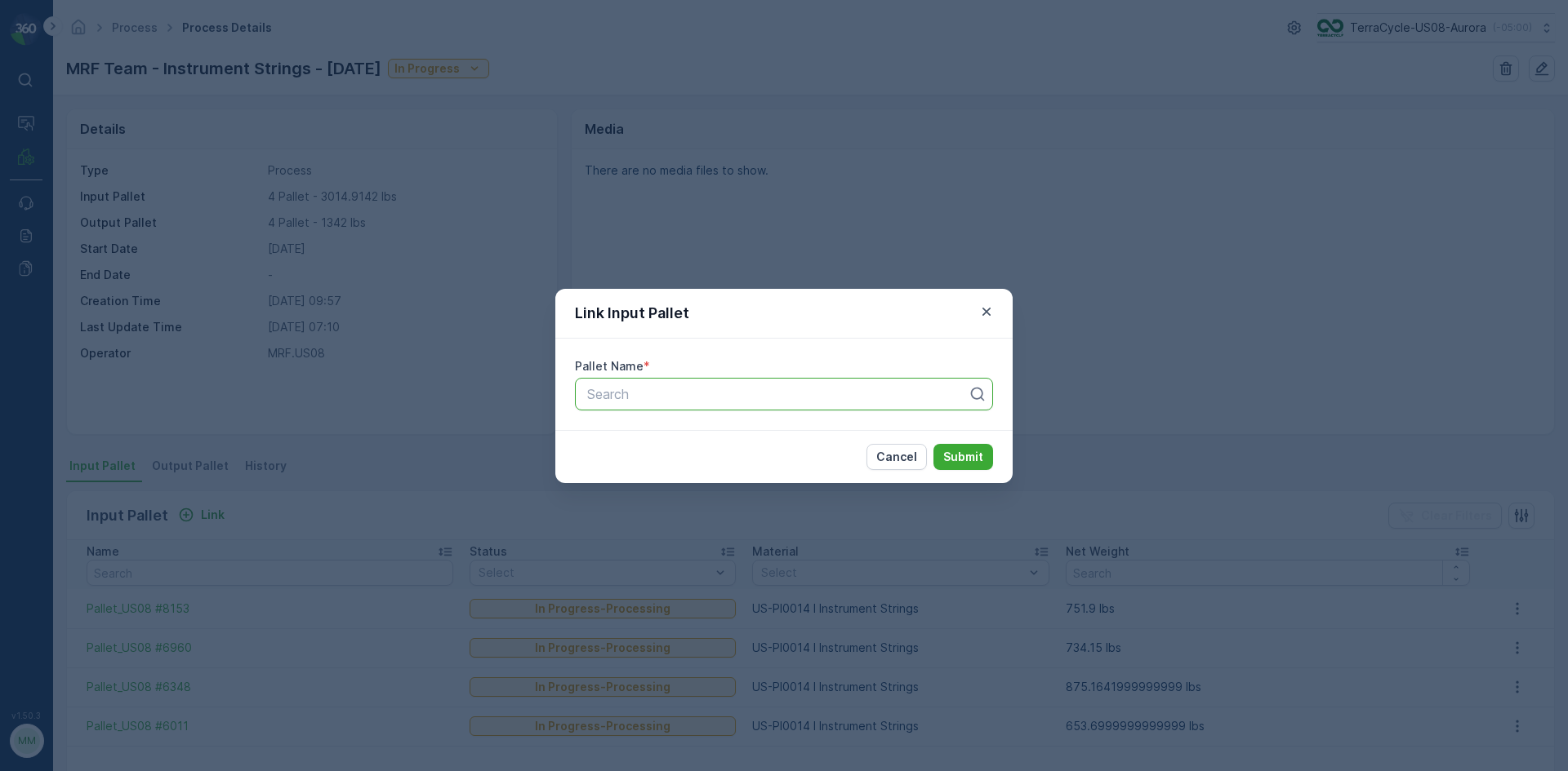
click at [655, 404] on div "Search" at bounding box center [784, 393] width 418 height 33
type input "7460"
click at [933, 444] on button "Submit" at bounding box center [963, 457] width 60 height 26
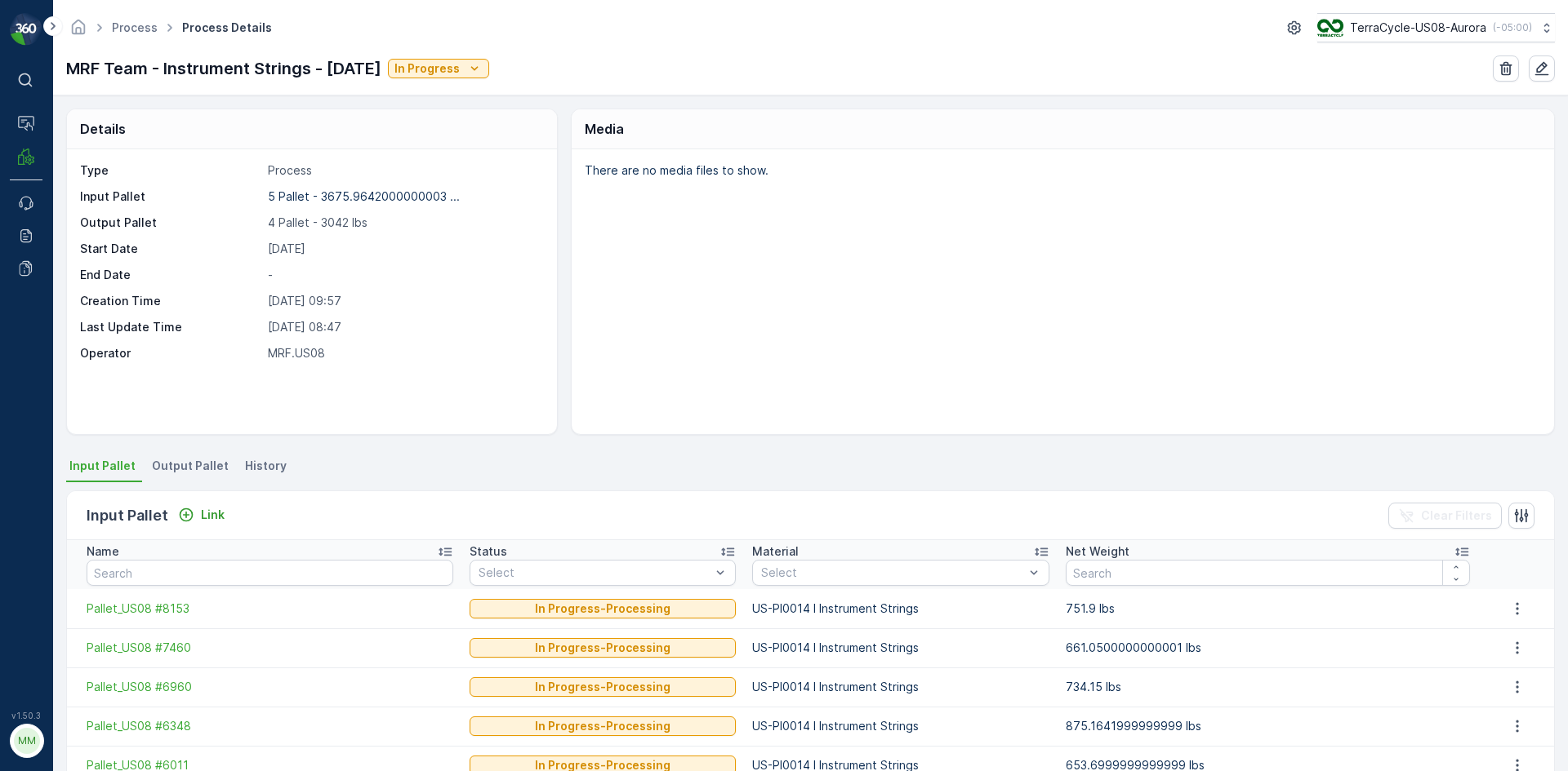
click at [180, 466] on span "Output Pallet" at bounding box center [190, 466] width 77 height 16
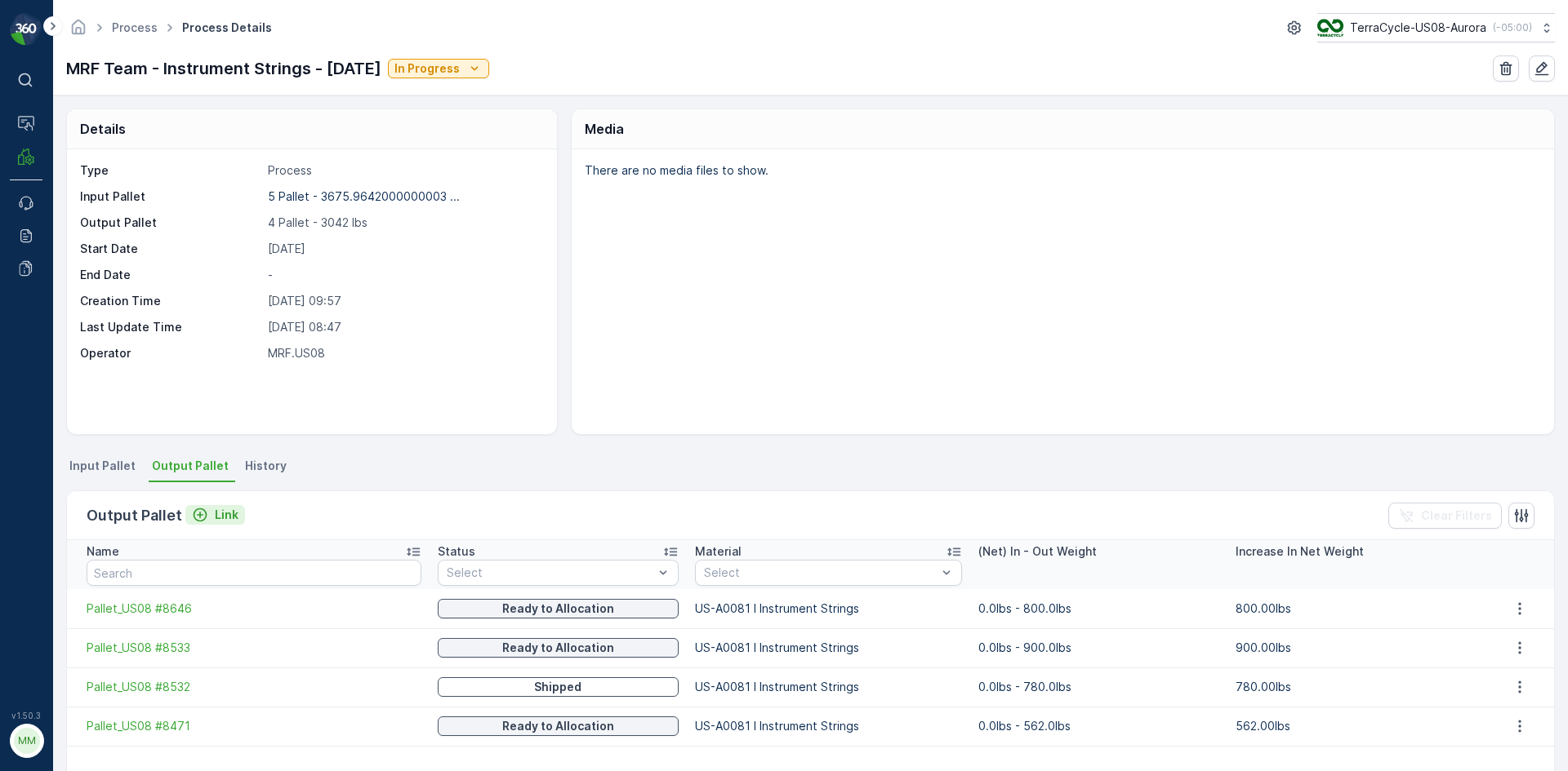
click at [218, 517] on p "Link" at bounding box center [226, 514] width 23 height 16
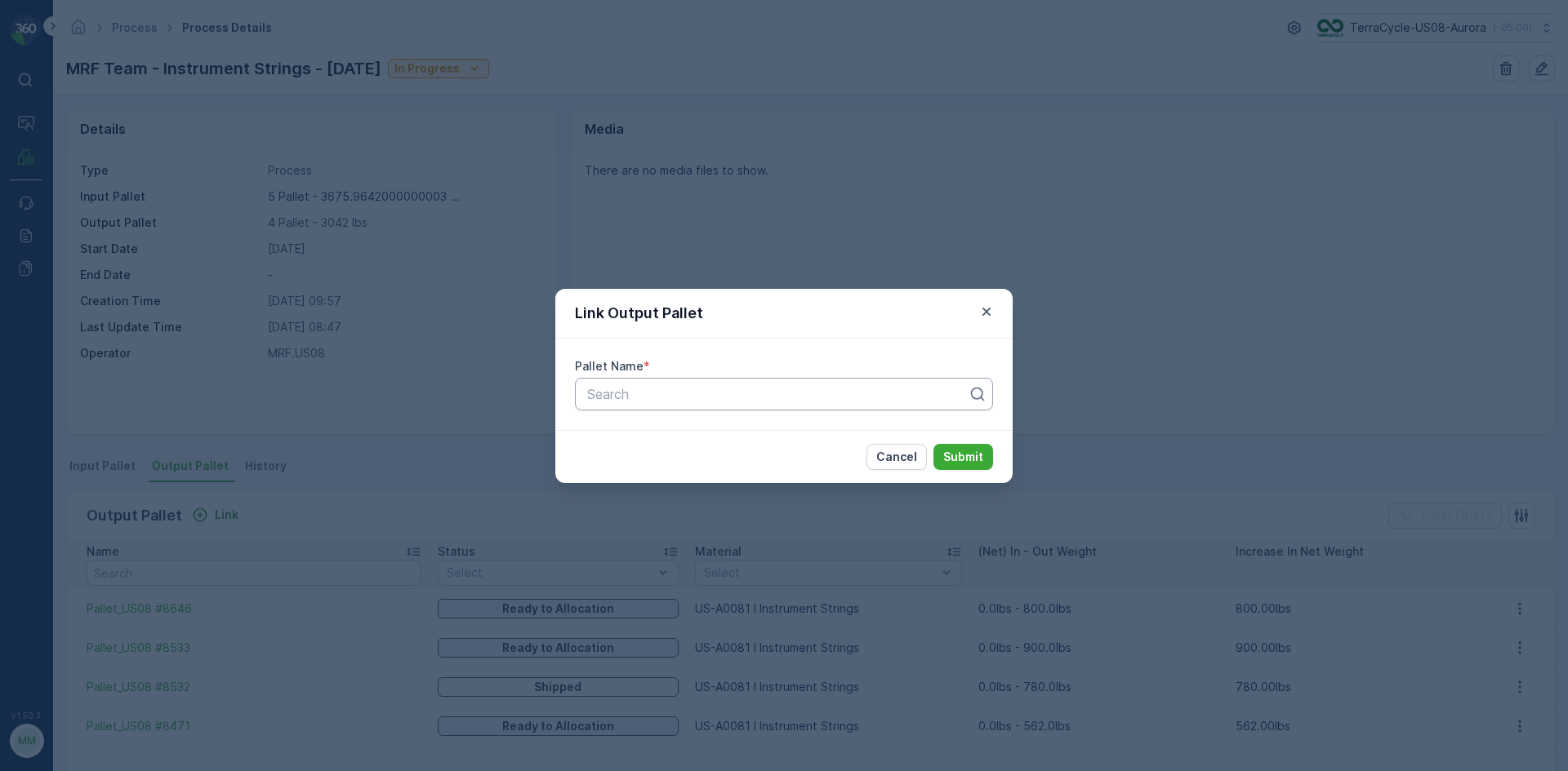
click at [608, 391] on div at bounding box center [777, 394] width 383 height 15
type input "8659"
click at [933, 444] on button "Submit" at bounding box center [963, 457] width 60 height 26
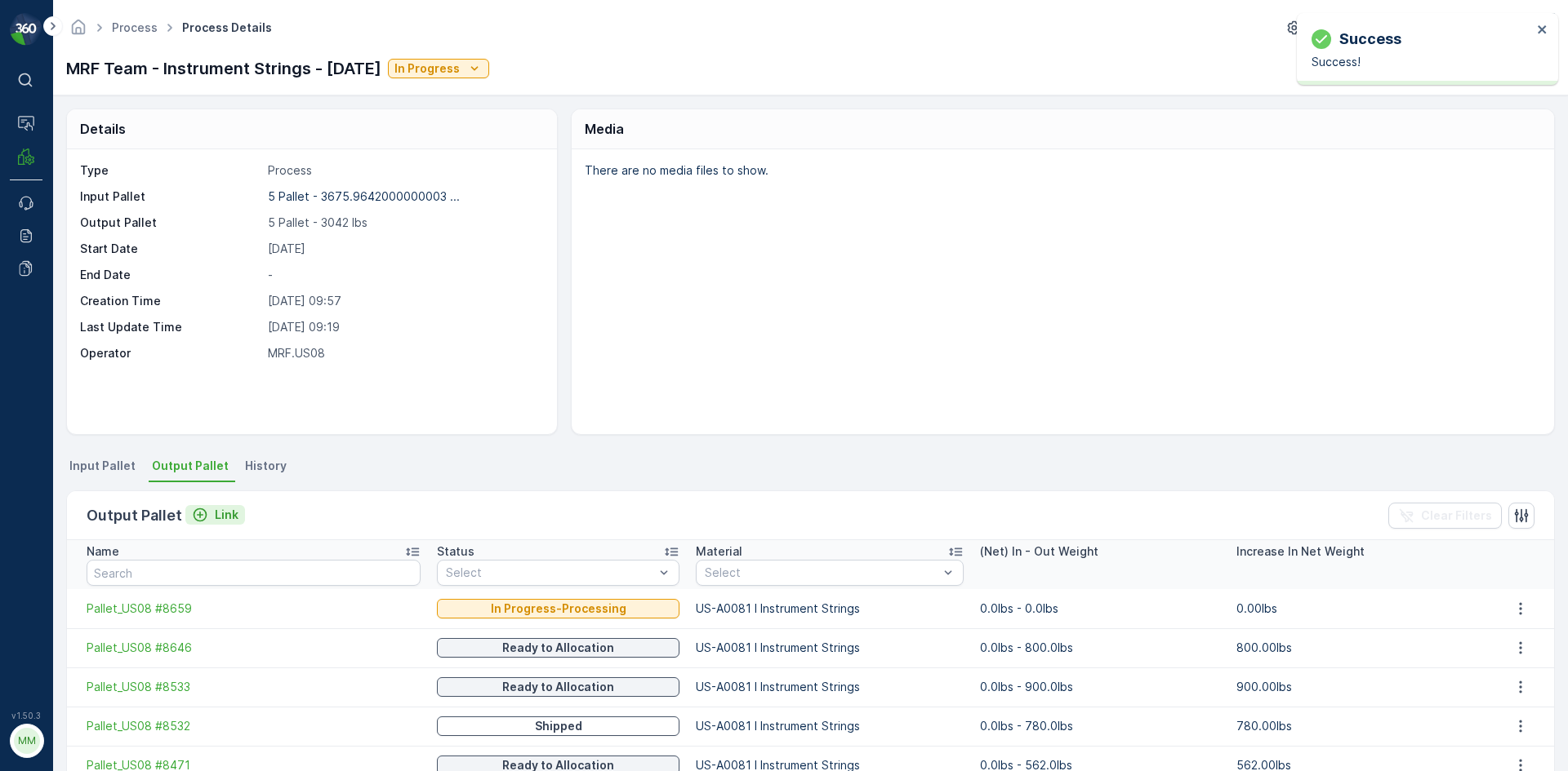
click at [225, 523] on p "Link" at bounding box center [226, 514] width 23 height 16
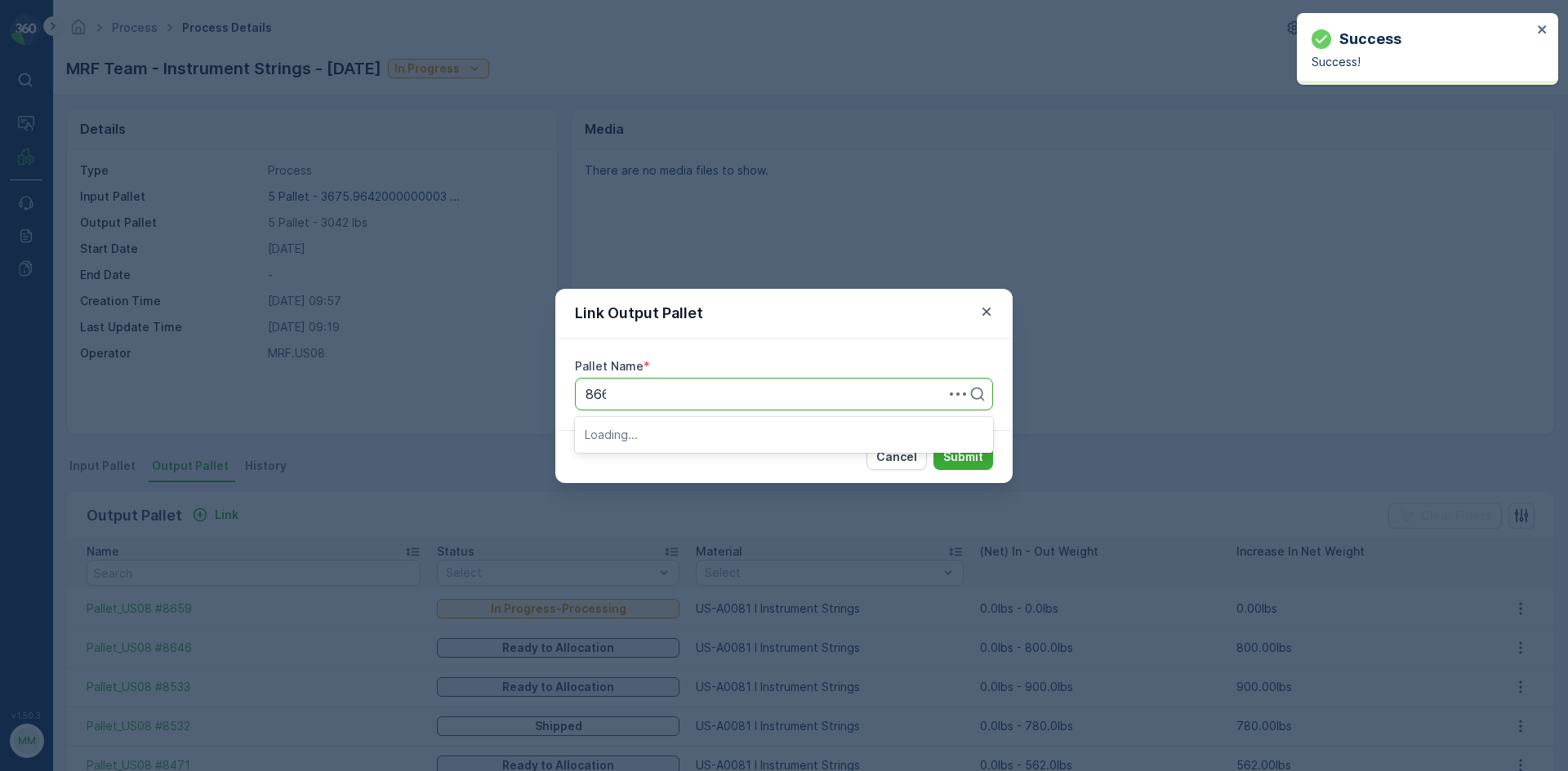
type input "8660"
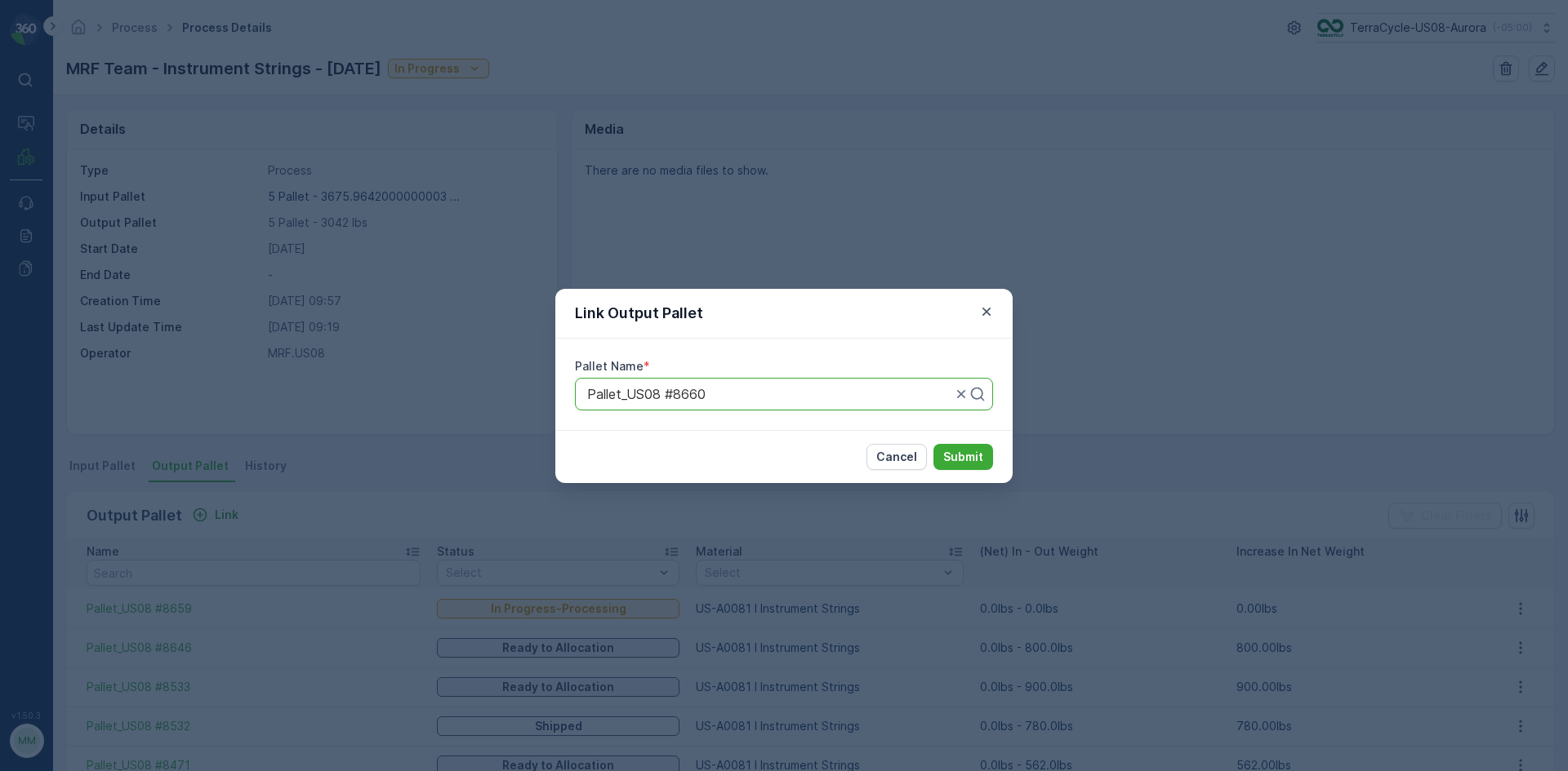
click at [933, 444] on button "Submit" at bounding box center [963, 457] width 60 height 26
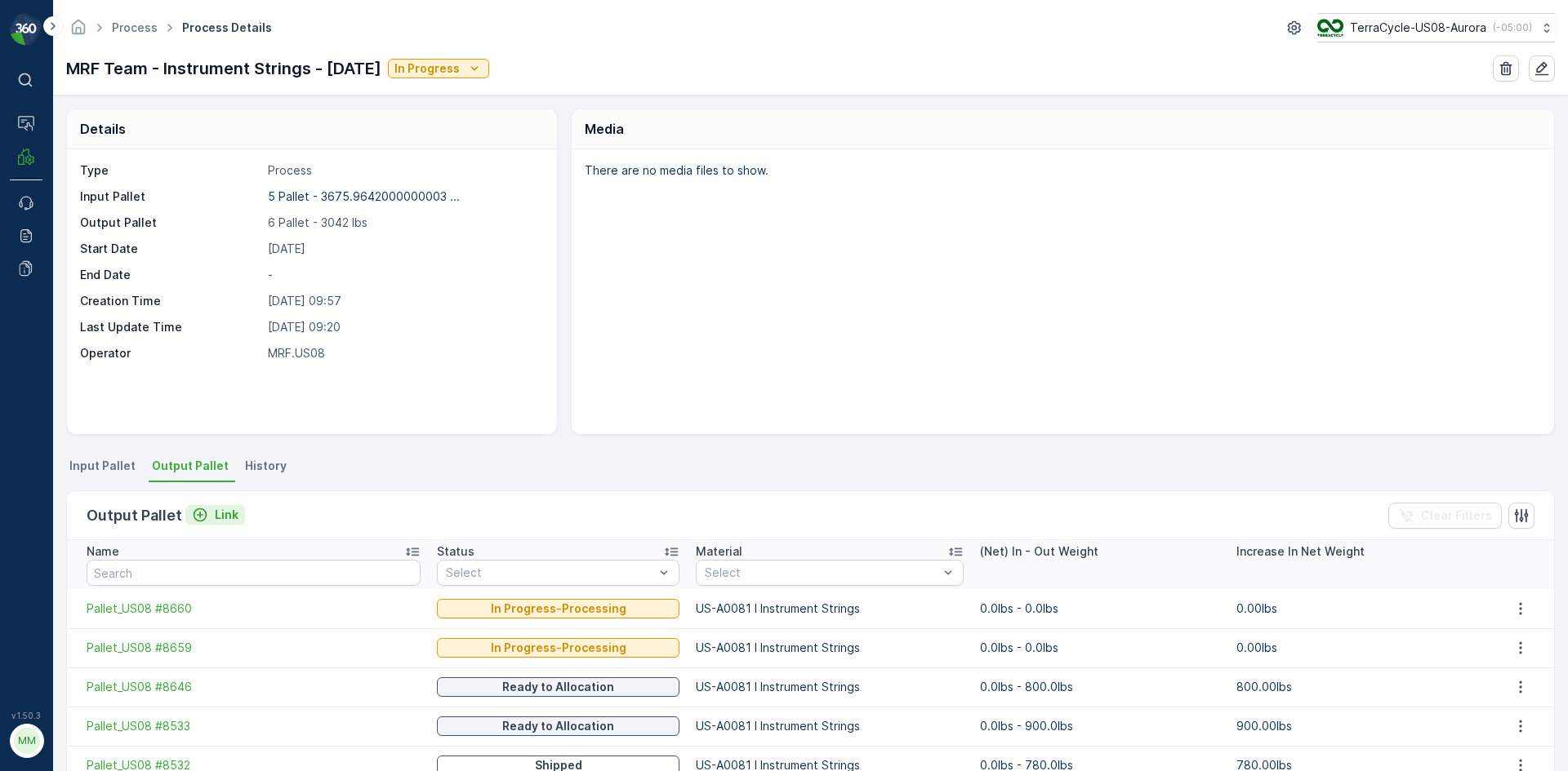
click at [224, 511] on p "Link" at bounding box center [226, 514] width 23 height 16
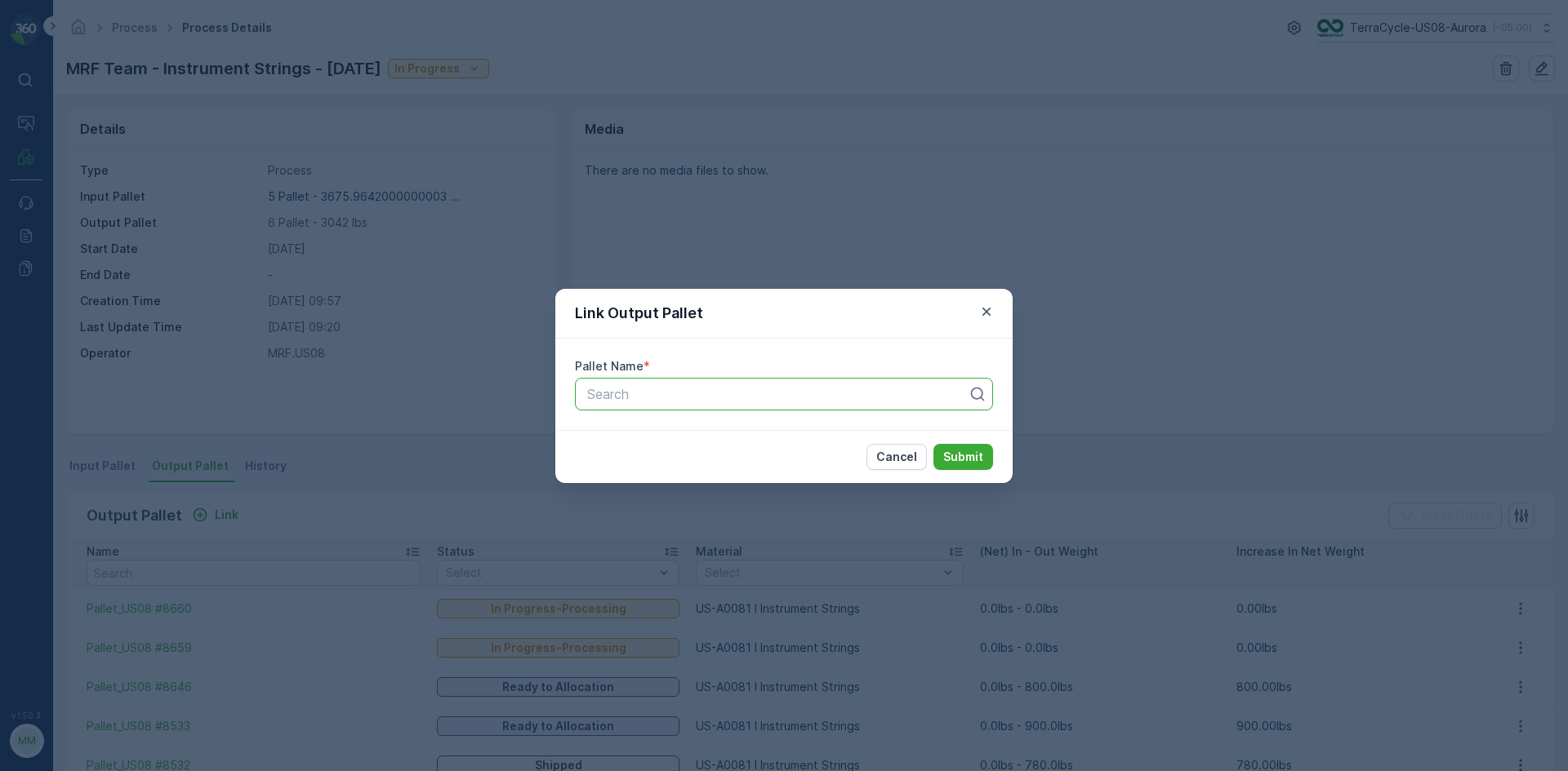
click at [615, 400] on div at bounding box center [777, 394] width 383 height 15
type input "8662"
click at [933, 444] on button "Submit" at bounding box center [963, 457] width 60 height 26
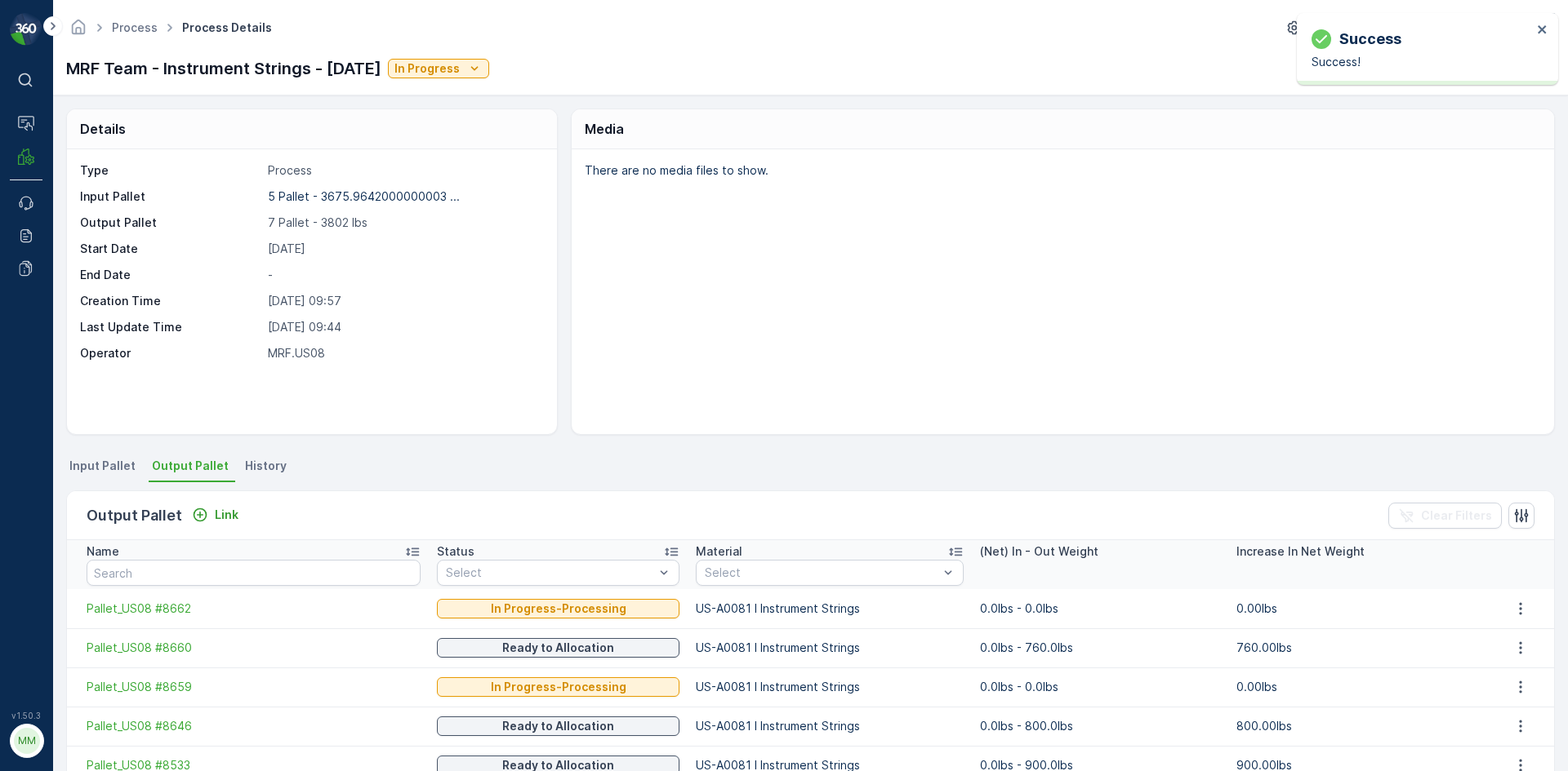
click at [136, 469] on li "Input Pallet" at bounding box center [104, 468] width 76 height 28
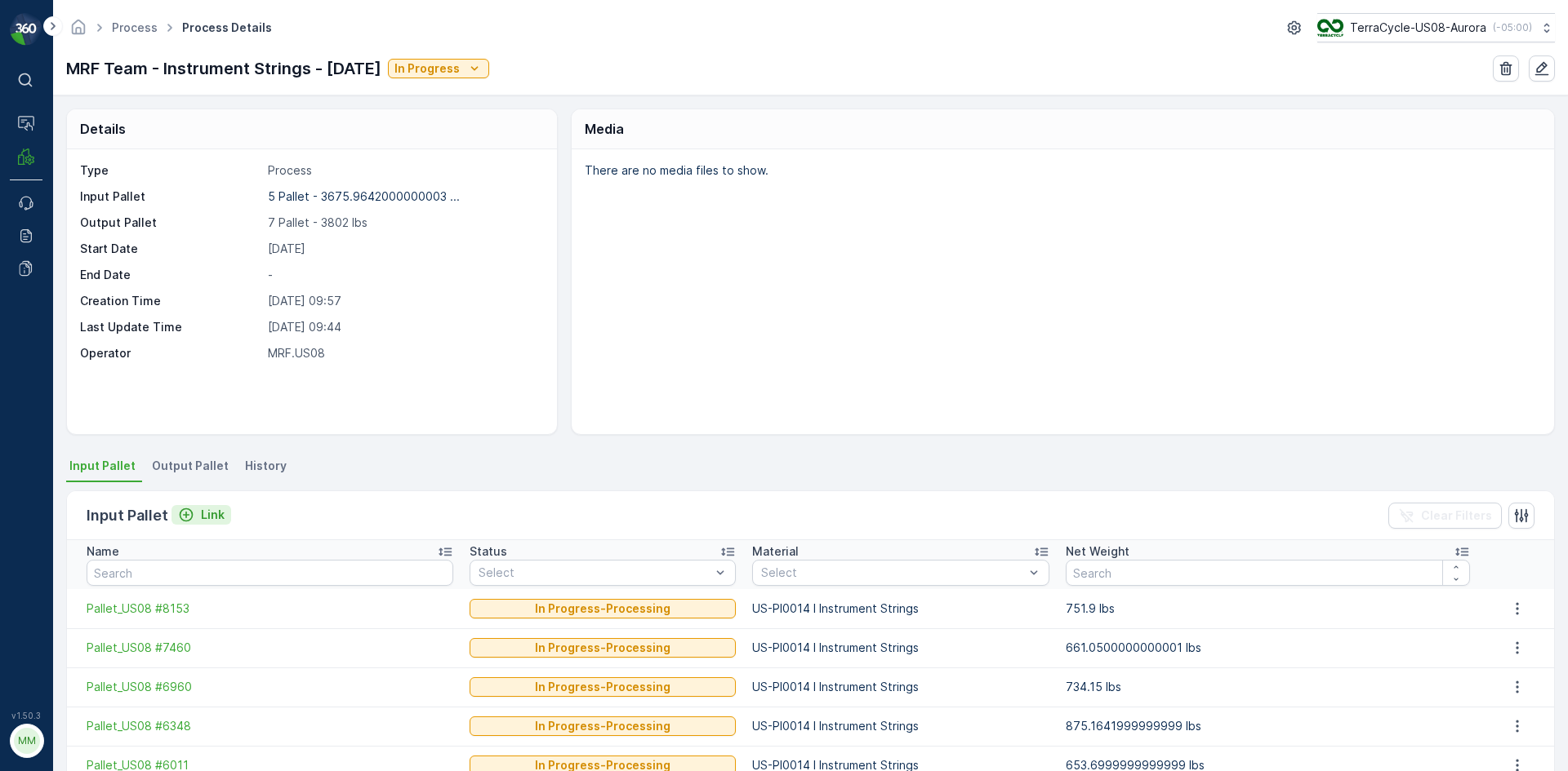
click at [211, 511] on p "Link" at bounding box center [212, 514] width 23 height 16
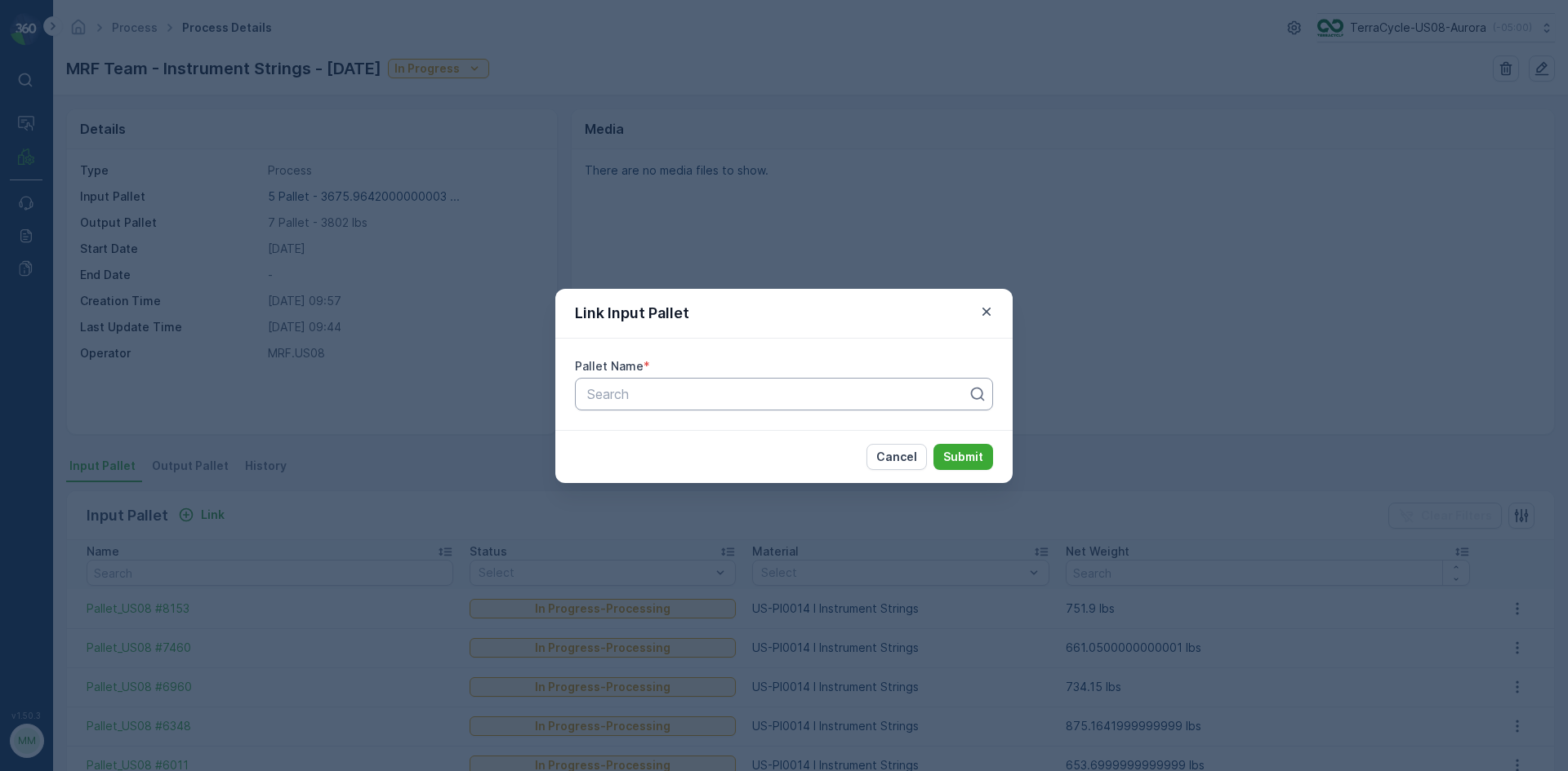
click at [783, 382] on div "Search" at bounding box center [784, 393] width 418 height 33
type input "7693"
click at [933, 444] on button "Submit" at bounding box center [963, 457] width 60 height 26
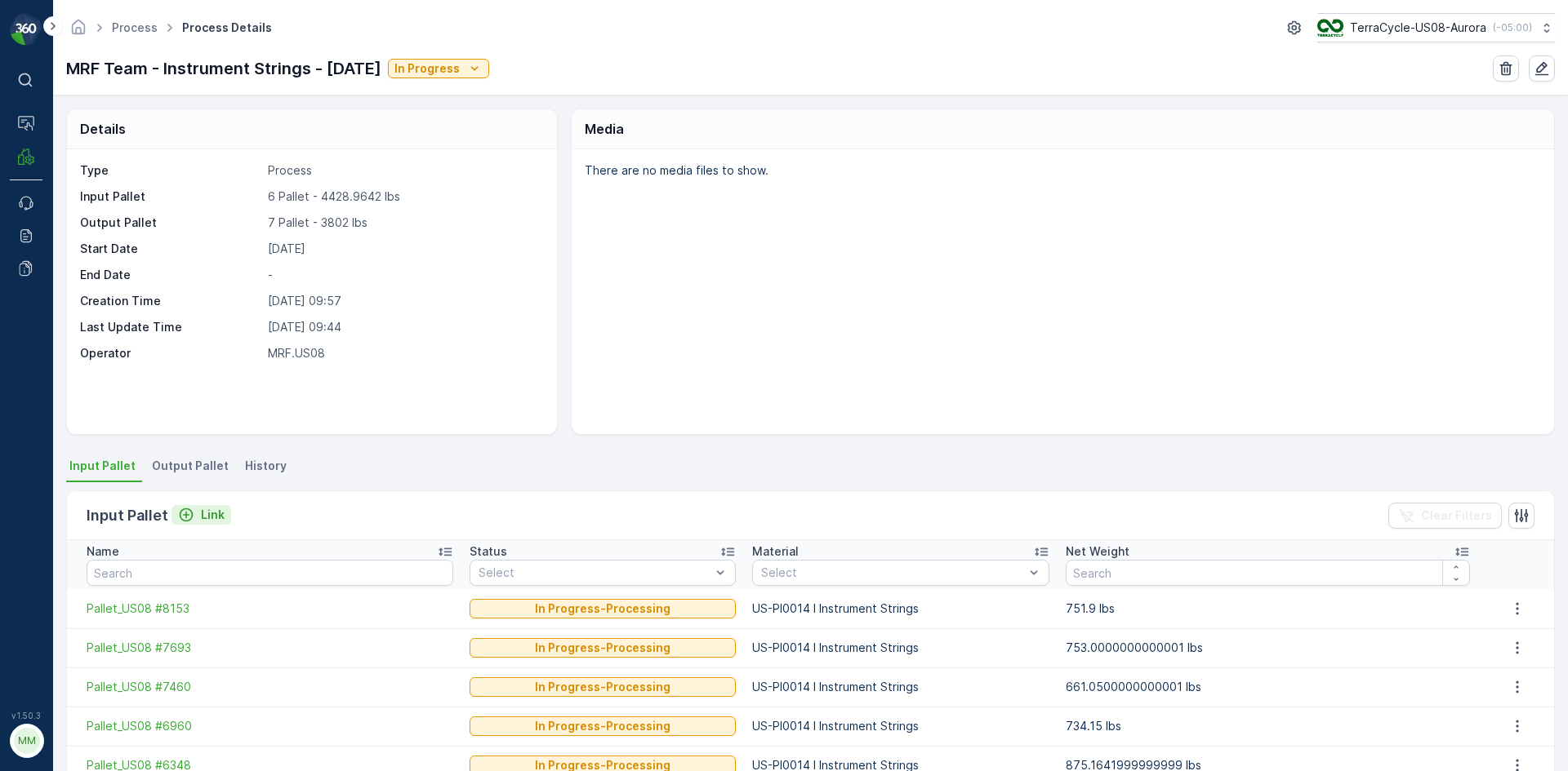
click at [213, 512] on p "Link" at bounding box center [212, 514] width 23 height 16
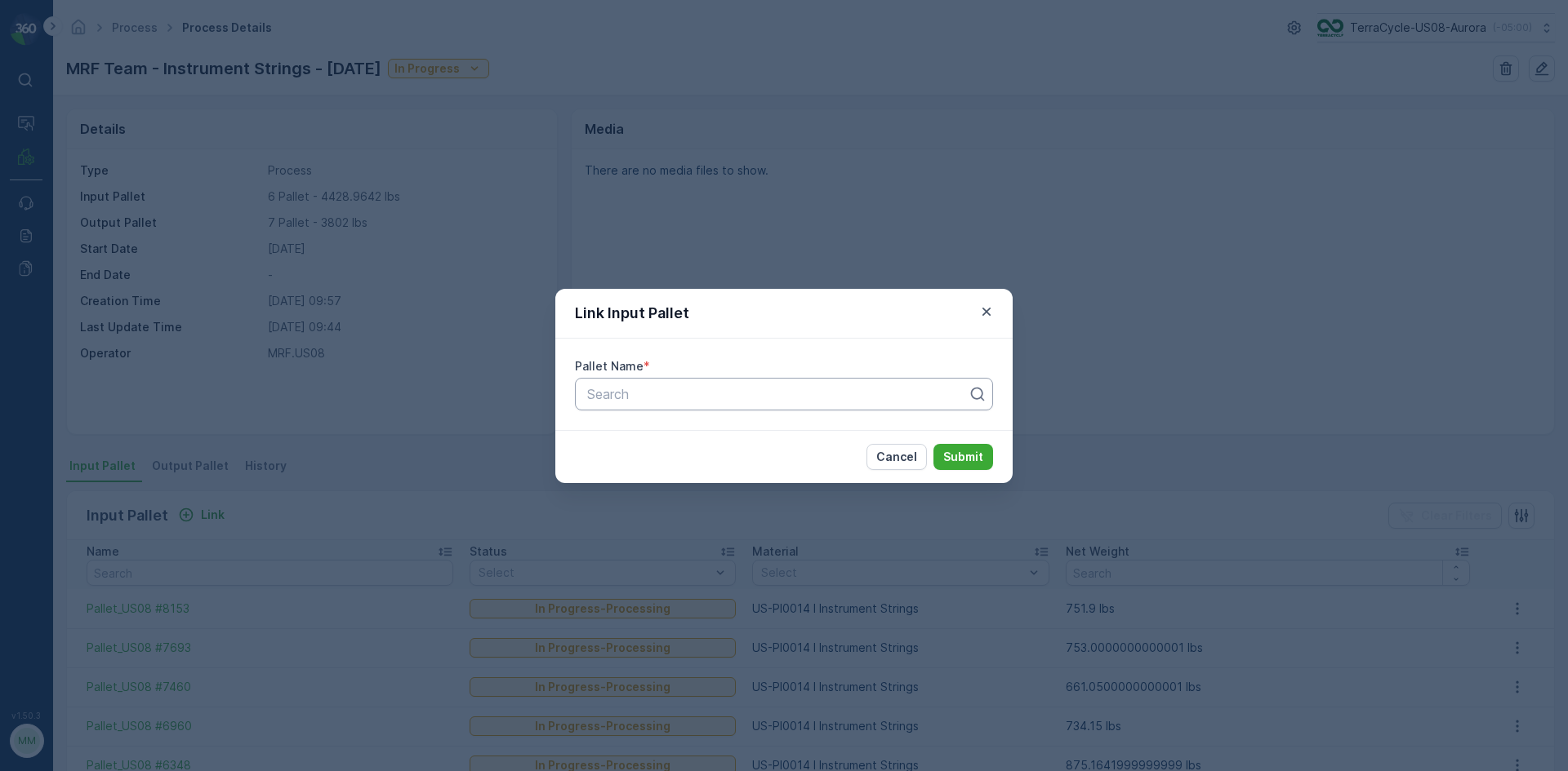
click at [665, 393] on div at bounding box center [777, 394] width 383 height 15
type input "8380"
click at [795, 438] on div "Pallet_US08 #8380" at bounding box center [784, 435] width 398 height 15
click at [981, 450] on p "Submit" at bounding box center [963, 456] width 40 height 16
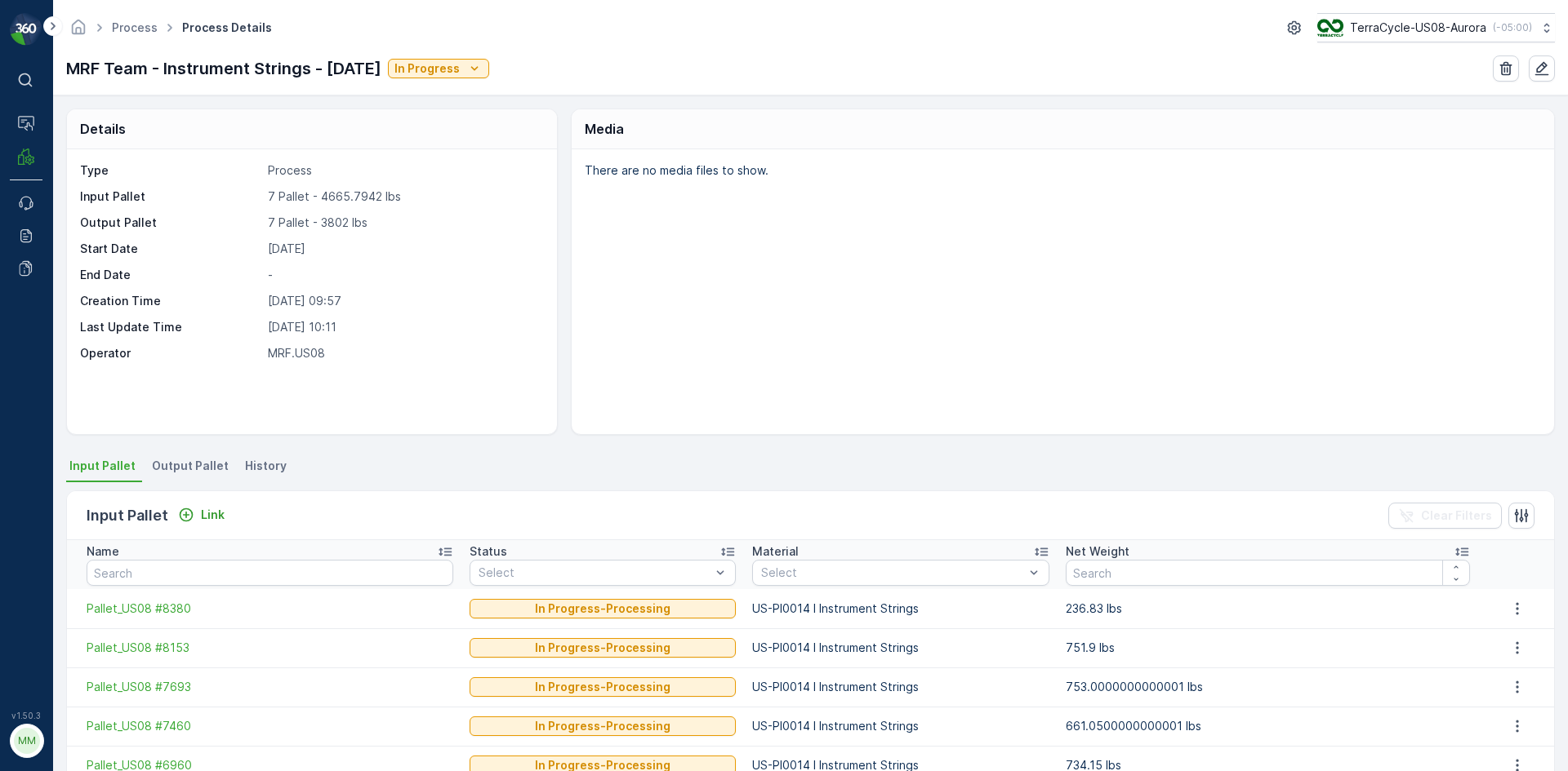
click at [1142, 141] on div "Media" at bounding box center [1063, 129] width 982 height 40
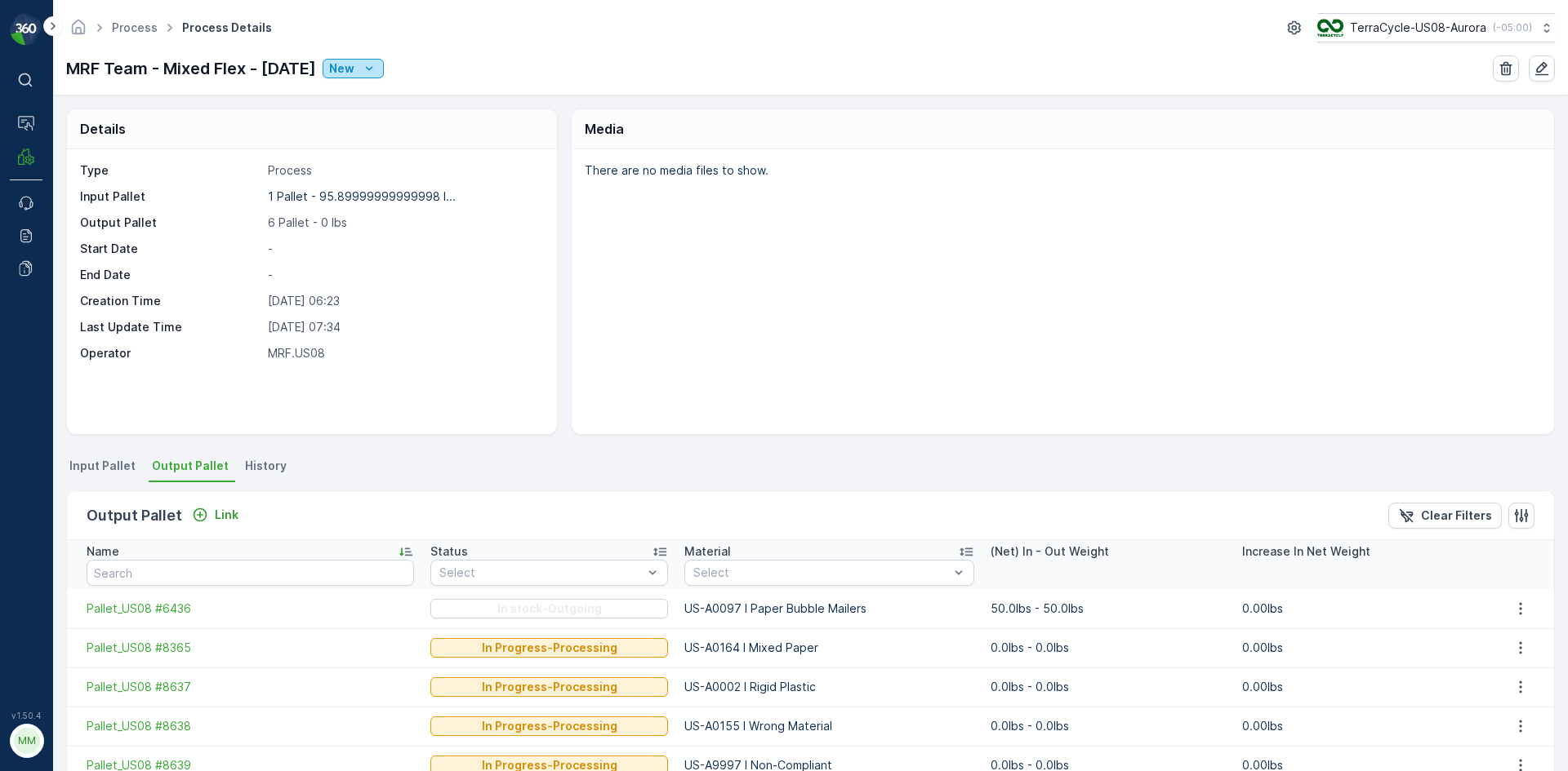
click at [378, 67] on icon "New" at bounding box center [368, 67] width 16 height 16
click at [403, 112] on span "Ready" at bounding box center [394, 115] width 35 height 16
click at [354, 68] on p "New" at bounding box center [341, 67] width 25 height 16
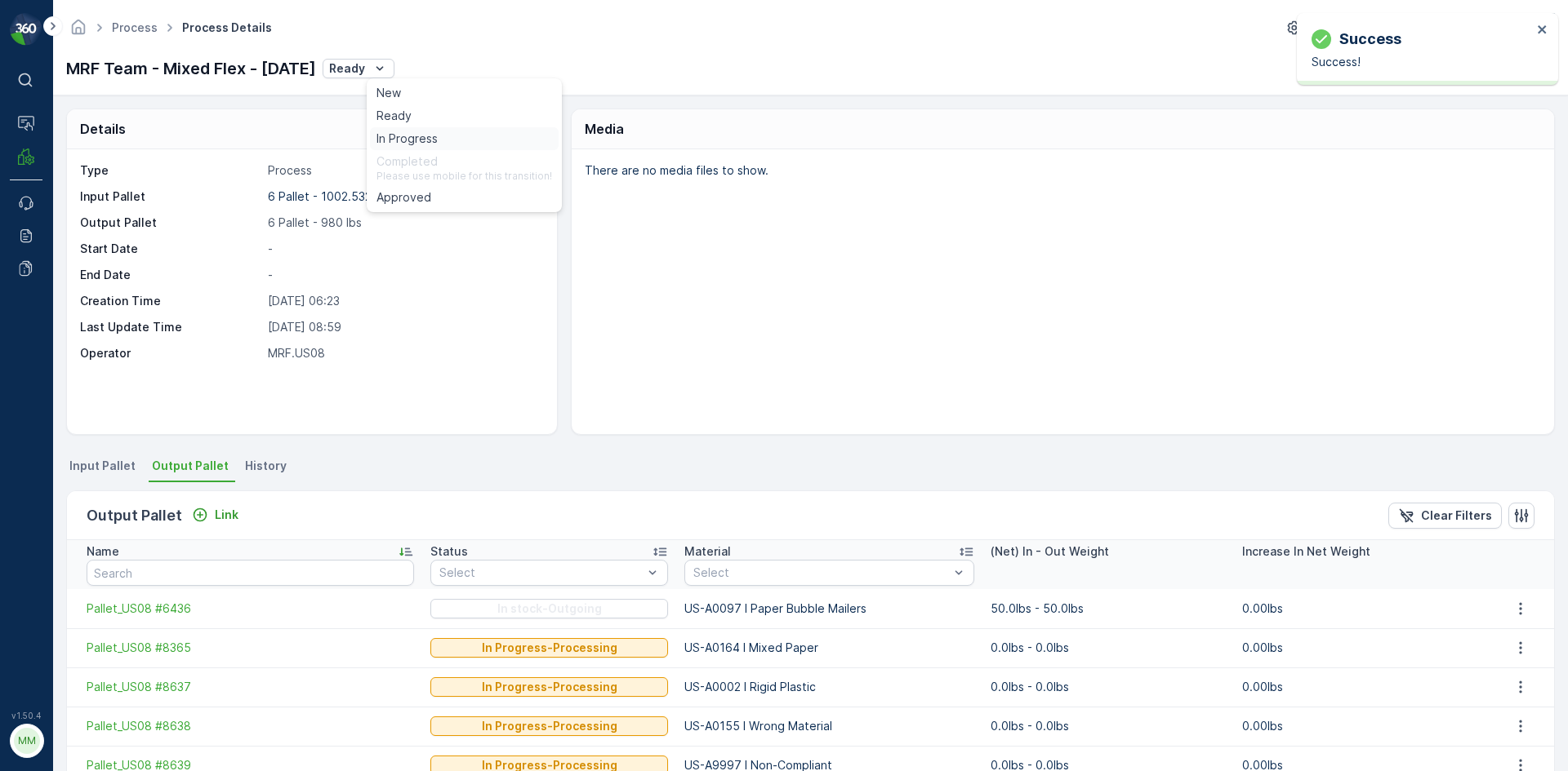
click at [415, 141] on span "In Progress" at bounding box center [407, 138] width 61 height 16
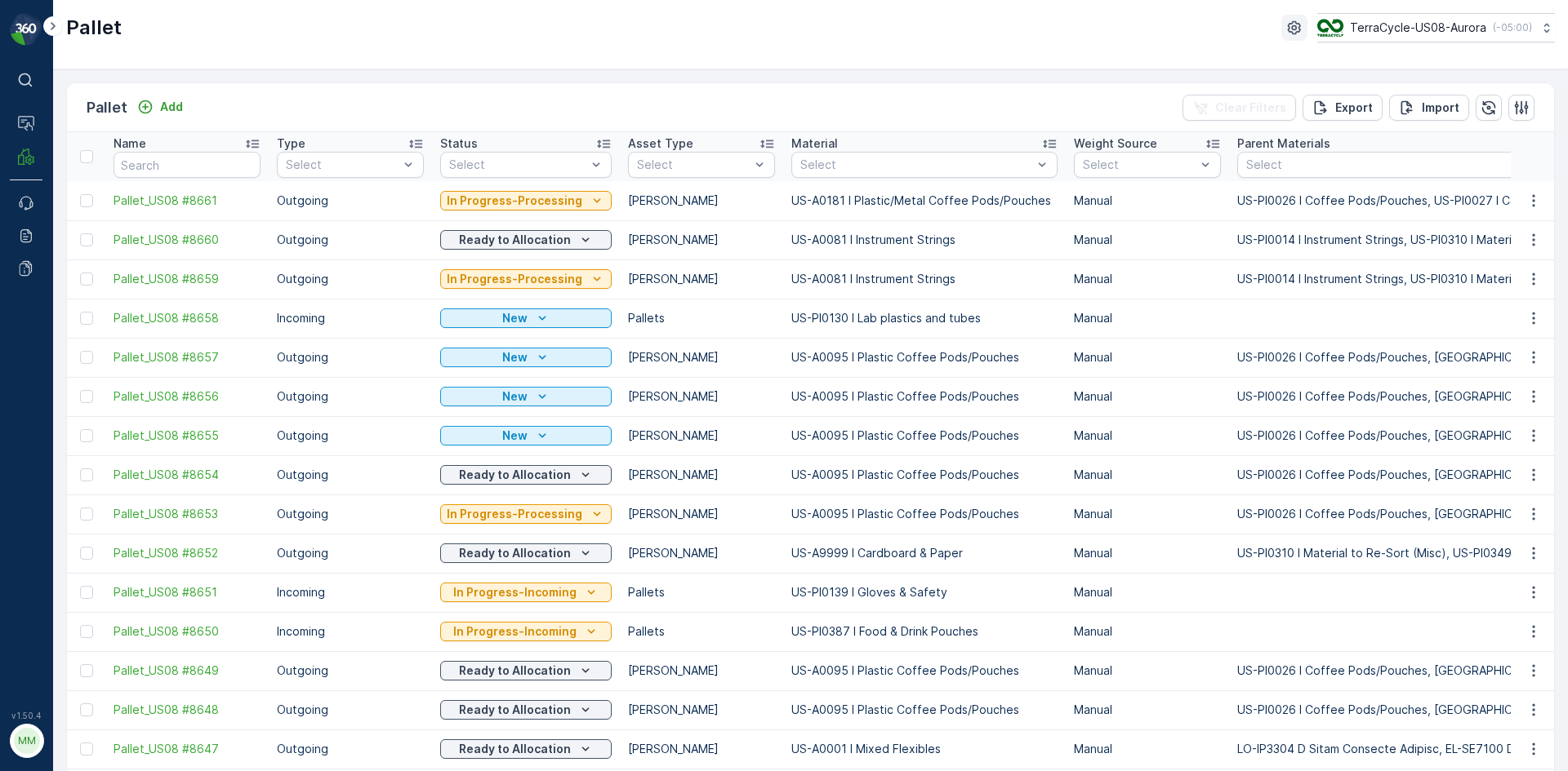
click at [1288, 28] on icon "button" at bounding box center [1293, 27] width 16 height 16
click at [1518, 109] on icon "button" at bounding box center [1520, 107] width 16 height 16
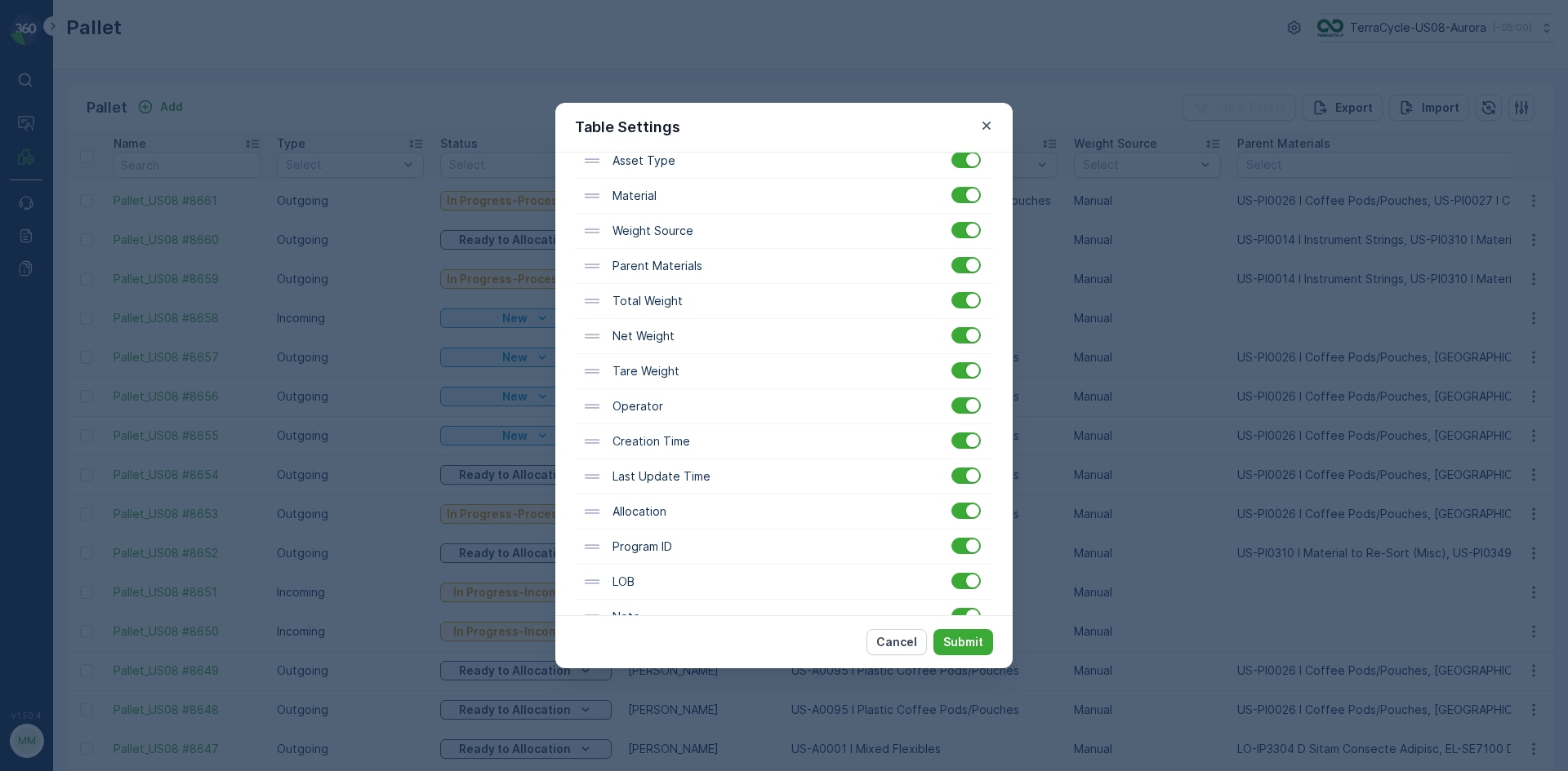
scroll to position [319, 0]
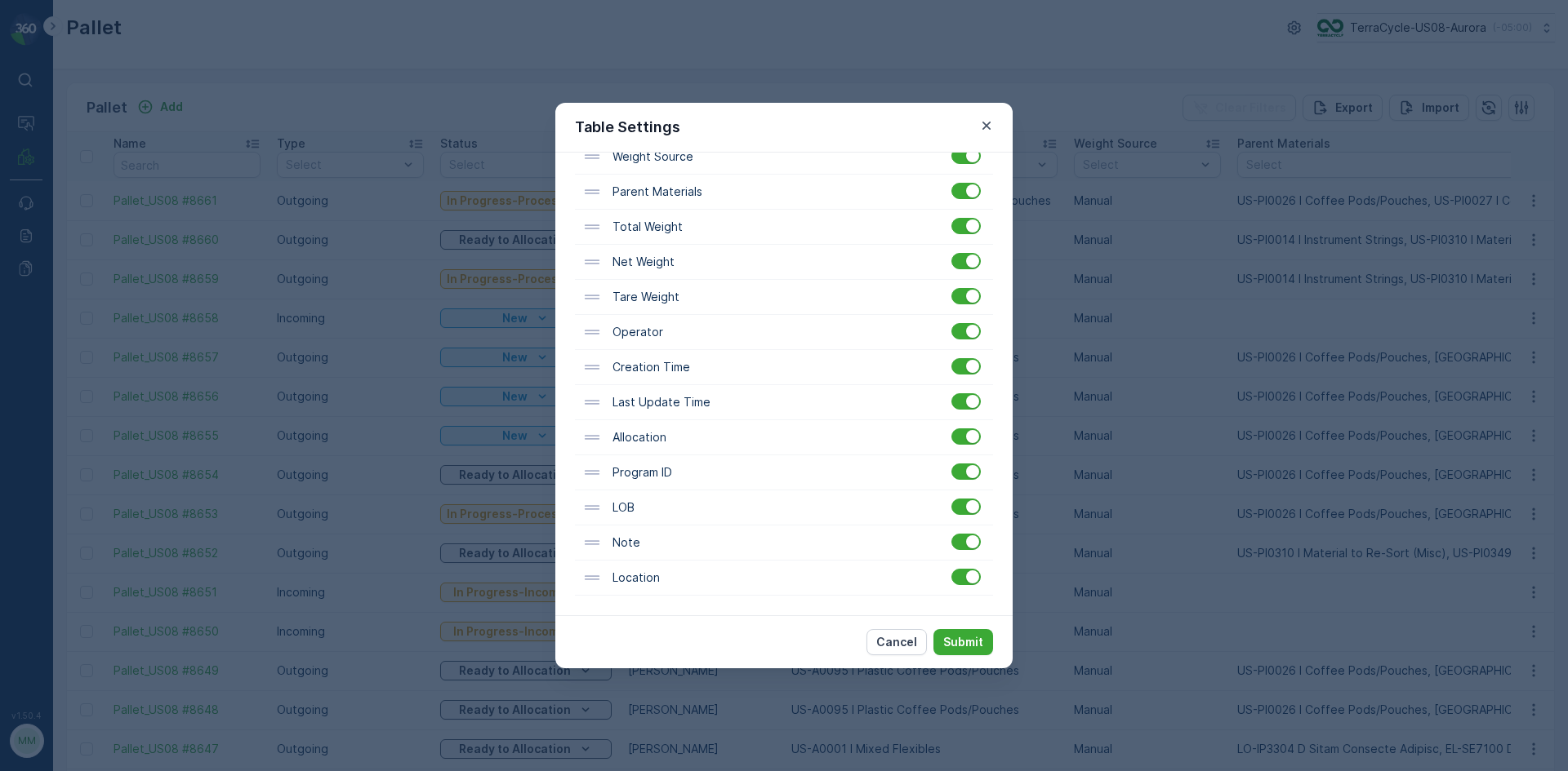
click at [841, 67] on div "Table Settings Filter Settings Show Filter Column Settings Name Type Status Ass…" at bounding box center [784, 385] width 1568 height 771
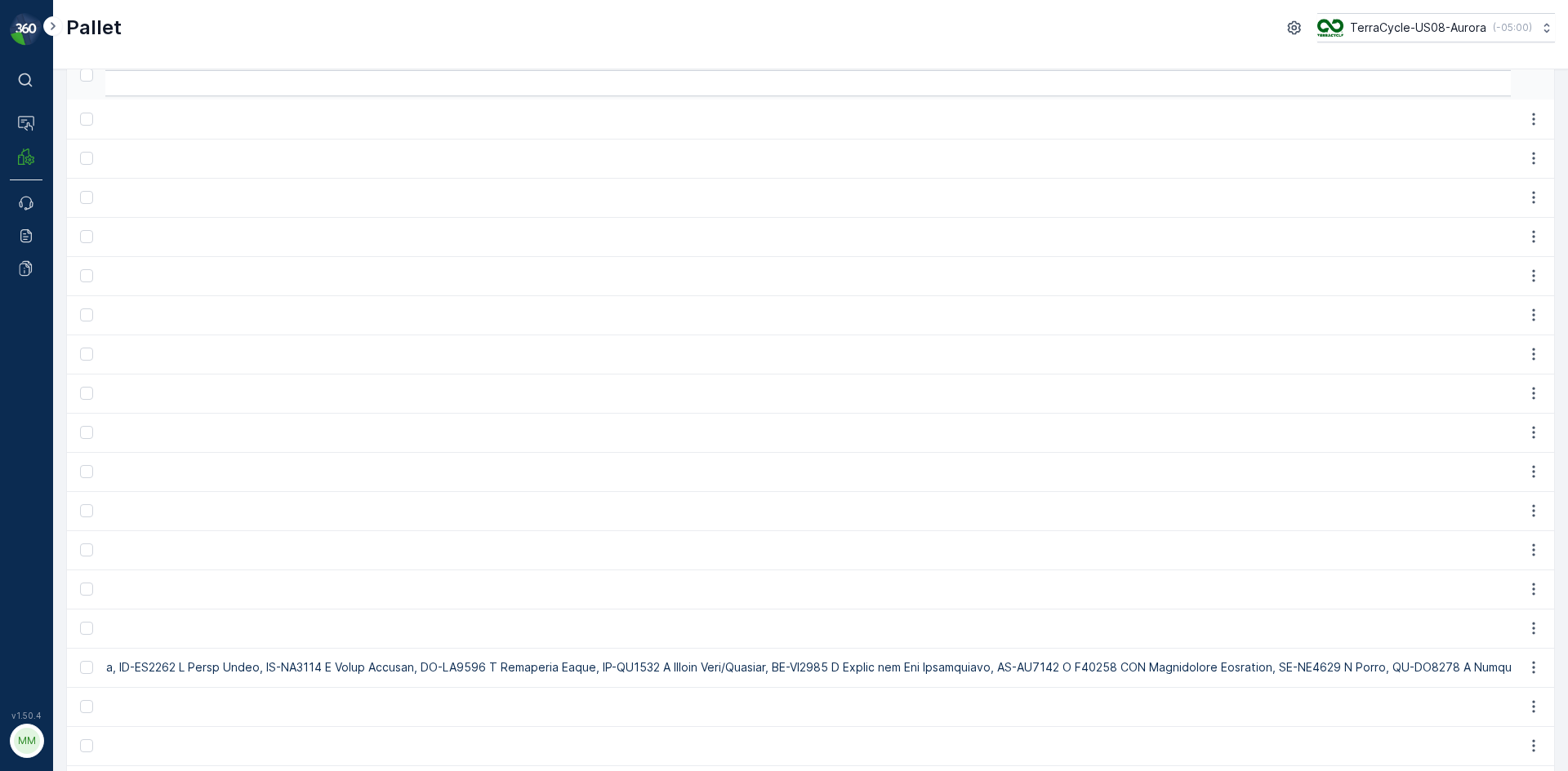
scroll to position [0, 0]
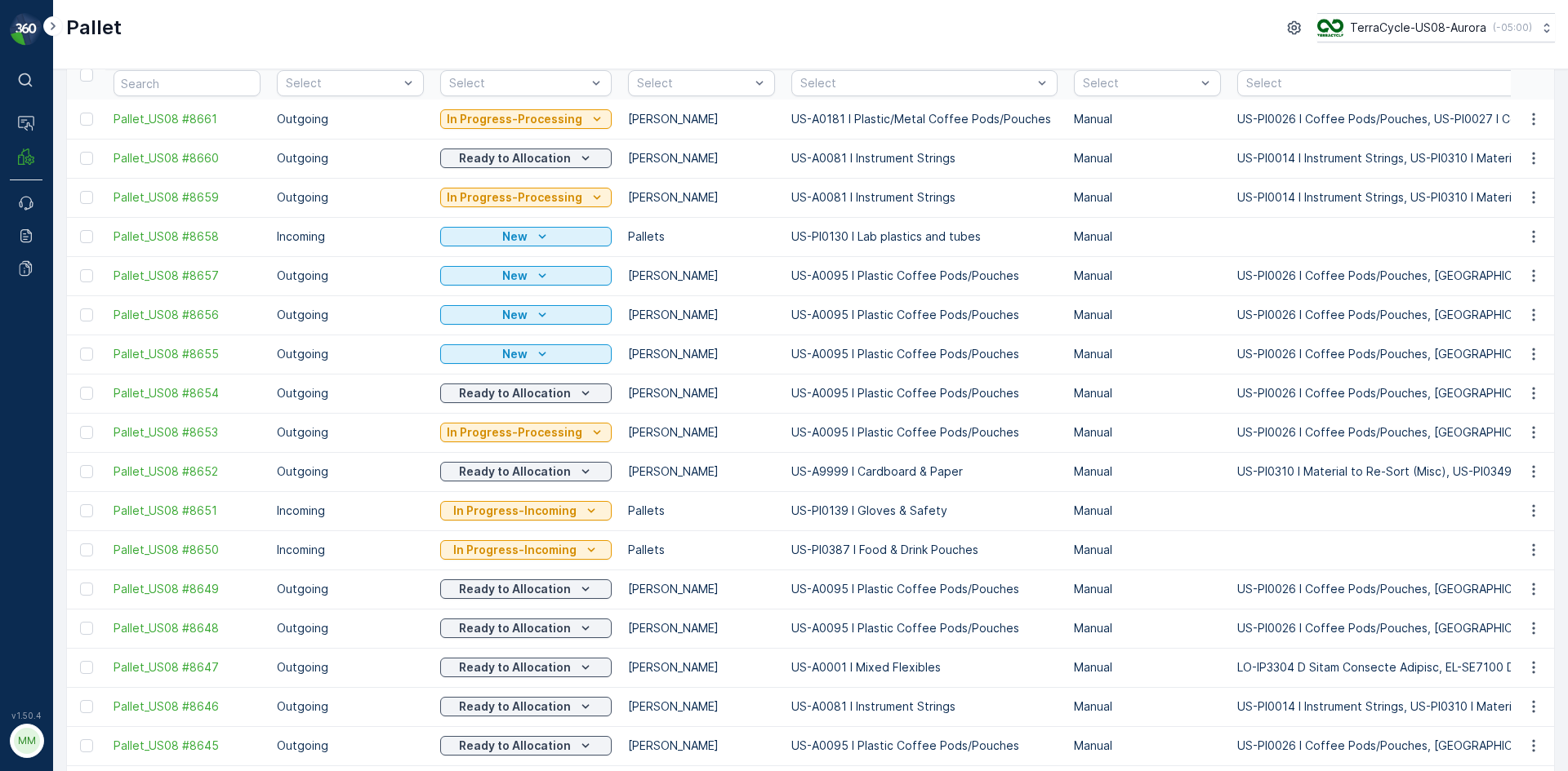
drag, startPoint x: 977, startPoint y: 275, endPoint x: 562, endPoint y: 249, distance: 415.8
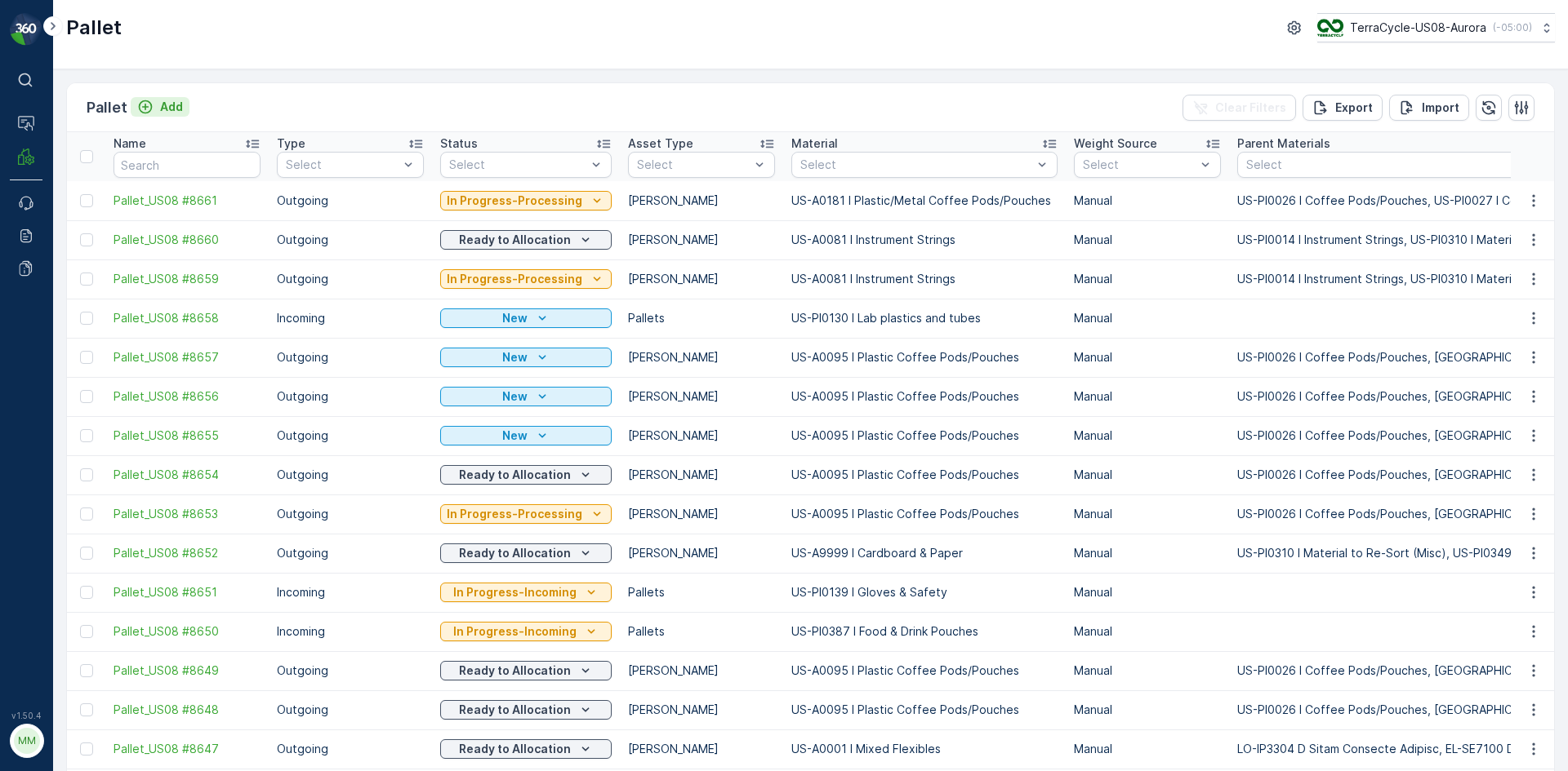
click at [187, 105] on button "Add" at bounding box center [159, 107] width 59 height 20
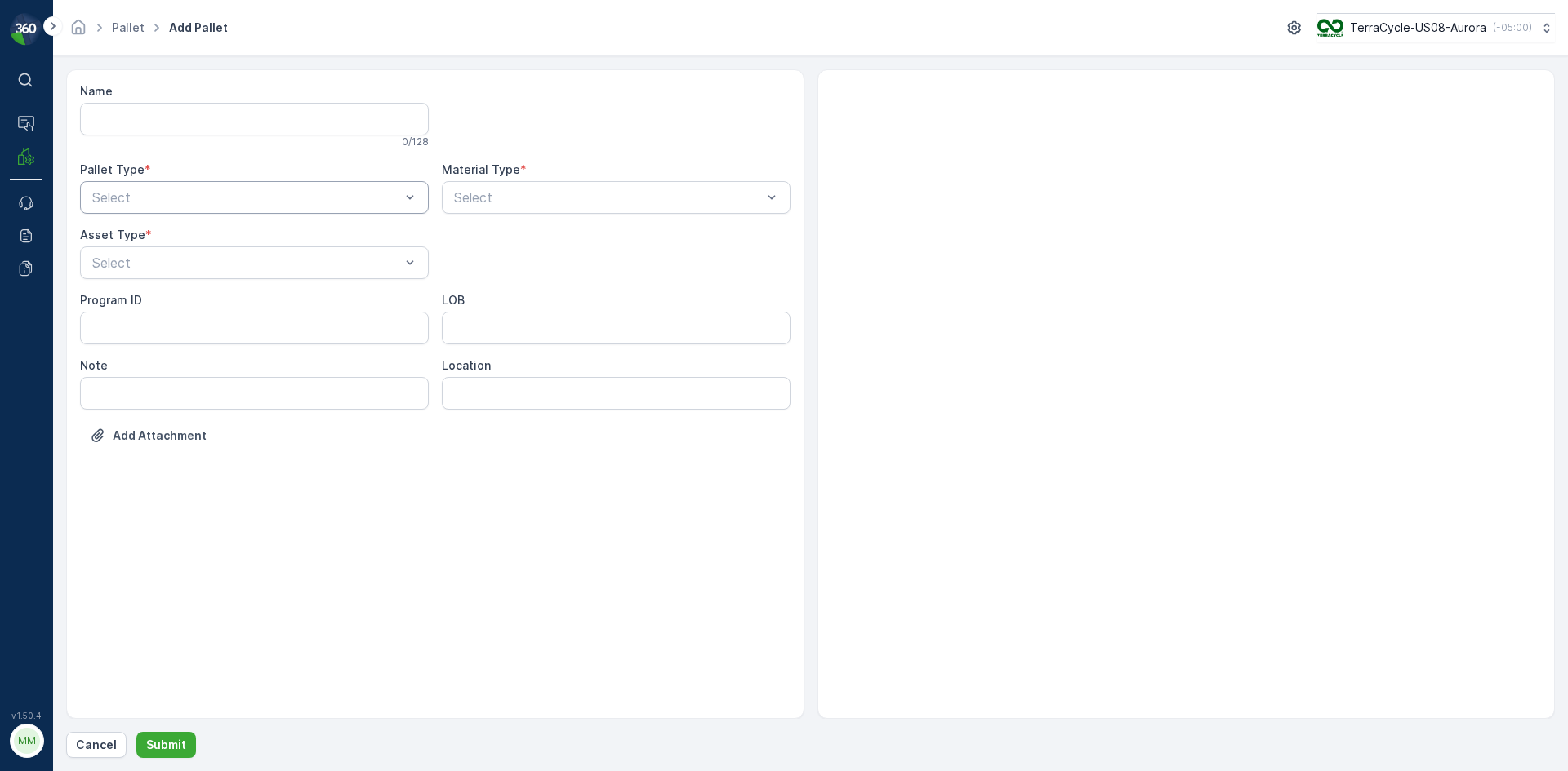
click at [256, 206] on div "Select" at bounding box center [254, 197] width 349 height 33
click at [221, 267] on div "Outgoing" at bounding box center [254, 265] width 329 height 15
drag, startPoint x: 172, startPoint y: 308, endPoint x: 206, endPoint y: 278, distance: 45.3
click at [172, 307] on div "[PERSON_NAME]" at bounding box center [254, 303] width 329 height 15
type input "0081"
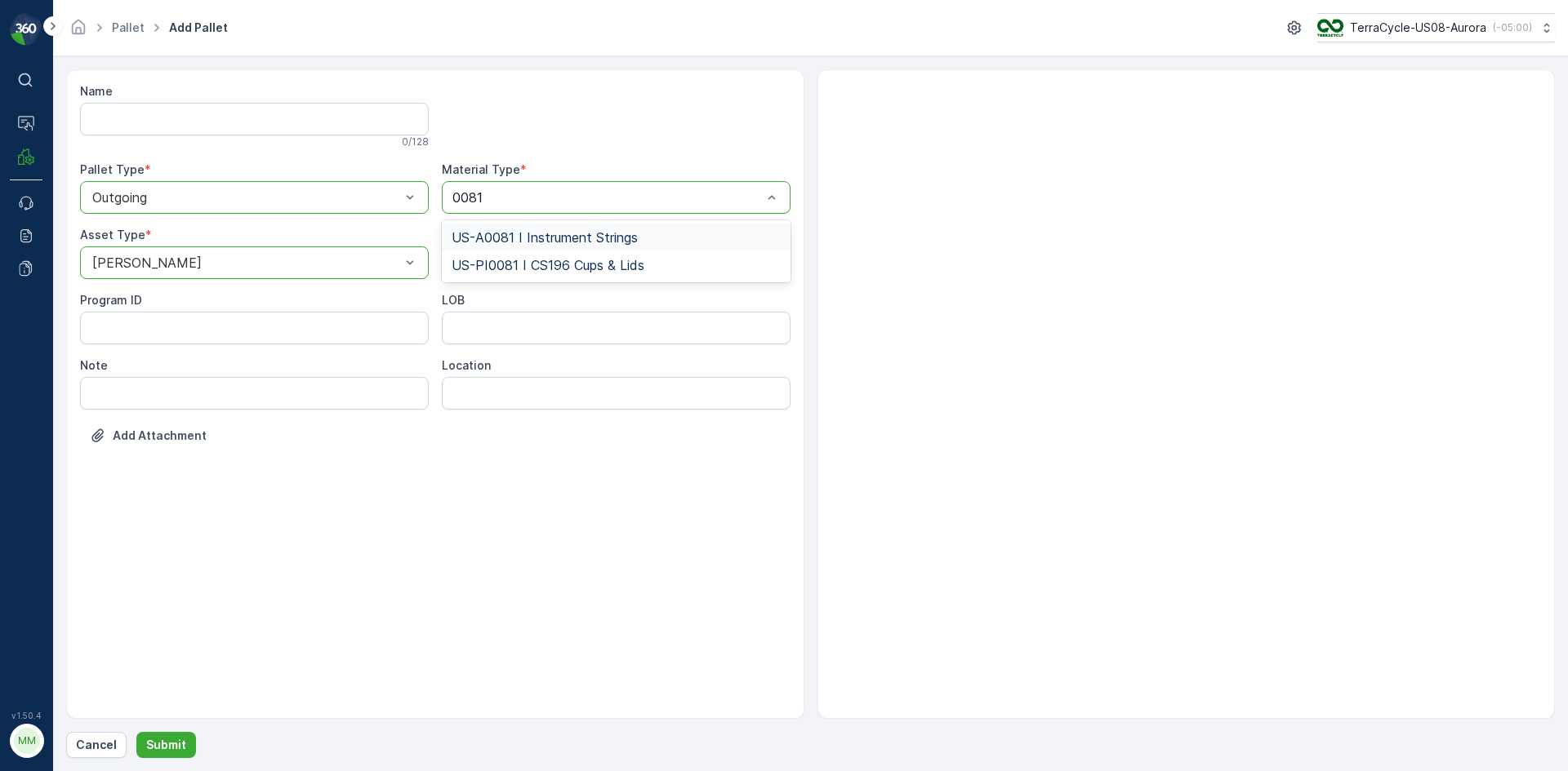
click at [563, 235] on span "US-A0081 I Instrument Strings" at bounding box center [545, 238] width 187 height 15
click at [168, 742] on p "Submit" at bounding box center [166, 745] width 40 height 16
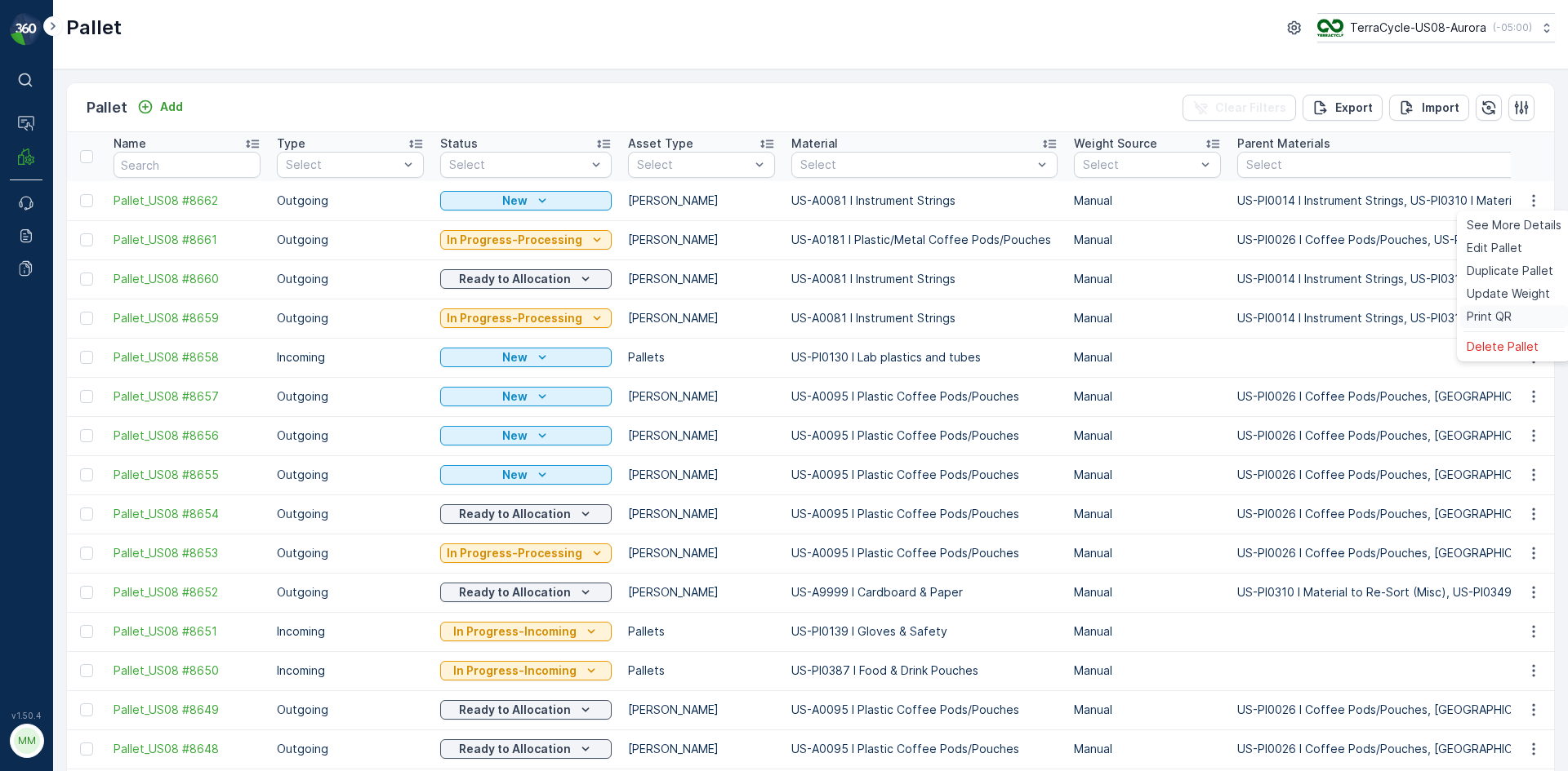
click at [1500, 314] on span "Print QR" at bounding box center [1489, 316] width 45 height 16
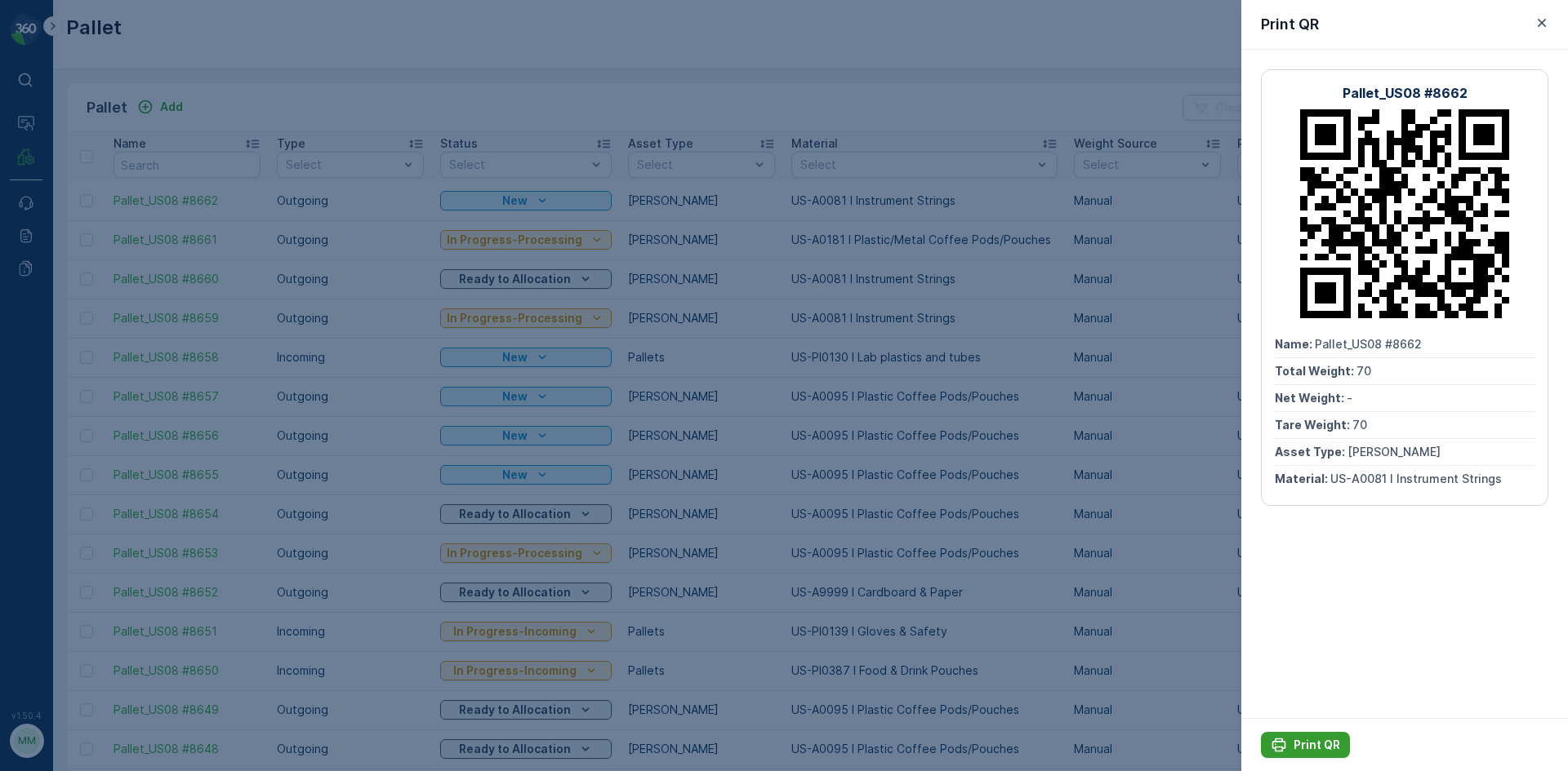
click at [1316, 740] on p "Print QR" at bounding box center [1317, 745] width 47 height 16
click at [1203, 538] on div at bounding box center [784, 385] width 1568 height 771
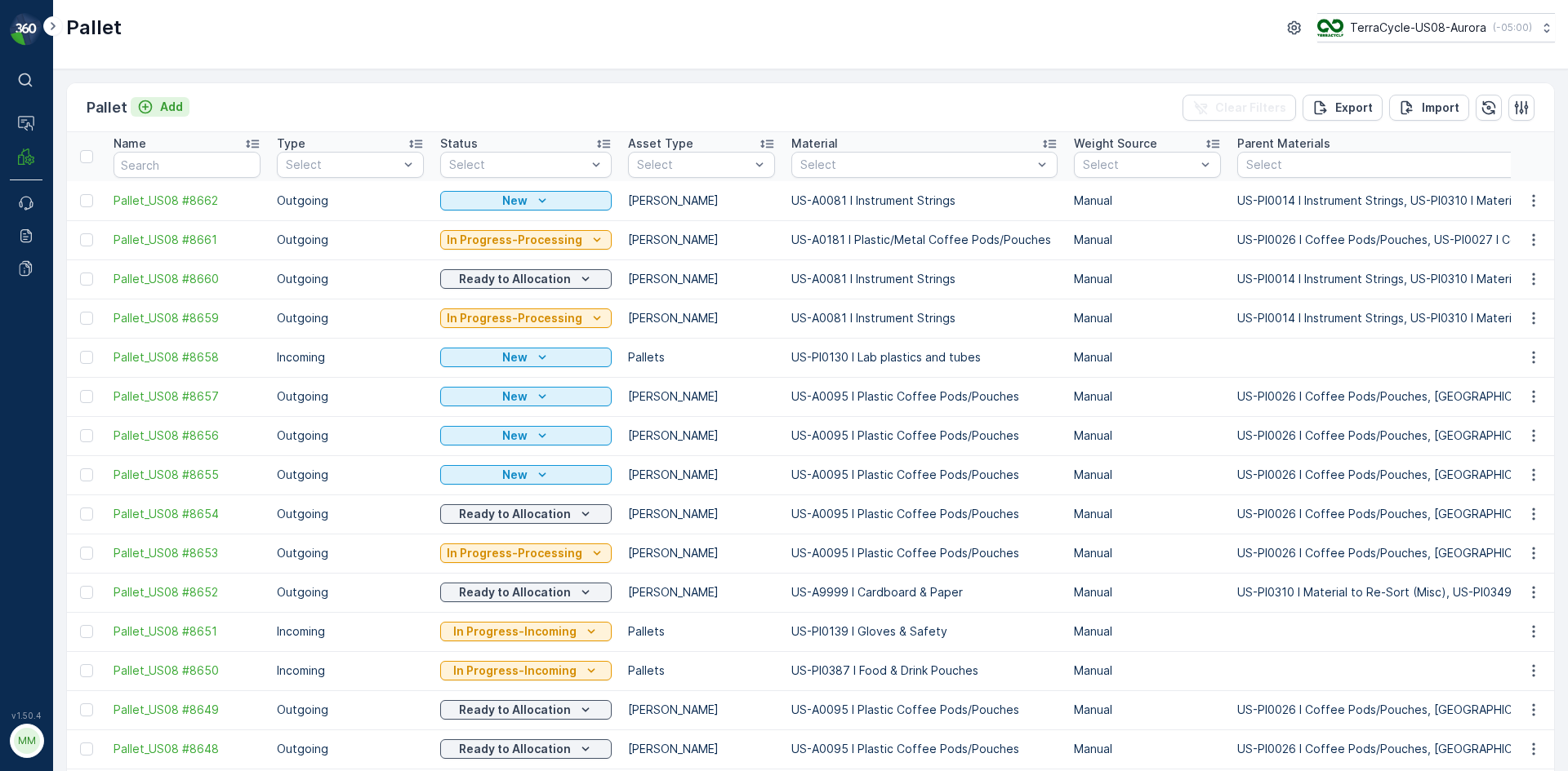
click at [167, 102] on p "Add" at bounding box center [172, 106] width 22 height 16
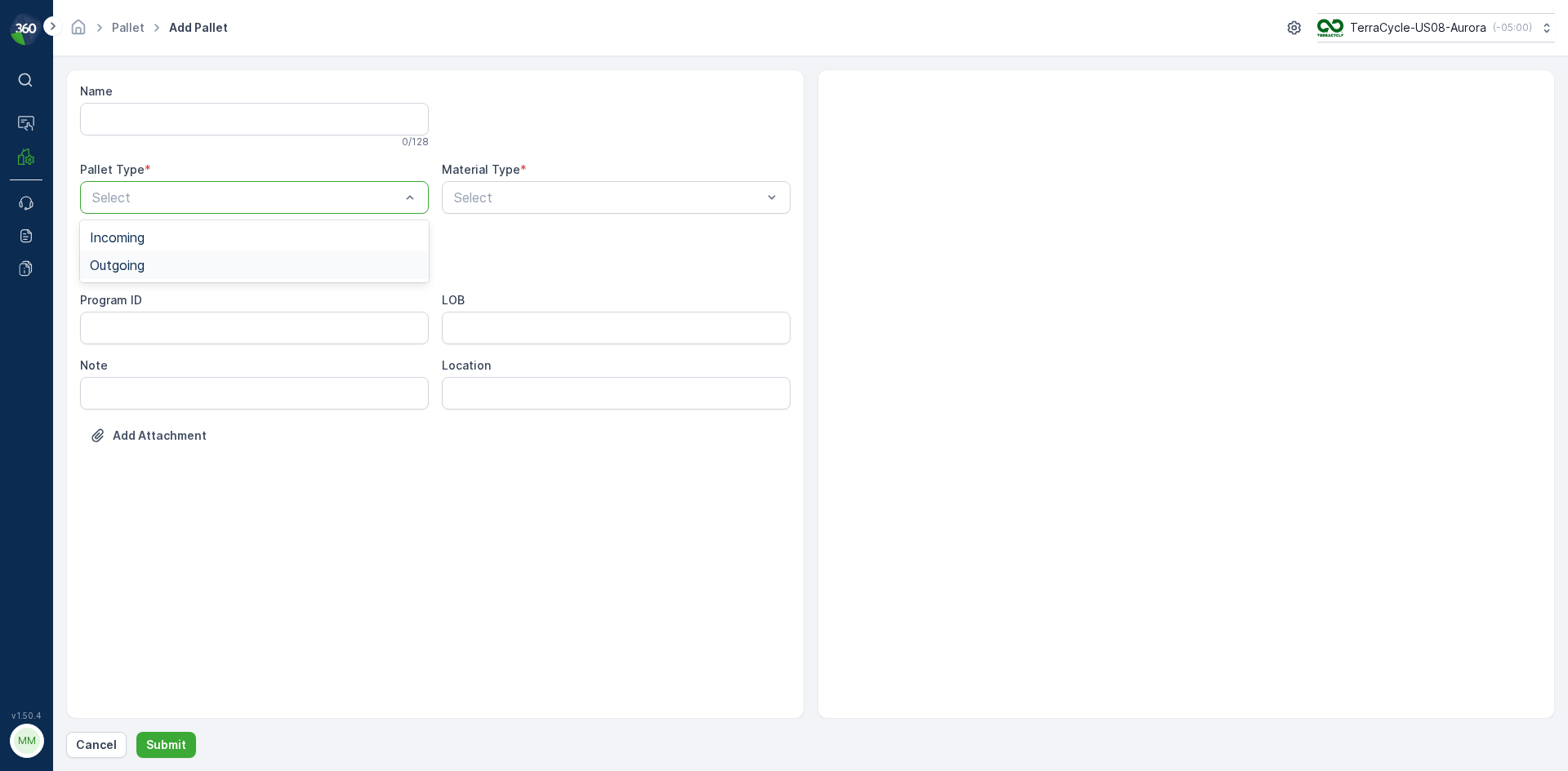
click at [215, 259] on div "Outgoing" at bounding box center [254, 265] width 329 height 15
click at [185, 301] on div "Gaylord" at bounding box center [254, 303] width 329 height 15
click at [511, 181] on div "Material Type * Select" at bounding box center [616, 188] width 349 height 52
type input "0001"
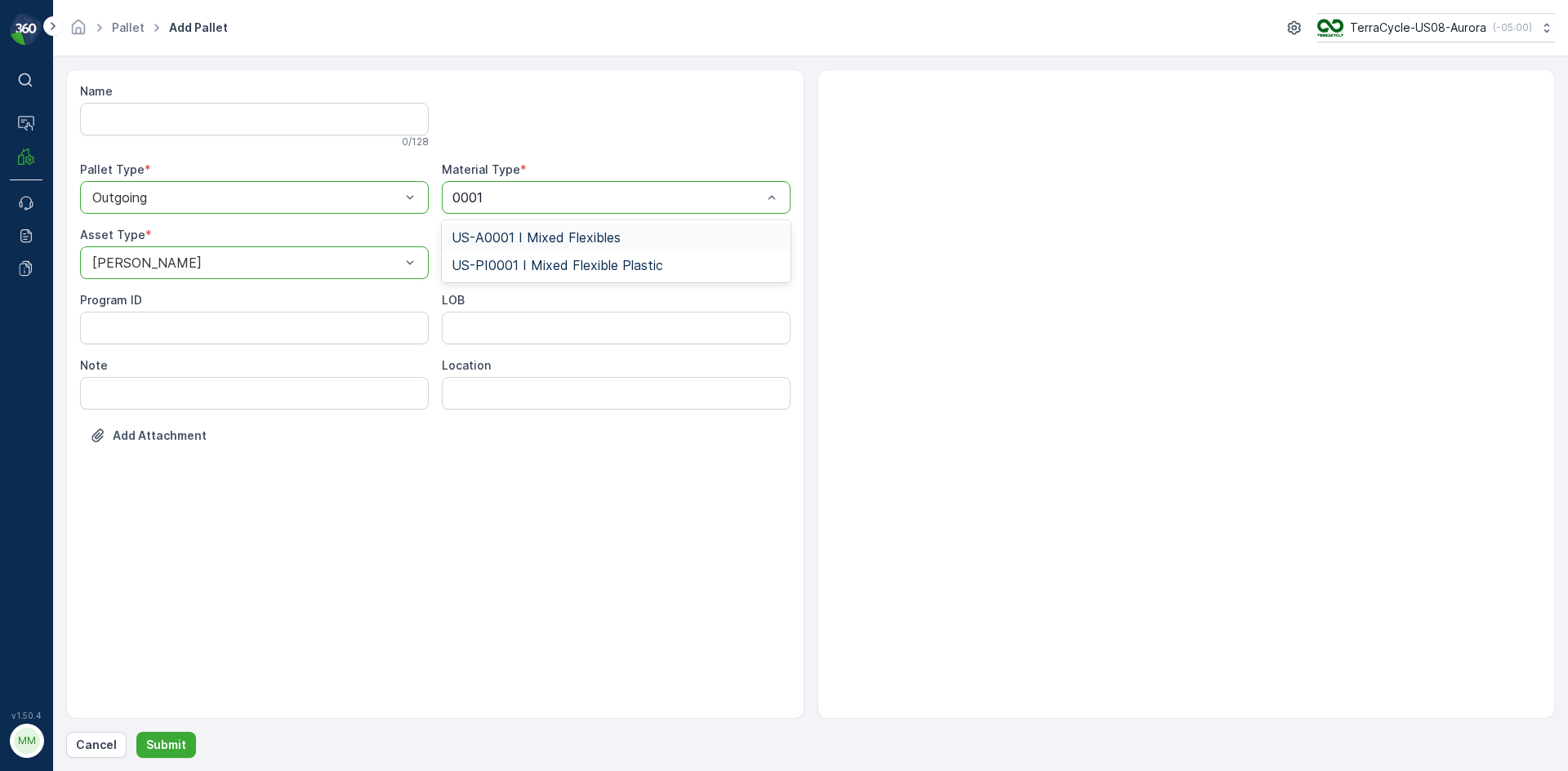
click at [605, 242] on span "US-A0001 I Mixed Flexibles" at bounding box center [536, 238] width 169 height 15
click at [321, 275] on div "Gaylord" at bounding box center [254, 262] width 349 height 33
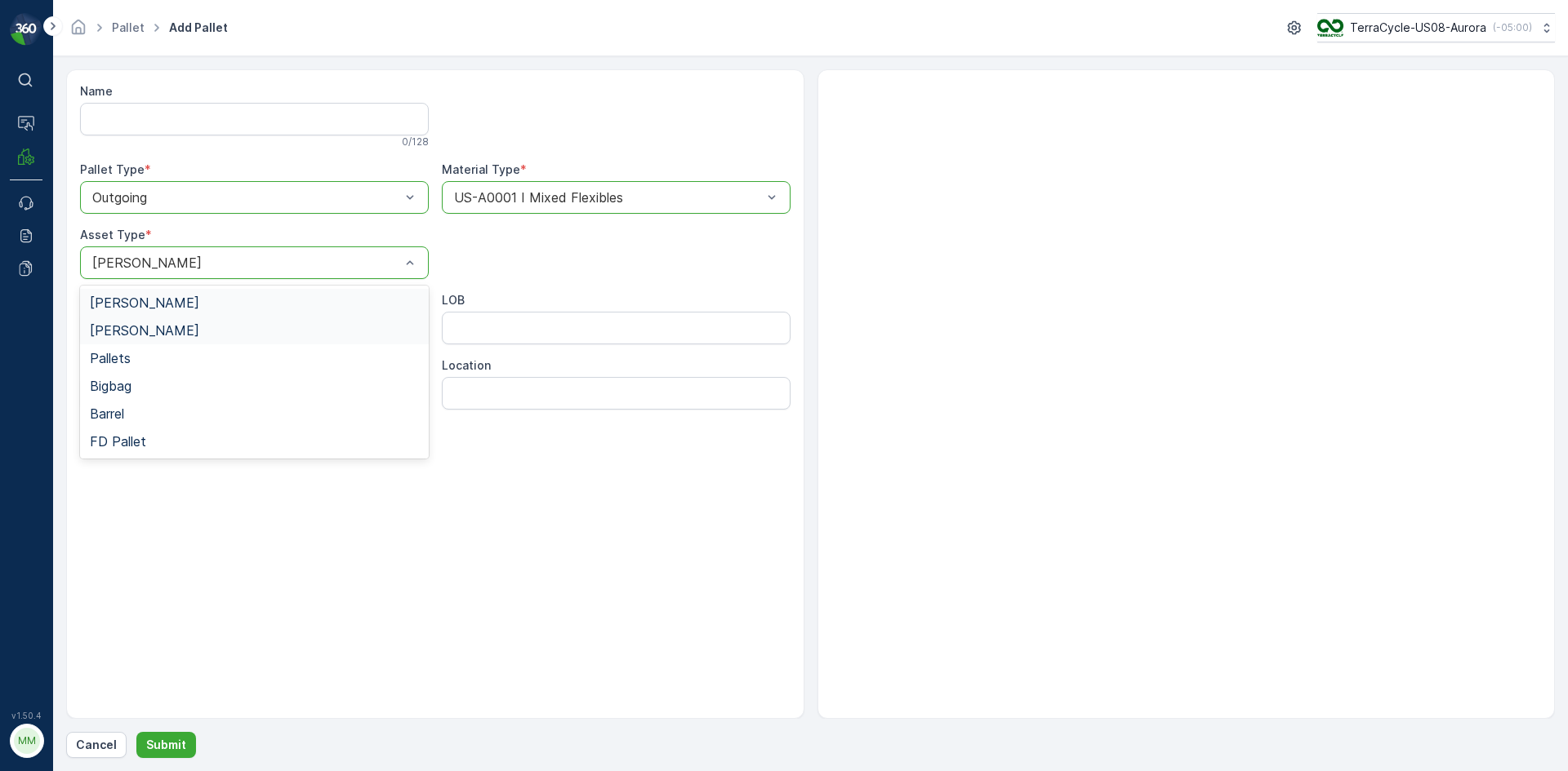
click at [244, 331] on div "Bales" at bounding box center [254, 331] width 329 height 15
click at [177, 743] on p "Submit" at bounding box center [166, 745] width 40 height 16
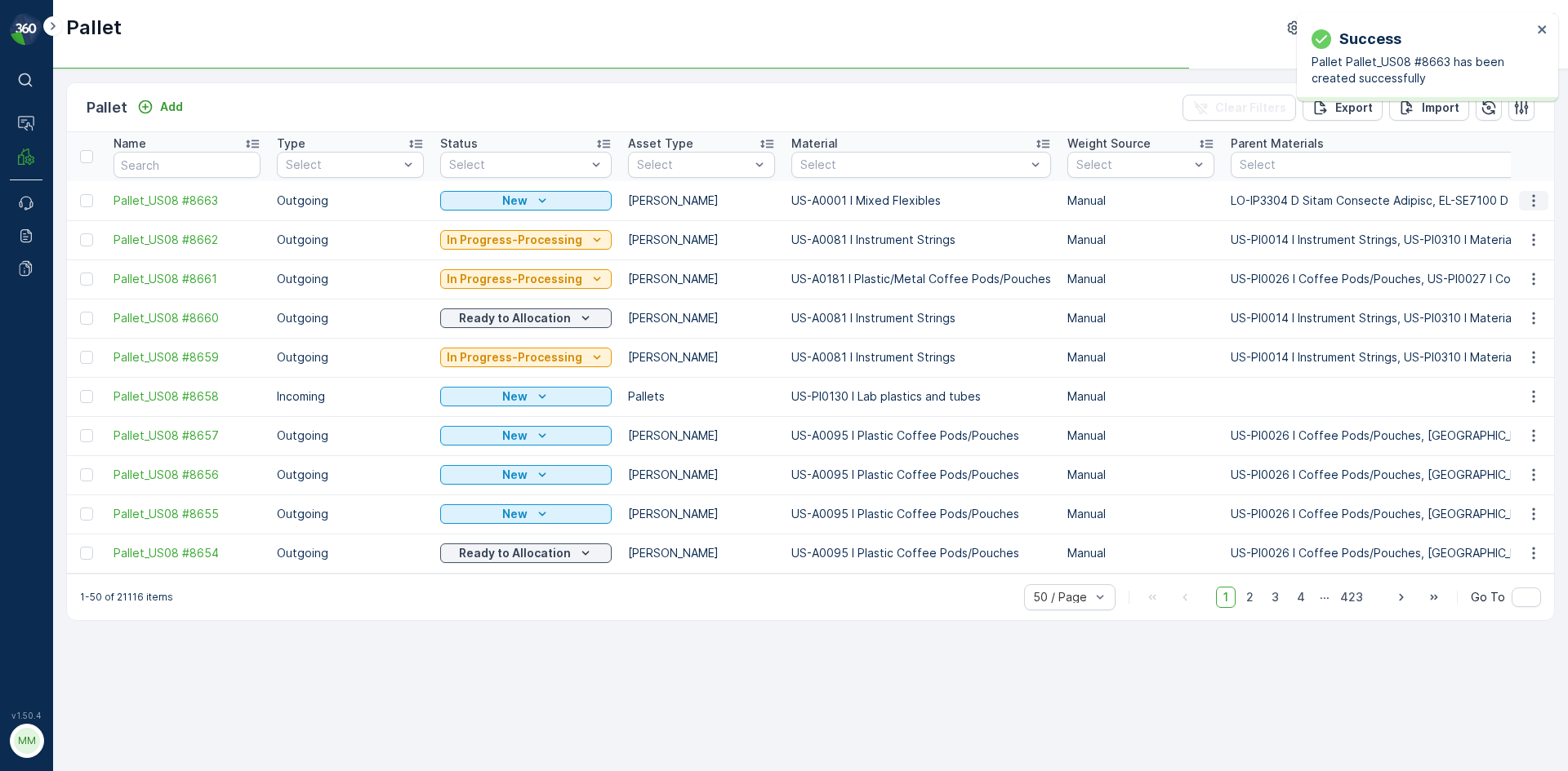
click at [1525, 203] on button "button" at bounding box center [1532, 200] width 29 height 20
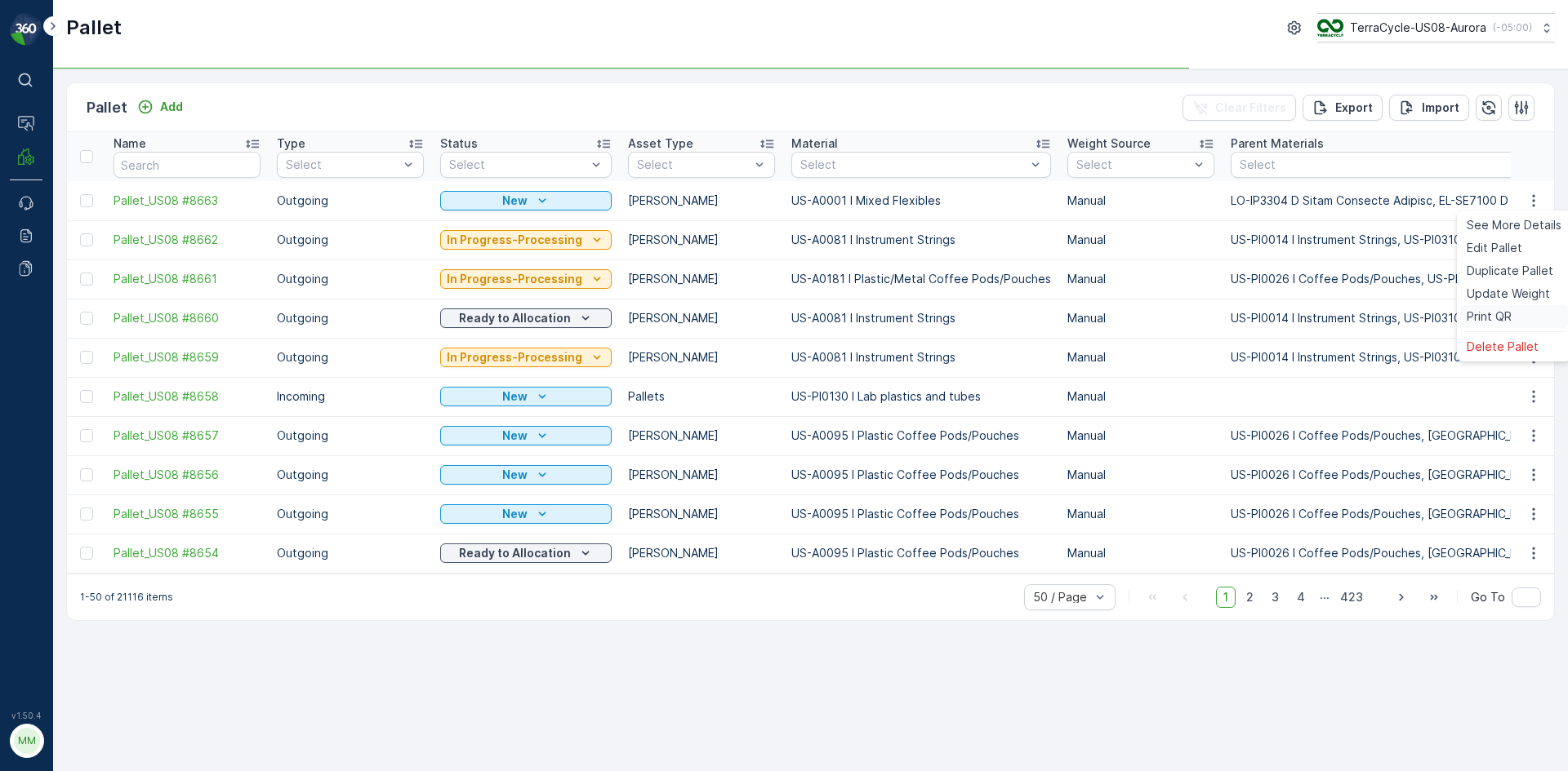
click at [1508, 314] on span "Print QR" at bounding box center [1489, 316] width 45 height 16
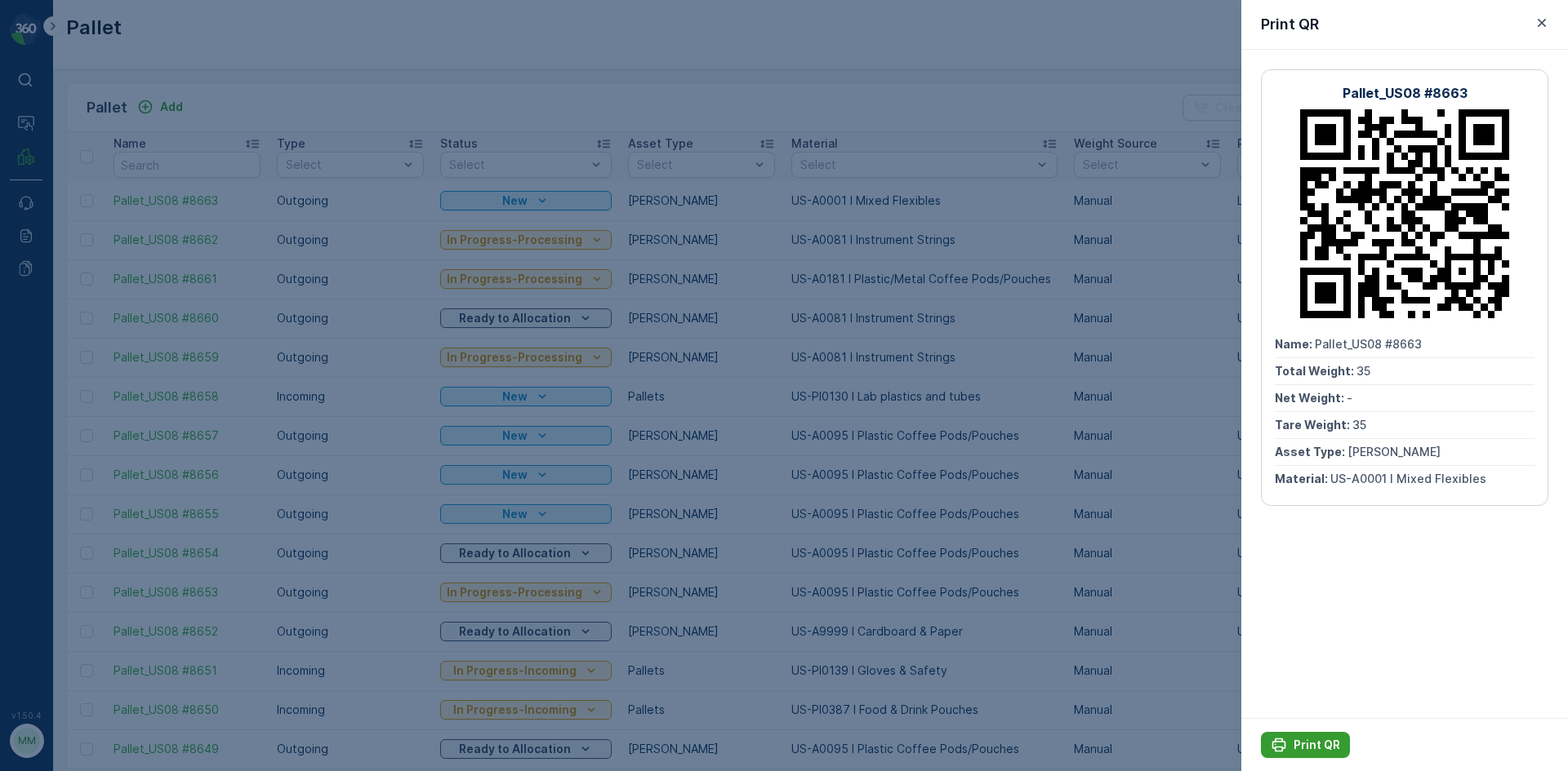
click at [1313, 749] on p "Print QR" at bounding box center [1317, 745] width 47 height 16
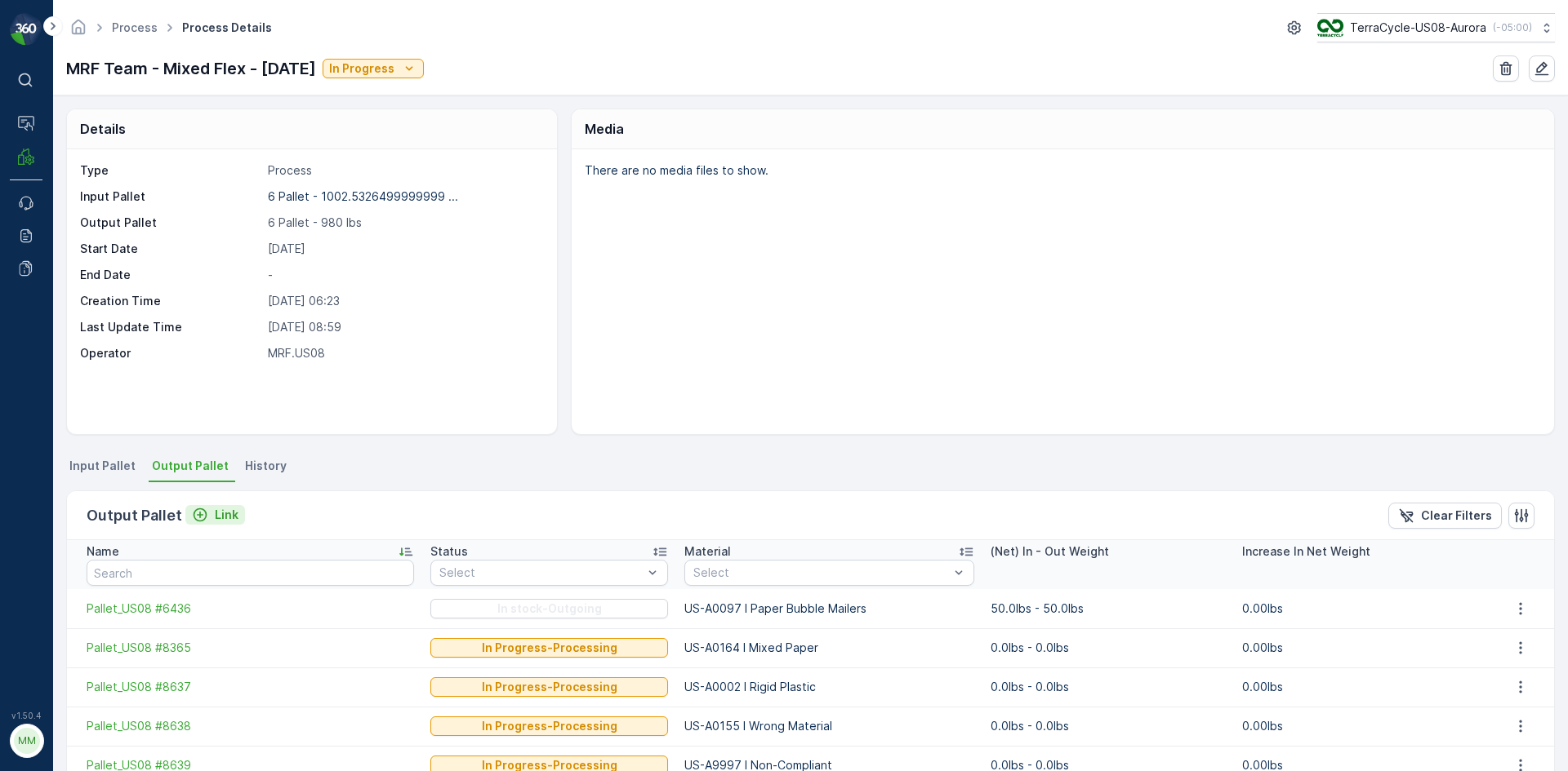
click at [219, 512] on p "Link" at bounding box center [226, 514] width 23 height 16
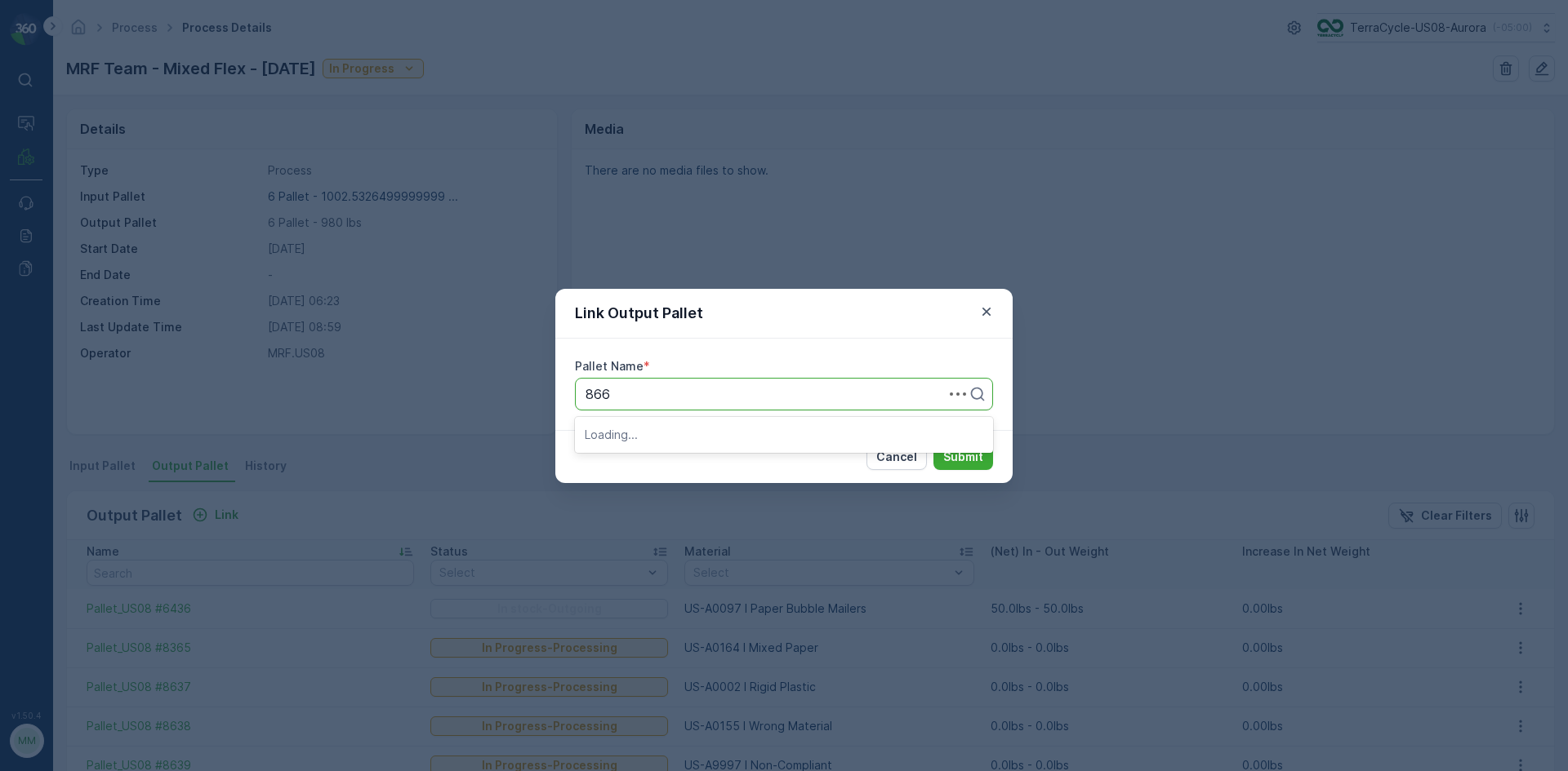
type input "8663"
click at [946, 451] on p "Submit" at bounding box center [963, 456] width 40 height 16
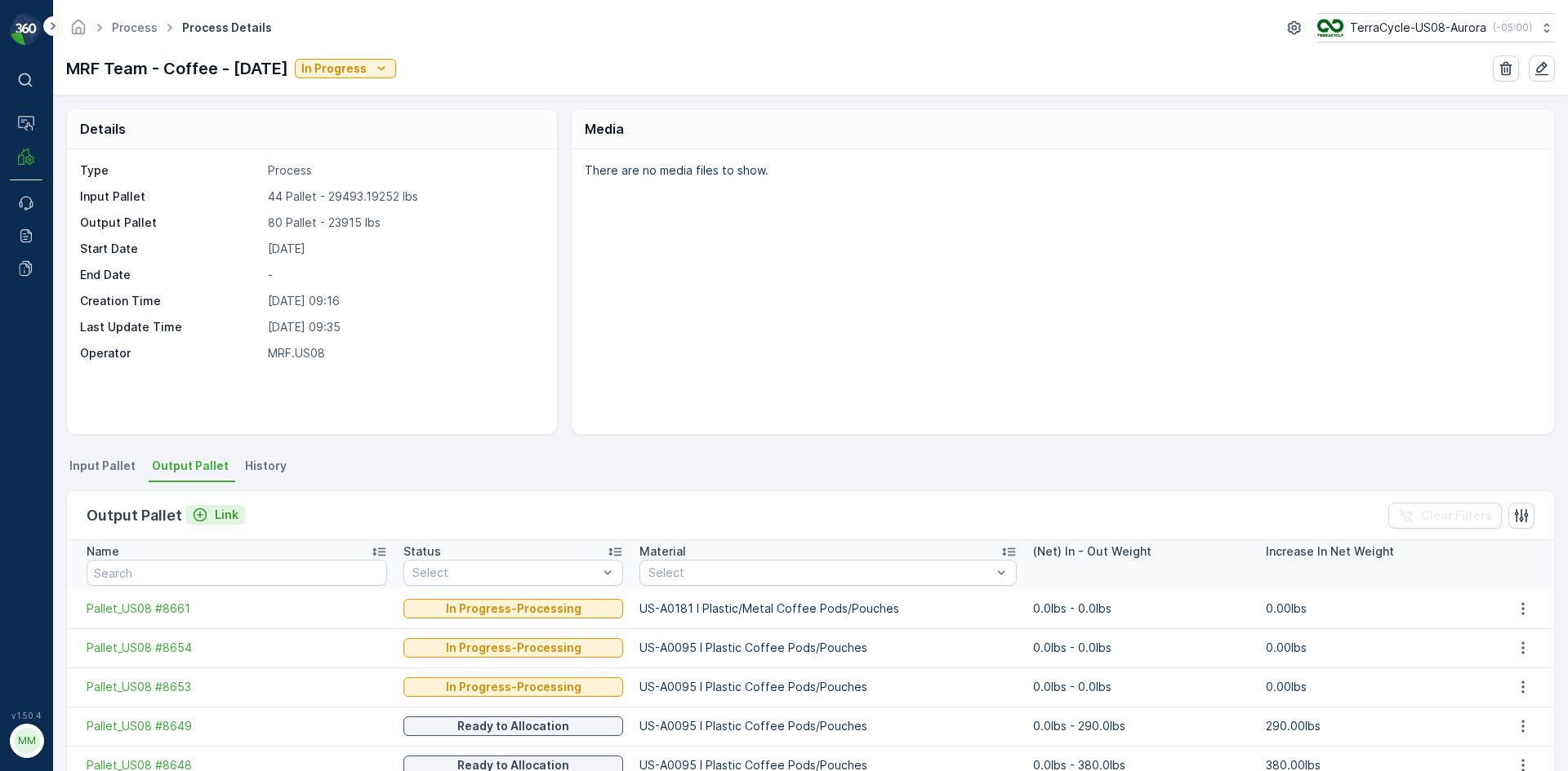
click at [234, 523] on p "Link" at bounding box center [226, 514] width 23 height 16
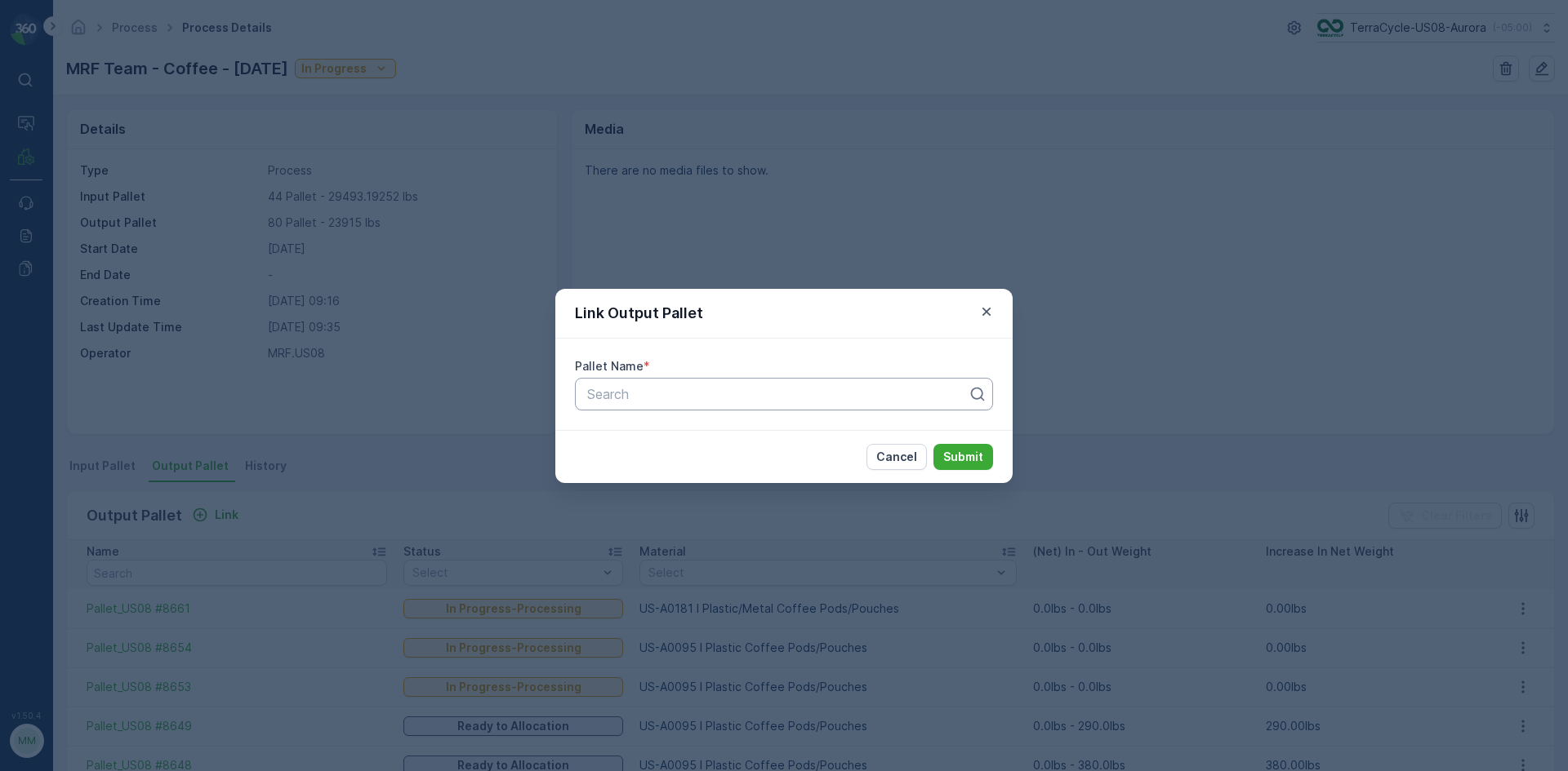
click at [764, 398] on div at bounding box center [777, 394] width 383 height 15
type input "8656"
click at [962, 465] on p "Submit" at bounding box center [963, 456] width 40 height 16
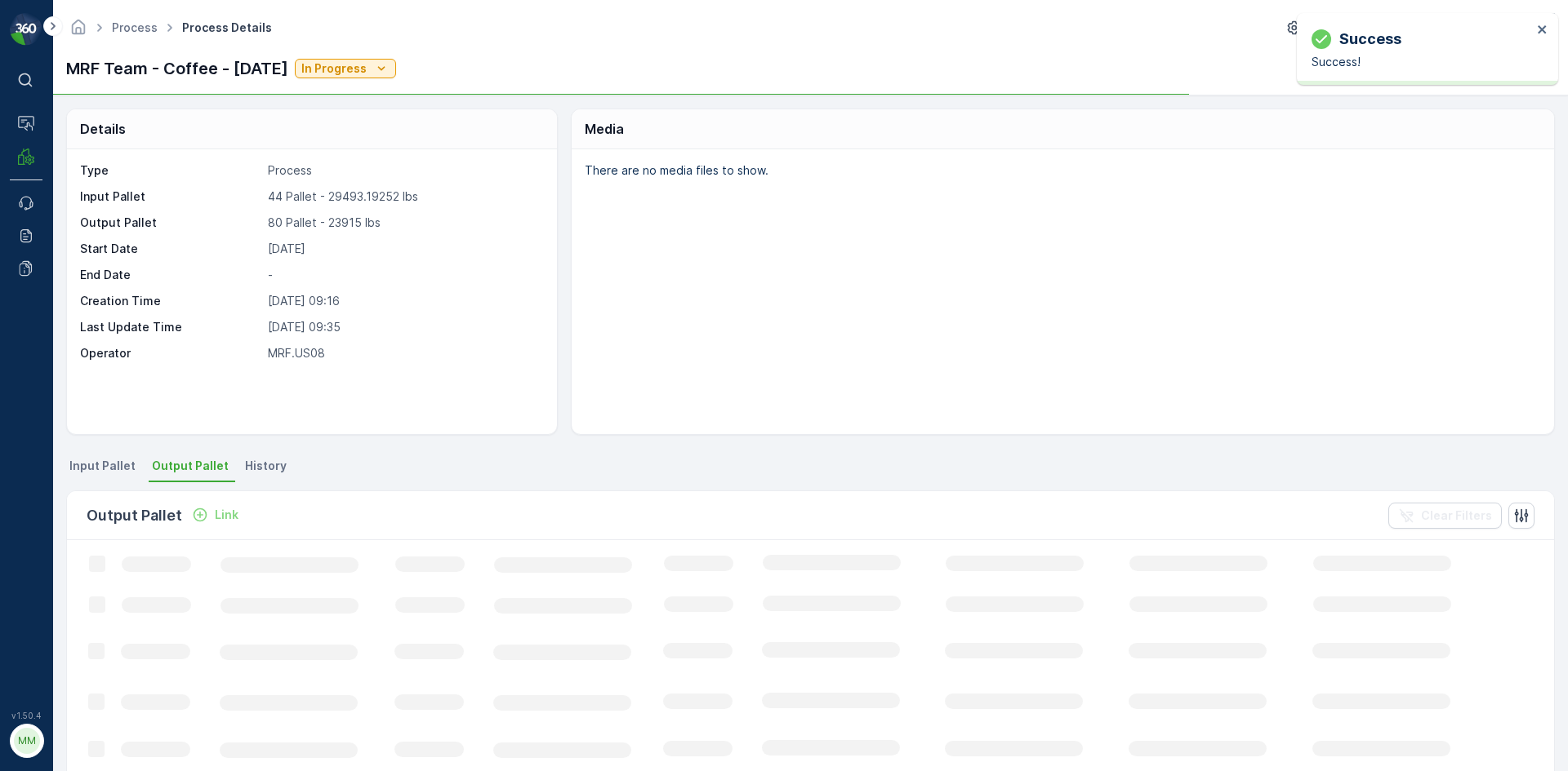
click at [219, 513] on p "Link" at bounding box center [226, 514] width 23 height 16
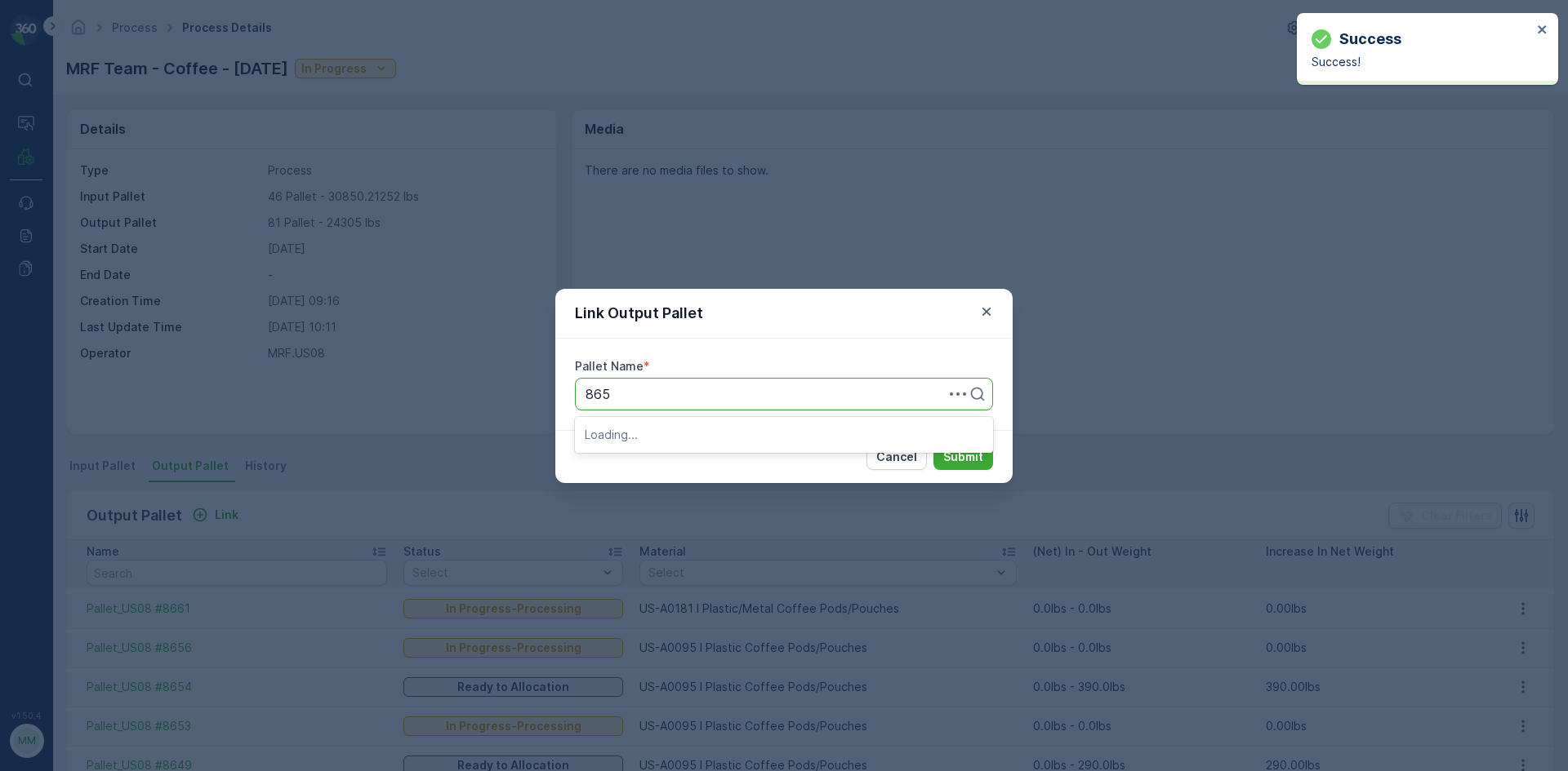
type input "8657"
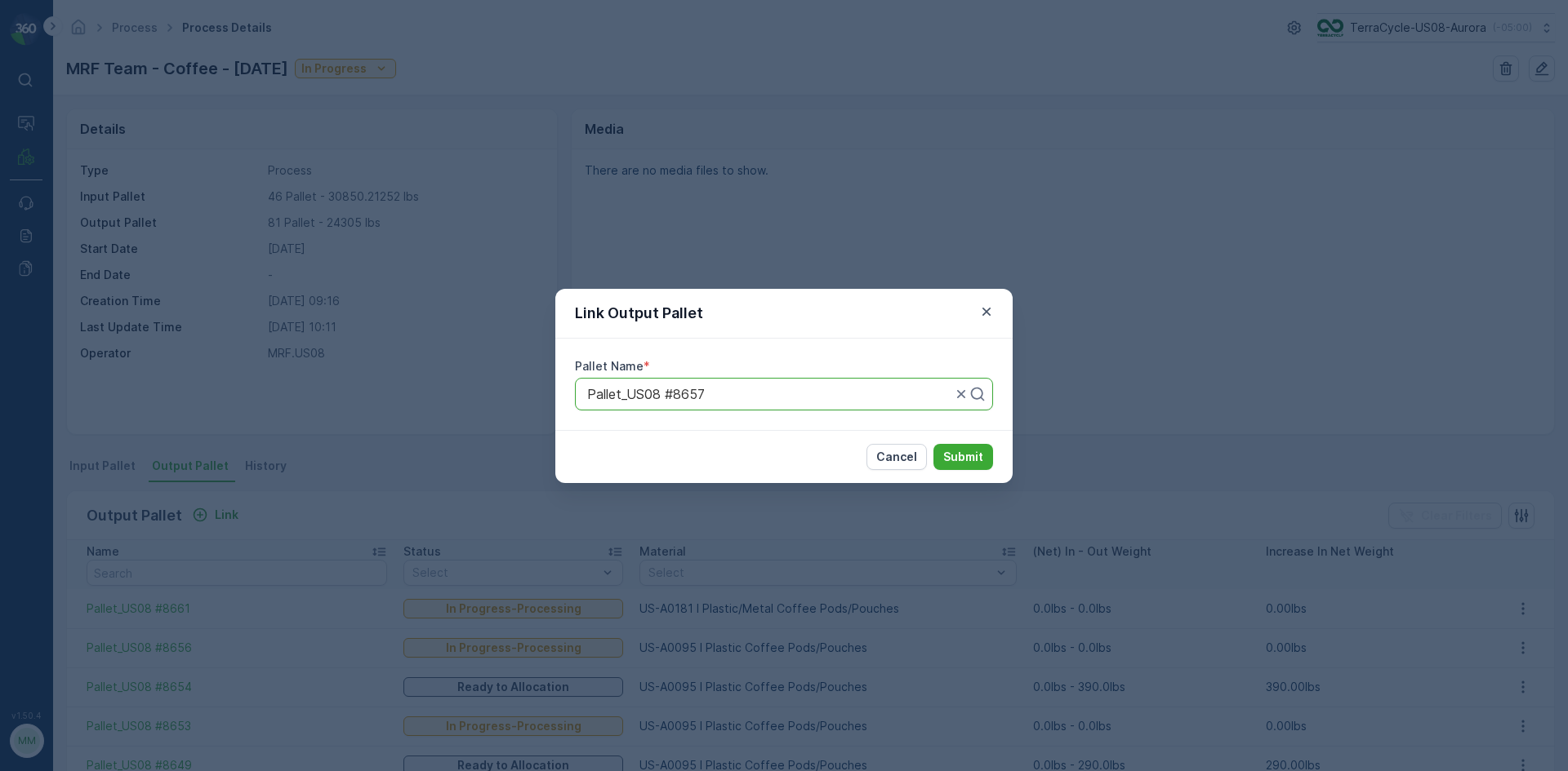
click at [933, 444] on button "Submit" at bounding box center [963, 457] width 60 height 26
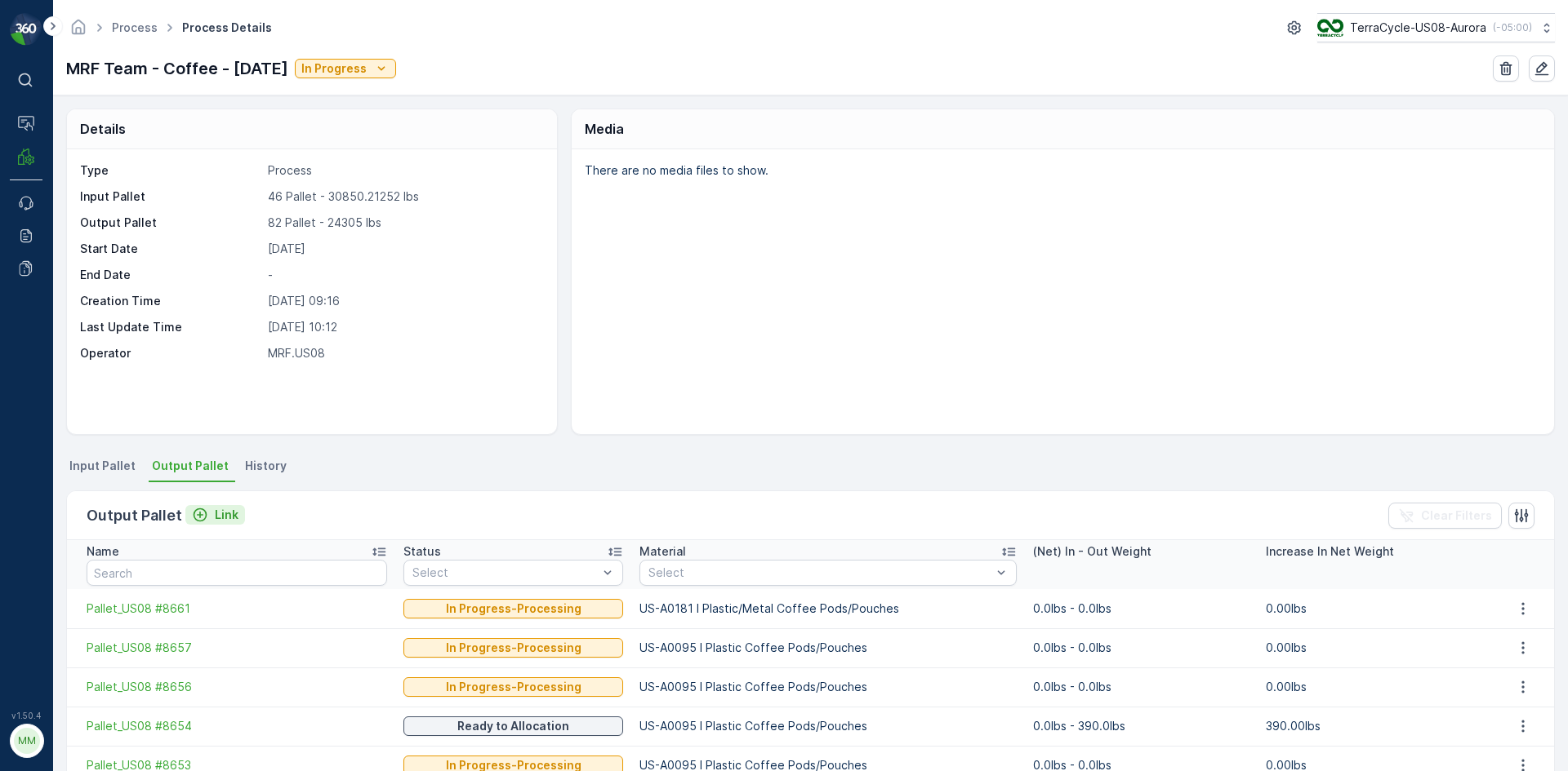
click at [219, 516] on p "Link" at bounding box center [226, 514] width 23 height 16
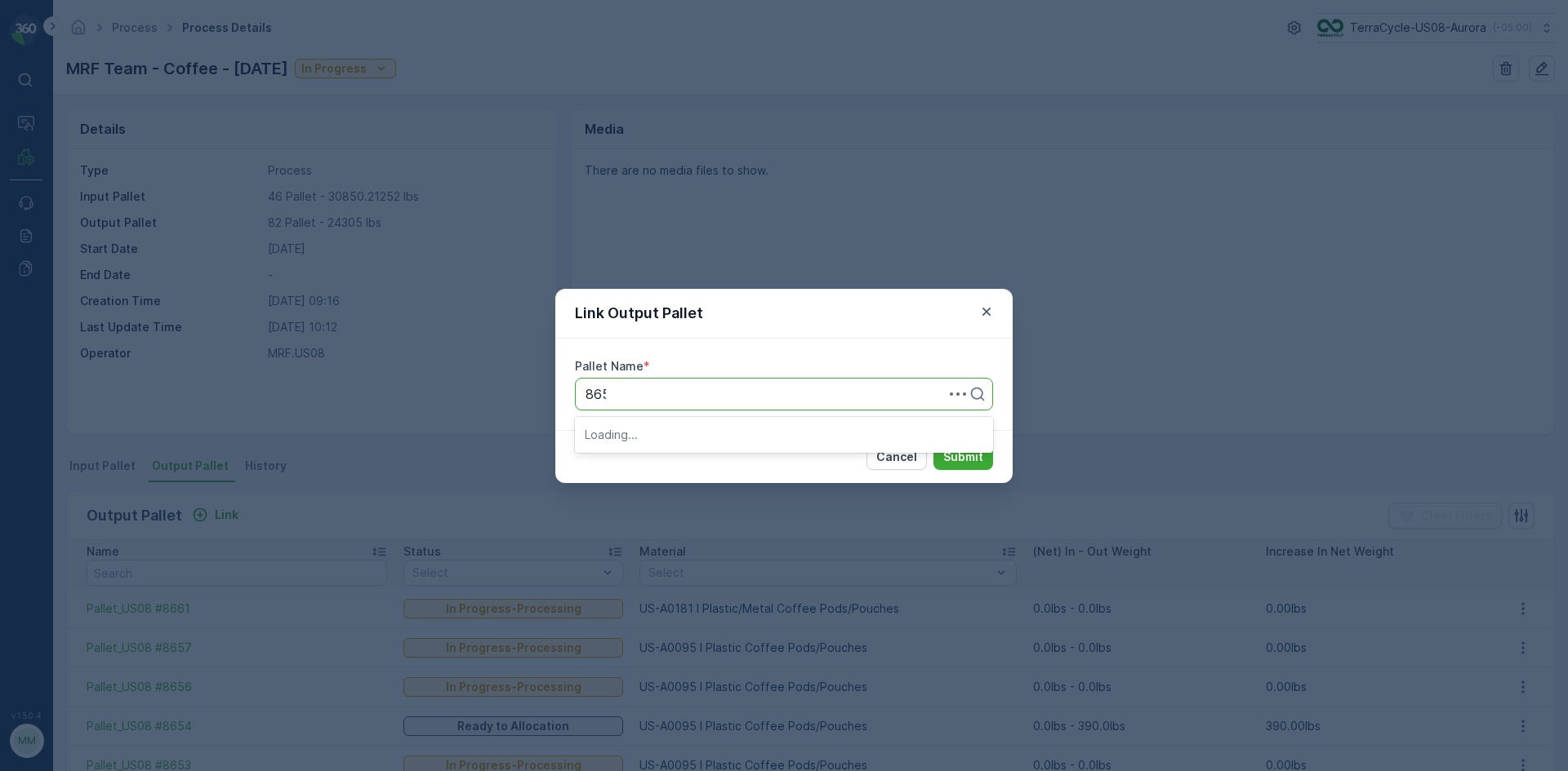
type input "8655"
click at [933, 444] on button "Submit" at bounding box center [963, 457] width 60 height 26
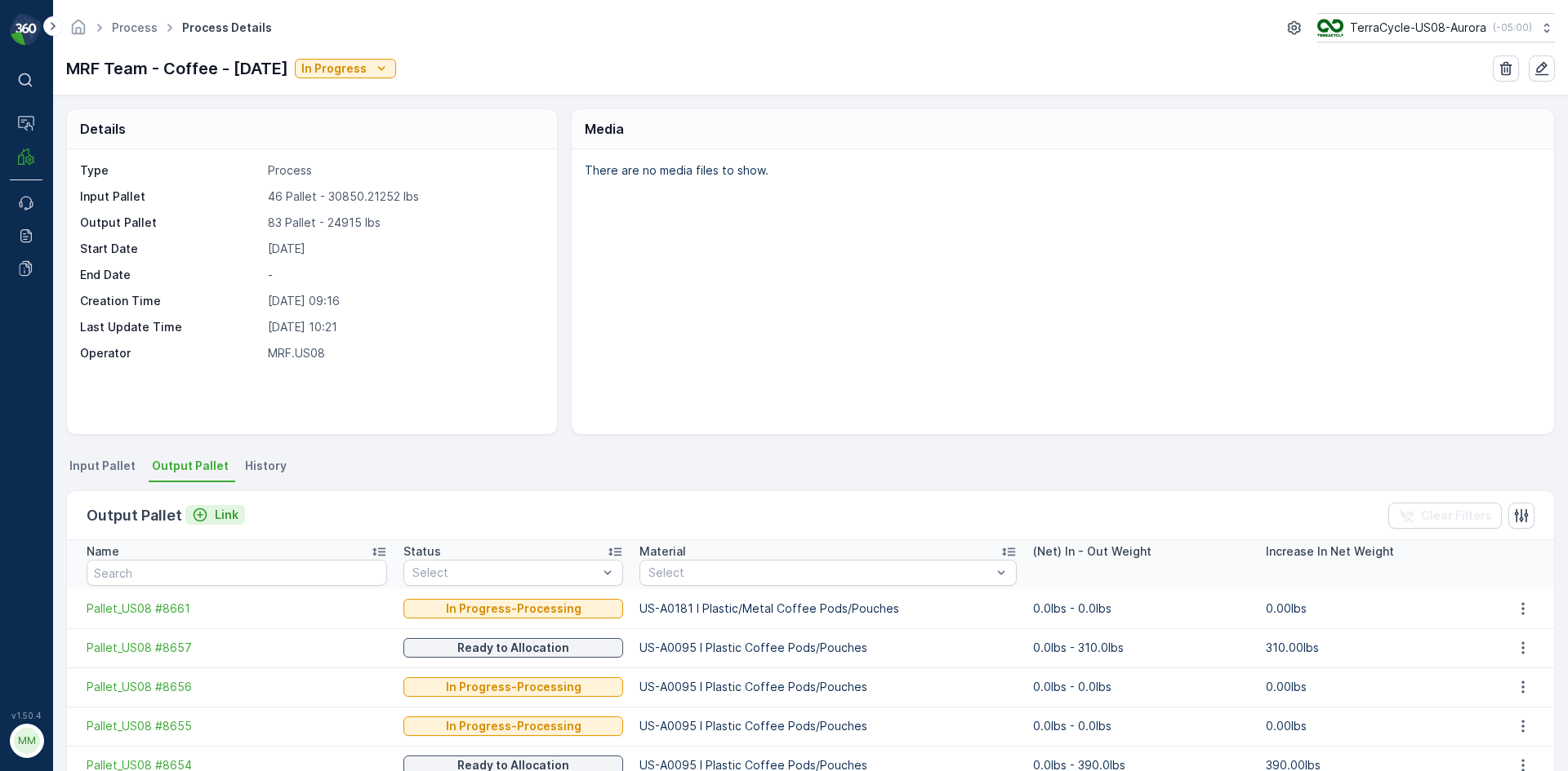
click at [217, 514] on p "Link" at bounding box center [226, 514] width 23 height 16
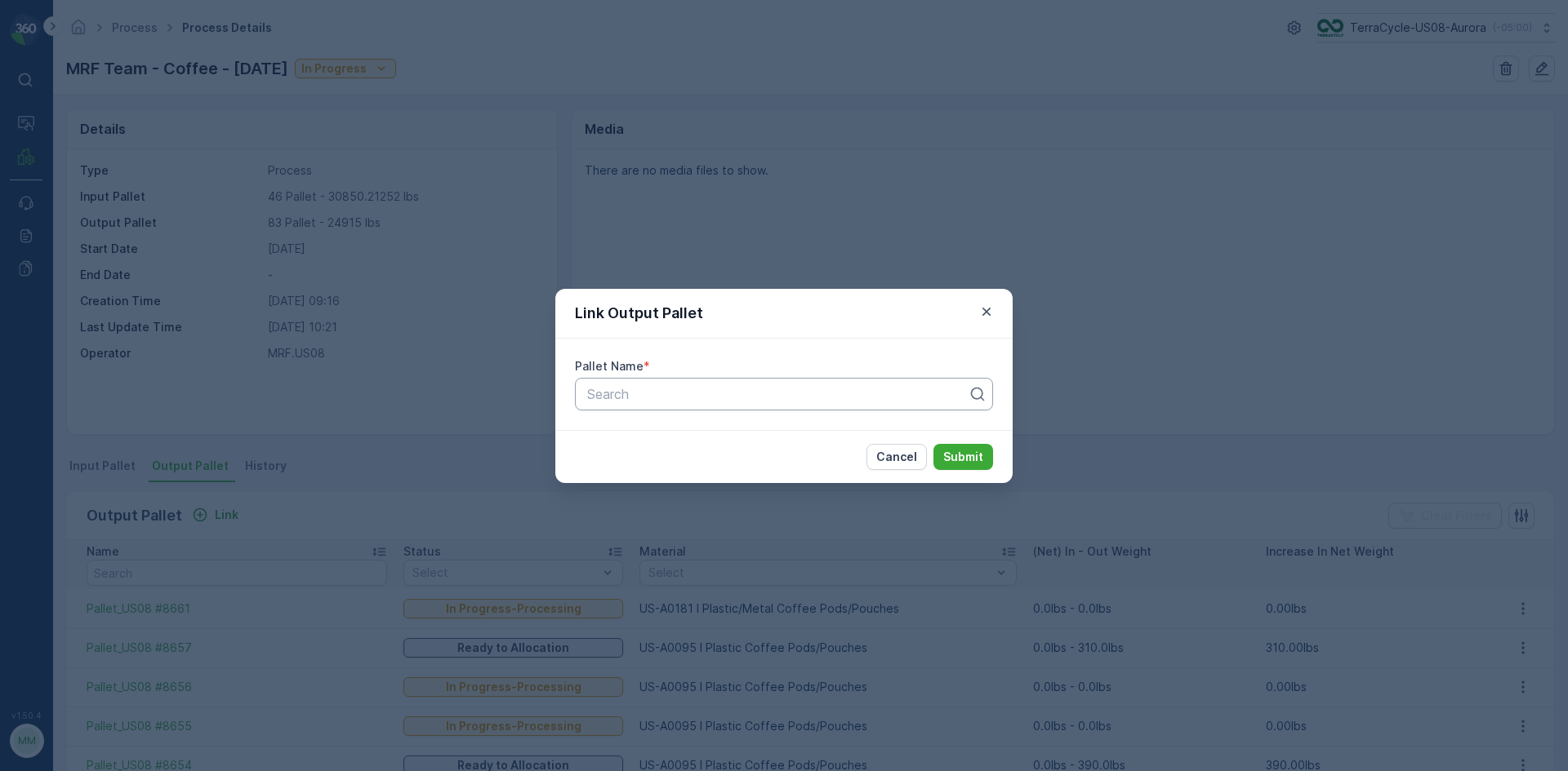
click at [665, 392] on div at bounding box center [777, 394] width 383 height 15
type input "8688"
click at [822, 376] on div "Pallet Name * Search" at bounding box center [784, 385] width 457 height 92
click at [826, 397] on div at bounding box center [777, 394] width 383 height 15
type input "8668"
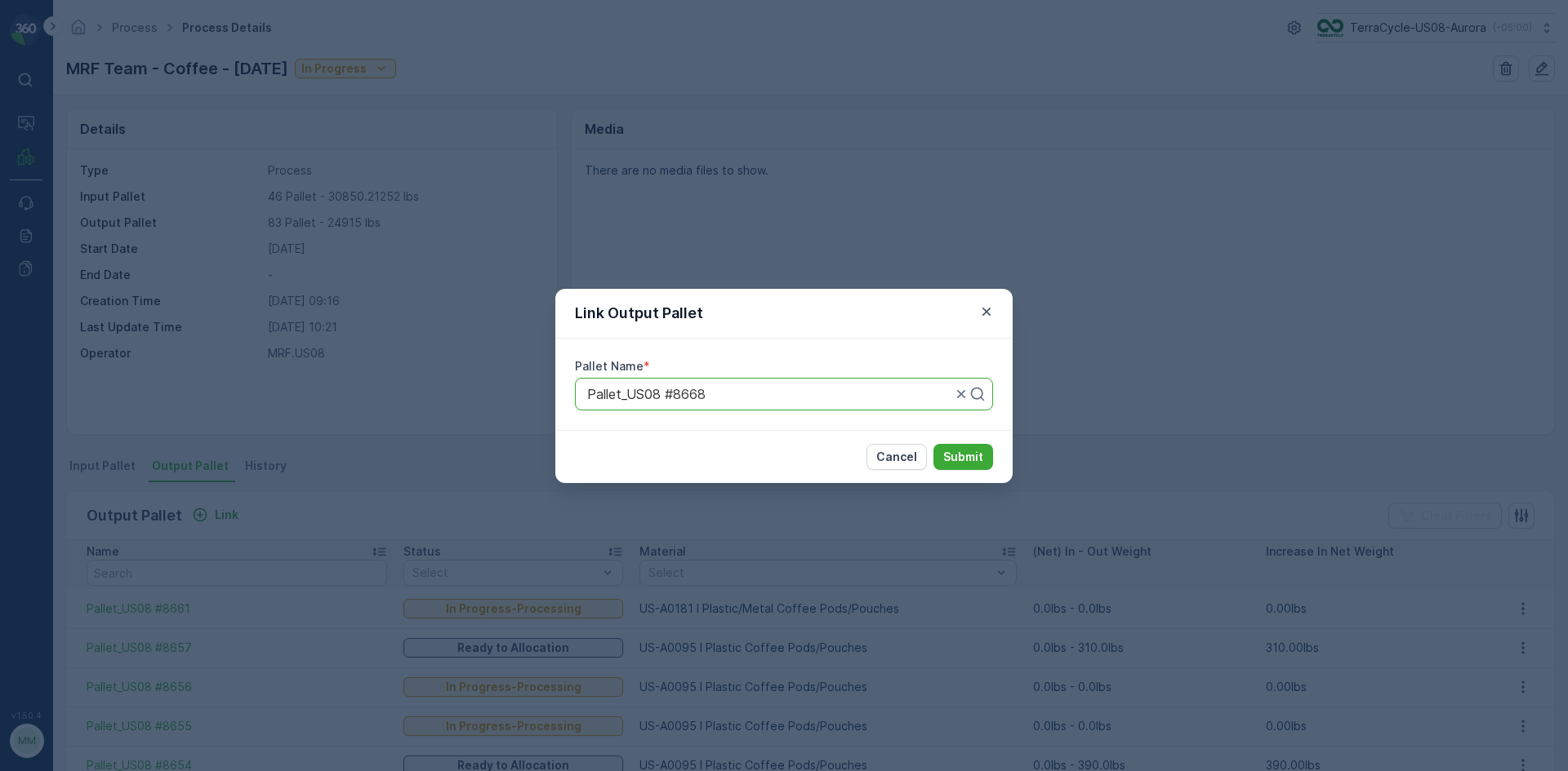
click at [933, 444] on button "Submit" at bounding box center [963, 457] width 60 height 26
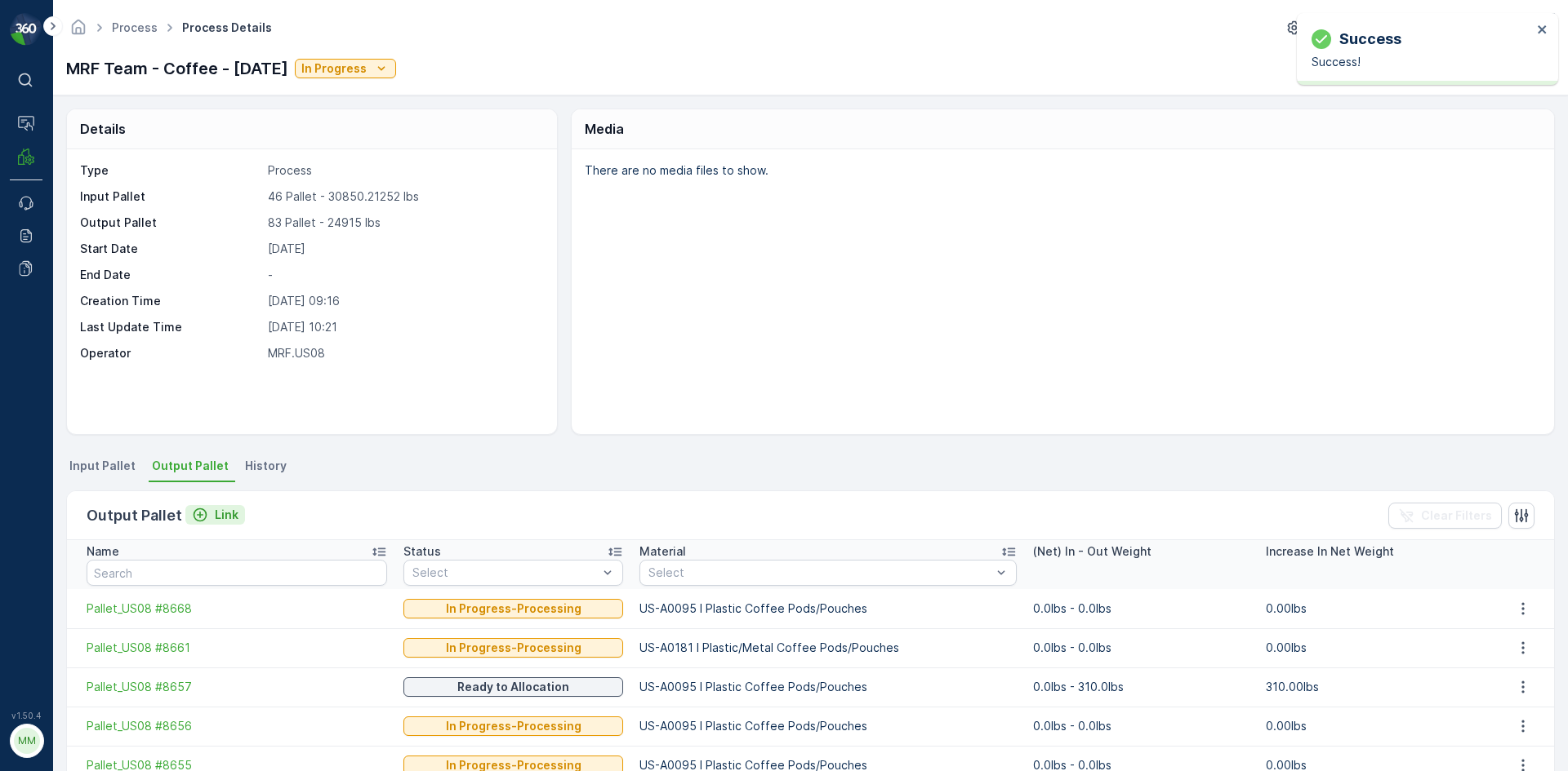
click at [223, 516] on p "Link" at bounding box center [226, 514] width 23 height 16
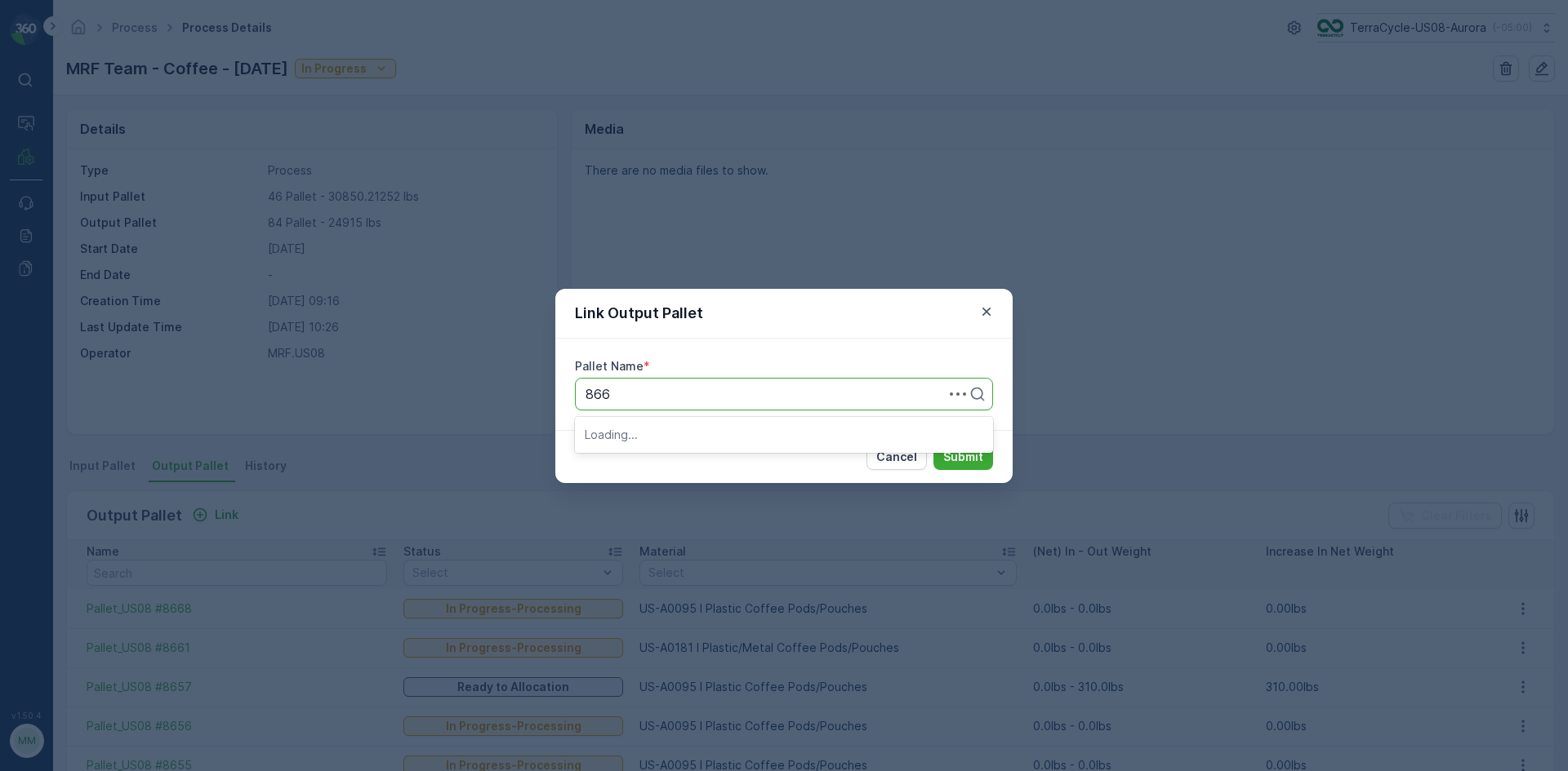
type input "8669"
click at [933, 444] on button "Submit" at bounding box center [963, 457] width 60 height 26
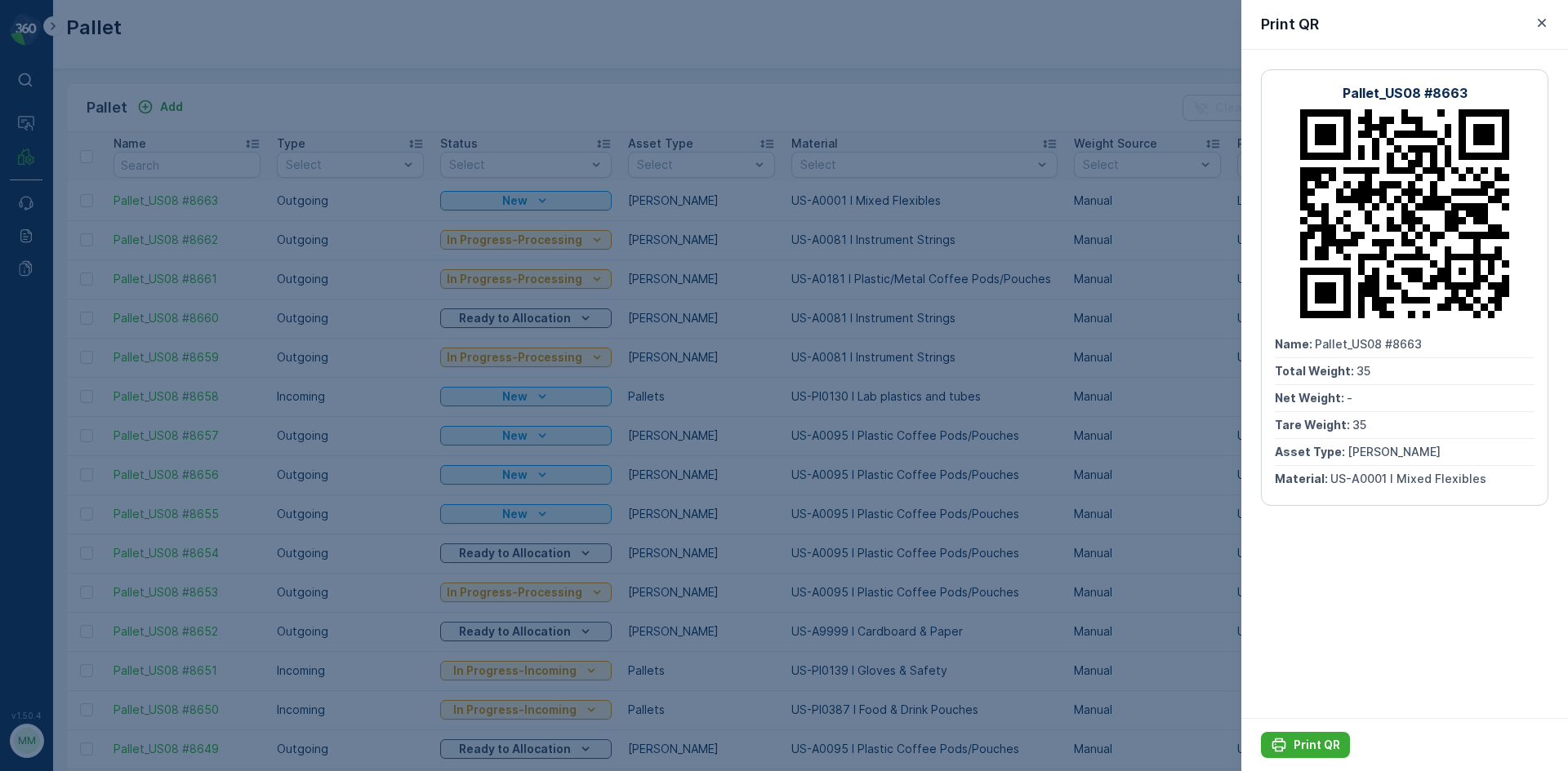
click at [197, 28] on div at bounding box center [784, 385] width 1568 height 771
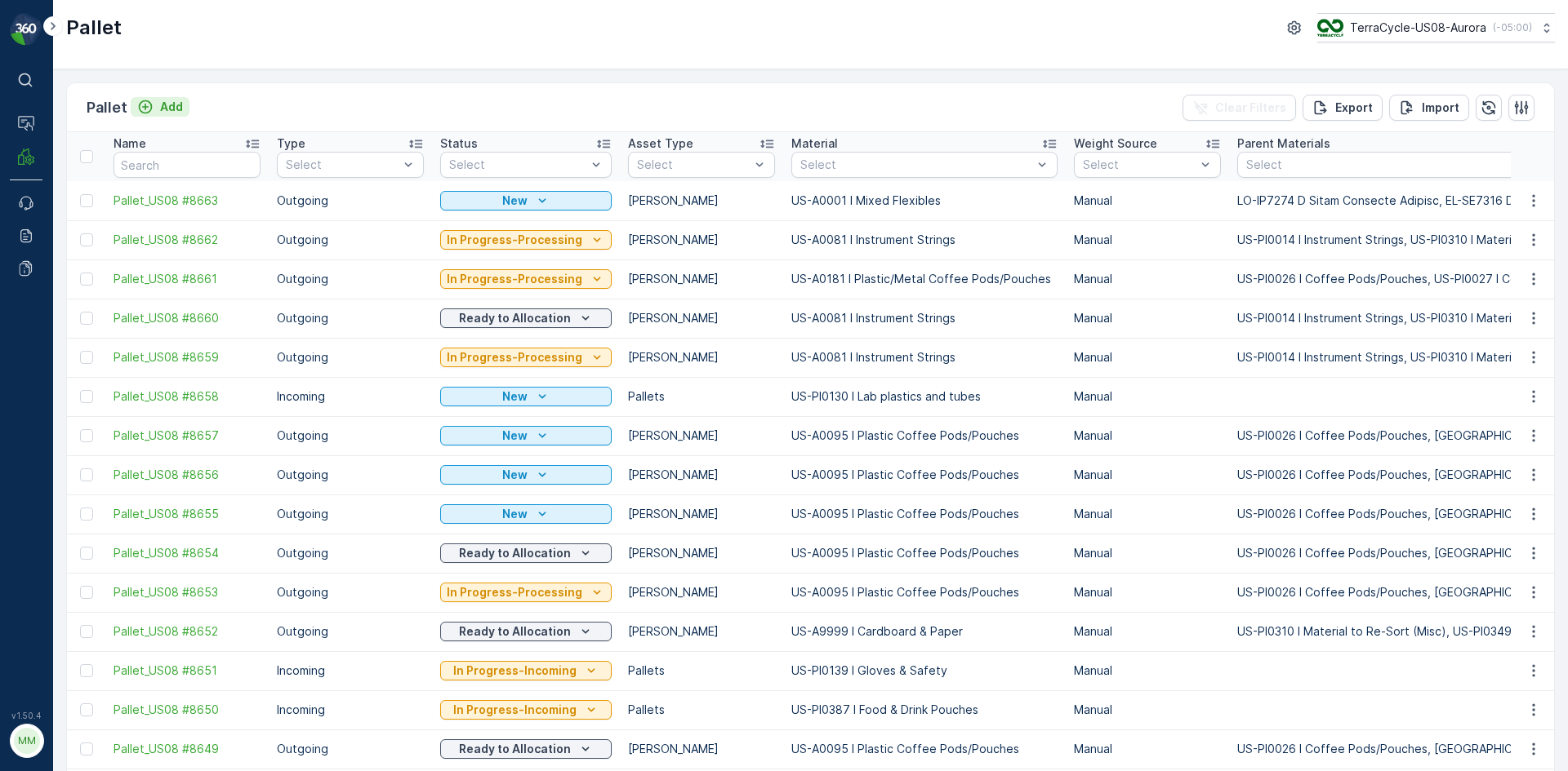
click at [168, 98] on button "Add" at bounding box center [159, 107] width 59 height 20
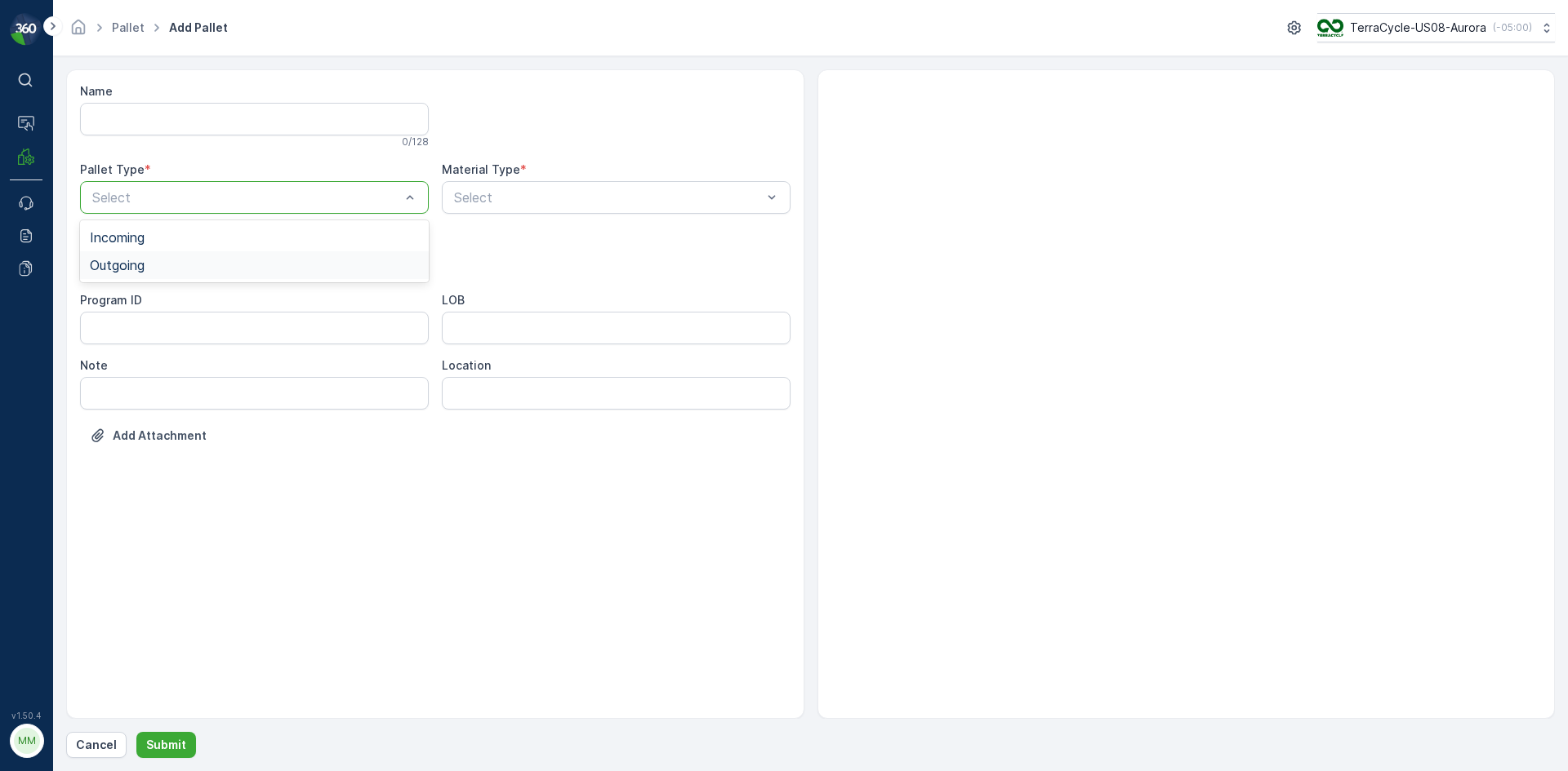
drag, startPoint x: 316, startPoint y: 195, endPoint x: 263, endPoint y: 280, distance: 100.2
click at [266, 263] on div "Outgoing" at bounding box center [254, 265] width 329 height 15
click at [249, 306] on div "[PERSON_NAME]" at bounding box center [254, 303] width 329 height 15
type input "0095"
click at [136, 732] on button "Submit" at bounding box center [166, 745] width 60 height 26
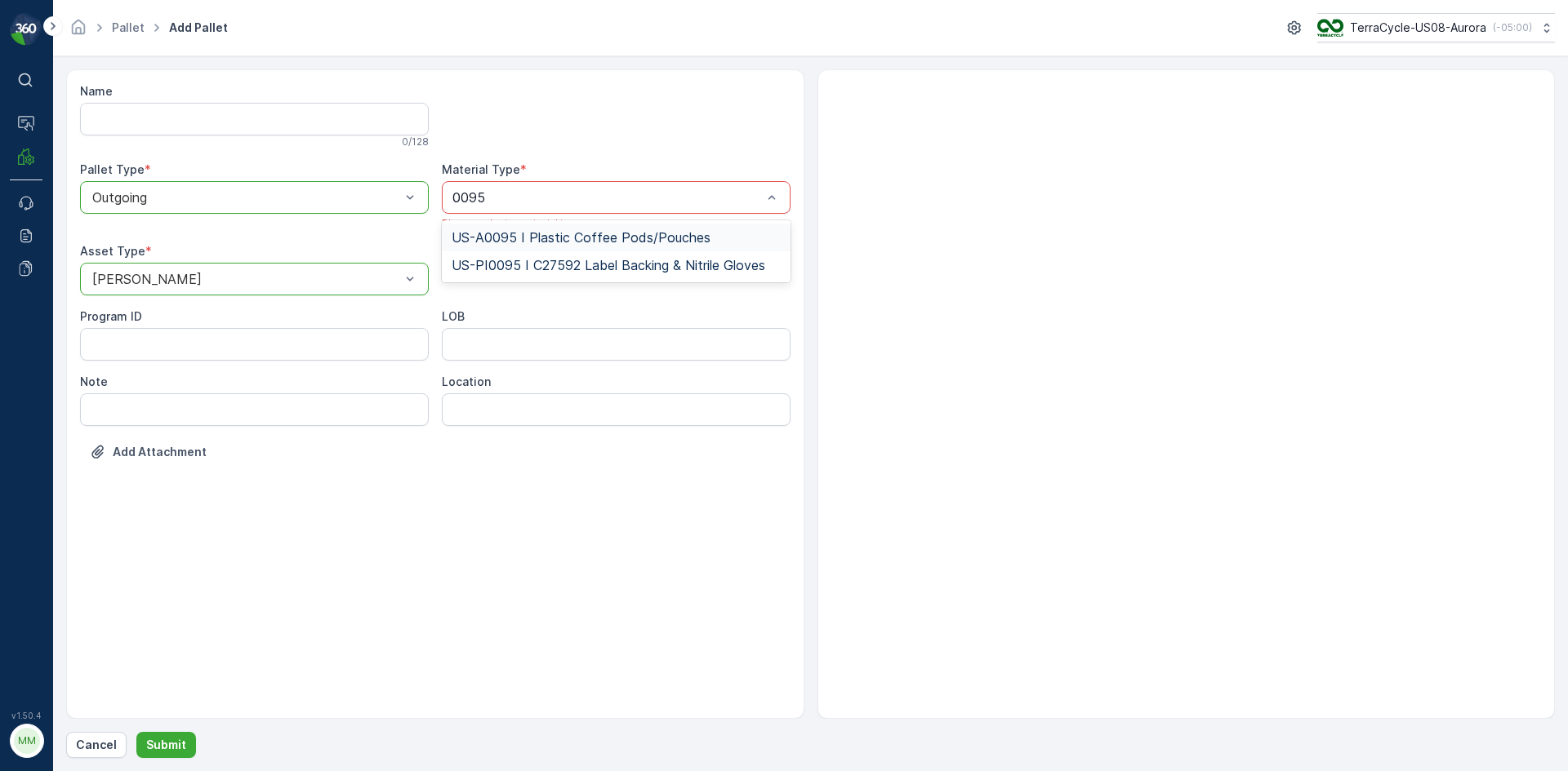
click at [569, 229] on div "US-A0095 I Plastic Coffee Pods/Pouches" at bounding box center [616, 238] width 349 height 28
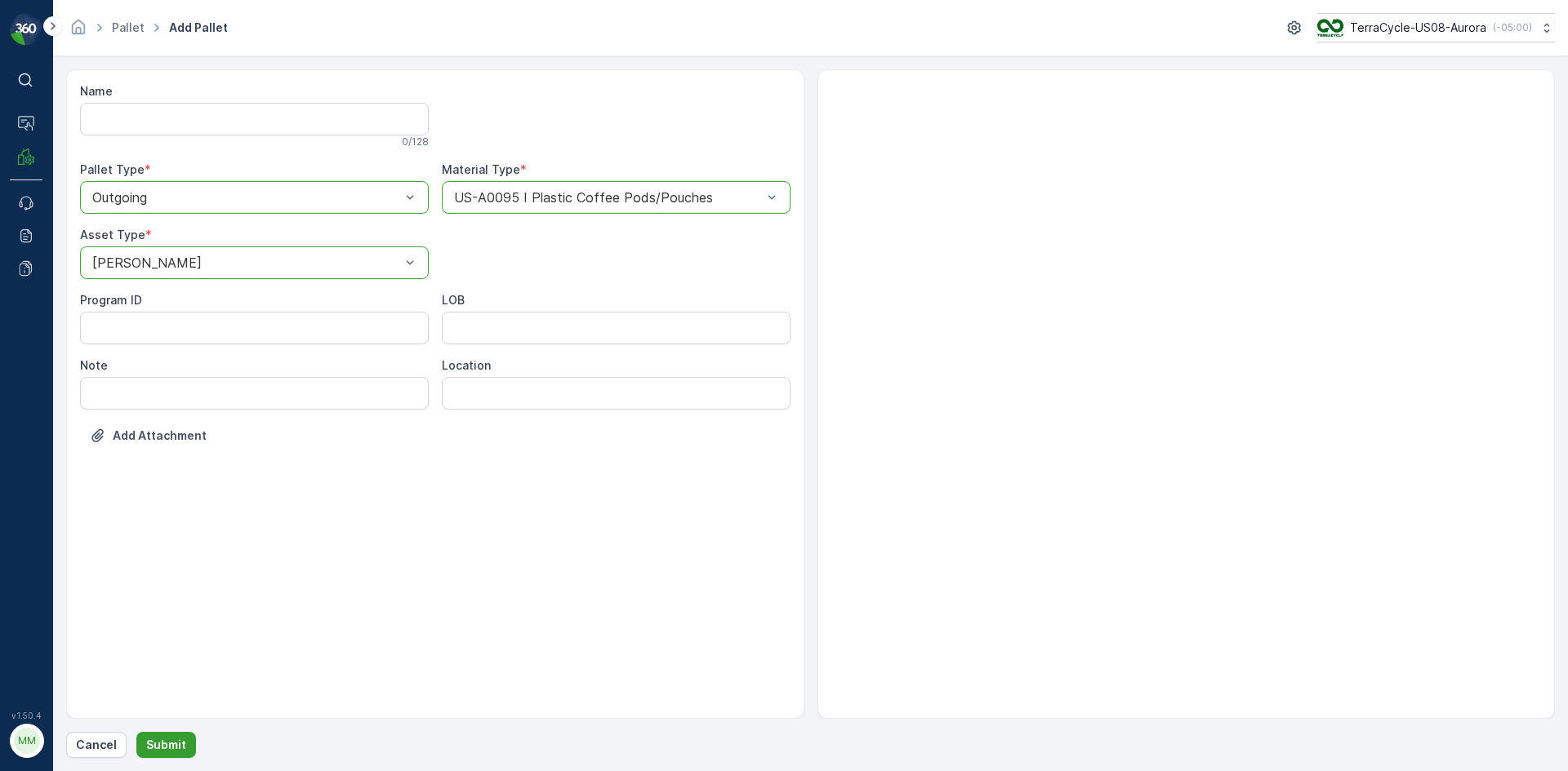
click at [179, 747] on p "Submit" at bounding box center [166, 745] width 40 height 16
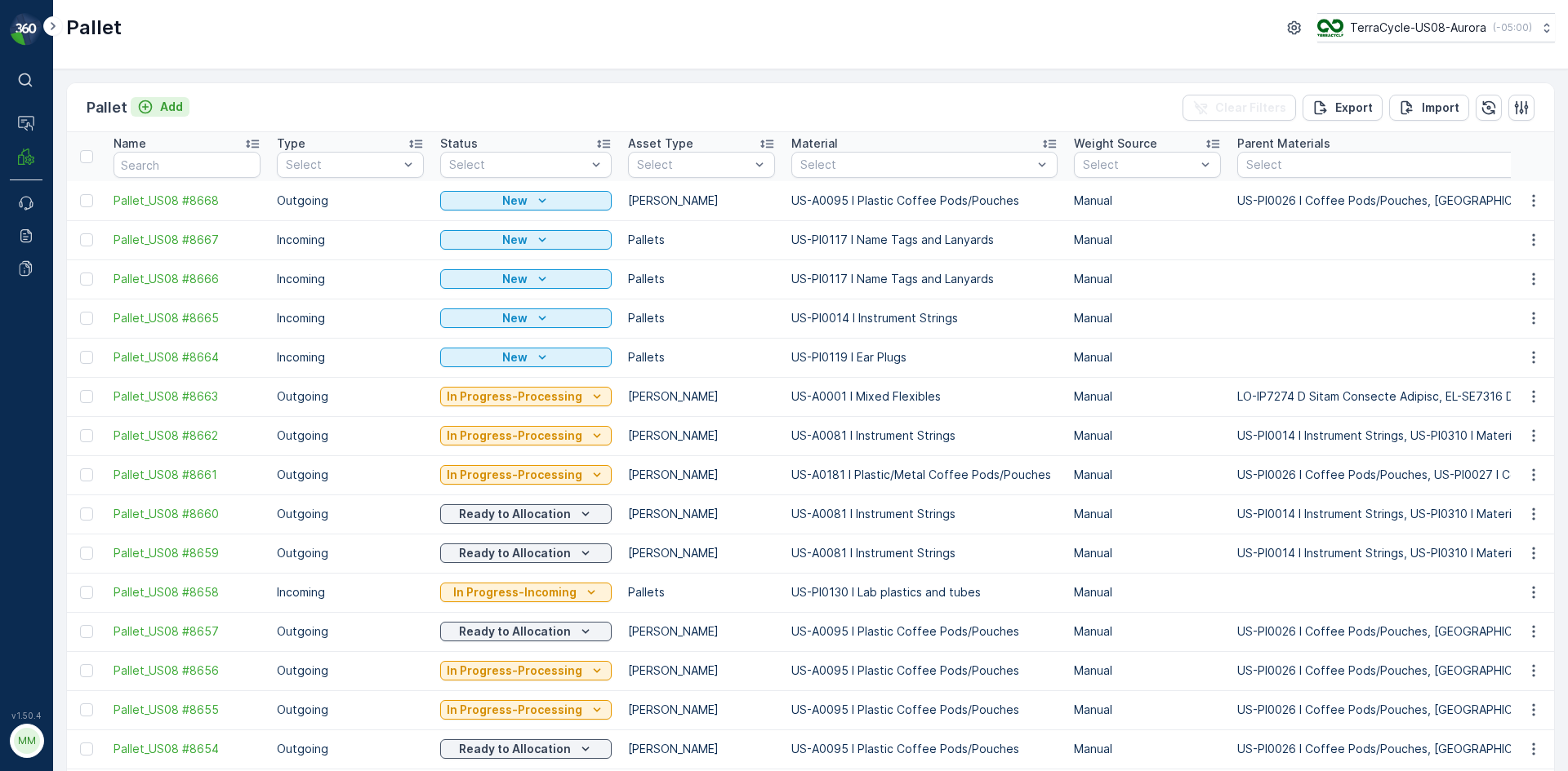
click at [177, 103] on p "Add" at bounding box center [172, 106] width 22 height 16
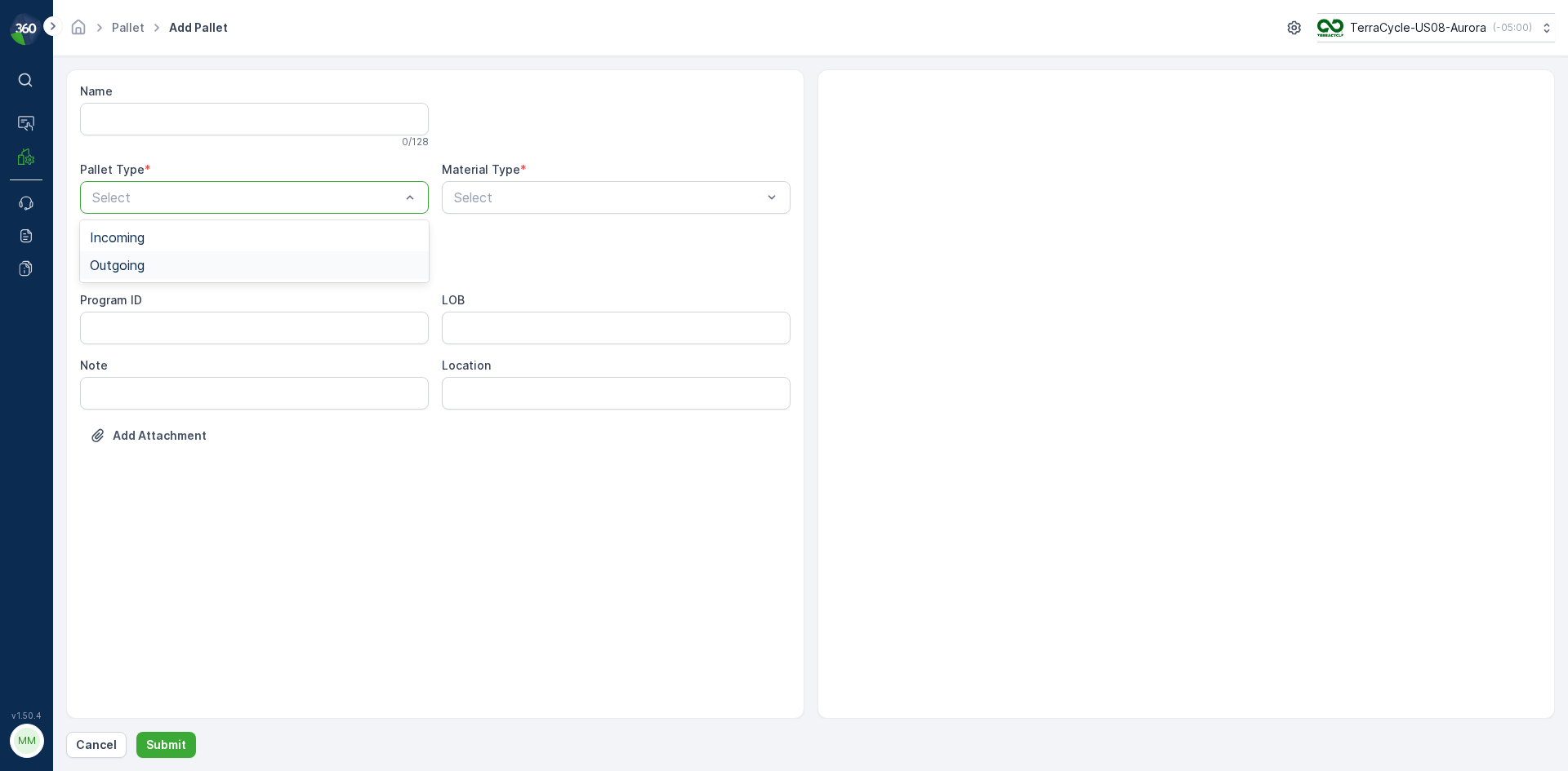
click at [161, 257] on div "Outgoing" at bounding box center [254, 265] width 349 height 28
click at [148, 292] on div "[PERSON_NAME]" at bounding box center [254, 303] width 349 height 28
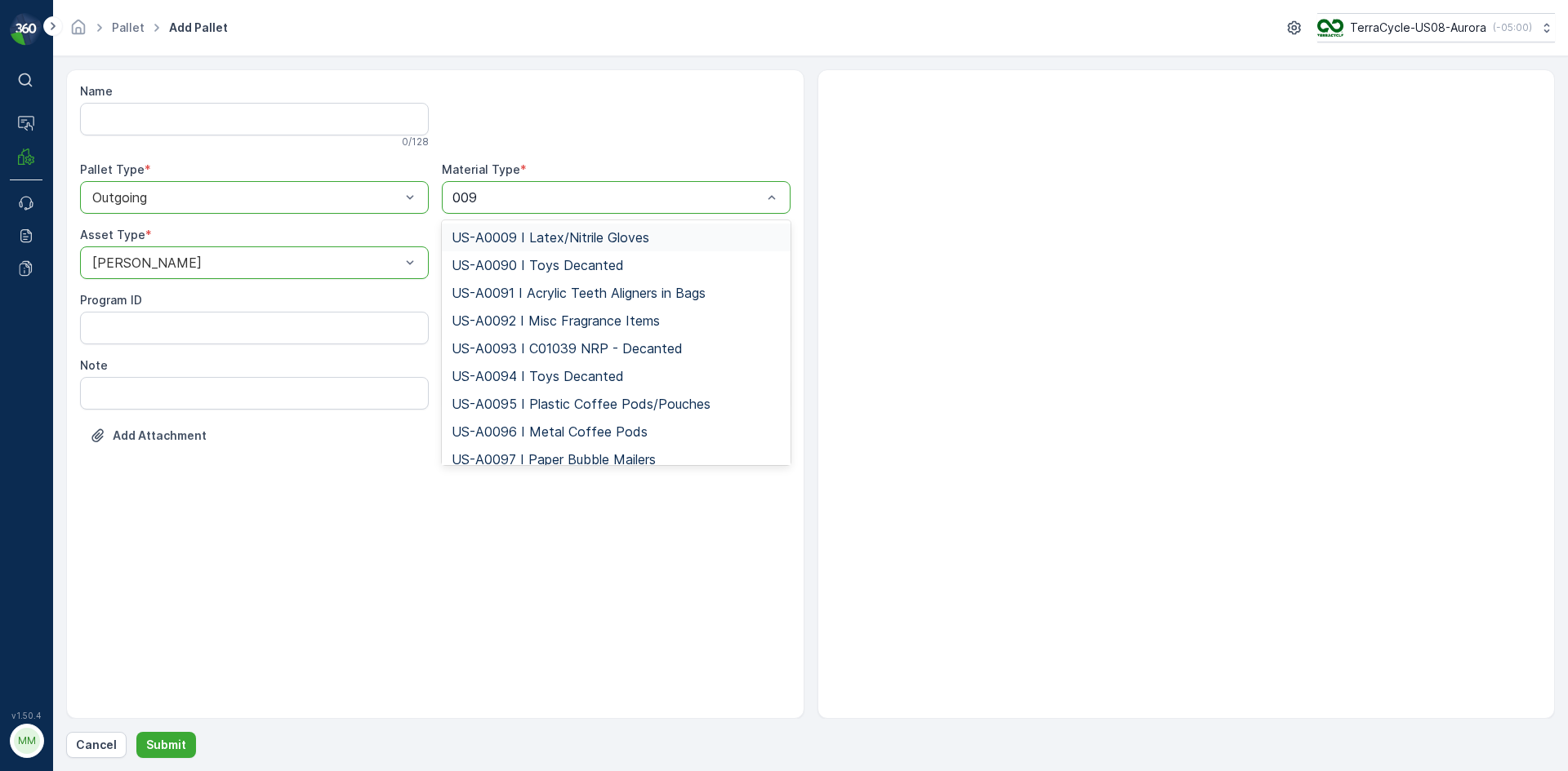
type input "0095"
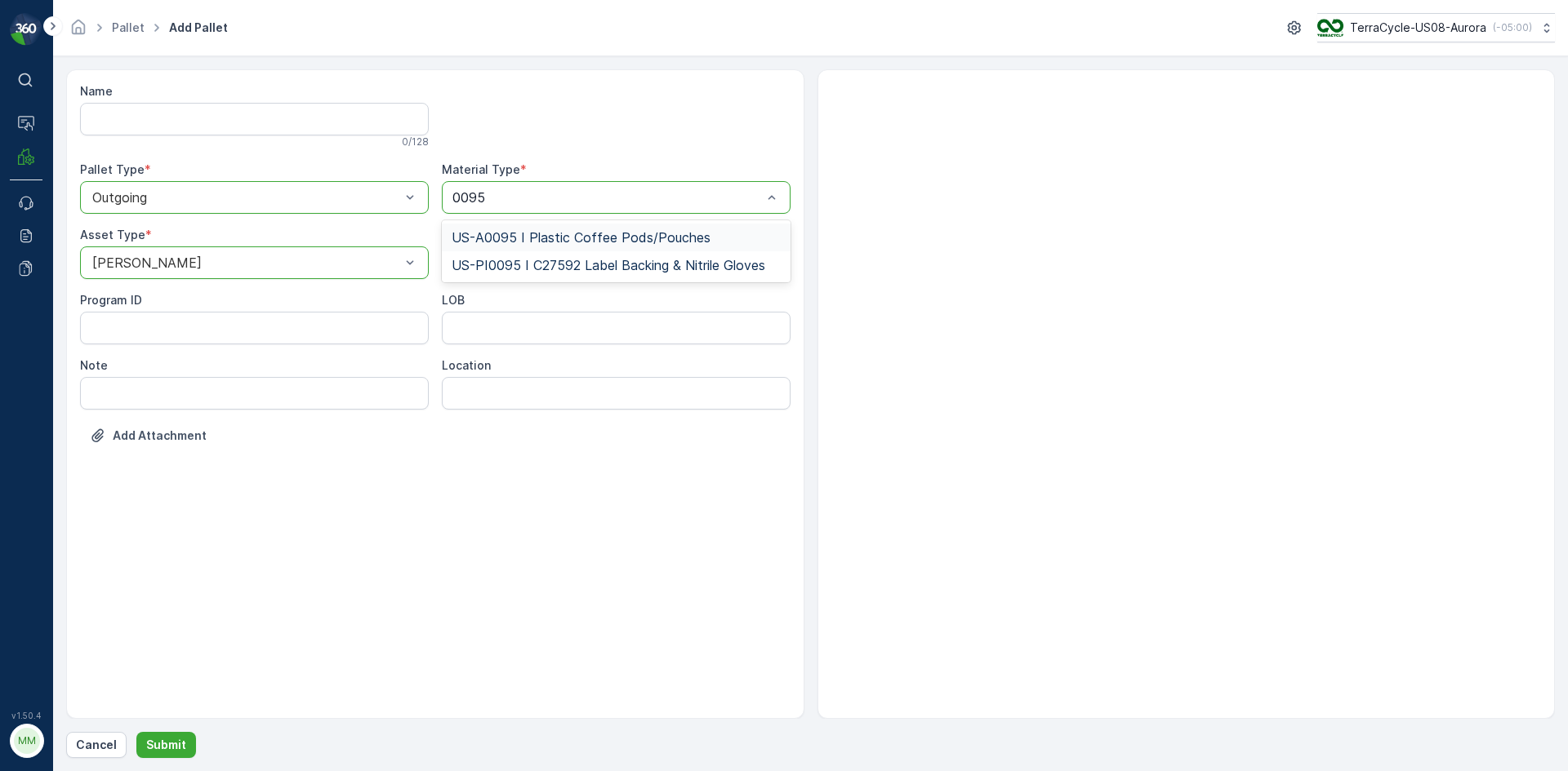
click at [589, 238] on span "US-A0095 I Plastic Coffee Pods/Pouches" at bounding box center [581, 238] width 259 height 15
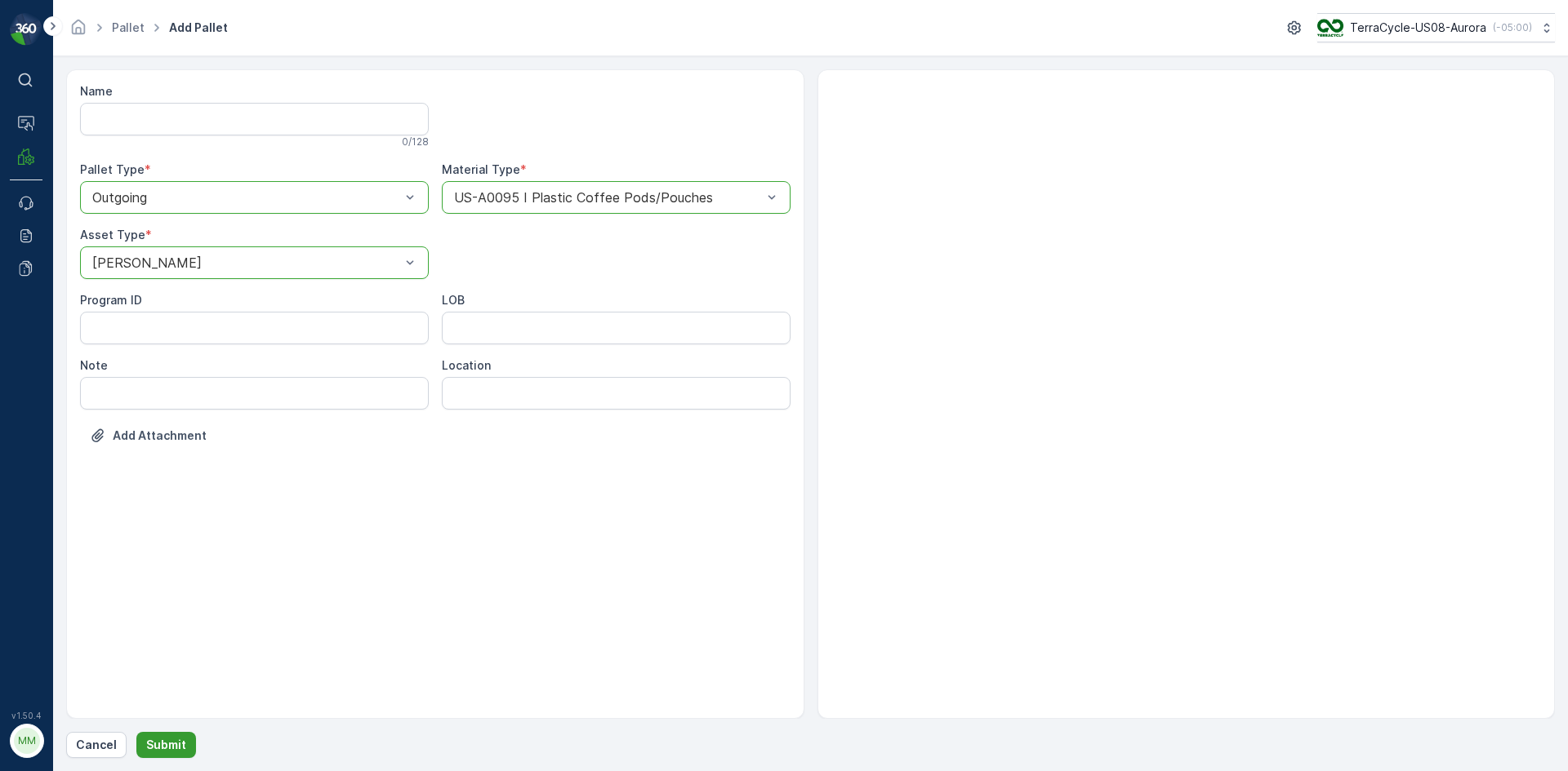
click at [173, 749] on p "Submit" at bounding box center [166, 745] width 40 height 16
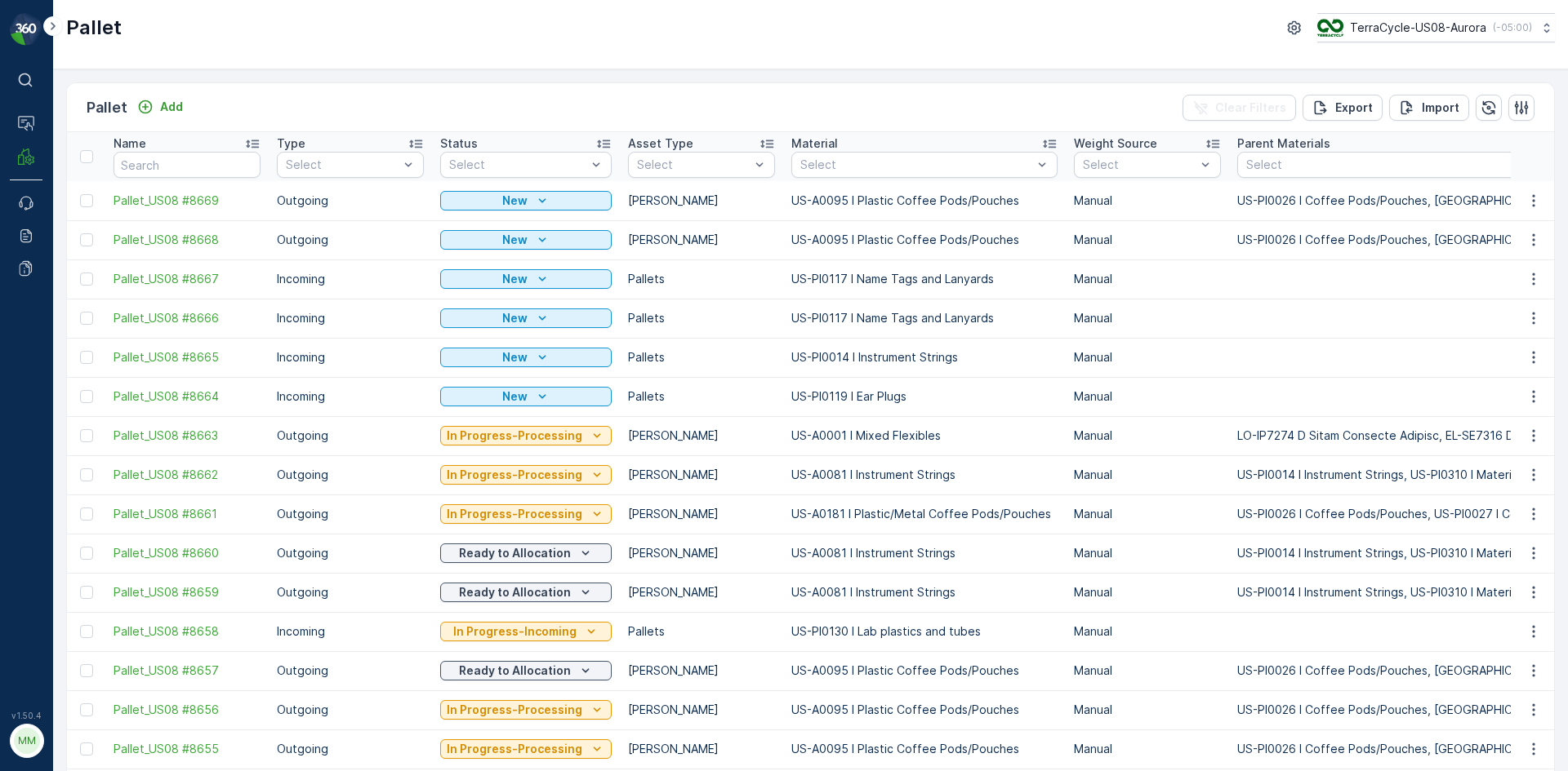
drag, startPoint x: 85, startPoint y: 242, endPoint x: 91, endPoint y: 213, distance: 29.6
click at [85, 241] on div at bounding box center [86, 240] width 13 height 13
click at [80, 233] on input "checkbox" at bounding box center [80, 233] width 0 height 0
click at [86, 200] on div at bounding box center [86, 200] width 13 height 13
click at [80, 194] on input "checkbox" at bounding box center [80, 194] width 0 height 0
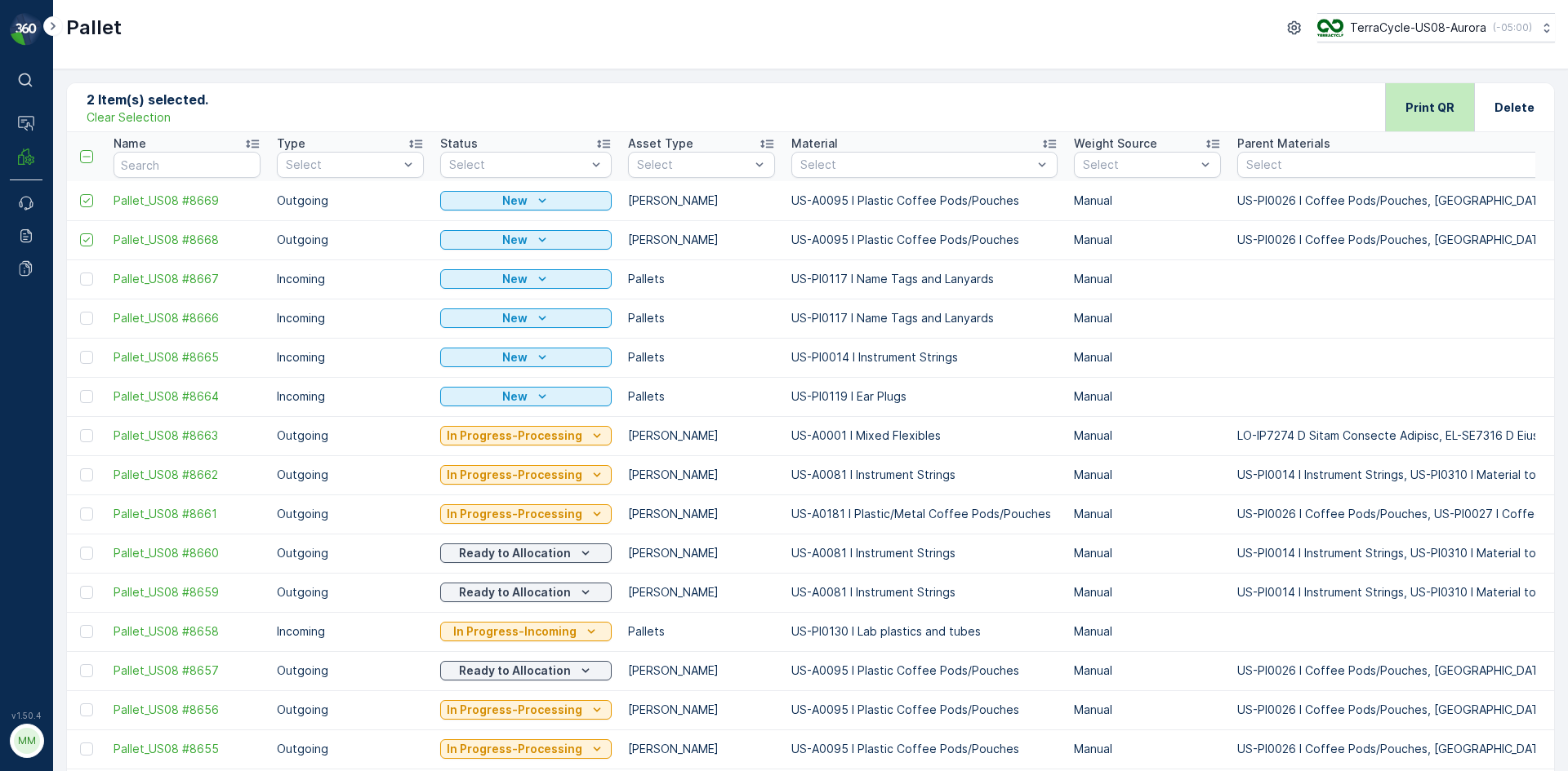
click at [1436, 104] on p "Print QR" at bounding box center [1429, 107] width 49 height 16
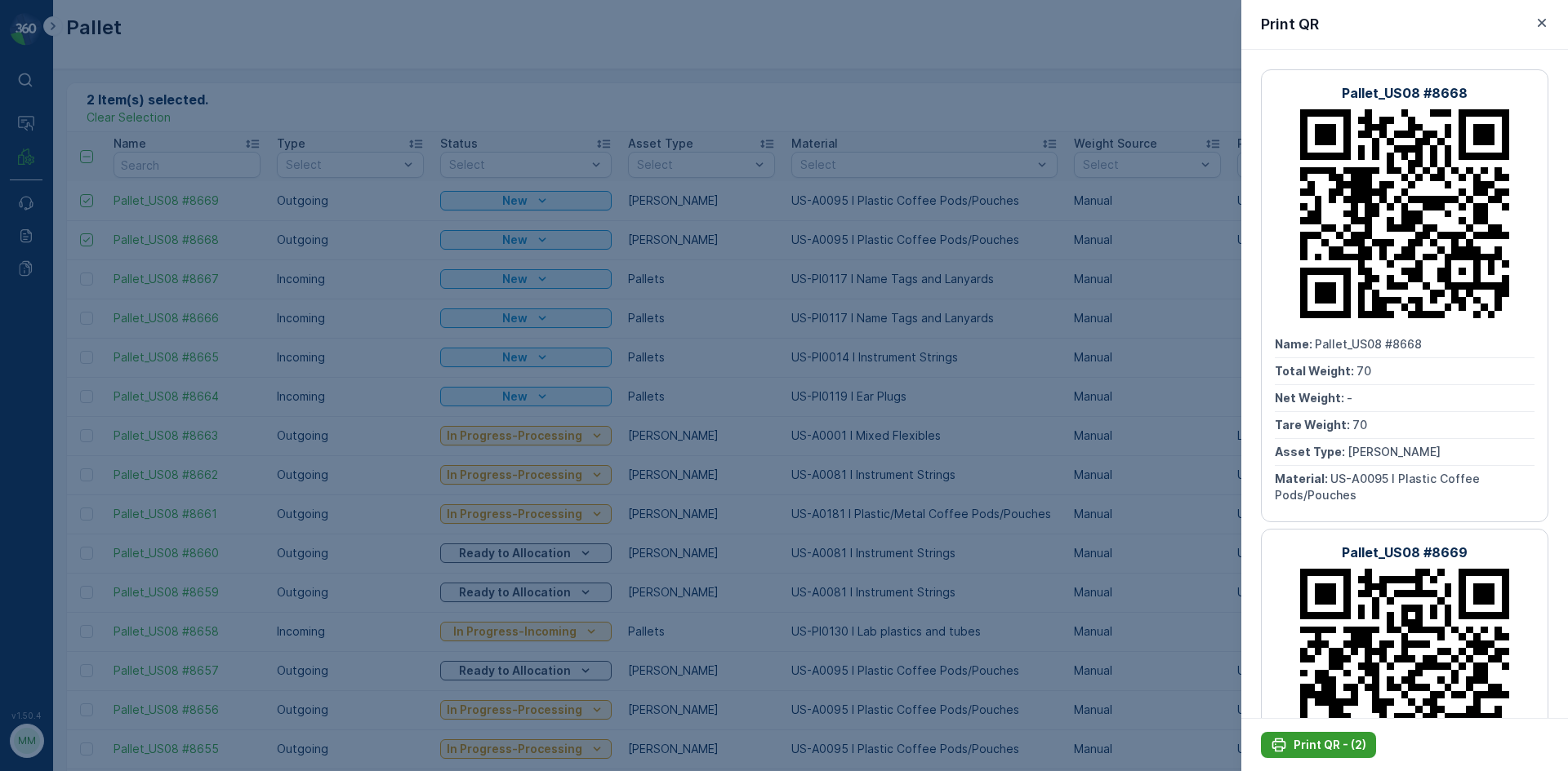
click at [1339, 743] on p "Print QR - (2)" at bounding box center [1330, 745] width 73 height 16
click at [1204, 673] on div at bounding box center [784, 385] width 1568 height 771
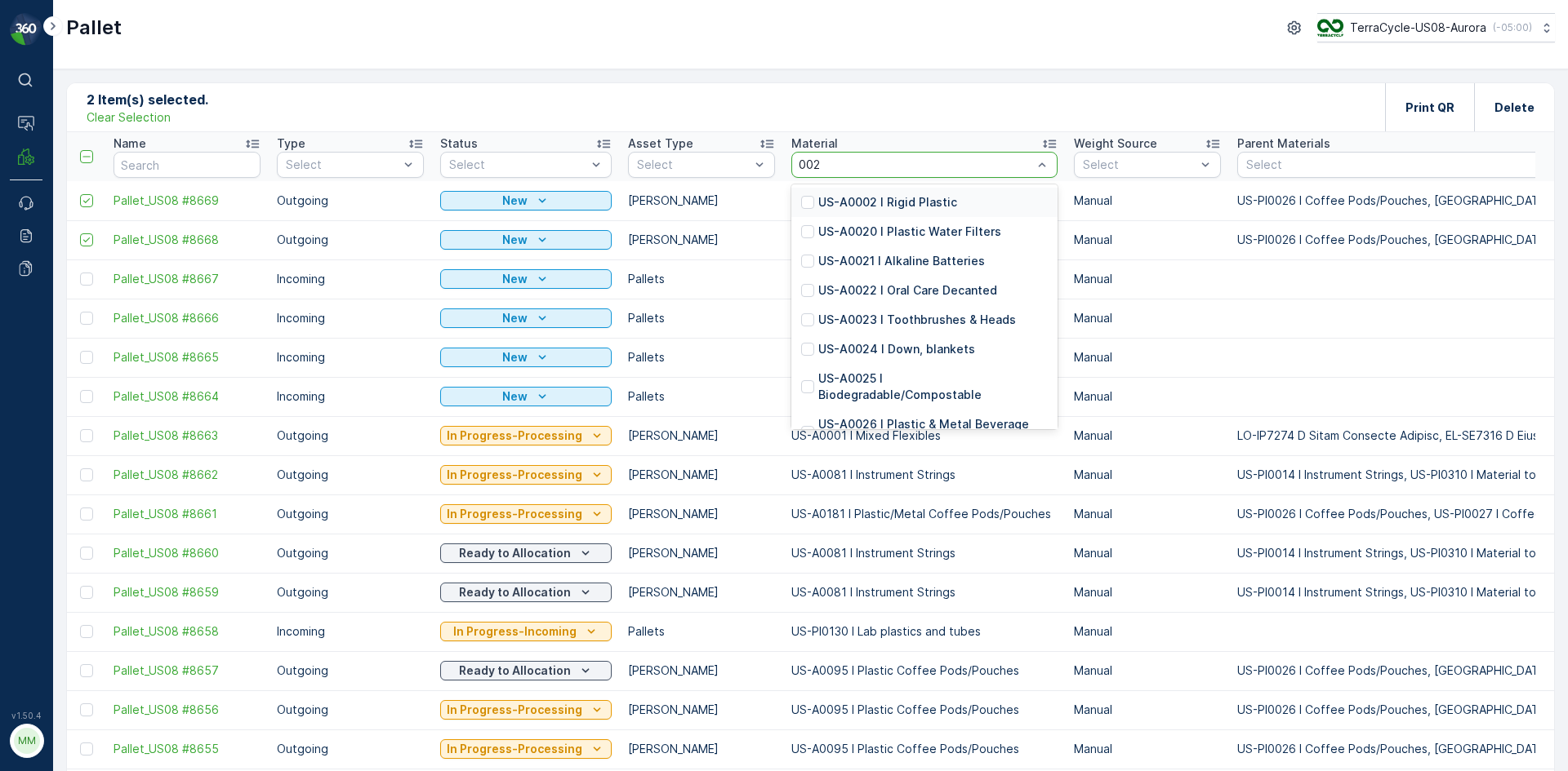
type input "0026"
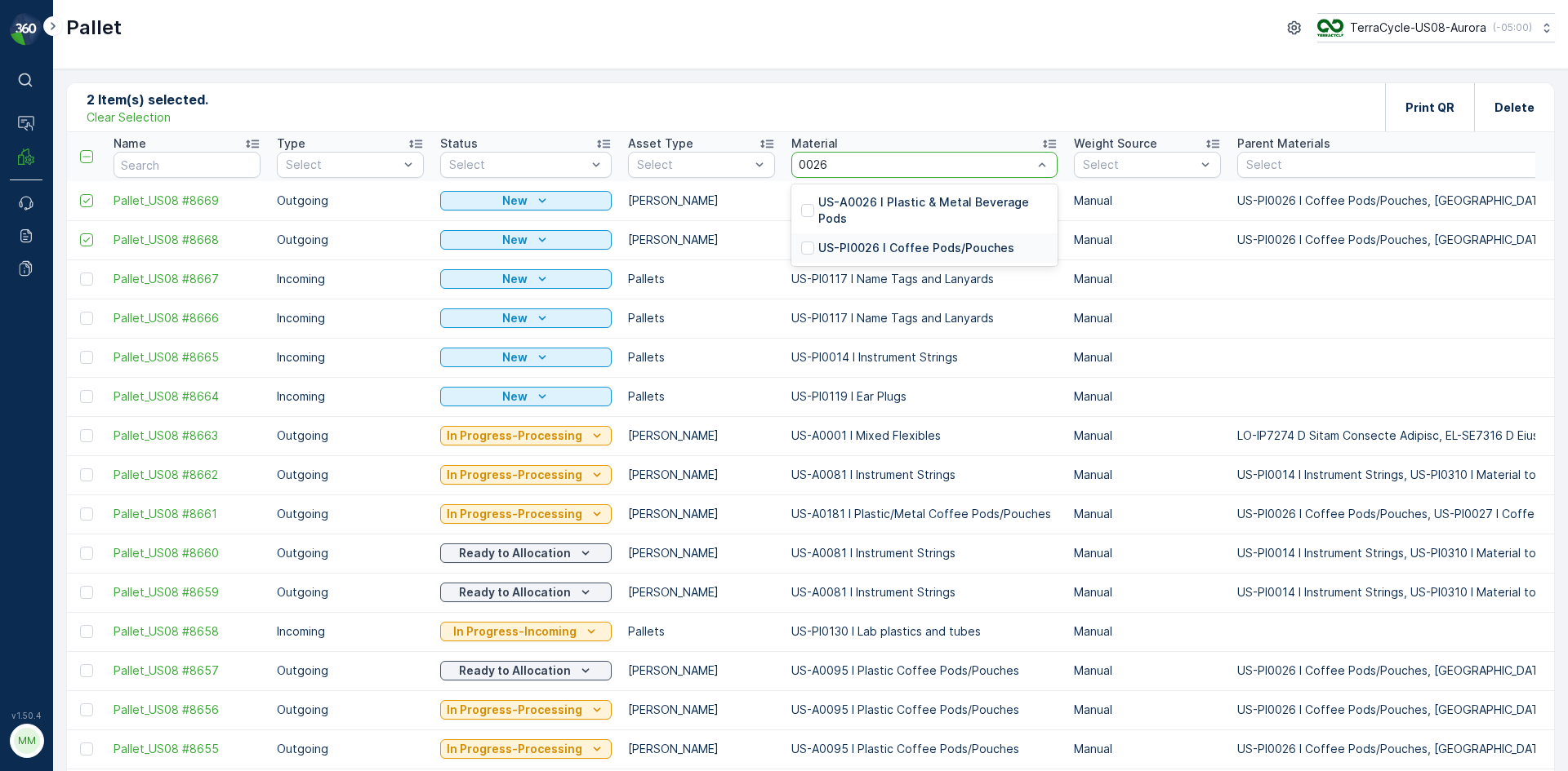
click at [865, 257] on div "US-PI0026 I Coffee Pods/Pouches" at bounding box center [924, 247] width 266 height 29
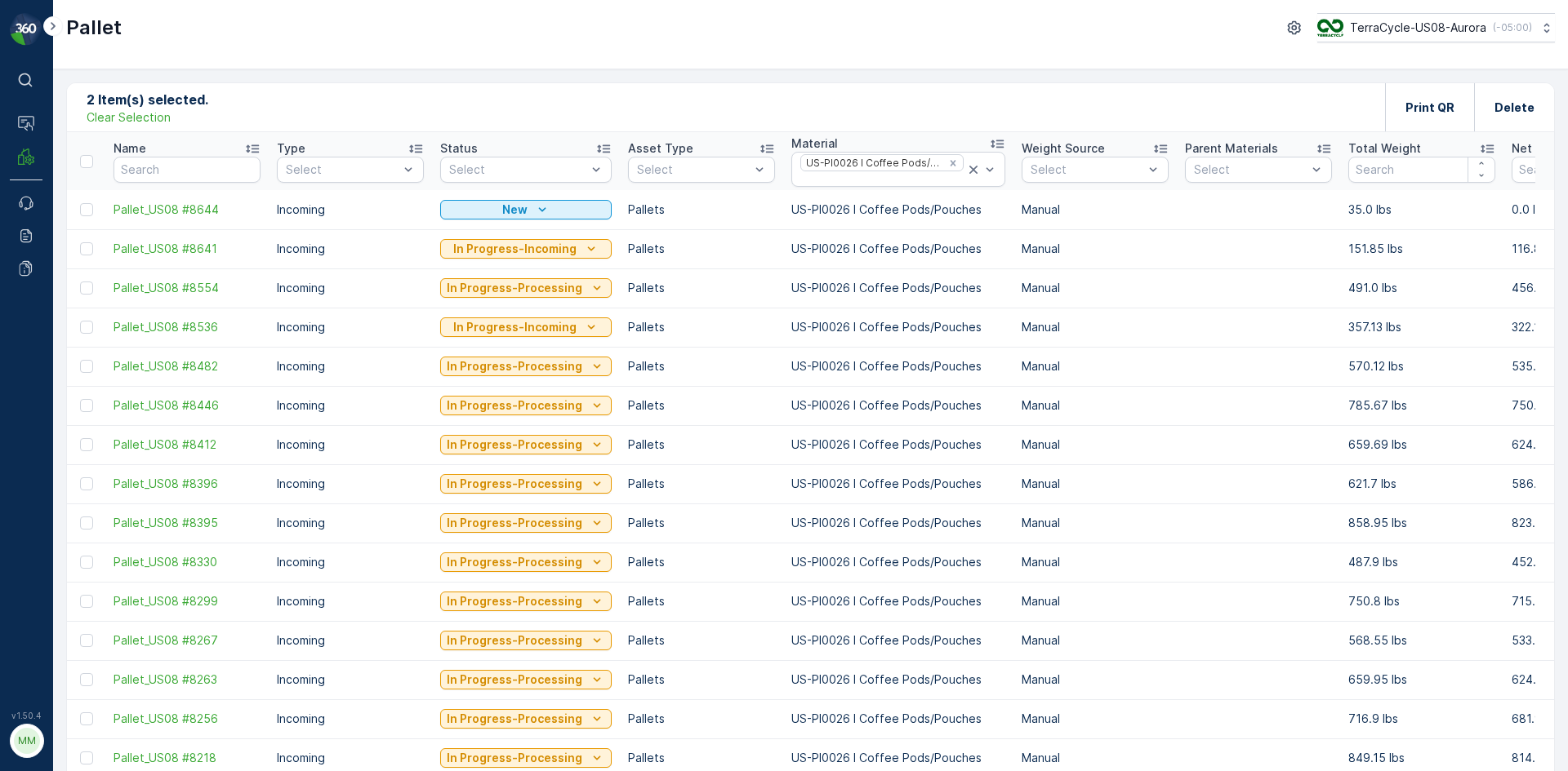
click at [597, 148] on icon at bounding box center [603, 148] width 16 height 16
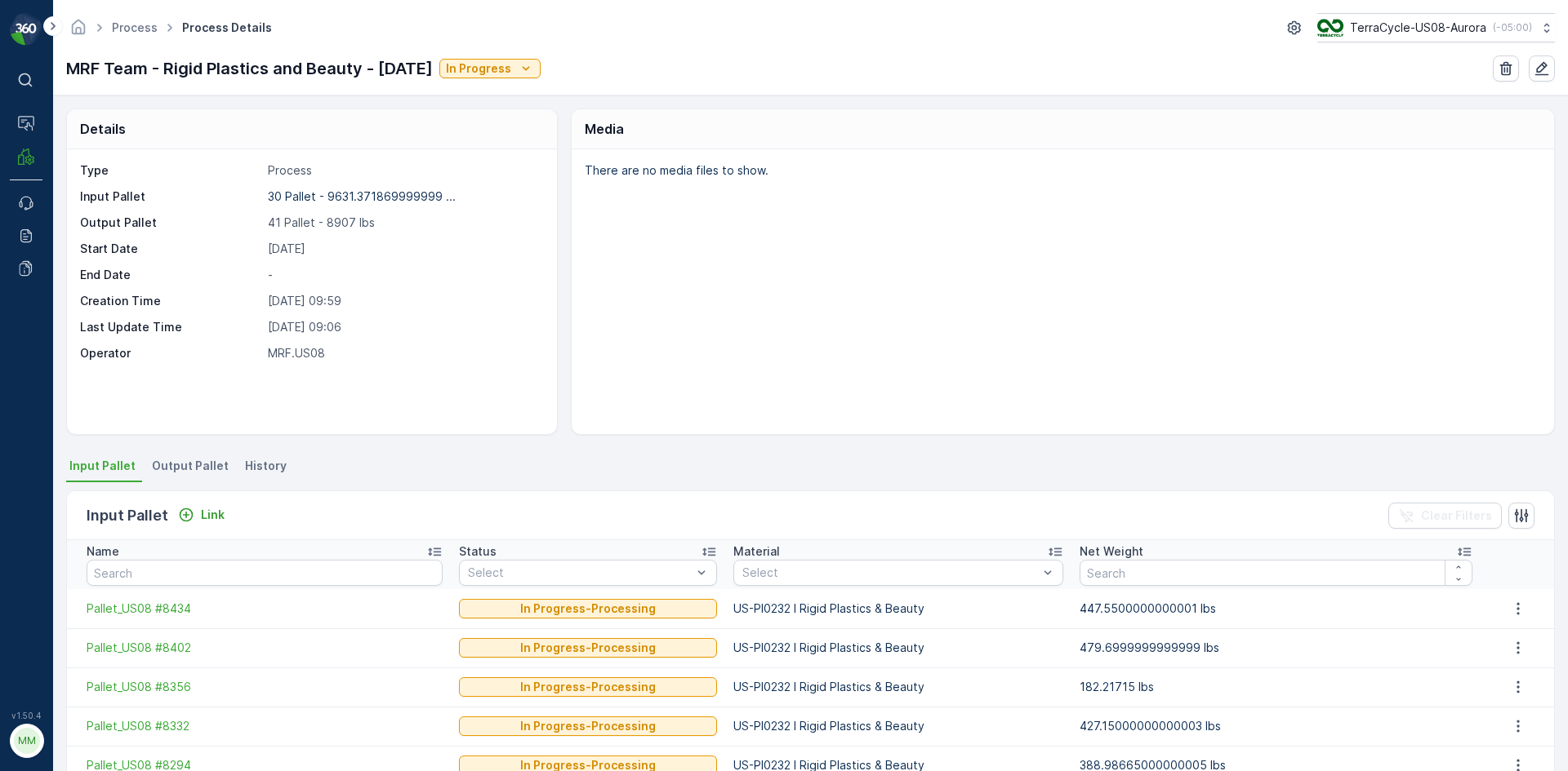
click at [162, 462] on span "Output Pallet" at bounding box center [190, 466] width 77 height 16
